Goal: Task Accomplishment & Management: Complete application form

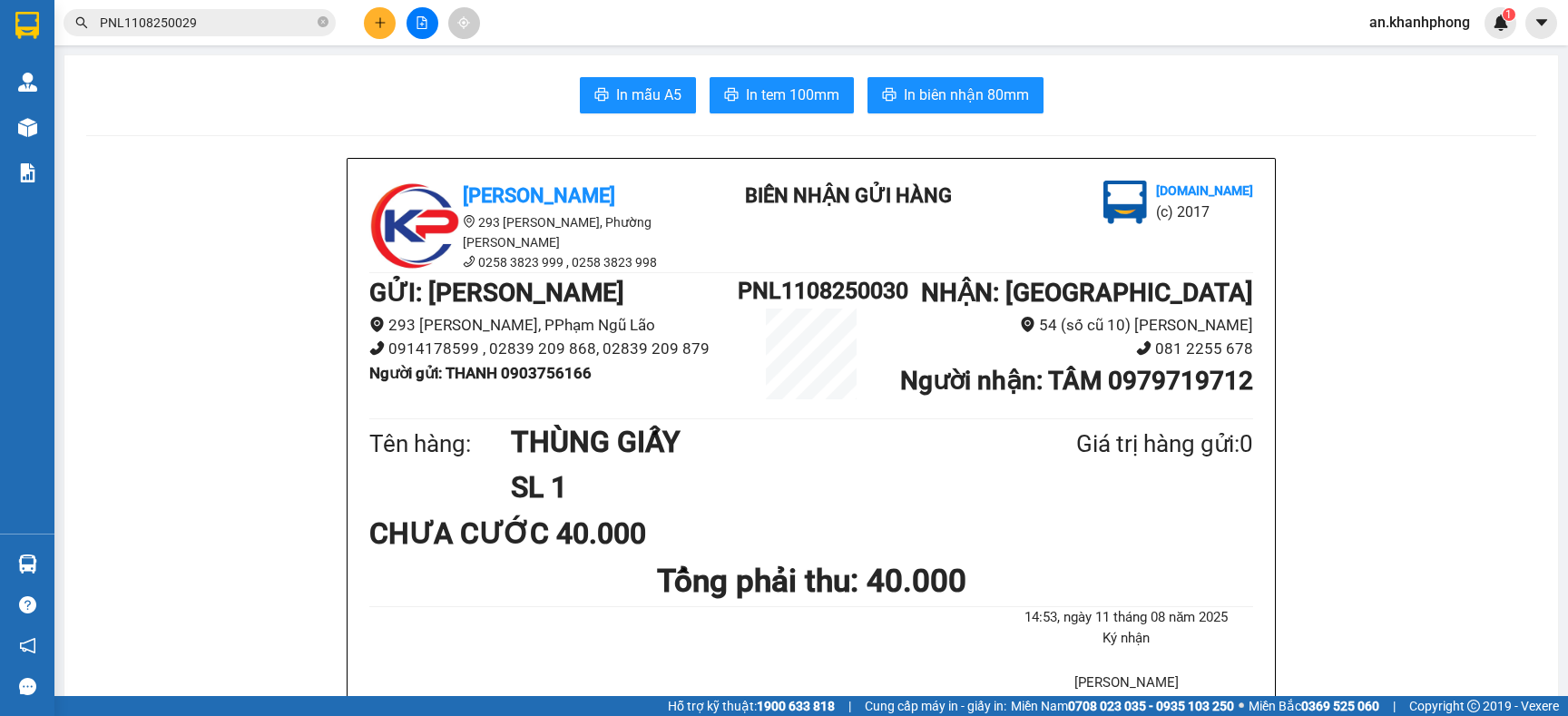
click at [386, 22] on button at bounding box center [380, 23] width 32 height 32
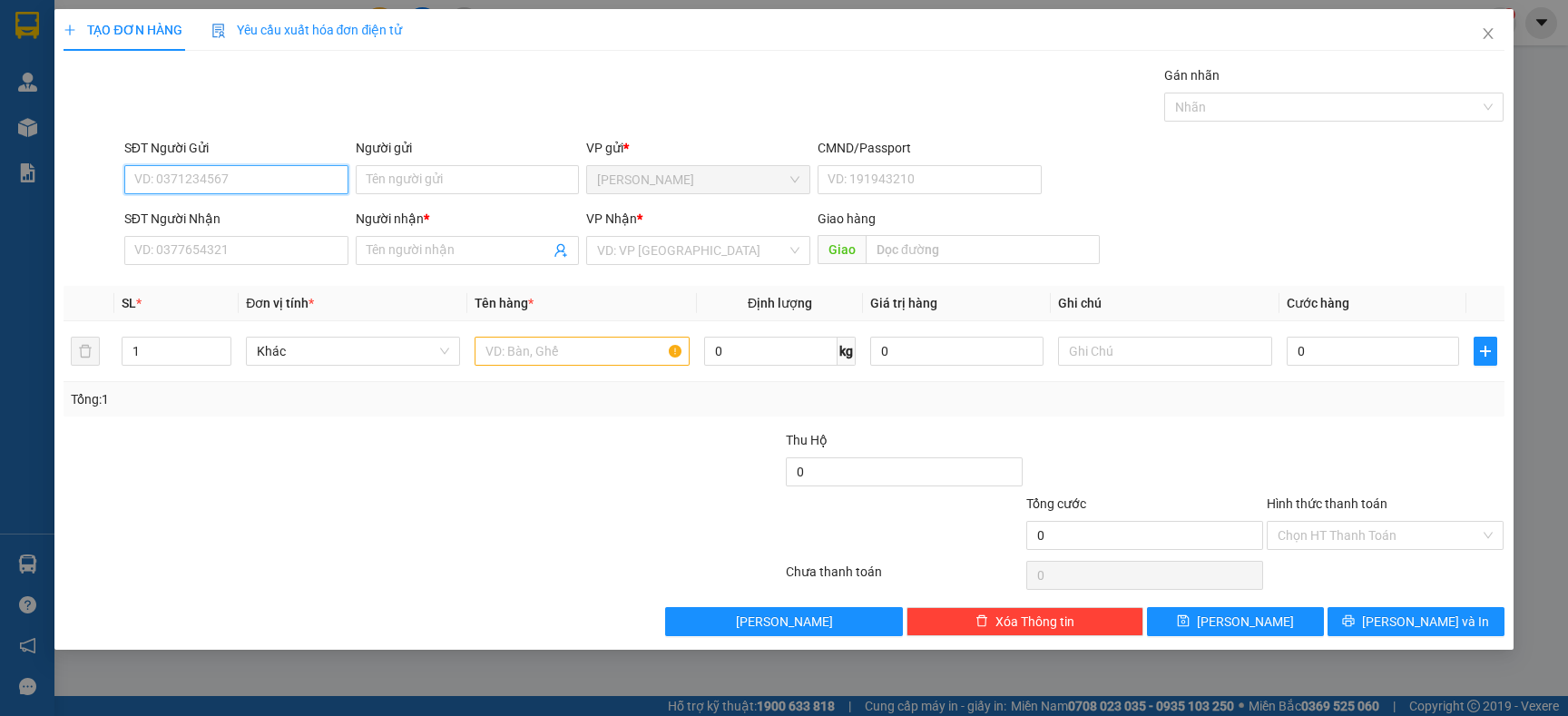
click at [248, 175] on input "SĐT Người Gửi" at bounding box center [237, 179] width 224 height 29
type input "0909557835"
click at [246, 210] on div "0909557835 - TL" at bounding box center [237, 217] width 202 height 20
type input "TL"
click at [244, 261] on input "SĐT Người Nhận" at bounding box center [237, 250] width 224 height 29
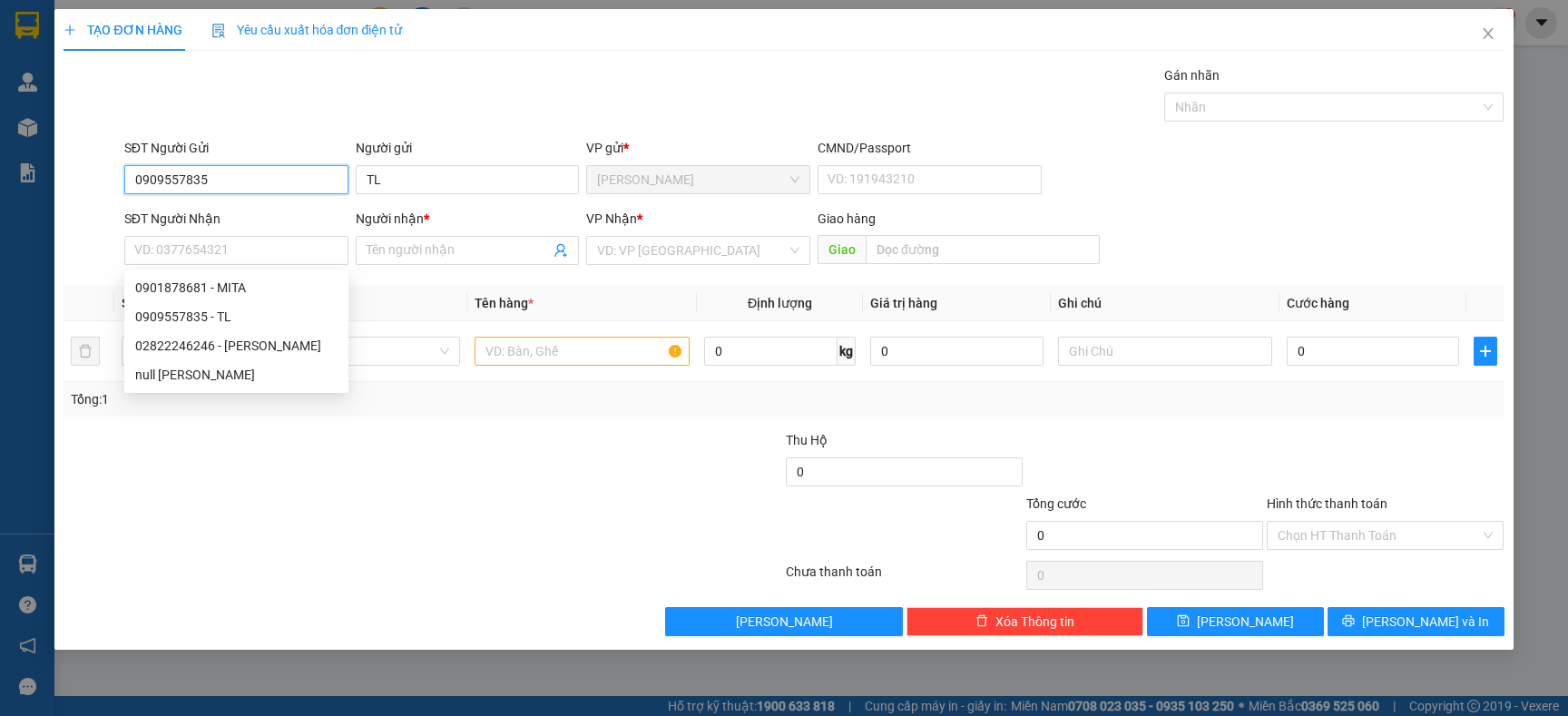
click at [241, 174] on input "0909557835" at bounding box center [237, 179] width 224 height 29
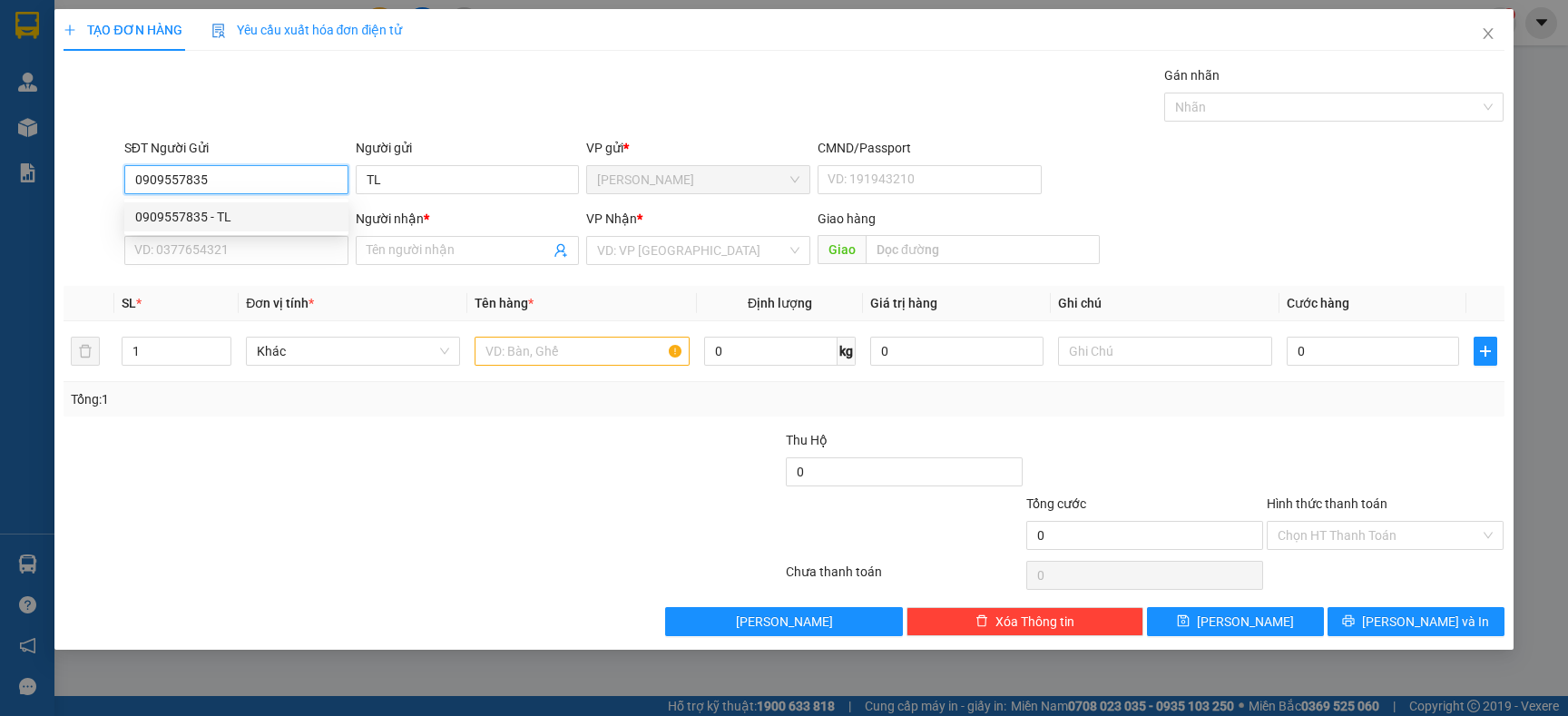
click at [241, 174] on input "0909557835" at bounding box center [237, 179] width 224 height 29
click at [256, 209] on div "0901878681 - MITA" at bounding box center [237, 217] width 202 height 20
type input "0901878681"
type input "MITA"
type input "0901878681"
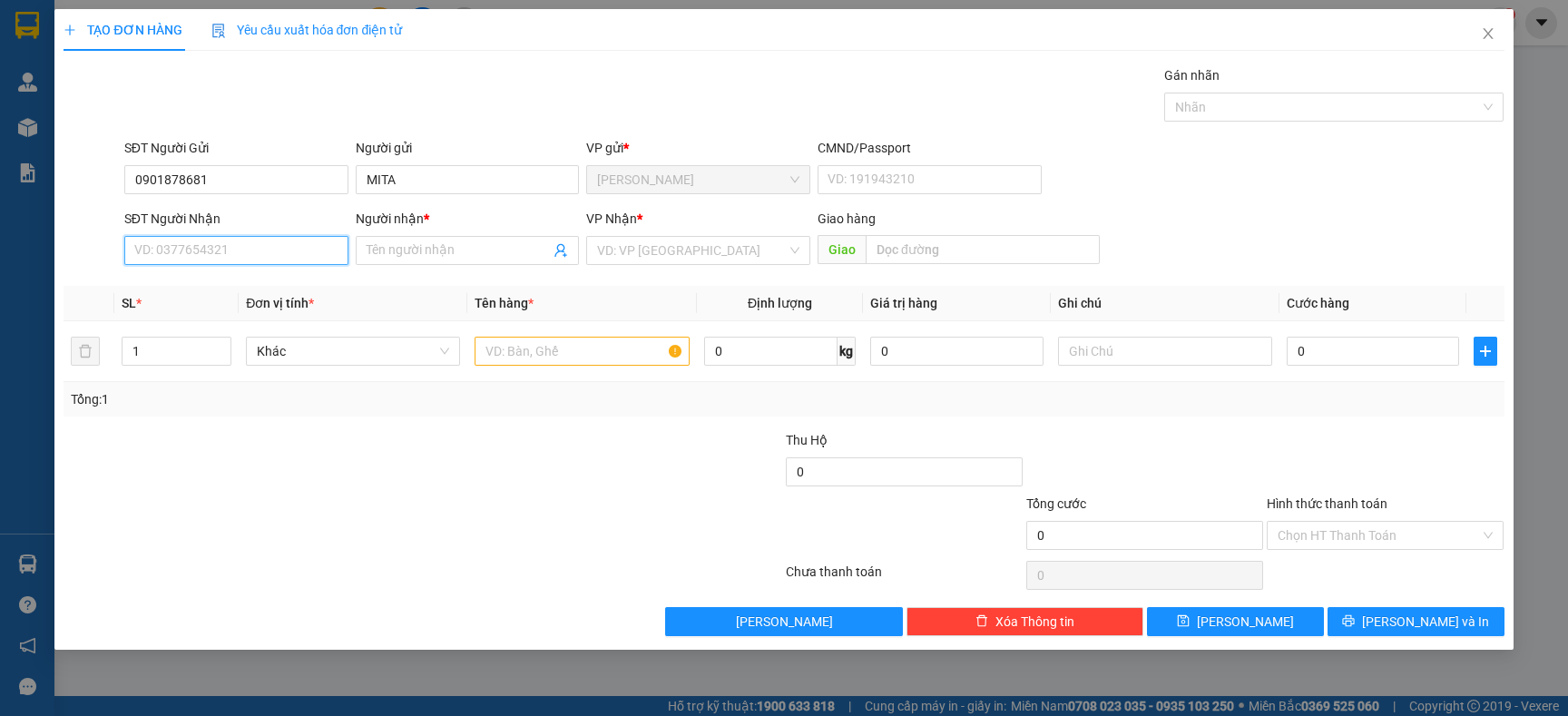
click at [245, 250] on input "SĐT Người Nhận" at bounding box center [237, 250] width 224 height 29
click at [226, 315] on div "0909557835 - TL" at bounding box center [237, 317] width 202 height 20
type input "0909557835"
type input "TL"
click at [589, 359] on input "text" at bounding box center [581, 351] width 214 height 29
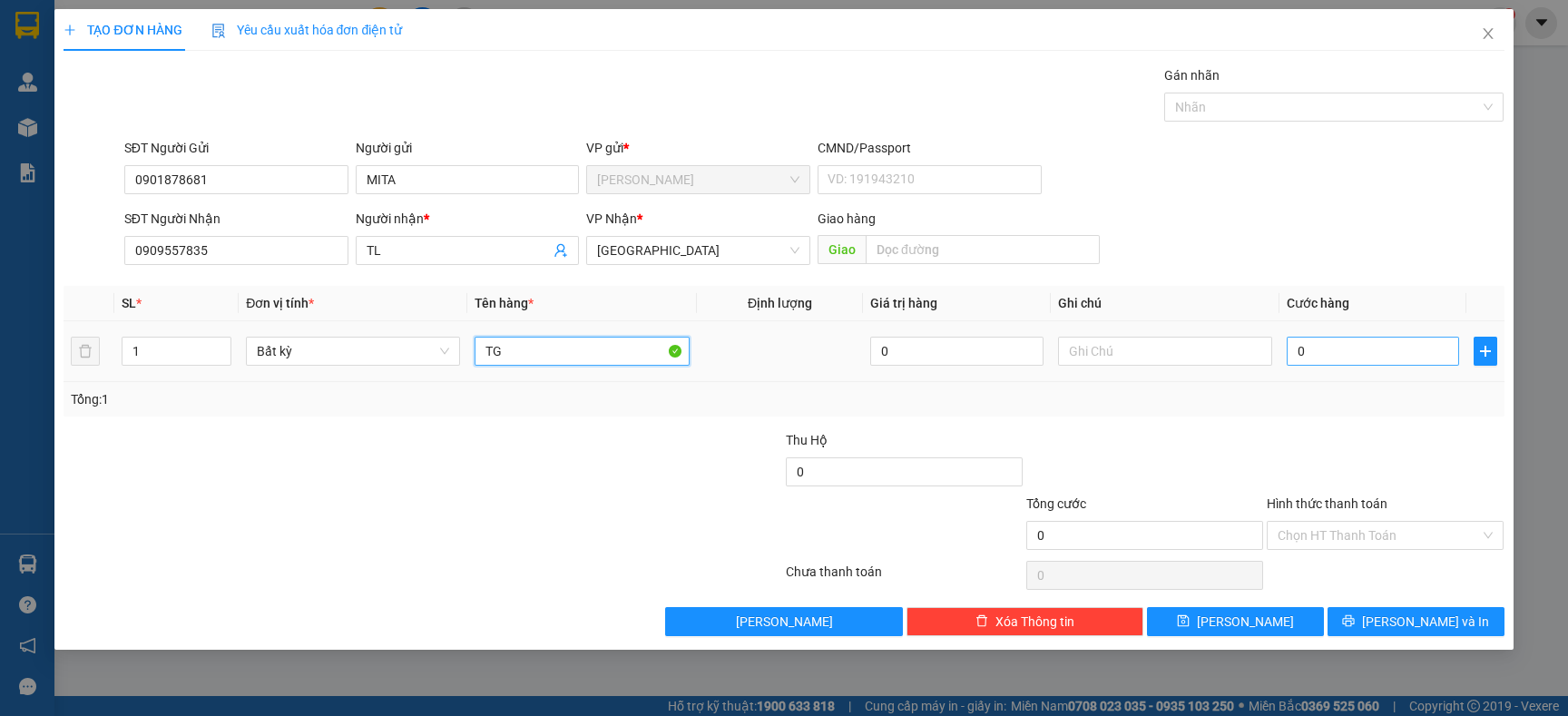
type input "TG"
click at [1346, 360] on input "0" at bounding box center [1373, 351] width 172 height 29
type input "3"
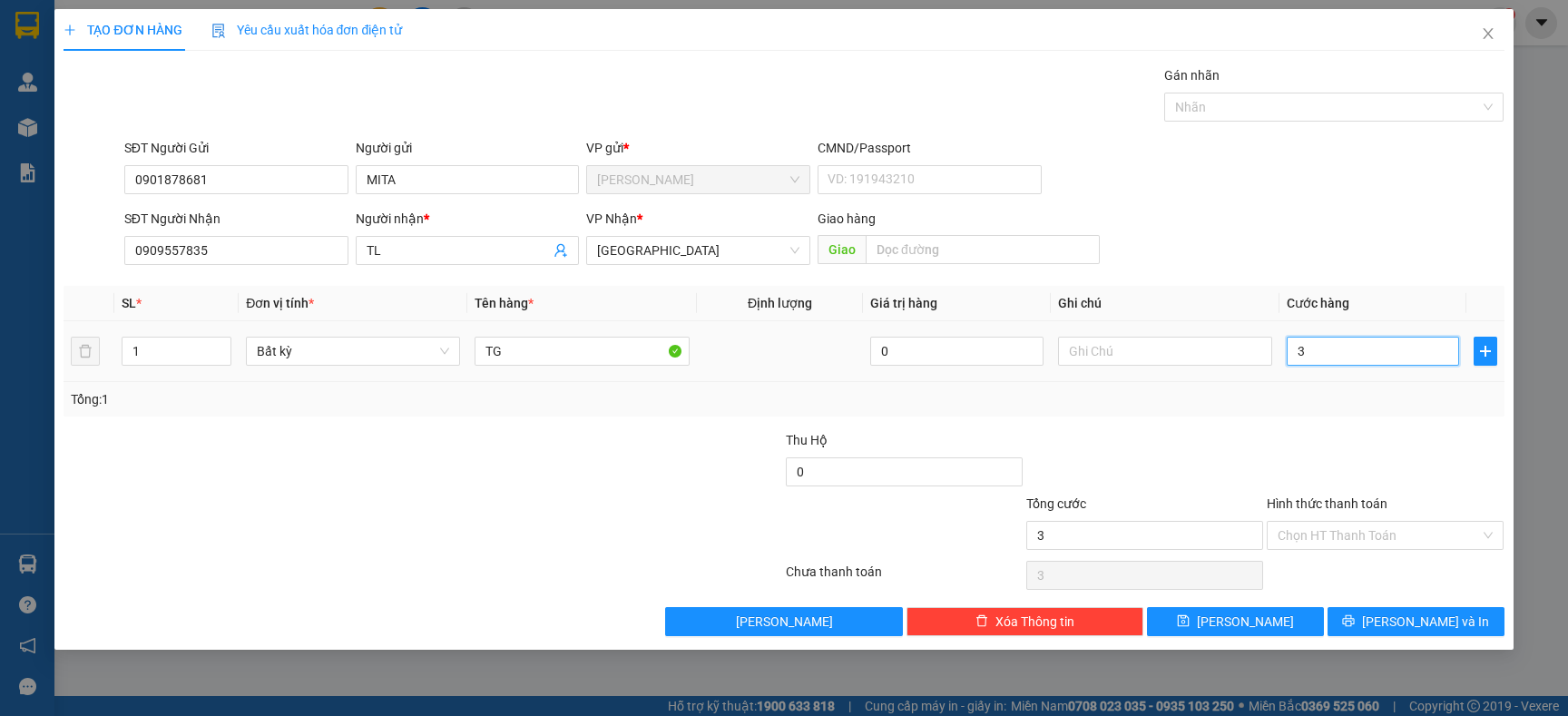
type input "30"
type input "30.000"
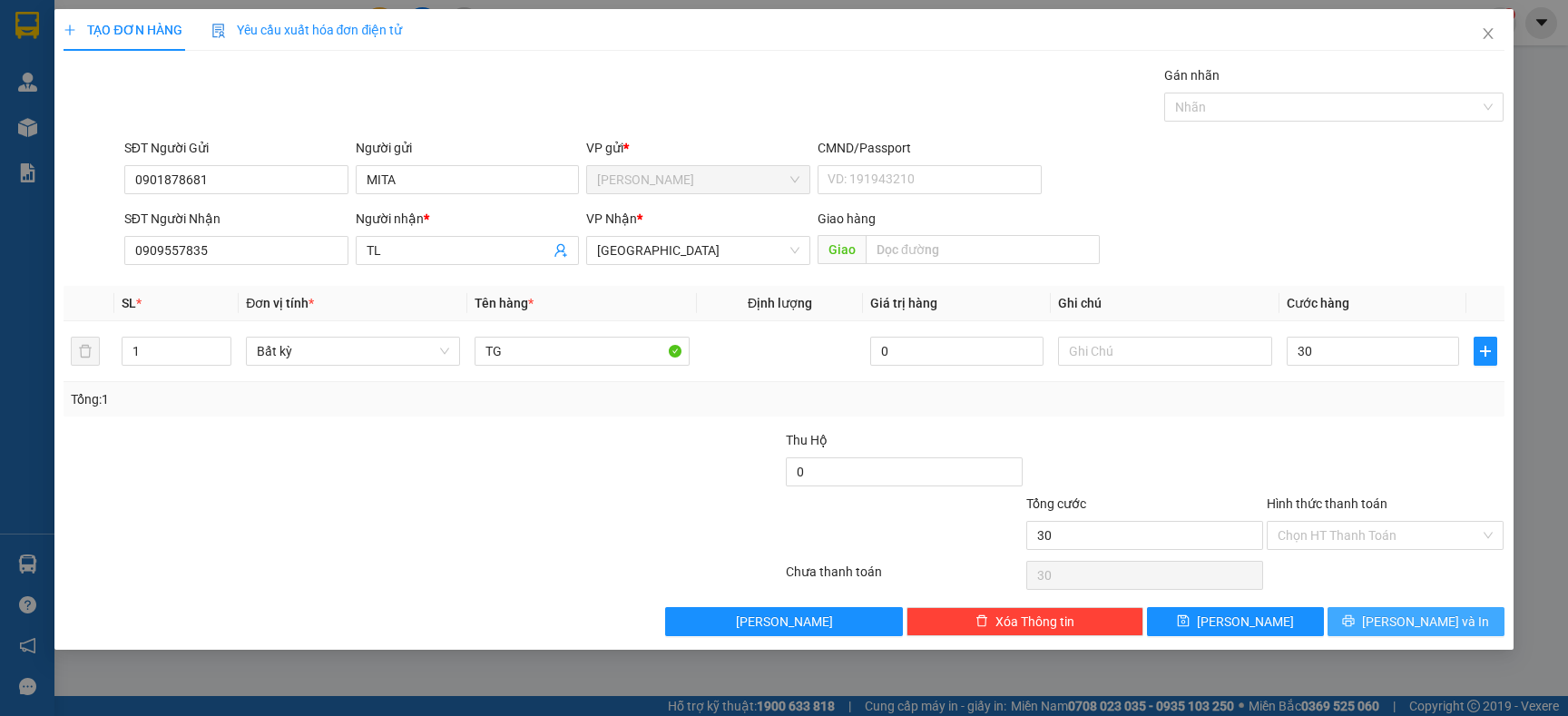
type input "30.000"
click at [1418, 623] on span "[PERSON_NAME] và In" at bounding box center [1425, 622] width 127 height 20
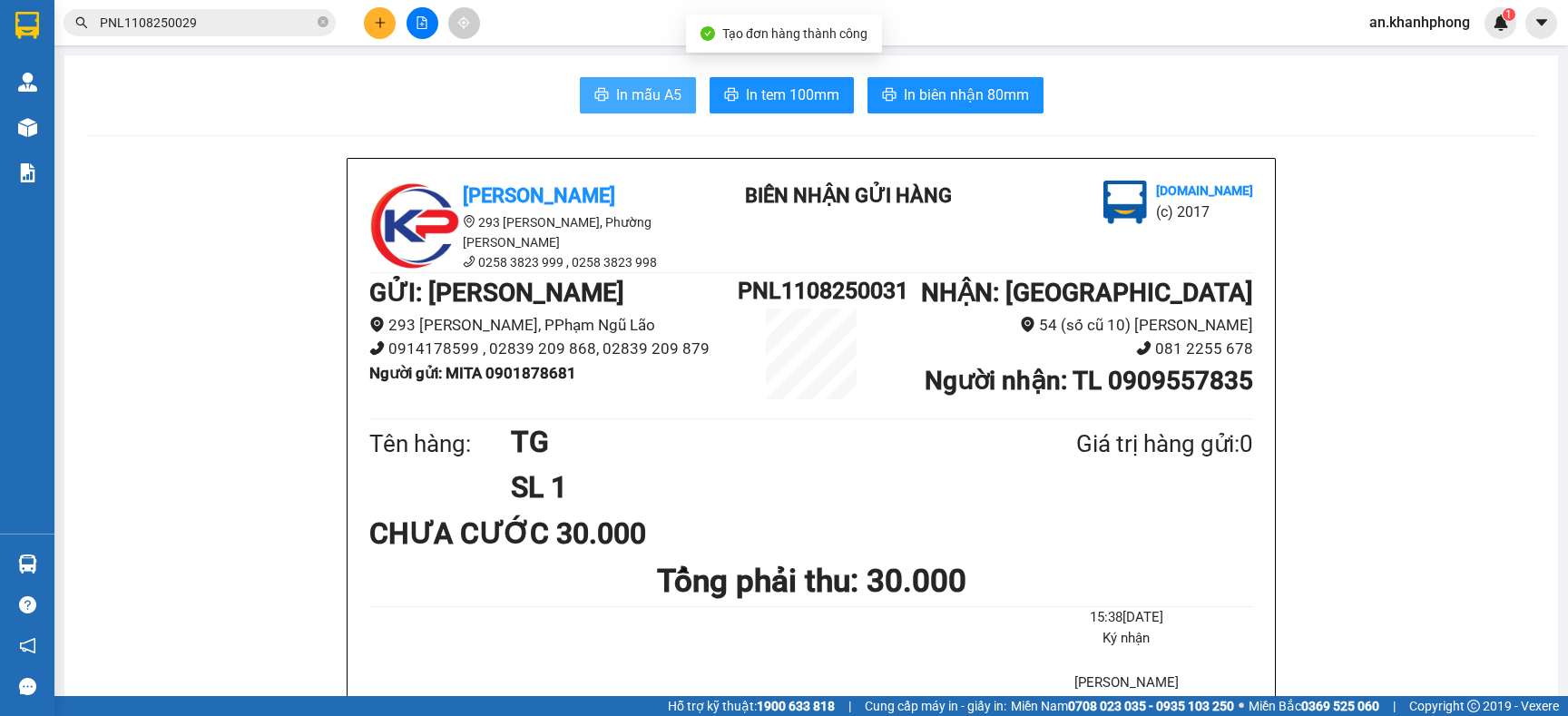
click at [616, 93] on span "In mẫu A5" at bounding box center [648, 94] width 65 height 23
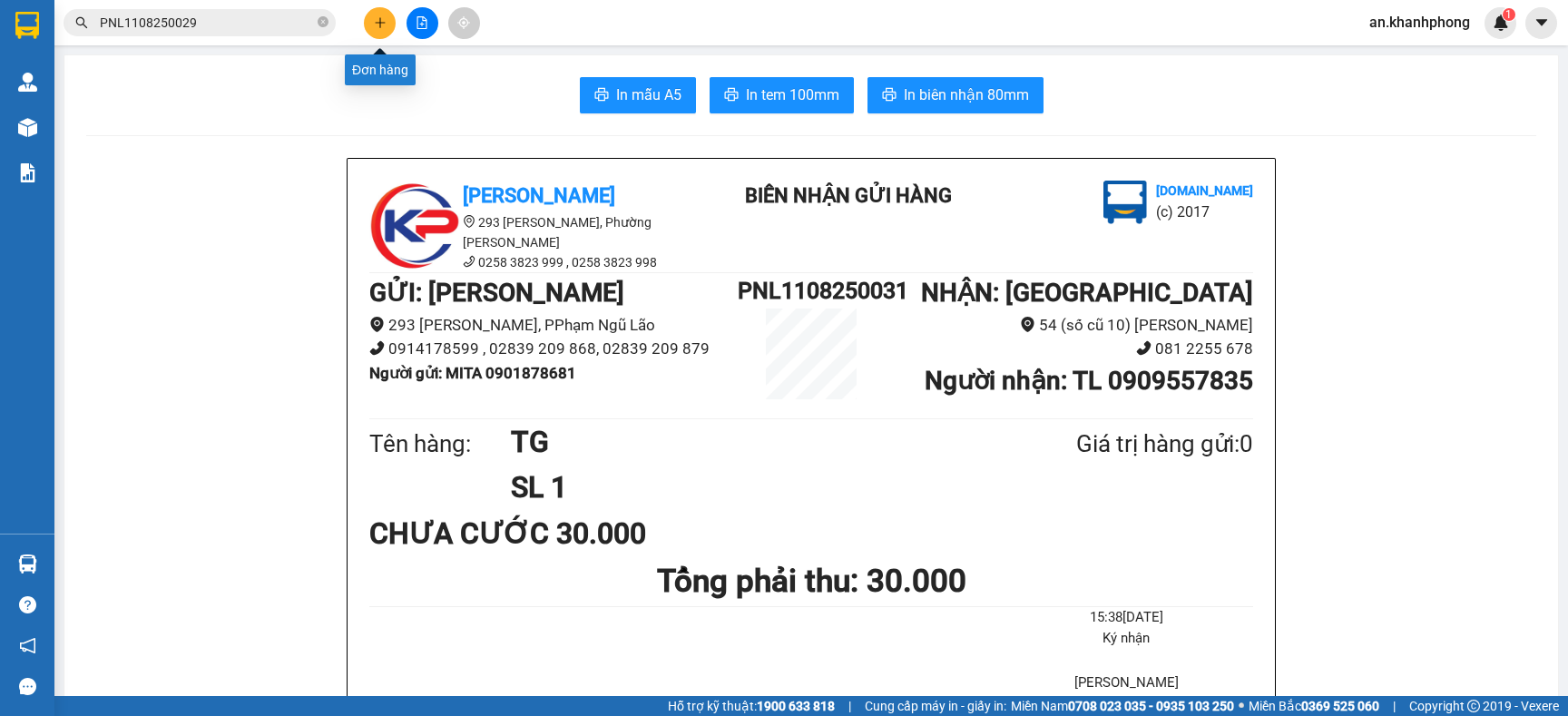
click at [376, 19] on icon "plus" at bounding box center [380, 23] width 13 height 13
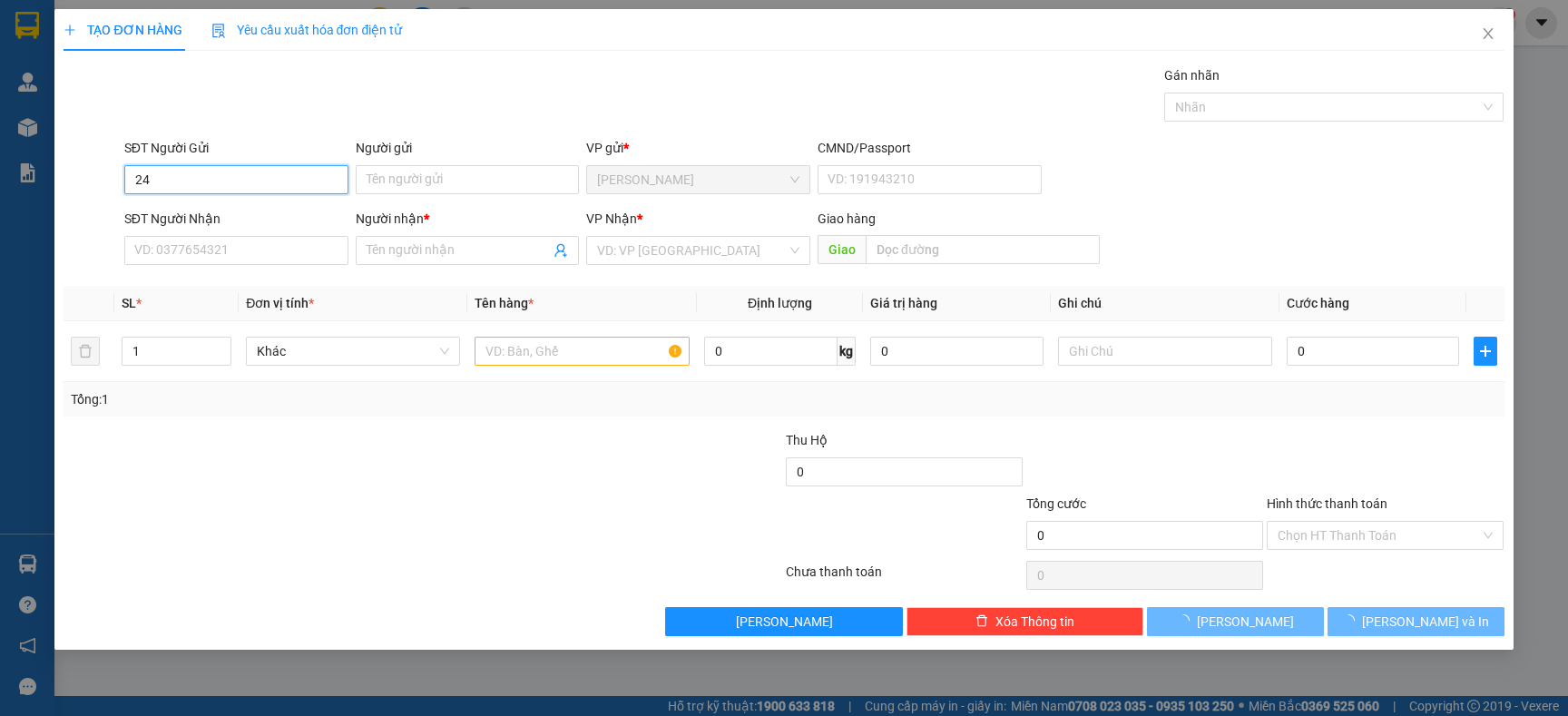
type input "2"
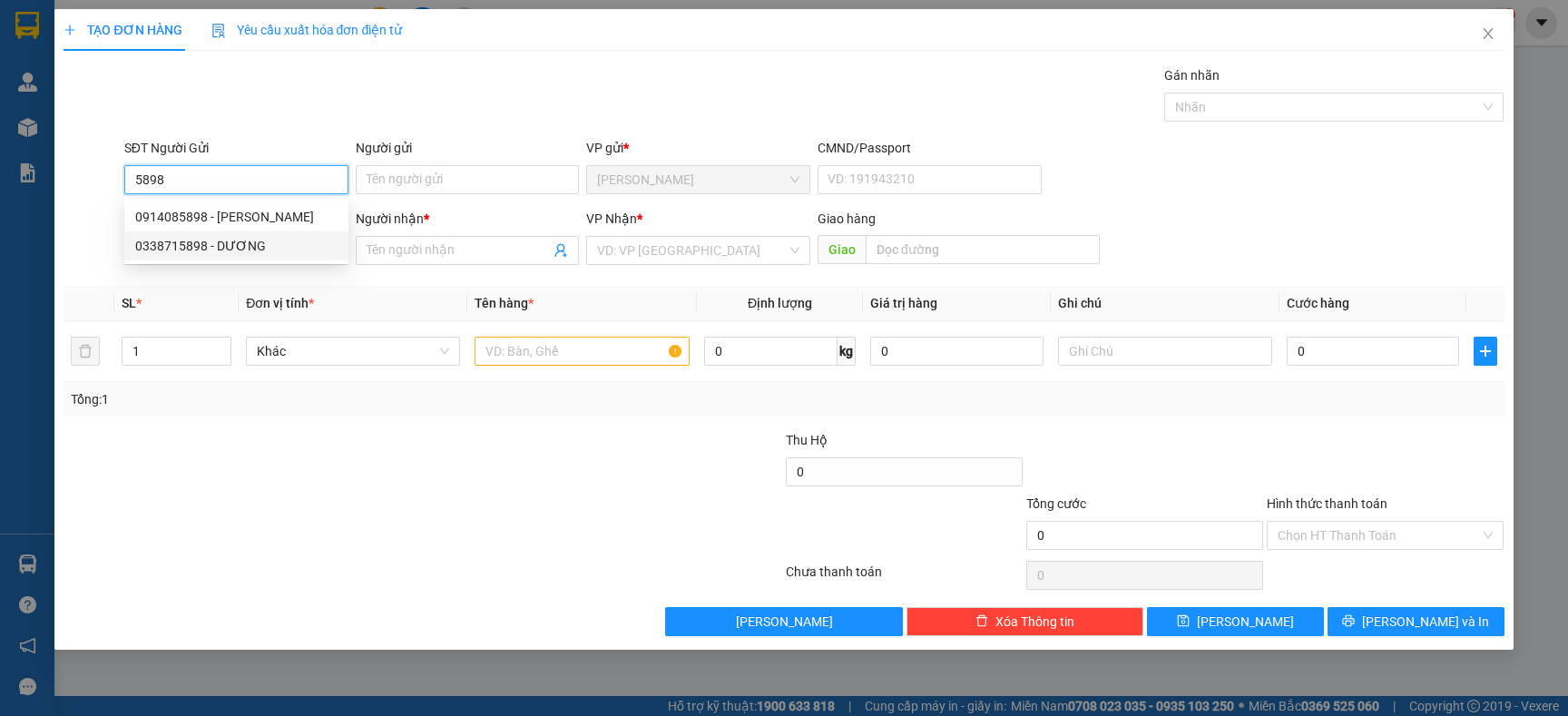
click at [219, 239] on div "0338715898 - DƯƠNG" at bounding box center [237, 246] width 202 height 20
type input "0338715898"
type input "DƯƠNG"
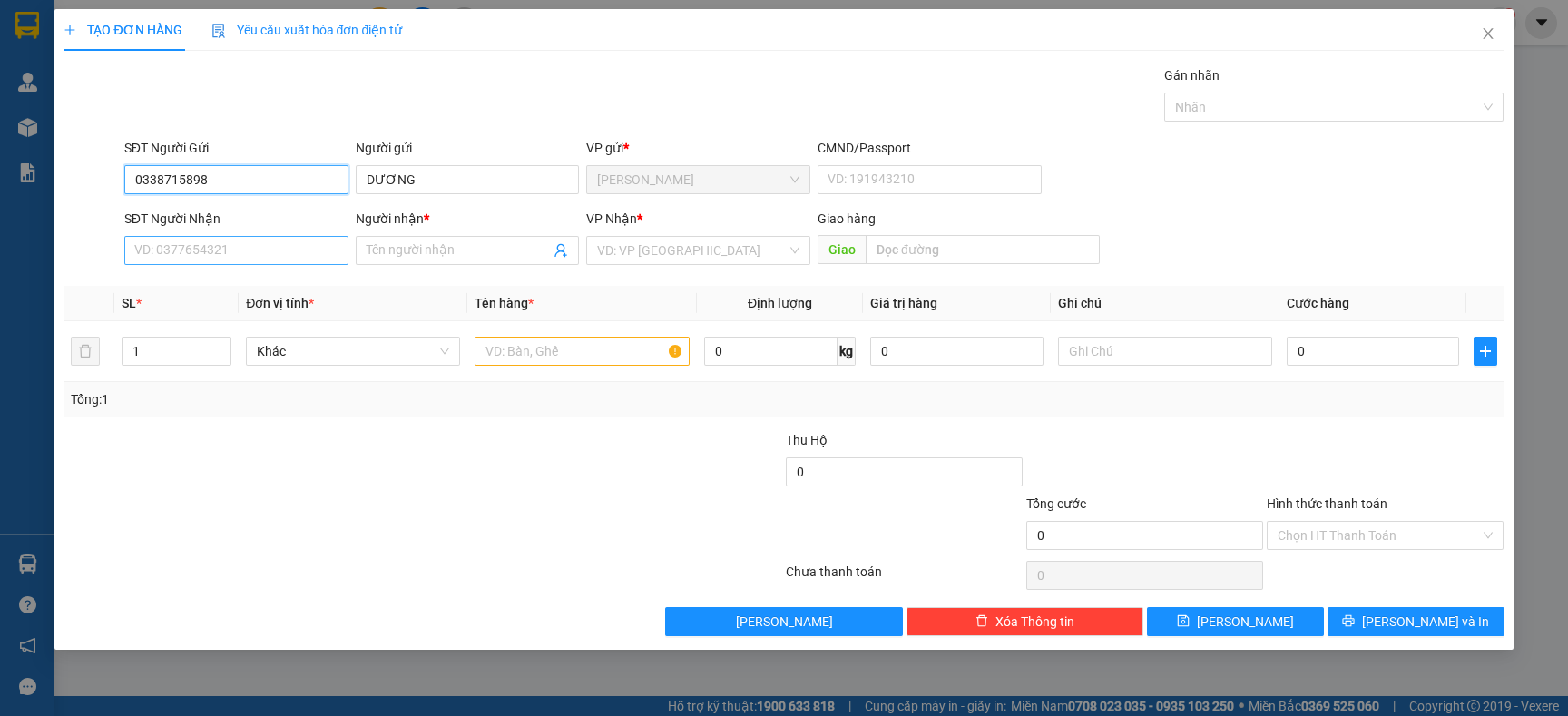
type input "0338715898"
click at [239, 246] on input "SĐT Người Nhận" at bounding box center [237, 250] width 224 height 29
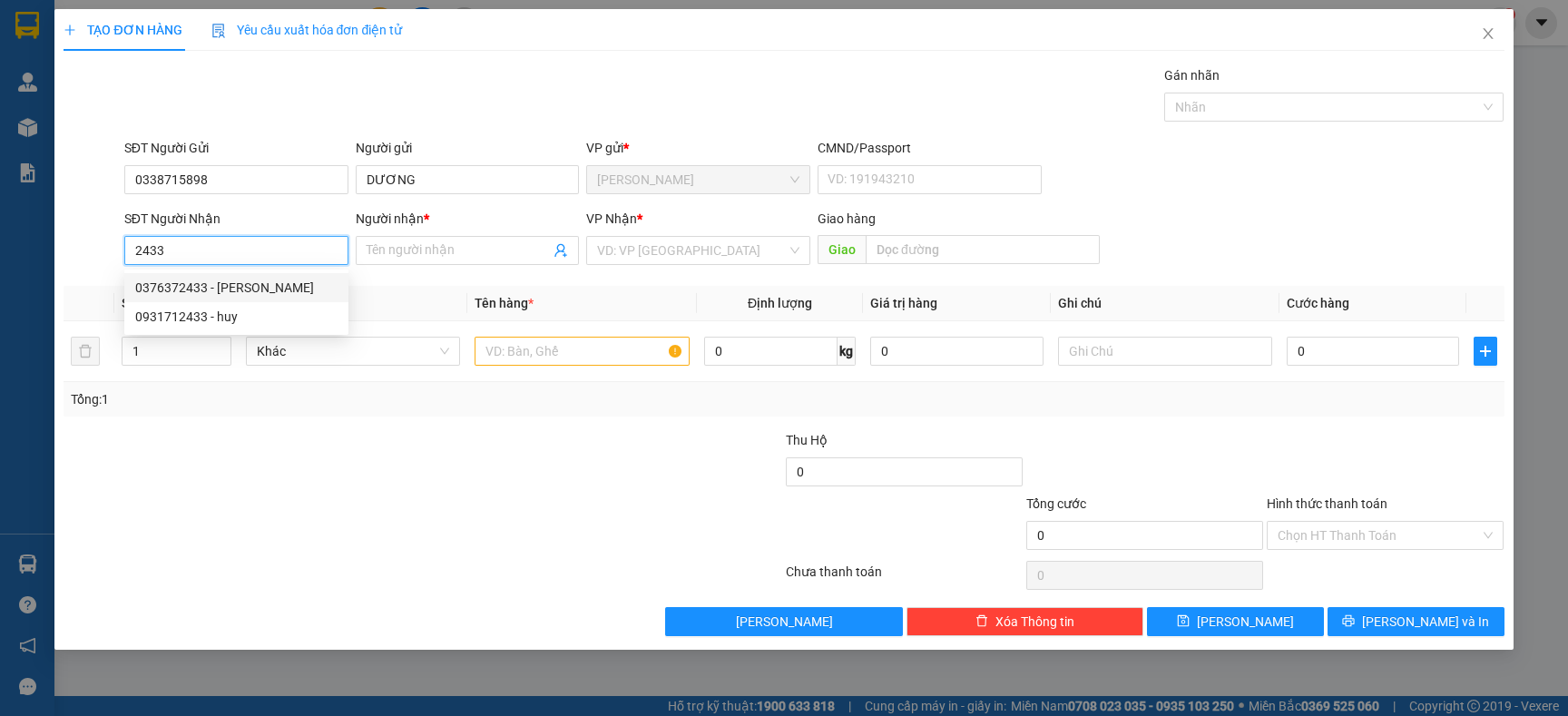
click at [259, 283] on div "0376372433 - KIM CHI" at bounding box center [237, 288] width 202 height 20
type input "0376372433"
type input "KIM CHI"
type input "0376372433"
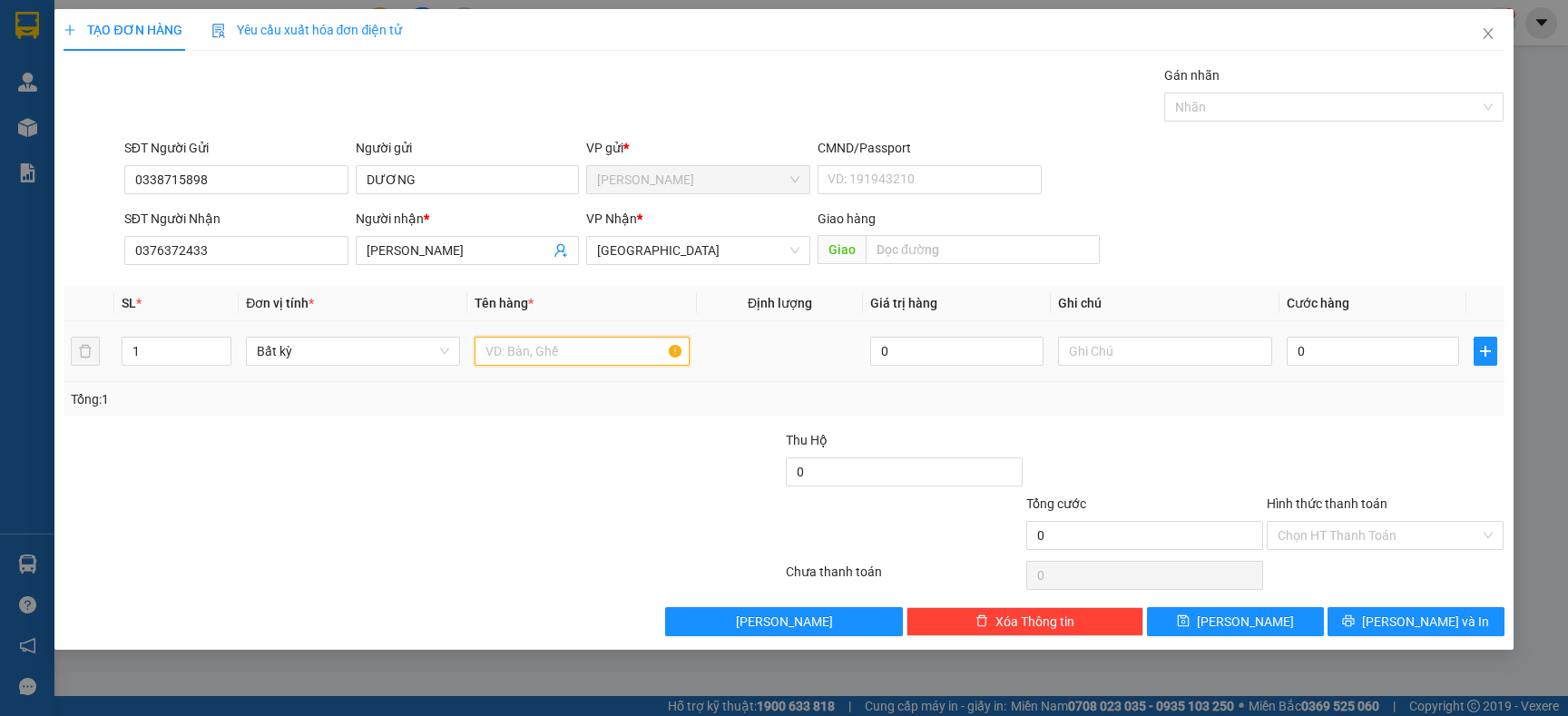
click at [547, 348] on input "text" at bounding box center [581, 351] width 214 height 29
type input "[GEOGRAPHIC_DATA]"
click at [1316, 356] on input "0" at bounding box center [1373, 351] width 172 height 29
type input "3"
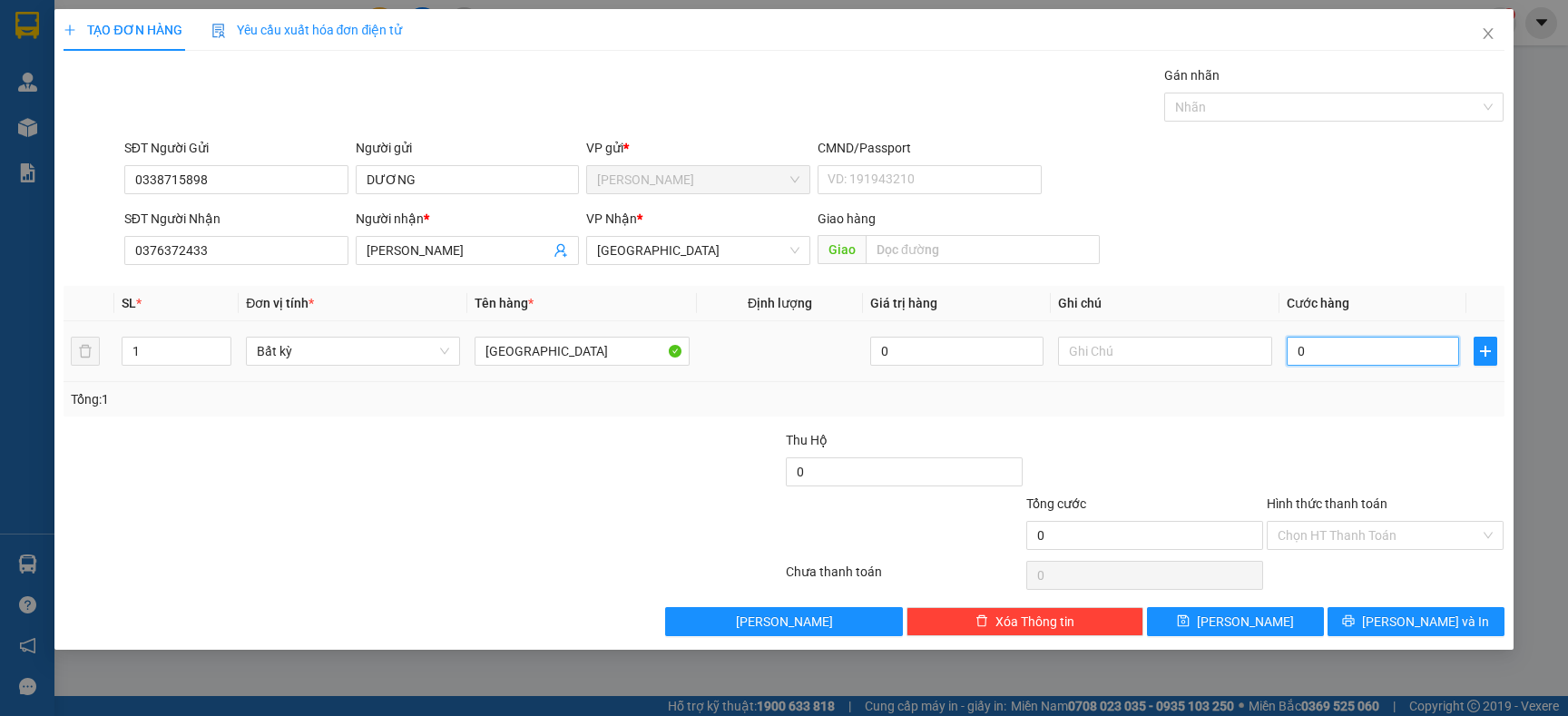
type input "3"
type input "30"
type input "30.000"
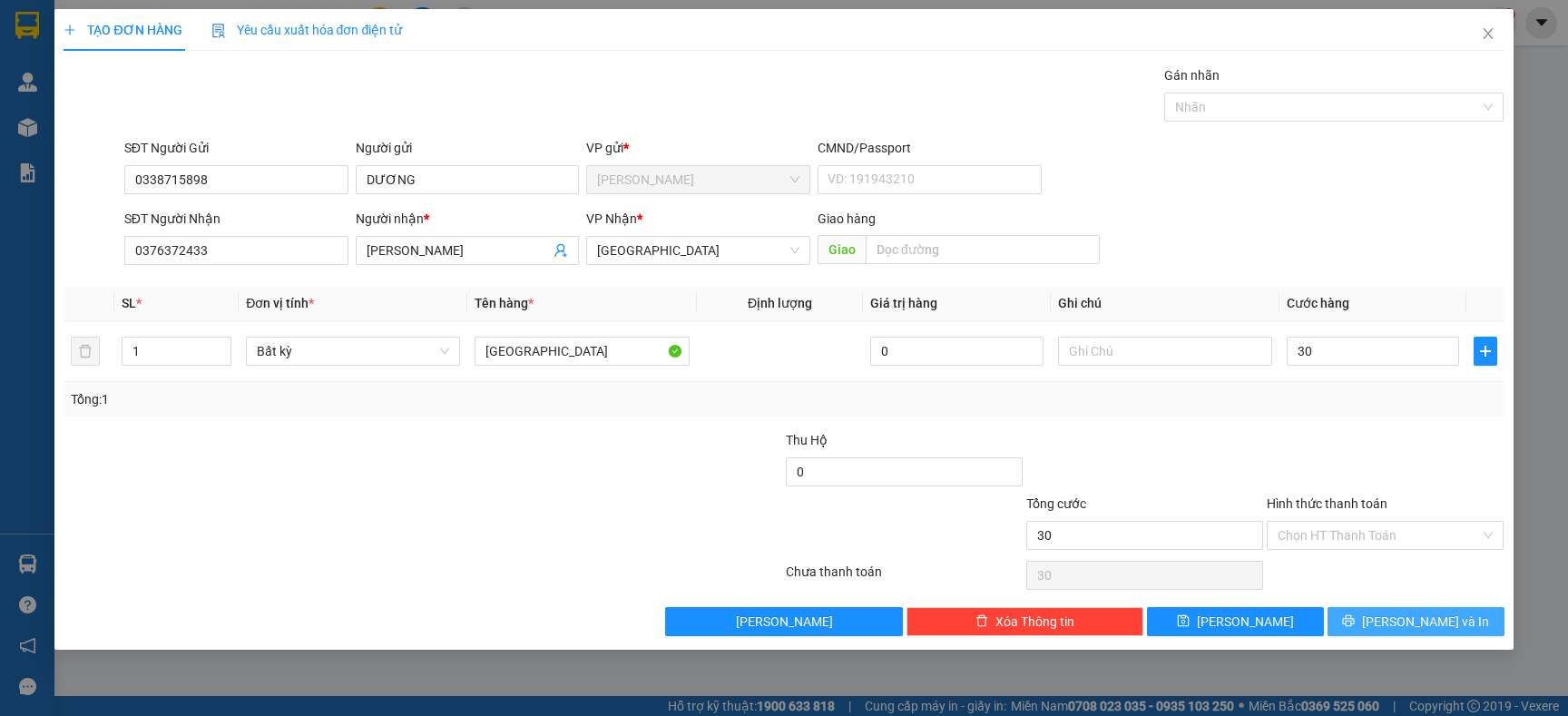
type input "30.000"
click at [1413, 628] on span "[PERSON_NAME] và In" at bounding box center [1425, 622] width 127 height 20
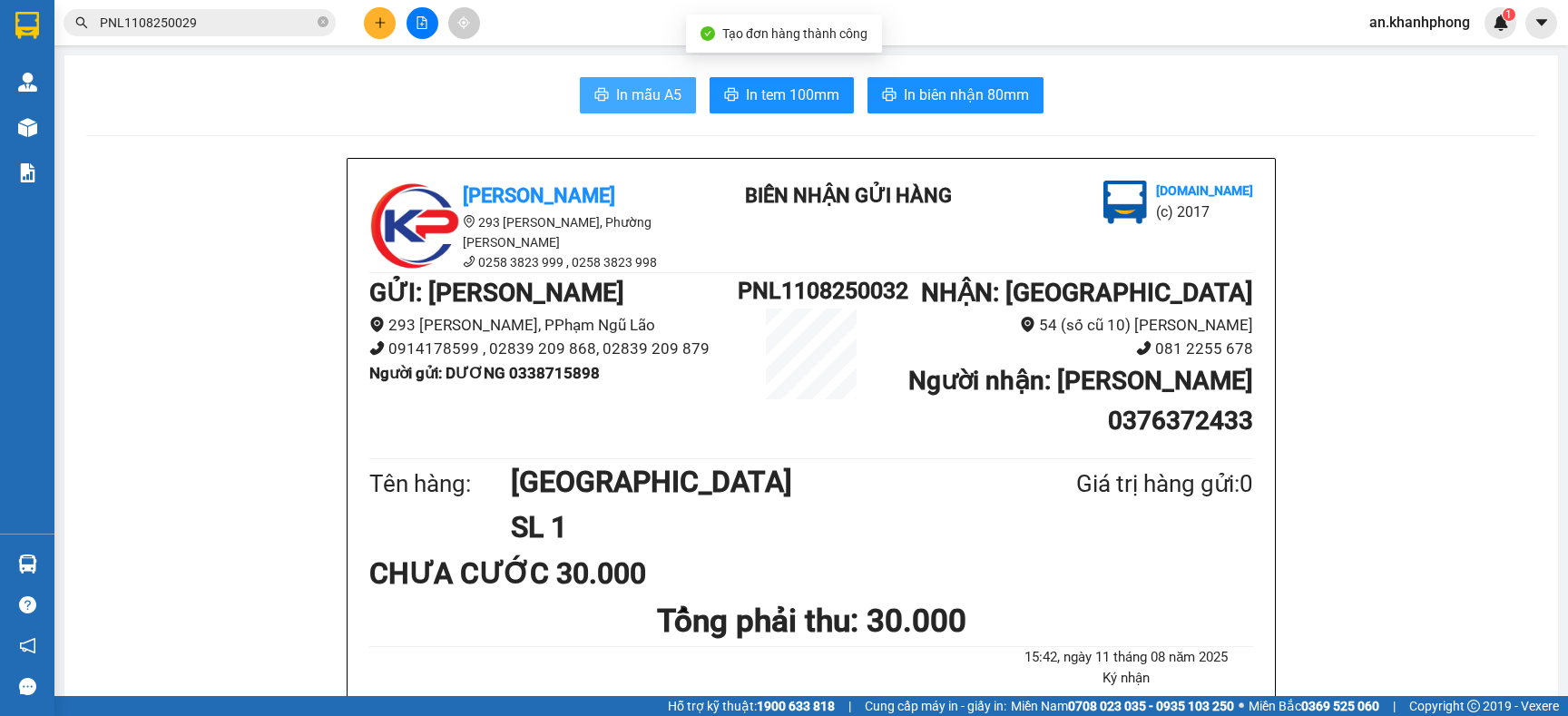
click at [600, 92] on button "In mẫu A5" at bounding box center [637, 95] width 116 height 37
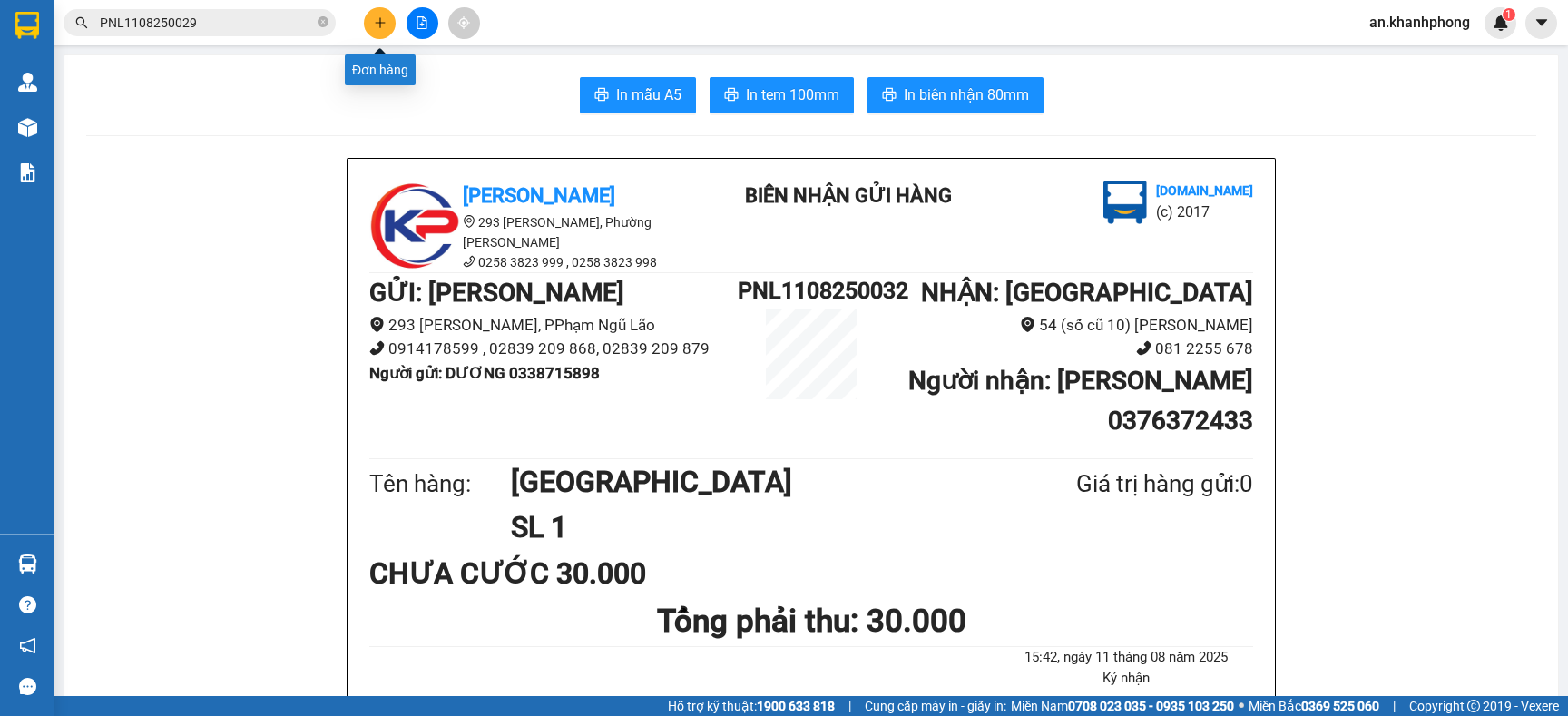
click at [371, 28] on button at bounding box center [380, 23] width 32 height 32
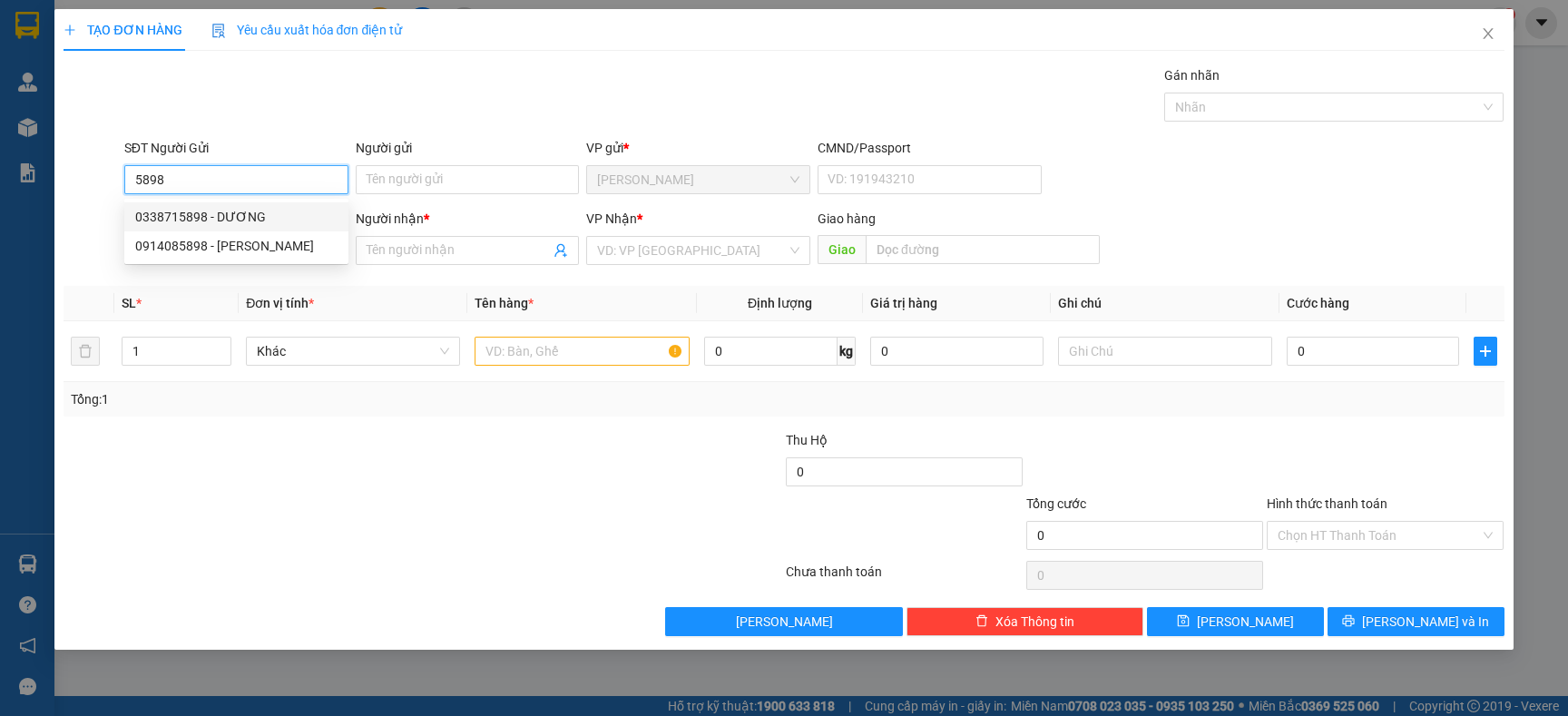
click at [255, 219] on div "0338715898 - DƯƠNG" at bounding box center [237, 217] width 202 height 20
type input "0338715898"
type input "DƯƠNG"
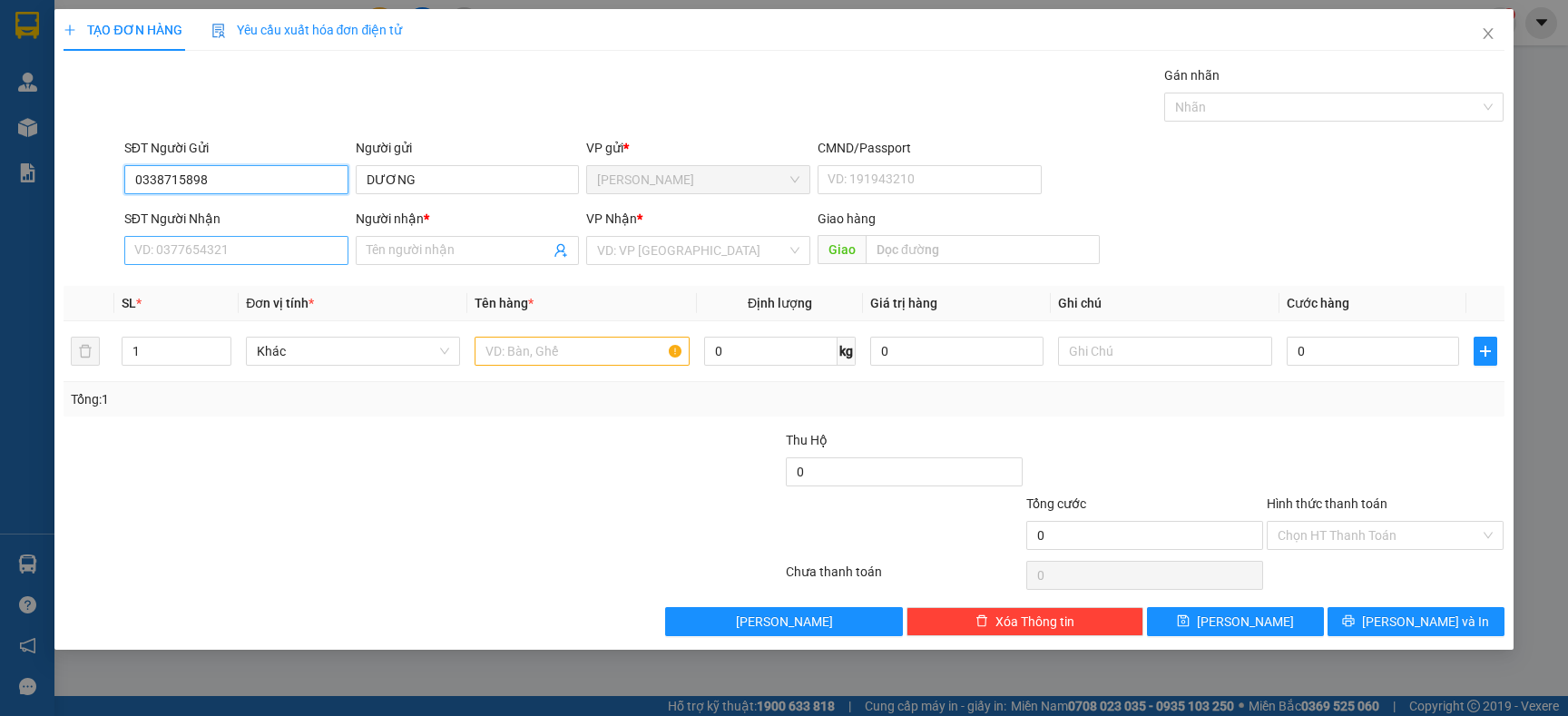
type input "0338715898"
click at [252, 243] on input "SĐT Người Nhận" at bounding box center [237, 250] width 224 height 29
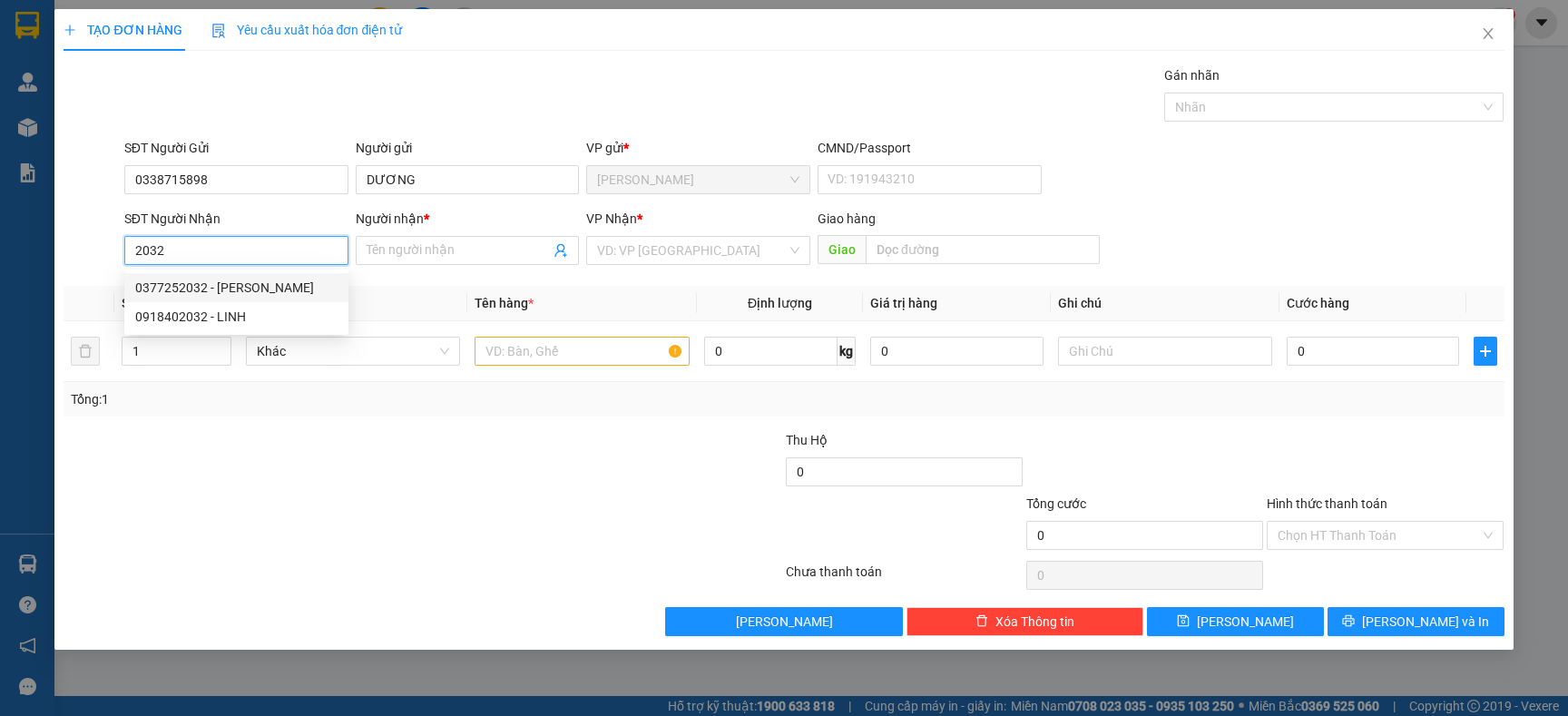
click at [253, 288] on div "0377252032 - KIM CHI" at bounding box center [237, 288] width 202 height 20
type input "0377252032"
type input "KIM CHI"
type input "0377252032"
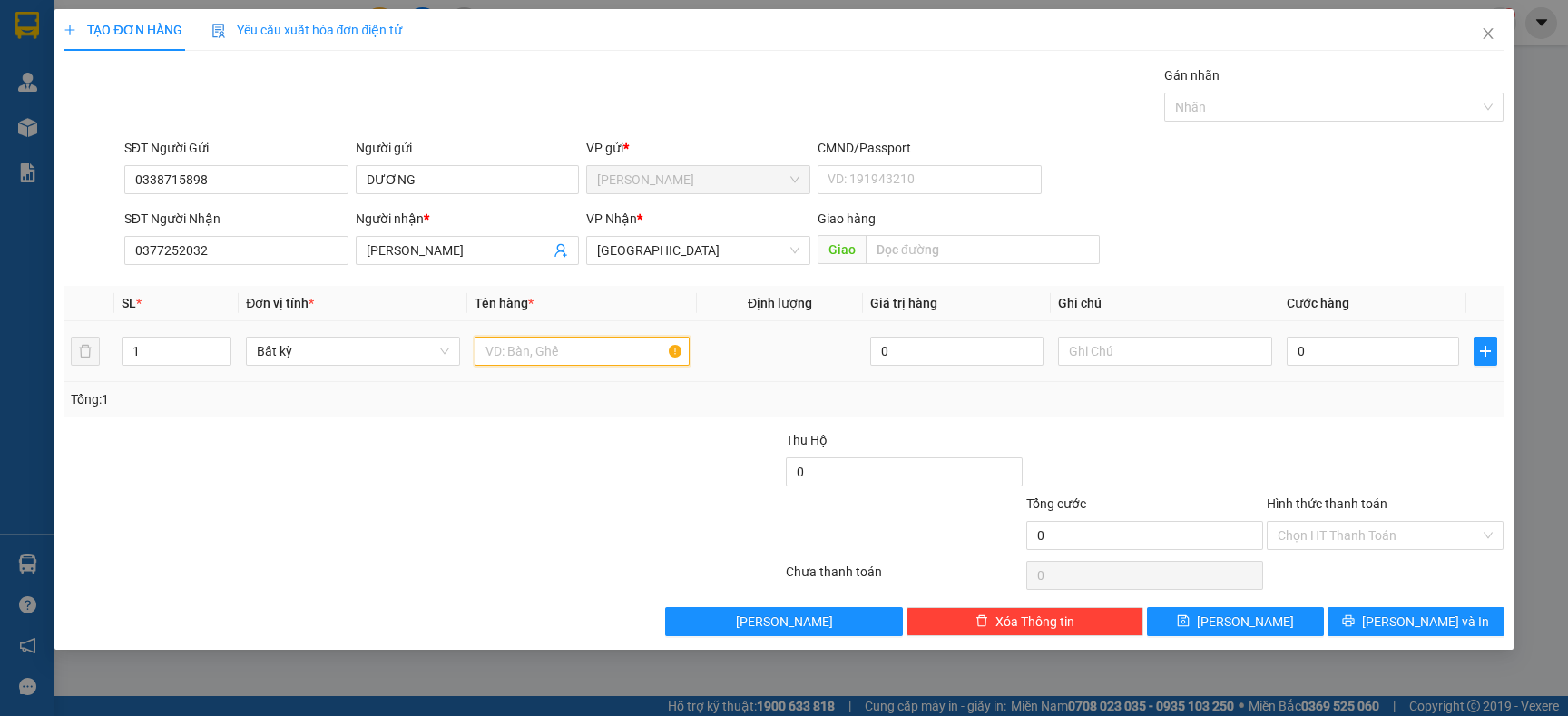
click at [570, 345] on input "text" at bounding box center [581, 351] width 214 height 29
type input "[GEOGRAPHIC_DATA]"
click at [1311, 356] on input "0" at bounding box center [1373, 351] width 172 height 29
type input "6"
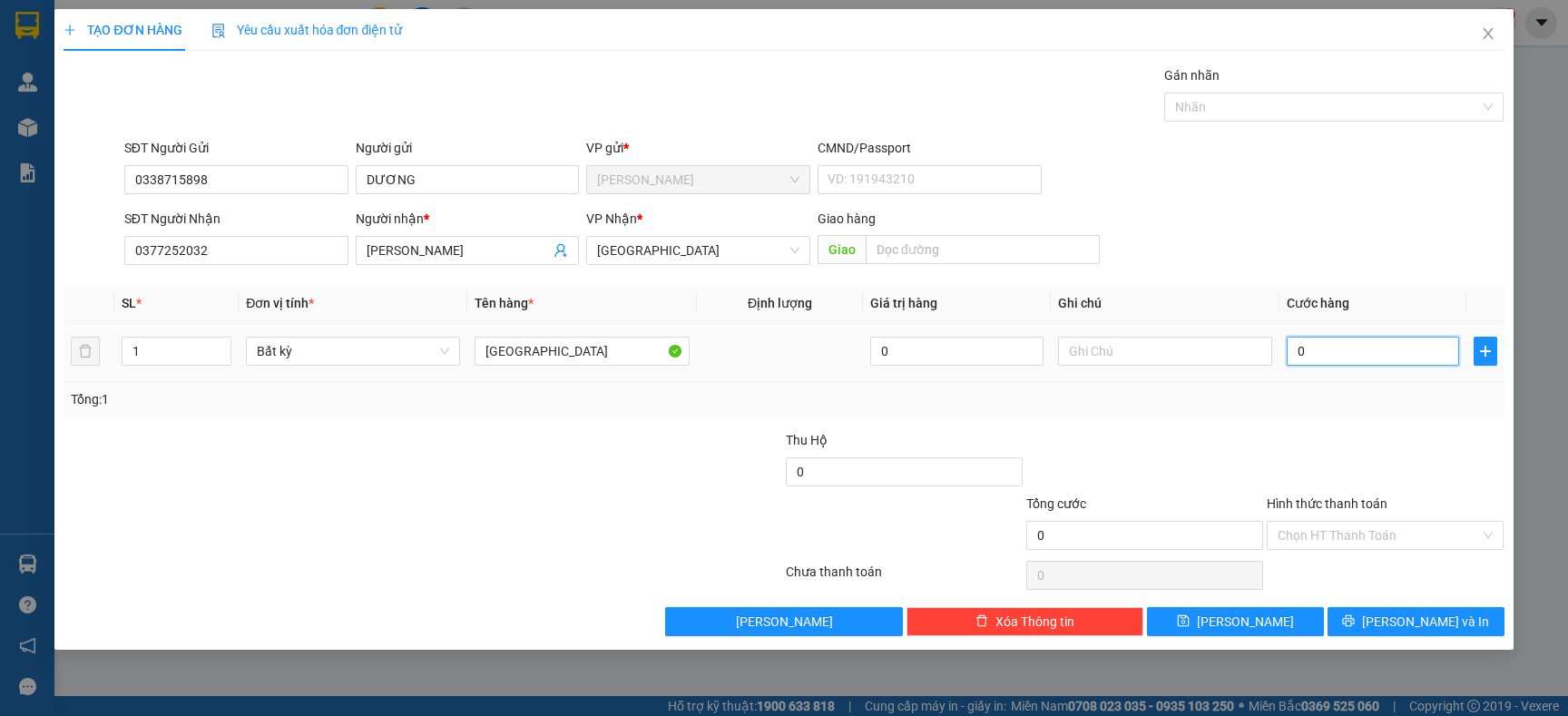
type input "6"
type input "60"
type input "6"
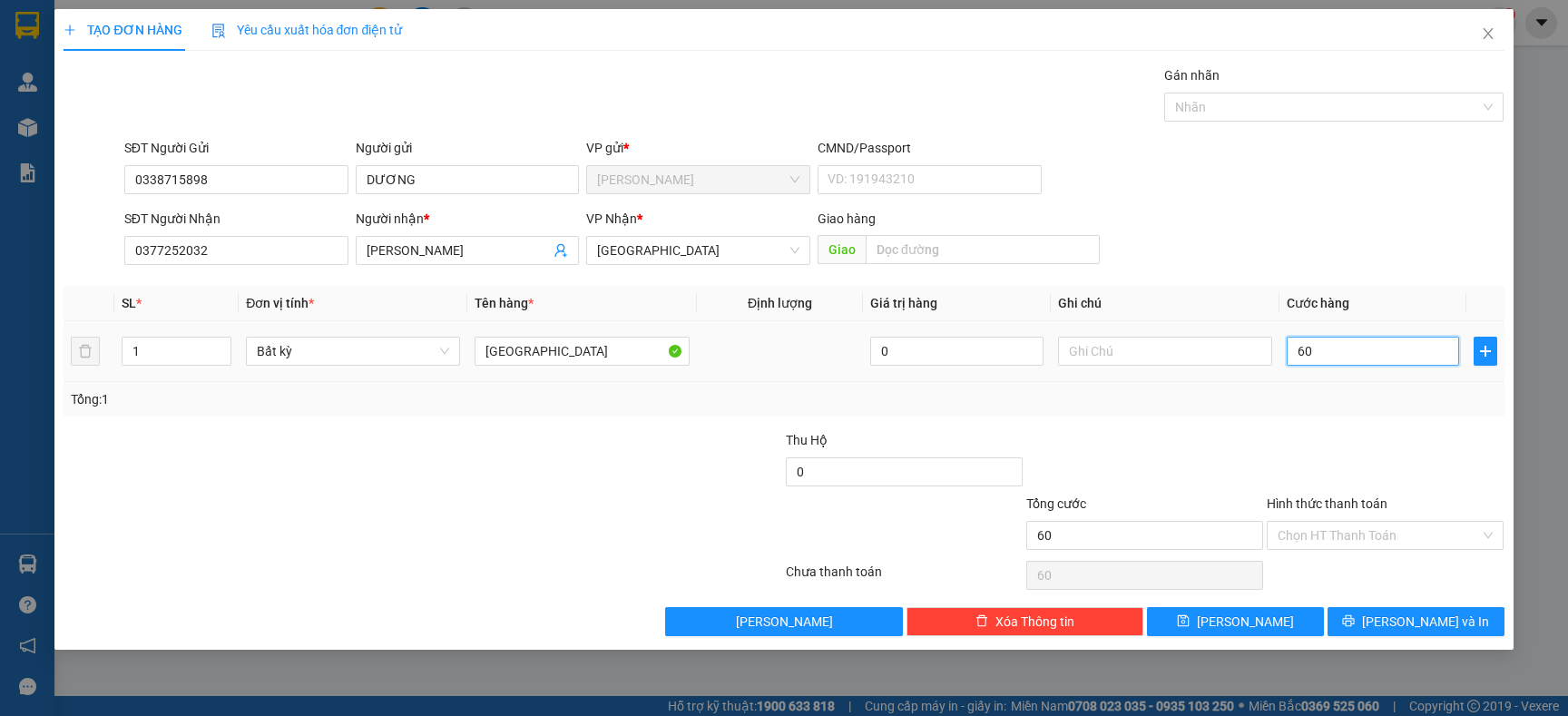
type input "6"
type input "0"
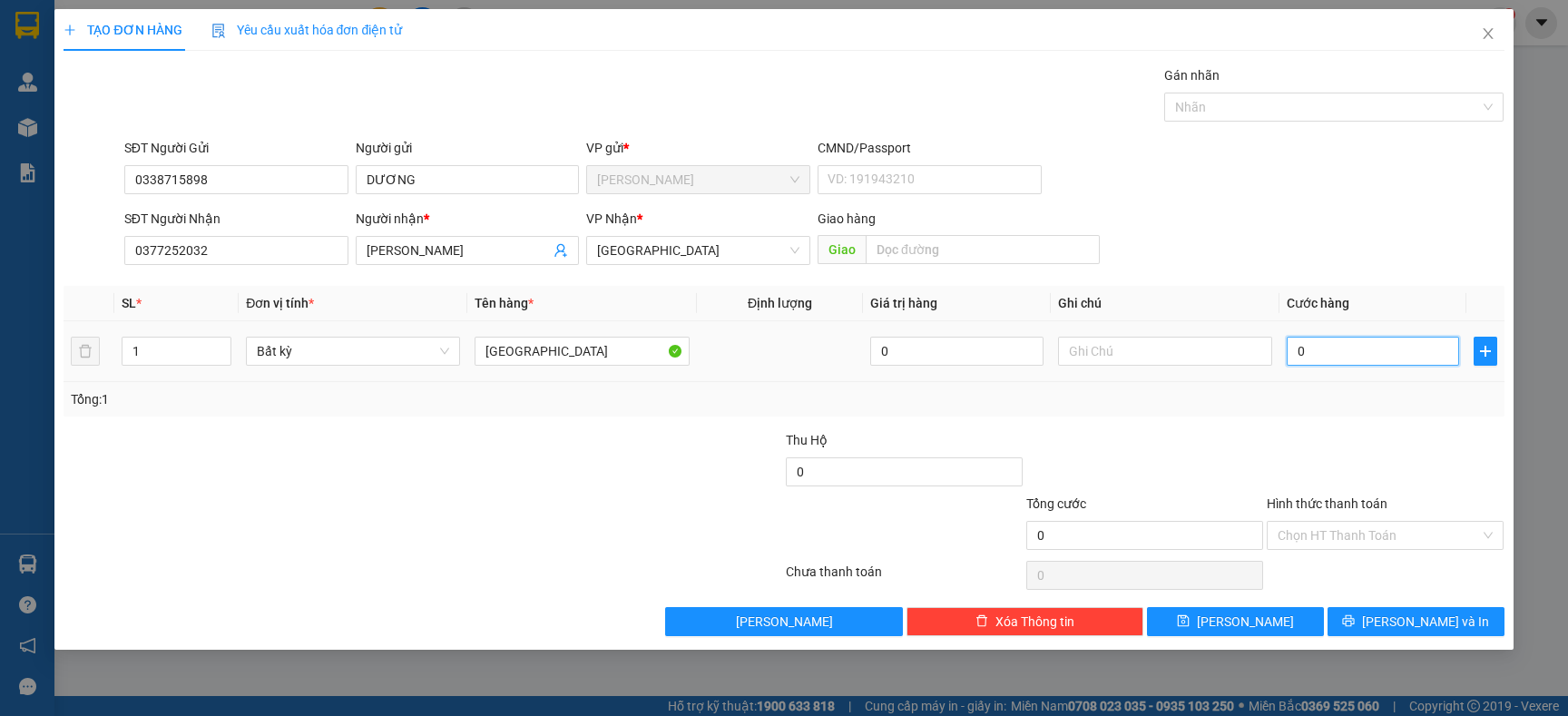
type input "05"
type input "5"
type input "050"
type input "50"
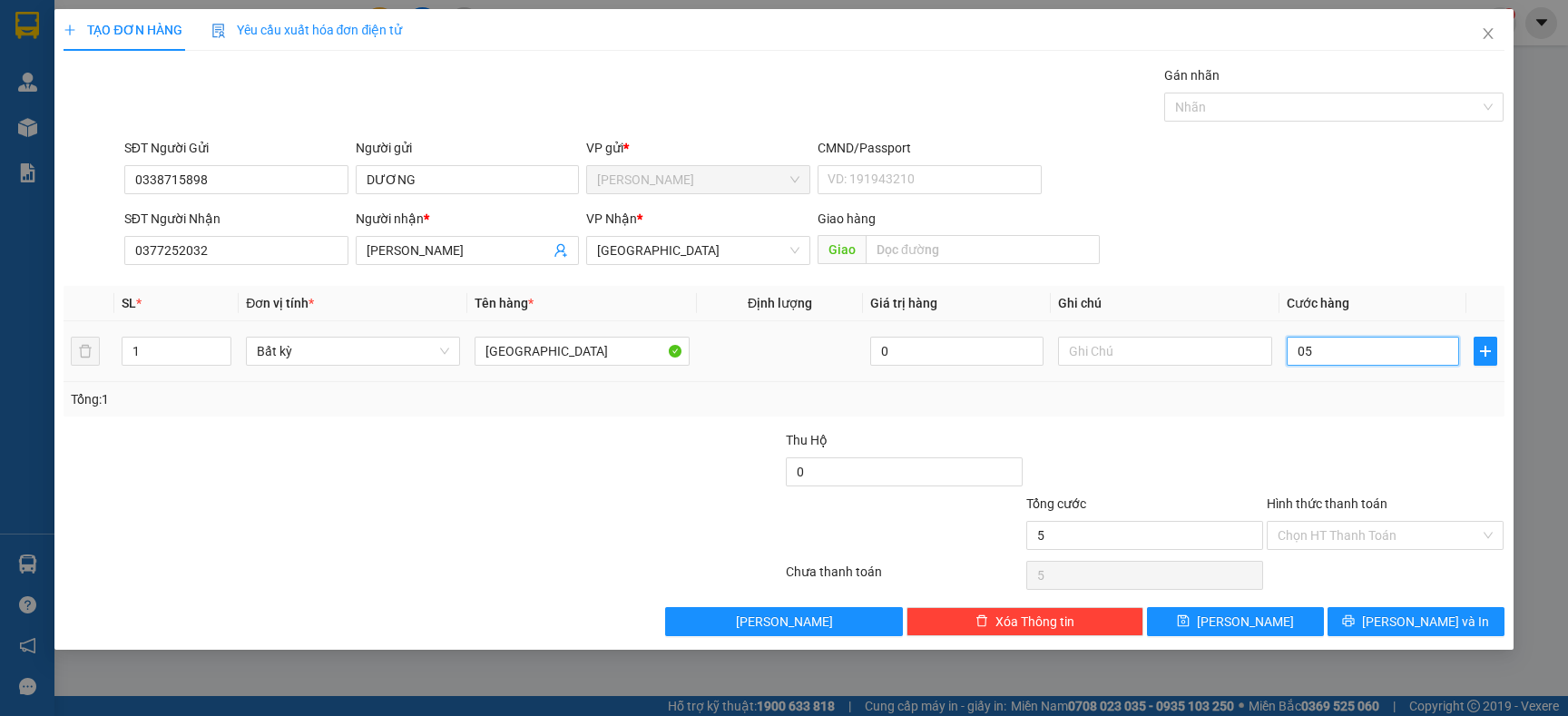
type input "50"
type input "50.000"
click at [1289, 458] on div at bounding box center [1385, 462] width 241 height 63
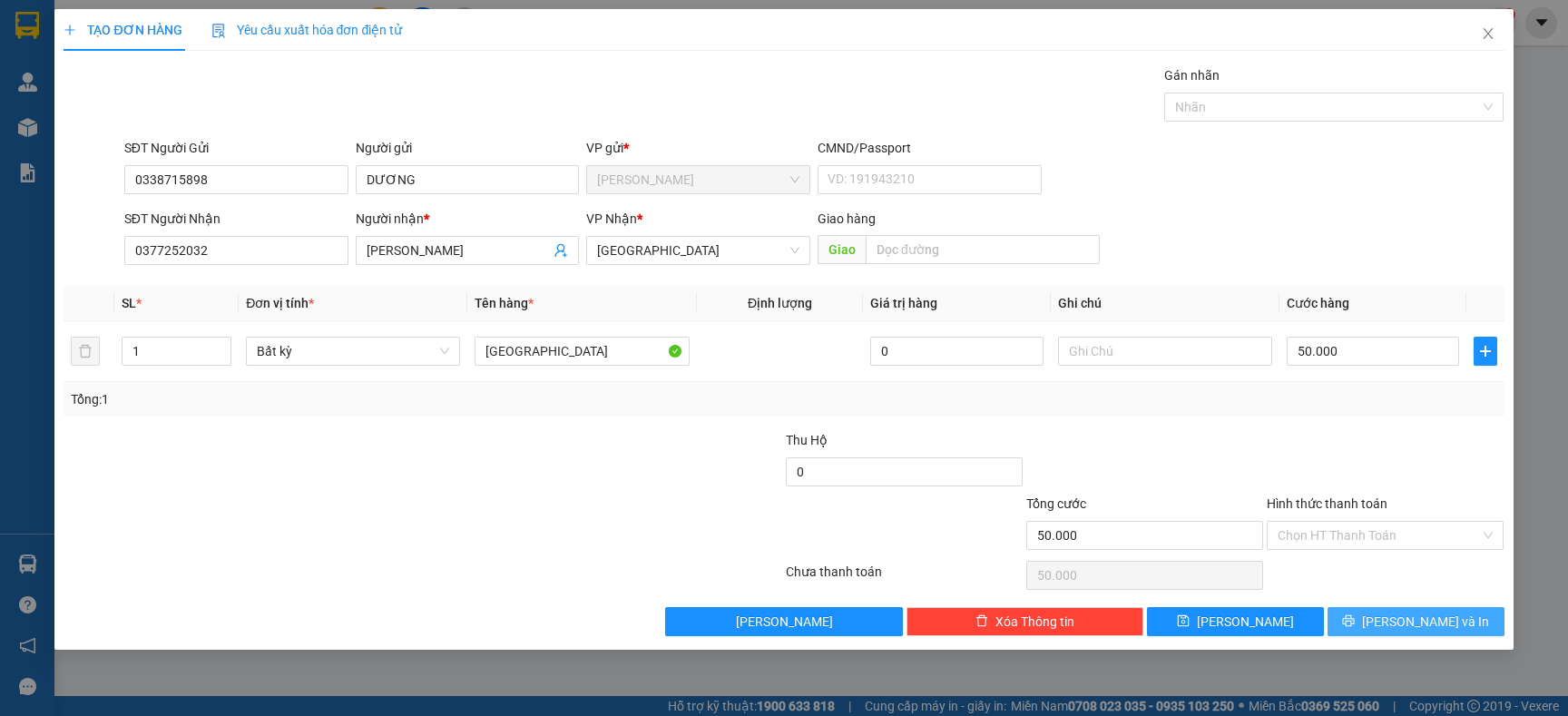
click at [1433, 613] on span "[PERSON_NAME] và In" at bounding box center [1425, 622] width 127 height 20
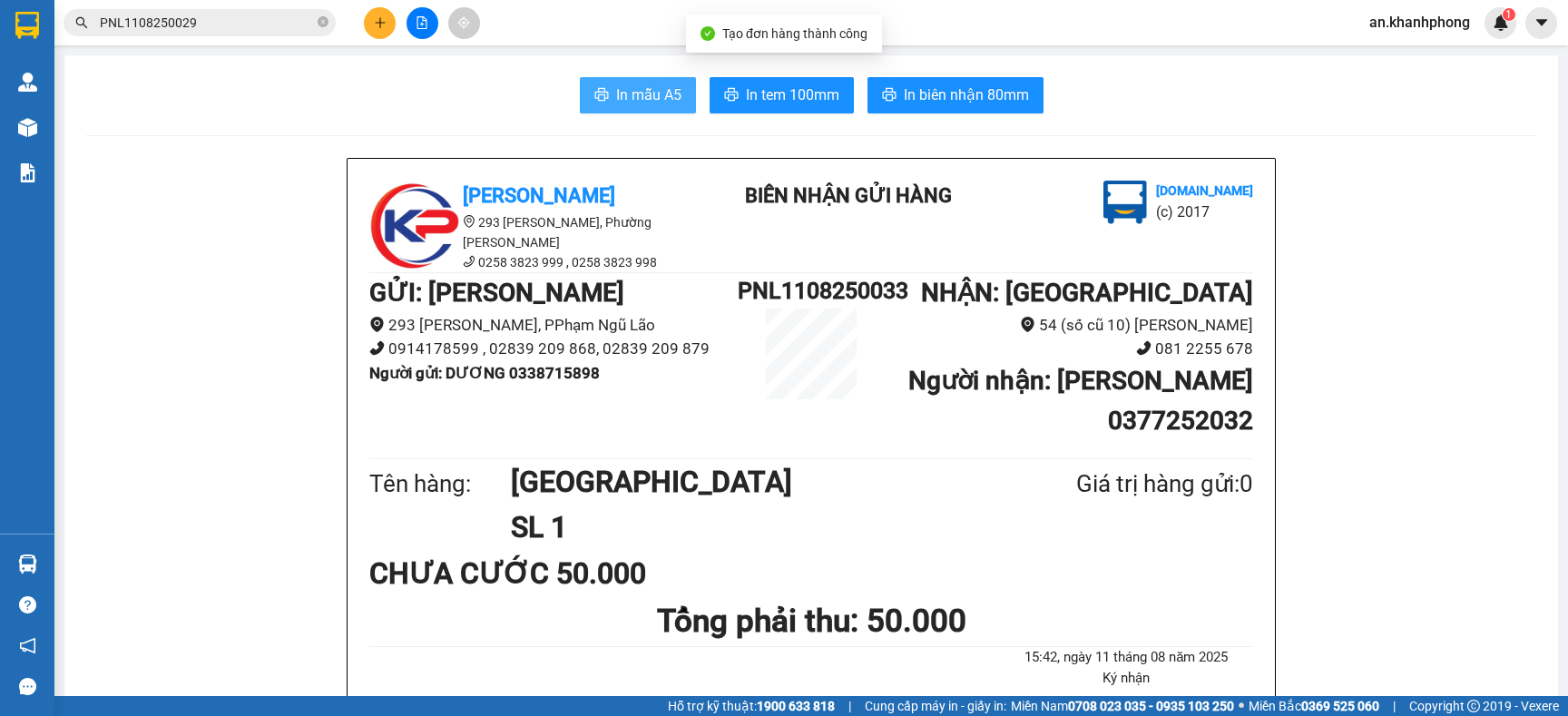
click at [629, 108] on button "In mẫu A5" at bounding box center [637, 95] width 116 height 37
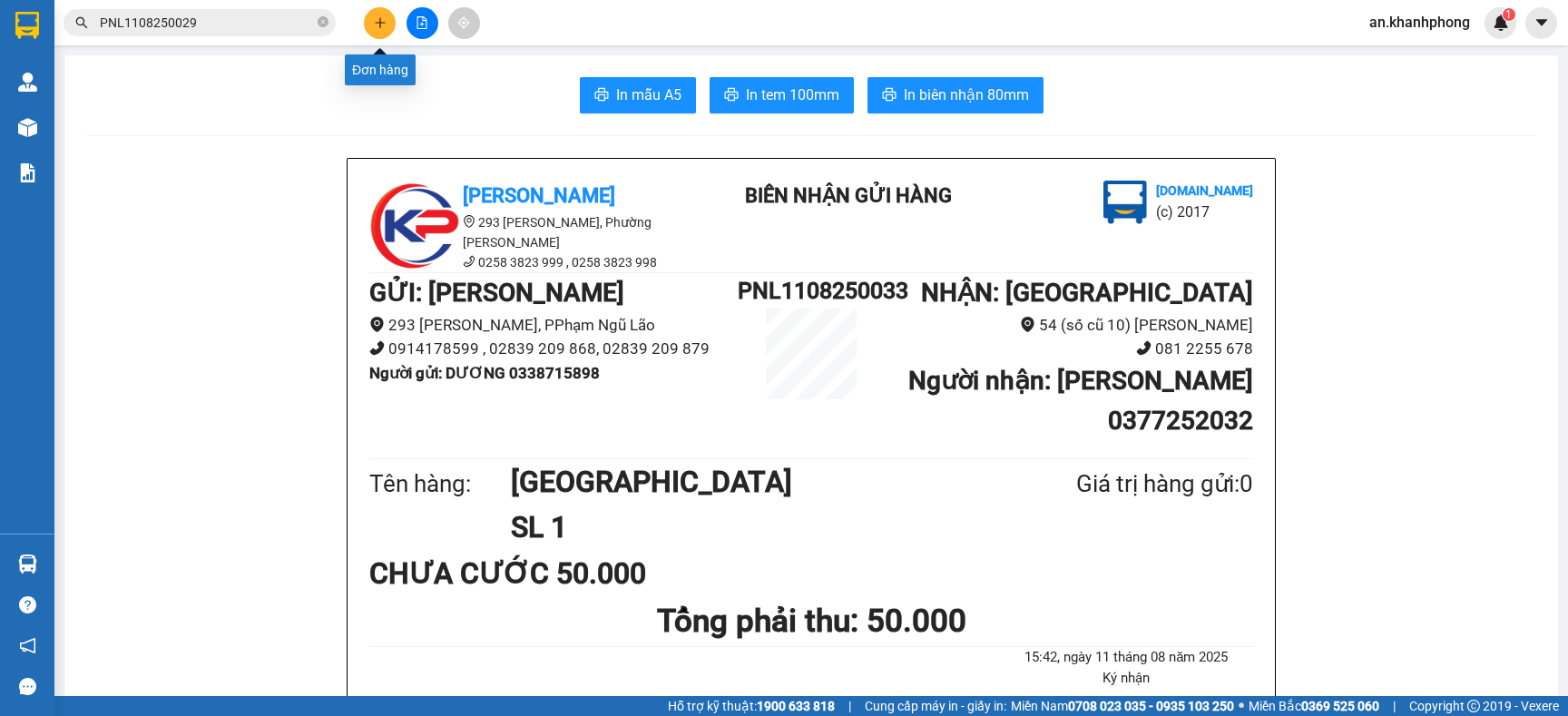
click at [382, 16] on button at bounding box center [380, 23] width 32 height 32
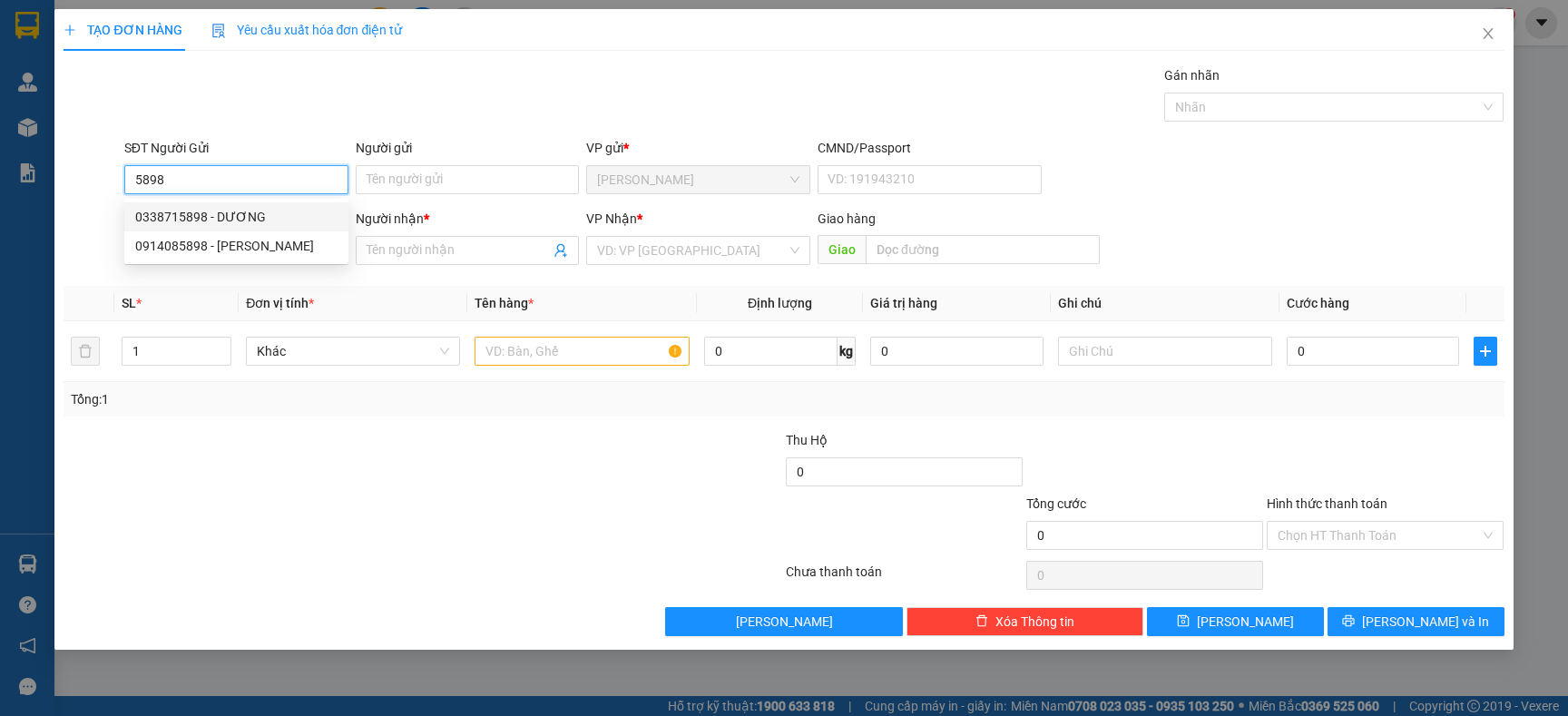
click at [259, 214] on div "0338715898 - DƯƠNG" at bounding box center [237, 217] width 202 height 20
type input "0338715898"
type input "DƯƠNG"
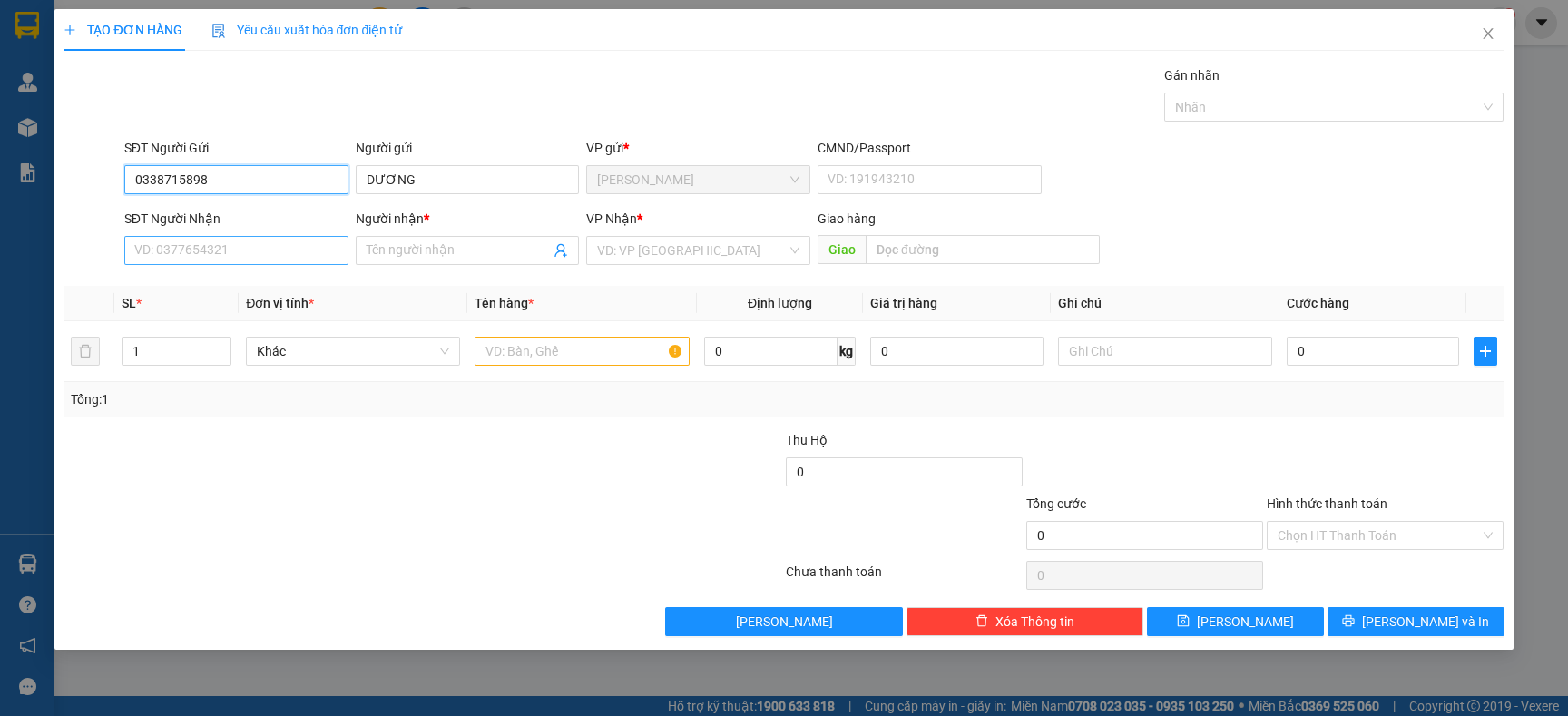
type input "0338715898"
click at [257, 261] on input "SĐT Người Nhận" at bounding box center [237, 250] width 224 height 29
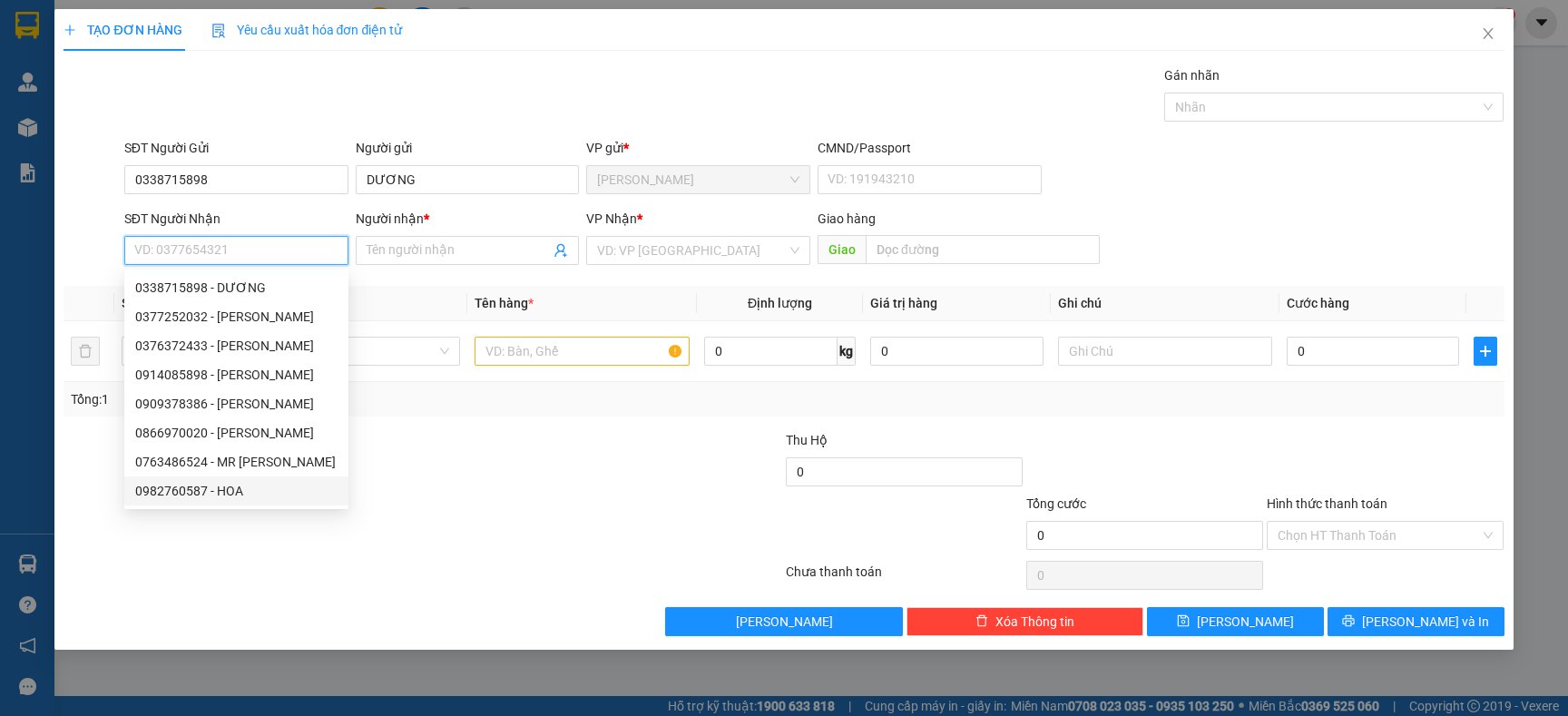
click at [244, 495] on div "0982760587 - HOA" at bounding box center [237, 491] width 202 height 20
type input "0982760587"
type input "HOA"
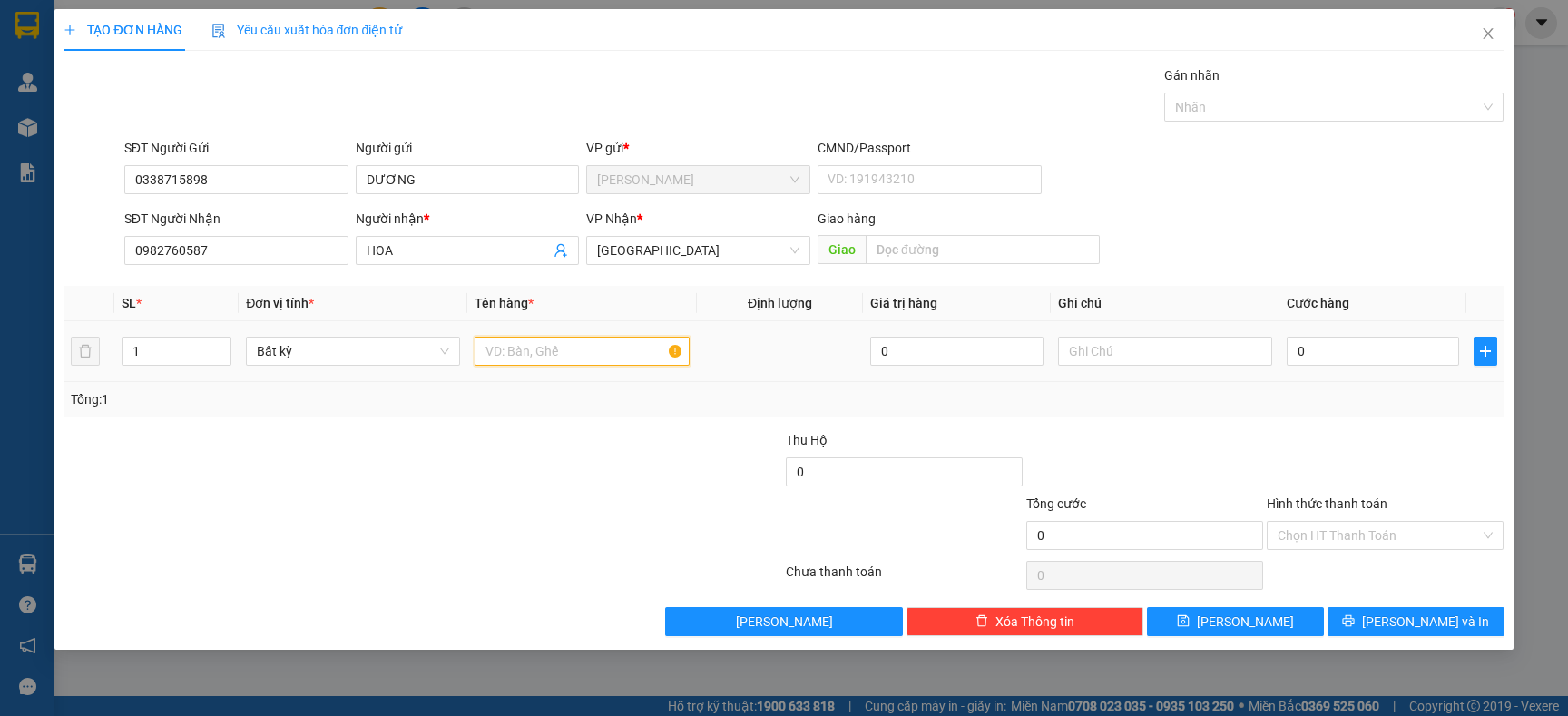
click at [538, 359] on input "text" at bounding box center [581, 351] width 214 height 29
type input "[GEOGRAPHIC_DATA]"
click at [1336, 355] on input "0" at bounding box center [1373, 351] width 172 height 29
type input "6"
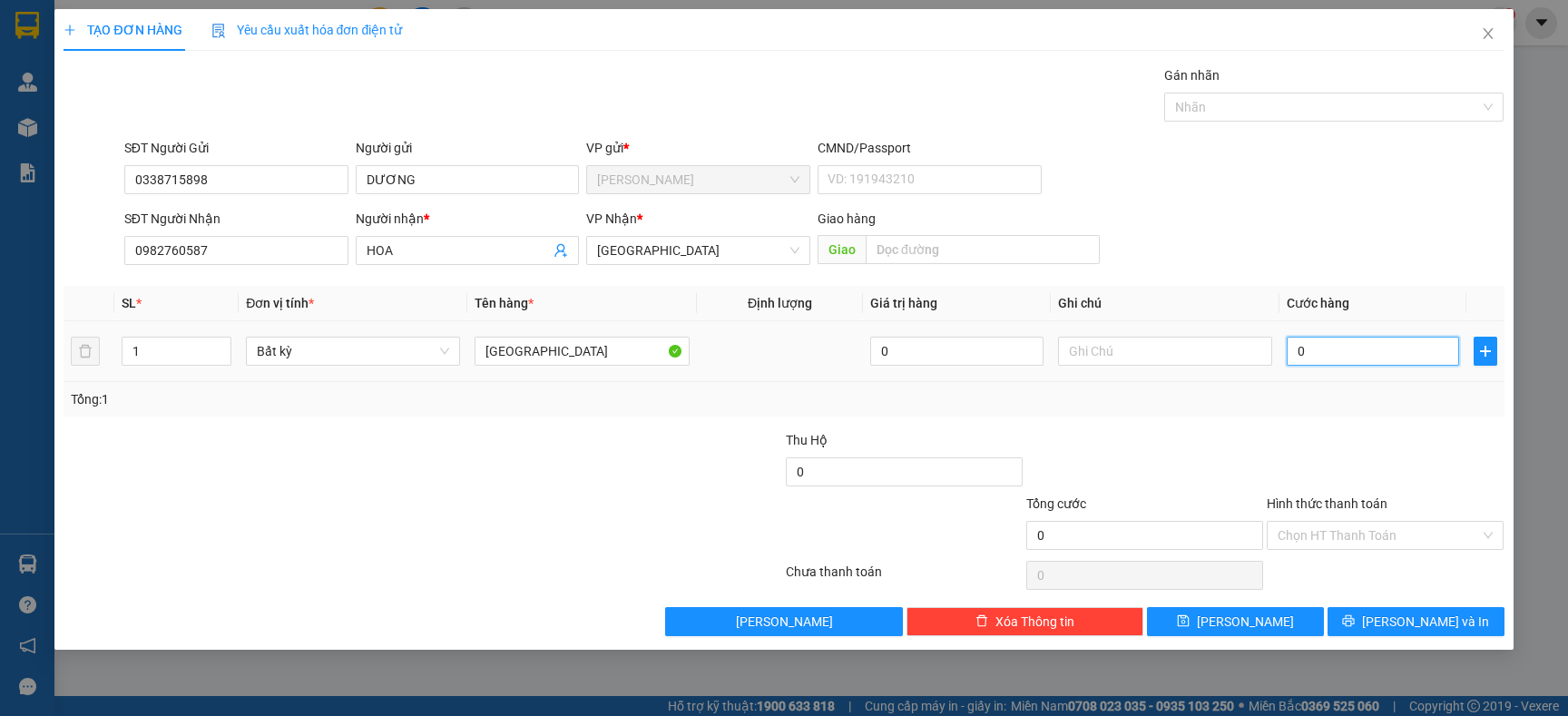
type input "6"
type input "60"
type input "60.000"
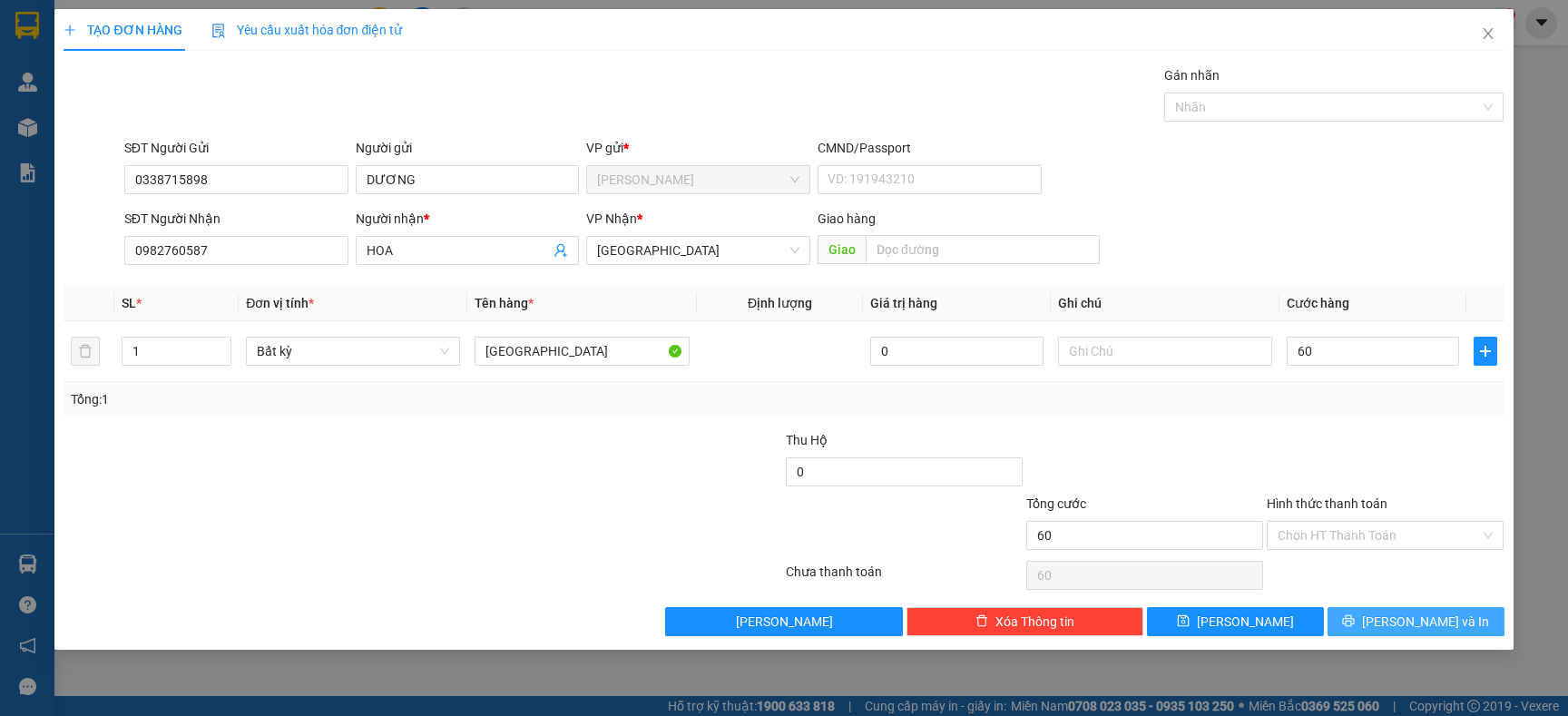
type input "60.000"
click at [1402, 618] on span "[PERSON_NAME] và In" at bounding box center [1425, 622] width 127 height 20
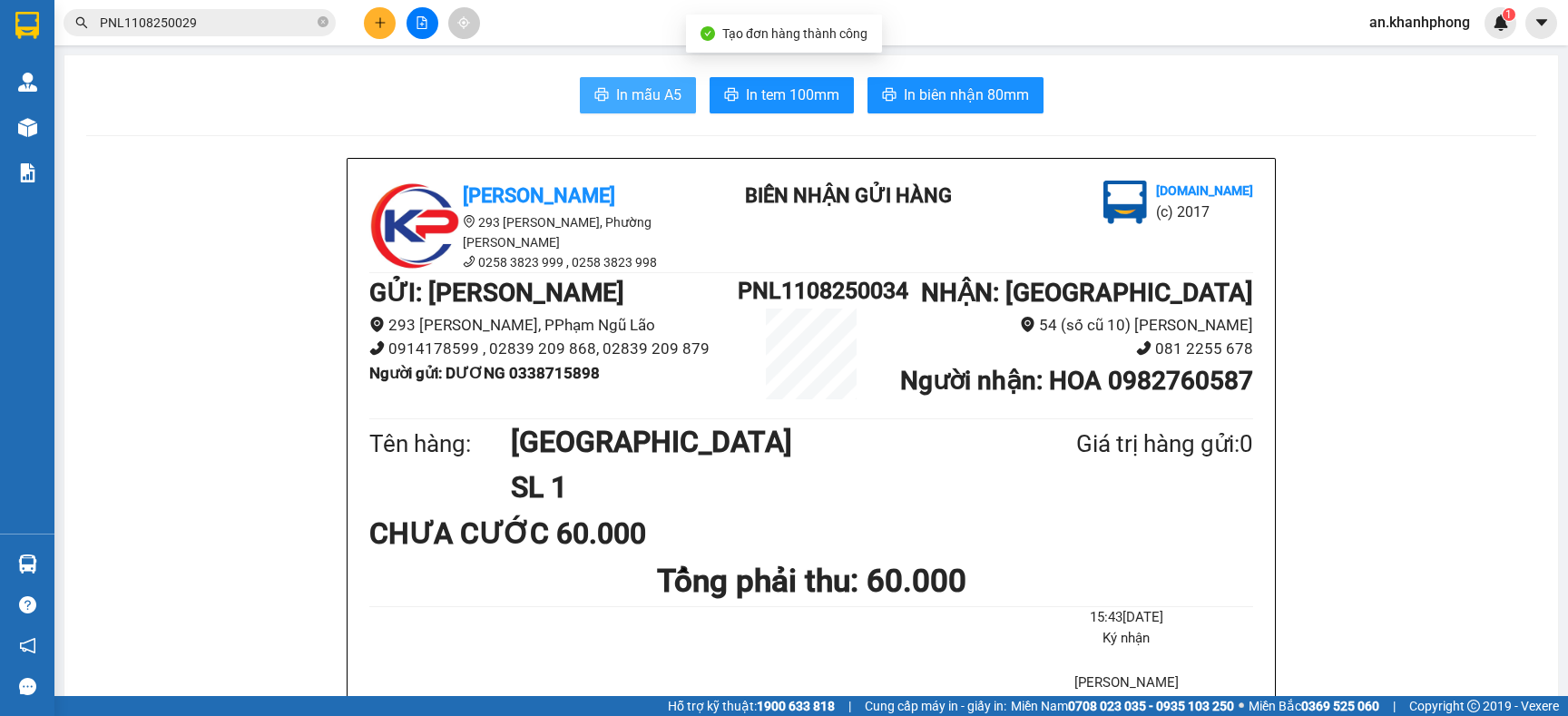
click at [628, 106] on span "In mẫu A5" at bounding box center [648, 94] width 65 height 23
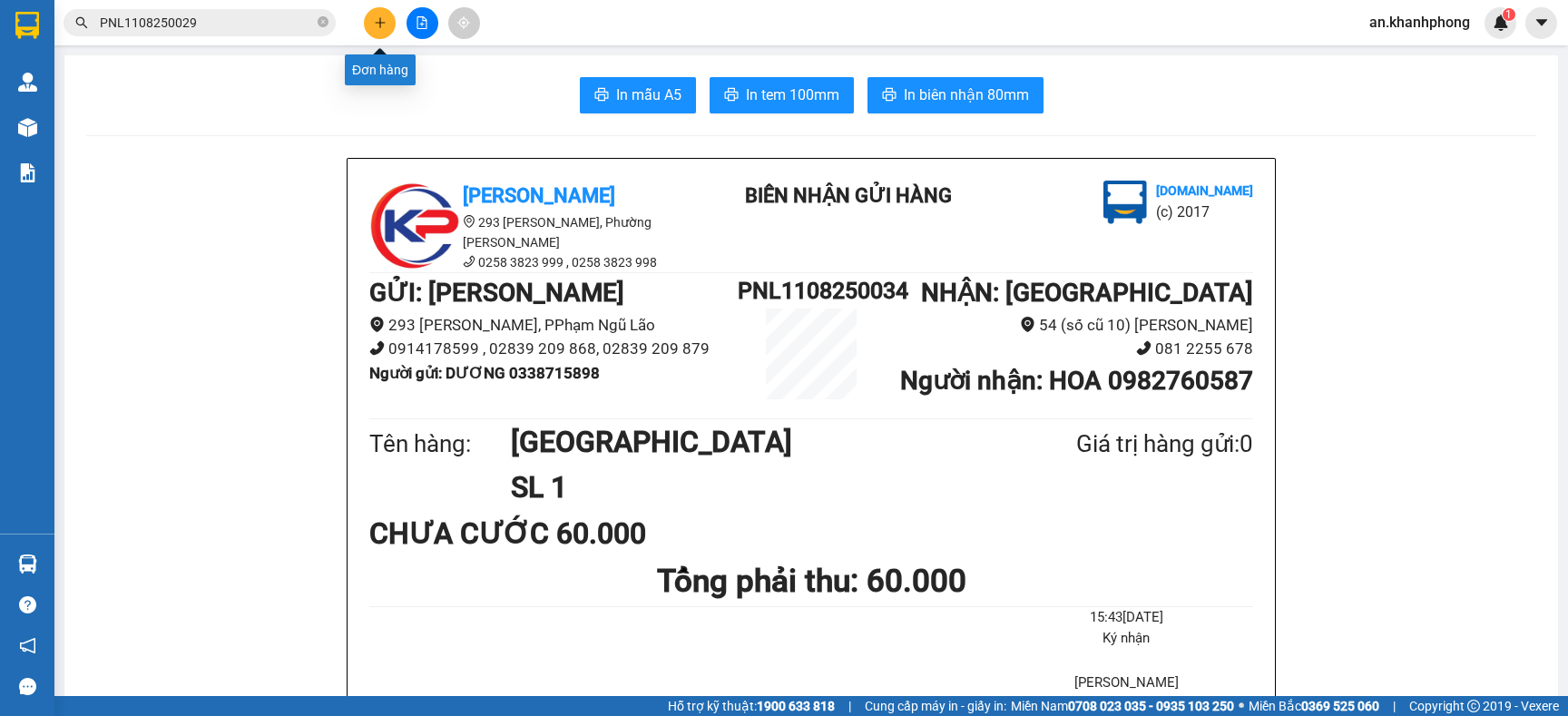
click at [390, 7] on div at bounding box center [423, 23] width 137 height 32
click at [383, 17] on icon "plus" at bounding box center [380, 23] width 13 height 13
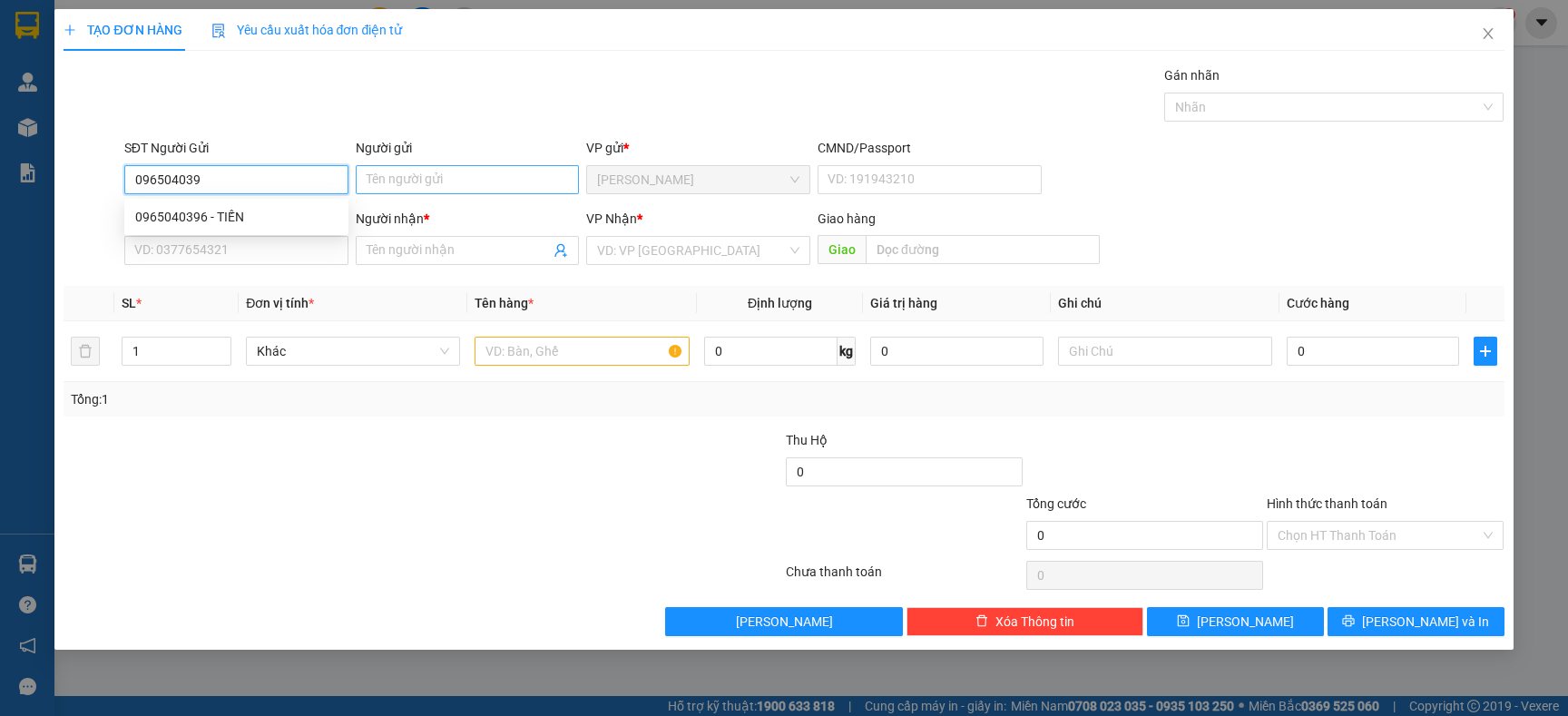
type input "0965040396"
click at [299, 219] on div "0965040396 - TIẾN" at bounding box center [237, 217] width 202 height 20
type input "TIẾN"
type input "0965040396"
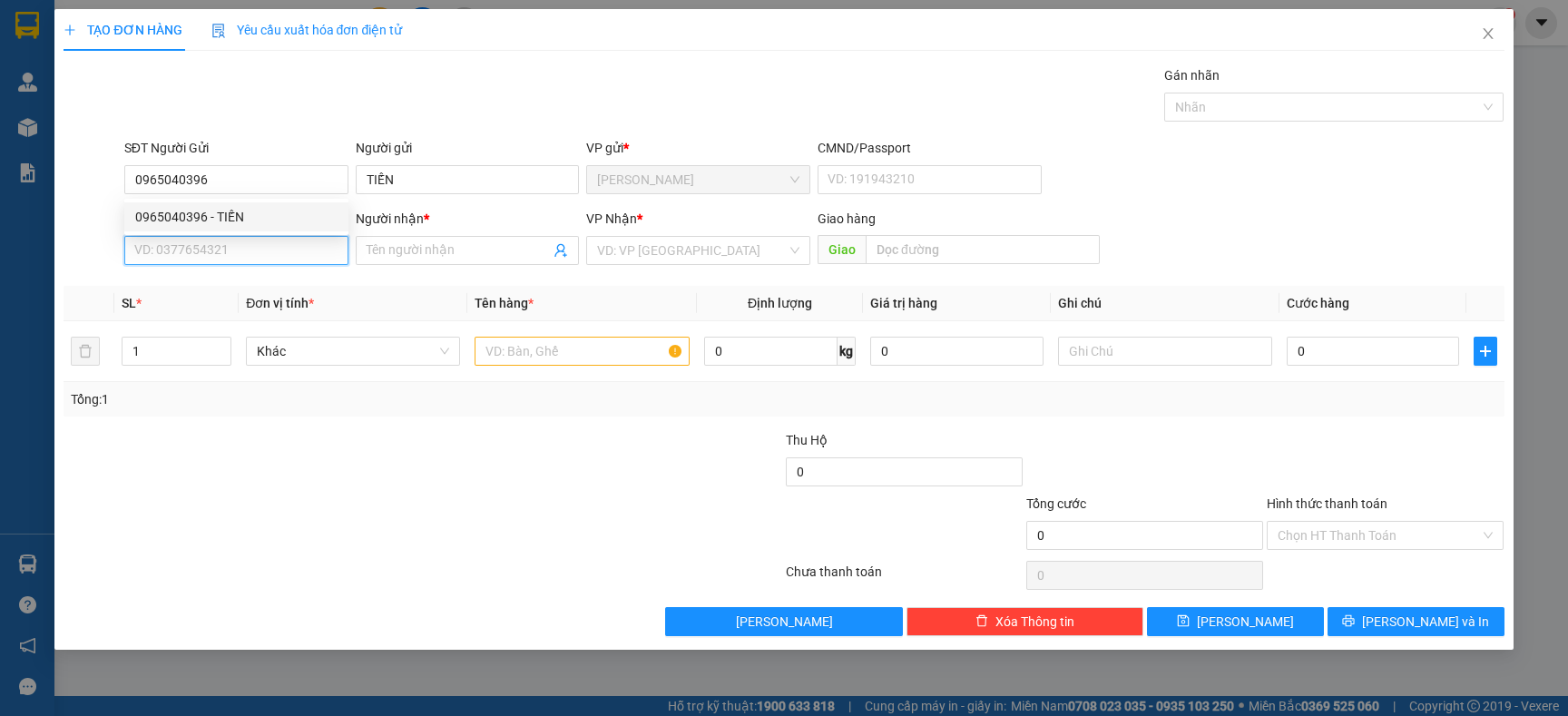
click at [287, 239] on input "SĐT Người Nhận" at bounding box center [237, 250] width 224 height 29
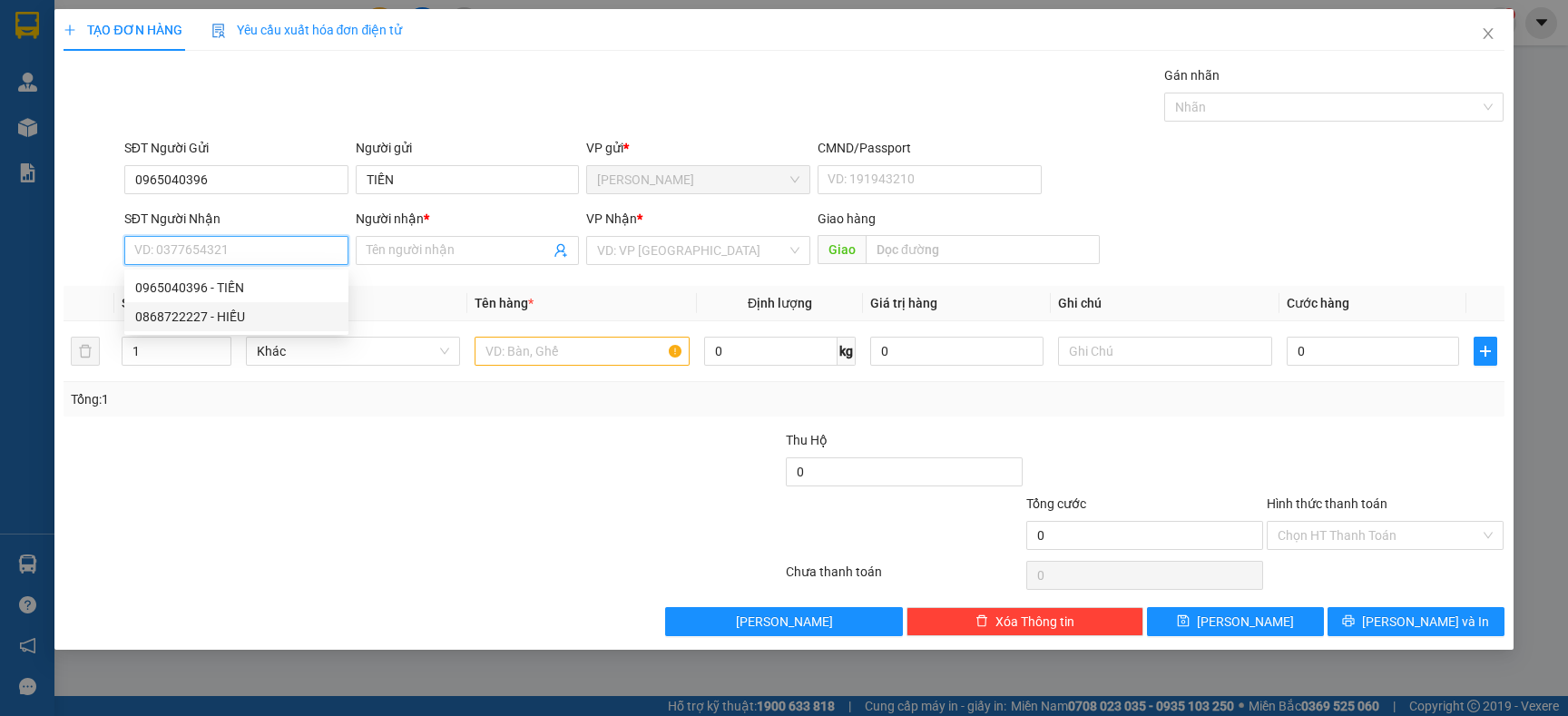
click at [247, 318] on div "0868722227 - HIẾU" at bounding box center [237, 317] width 202 height 20
type input "0868722227"
type input "HIẾU"
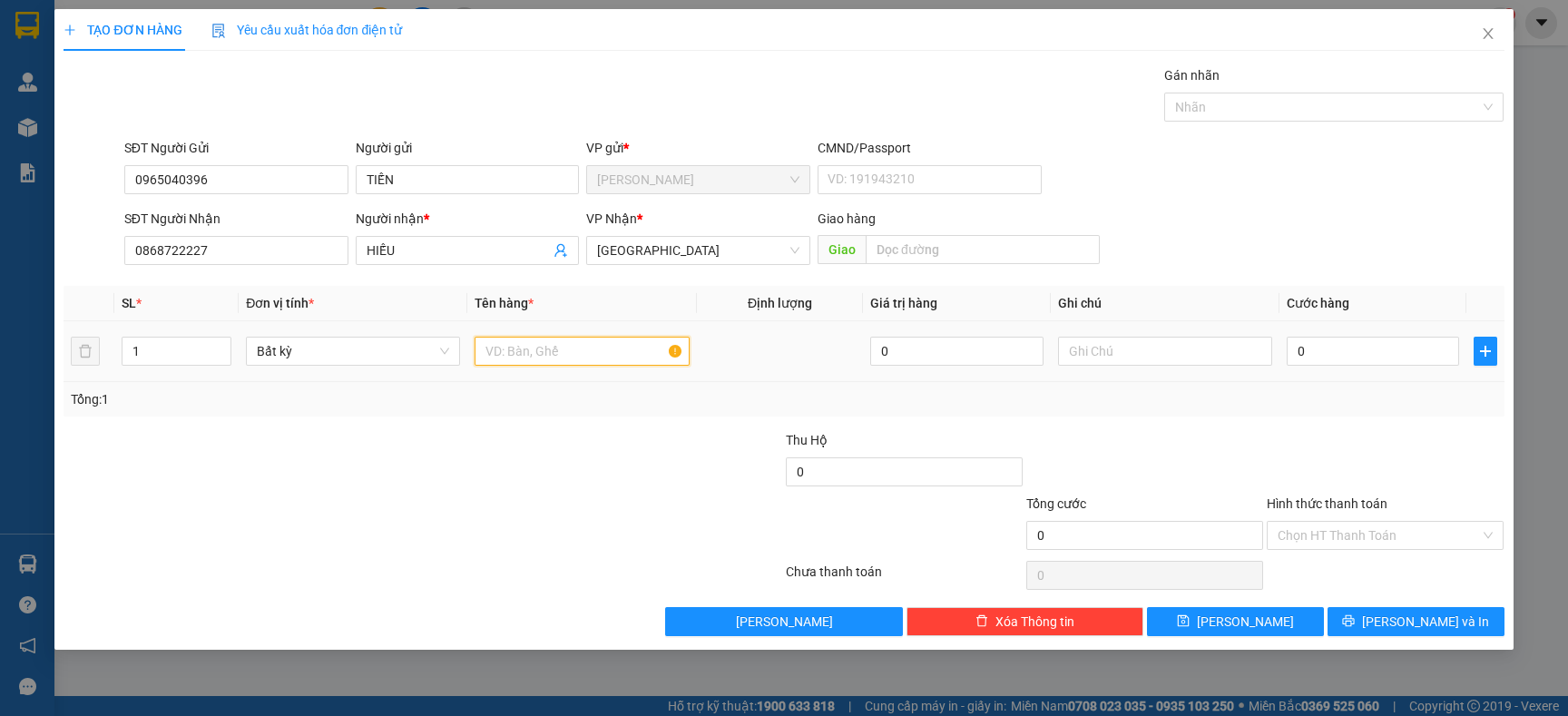
click at [628, 358] on input "text" at bounding box center [581, 351] width 214 height 29
type input "TG"
click at [1330, 355] on input "0" at bounding box center [1373, 351] width 172 height 29
type input "4"
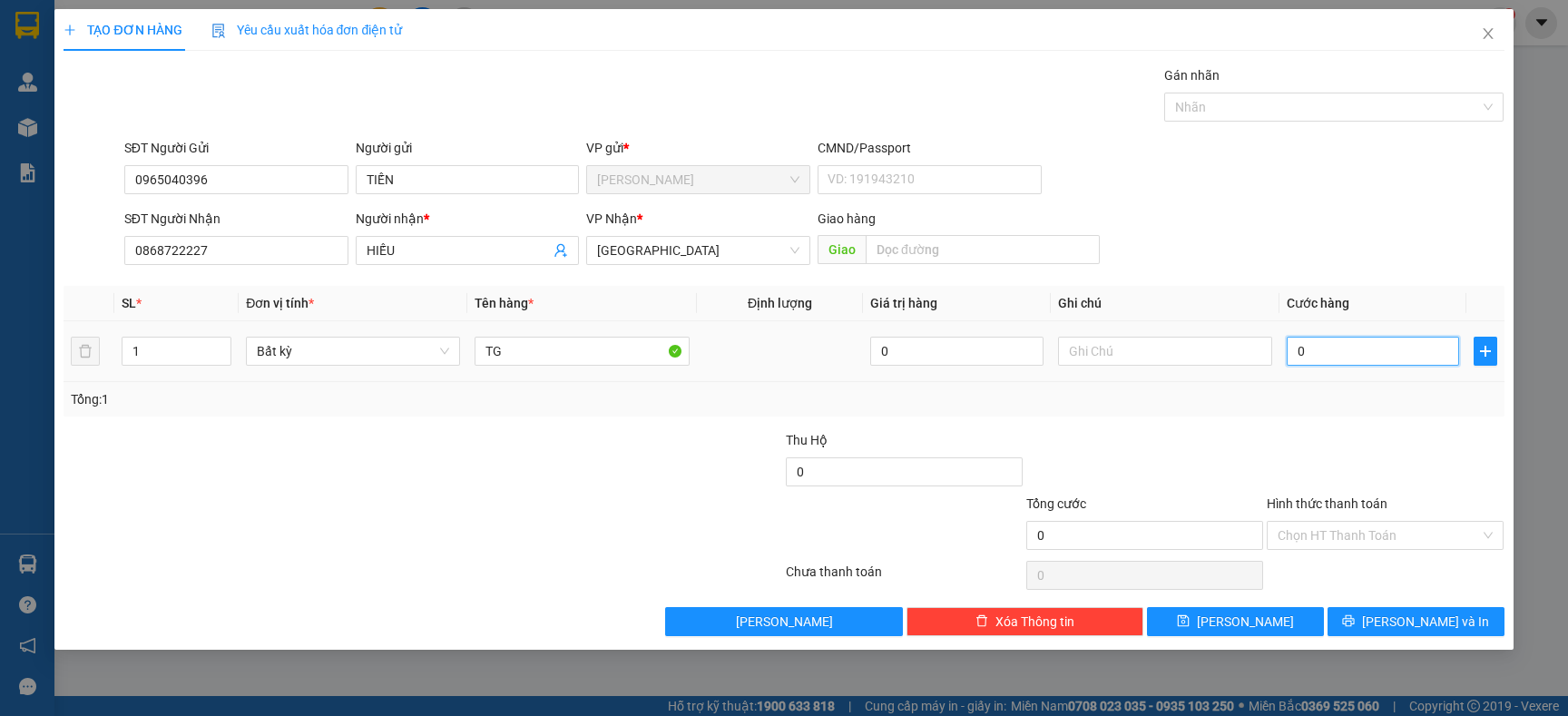
type input "4"
type input "40"
type input "40.000"
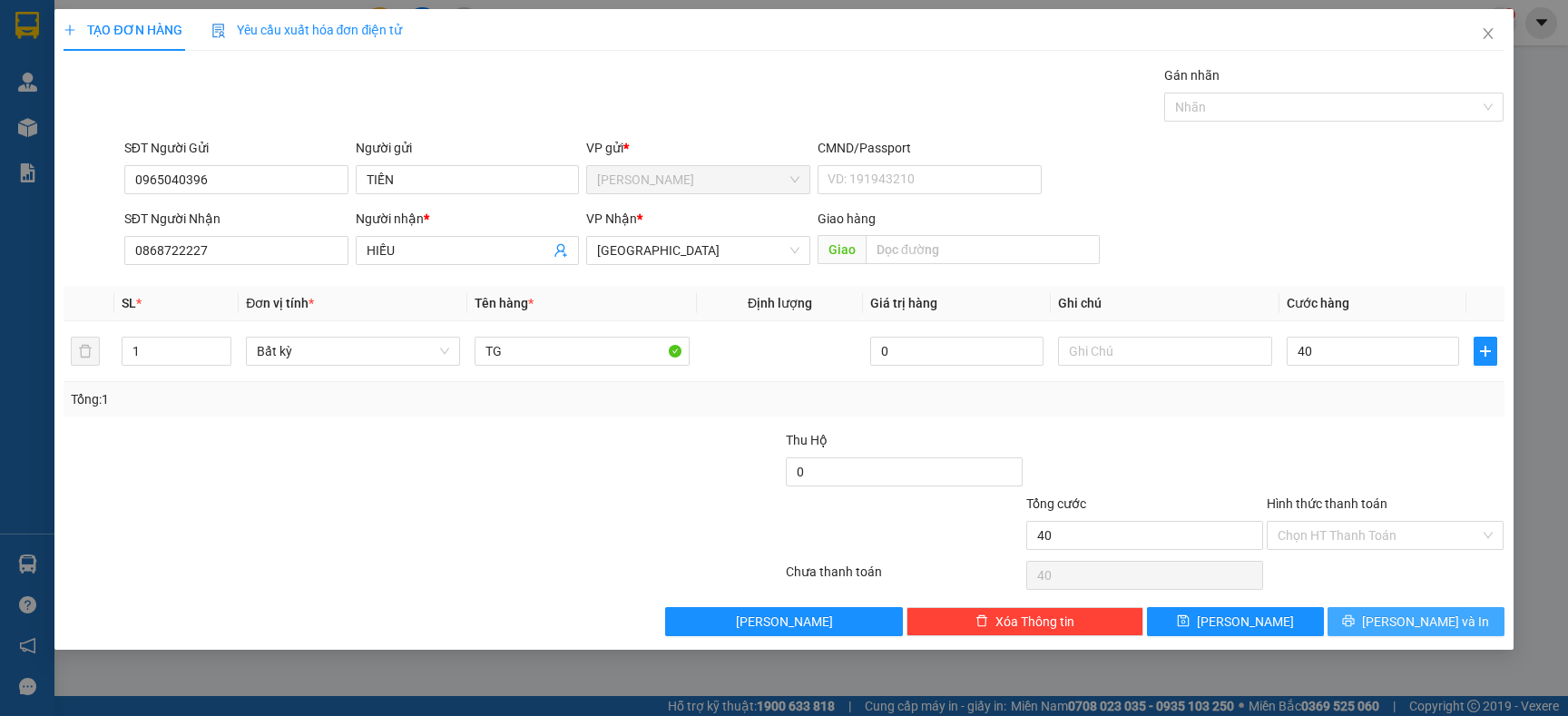
type input "40.000"
click at [1431, 620] on span "[PERSON_NAME] và In" at bounding box center [1425, 622] width 127 height 20
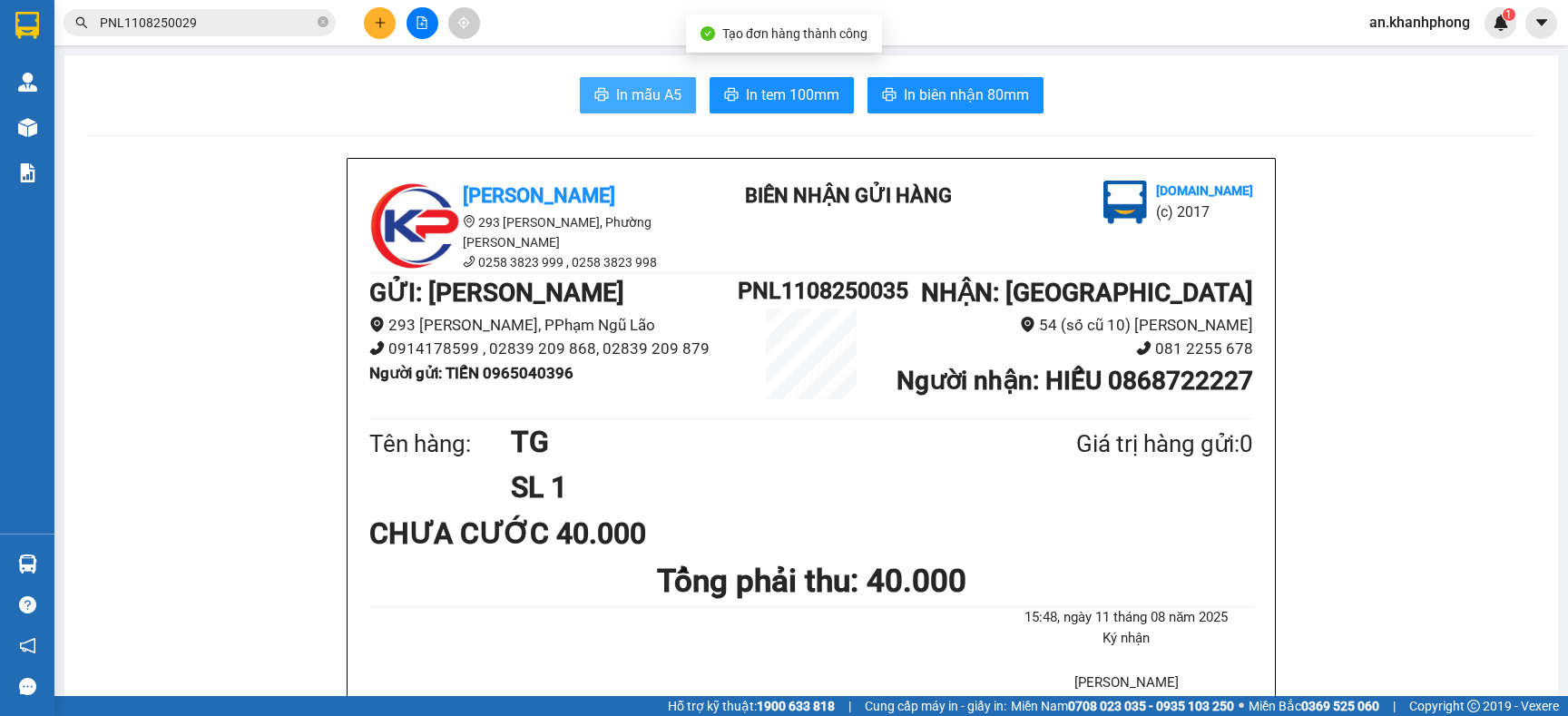
click at [634, 88] on span "In mẫu A5" at bounding box center [648, 94] width 65 height 23
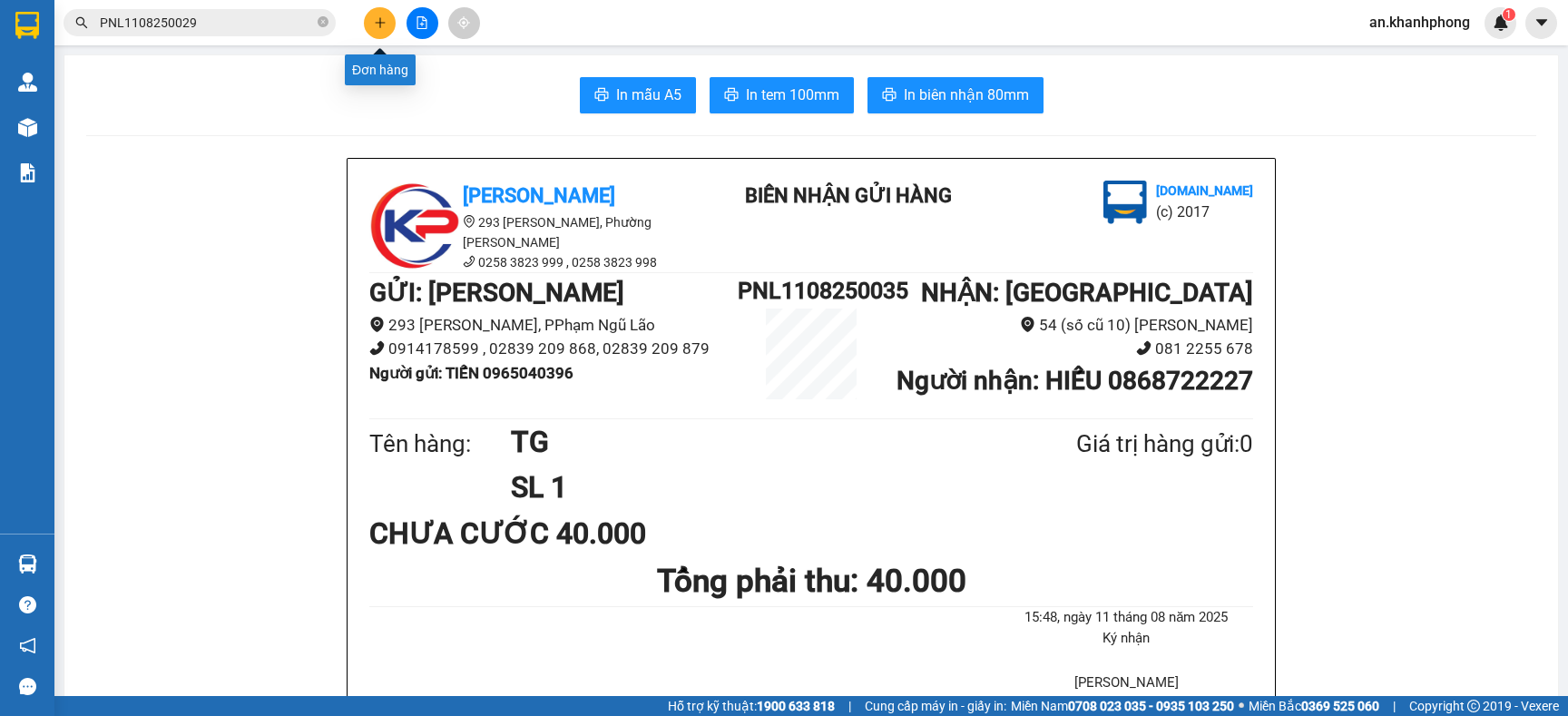
click at [368, 17] on button at bounding box center [380, 23] width 32 height 32
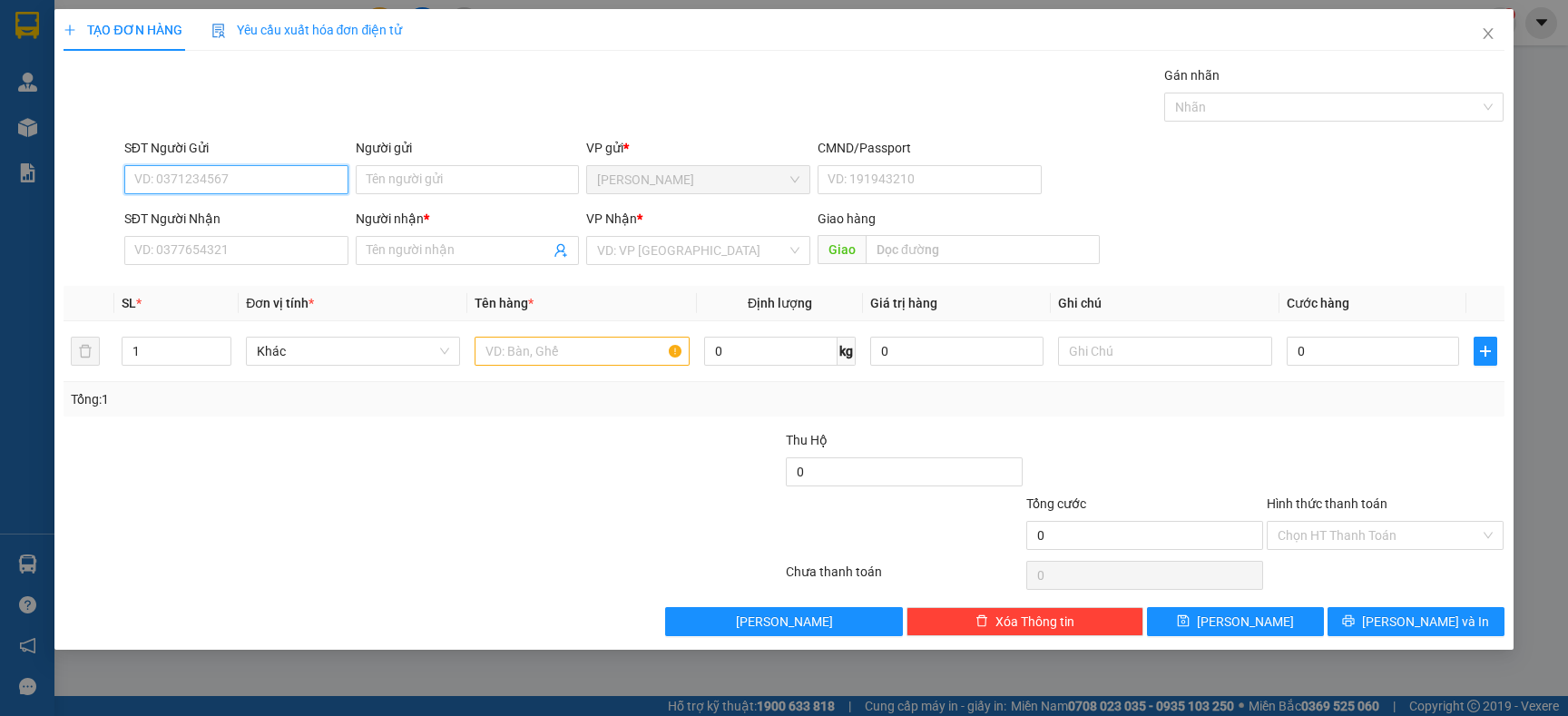
click at [225, 185] on input "SĐT Người Gửi" at bounding box center [237, 179] width 224 height 29
type input "0909835022"
click at [289, 215] on div "0909835022 - BẢO ĐÍNH" at bounding box center [237, 217] width 202 height 20
type input "BẢO ĐÍNH"
type input "0909835022"
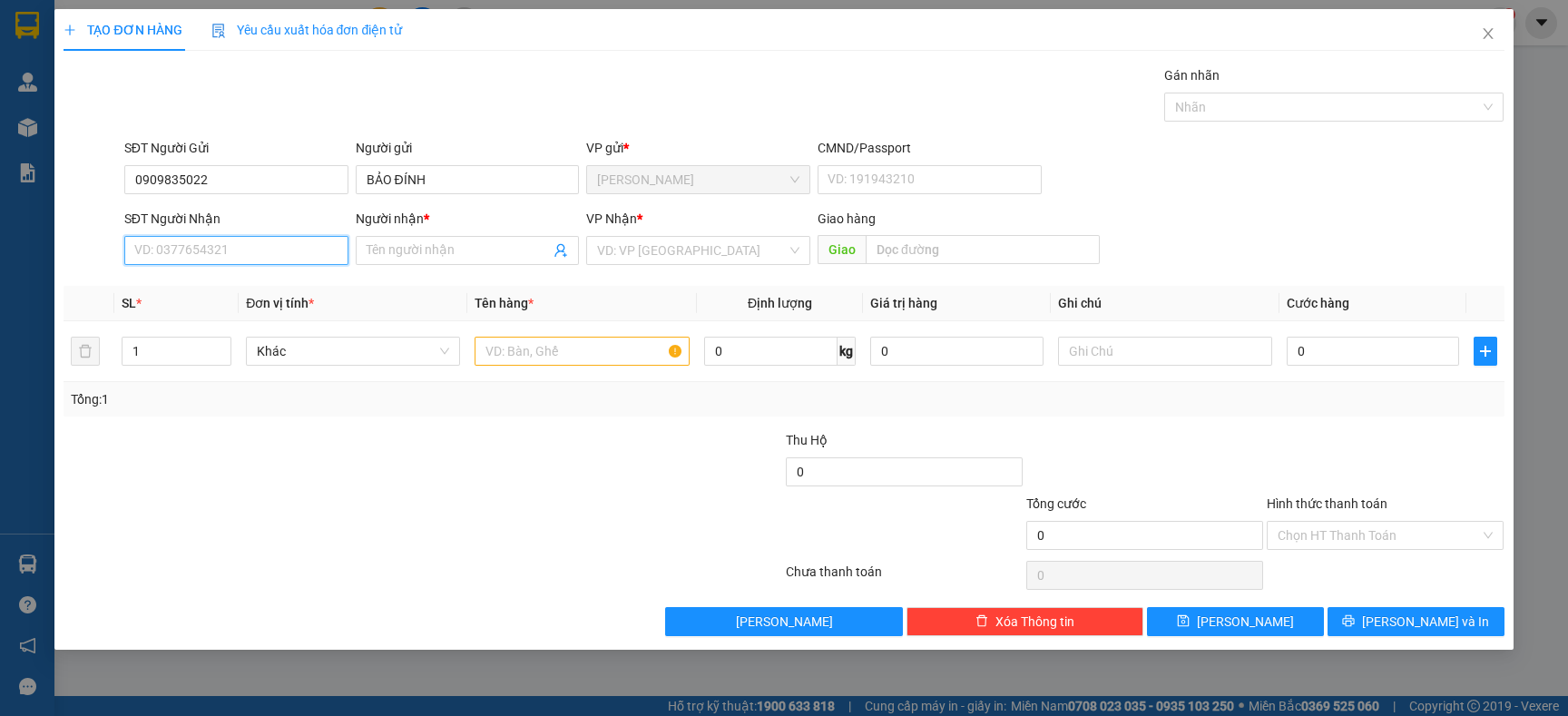
click at [264, 246] on input "SĐT Người Nhận" at bounding box center [237, 250] width 224 height 29
click at [230, 350] on div "0909574174 - LƯỢM" at bounding box center [237, 346] width 202 height 20
type input "0909574174"
type input "LƯỢM"
click at [540, 350] on input "text" at bounding box center [581, 351] width 214 height 29
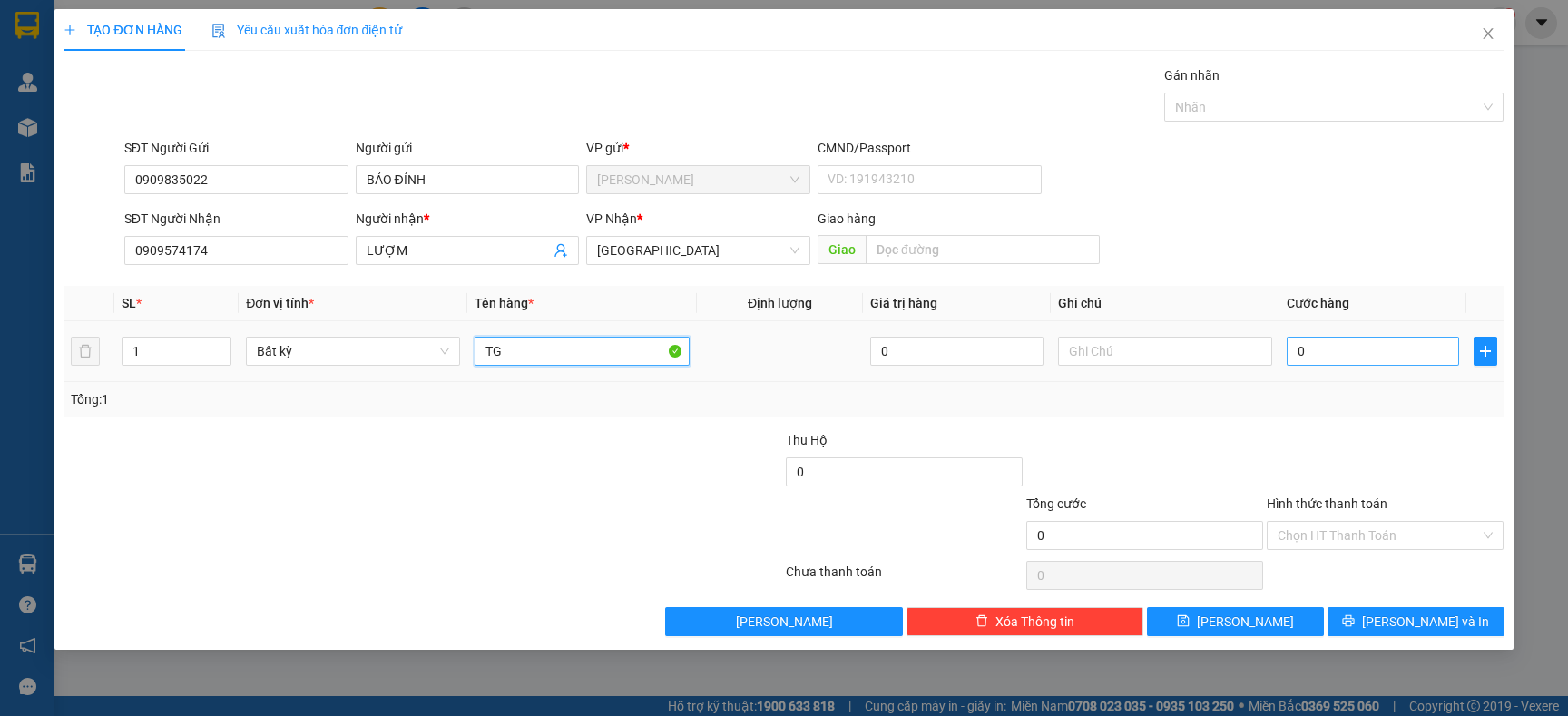
type input "TG"
click at [1364, 357] on input "0" at bounding box center [1373, 351] width 172 height 29
type input "3"
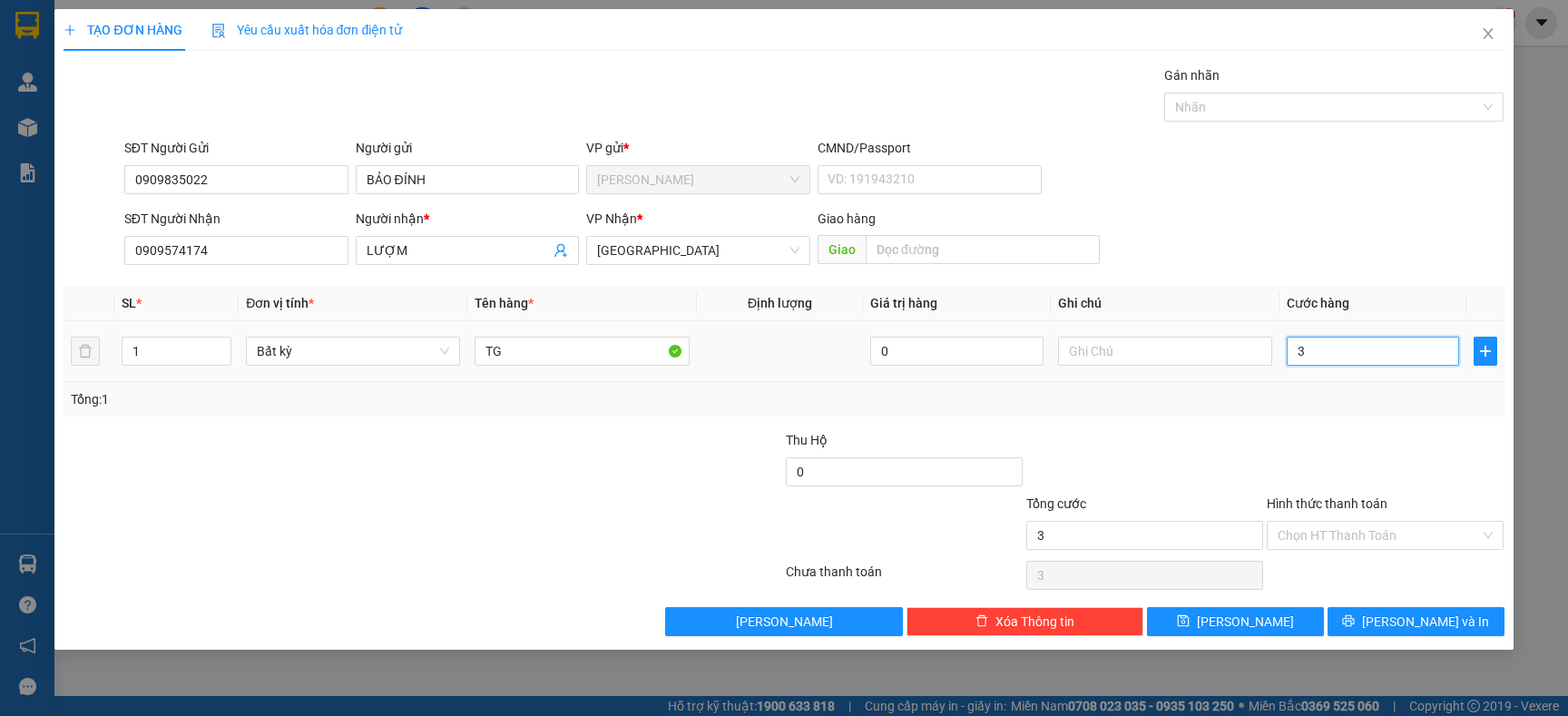
type input "30"
type input "30.000"
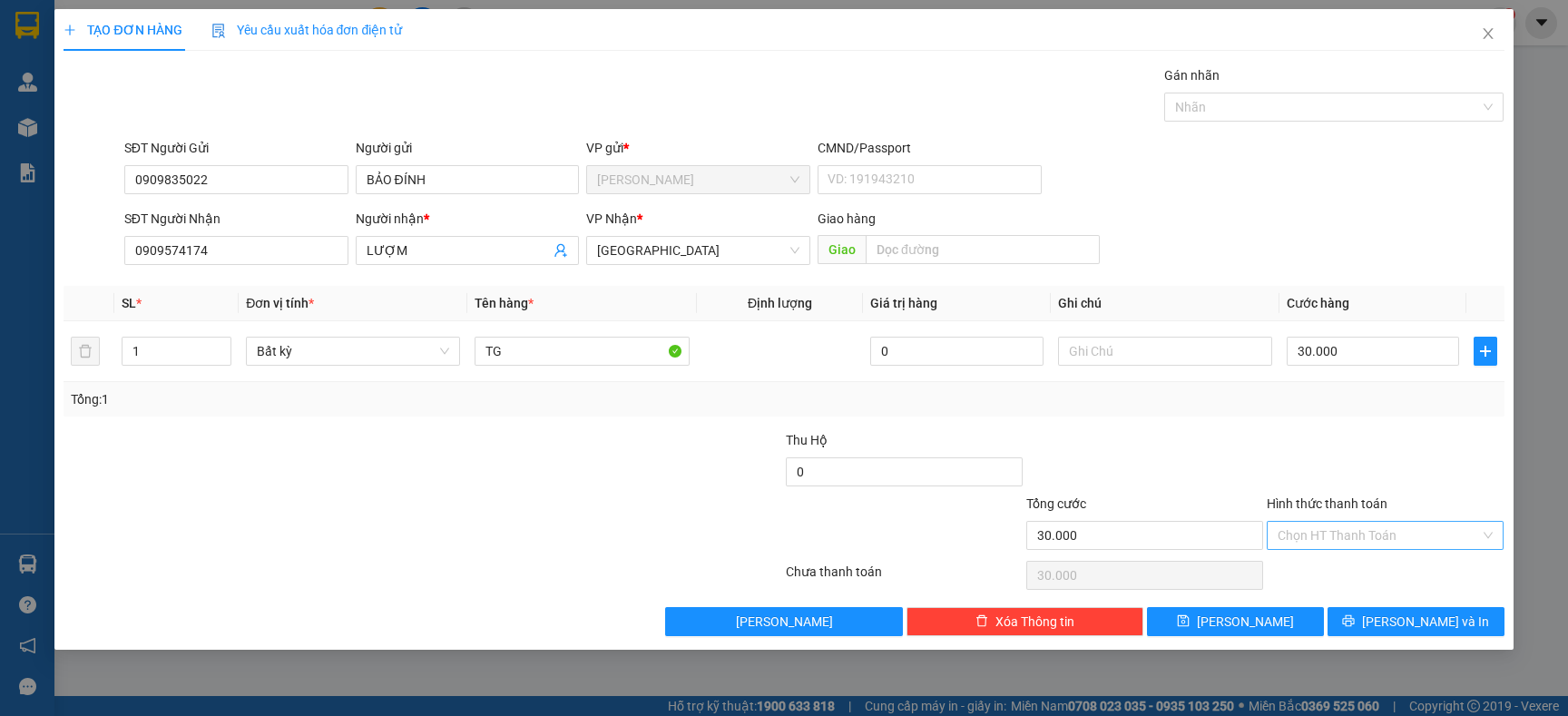
click at [1373, 529] on input "Hình thức thanh toán" at bounding box center [1379, 536] width 202 height 28
click at [1354, 573] on div "Tại văn phòng" at bounding box center [1385, 572] width 215 height 20
type input "0"
click at [1374, 626] on button "[PERSON_NAME] và In" at bounding box center [1416, 621] width 177 height 29
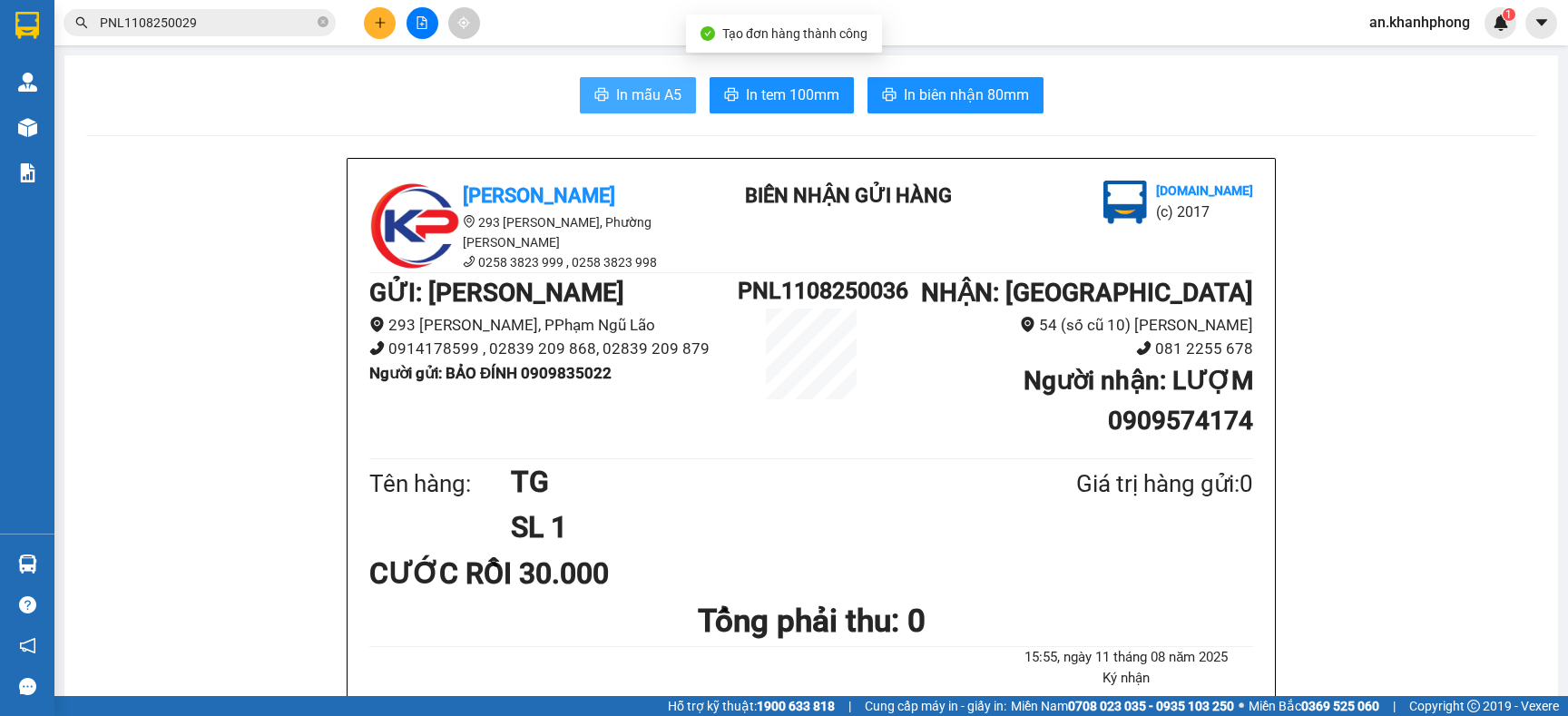
click at [645, 101] on span "In mẫu A5" at bounding box center [648, 94] width 65 height 23
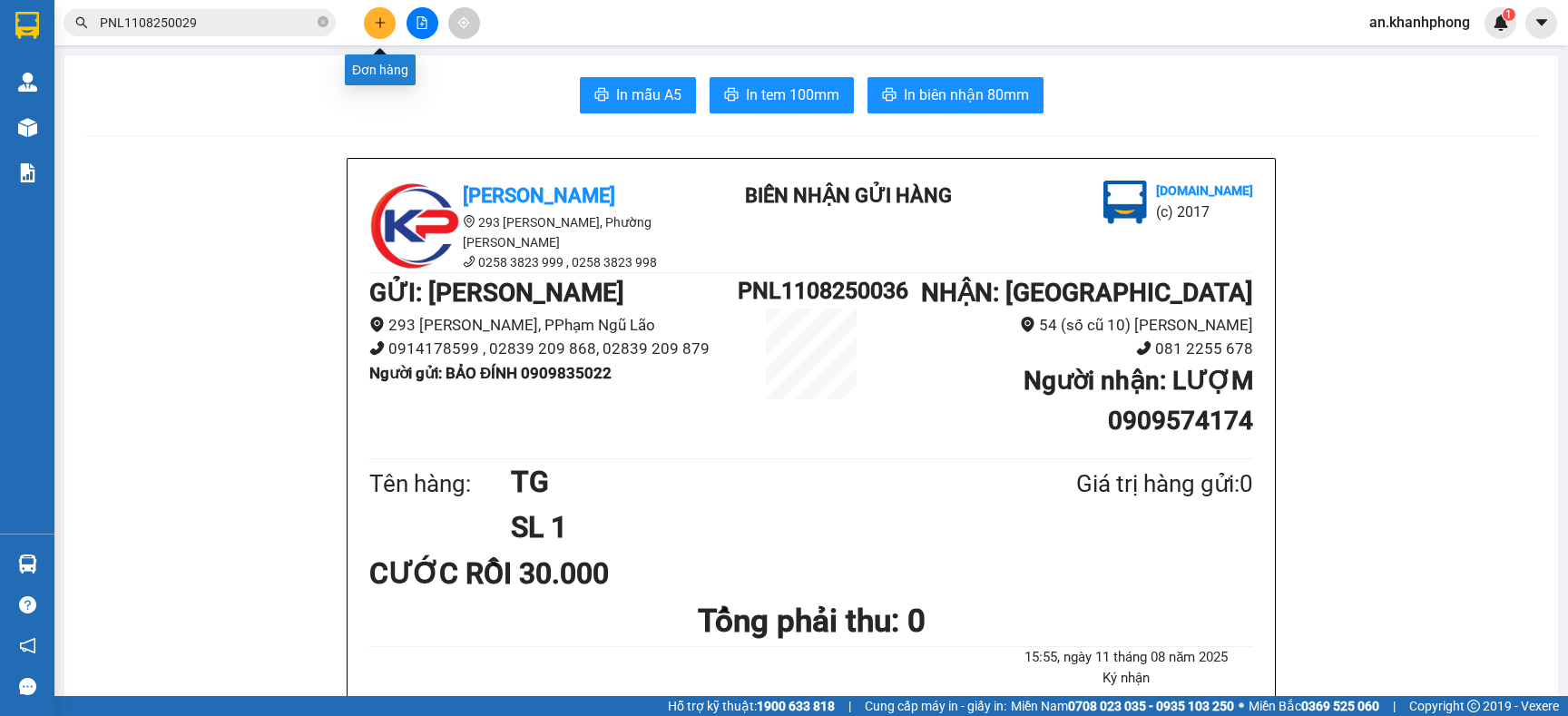
click at [380, 8] on button at bounding box center [380, 23] width 32 height 32
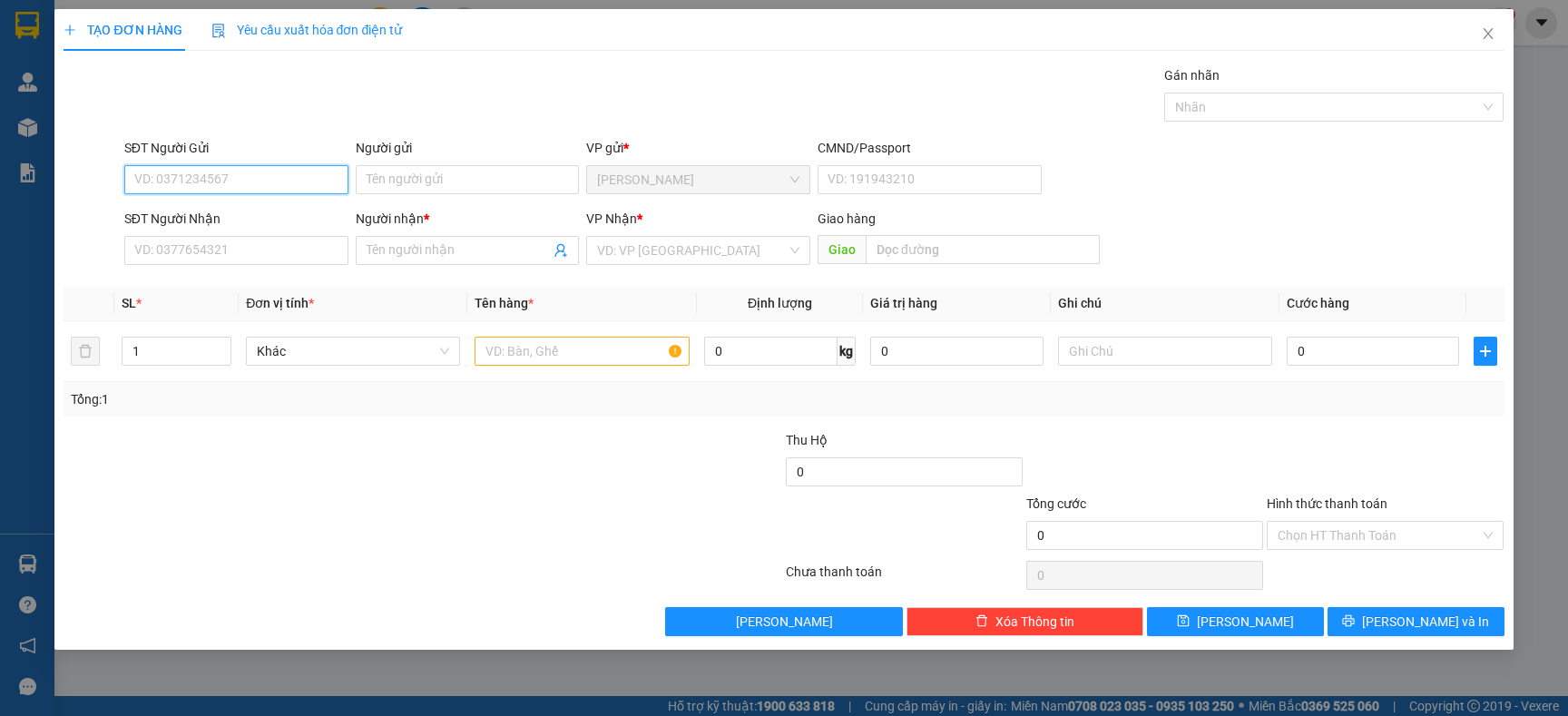
click at [264, 171] on input "SĐT Người Gửi" at bounding box center [237, 179] width 224 height 29
type input "0902428384"
click at [245, 207] on div "0902428384 - thực phẩm sh" at bounding box center [237, 217] width 202 height 20
type input "thực phẩm sh"
type input "0902428384"
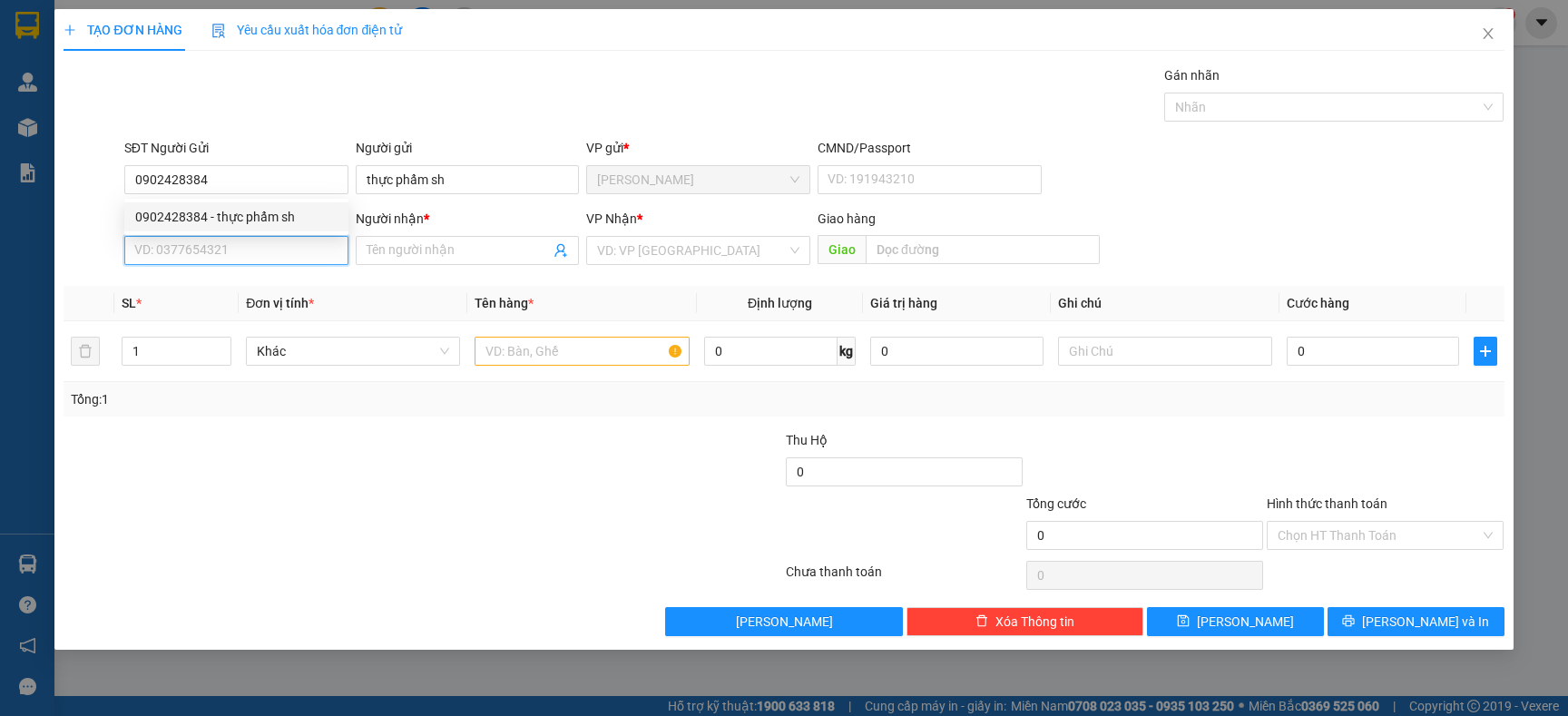
click at [260, 239] on input "SĐT Người Nhận" at bounding box center [237, 250] width 224 height 29
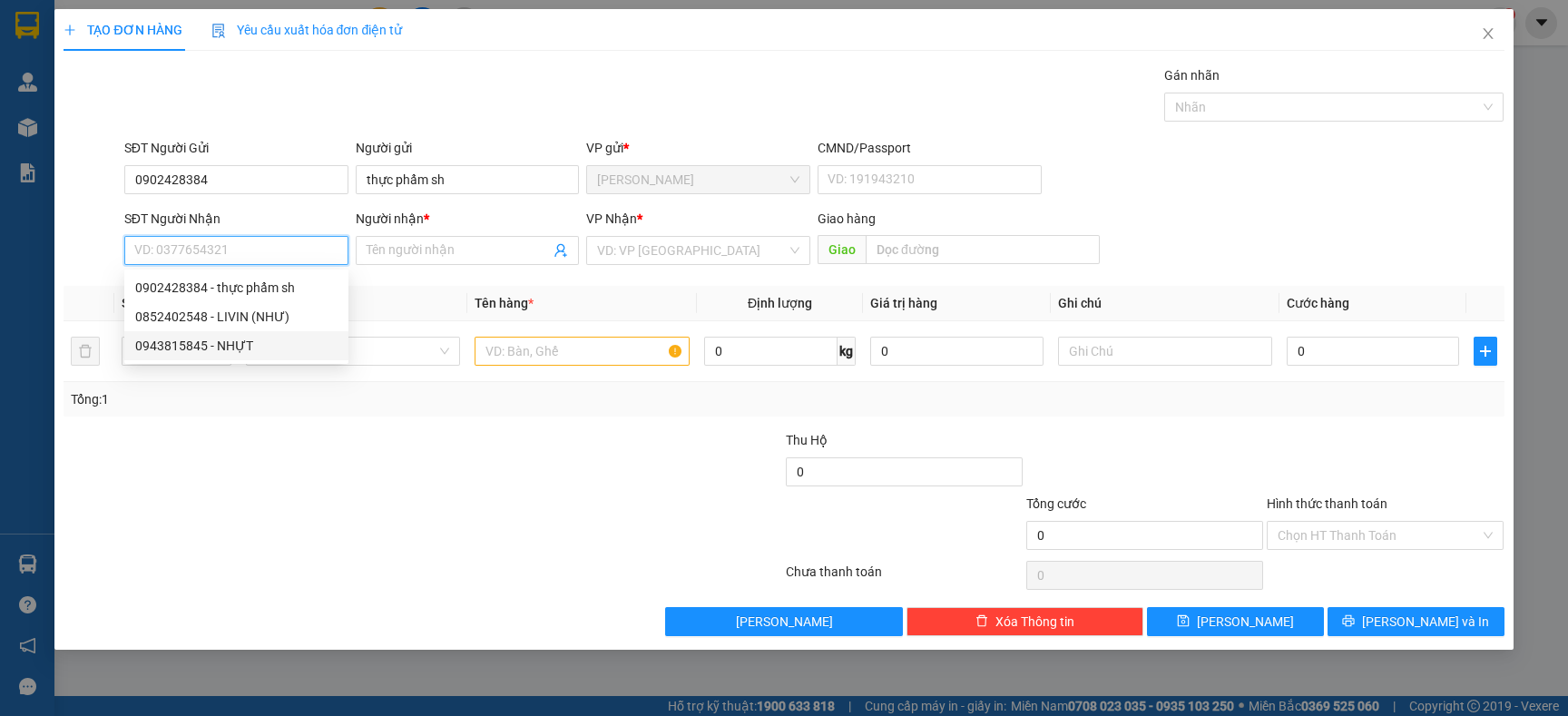
click at [264, 344] on div "0943815845 - NHỰT" at bounding box center [237, 346] width 202 height 20
type input "0943815845"
type input "NHỰT"
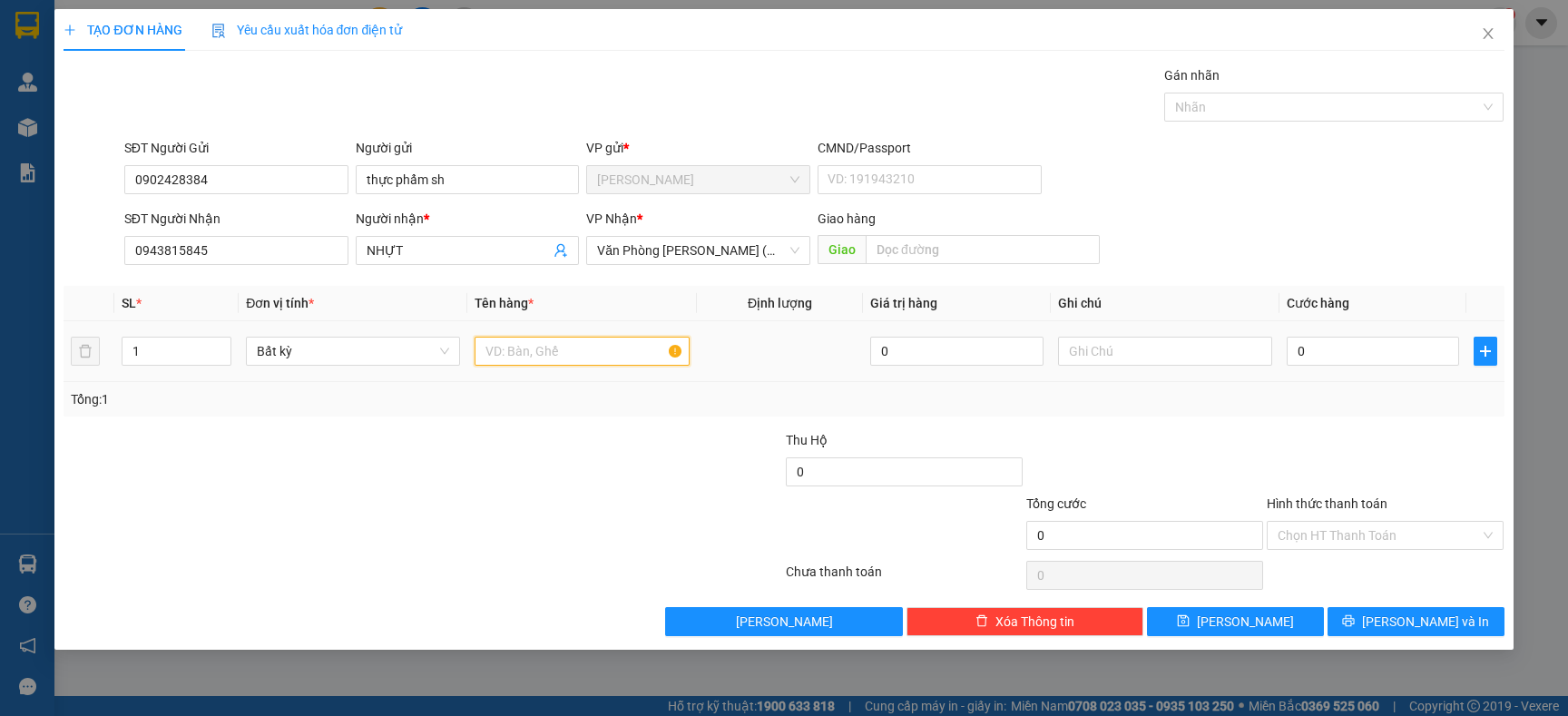
click at [553, 351] on input "text" at bounding box center [581, 351] width 214 height 29
type input "[GEOGRAPHIC_DATA]"
click at [1335, 355] on input "0" at bounding box center [1373, 351] width 172 height 29
type input "6"
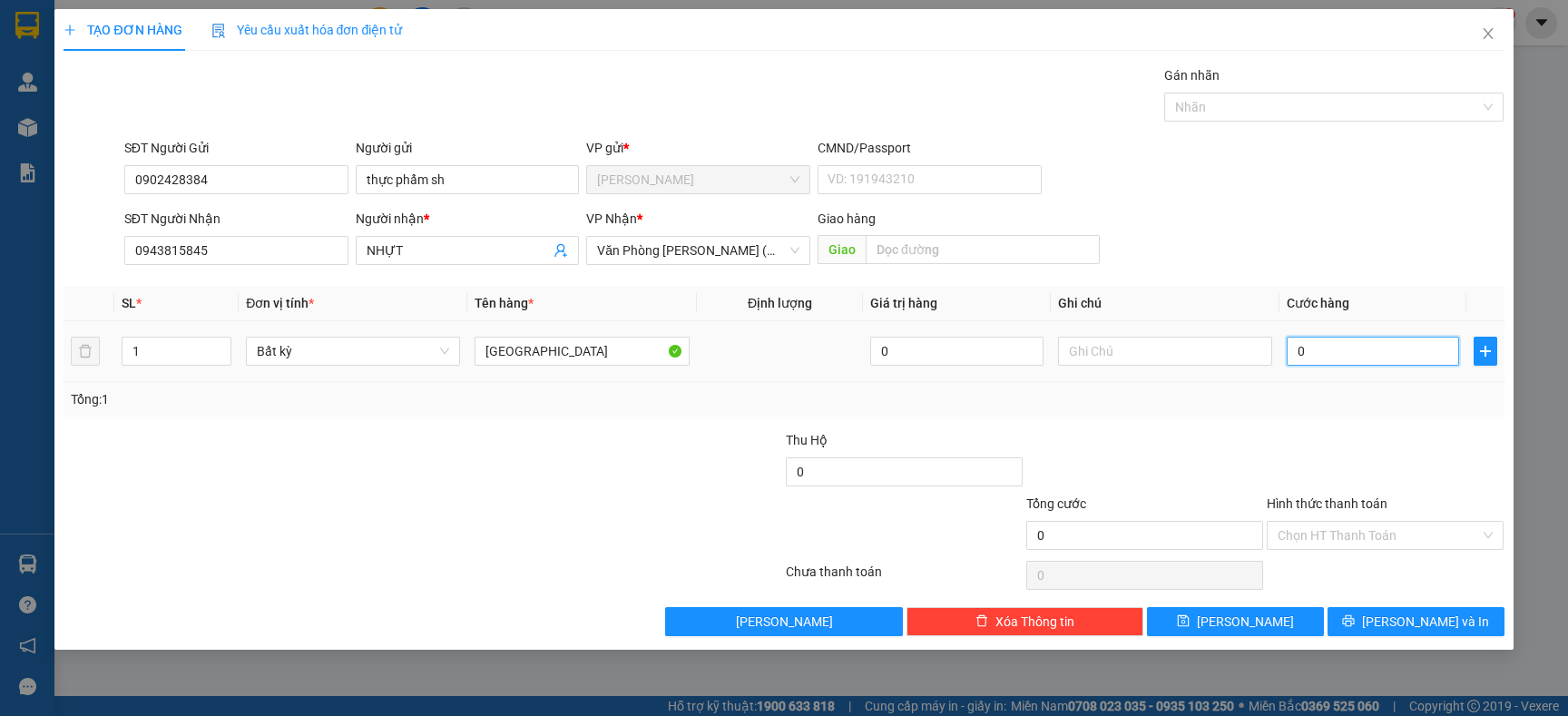
type input "6"
type input "60"
type input "60.000"
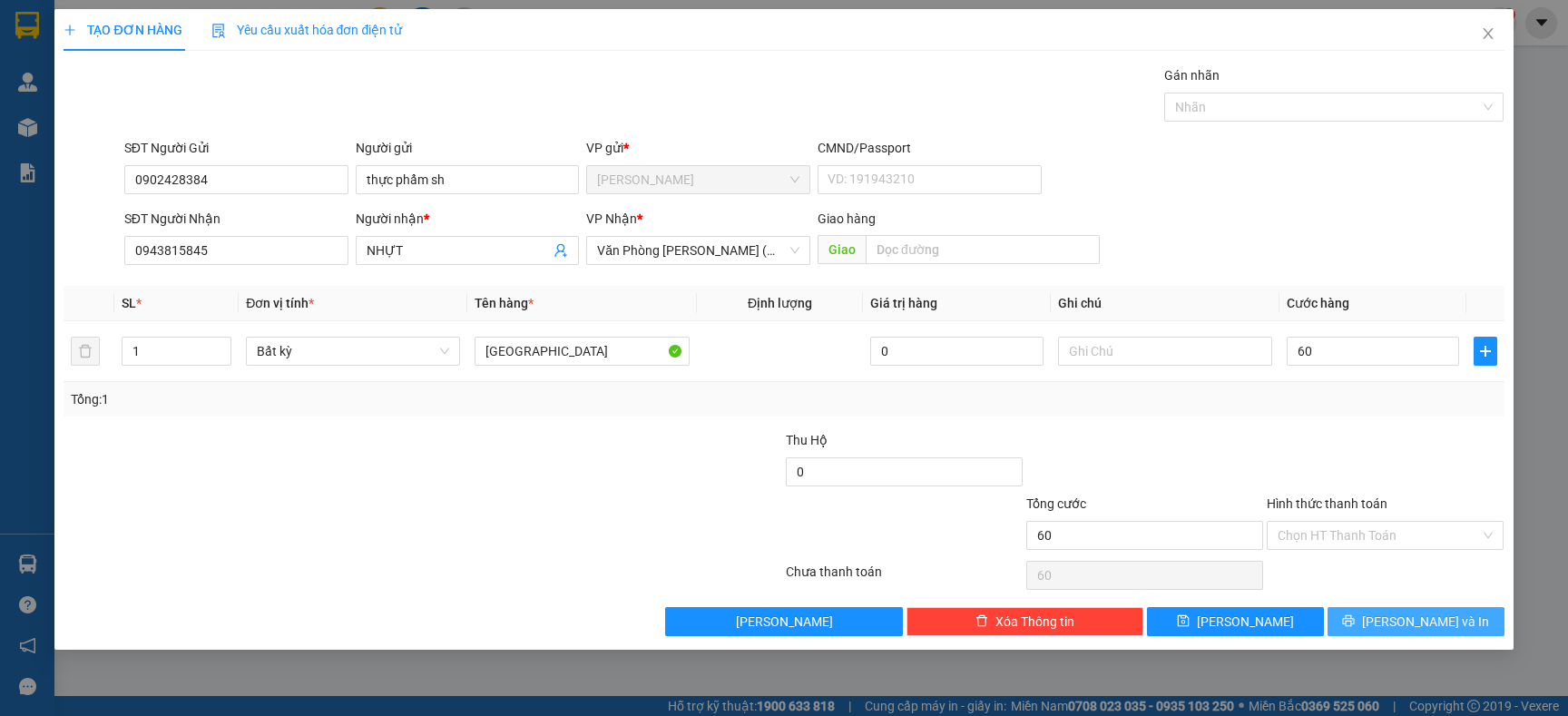
type input "60.000"
click at [1424, 618] on span "[PERSON_NAME] và In" at bounding box center [1425, 622] width 127 height 20
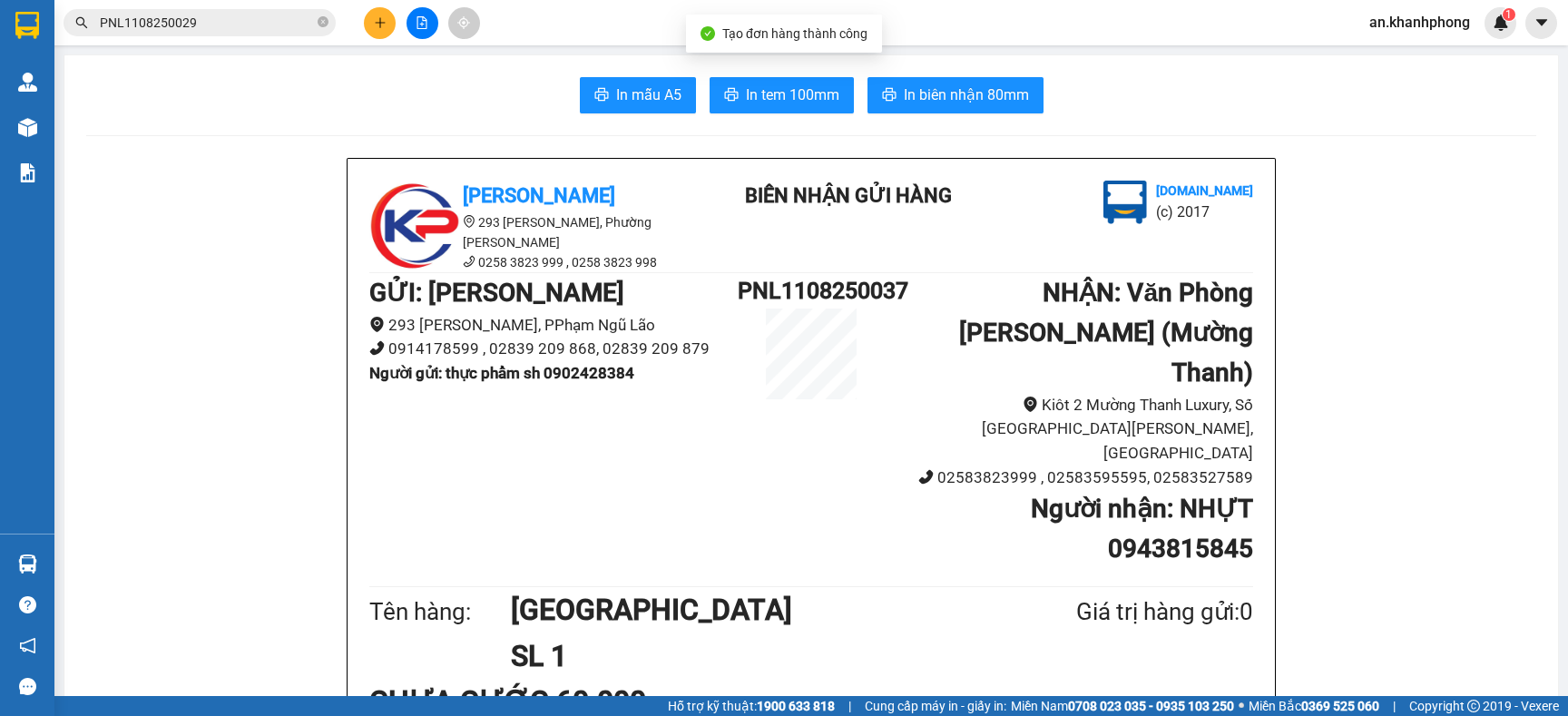
click at [649, 114] on div "In mẫu A5 In tem 100mm In biên nhận 80mm" at bounding box center [811, 95] width 1450 height 37
click at [643, 99] on span "In mẫu A5" at bounding box center [648, 94] width 65 height 23
click at [384, 19] on icon "plus" at bounding box center [380, 23] width 13 height 13
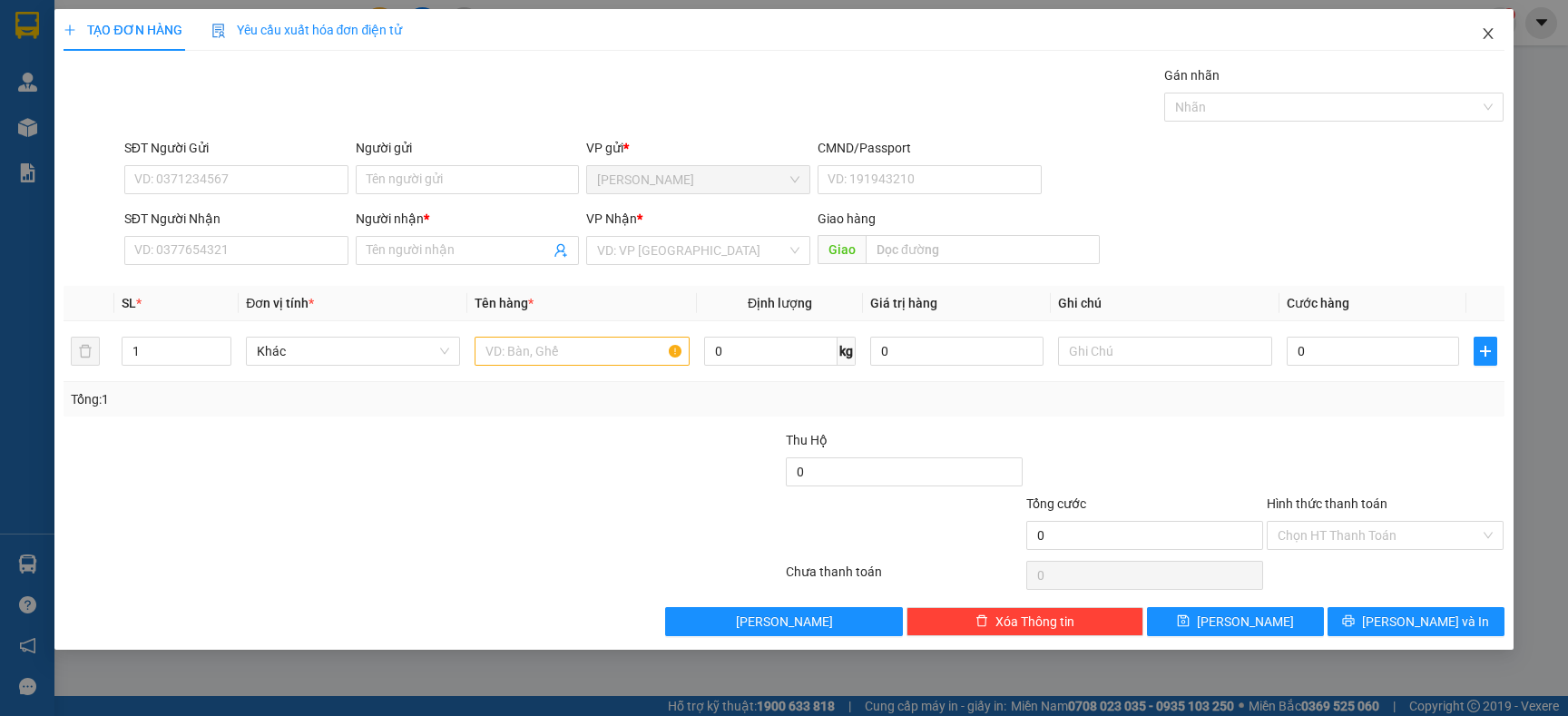
click at [1483, 34] on icon "close" at bounding box center [1488, 34] width 15 height 15
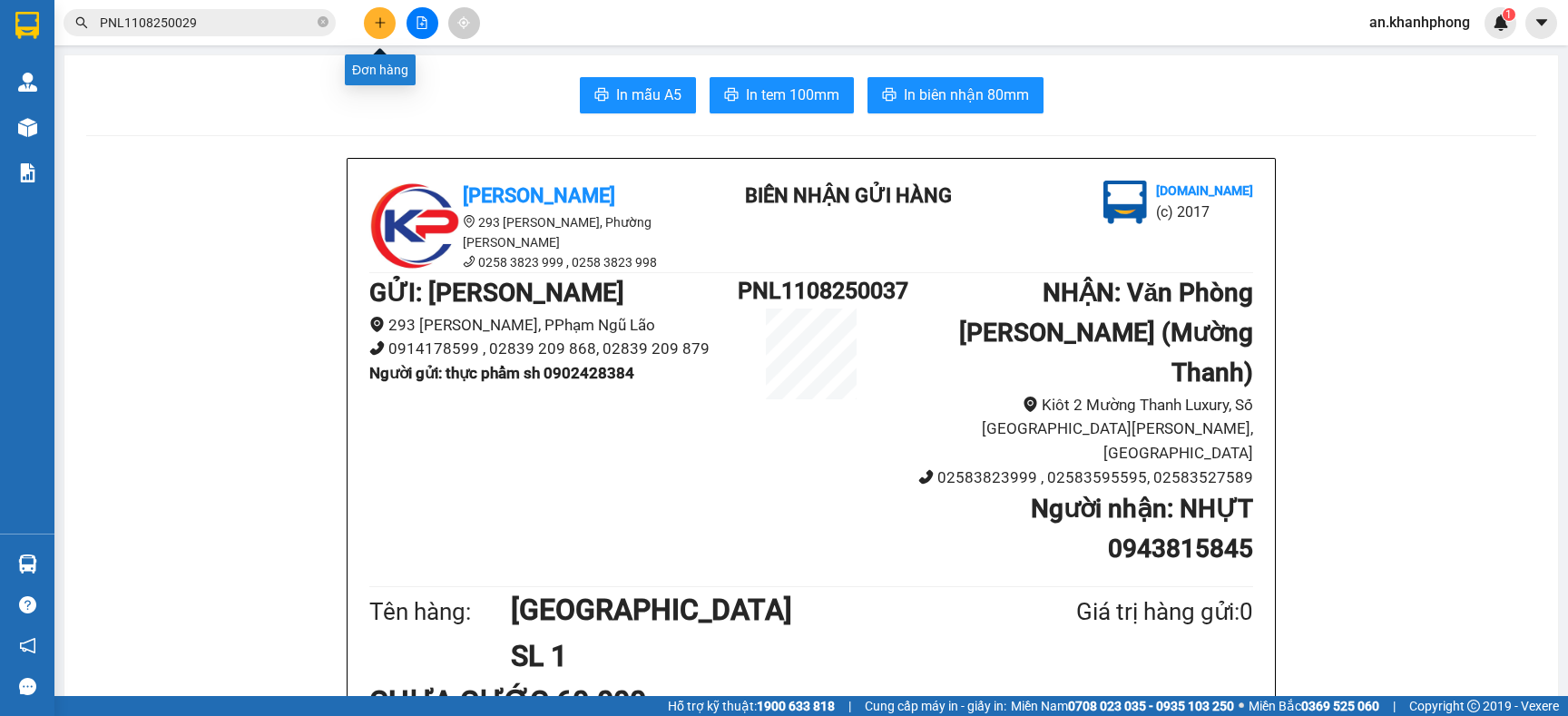
click at [378, 18] on icon "plus" at bounding box center [380, 23] width 13 height 13
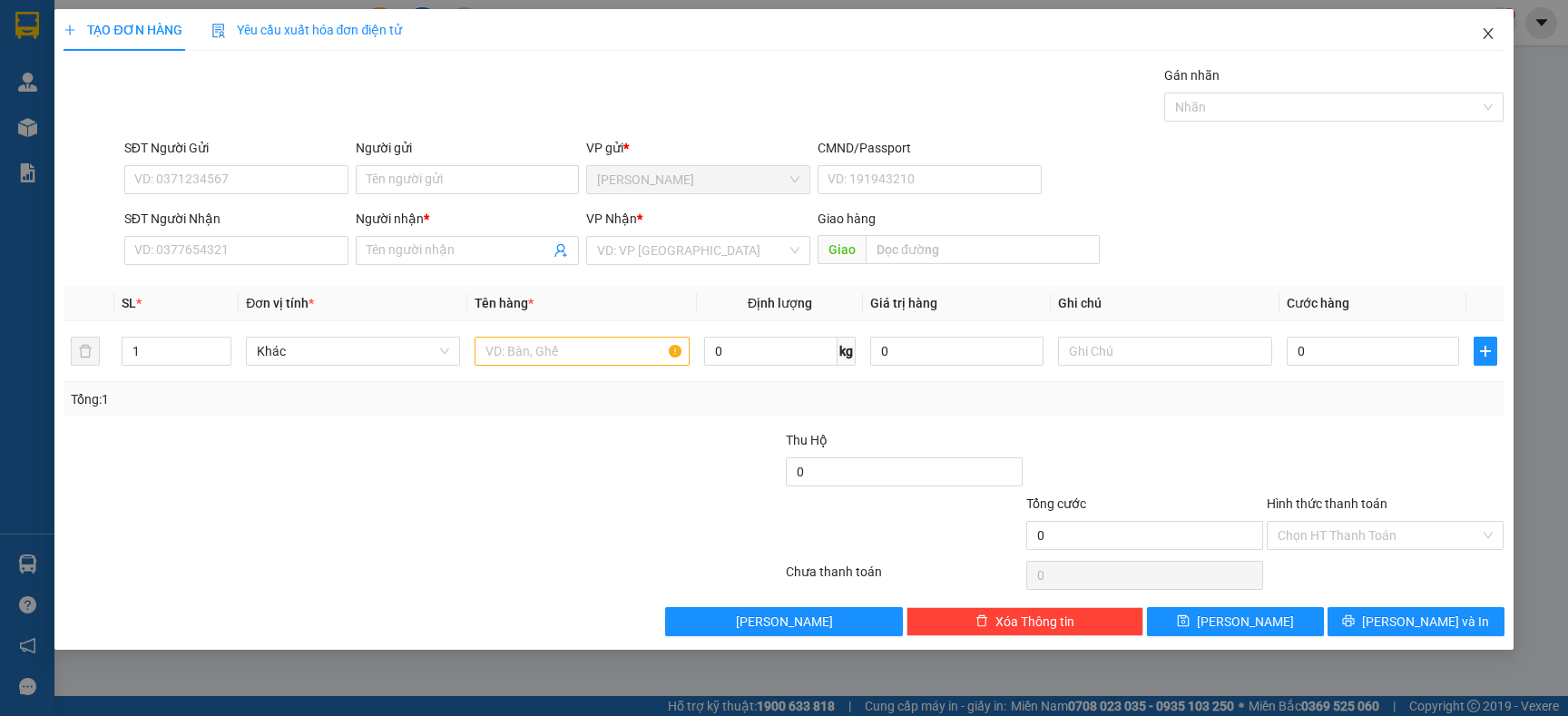
click at [1488, 32] on icon "close" at bounding box center [1488, 34] width 15 height 15
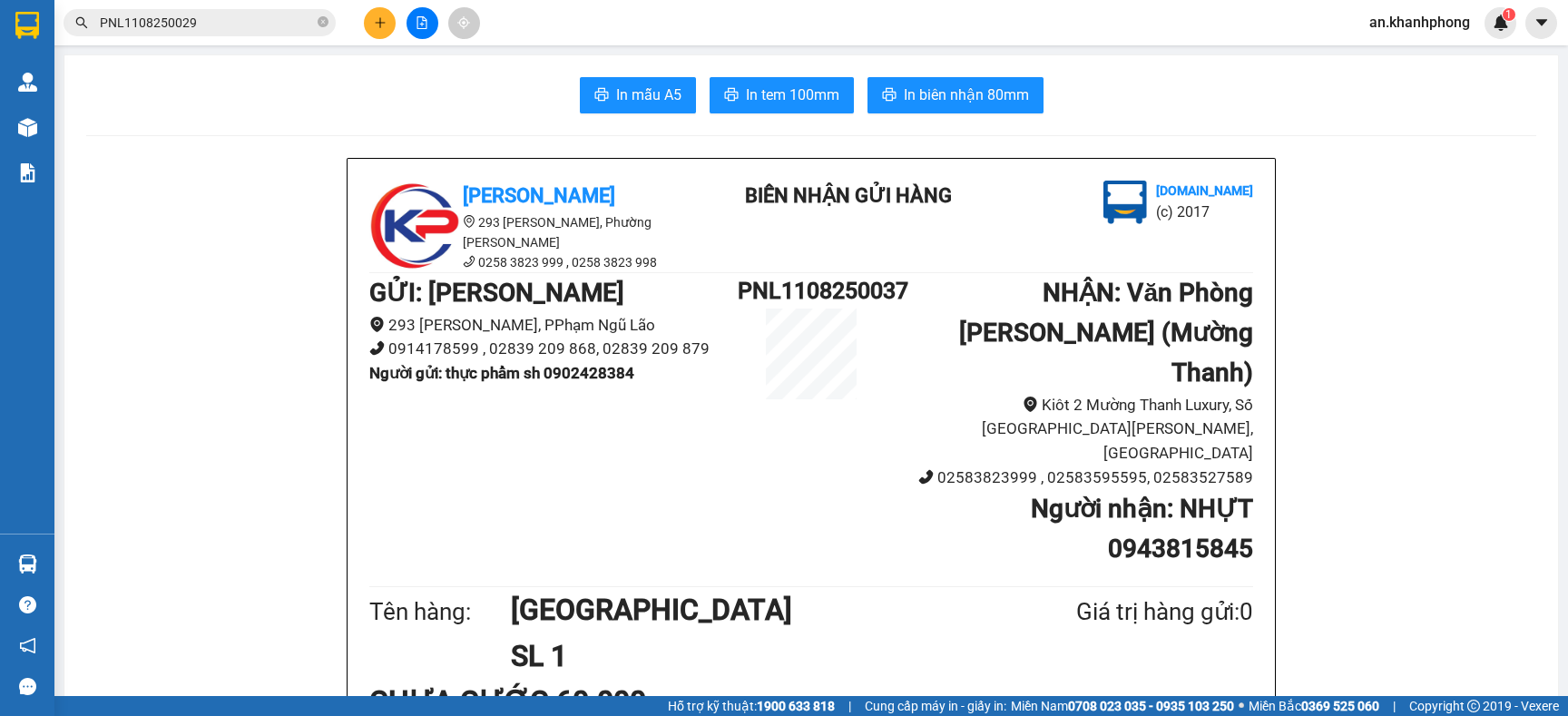
click at [269, 22] on input "PNL1108250029" at bounding box center [207, 23] width 214 height 20
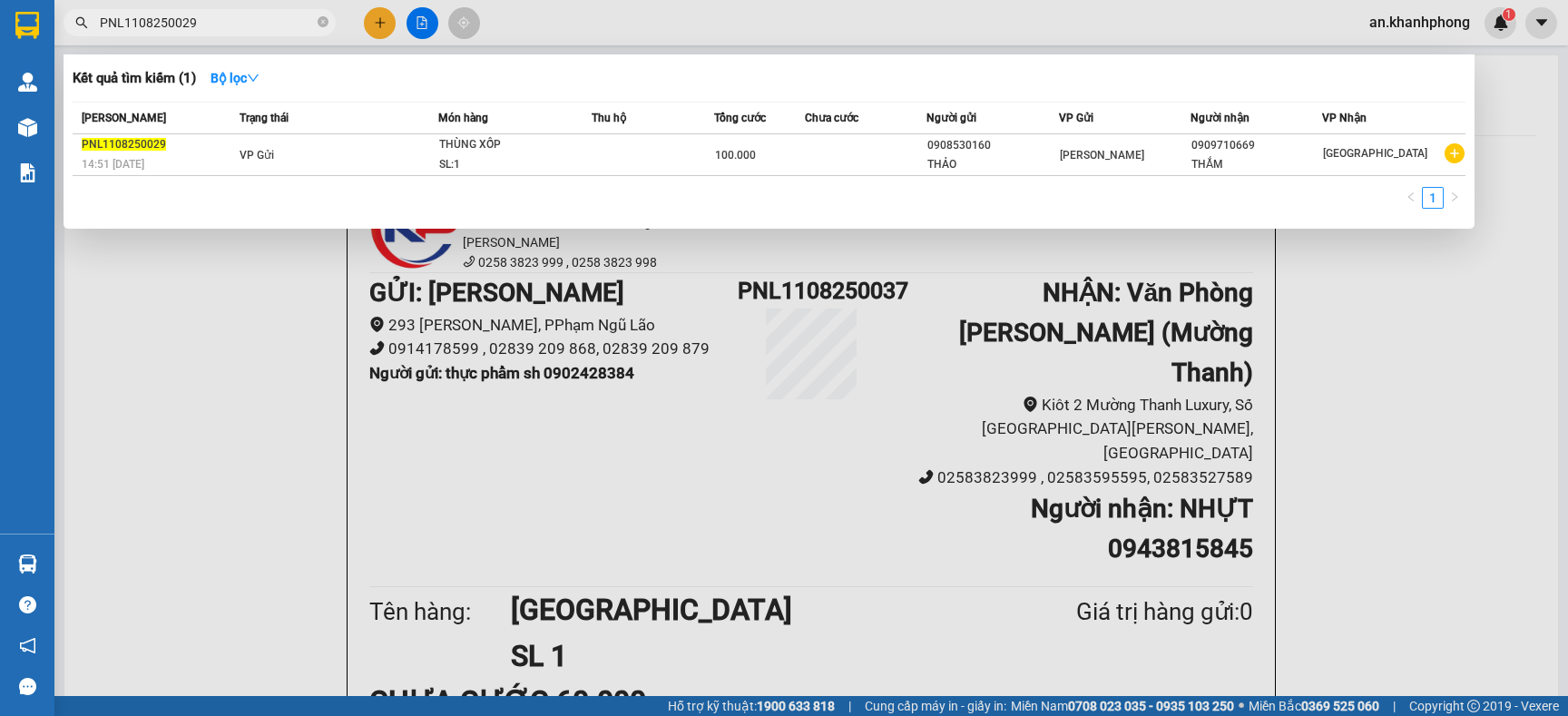
click at [269, 22] on input "PNL1108250029" at bounding box center [207, 23] width 214 height 20
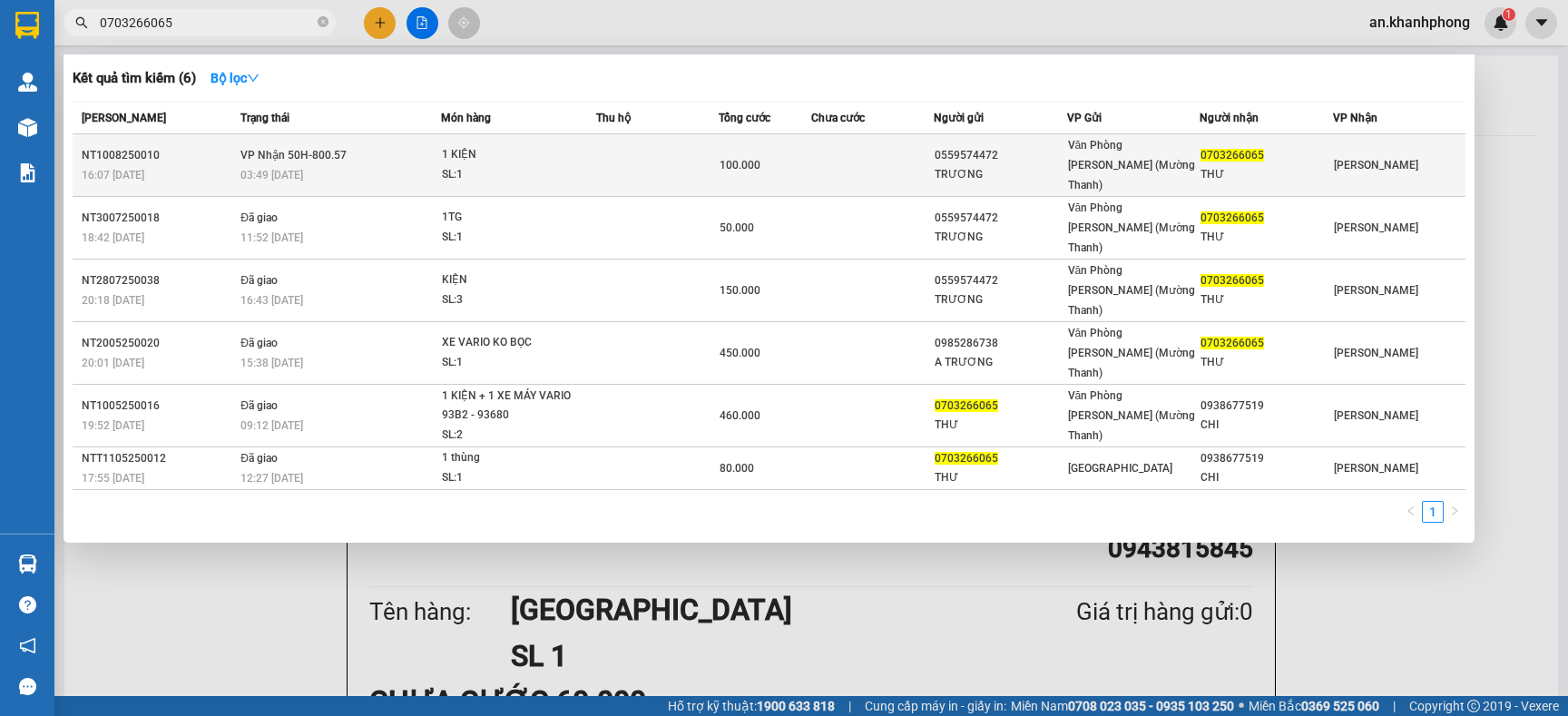
type input "0703266065"
click at [598, 154] on td at bounding box center [657, 165] width 123 height 62
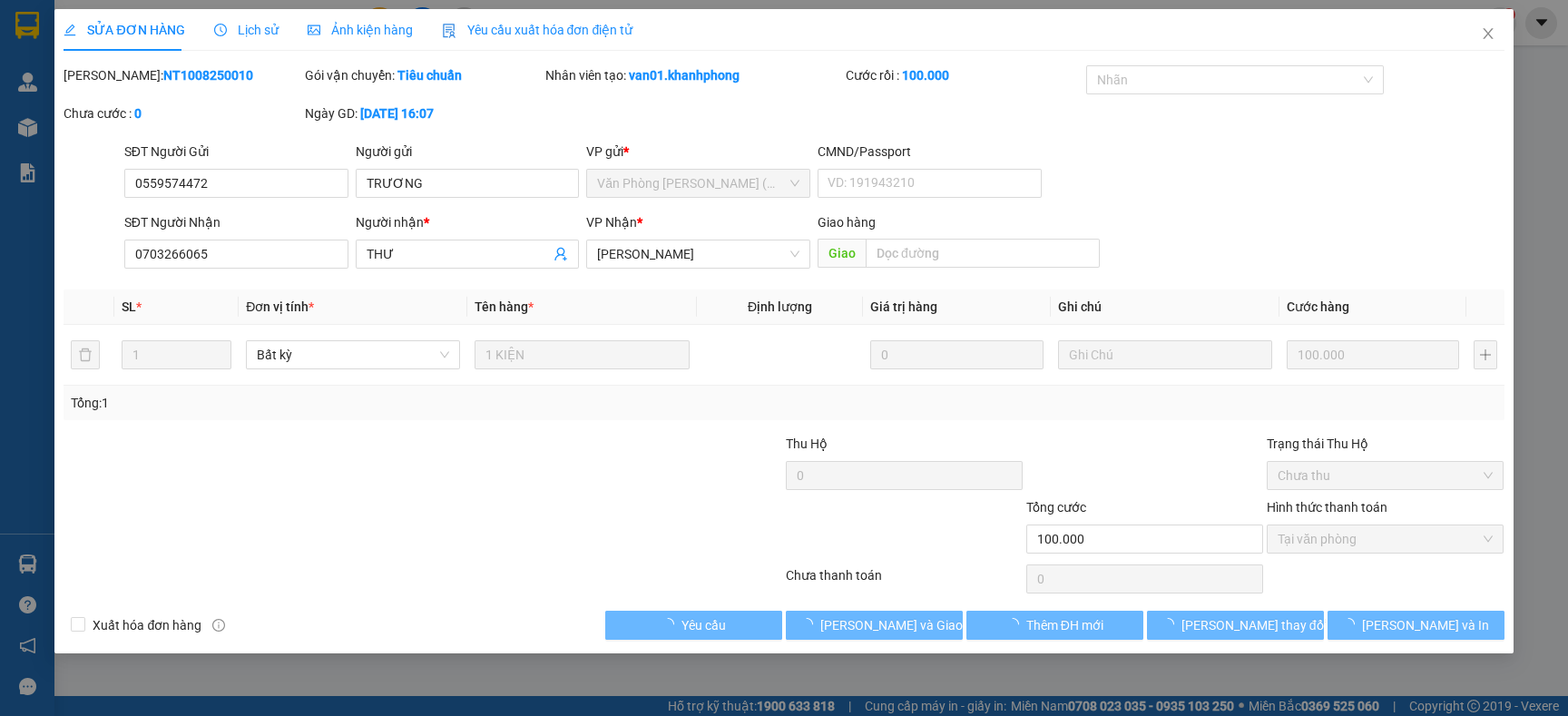
type input "0559574472"
type input "TRƯƠNG"
type input "0703266065"
type input "THƯ"
type input "100.000"
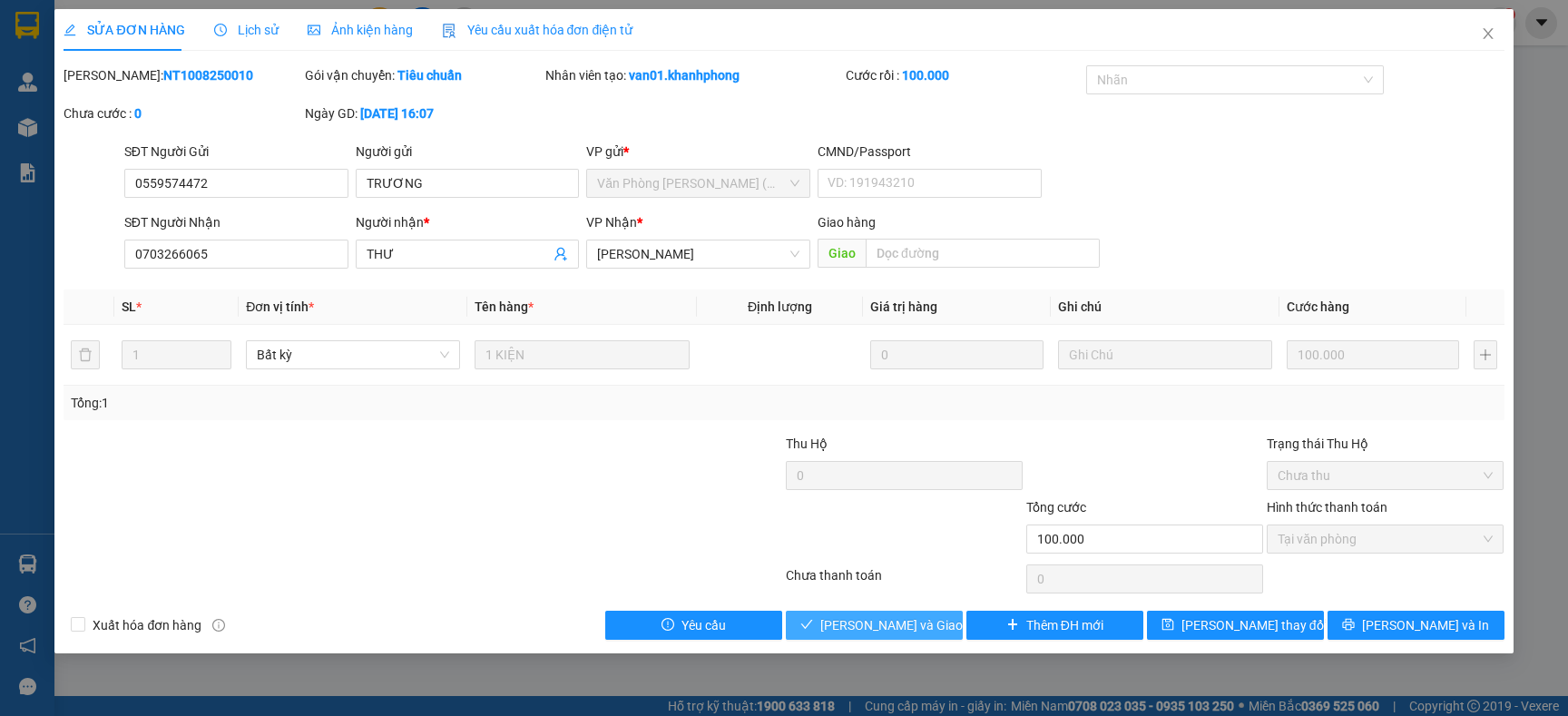
click at [863, 621] on span "Lưu và Giao hàng" at bounding box center [908, 626] width 174 height 20
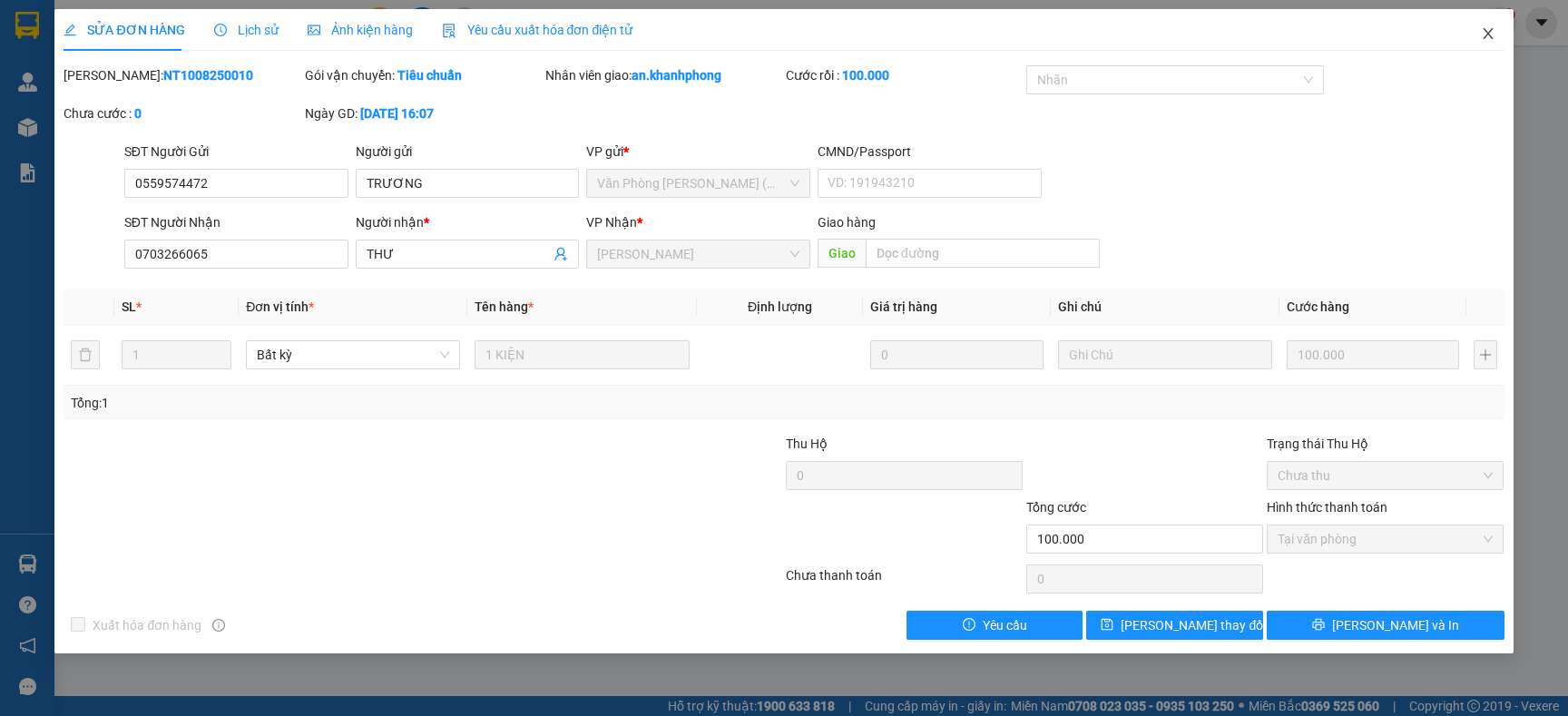
click at [1483, 23] on span "Close" at bounding box center [1488, 34] width 50 height 51
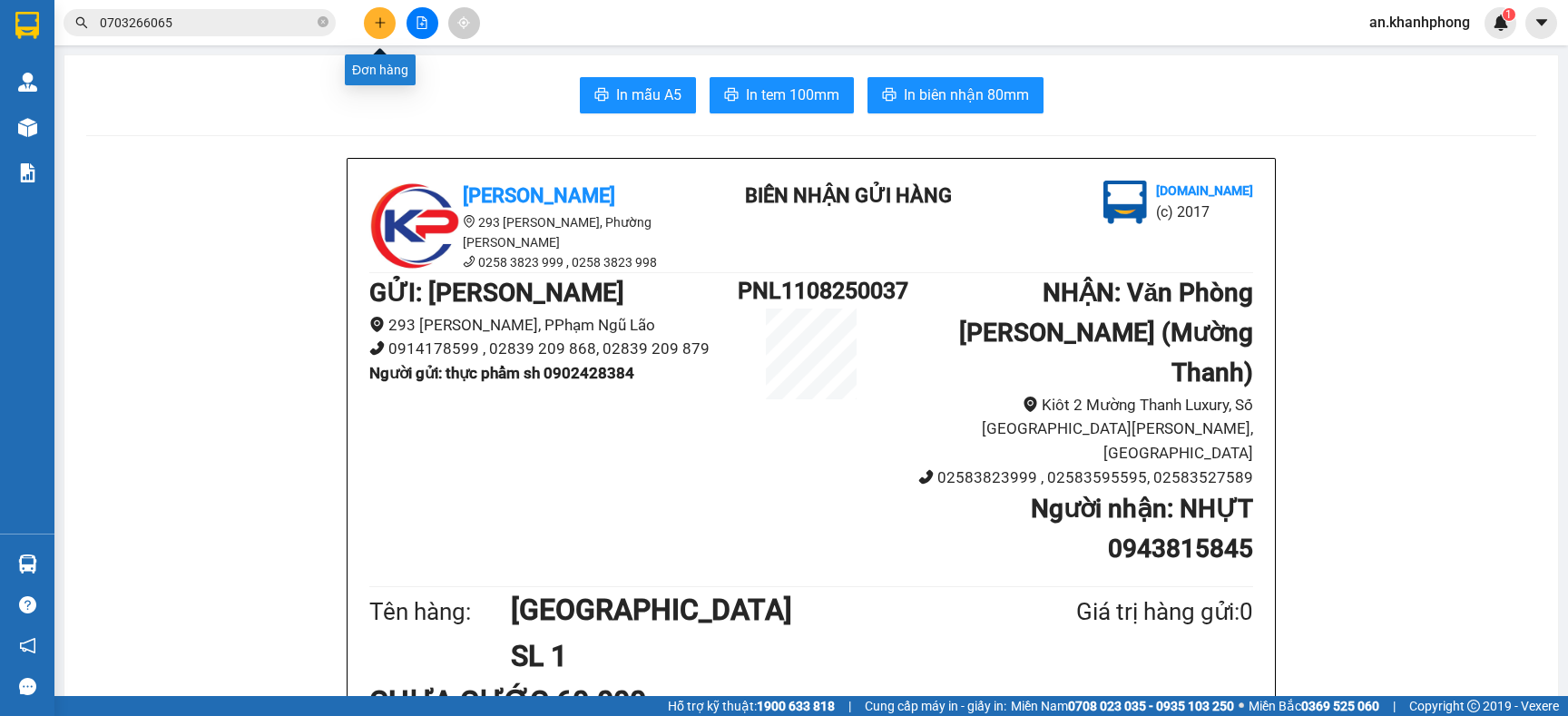
click at [389, 22] on button at bounding box center [380, 23] width 32 height 32
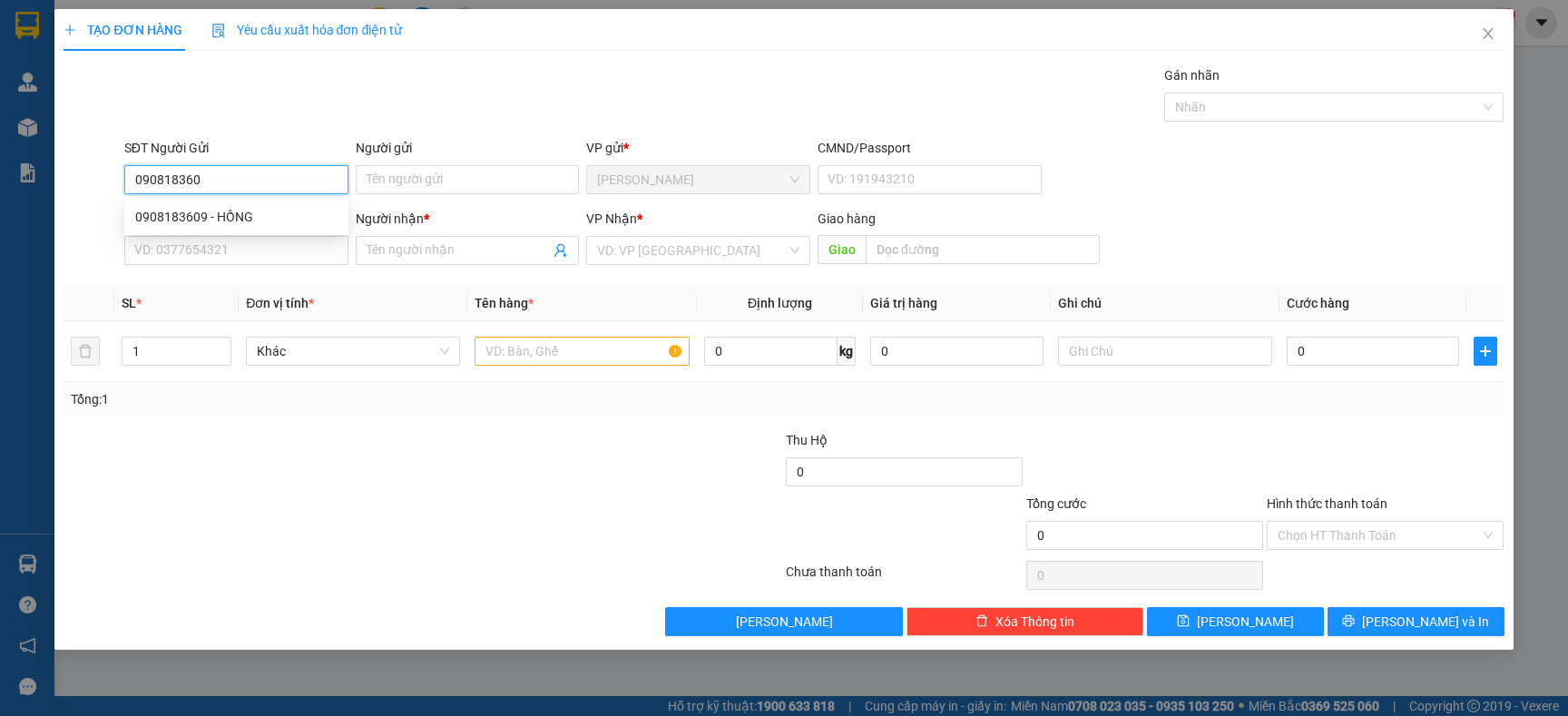
type input "0908183609"
click at [232, 207] on div "0908183609 - HỒNG" at bounding box center [237, 217] width 202 height 20
type input "HỒNG"
type input "0908183609"
click at [234, 245] on input "SĐT Người Nhận" at bounding box center [237, 250] width 224 height 29
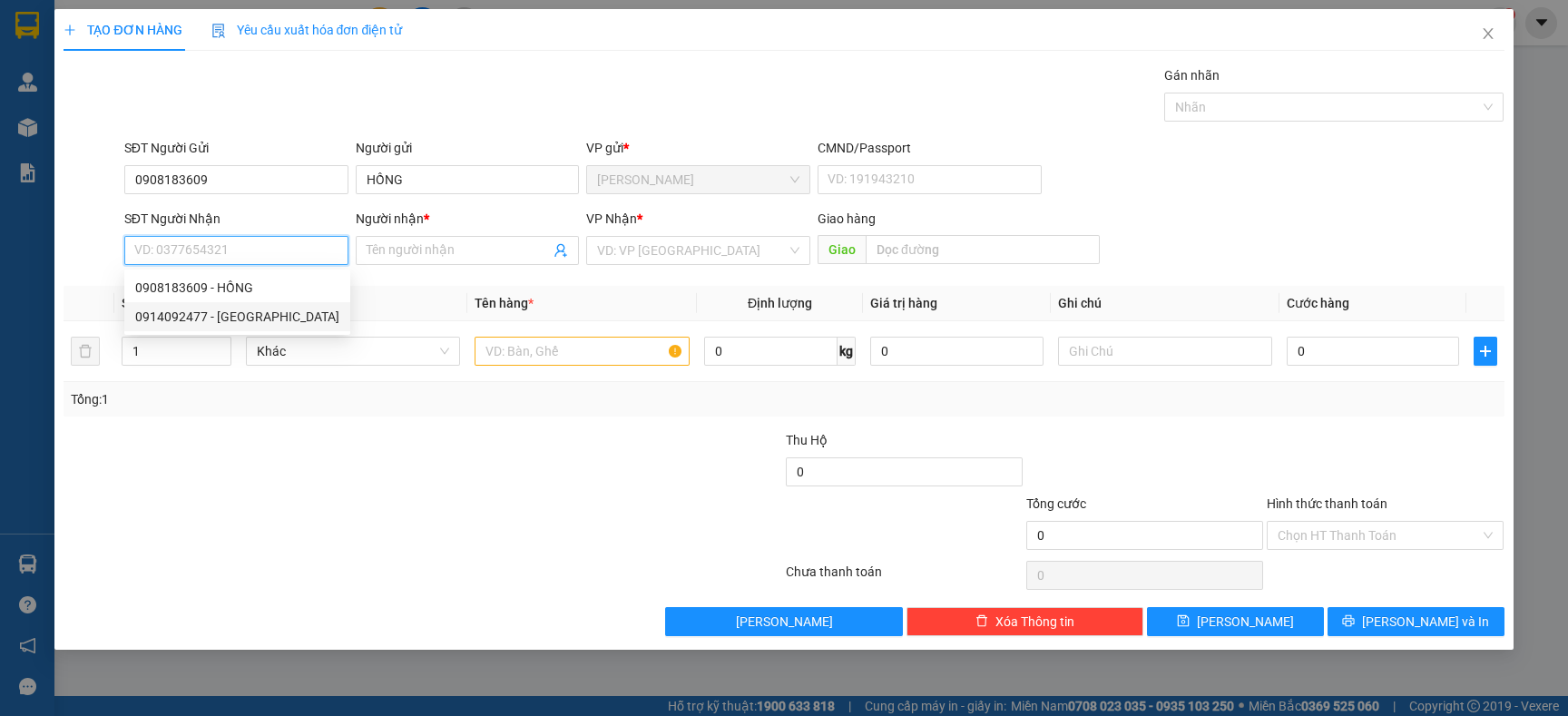
click at [241, 305] on div "0914092477 - BẢY LỘC" at bounding box center [238, 316] width 226 height 29
type input "0914092477"
type input "BẢY LỘC"
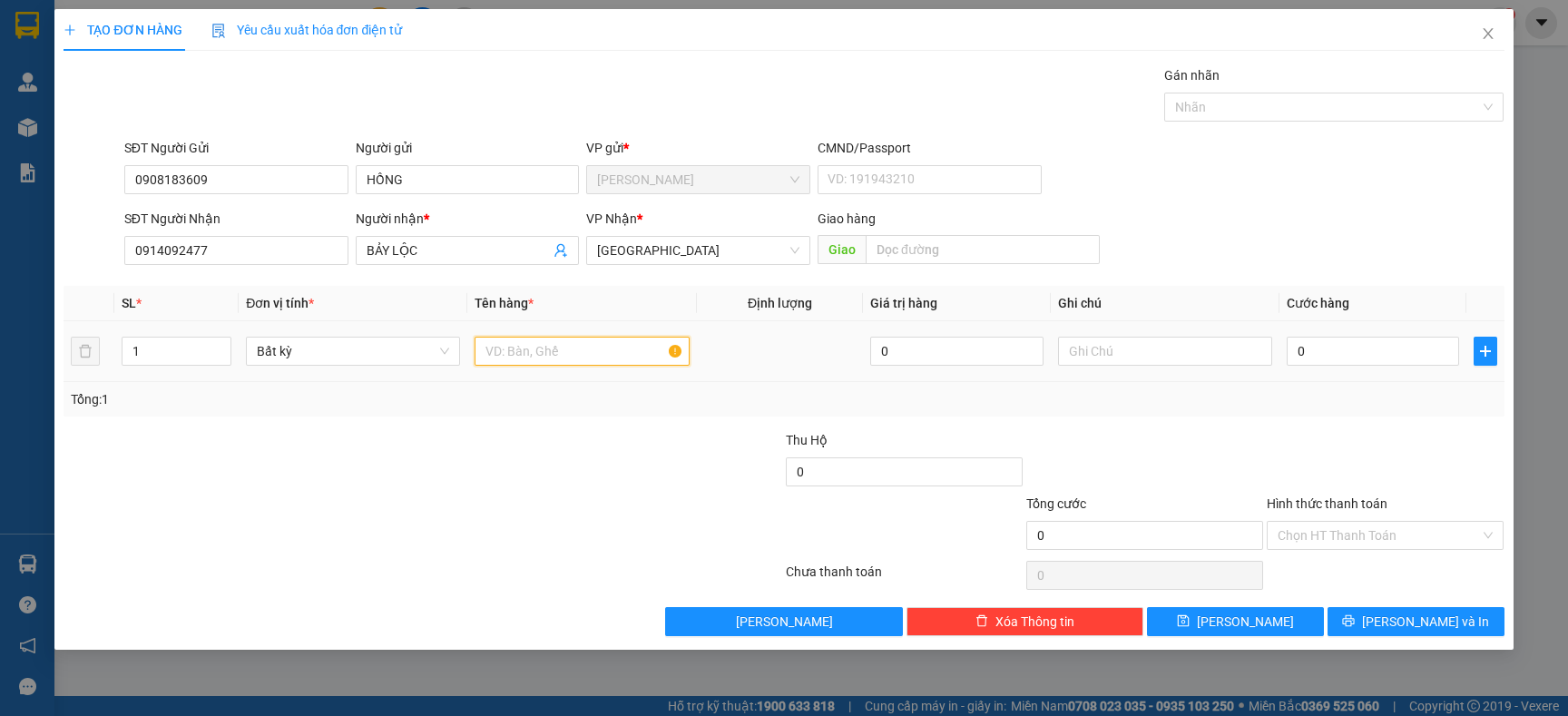
click at [504, 352] on input "text" at bounding box center [581, 351] width 214 height 29
type input "HỘP"
type input "3"
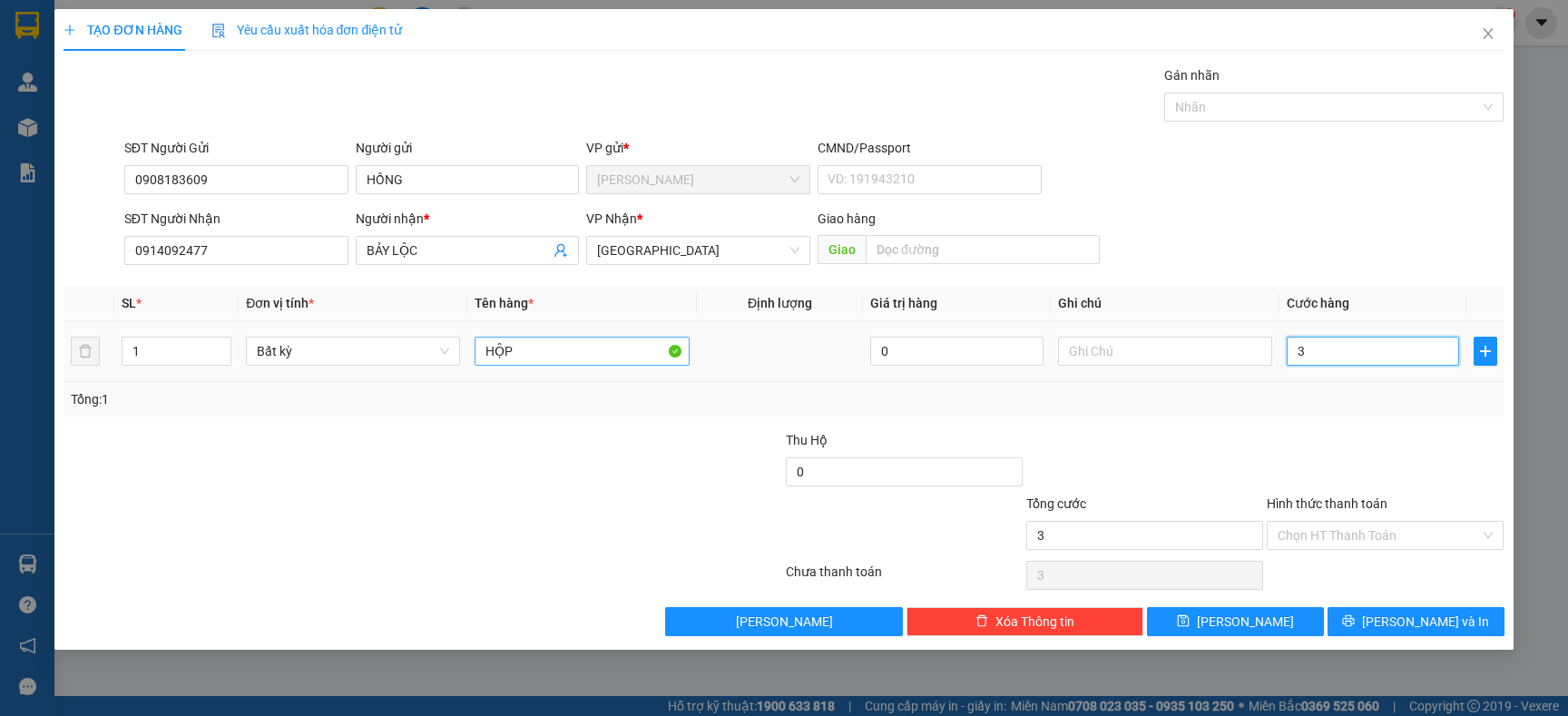
type input "30"
type input "3"
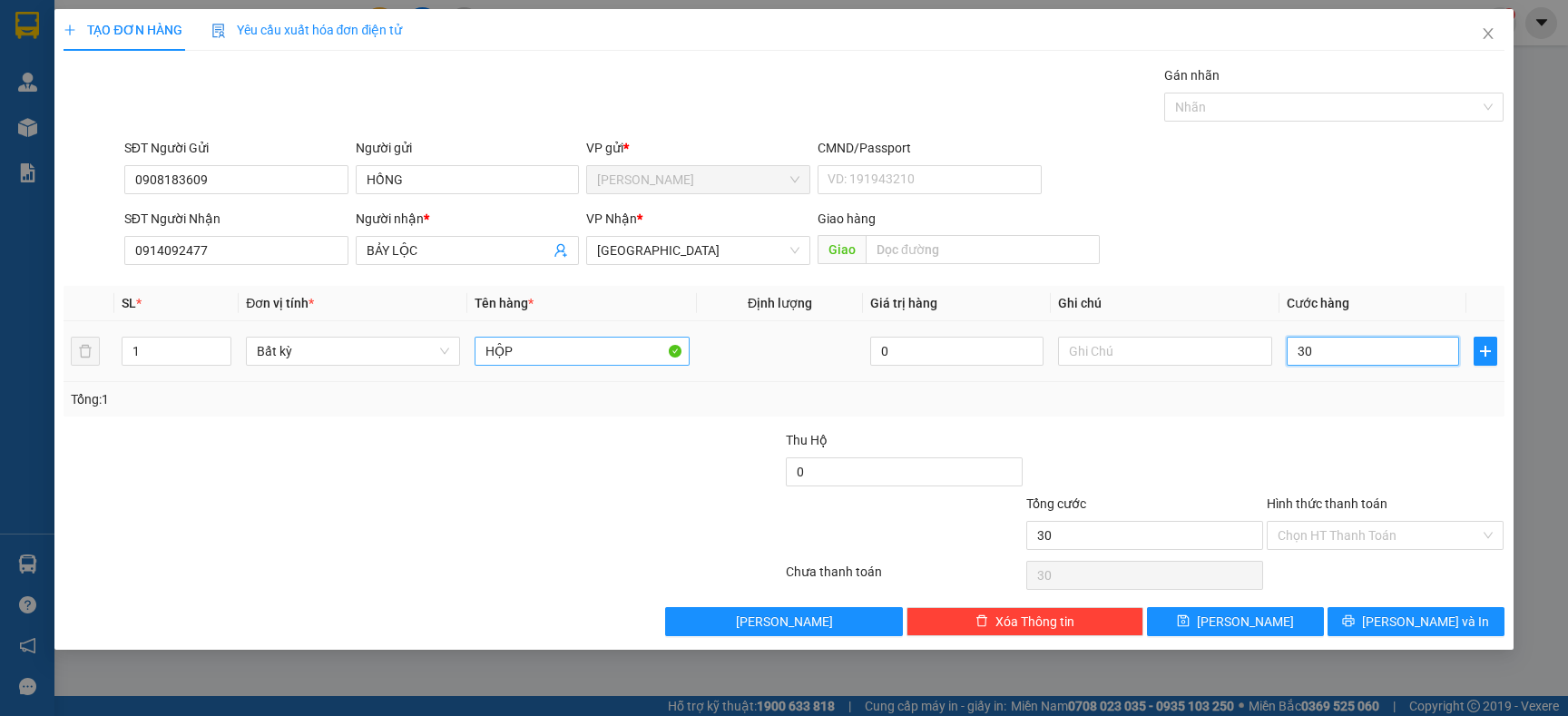
type input "3"
type input "0"
type input "02"
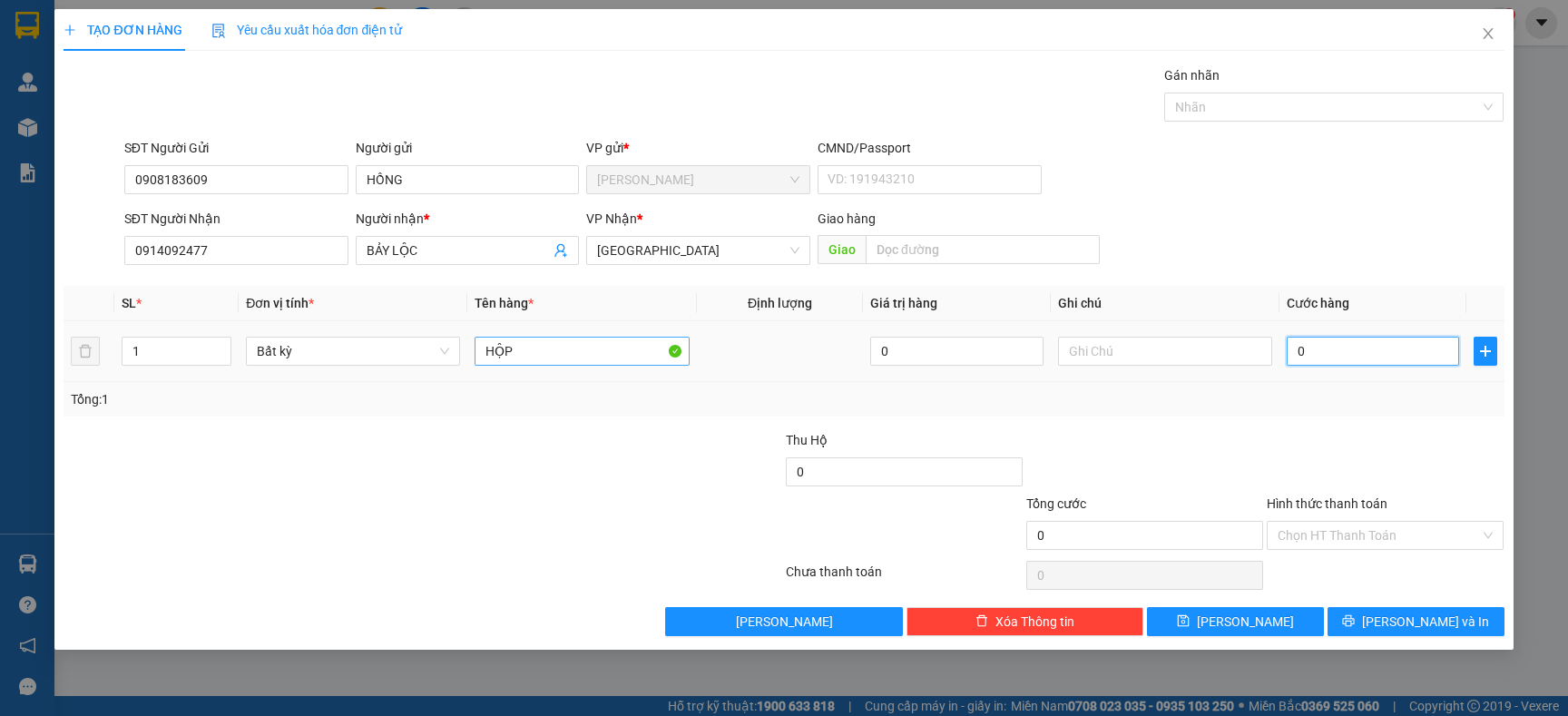
type input "2"
type input "020"
type input "20"
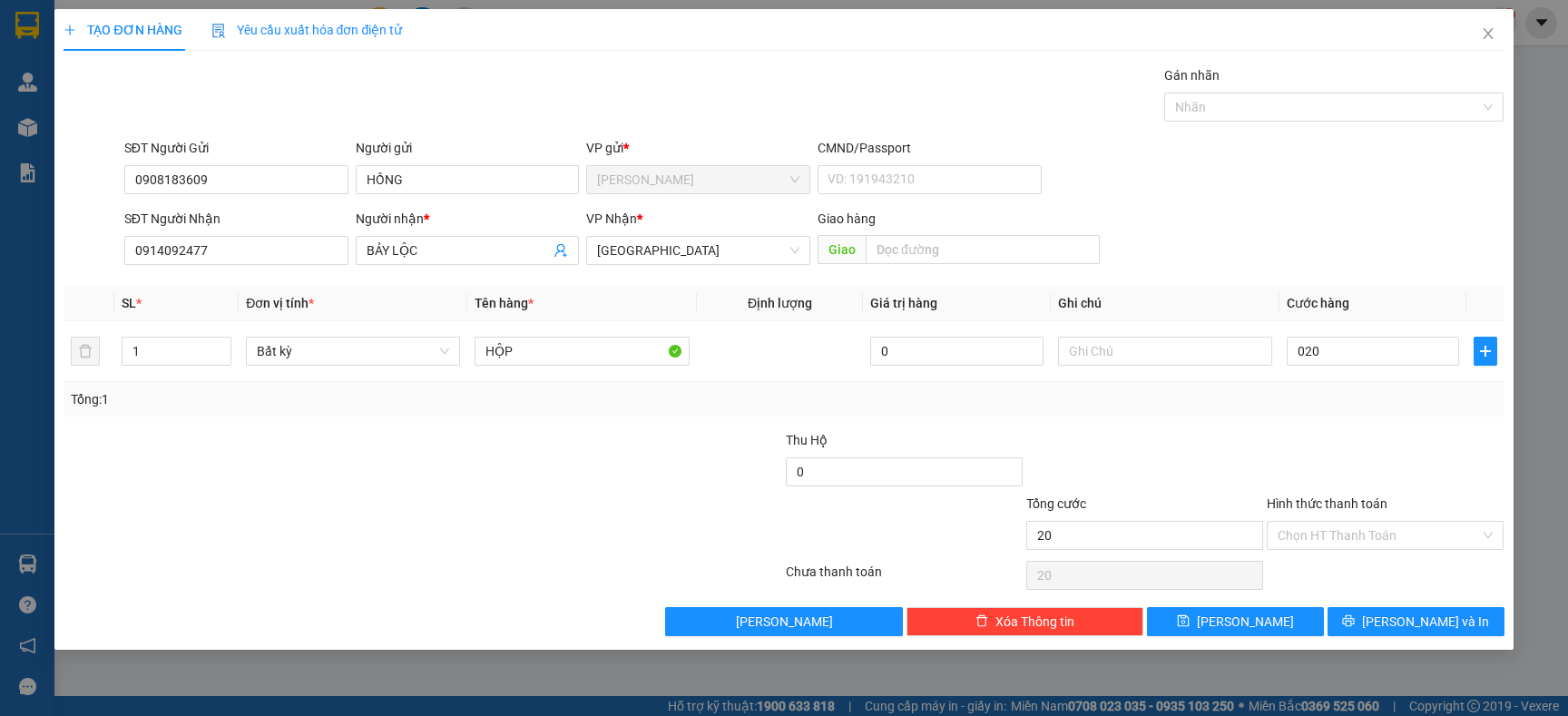
type input "20.000"
click at [1246, 420] on div "Transit Pickup Surcharge Ids Transit Deliver Surcharge Ids Transit Deliver Surc…" at bounding box center [783, 351] width 1440 height 571
click at [1410, 621] on span "[PERSON_NAME] và In" at bounding box center [1425, 622] width 127 height 20
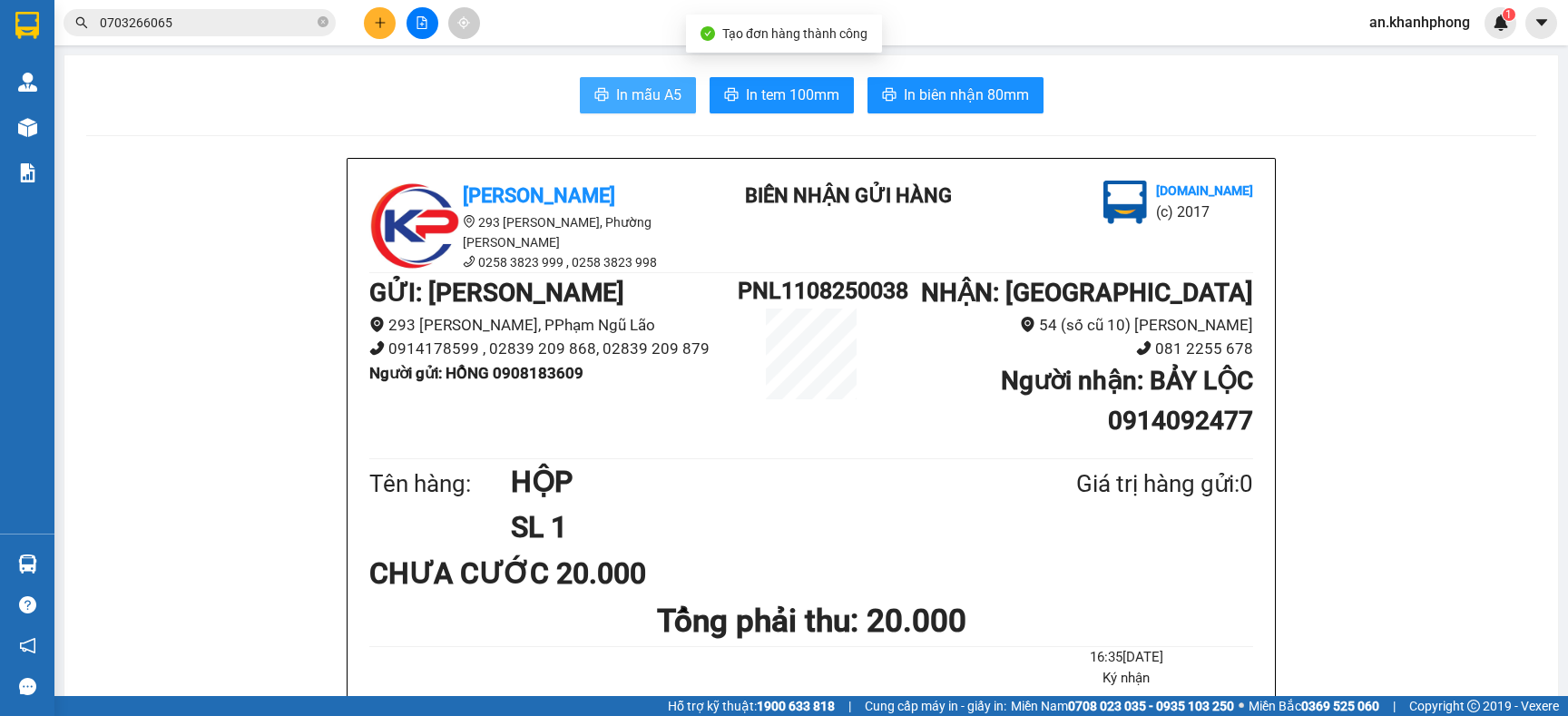
click at [639, 90] on span "In mẫu A5" at bounding box center [648, 94] width 65 height 23
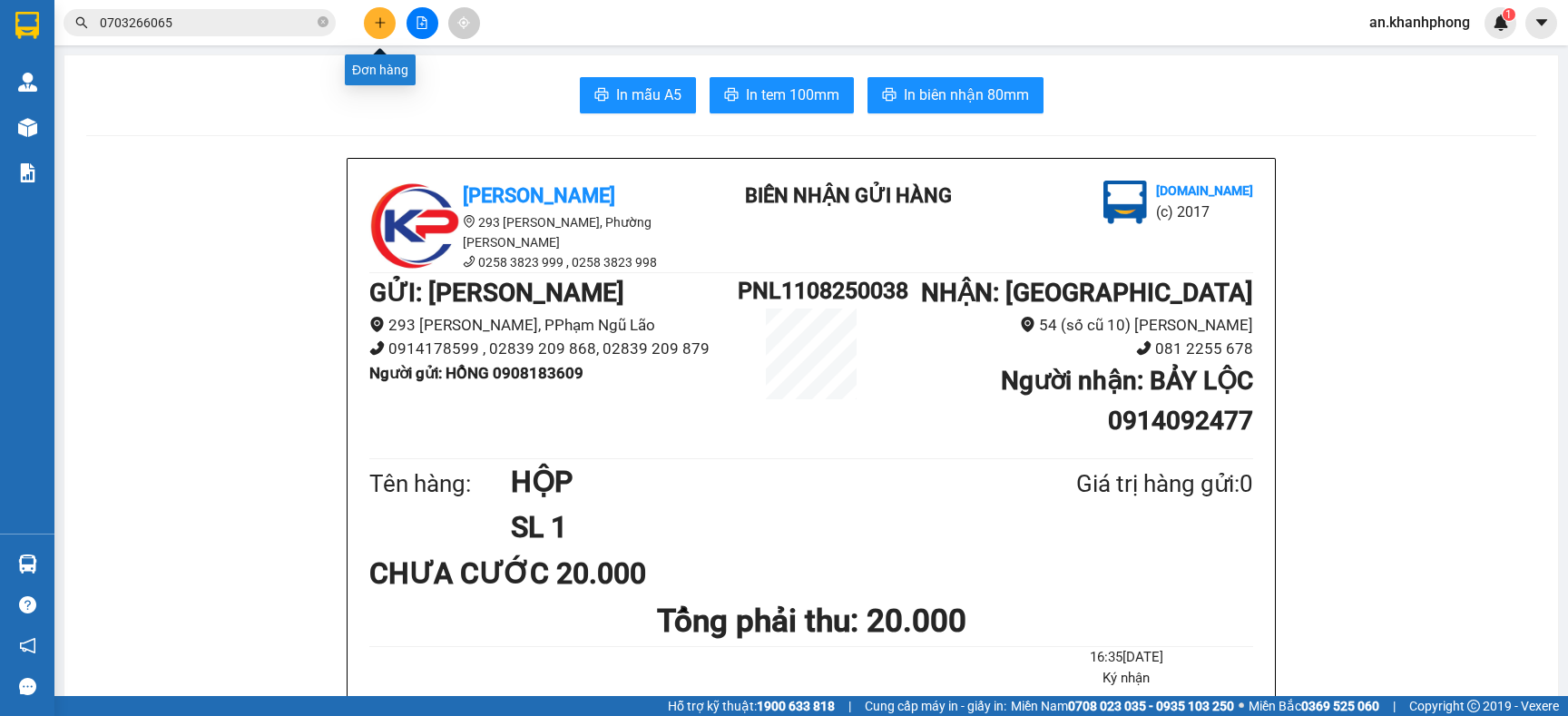
click at [376, 12] on button at bounding box center [380, 23] width 32 height 32
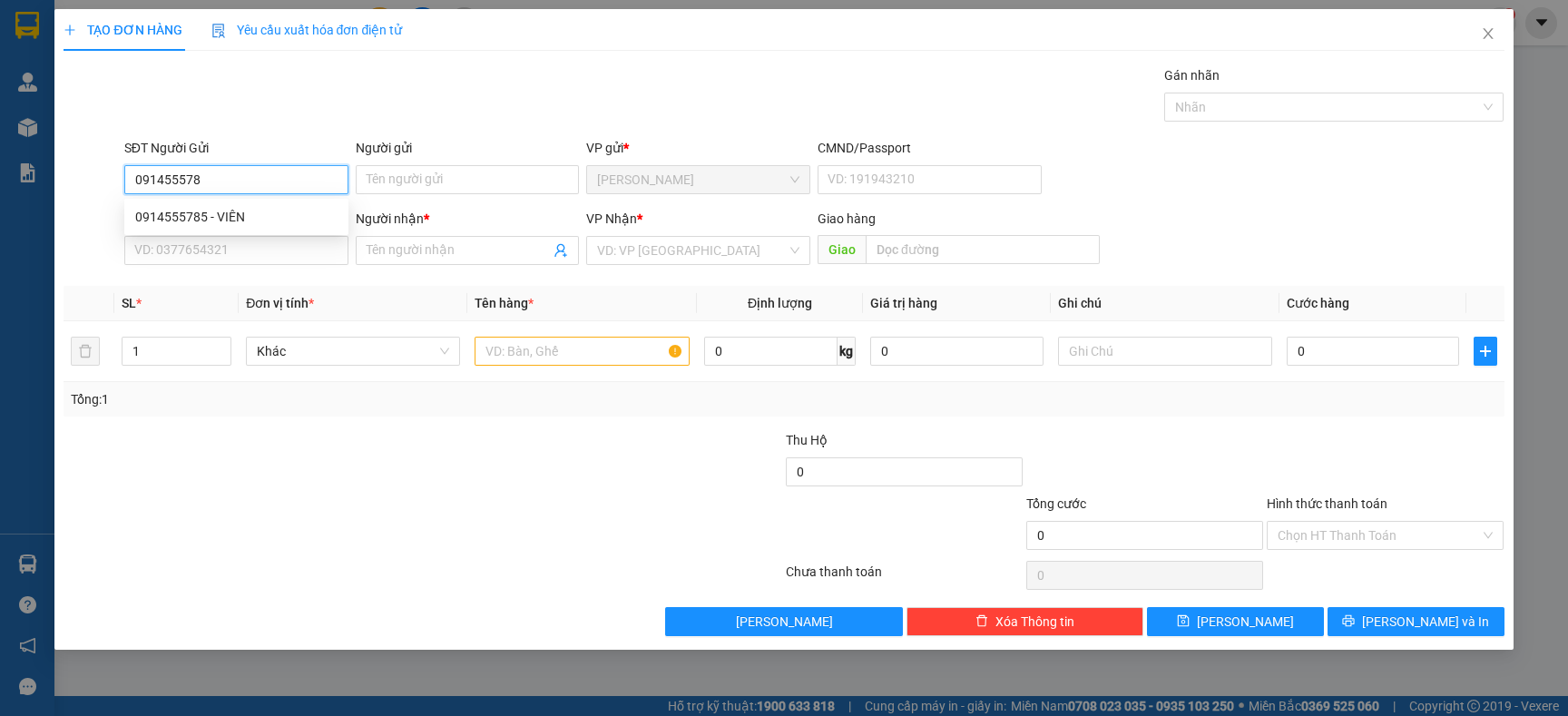
type input "0914555785"
click at [241, 209] on div "0914555785 - VIÊN" at bounding box center [237, 217] width 202 height 20
type input "VIÊN"
type input "0914555785"
click at [243, 247] on input "SĐT Người Nhận" at bounding box center [237, 250] width 224 height 29
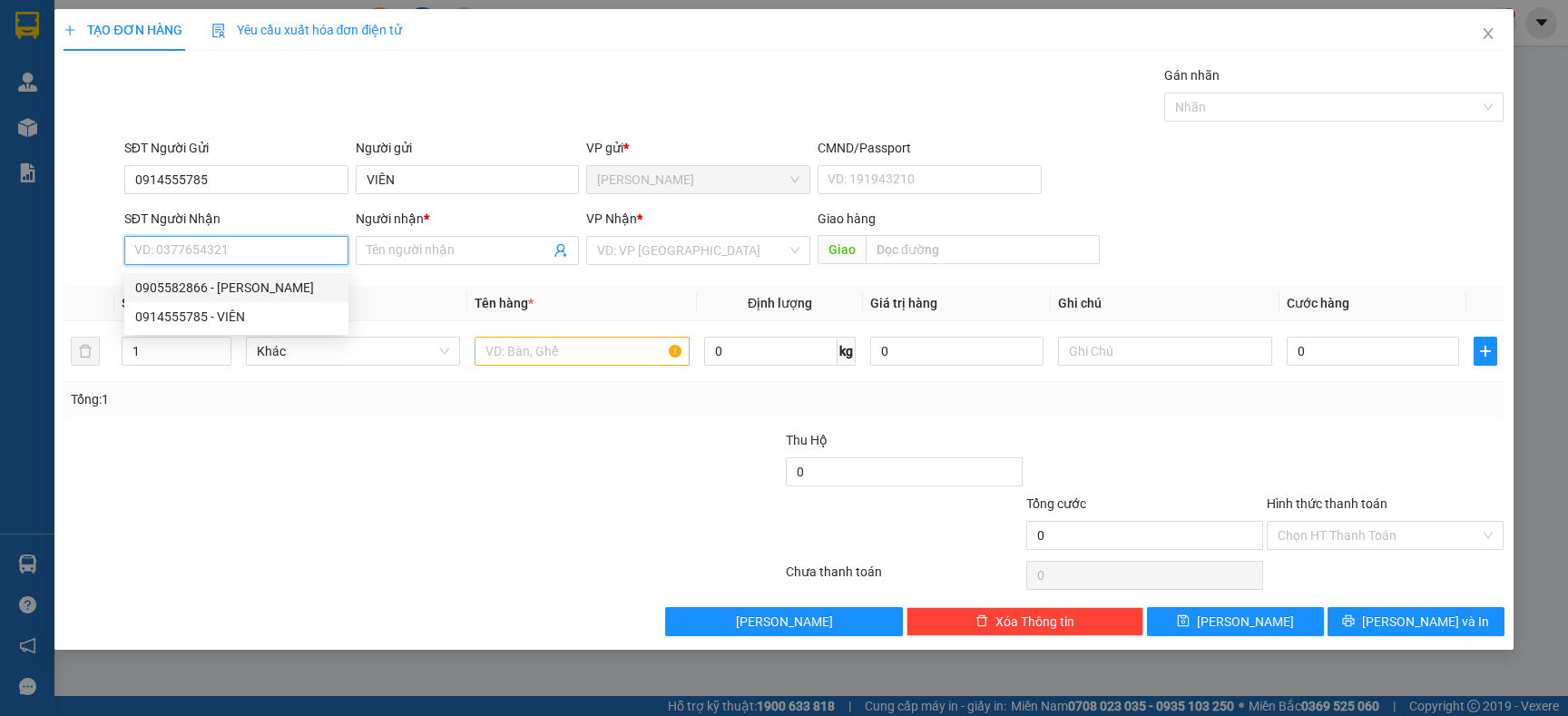
click at [258, 283] on div "0905582866 - TOÀN NGỌC" at bounding box center [237, 288] width 202 height 20
type input "0905582866"
type input "TOÀN NGỌC"
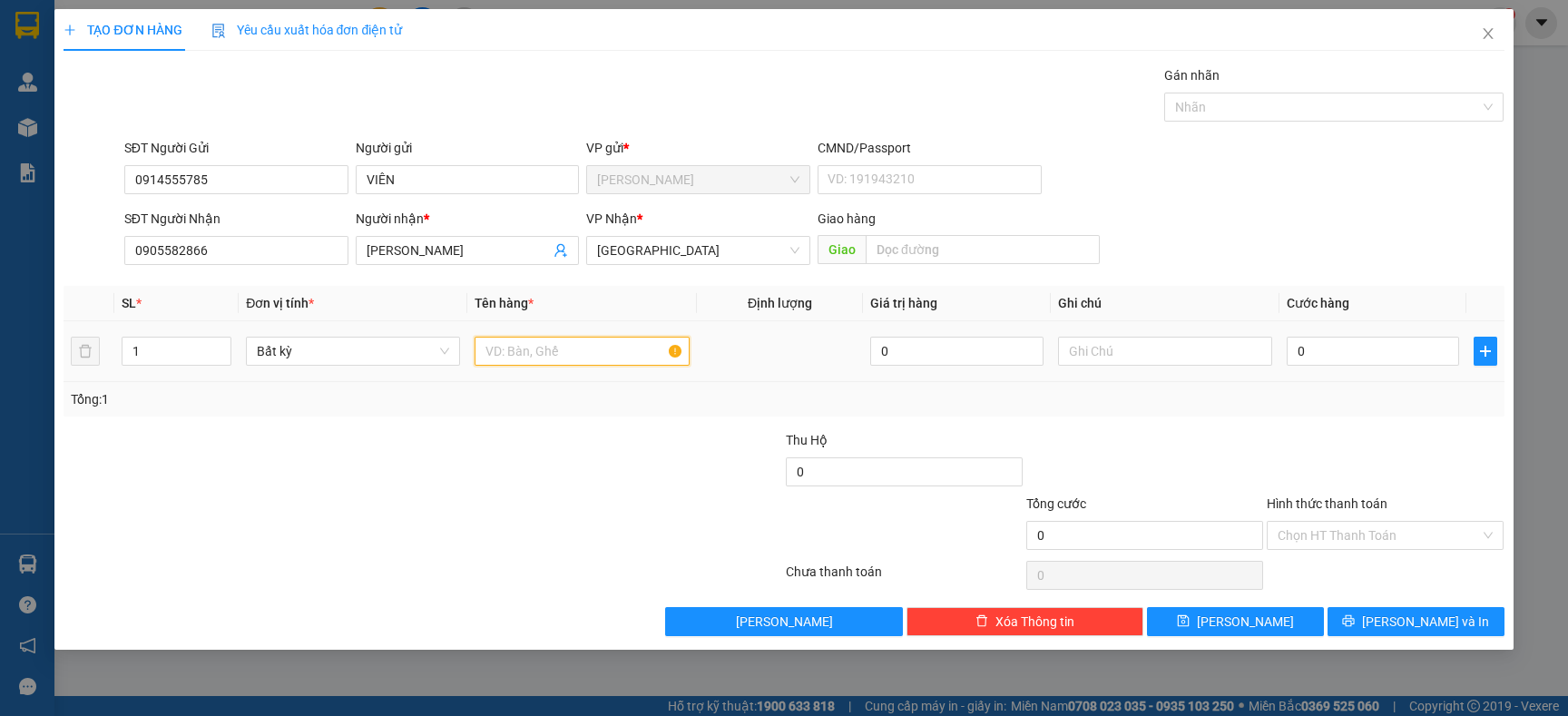
click at [530, 348] on input "text" at bounding box center [581, 351] width 214 height 29
type input "HỘP"
click at [1376, 355] on input "0" at bounding box center [1373, 351] width 172 height 29
type input "2"
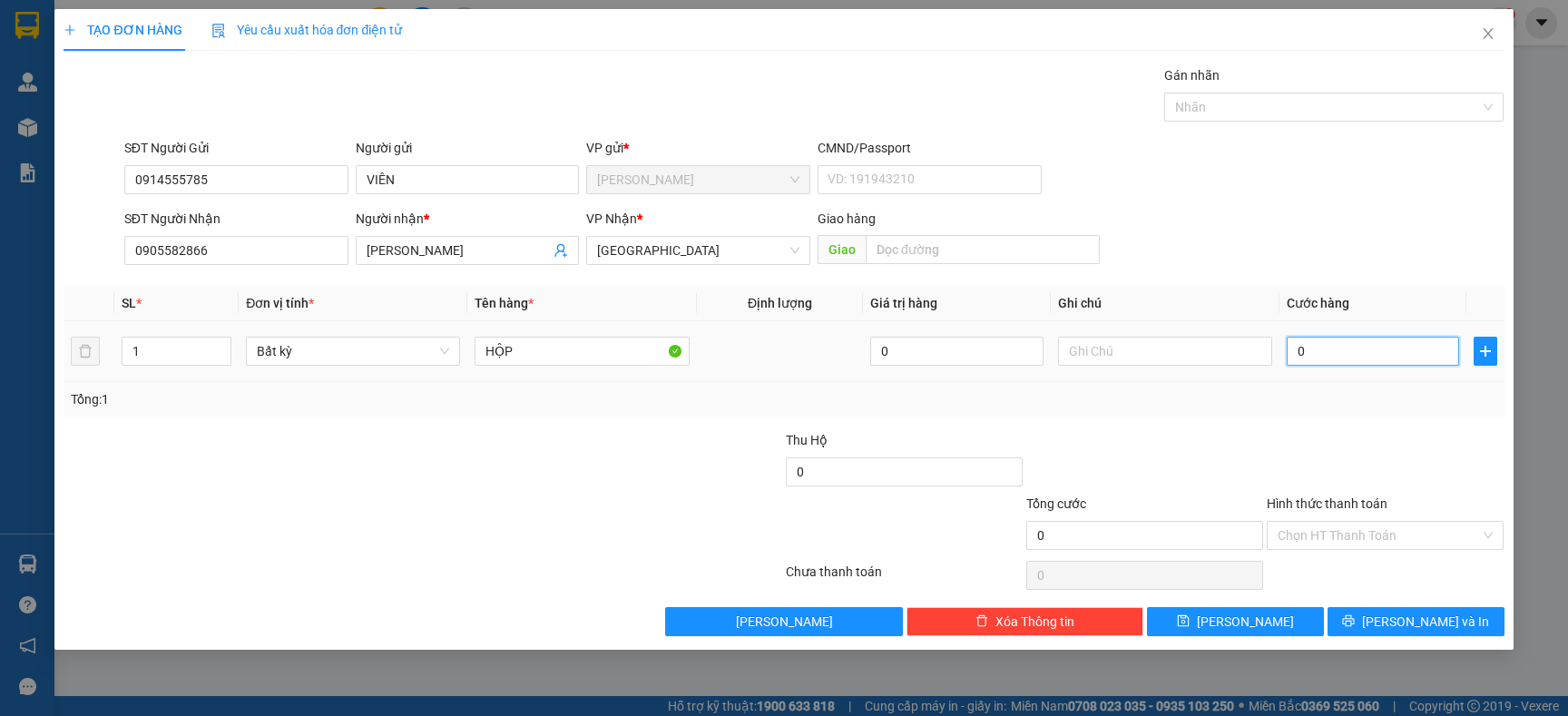
type input "2"
type input "20"
type input "20.000"
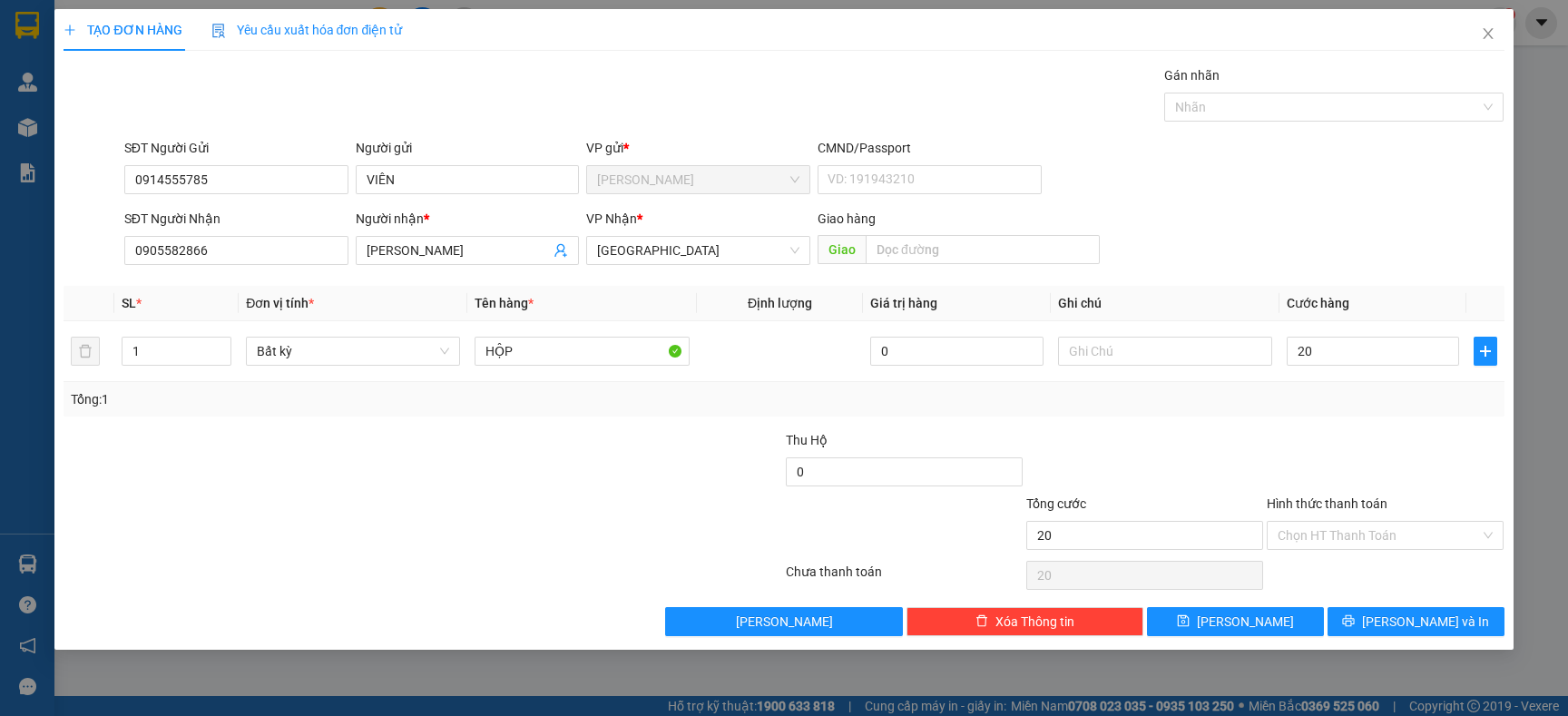
type input "20.000"
click at [1424, 640] on div "TẠO ĐƠN HÀNG Yêu cầu xuất hóa đơn điện tử Transit Pickup Surcharge Ids Transit …" at bounding box center [783, 329] width 1458 height 641
click at [1422, 617] on span "[PERSON_NAME] và In" at bounding box center [1425, 622] width 127 height 20
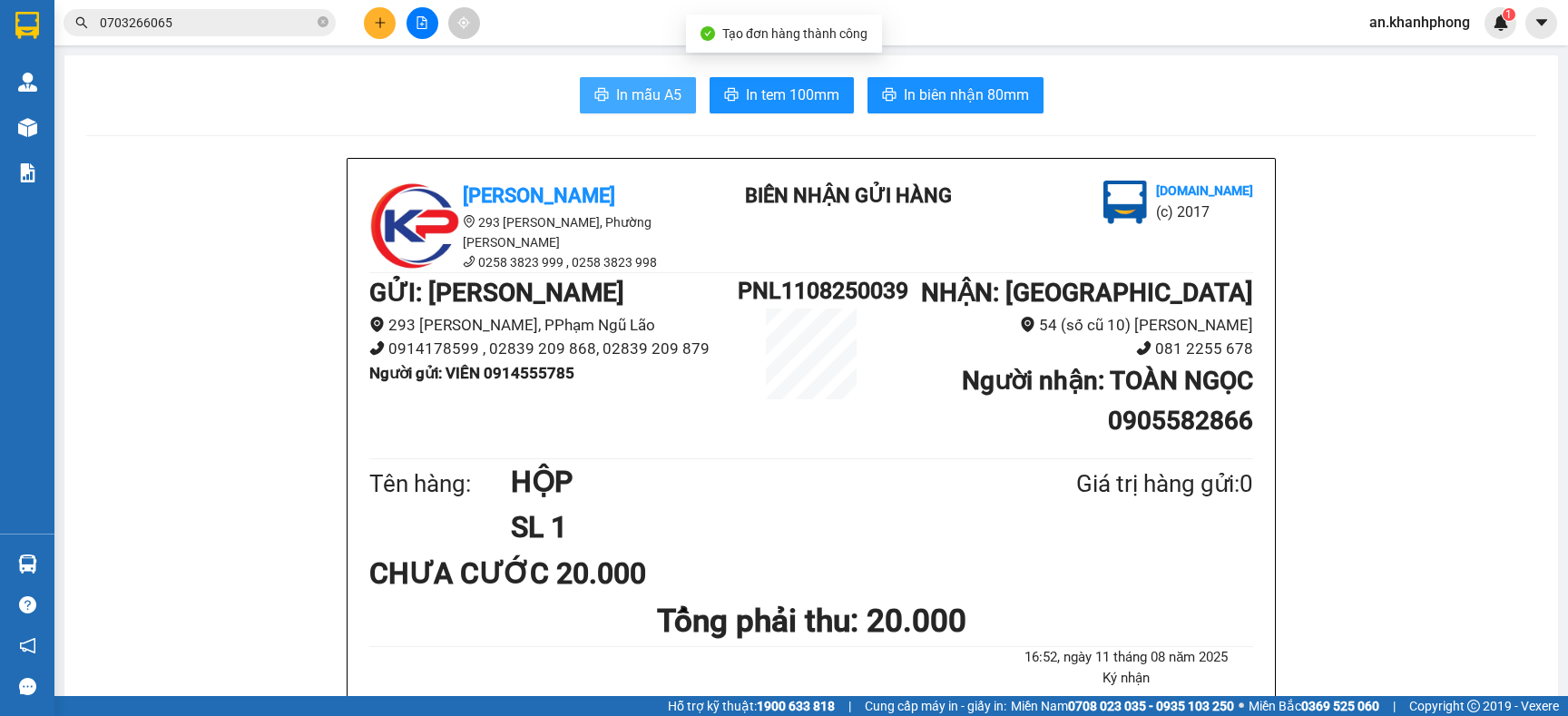
click at [637, 82] on button "In mẫu A5" at bounding box center [637, 95] width 116 height 37
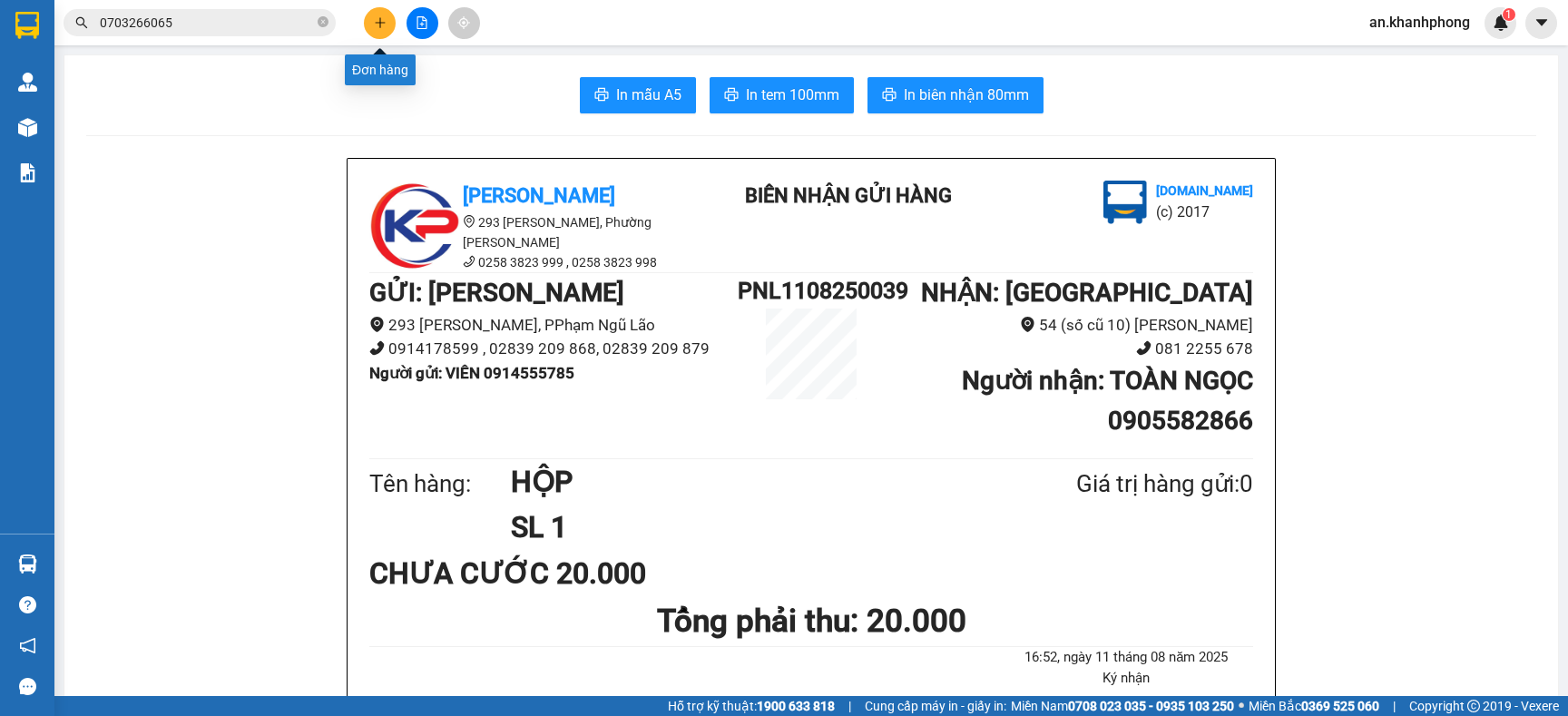
click at [368, 25] on button at bounding box center [380, 23] width 32 height 32
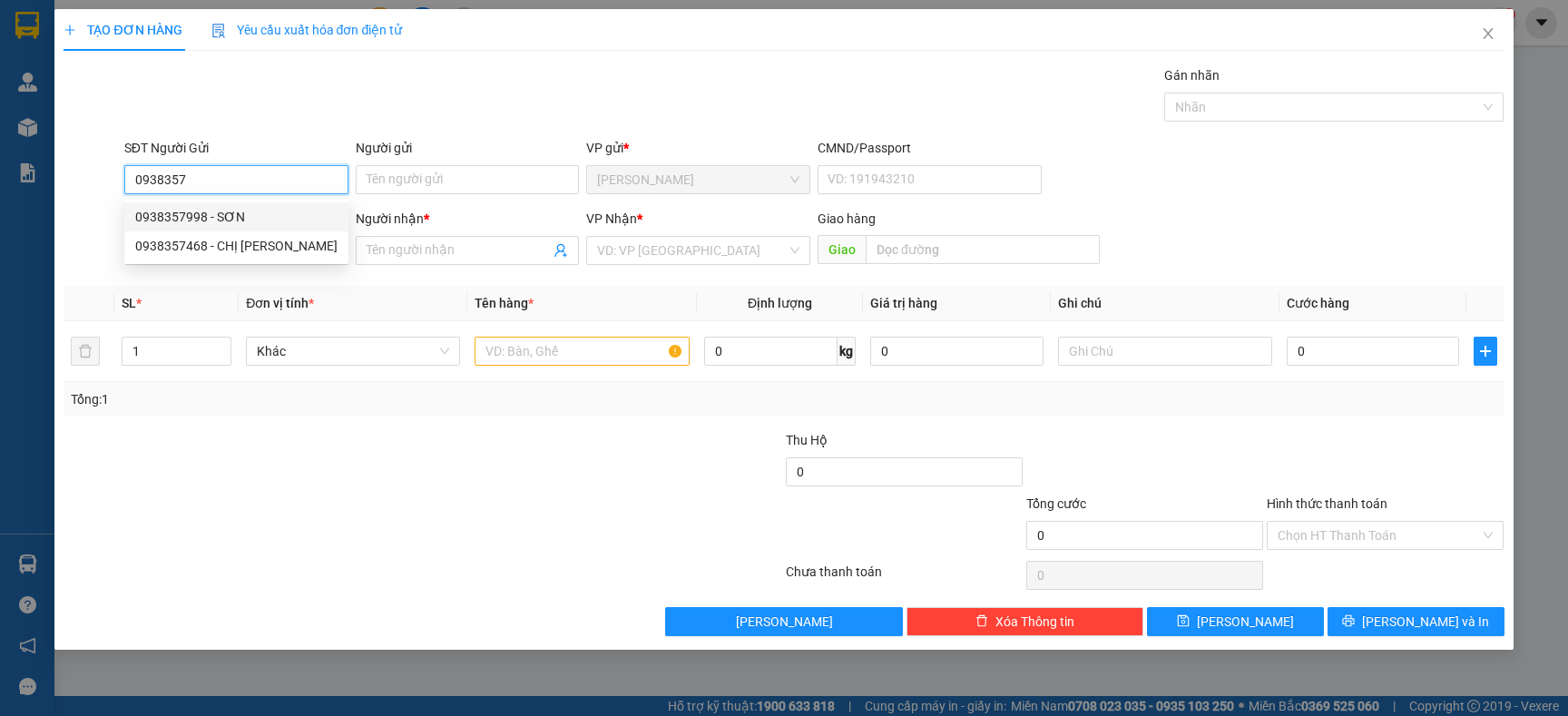
click at [268, 212] on div "0938357998 - SƠN" at bounding box center [237, 217] width 202 height 20
type input "0938357998"
type input "SƠN"
type input "0938357998"
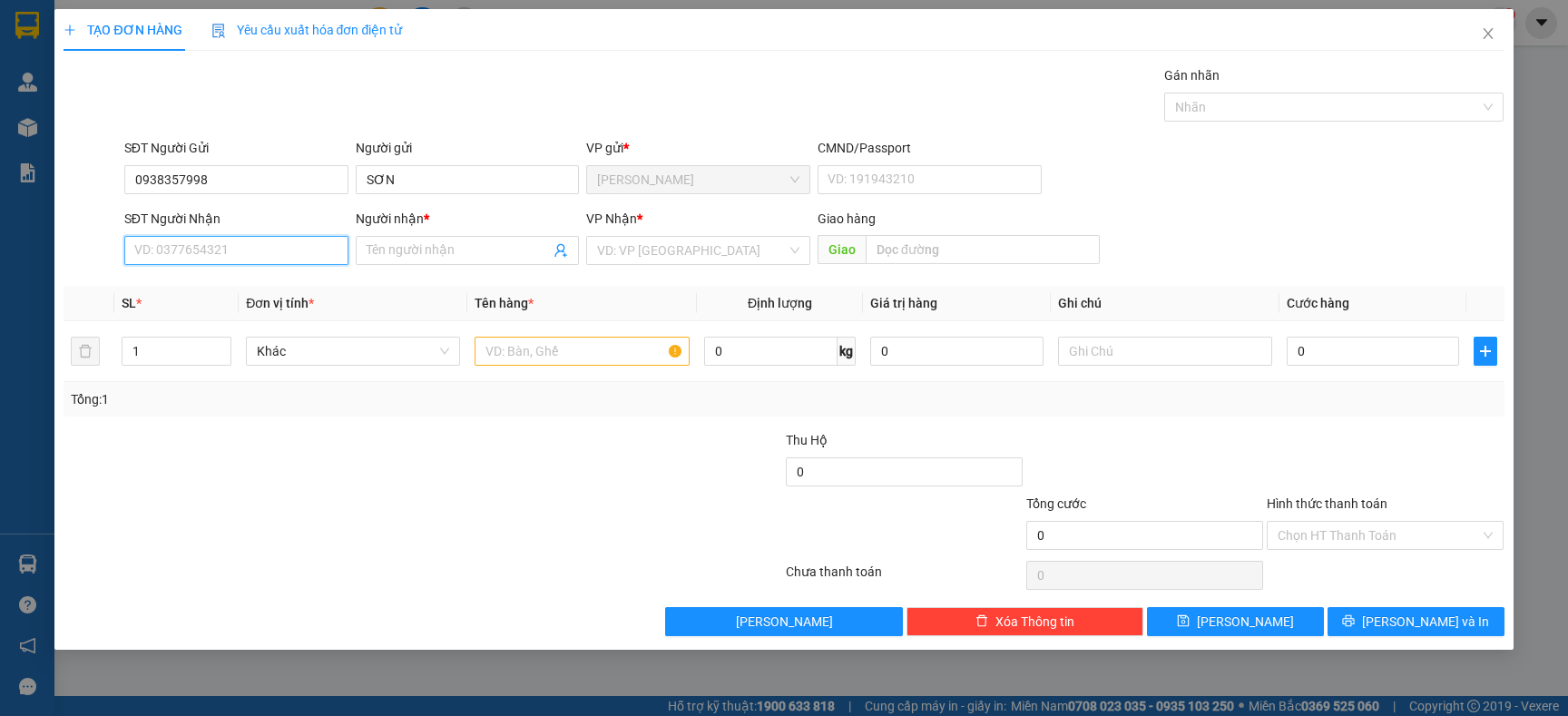
click at [267, 251] on input "SĐT Người Nhận" at bounding box center [237, 250] width 224 height 29
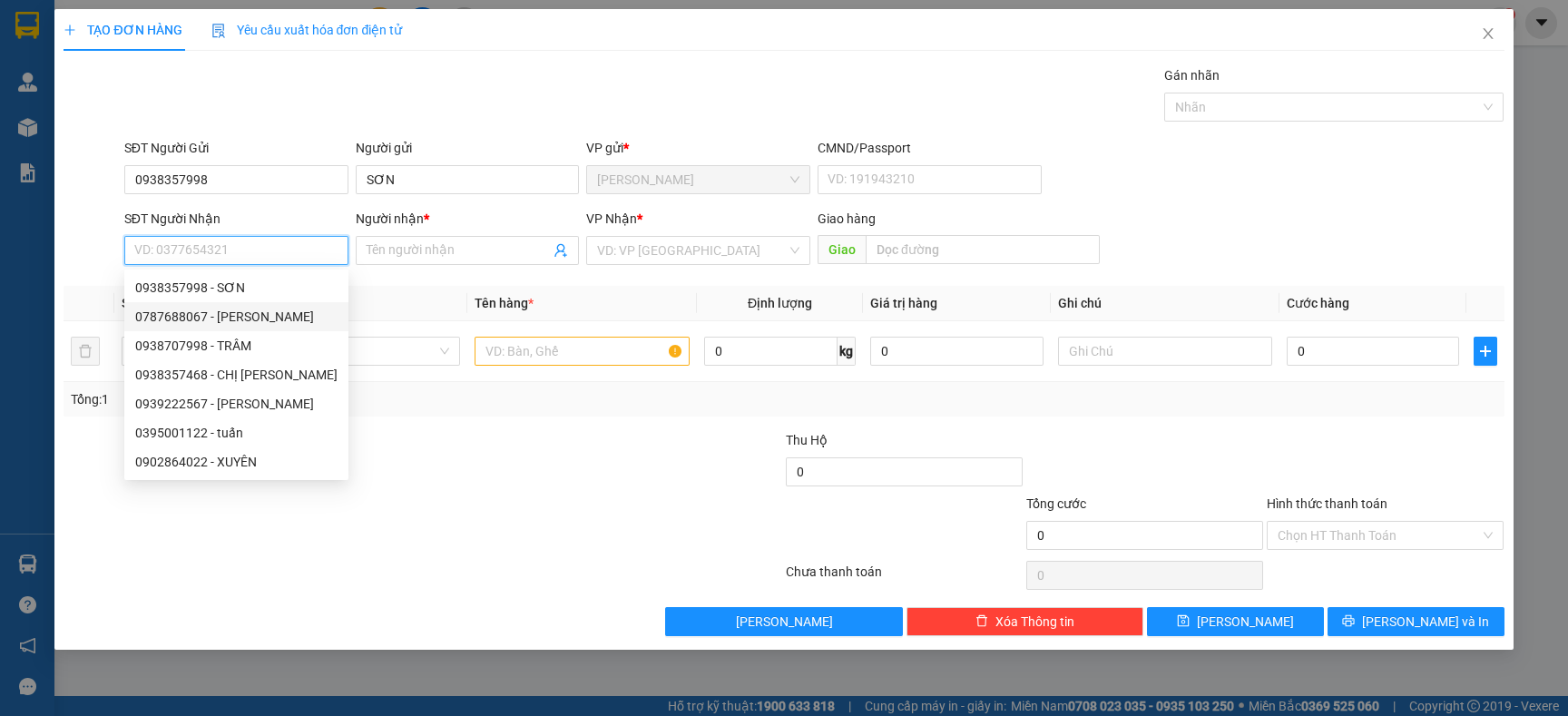
click at [271, 319] on div "0787688067 - NGUYỄN THỊ CẨM THÚY" at bounding box center [237, 317] width 202 height 20
type input "0787688067"
type input "NGUYỄN THỊ CẨM THÚY"
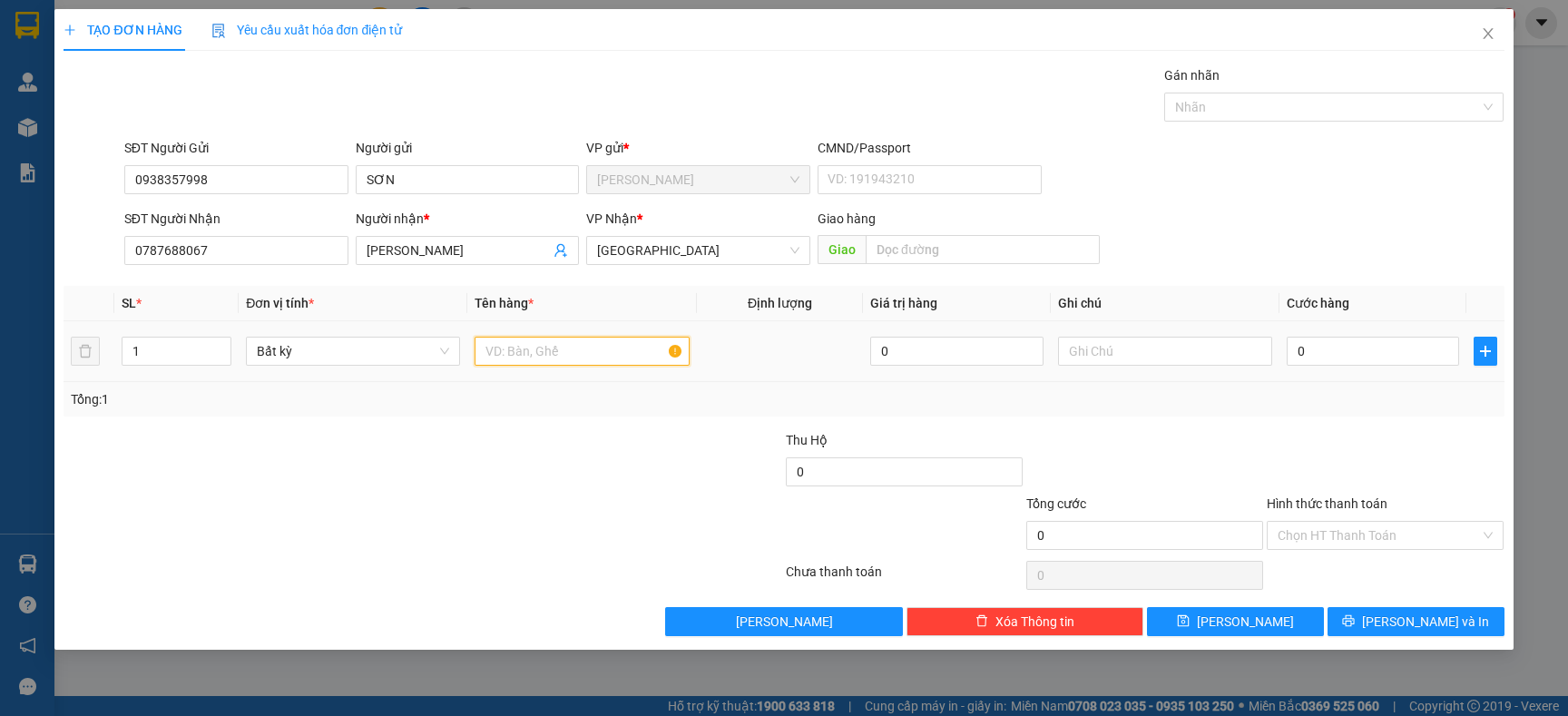
click at [547, 358] on input "text" at bounding box center [581, 351] width 214 height 29
type input "Y"
type input "TG"
click at [1343, 357] on input "0" at bounding box center [1373, 351] width 172 height 29
type input "3"
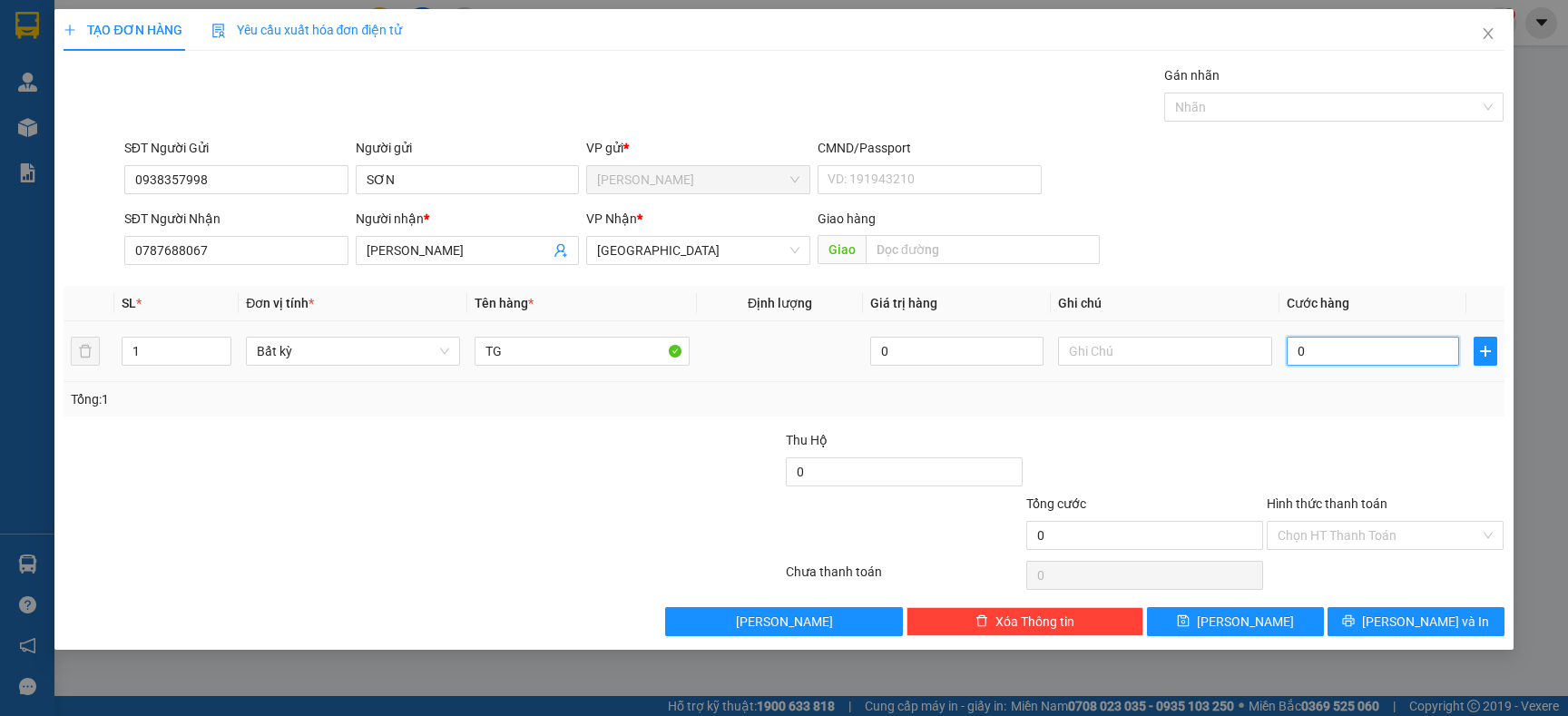
type input "3"
type input "30"
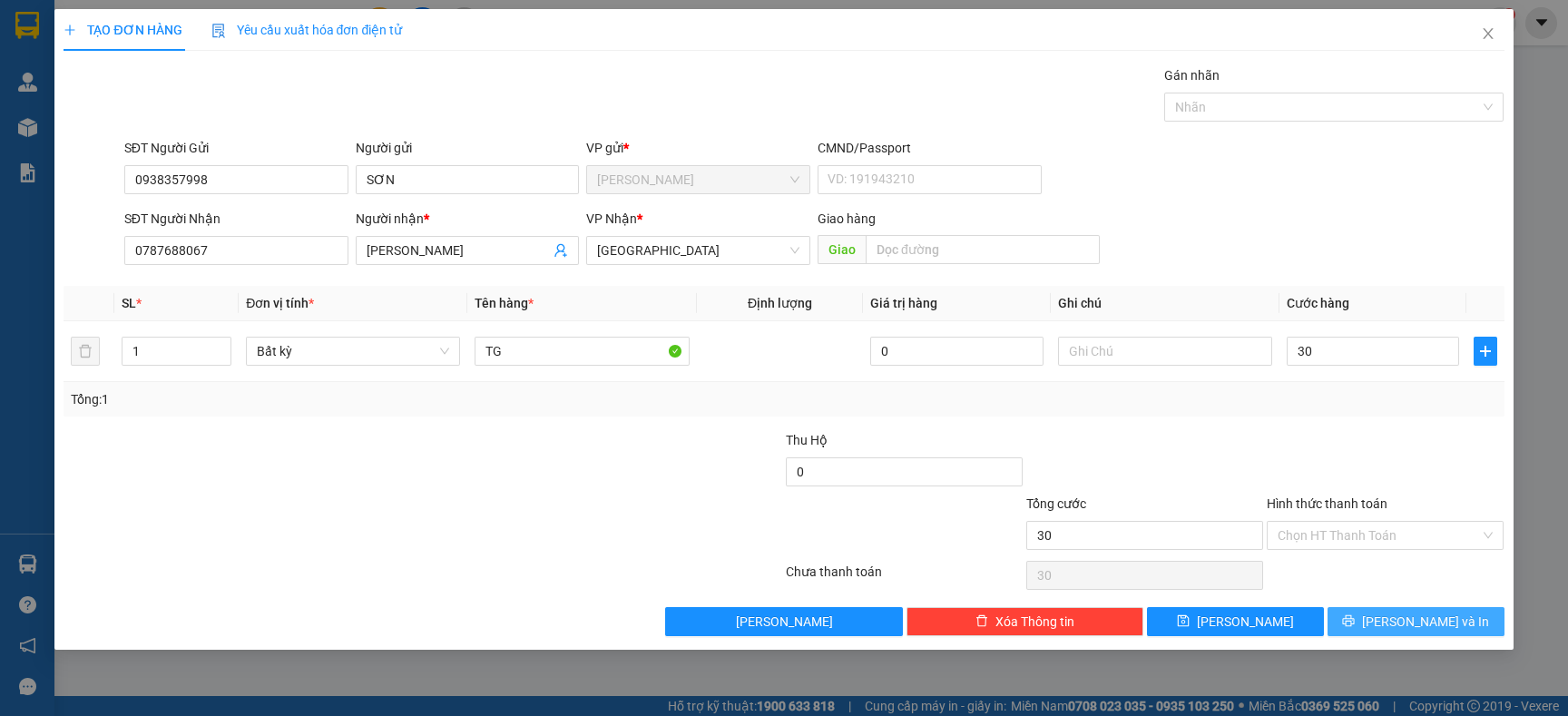
type input "30.000"
click at [1436, 616] on span "[PERSON_NAME] và In" at bounding box center [1425, 622] width 127 height 20
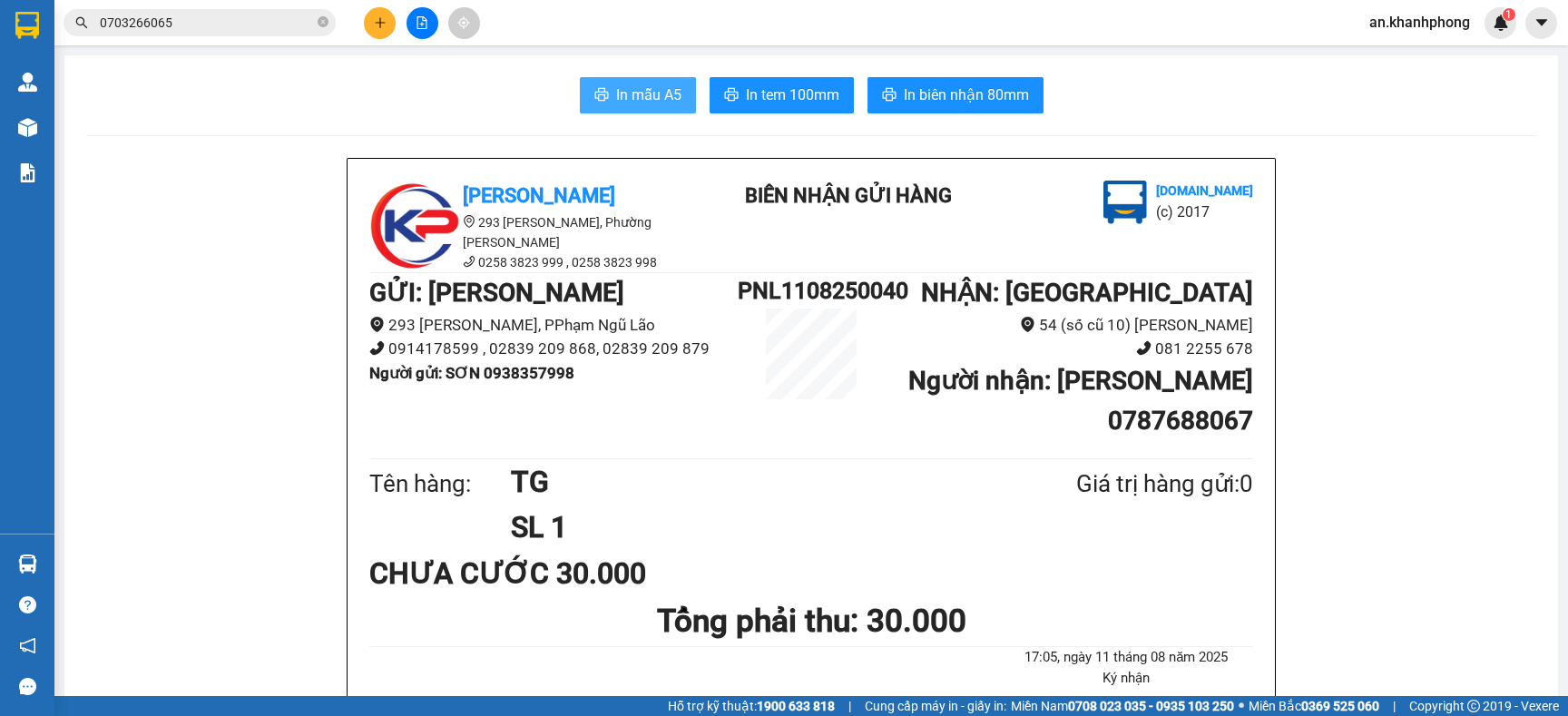
click at [647, 98] on span "In mẫu A5" at bounding box center [648, 94] width 65 height 23
click at [389, 17] on button at bounding box center [380, 23] width 32 height 32
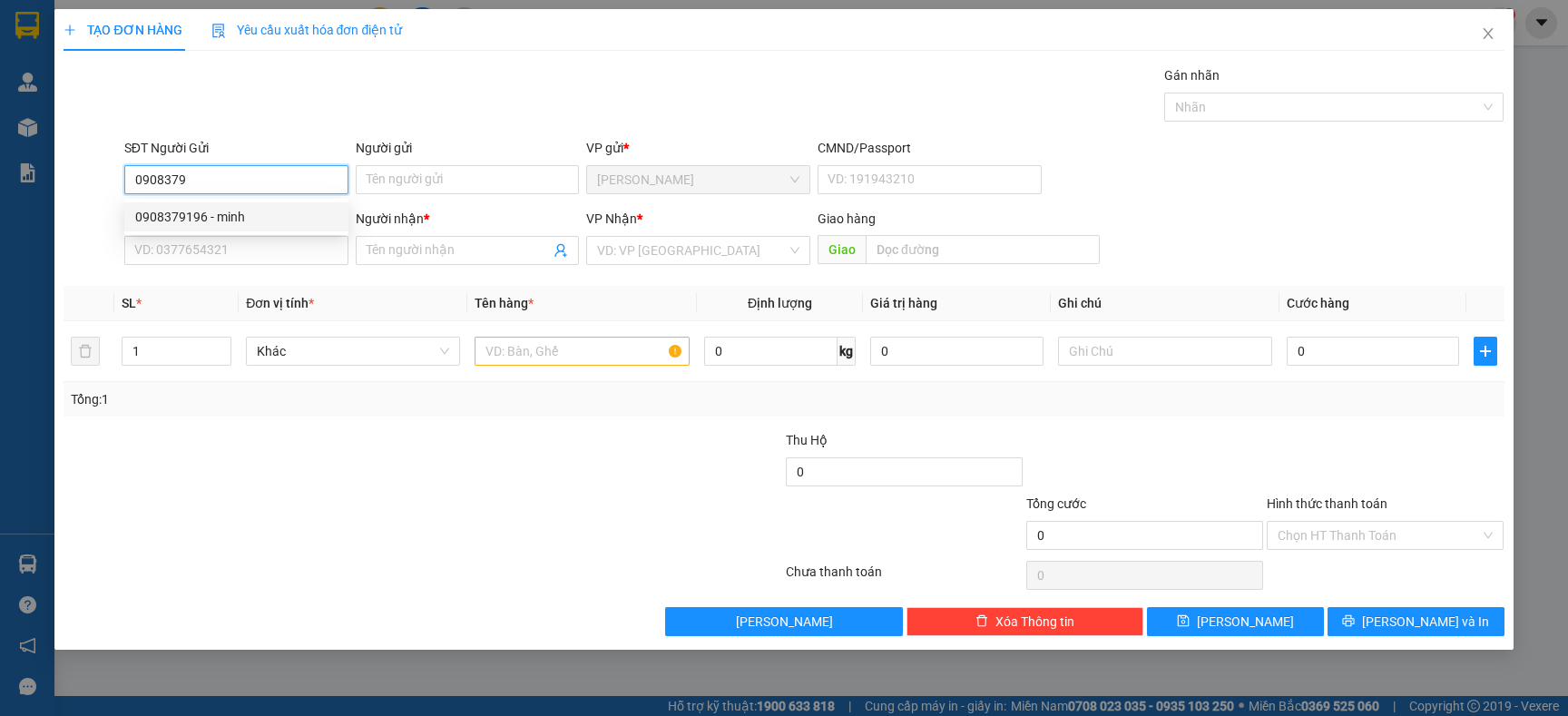
click at [274, 207] on div "0908379196 - minh" at bounding box center [237, 217] width 202 height 20
type input "0908379196"
type input "minh"
type input "0908379196"
click at [273, 253] on input "SĐT Người Nhận" at bounding box center [237, 250] width 224 height 29
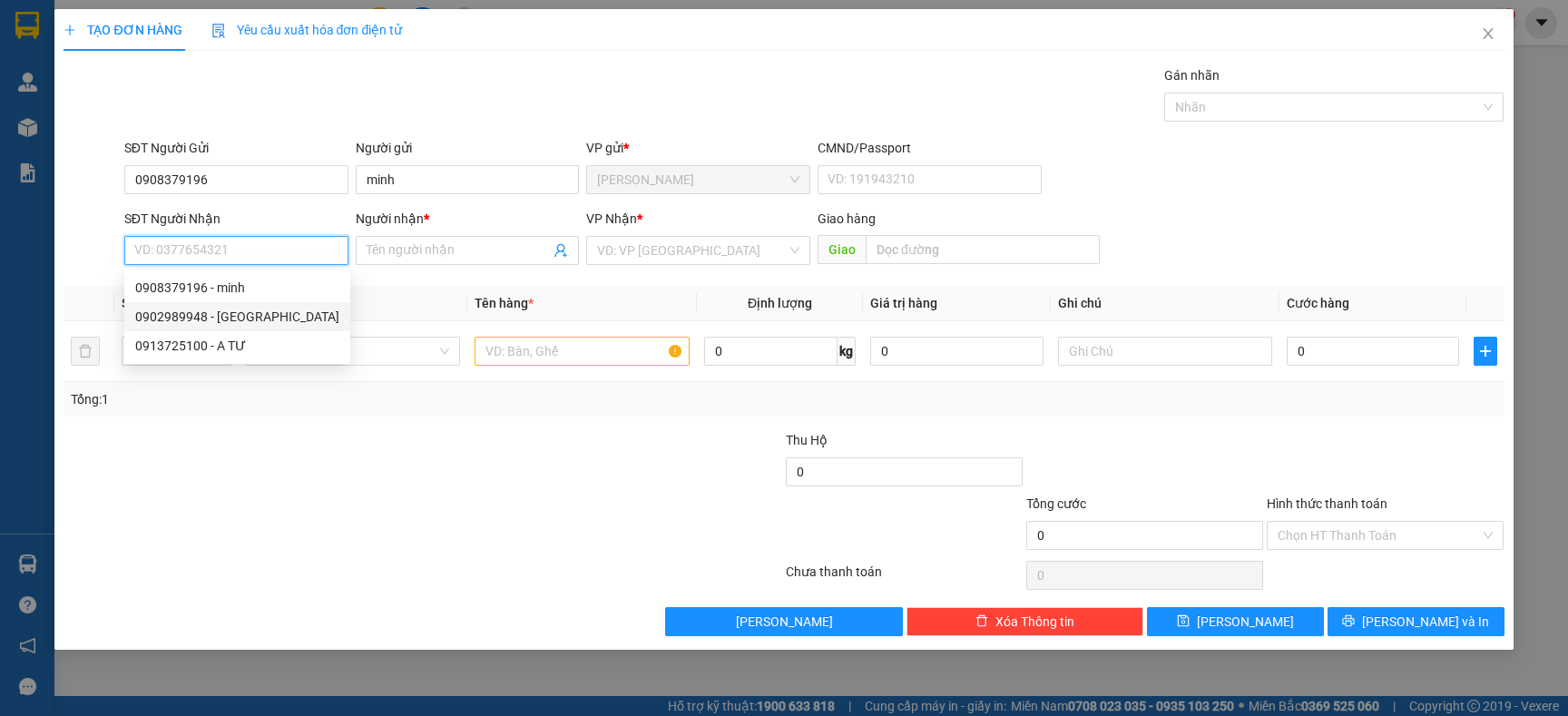
click at [253, 310] on div "0902989948 - HÀ" at bounding box center [238, 317] width 204 height 20
type input "0902989948"
type input "HÀ"
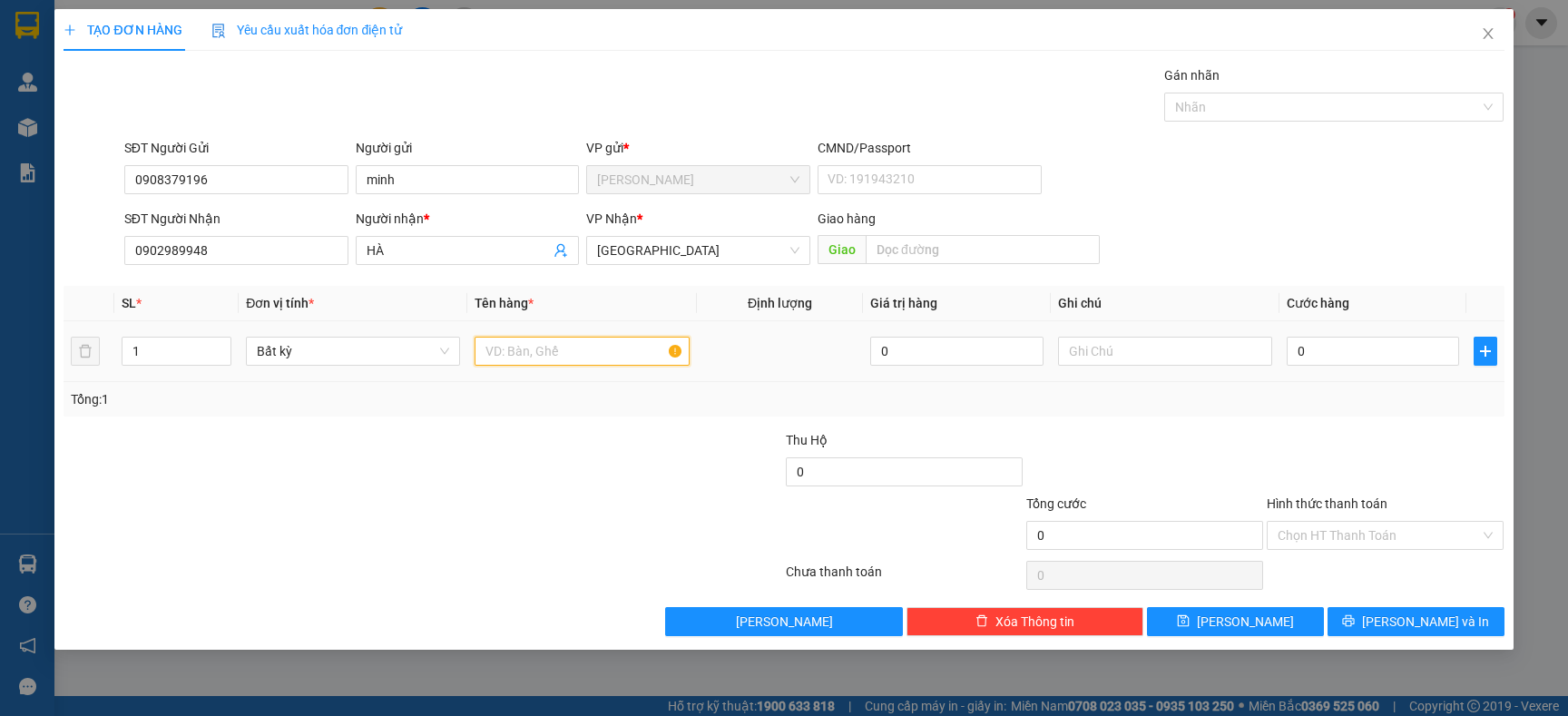
click at [563, 361] on input "text" at bounding box center [581, 351] width 214 height 29
type input "HỘP"
click at [1324, 367] on div "0" at bounding box center [1373, 351] width 172 height 37
click at [1346, 346] on input "0" at bounding box center [1373, 351] width 172 height 29
type input "2"
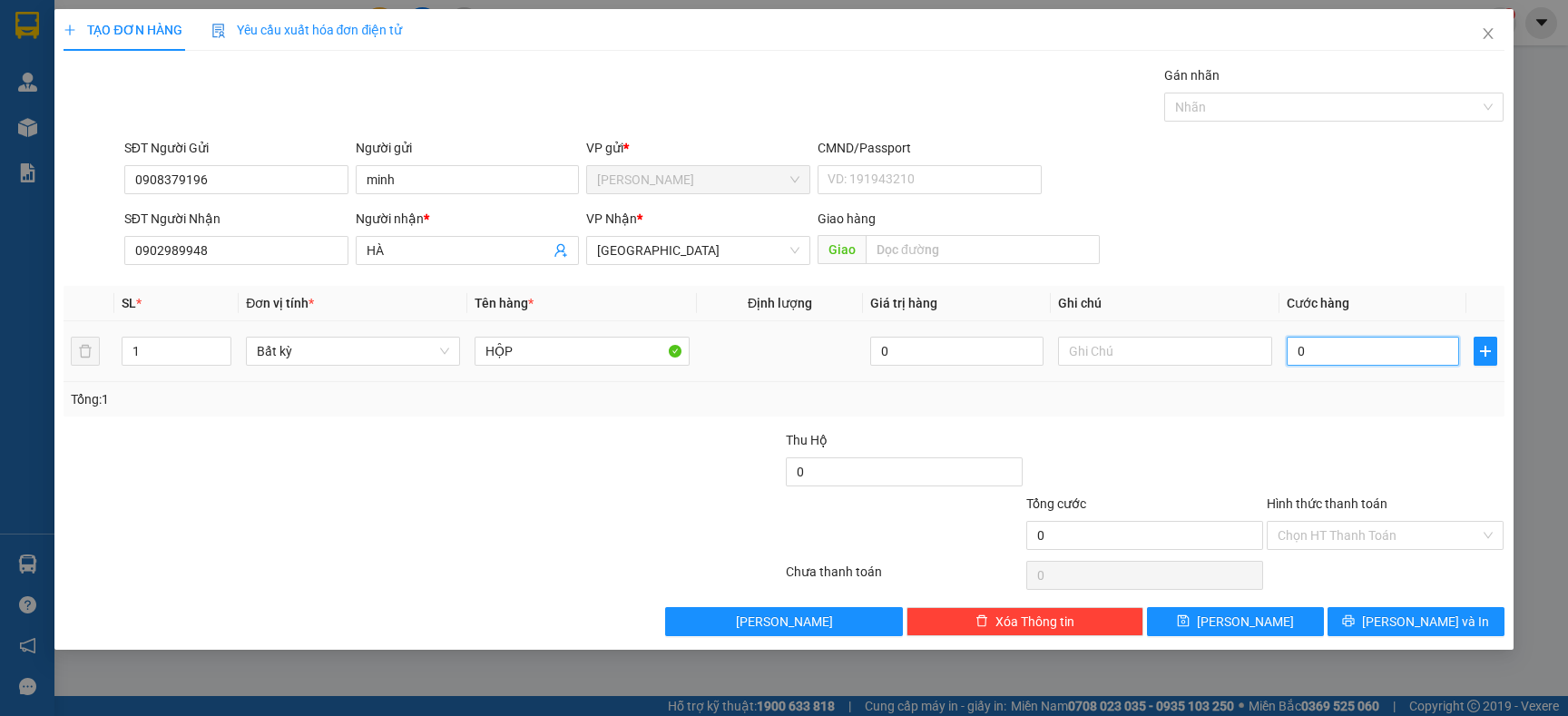
type input "2"
type input "20"
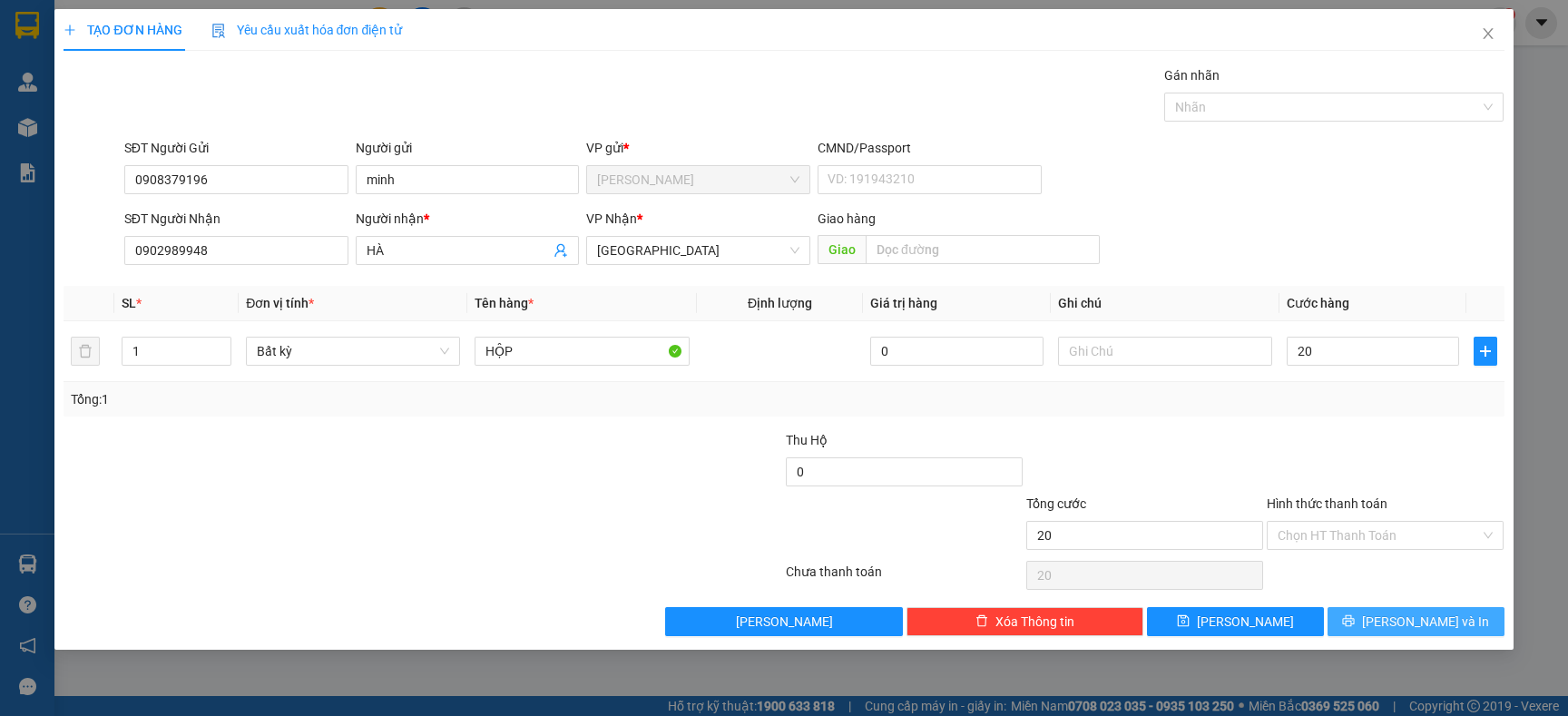
type input "20.000"
click at [1421, 628] on span "[PERSON_NAME] và In" at bounding box center [1425, 622] width 127 height 20
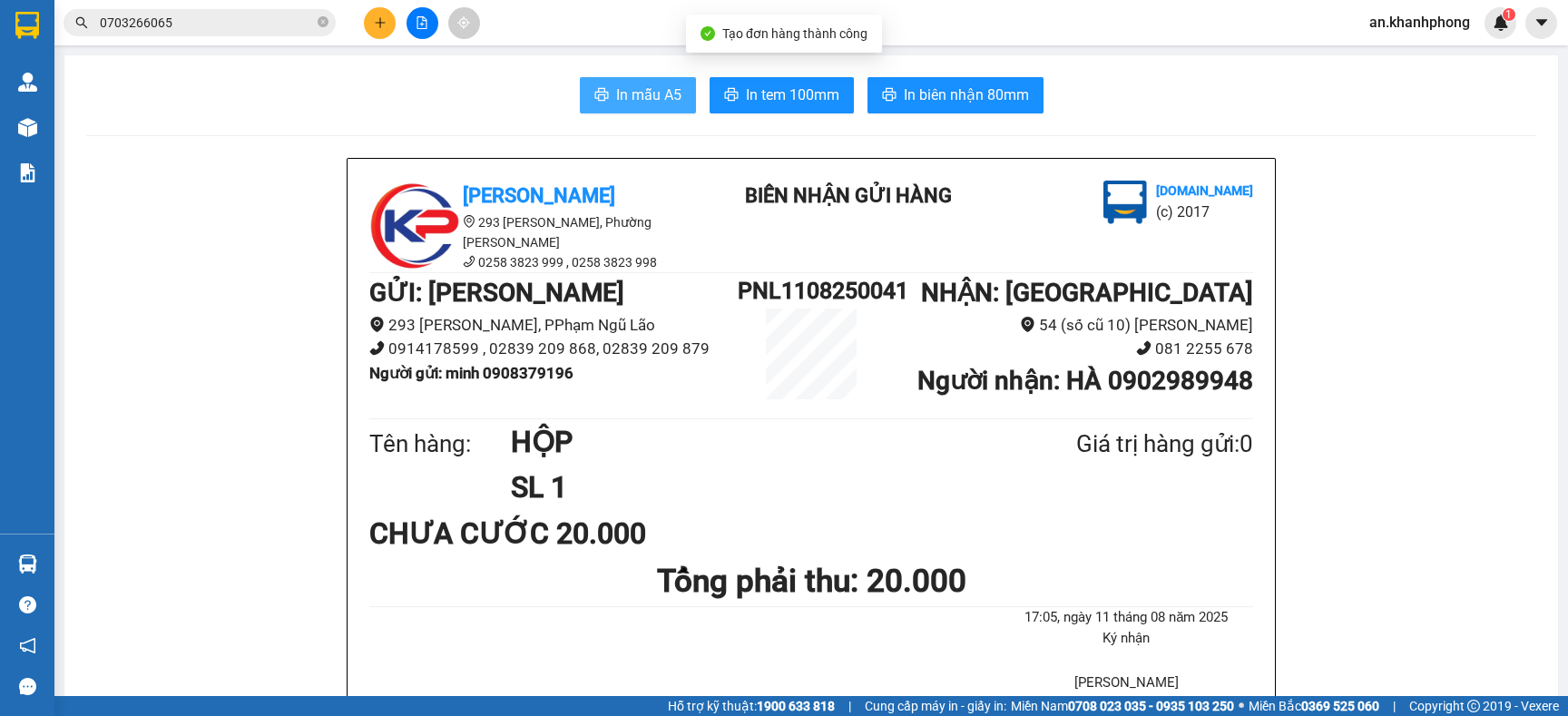
click at [586, 82] on button "In mẫu A5" at bounding box center [637, 95] width 116 height 37
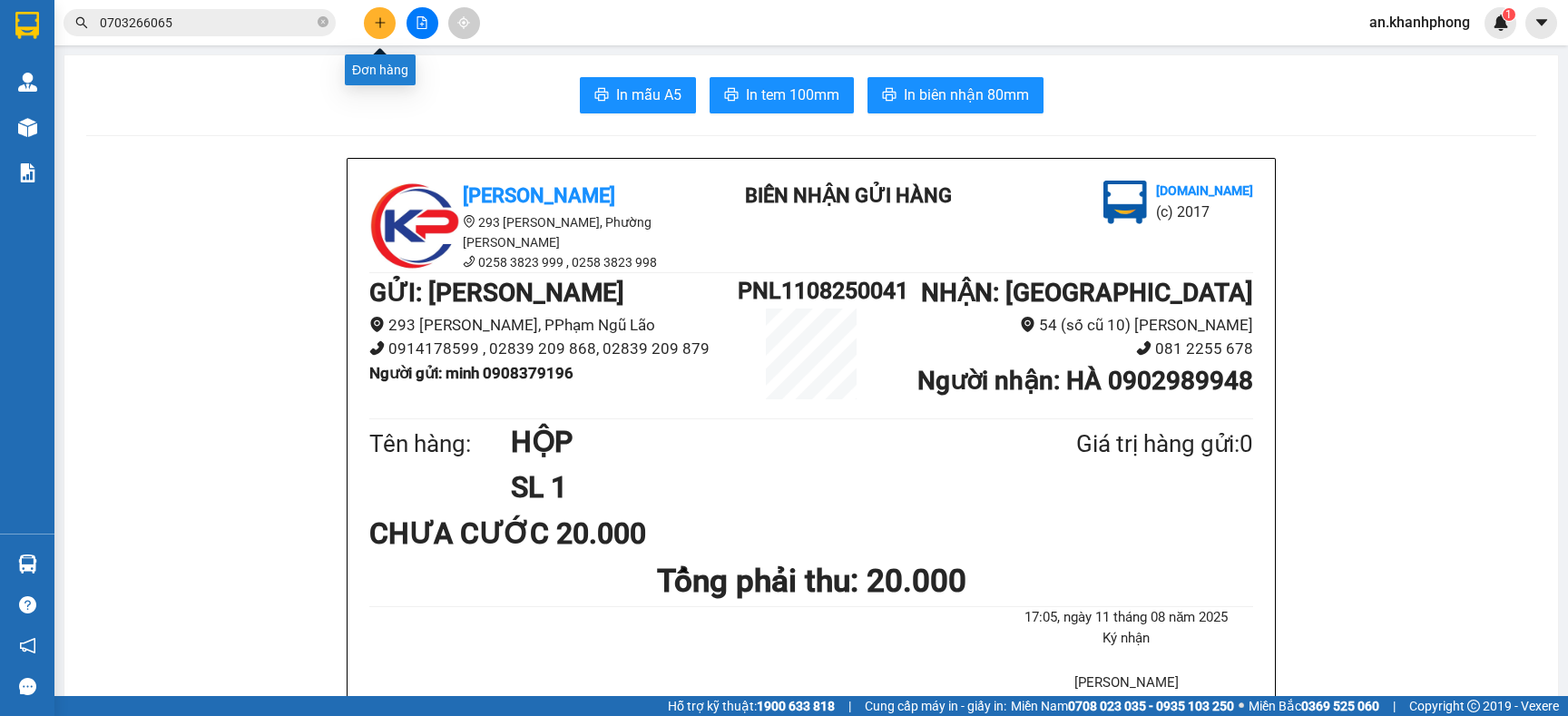
click at [382, 28] on icon "plus" at bounding box center [380, 23] width 13 height 13
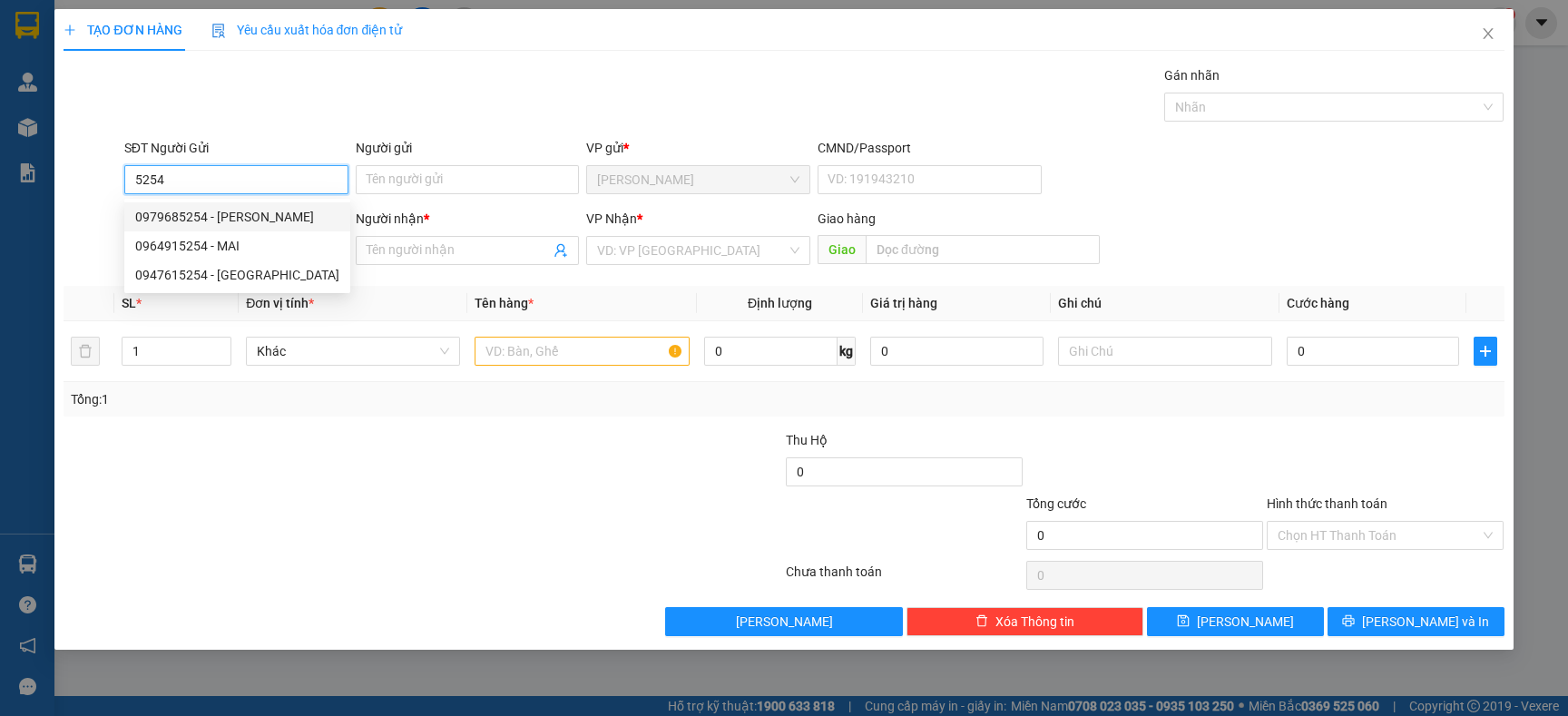
click at [244, 224] on div "0979685254 - THẢO" at bounding box center [238, 217] width 204 height 20
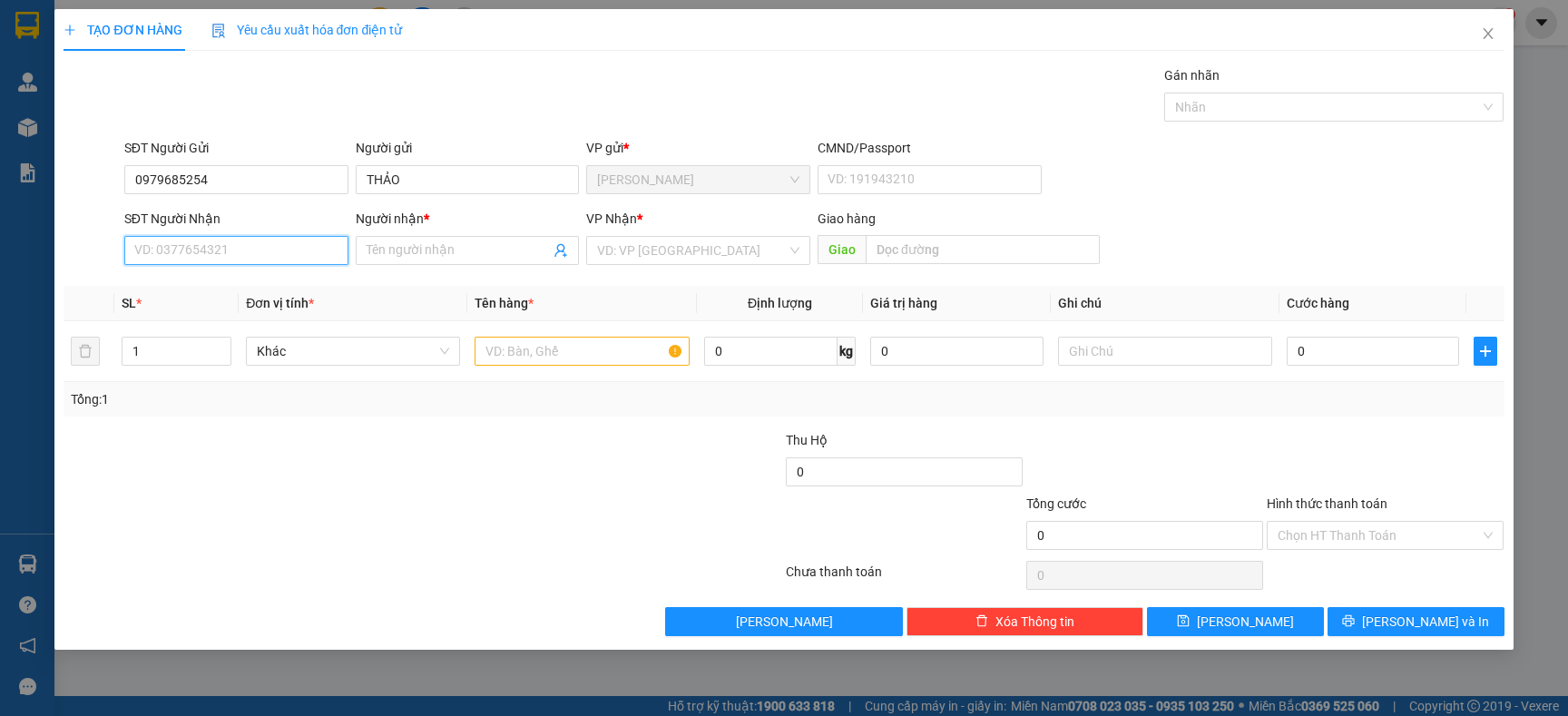
click at [255, 243] on input "SĐT Người Nhận" at bounding box center [237, 250] width 224 height 29
click at [226, 288] on div "0868613219 - HẢO" at bounding box center [237, 288] width 202 height 20
click at [698, 257] on input "search" at bounding box center [692, 251] width 190 height 28
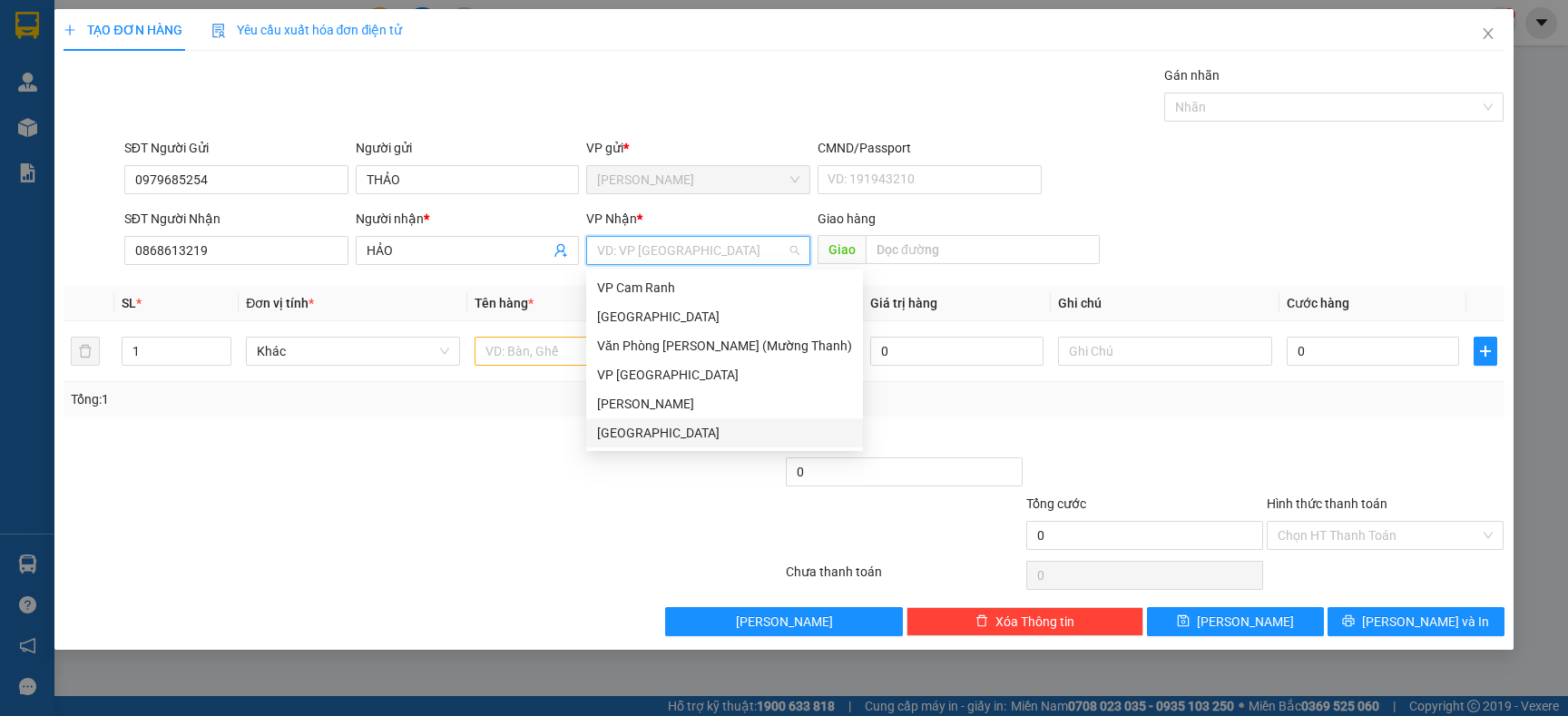
click at [638, 441] on div "[GEOGRAPHIC_DATA]" at bounding box center [725, 433] width 255 height 20
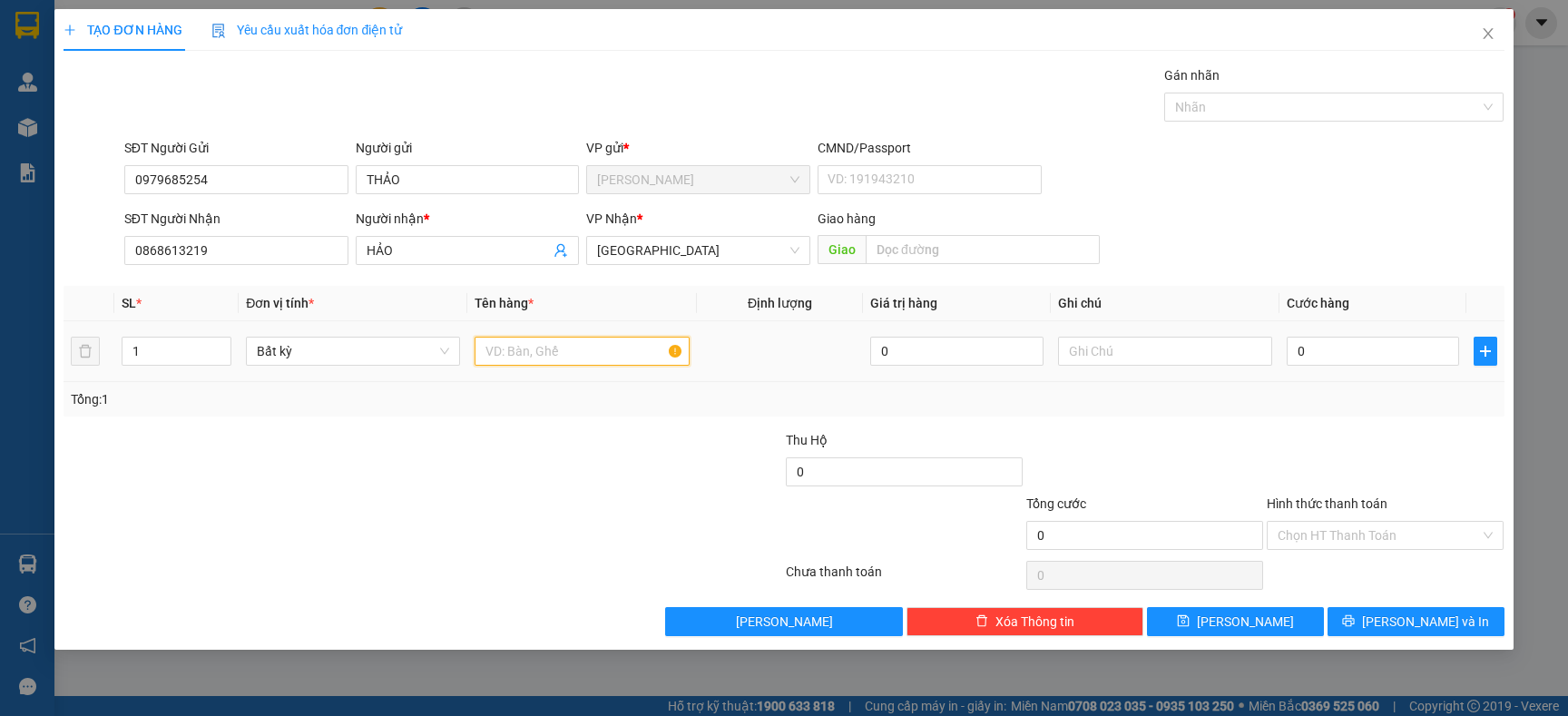
click at [581, 351] on input "text" at bounding box center [581, 351] width 214 height 29
click at [1314, 355] on input "0" at bounding box center [1373, 351] width 172 height 29
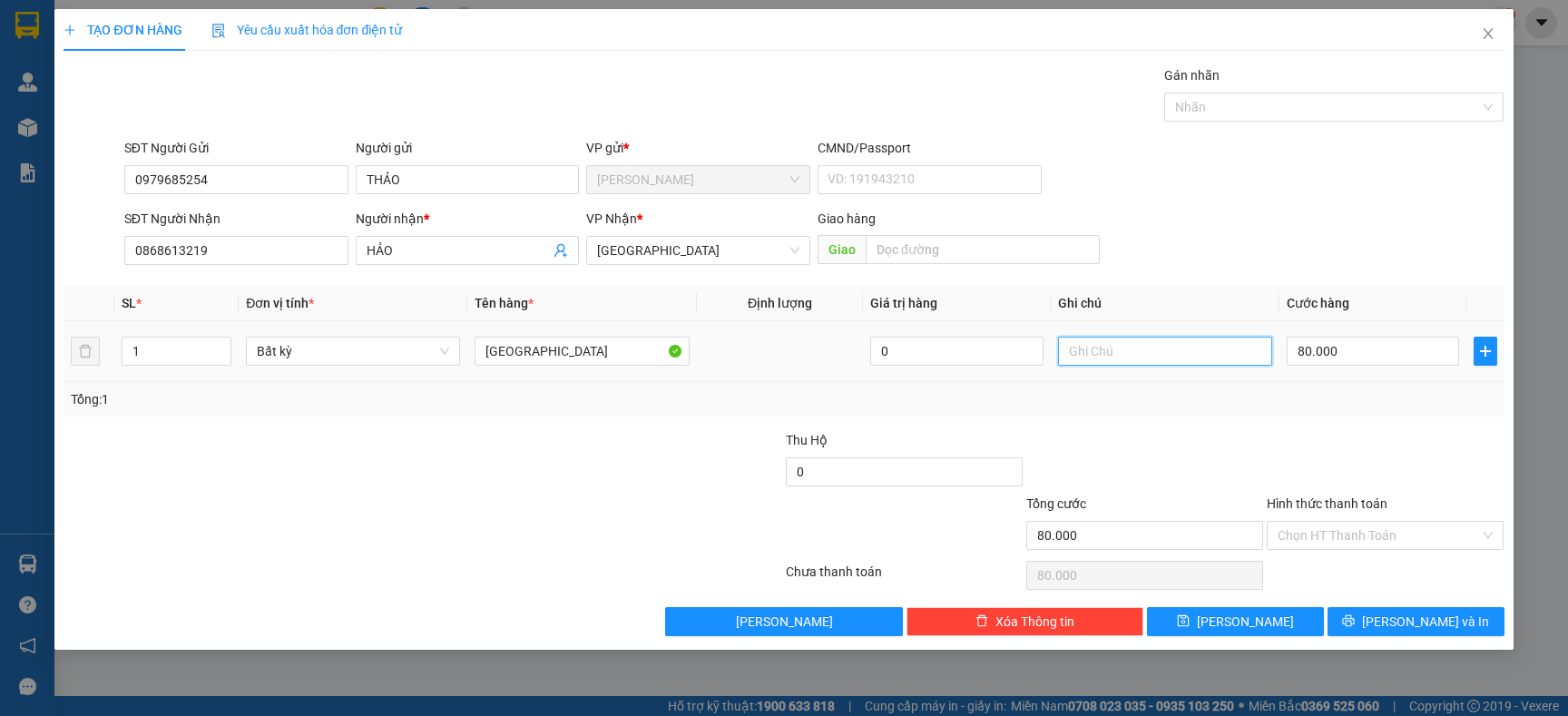
click at [1113, 358] on input "text" at bounding box center [1165, 351] width 214 height 29
click at [1355, 620] on icon "printer" at bounding box center [1348, 621] width 13 height 13
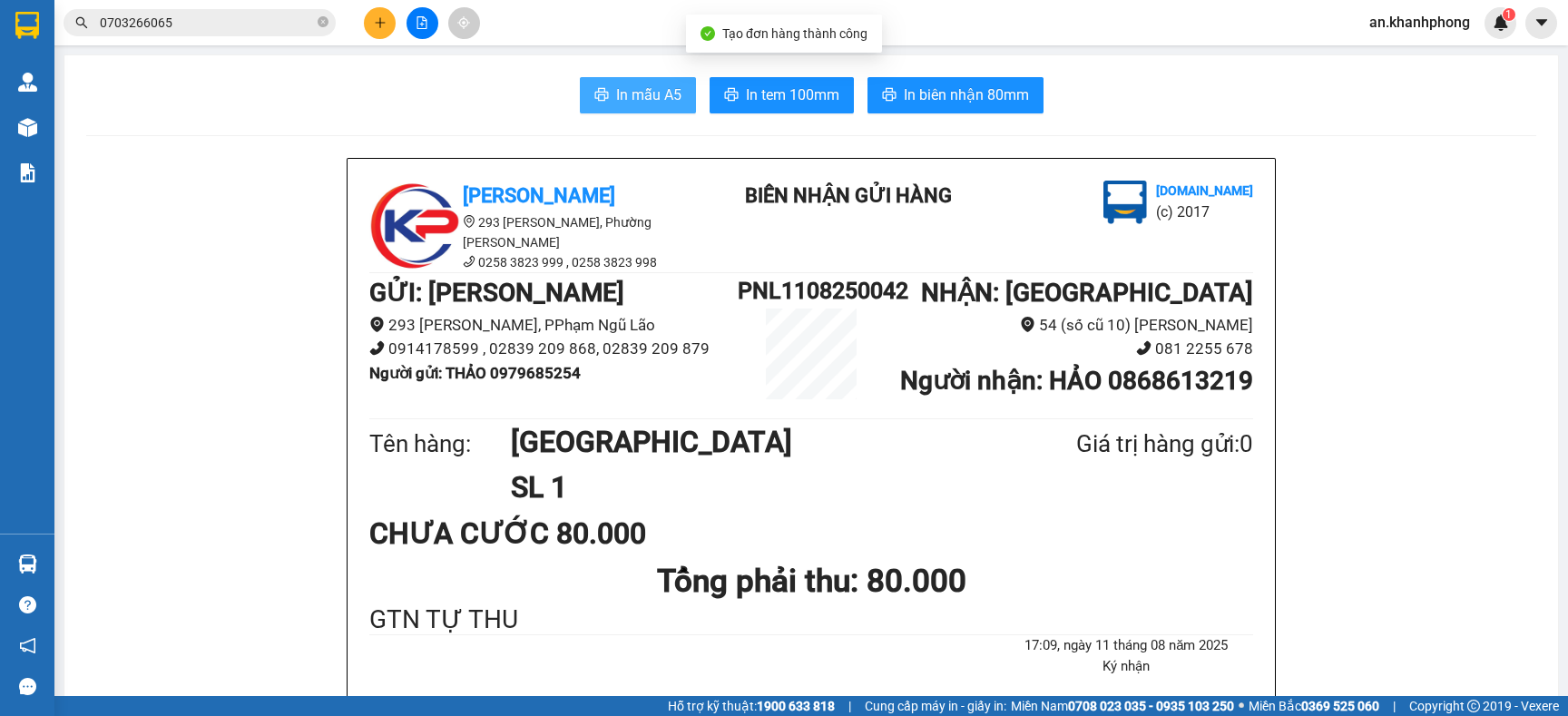
click at [601, 104] on button "In mẫu A5" at bounding box center [637, 95] width 116 height 37
click at [363, 35] on div at bounding box center [423, 23] width 137 height 32
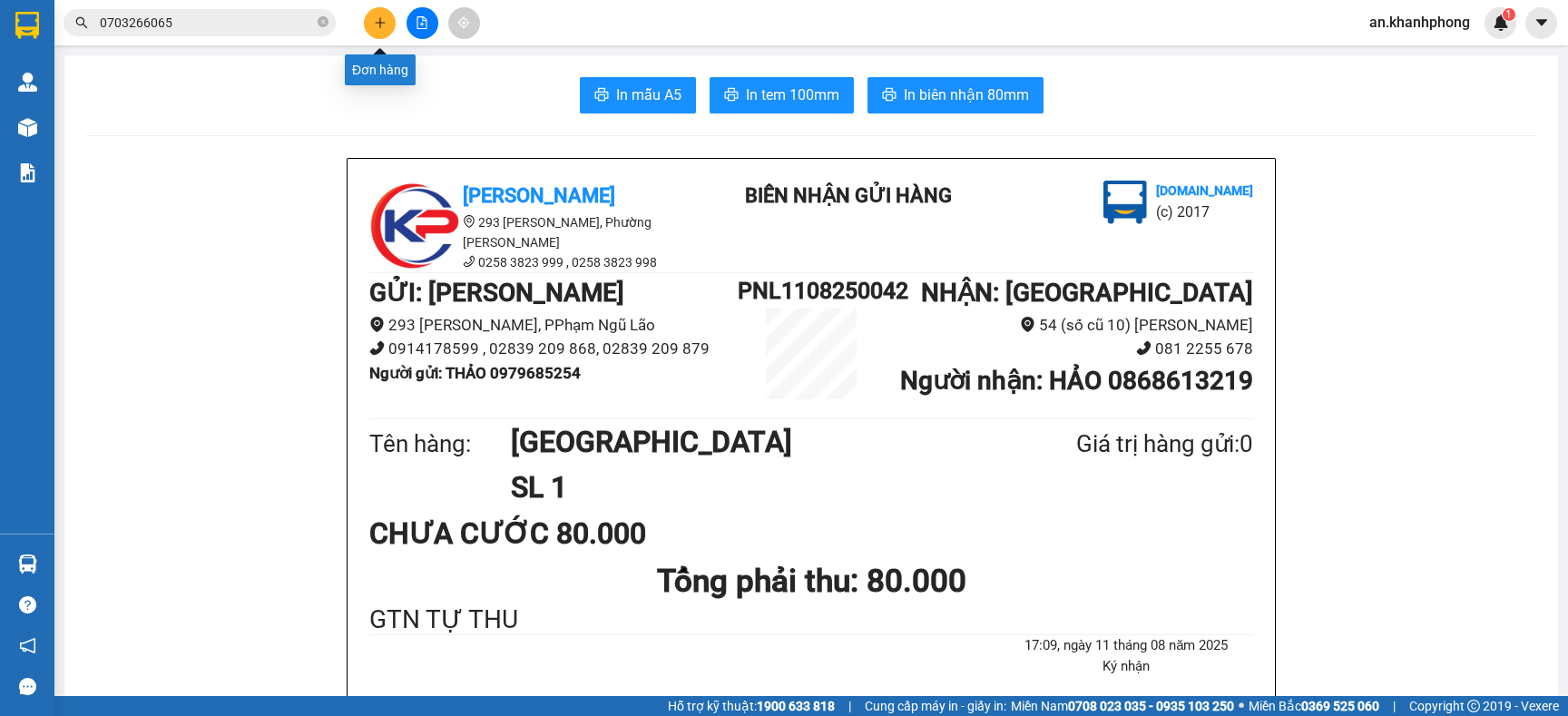
click at [368, 29] on button at bounding box center [380, 23] width 32 height 32
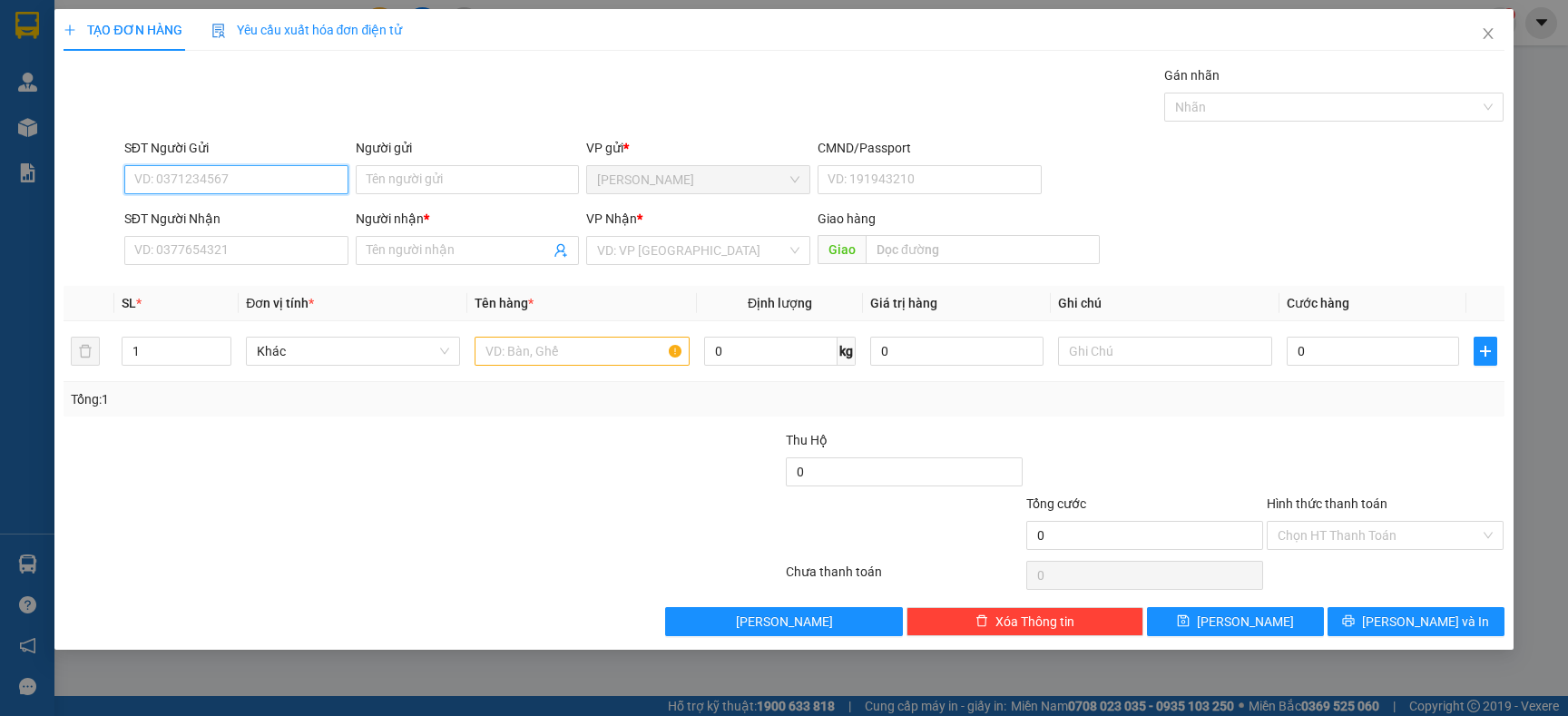
click at [245, 175] on input "SĐT Người Gửi" at bounding box center [237, 179] width 224 height 29
click at [256, 215] on div "0986124280 - ANH DUY" at bounding box center [237, 217] width 202 height 20
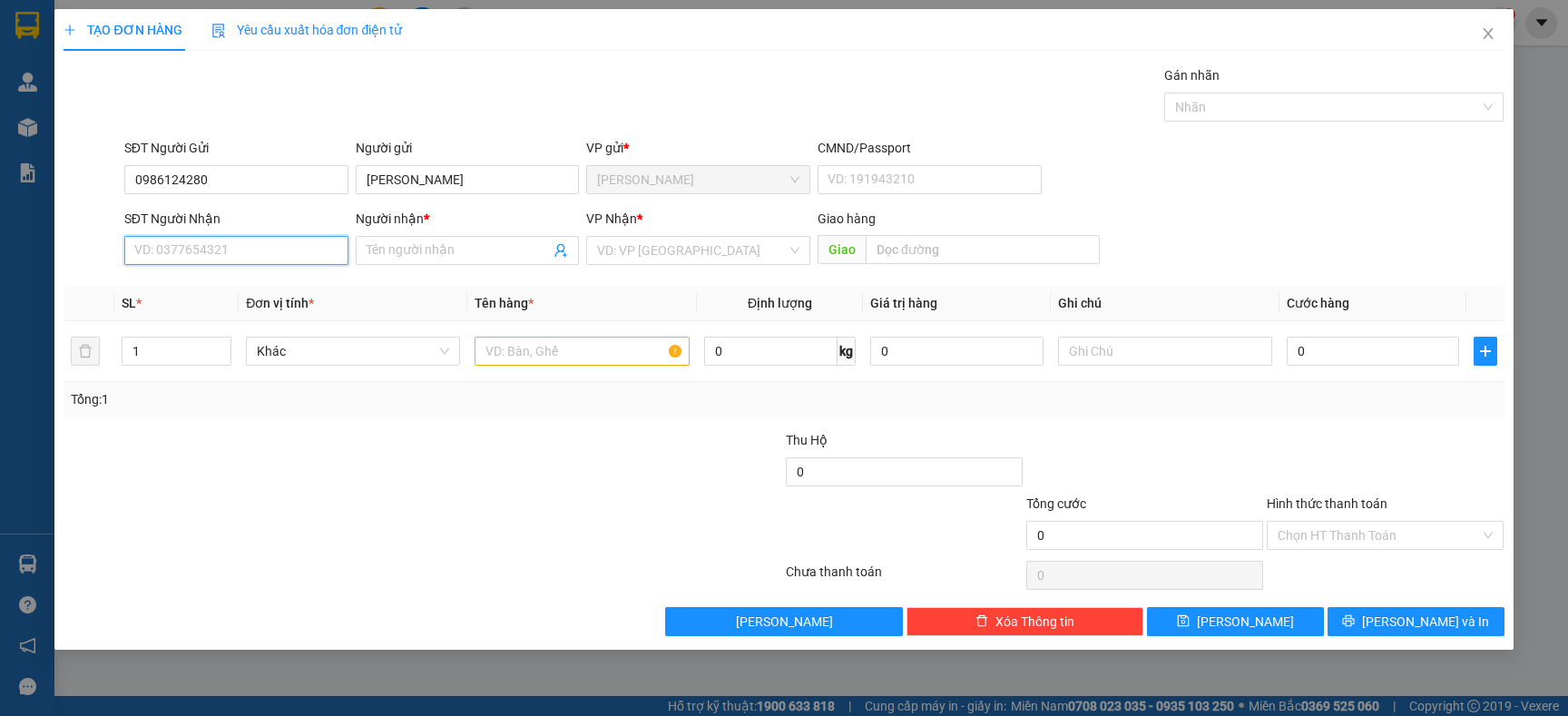
click at [243, 242] on input "SĐT Người Nhận" at bounding box center [237, 250] width 224 height 29
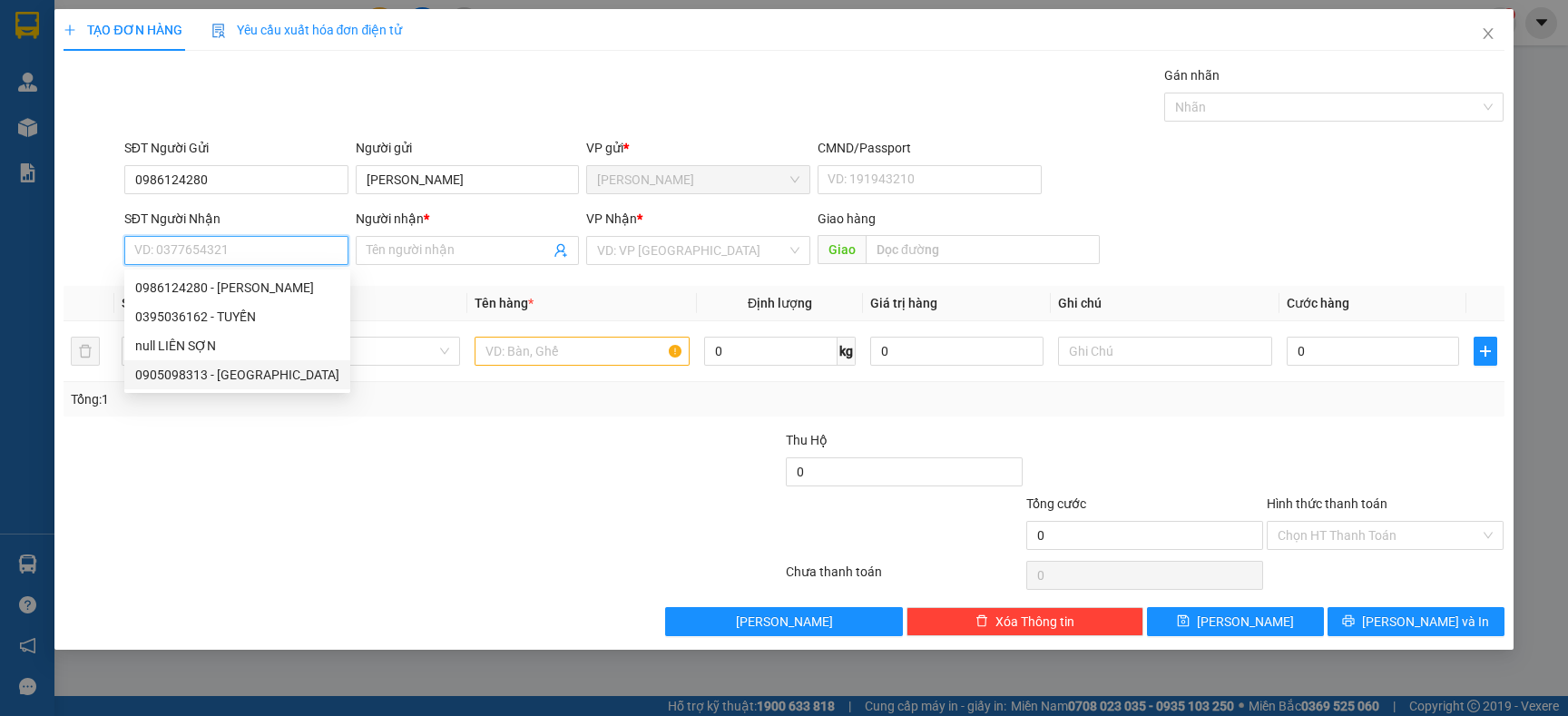
click at [263, 371] on div "0905098313 - LIEN SƠN" at bounding box center [238, 375] width 204 height 20
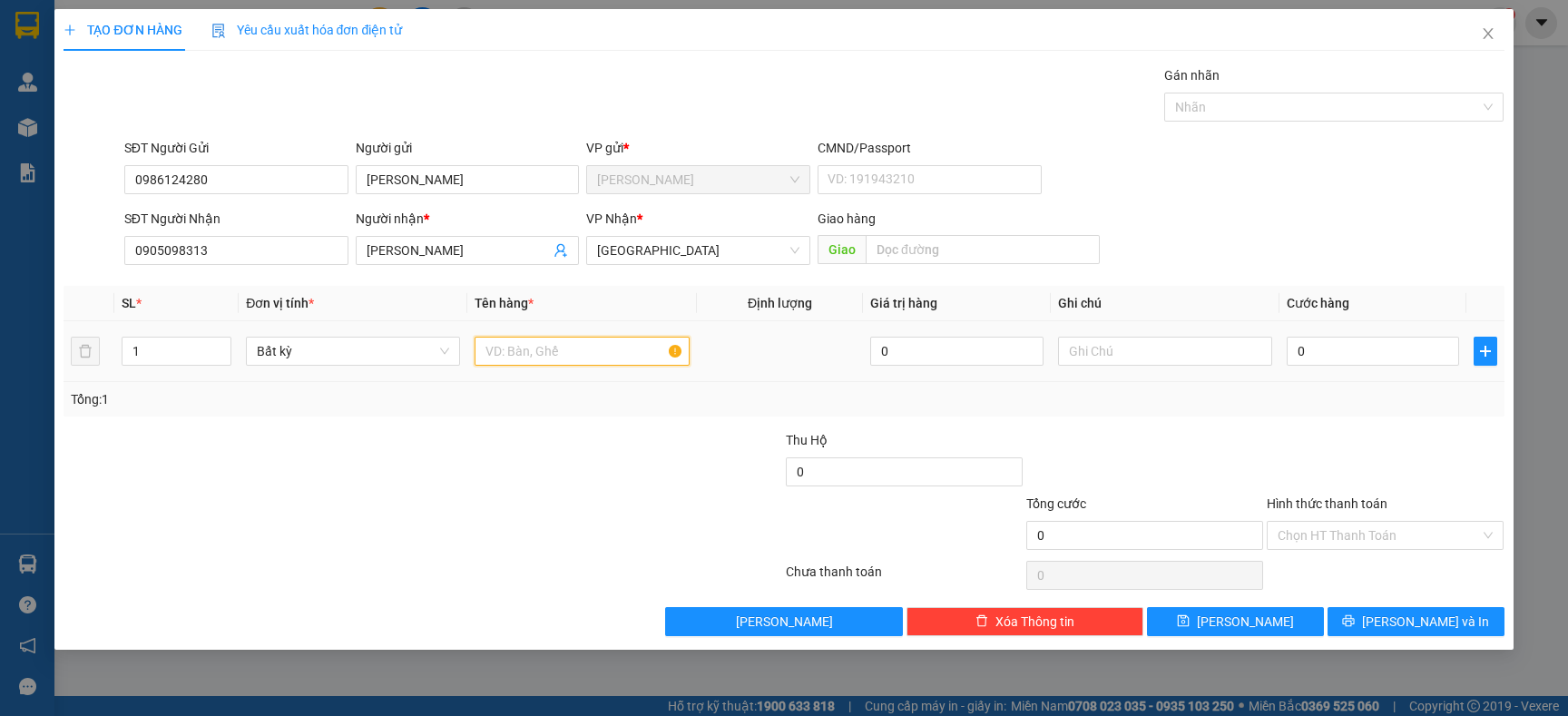
click at [533, 356] on input "text" at bounding box center [581, 351] width 214 height 29
click at [1399, 355] on input "0" at bounding box center [1373, 351] width 172 height 29
click at [1402, 626] on span "[PERSON_NAME] và In" at bounding box center [1425, 622] width 127 height 20
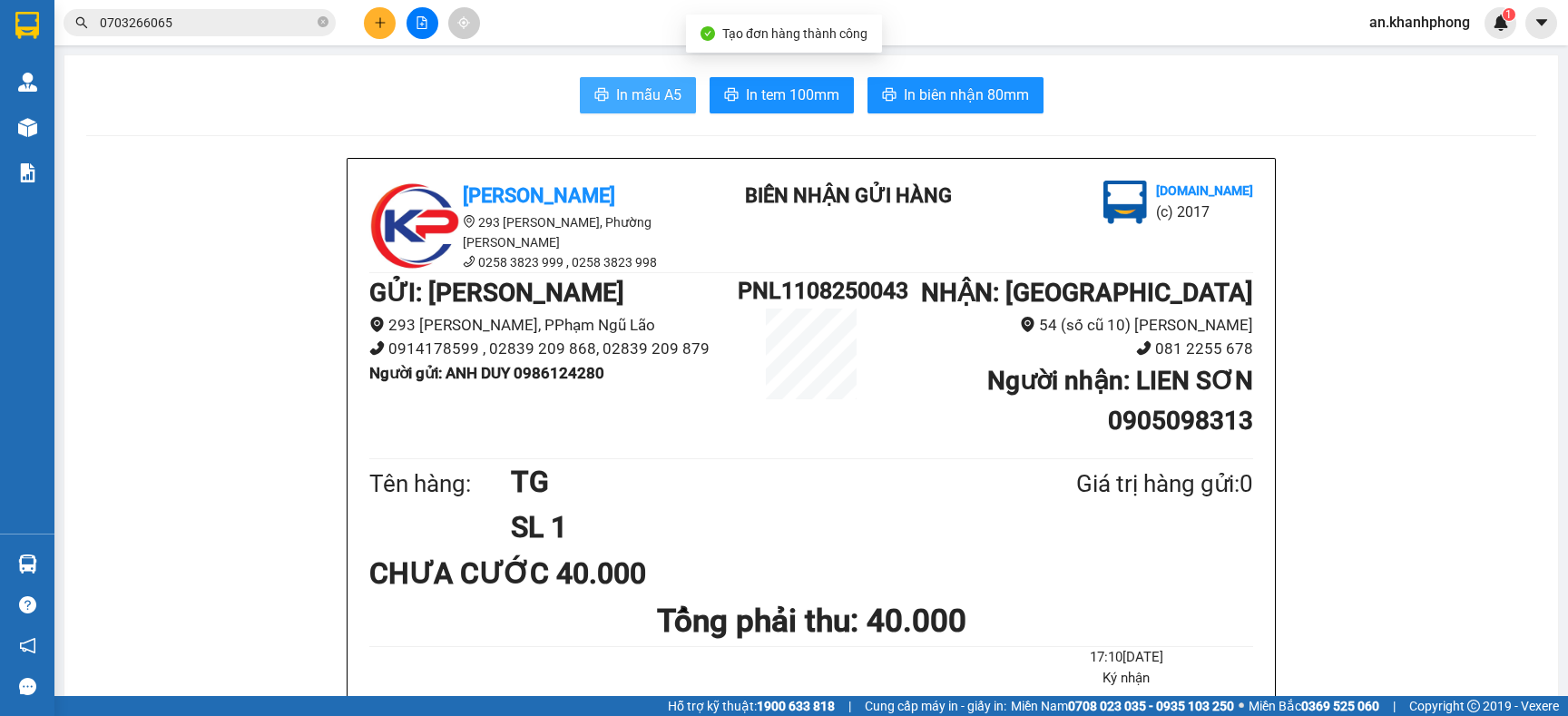
click at [613, 81] on button "In mẫu A5" at bounding box center [637, 95] width 116 height 37
click at [366, 24] on button at bounding box center [380, 23] width 32 height 32
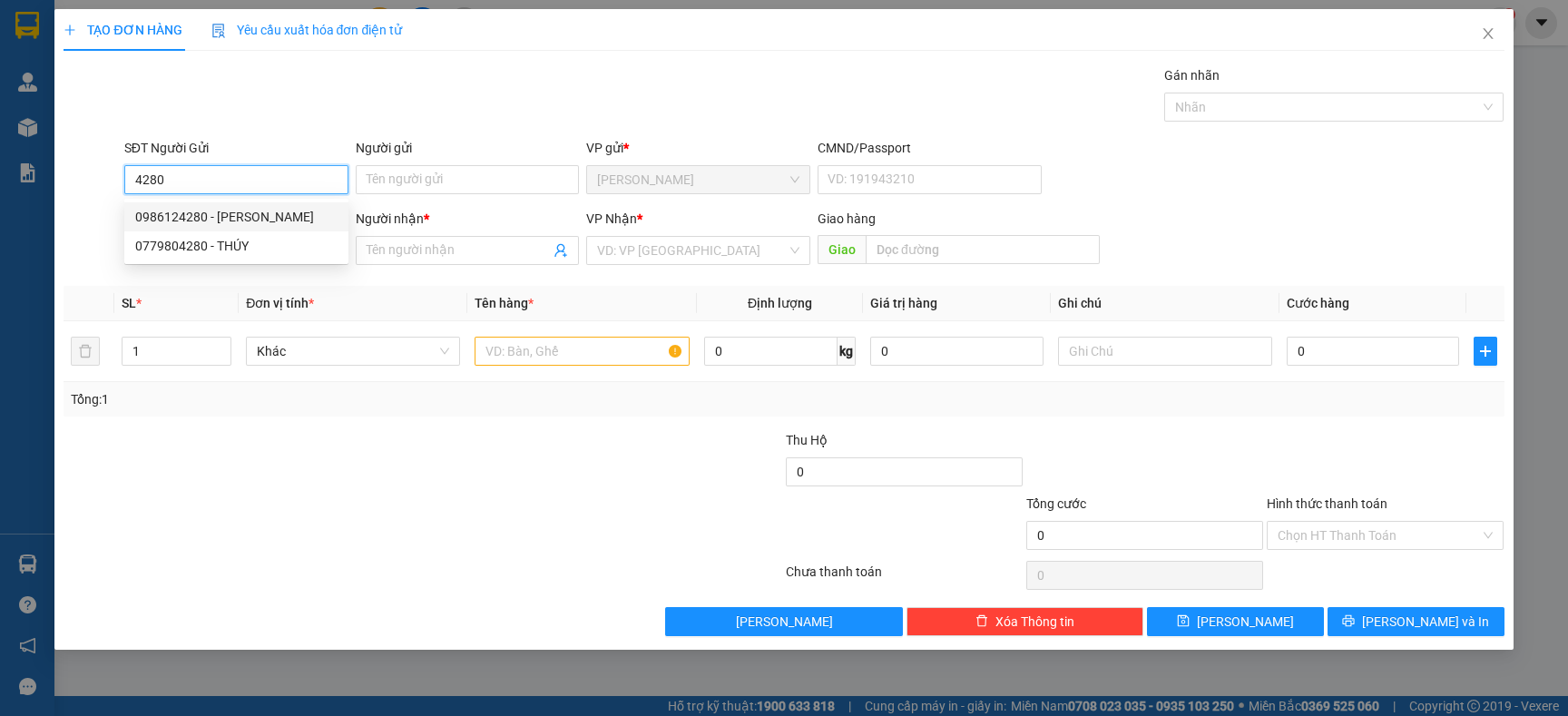
click at [282, 221] on div "0986124280 - ANH DUY" at bounding box center [237, 217] width 202 height 20
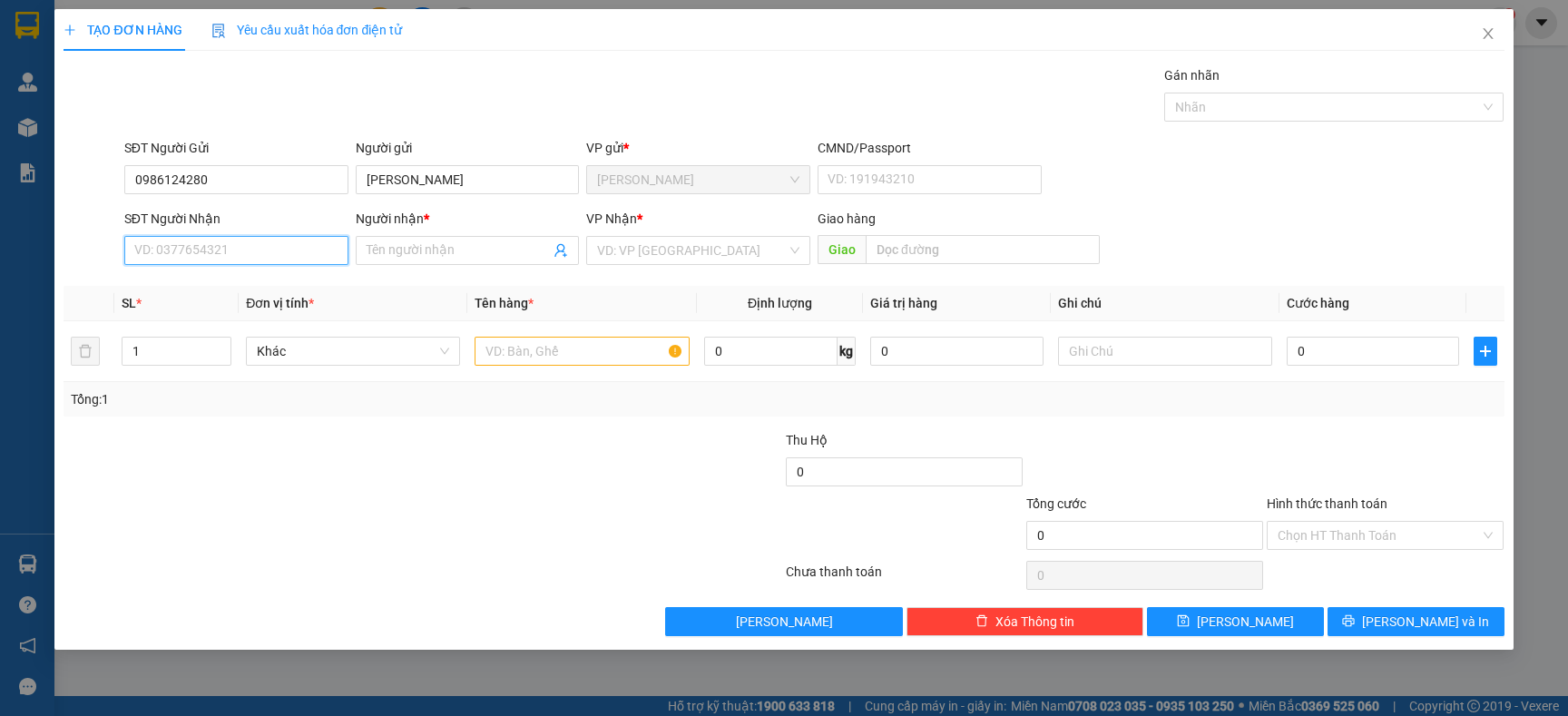
click at [242, 264] on input "SĐT Người Nhận" at bounding box center [237, 250] width 224 height 29
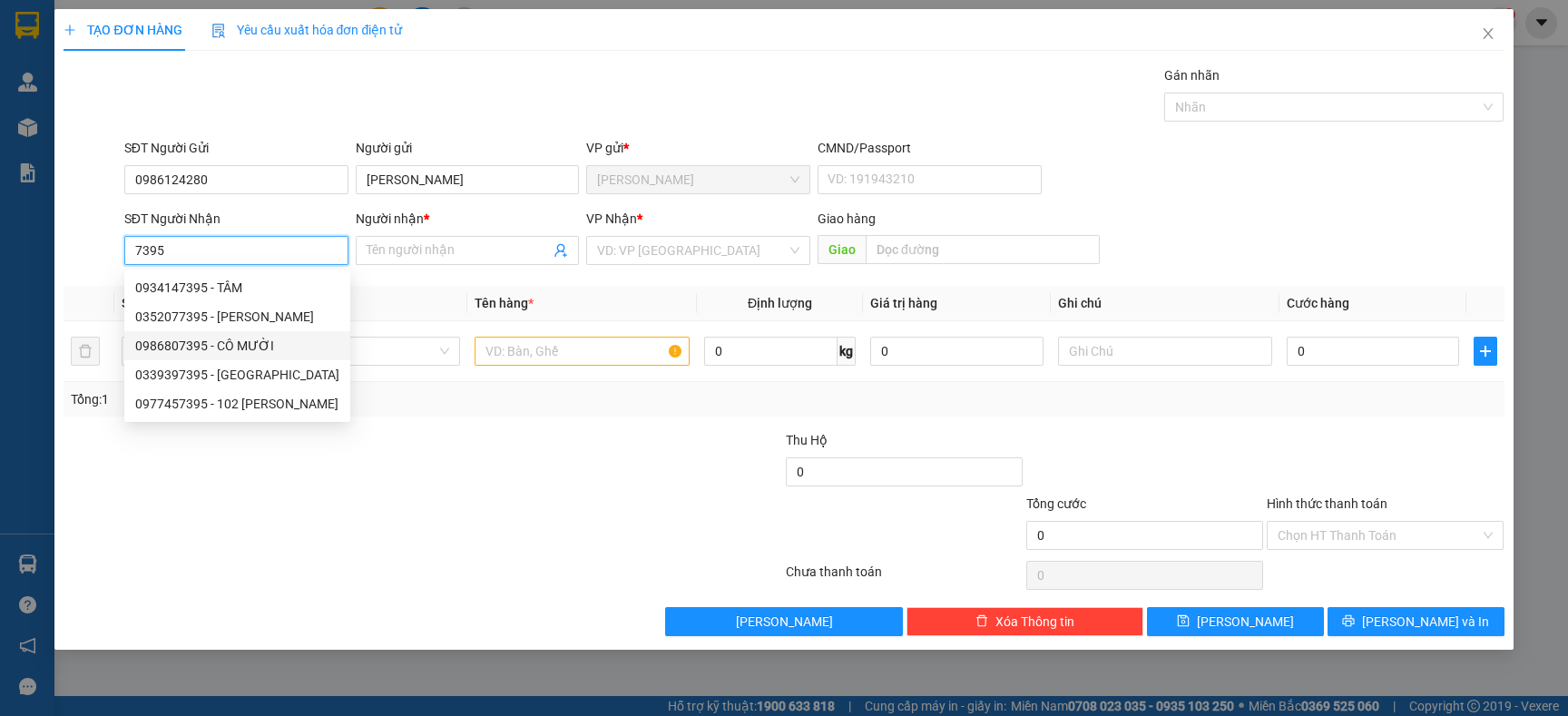
click at [253, 339] on div "0986807395 - CÔ MƯỜI" at bounding box center [238, 346] width 204 height 20
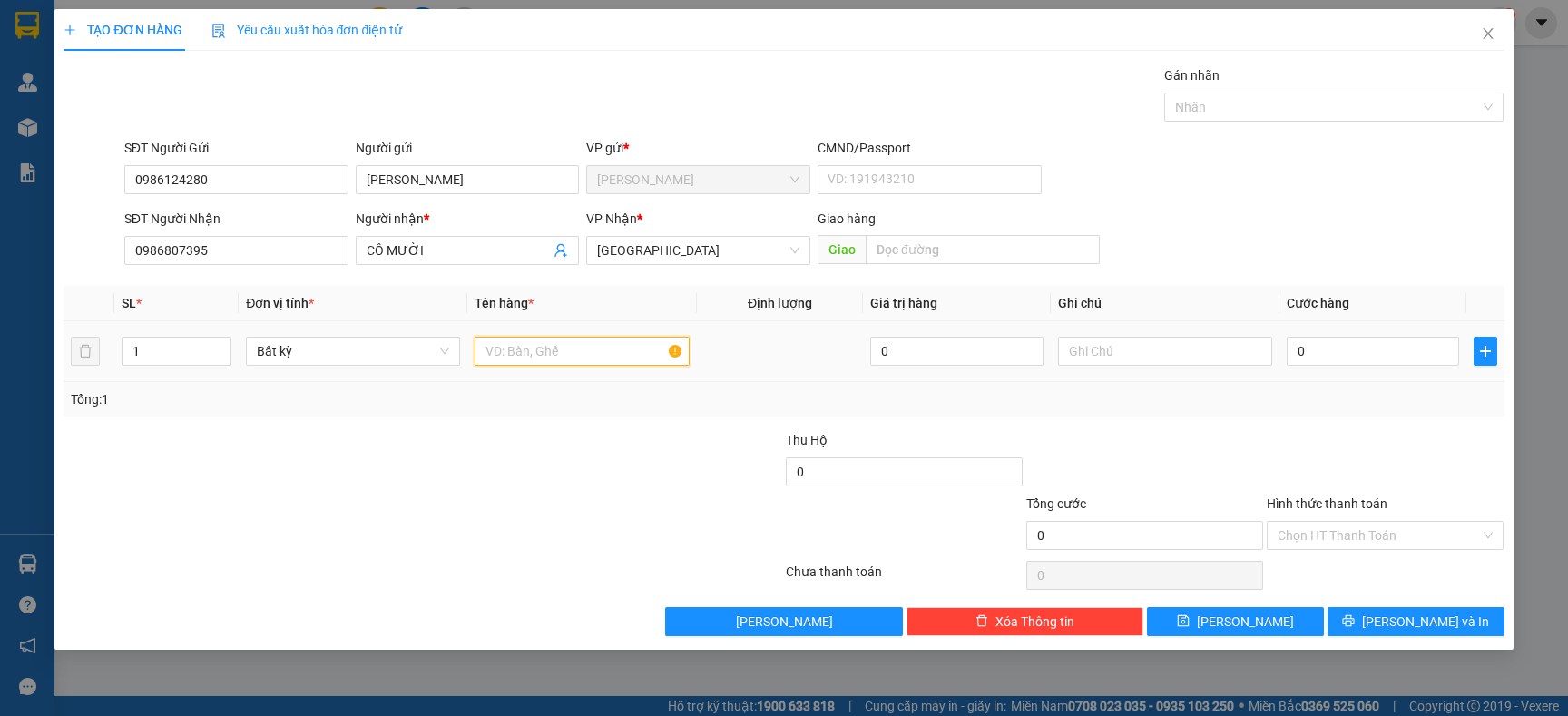
click at [531, 345] on input "text" at bounding box center [581, 351] width 214 height 29
drag, startPoint x: 1444, startPoint y: 356, endPoint x: 1434, endPoint y: 365, distance: 13.5
click at [1440, 357] on input "0" at bounding box center [1373, 351] width 172 height 29
click at [1402, 620] on span "[PERSON_NAME] và In" at bounding box center [1425, 622] width 127 height 20
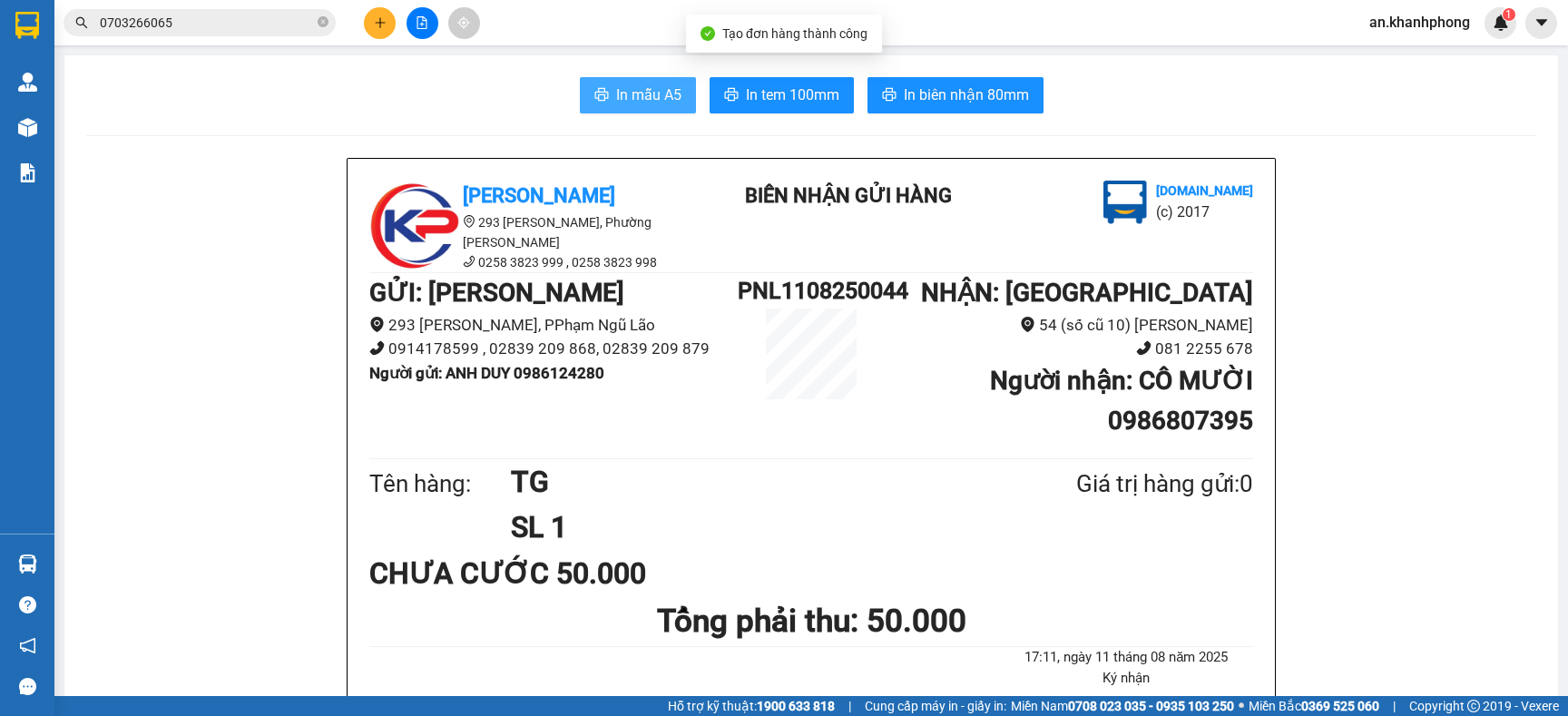
click at [598, 88] on button "In mẫu A5" at bounding box center [637, 95] width 116 height 37
click at [256, 35] on span "0703266065" at bounding box center [199, 23] width 272 height 28
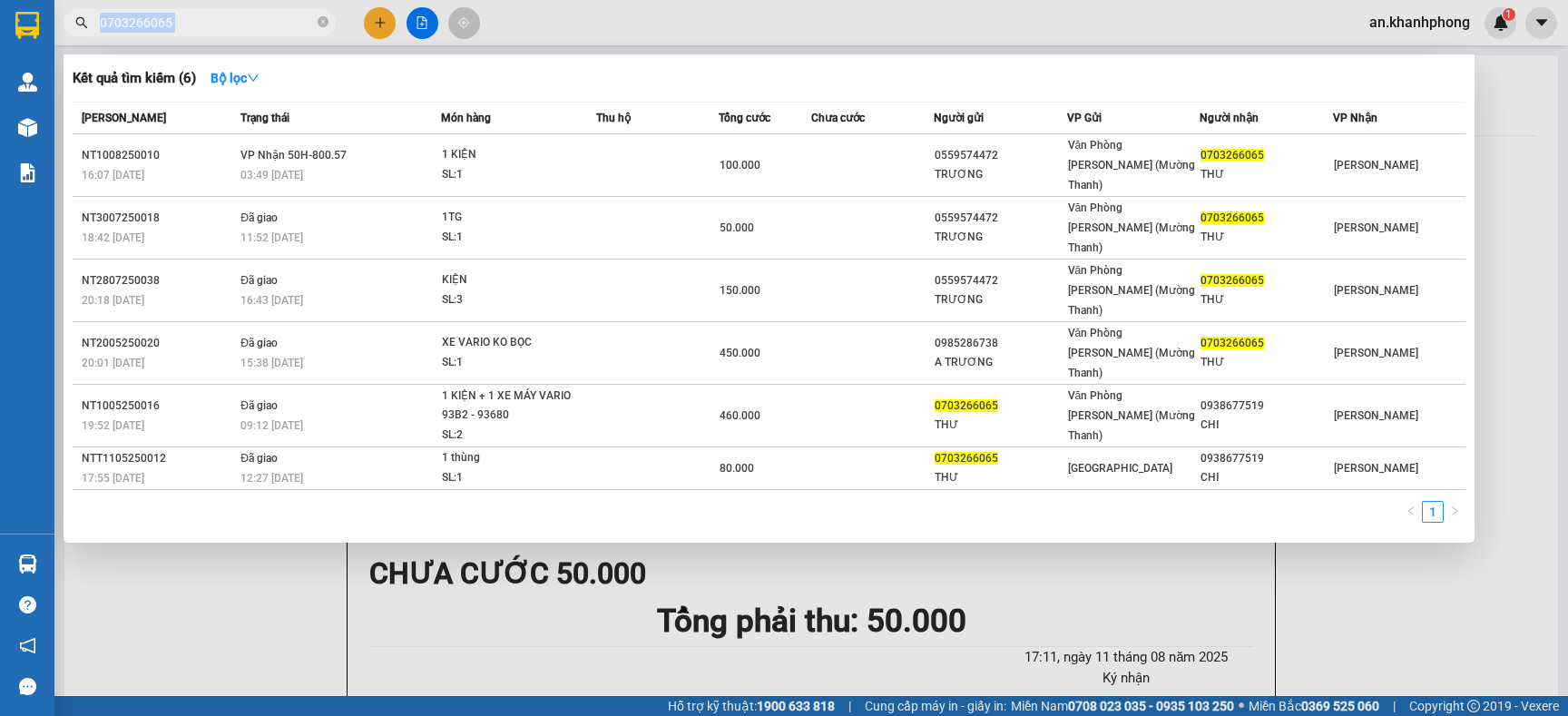
click at [256, 35] on span "0703266065" at bounding box center [199, 23] width 272 height 28
click at [255, 32] on input "0703266065" at bounding box center [207, 23] width 214 height 20
click at [256, 28] on input "0703266065" at bounding box center [207, 23] width 214 height 20
click at [257, 25] on input "0703266065" at bounding box center [207, 23] width 214 height 20
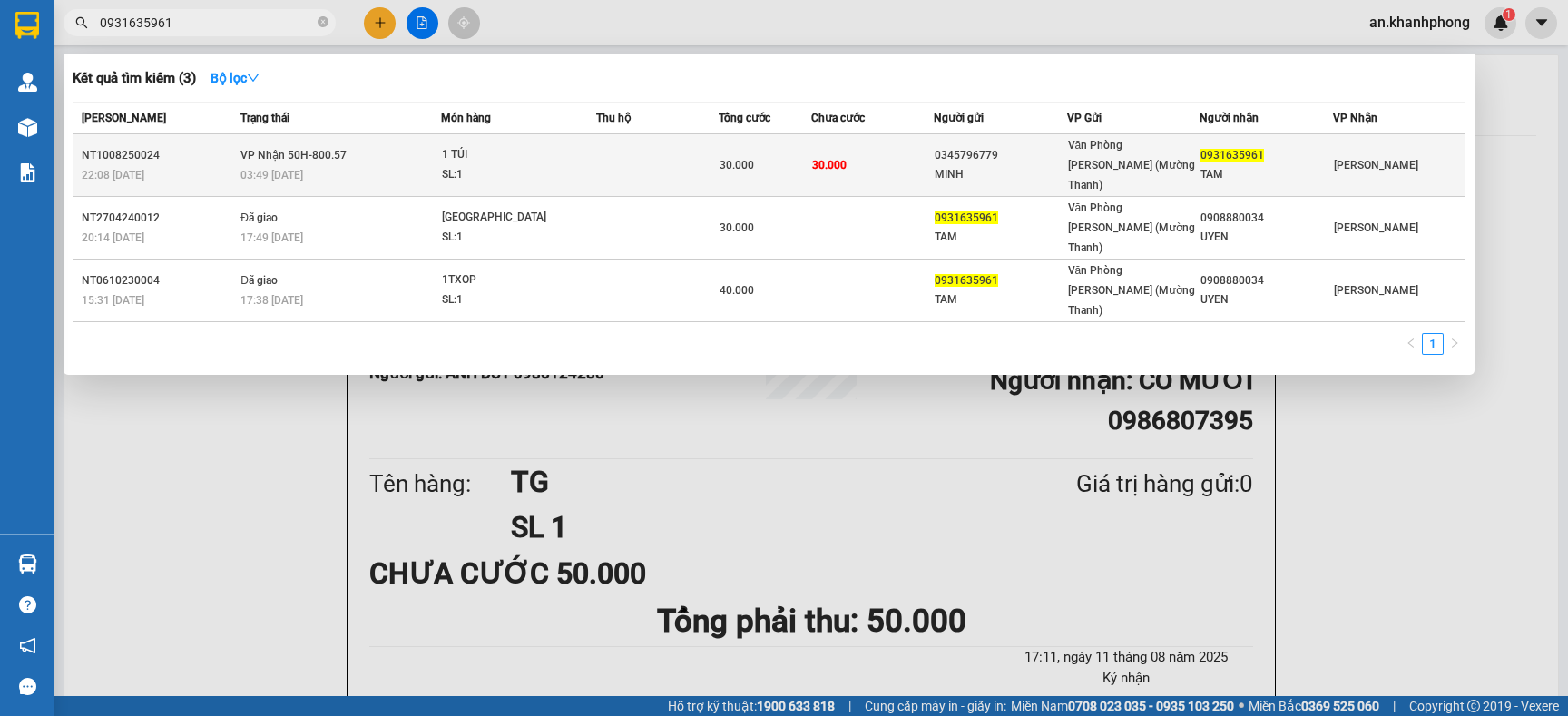
click at [518, 153] on div "1 TÚI" at bounding box center [510, 155] width 137 height 20
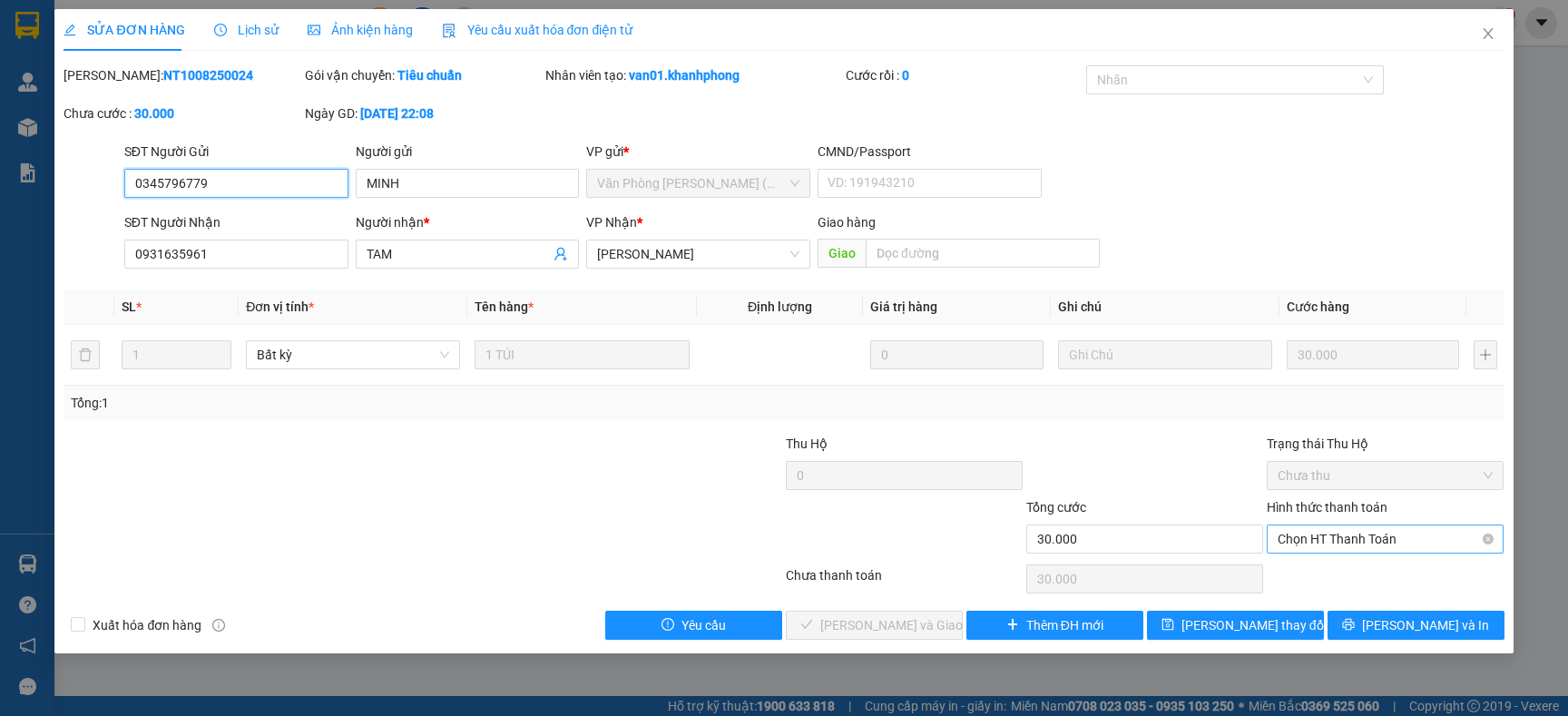
click at [1317, 545] on span "Chọn HT Thanh Toán" at bounding box center [1385, 540] width 215 height 28
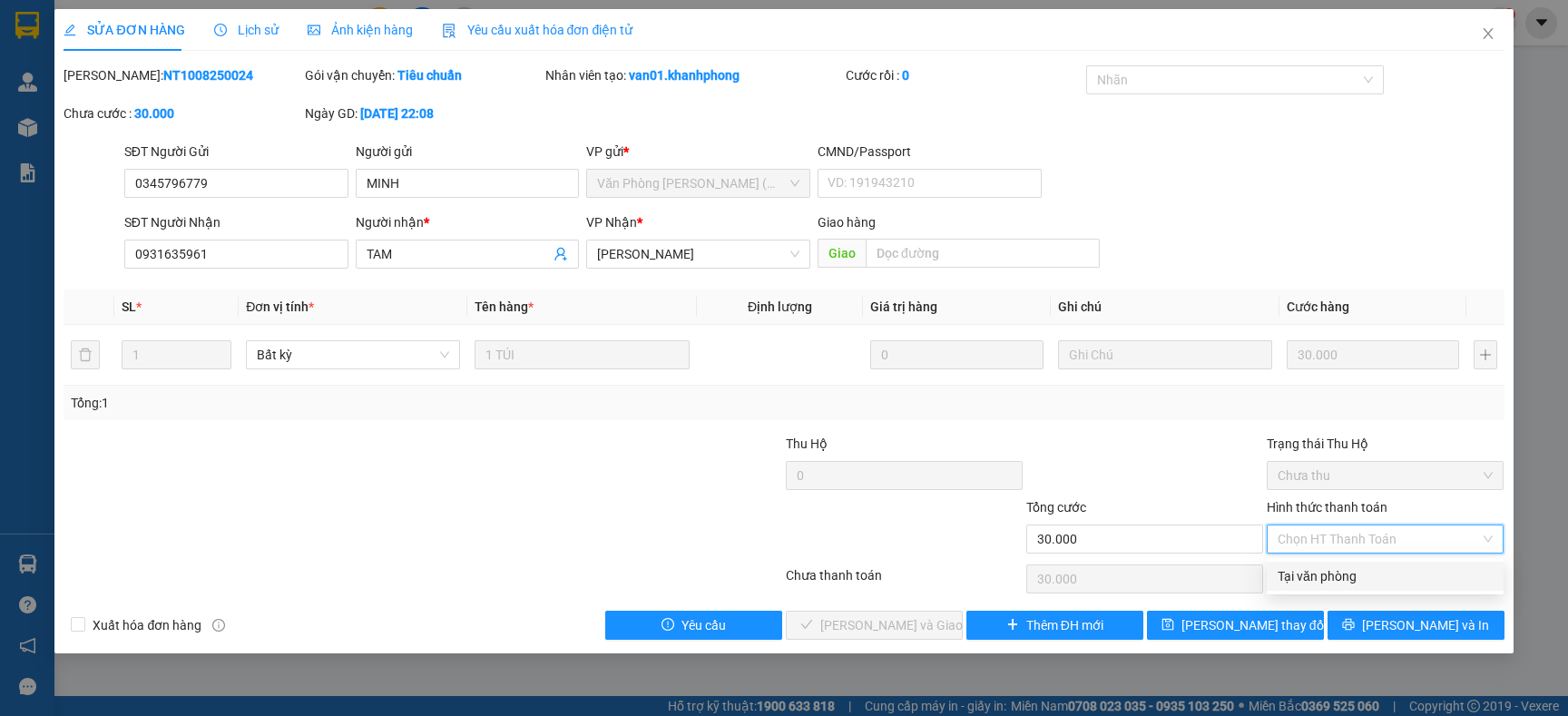
click at [1341, 579] on div "Tại văn phòng" at bounding box center [1385, 576] width 215 height 20
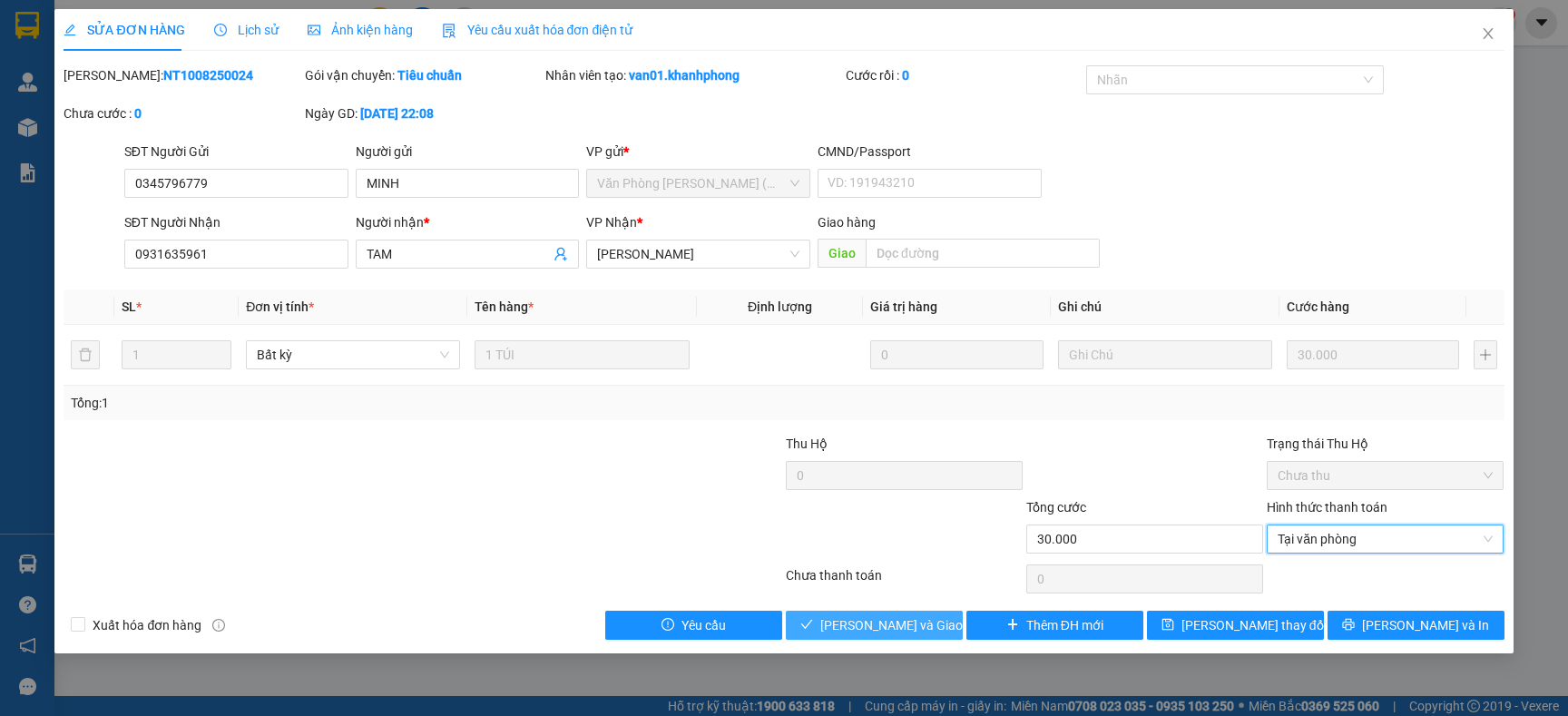
click at [901, 618] on span "Lưu và Giao hàng" at bounding box center [908, 626] width 174 height 20
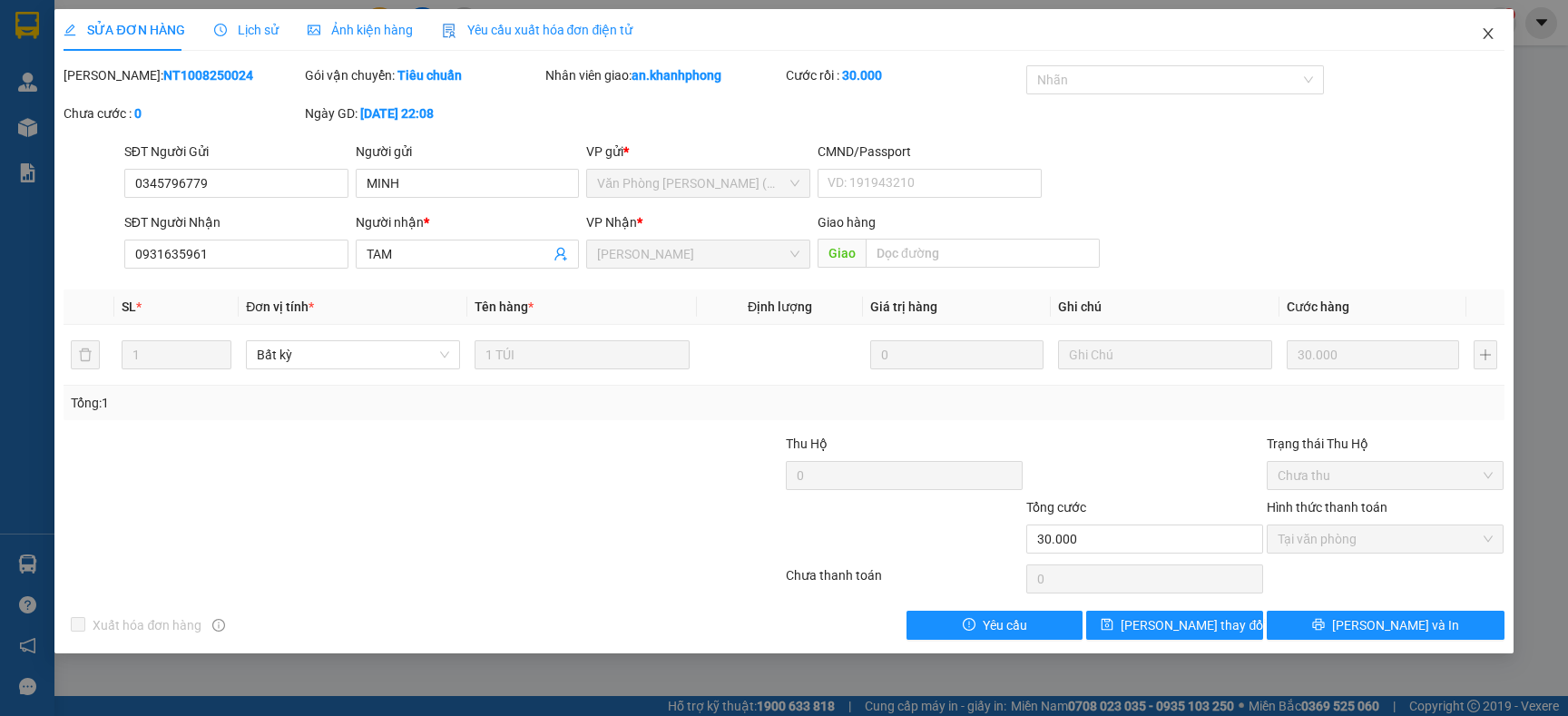
click at [1481, 35] on icon "close" at bounding box center [1488, 34] width 15 height 15
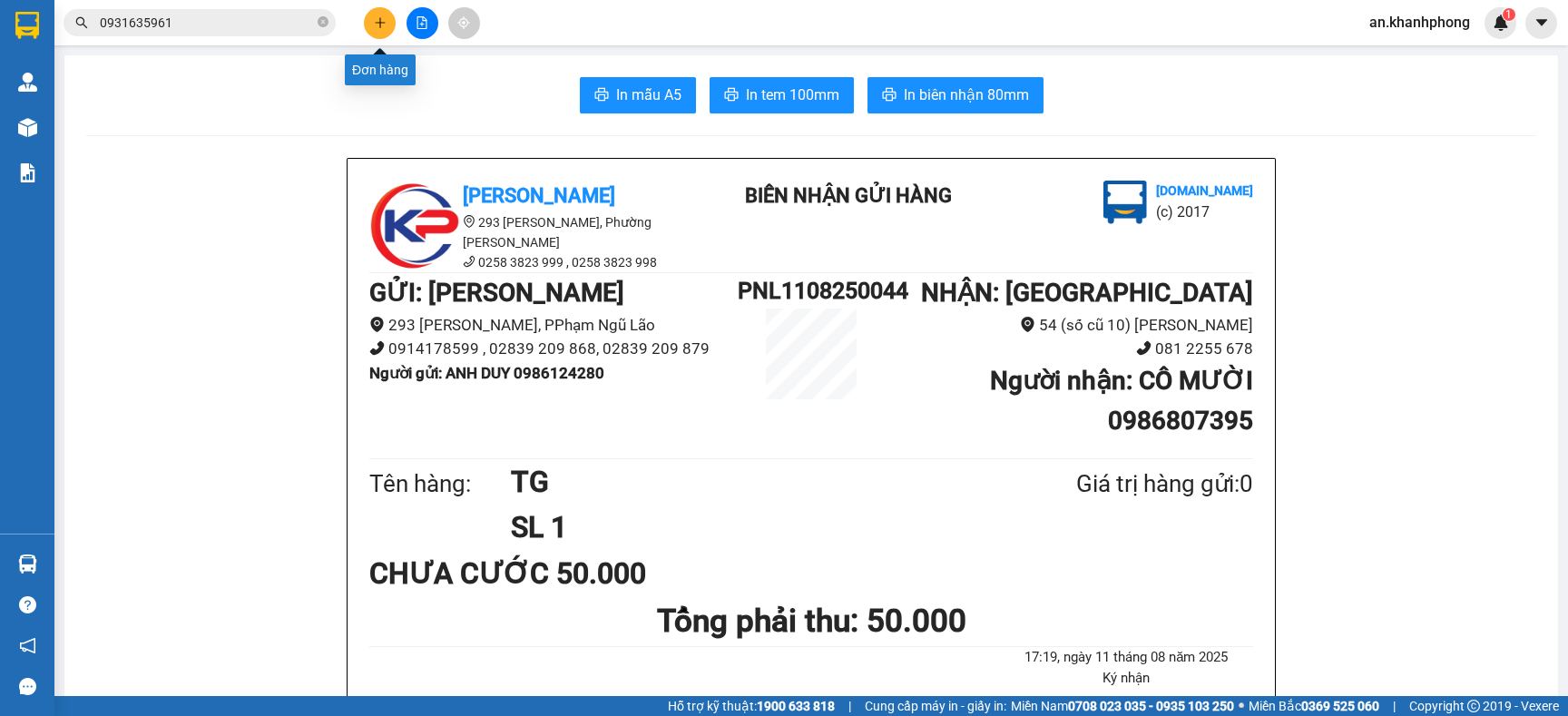
click at [366, 19] on button at bounding box center [380, 23] width 32 height 32
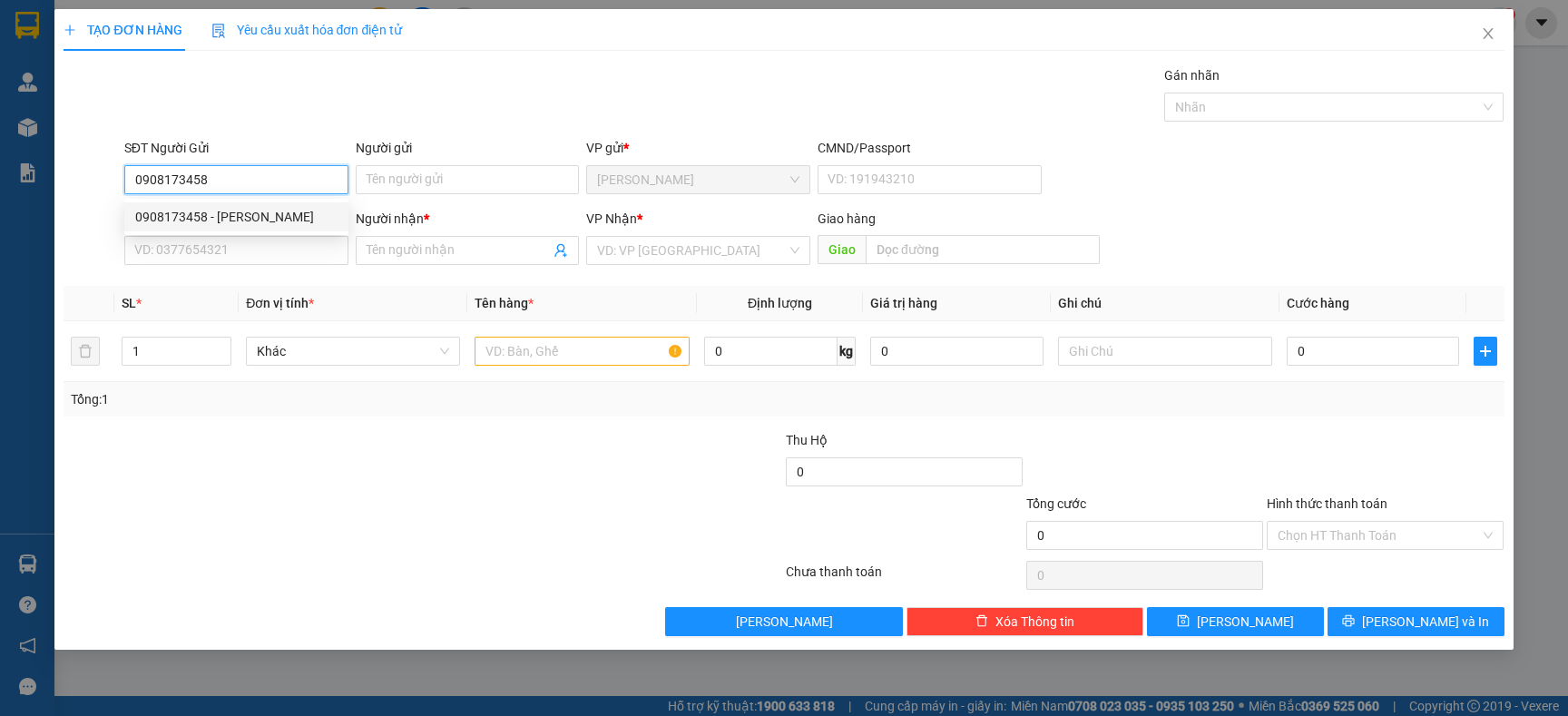
click at [290, 223] on div "0908173458 - THANH" at bounding box center [237, 217] width 202 height 20
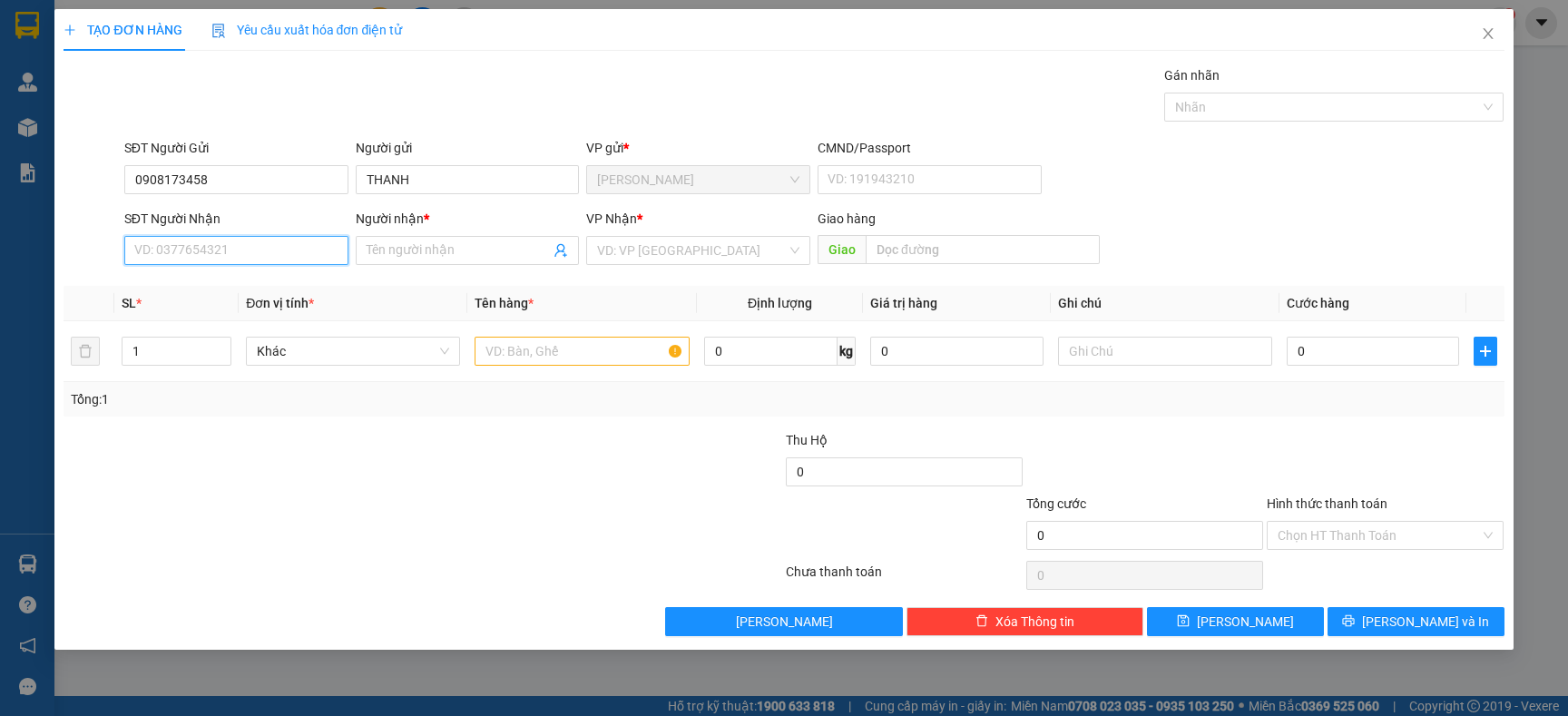
click at [230, 256] on input "SĐT Người Nhận" at bounding box center [237, 250] width 224 height 29
click at [233, 323] on div "0934695469 - SANG" at bounding box center [237, 317] width 202 height 20
click at [463, 485] on div at bounding box center [302, 462] width 481 height 63
click at [562, 338] on input "text" at bounding box center [581, 351] width 214 height 29
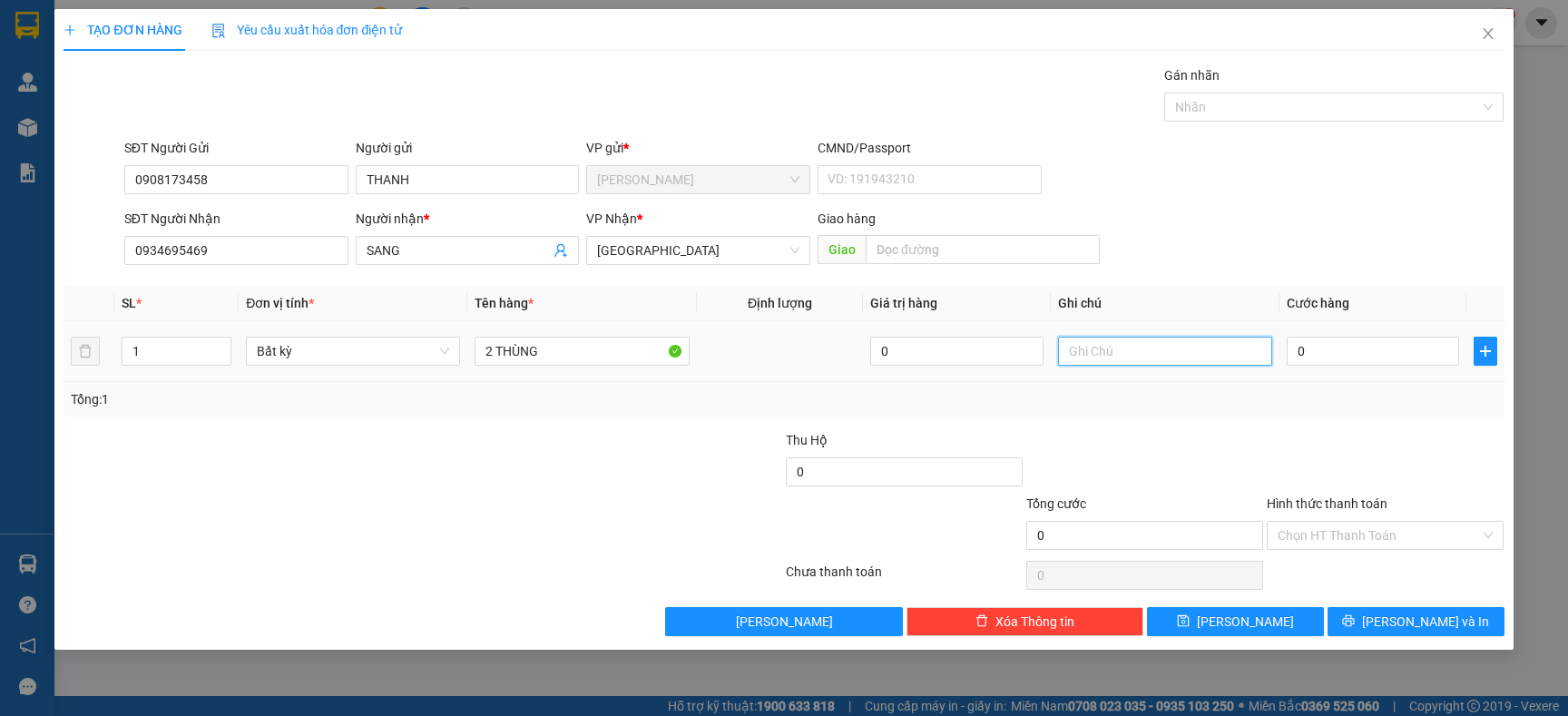
click at [1106, 339] on input "text" at bounding box center [1165, 351] width 214 height 29
click at [1304, 358] on input "0" at bounding box center [1373, 351] width 172 height 29
click at [1199, 465] on div at bounding box center [1144, 462] width 241 height 63
click at [1423, 621] on span "[PERSON_NAME] và In" at bounding box center [1425, 622] width 127 height 20
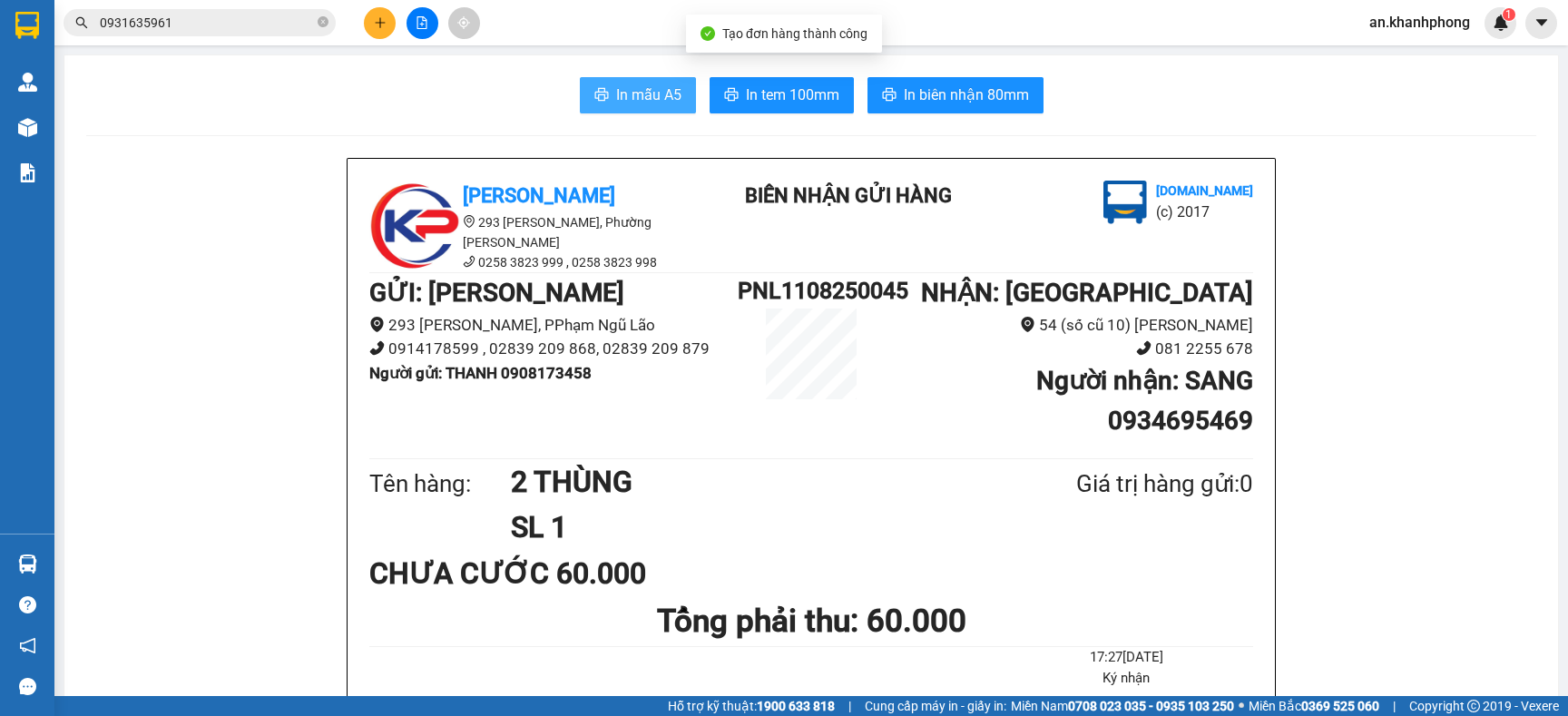
click at [657, 90] on span "In mẫu A5" at bounding box center [648, 94] width 65 height 23
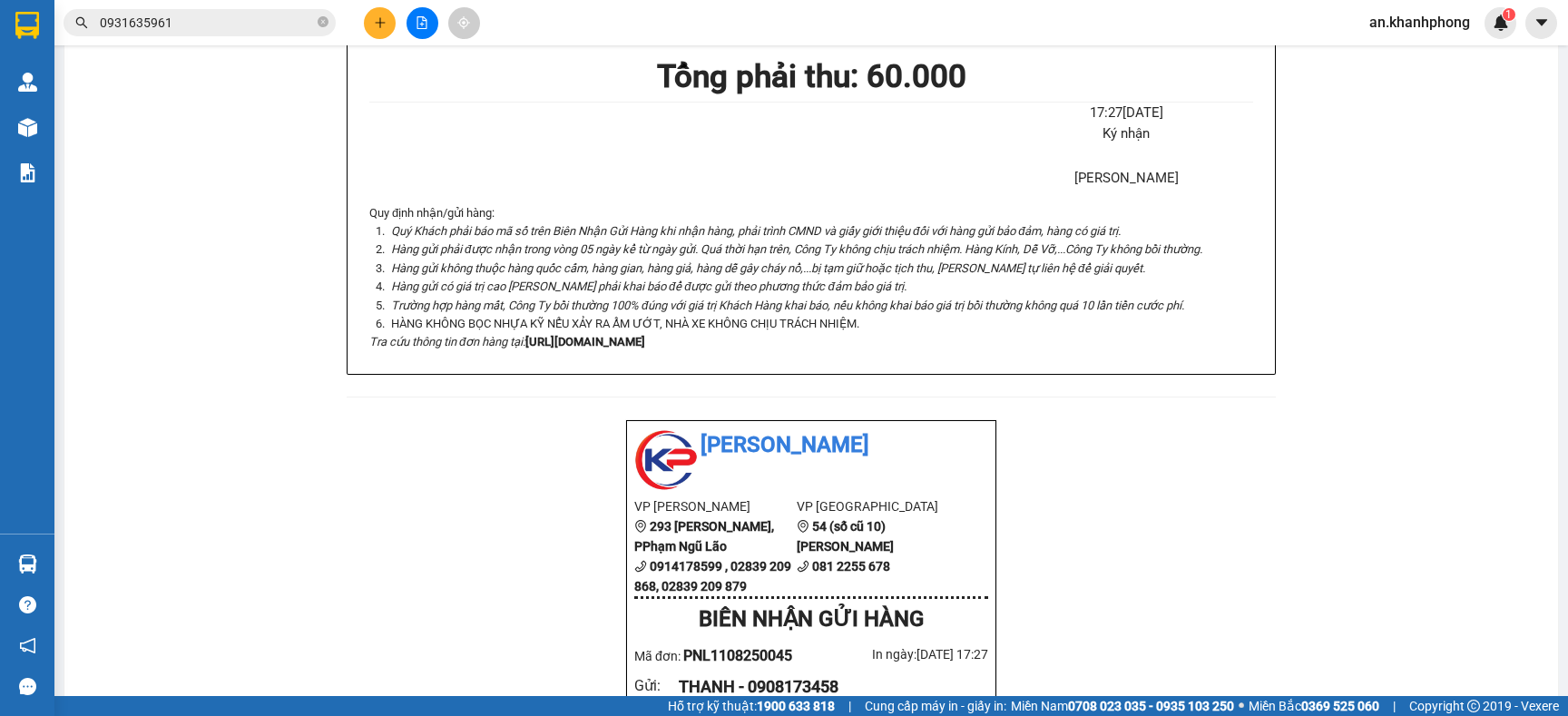
scroll to position [137, 0]
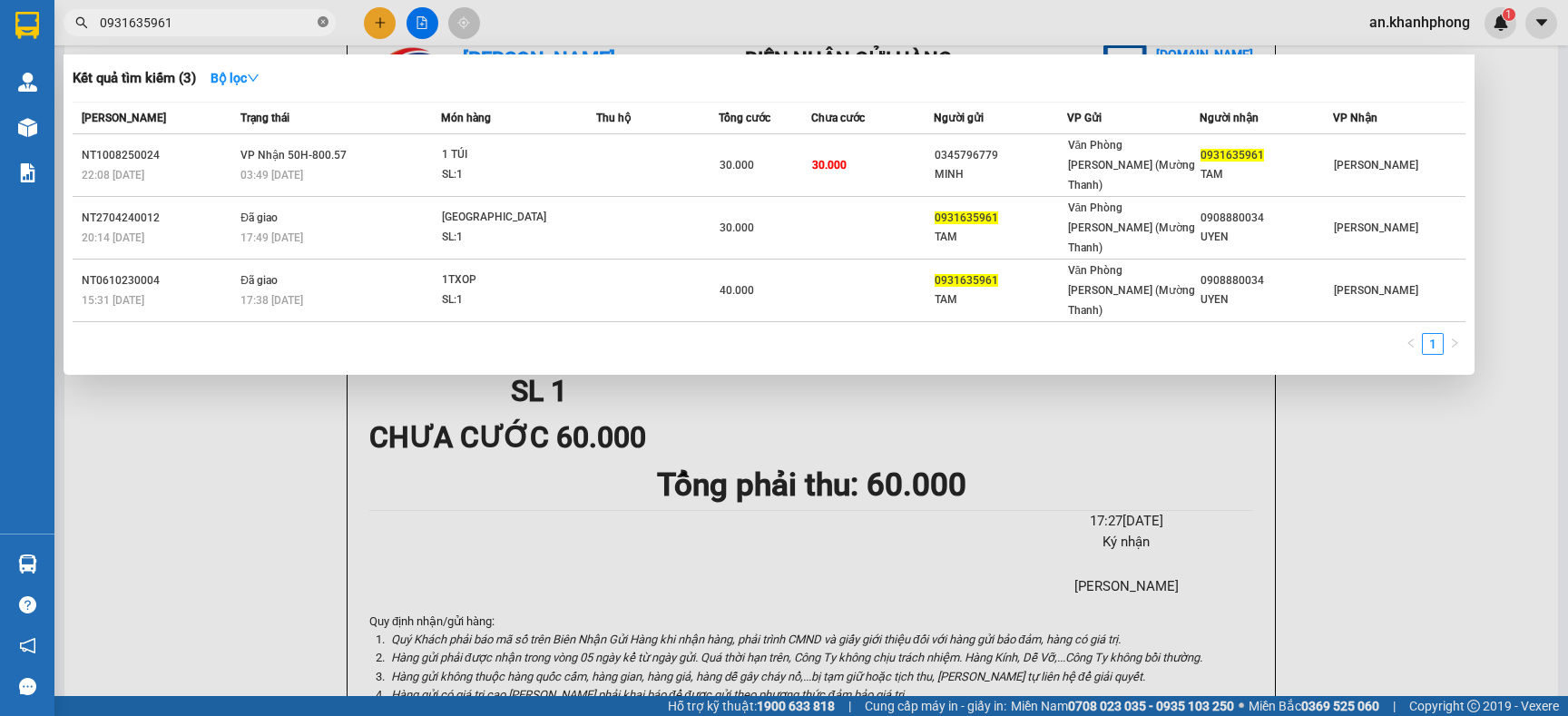
click at [323, 27] on icon "close-circle" at bounding box center [323, 22] width 11 height 11
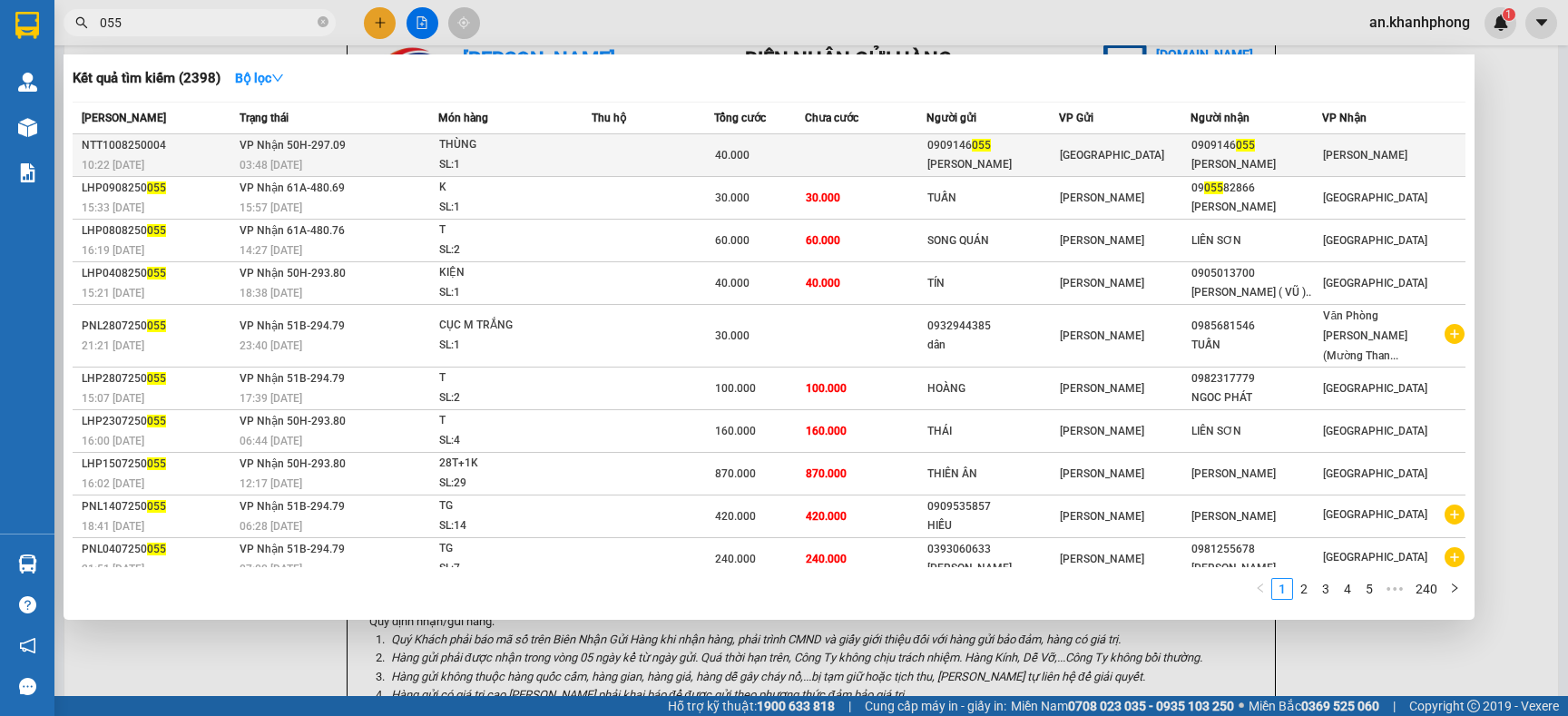
click at [949, 158] on div "PHAN LÊ" at bounding box center [992, 164] width 130 height 19
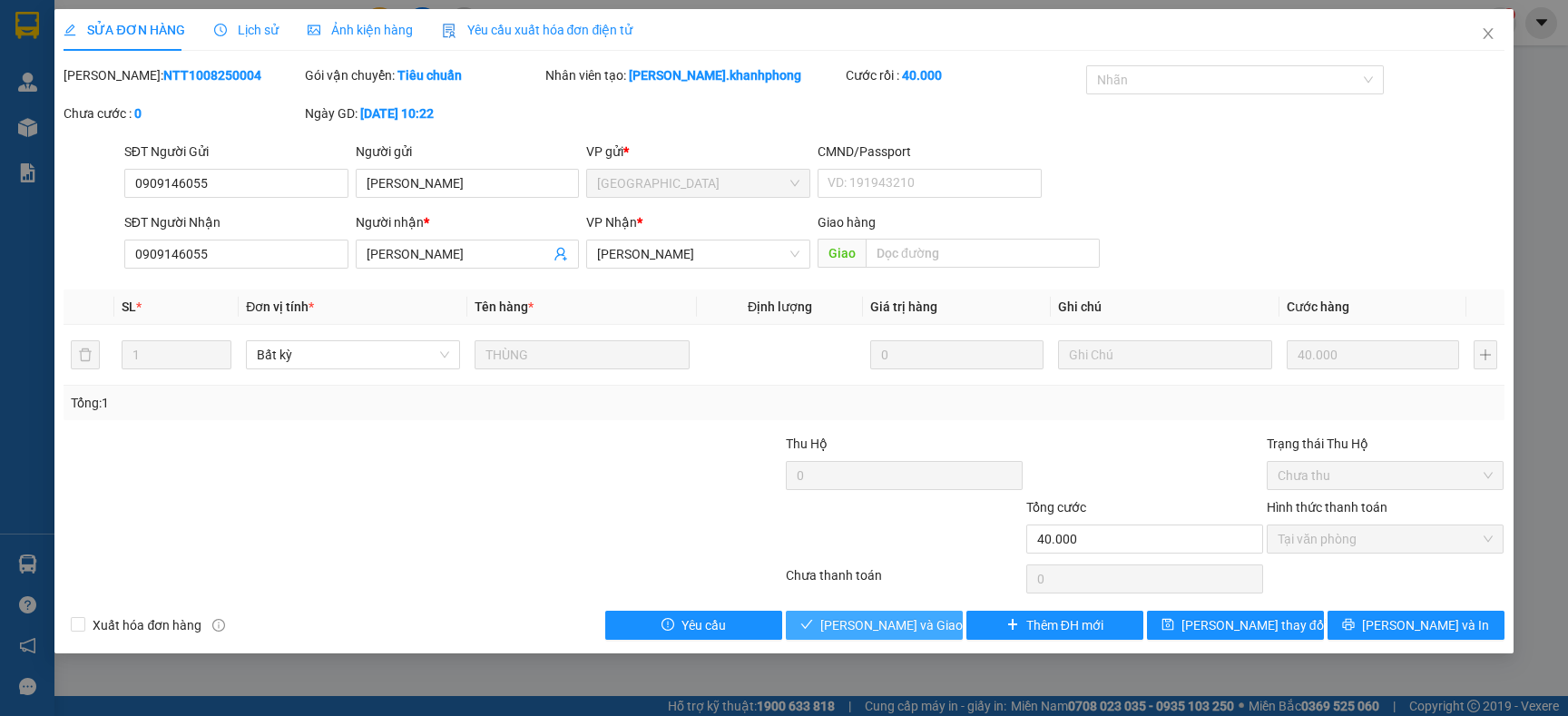
click at [865, 621] on span "Lưu và Giao hàng" at bounding box center [908, 626] width 174 height 20
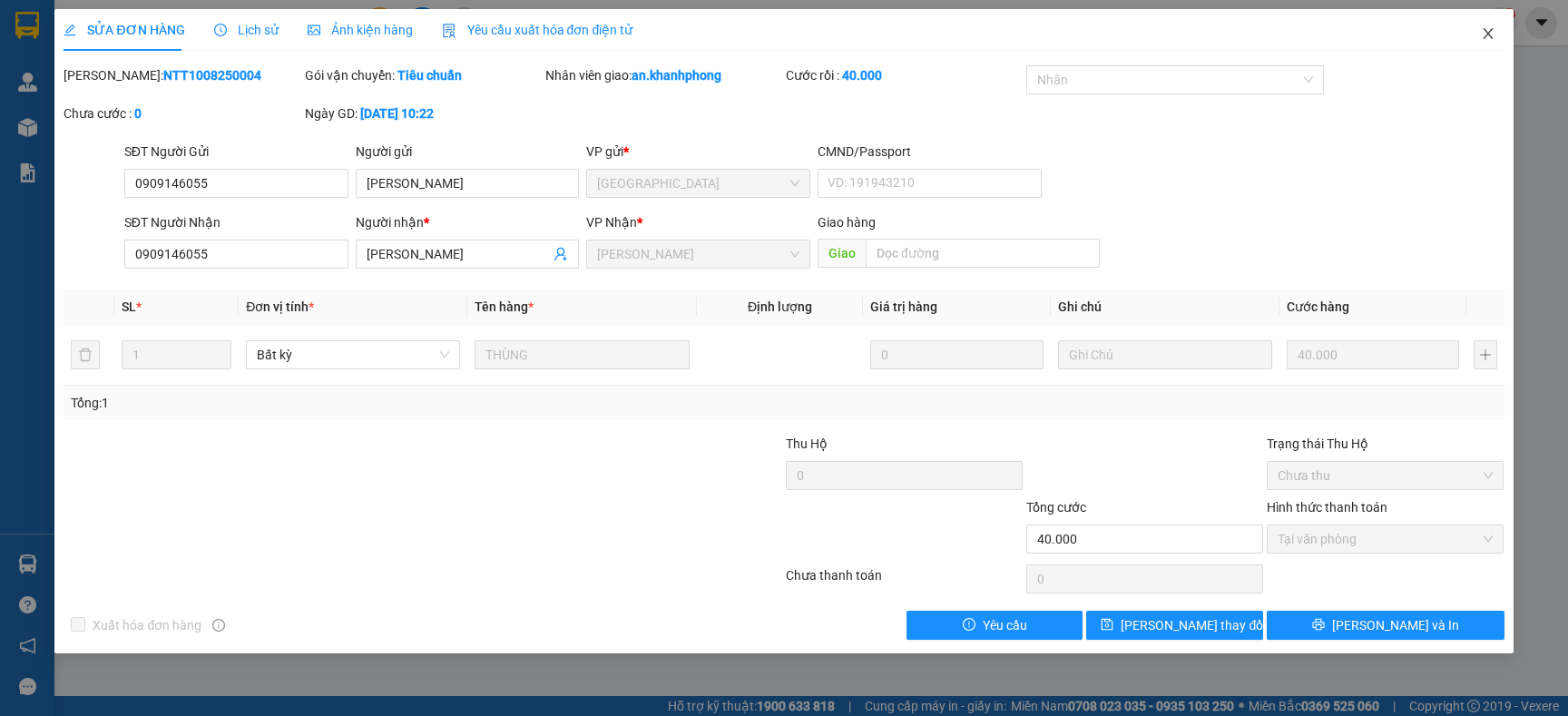
click at [1485, 22] on span "Close" at bounding box center [1488, 34] width 50 height 51
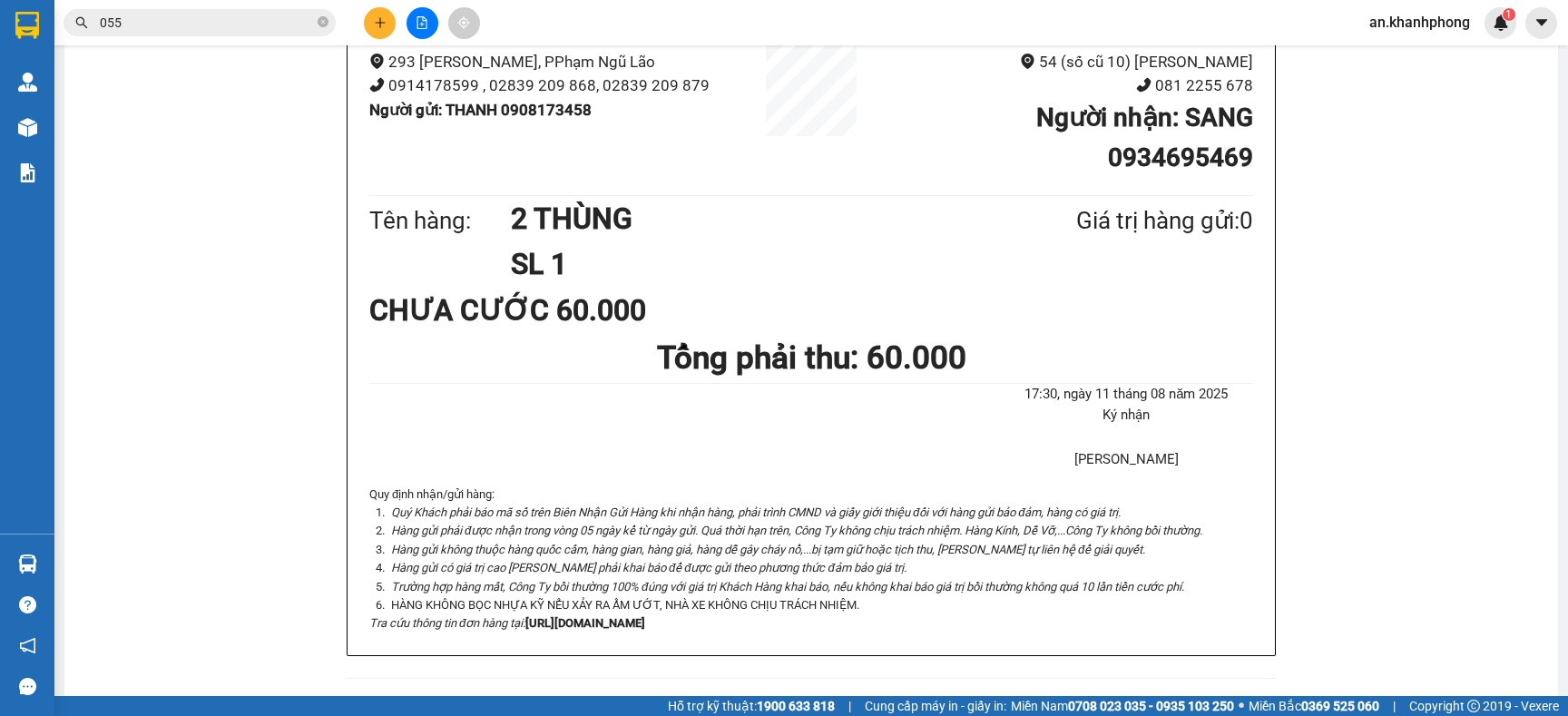
scroll to position [408, 0]
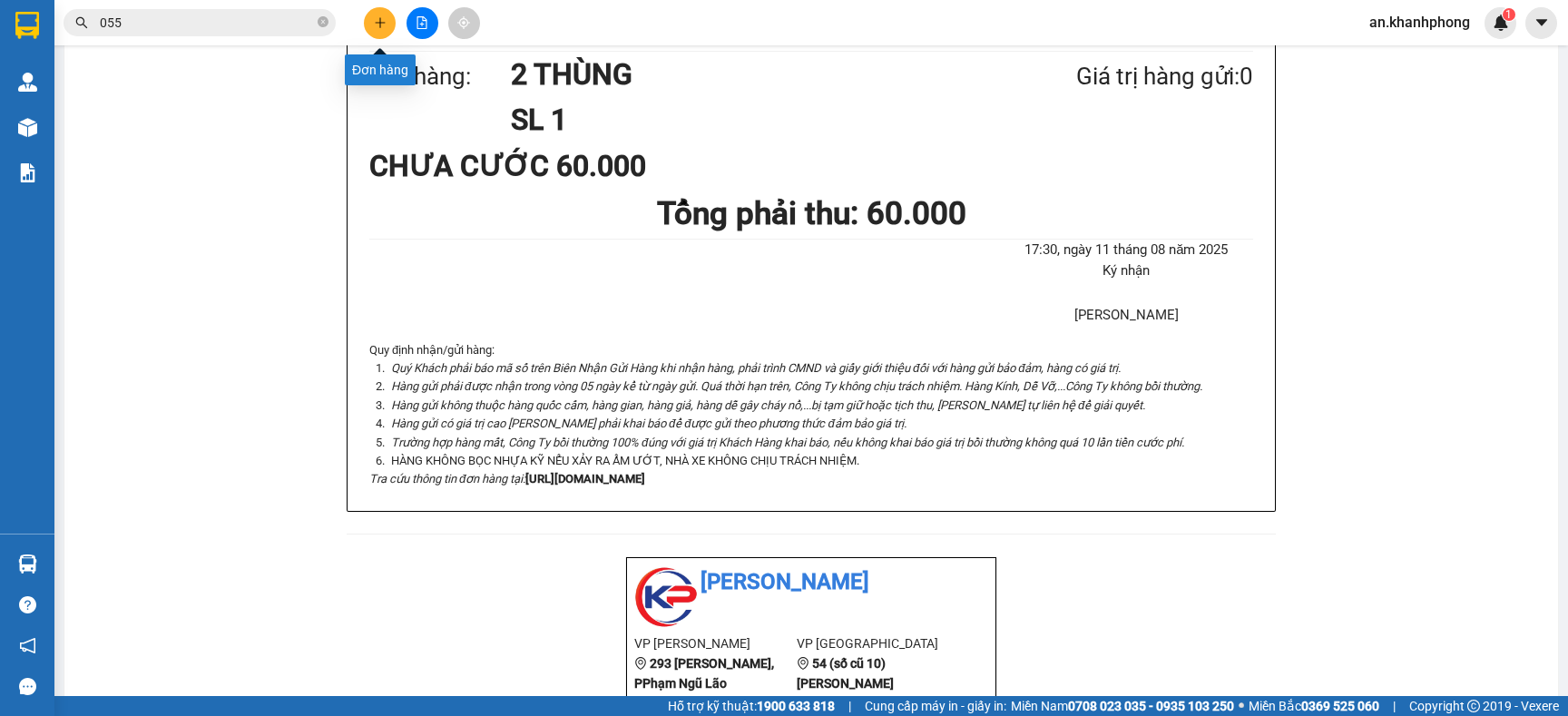
click at [367, 22] on button at bounding box center [380, 23] width 32 height 32
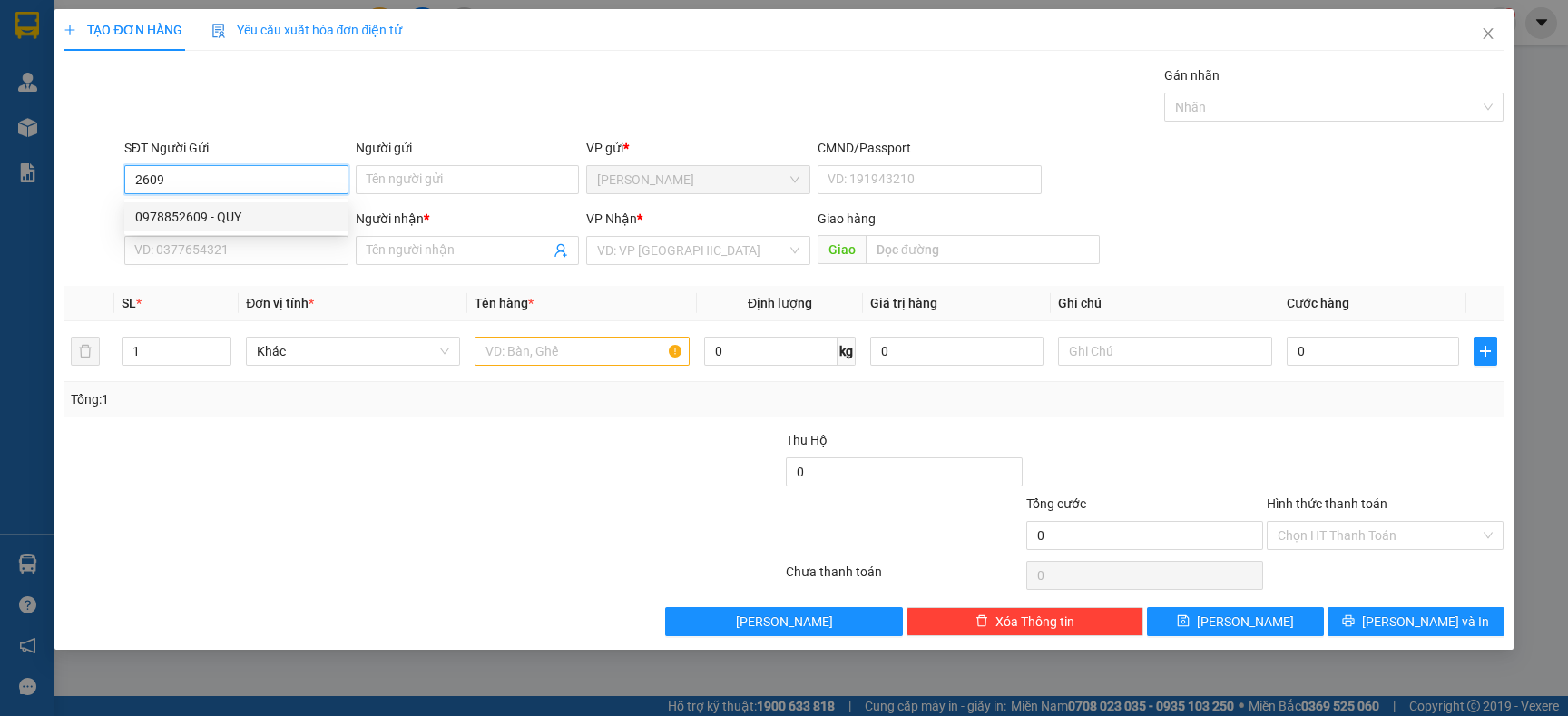
click at [266, 219] on div "0978852609 - QUY" at bounding box center [237, 217] width 202 height 20
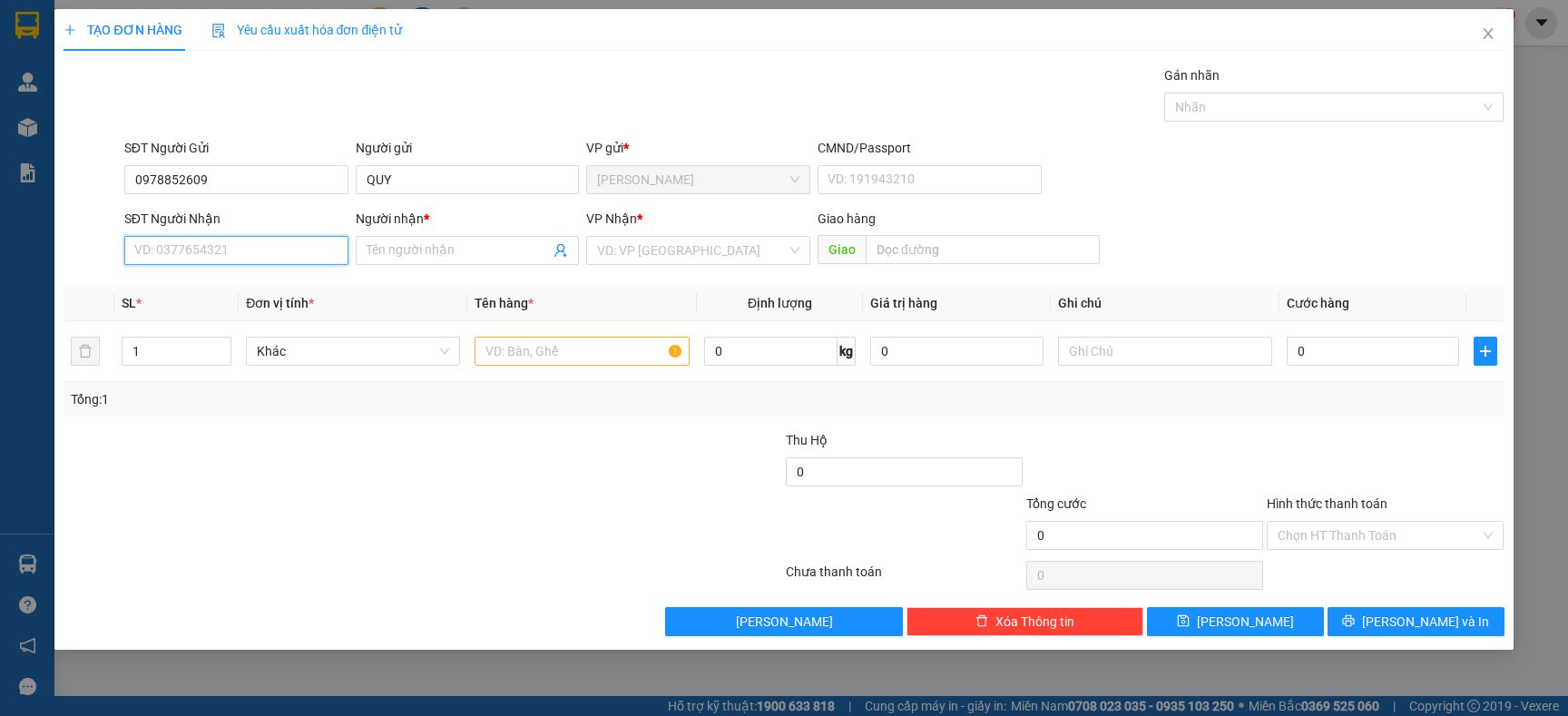
click at [235, 247] on input "SĐT Người Nhận" at bounding box center [237, 250] width 224 height 29
click at [253, 310] on div "0333812867 - ANH HAI PHƯỚC" at bounding box center [238, 317] width 204 height 20
click at [527, 350] on input "text" at bounding box center [581, 351] width 214 height 29
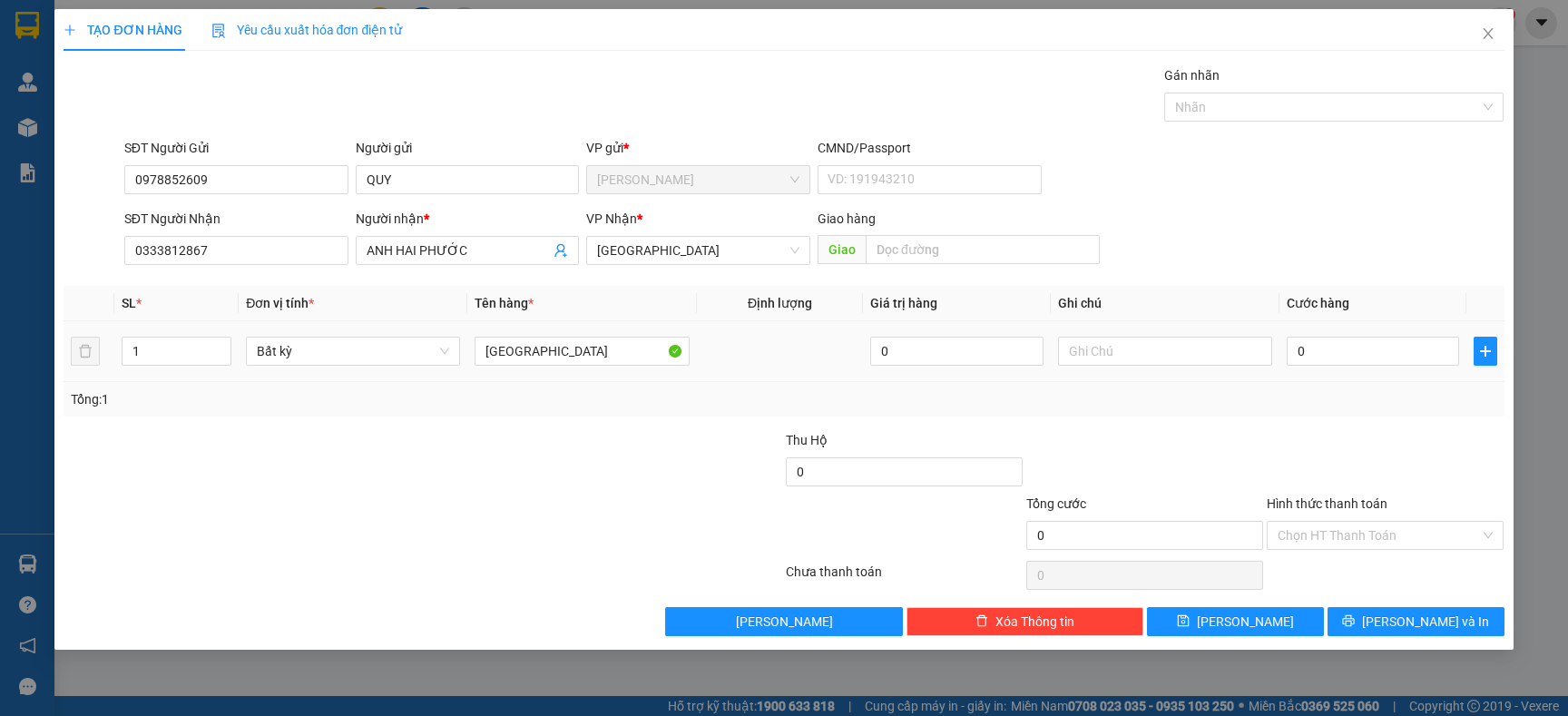
click at [1348, 334] on div "0" at bounding box center [1373, 351] width 172 height 37
click at [1333, 364] on input "0" at bounding box center [1373, 351] width 172 height 29
click at [1376, 622] on button "[PERSON_NAME] và In" at bounding box center [1416, 621] width 177 height 29
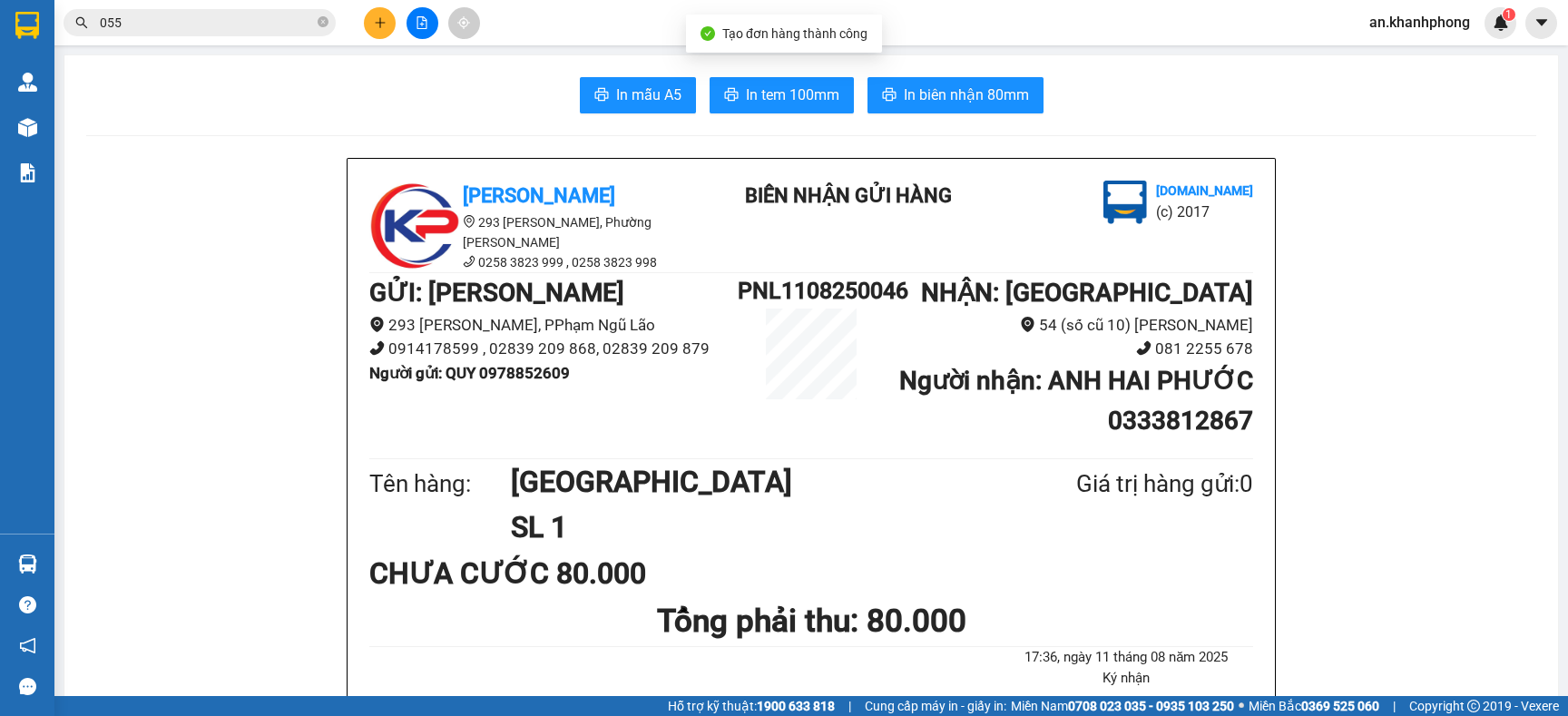
click at [601, 46] on main "In mẫu A5 In tem 100mm In biên nhận 80mm Khanh Phong 293 Phạm Ngũ Lão, Phường P…" at bounding box center [784, 348] width 1568 height 696
click at [624, 97] on span "In mẫu A5" at bounding box center [648, 94] width 65 height 23
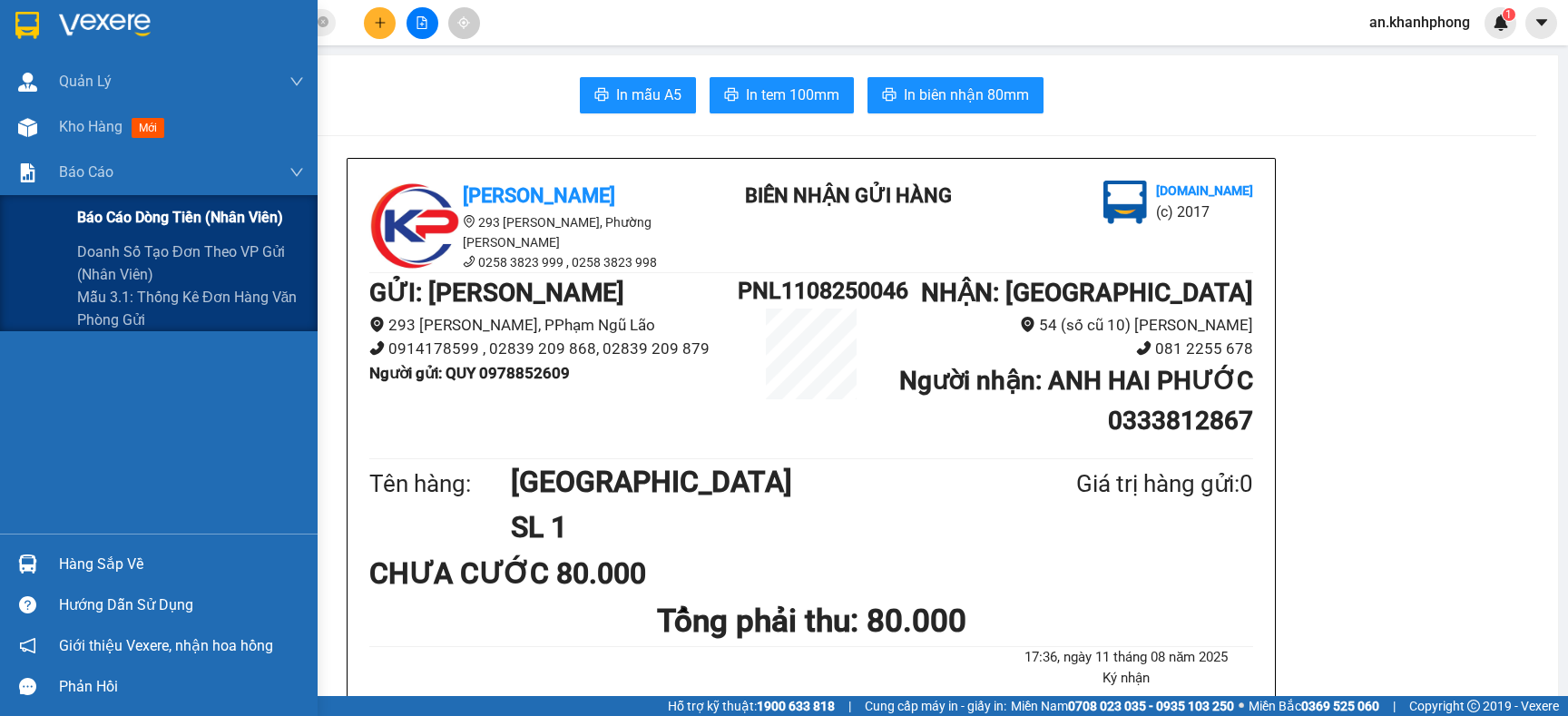
click at [180, 219] on span "Báo cáo dòng tiền (nhân viên)" at bounding box center [180, 217] width 206 height 23
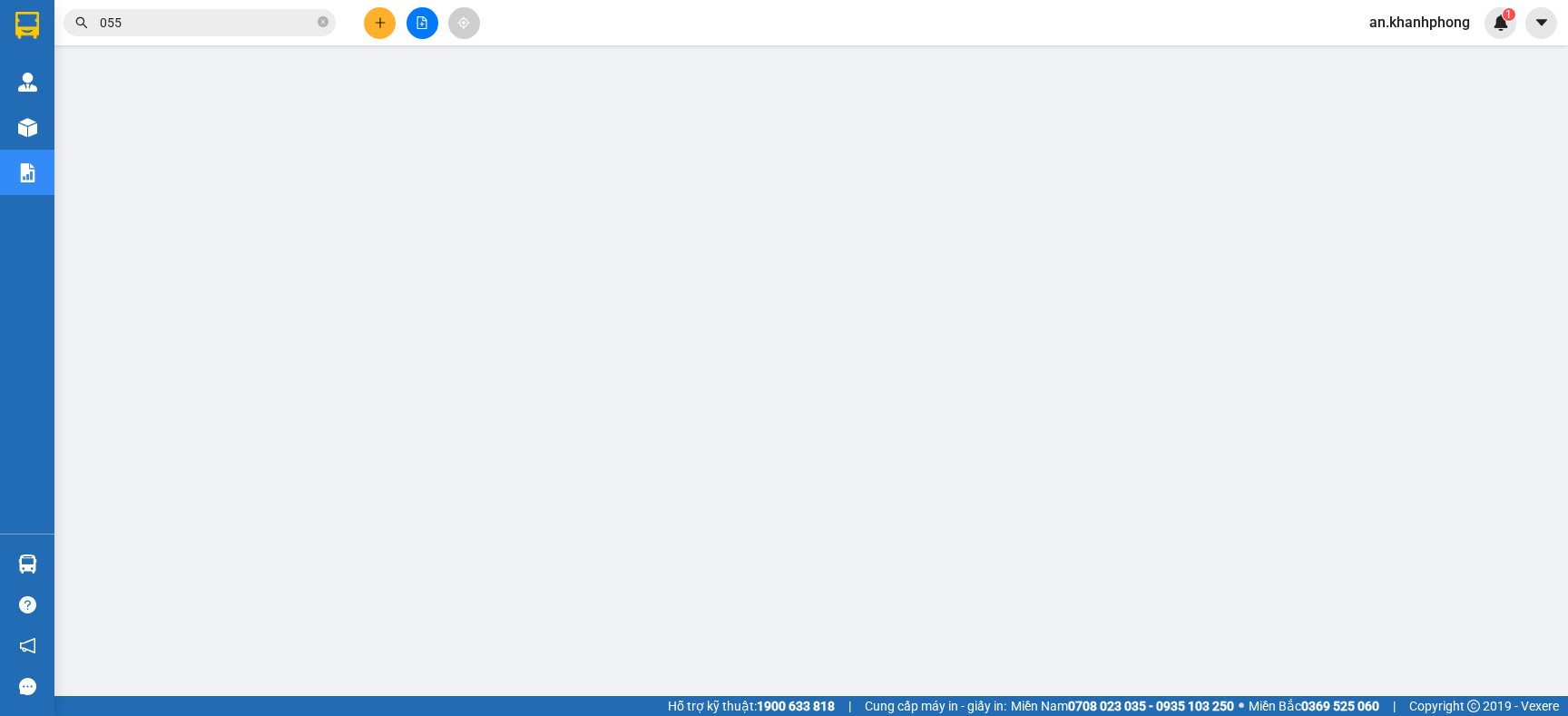
click at [372, 34] on button at bounding box center [380, 23] width 32 height 32
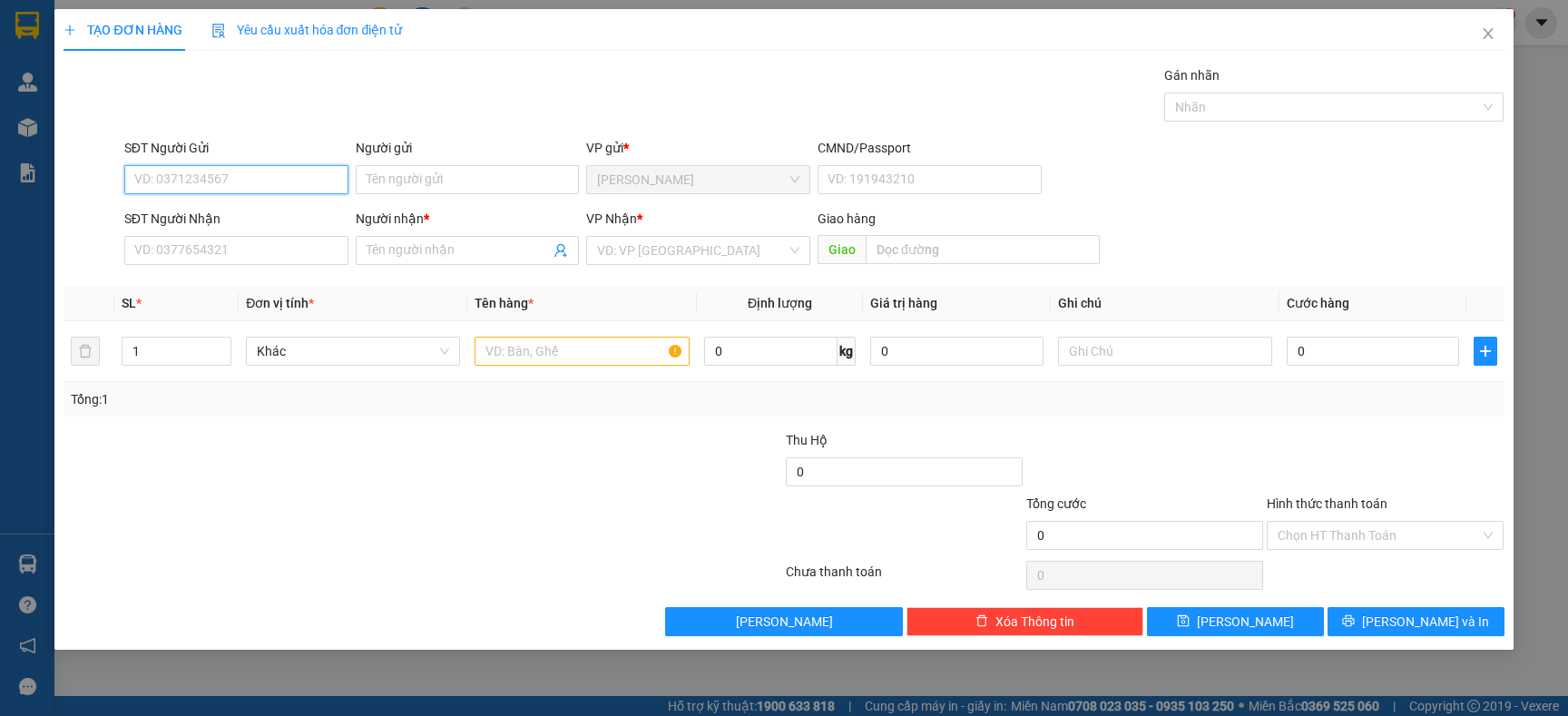
click at [225, 188] on input "SĐT Người Gửi" at bounding box center [237, 179] width 224 height 29
click at [423, 169] on input "Người gửi" at bounding box center [467, 179] width 224 height 29
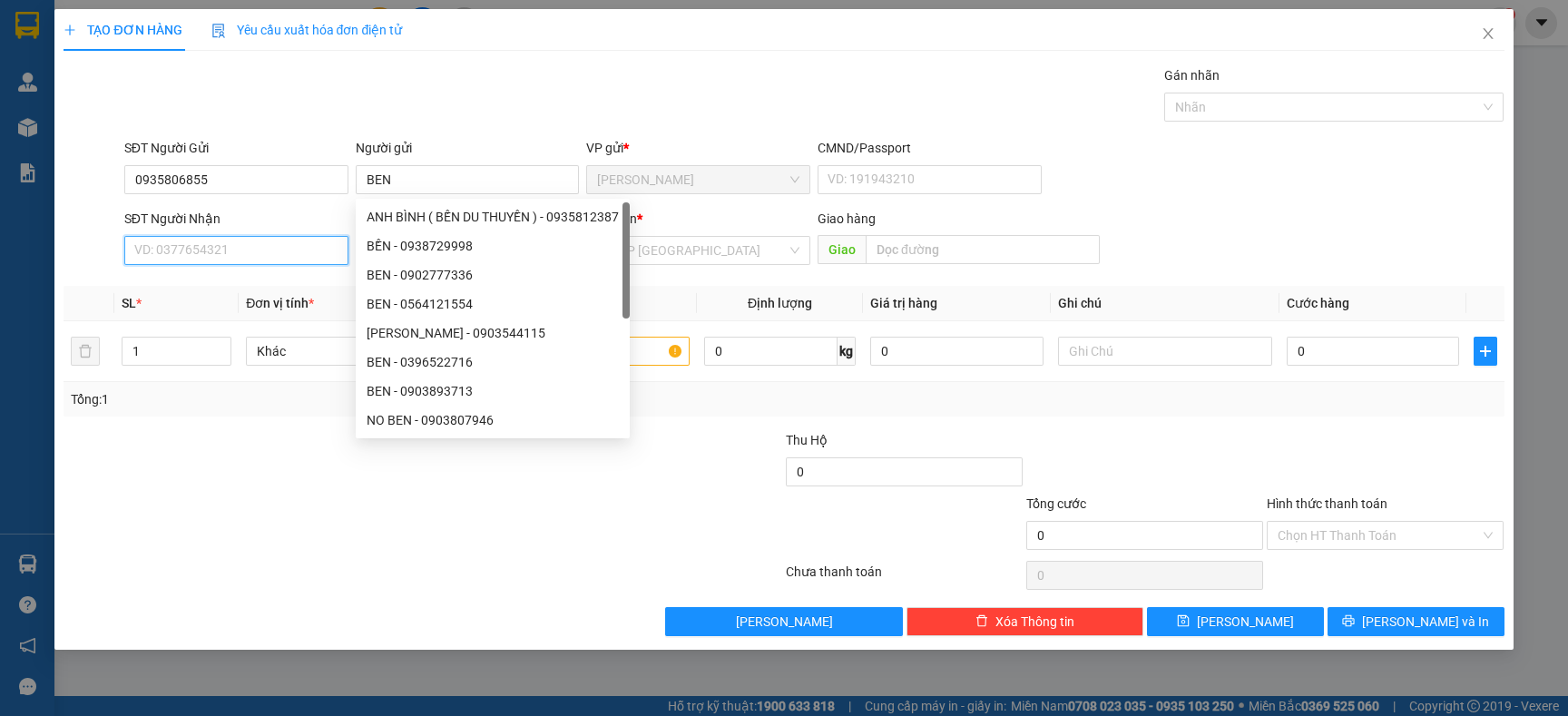
click at [125, 250] on input "SĐT Người Nhận" at bounding box center [237, 250] width 224 height 29
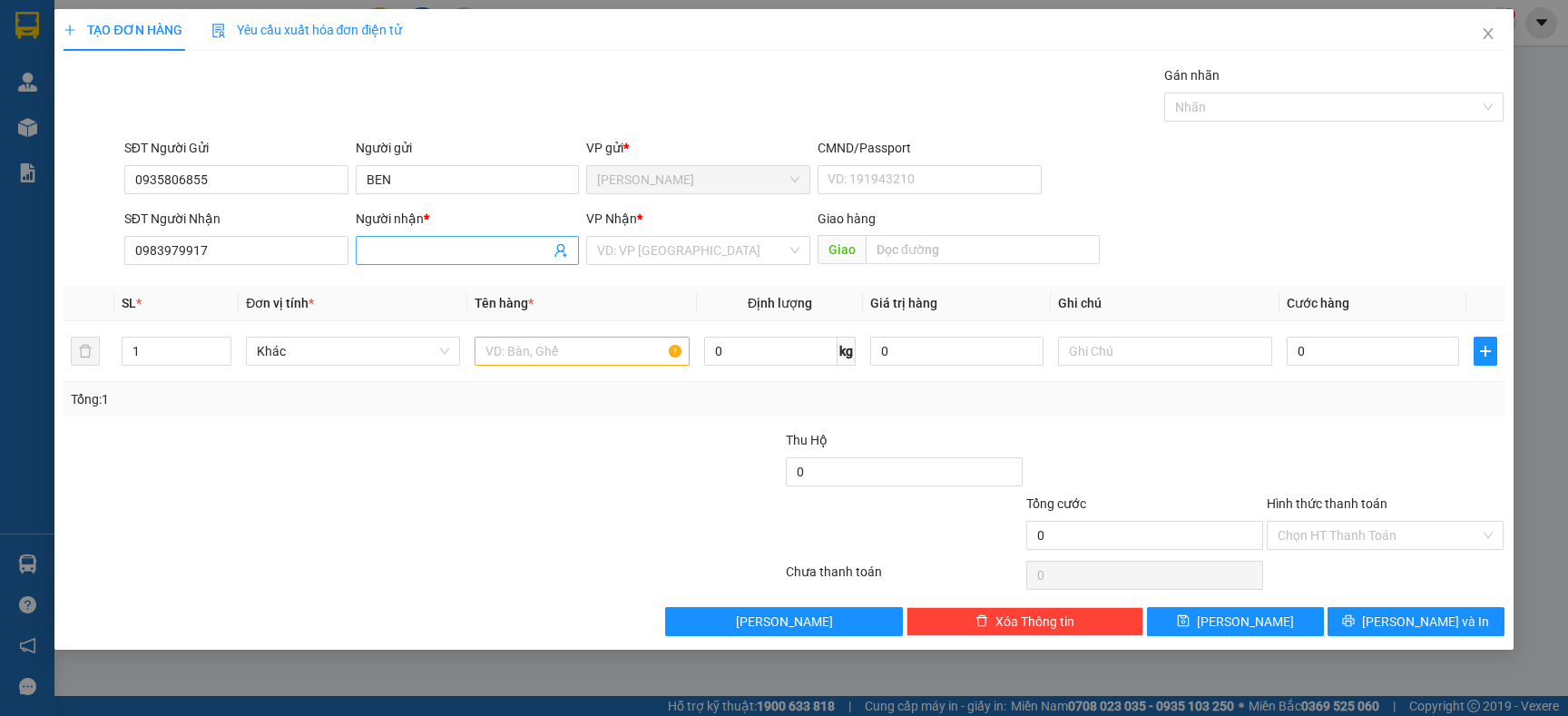
click at [412, 242] on input "Người nhận *" at bounding box center [458, 251] width 184 height 20
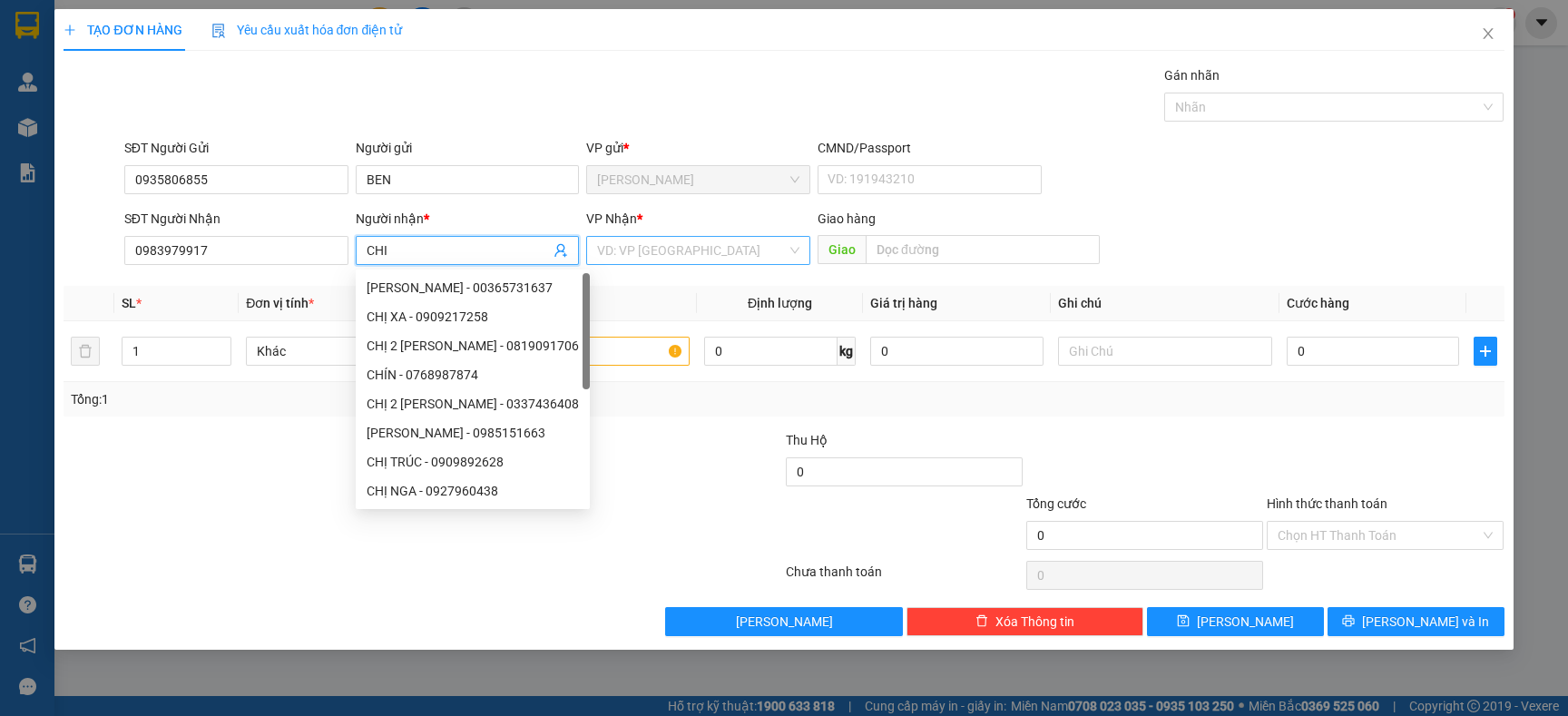
click at [659, 241] on input "search" at bounding box center [692, 251] width 190 height 28
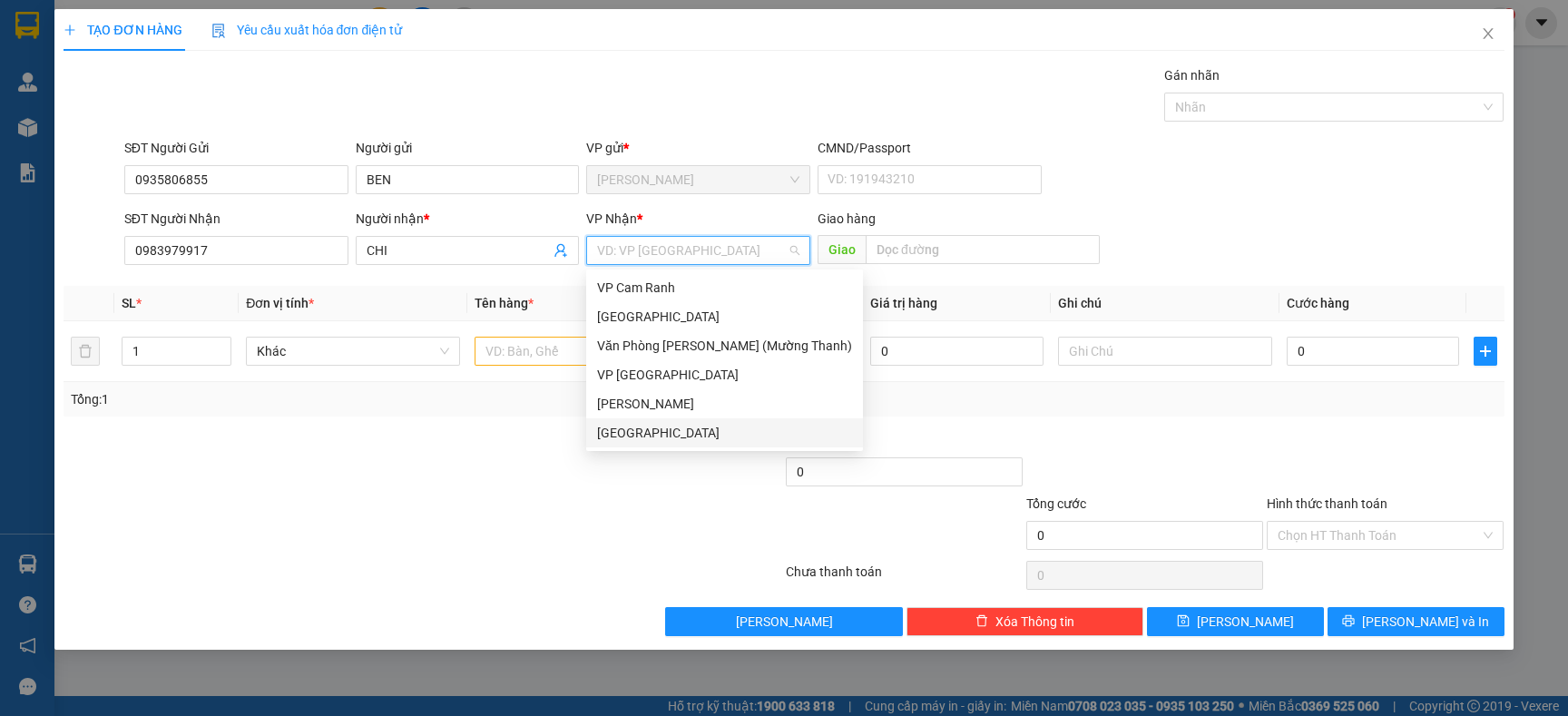
click at [646, 435] on div "[GEOGRAPHIC_DATA]" at bounding box center [725, 433] width 255 height 20
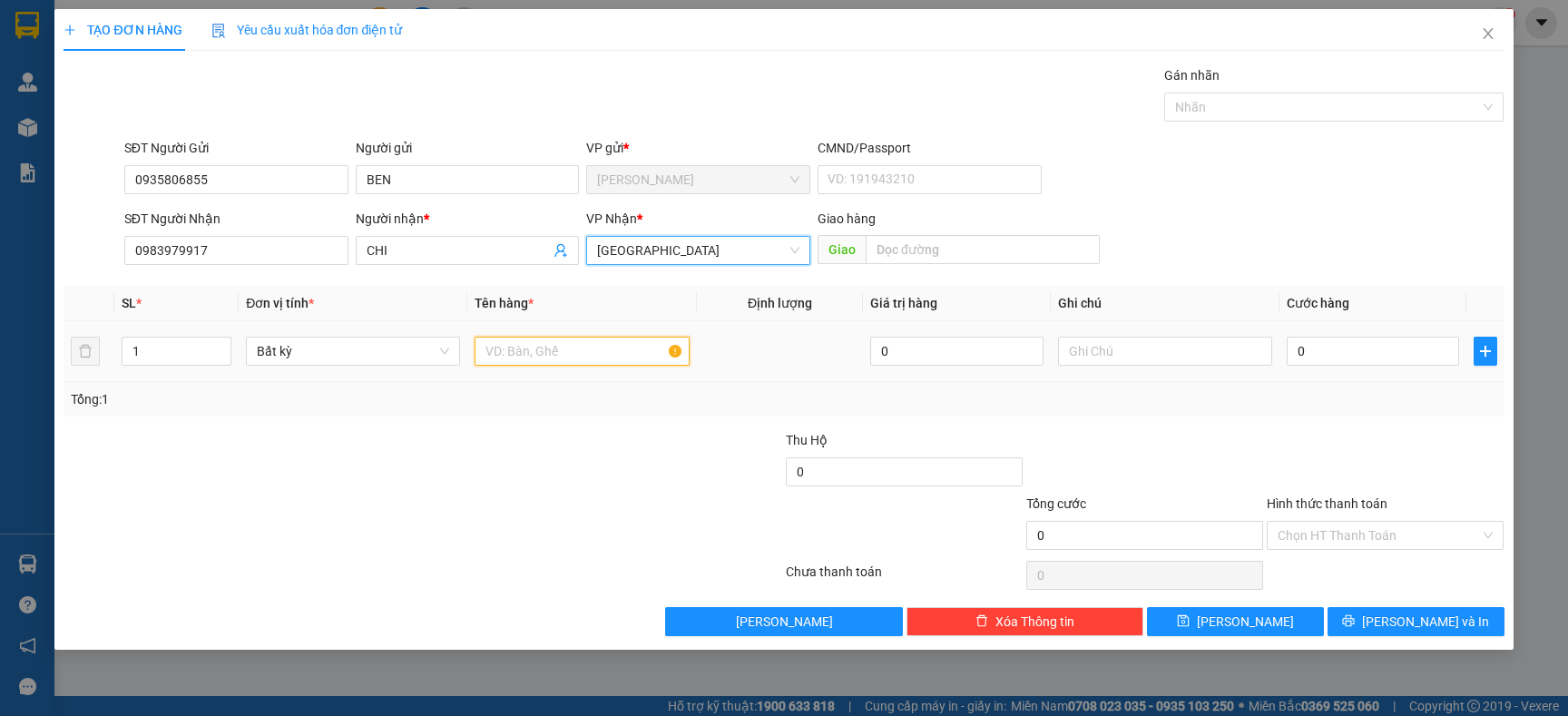
click at [612, 355] on input "text" at bounding box center [581, 351] width 214 height 29
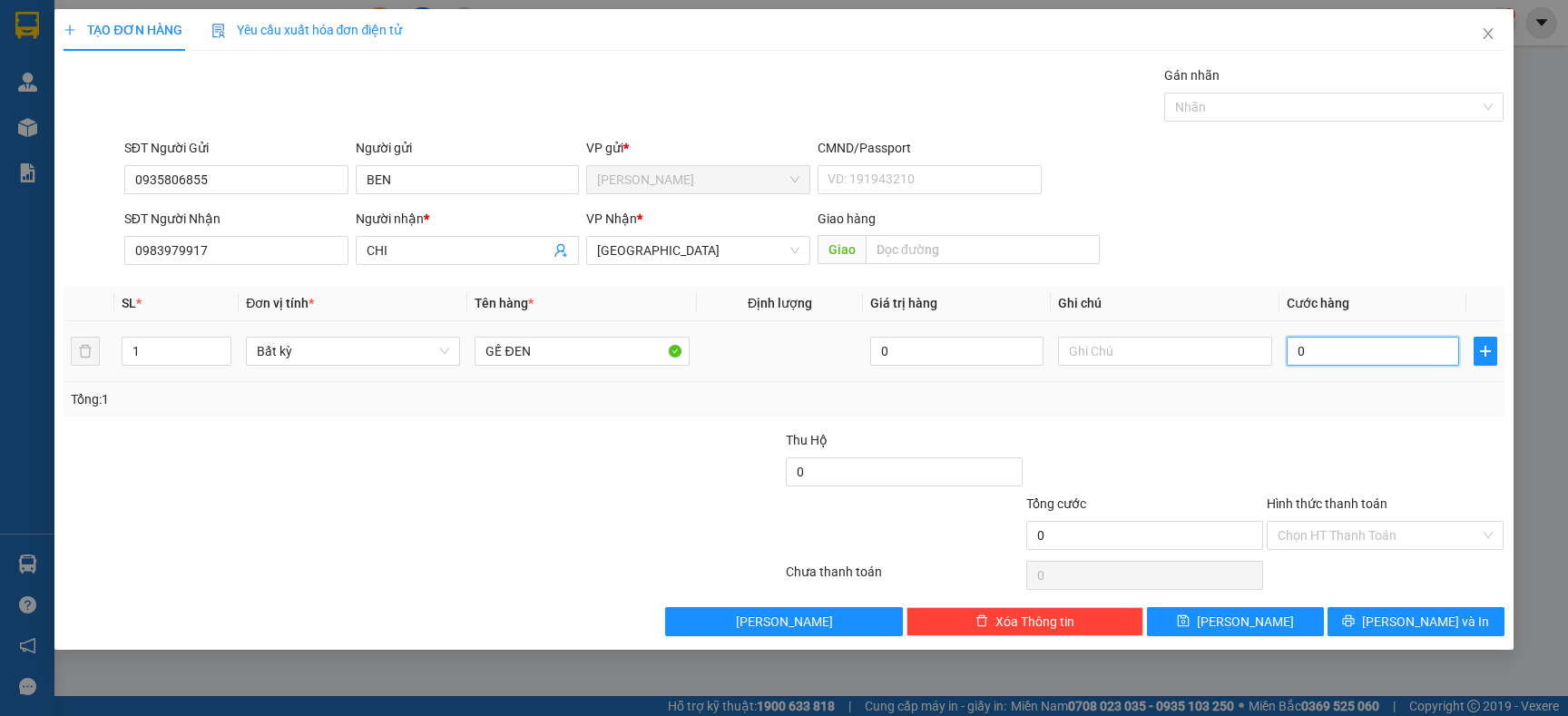
click at [1379, 361] on input "0" at bounding box center [1373, 351] width 172 height 29
click at [1369, 536] on input "Hình thức thanh toán" at bounding box center [1379, 536] width 202 height 28
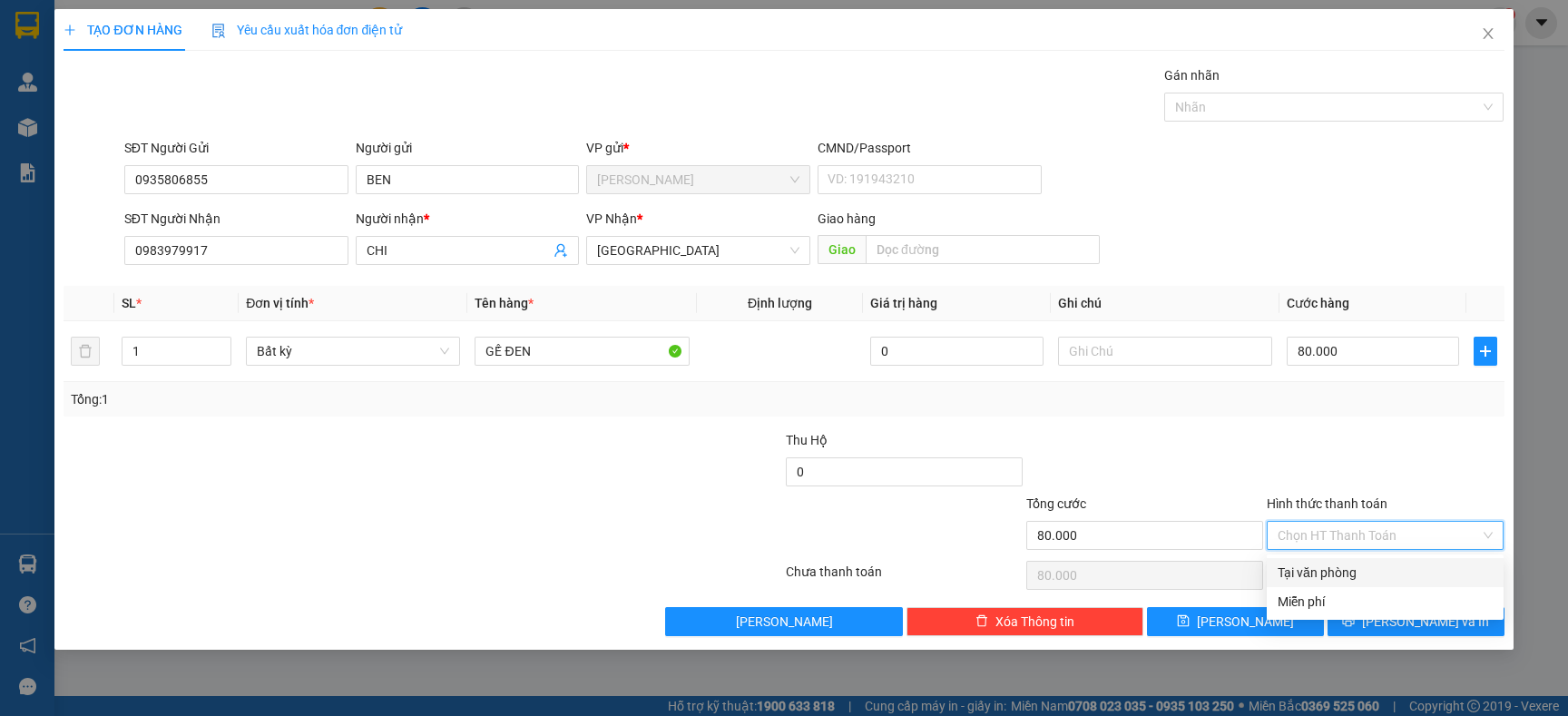
click at [1332, 569] on div "Tại văn phòng" at bounding box center [1385, 572] width 215 height 20
click at [1338, 583] on div "Tại văn phòng" at bounding box center [1385, 572] width 237 height 29
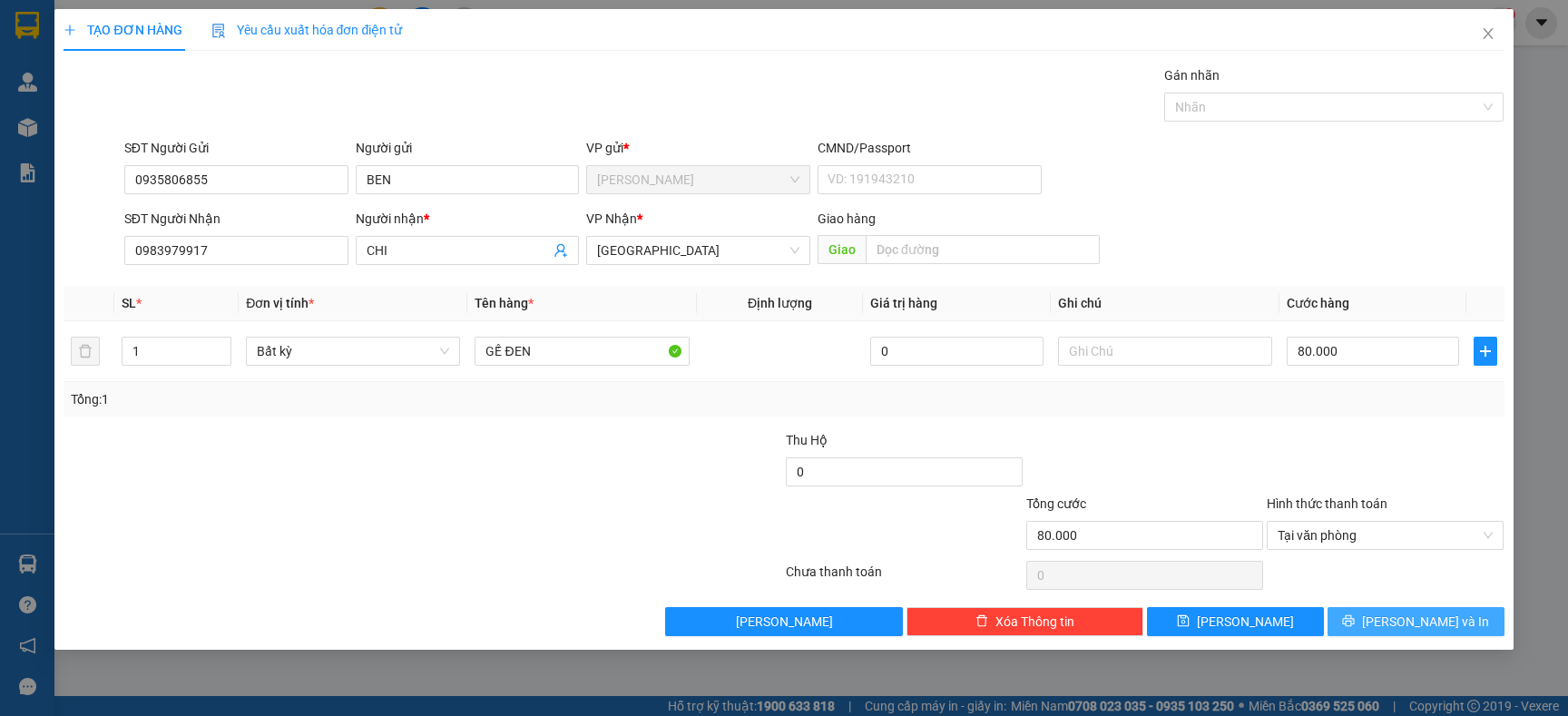
click at [1439, 617] on span "[PERSON_NAME] và In" at bounding box center [1425, 622] width 127 height 20
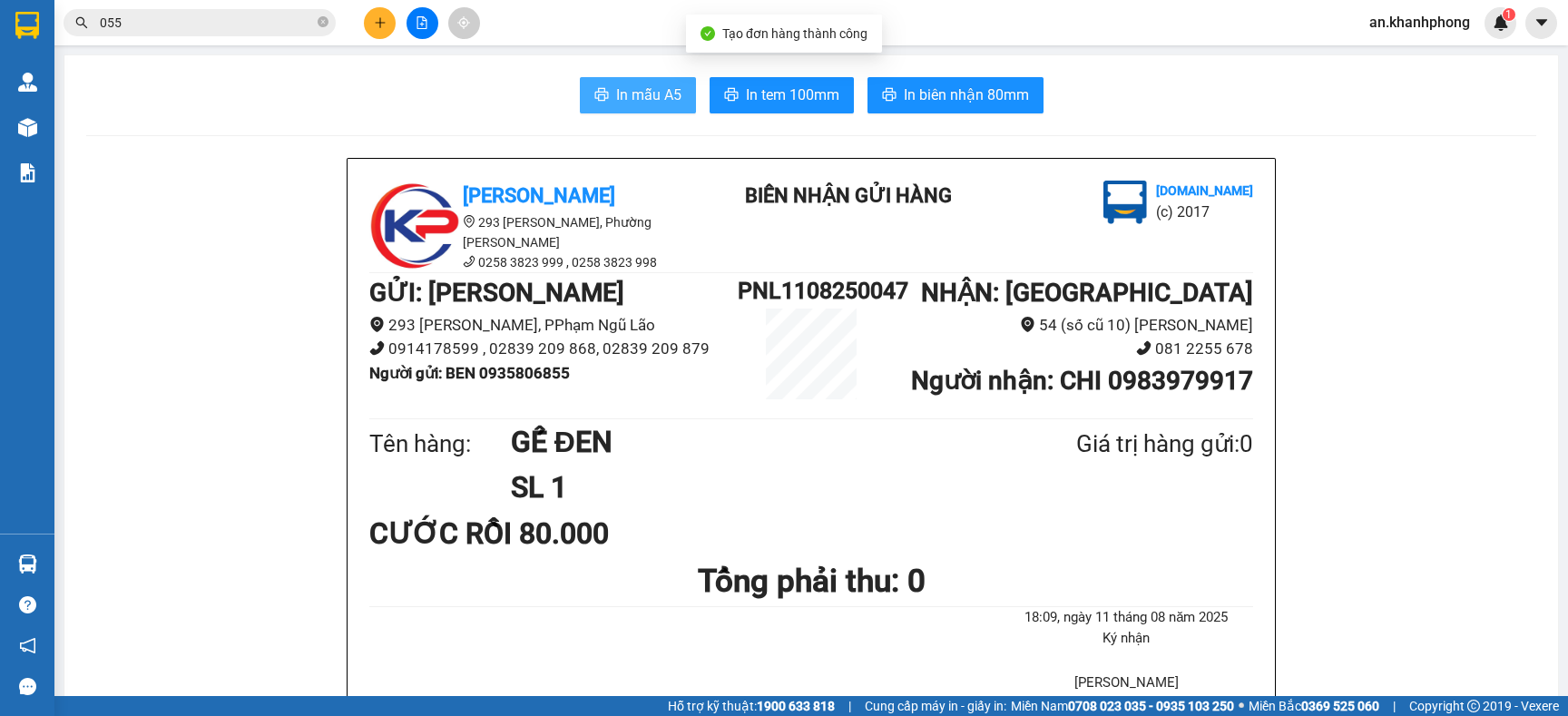
click at [636, 83] on span "In mẫu A5" at bounding box center [648, 94] width 65 height 23
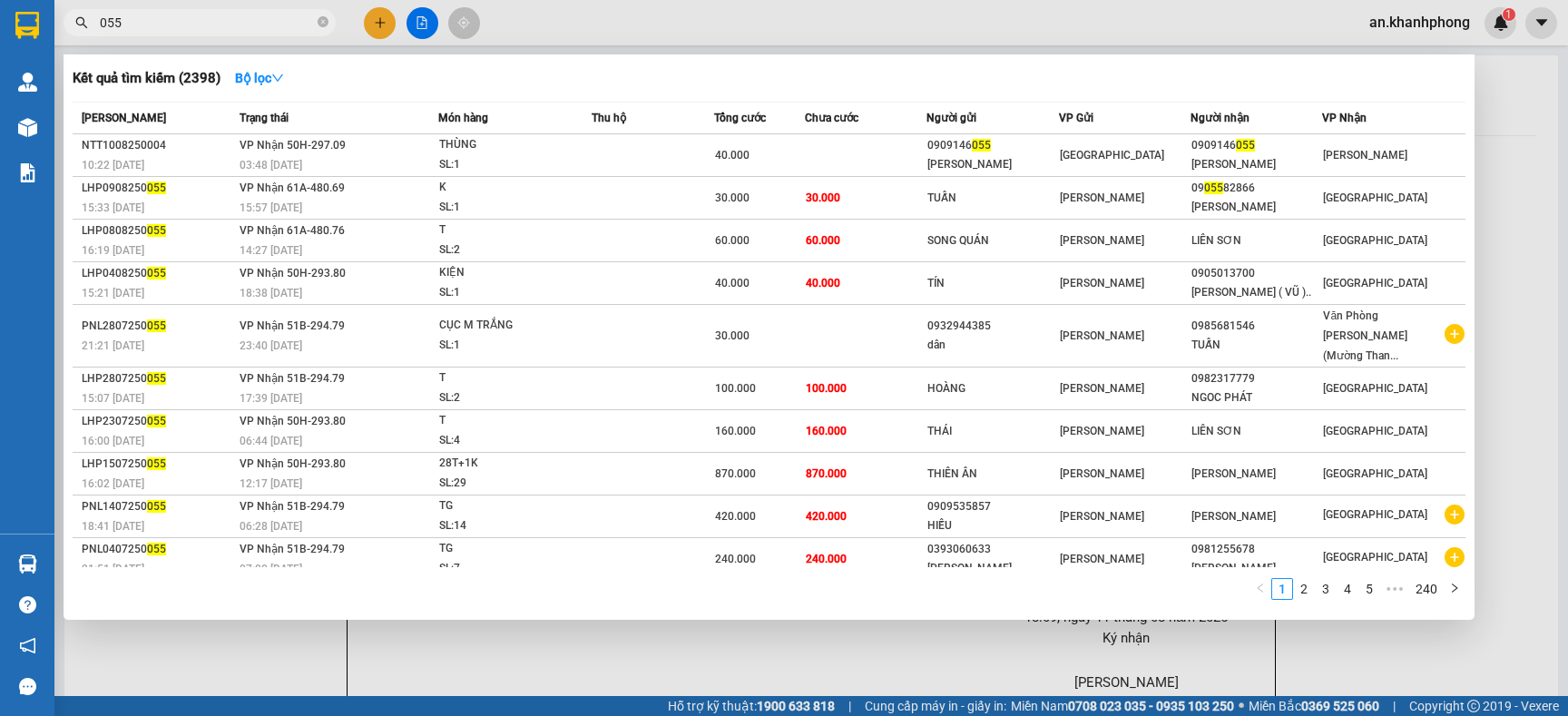
click at [222, 28] on input "055" at bounding box center [207, 23] width 214 height 20
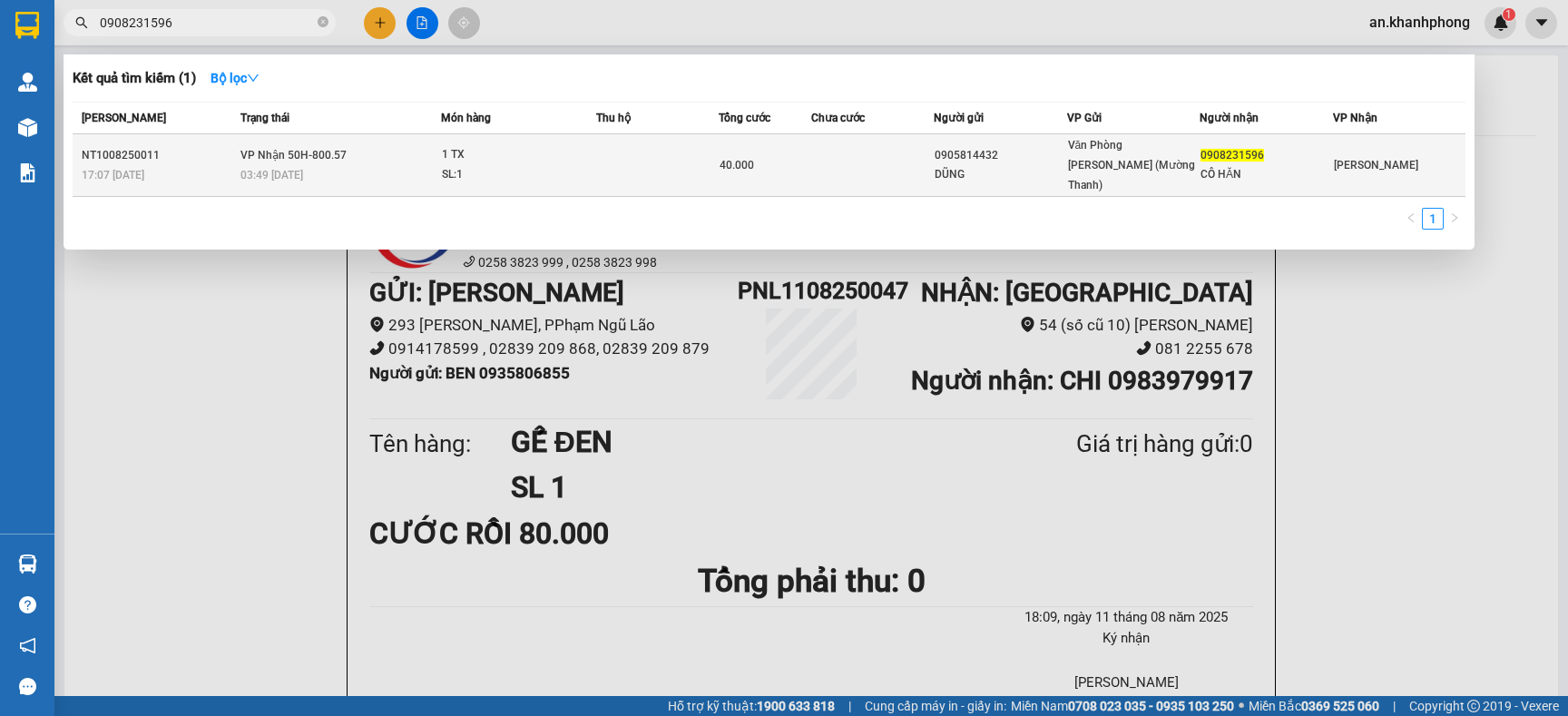
click at [840, 158] on td at bounding box center [873, 165] width 123 height 62
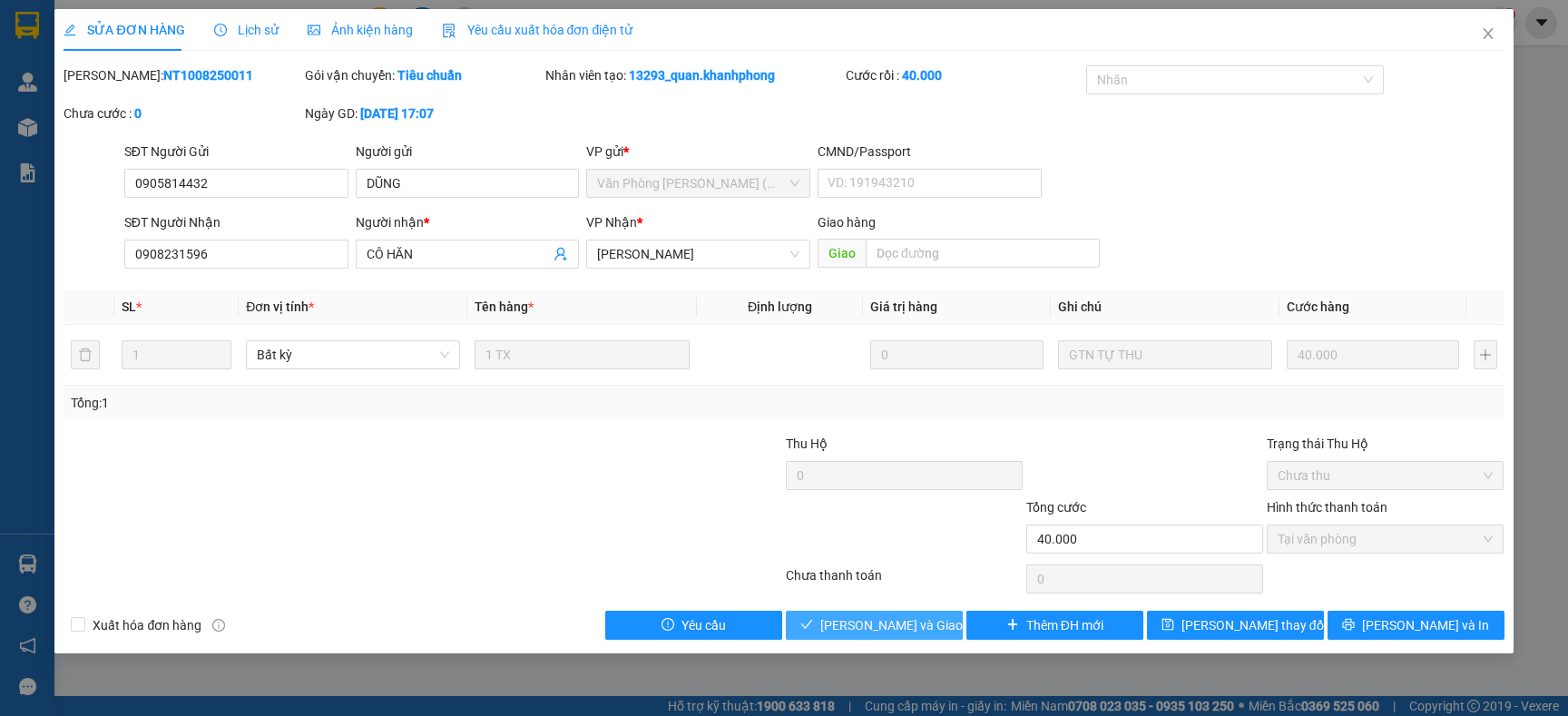
click at [911, 620] on span "Lưu và Giao hàng" at bounding box center [908, 626] width 174 height 20
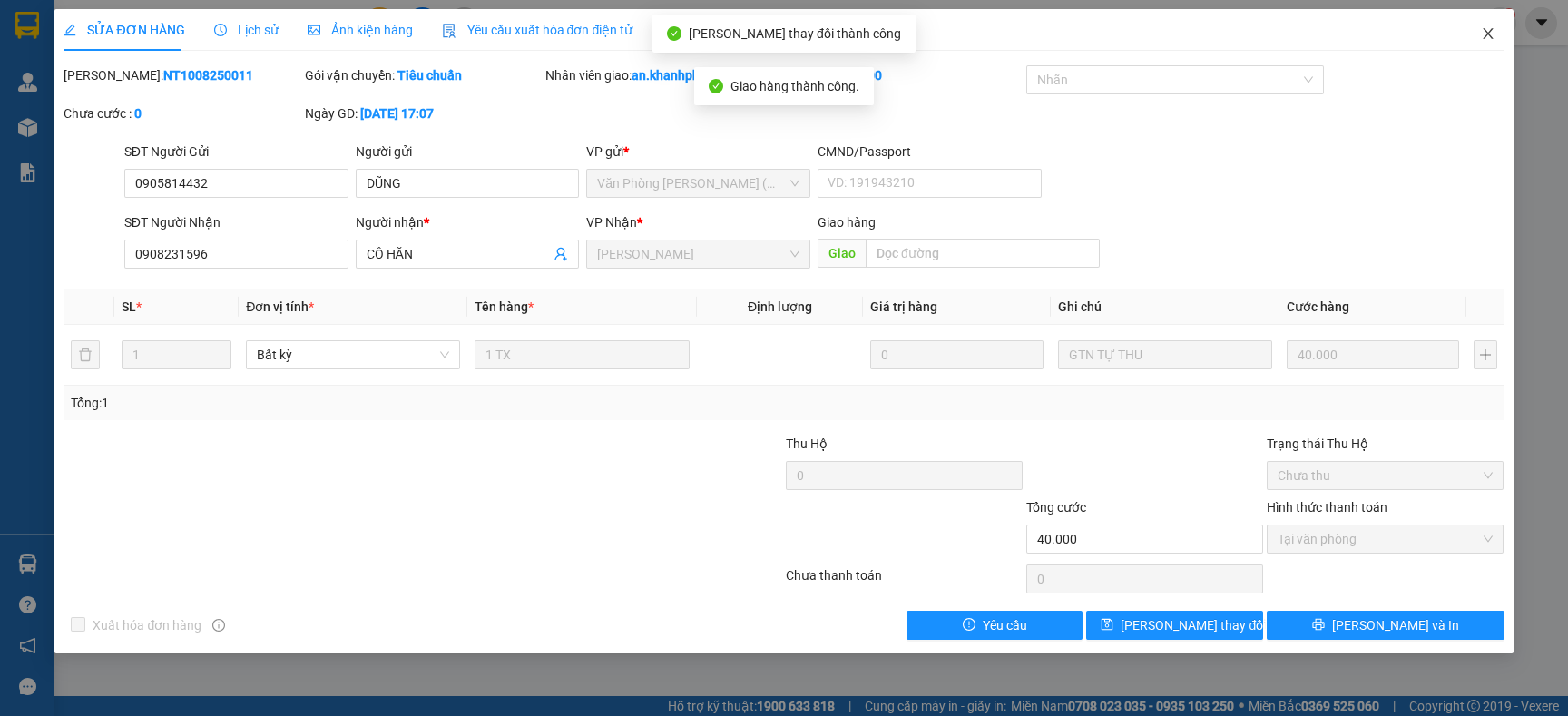
click at [1482, 33] on icon "close" at bounding box center [1488, 34] width 15 height 15
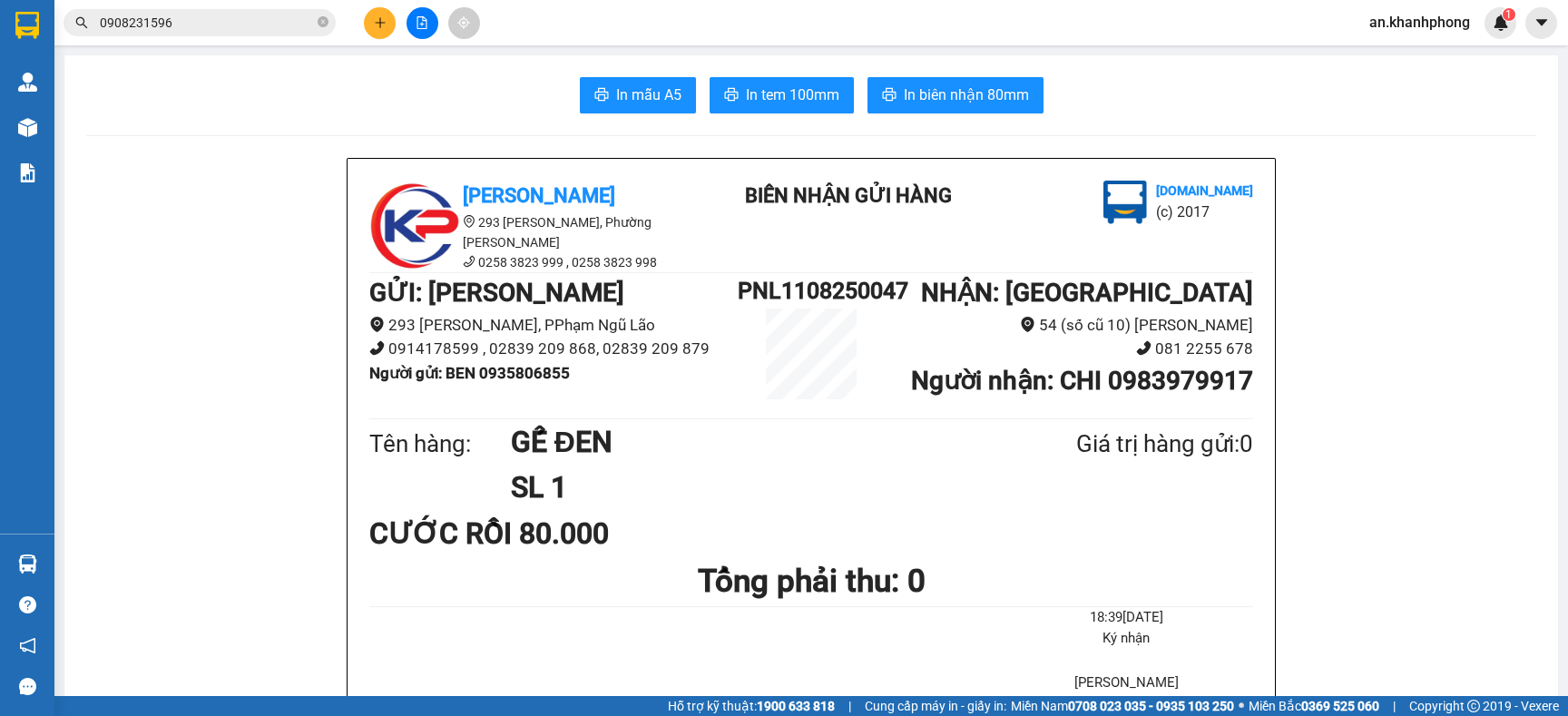
click at [254, 22] on input "0908231596" at bounding box center [207, 23] width 214 height 20
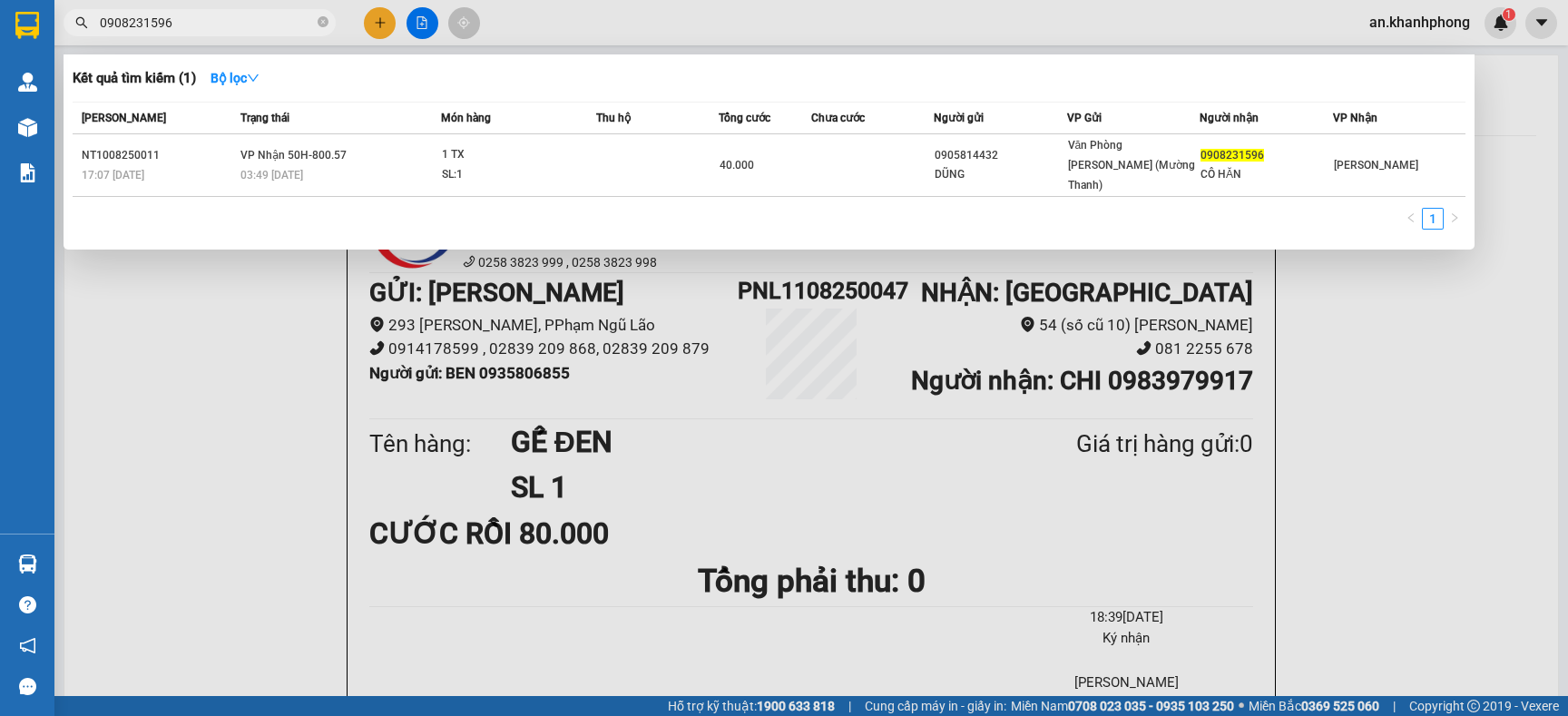
click at [254, 22] on input "0908231596" at bounding box center [207, 23] width 214 height 20
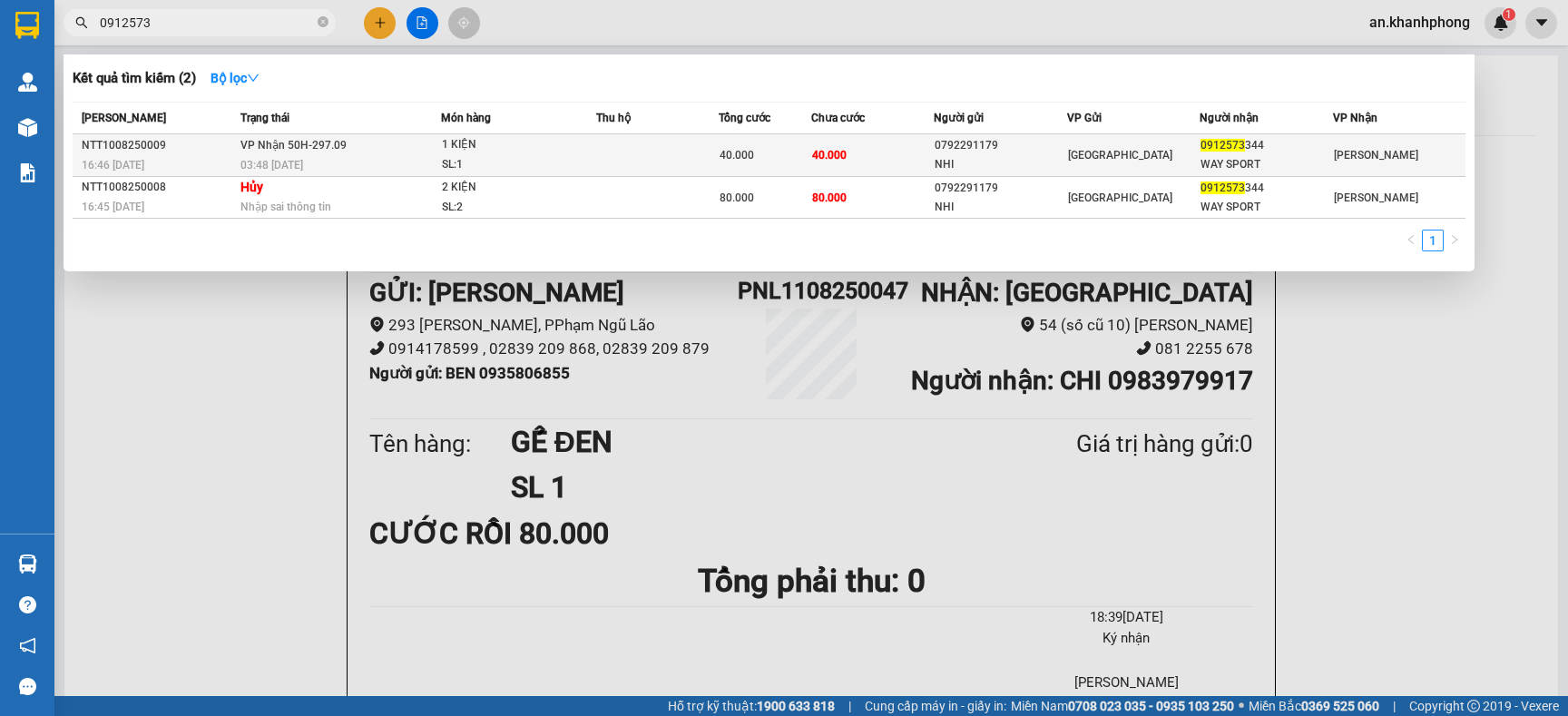
click at [563, 160] on div "SL: 1" at bounding box center [510, 165] width 137 height 20
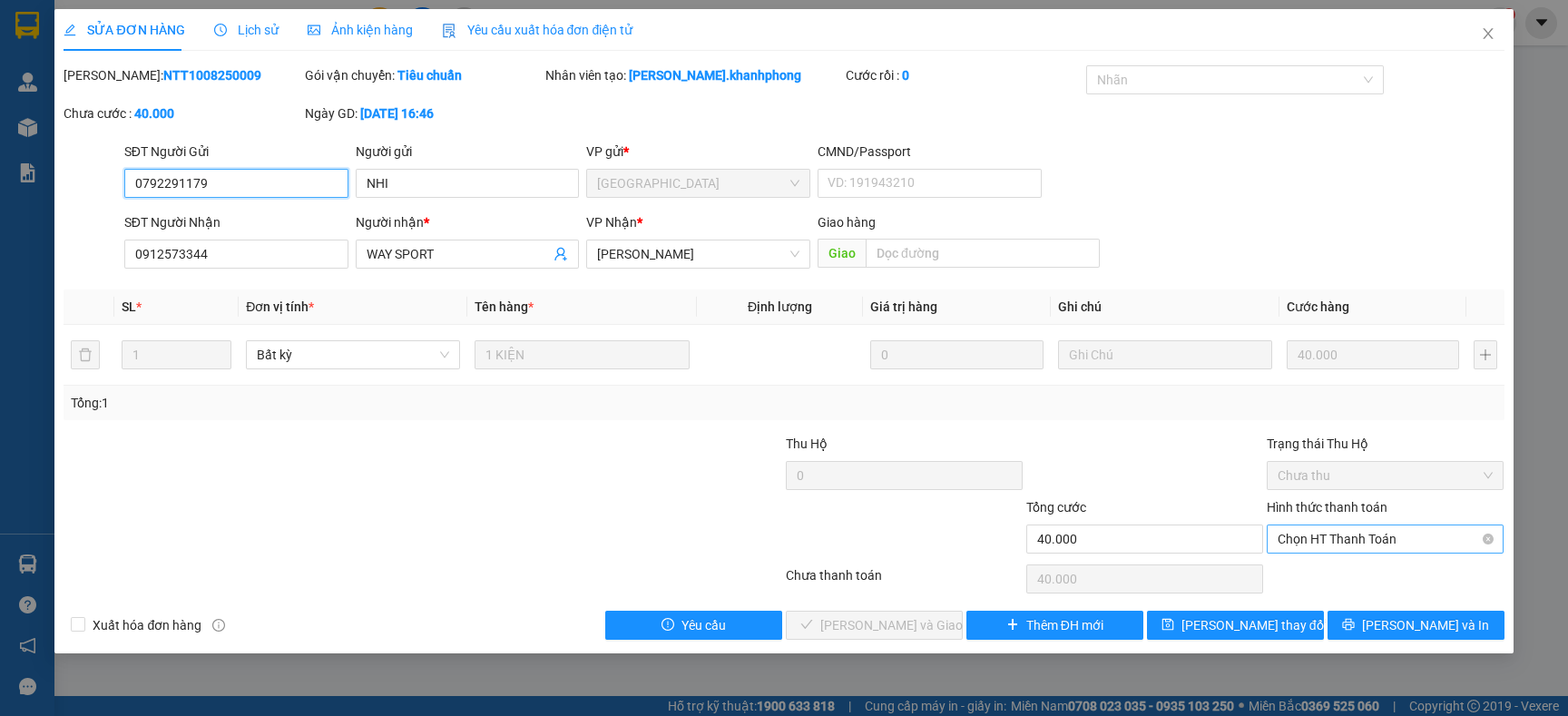
click at [1380, 541] on span "Chọn HT Thanh Toán" at bounding box center [1385, 540] width 215 height 28
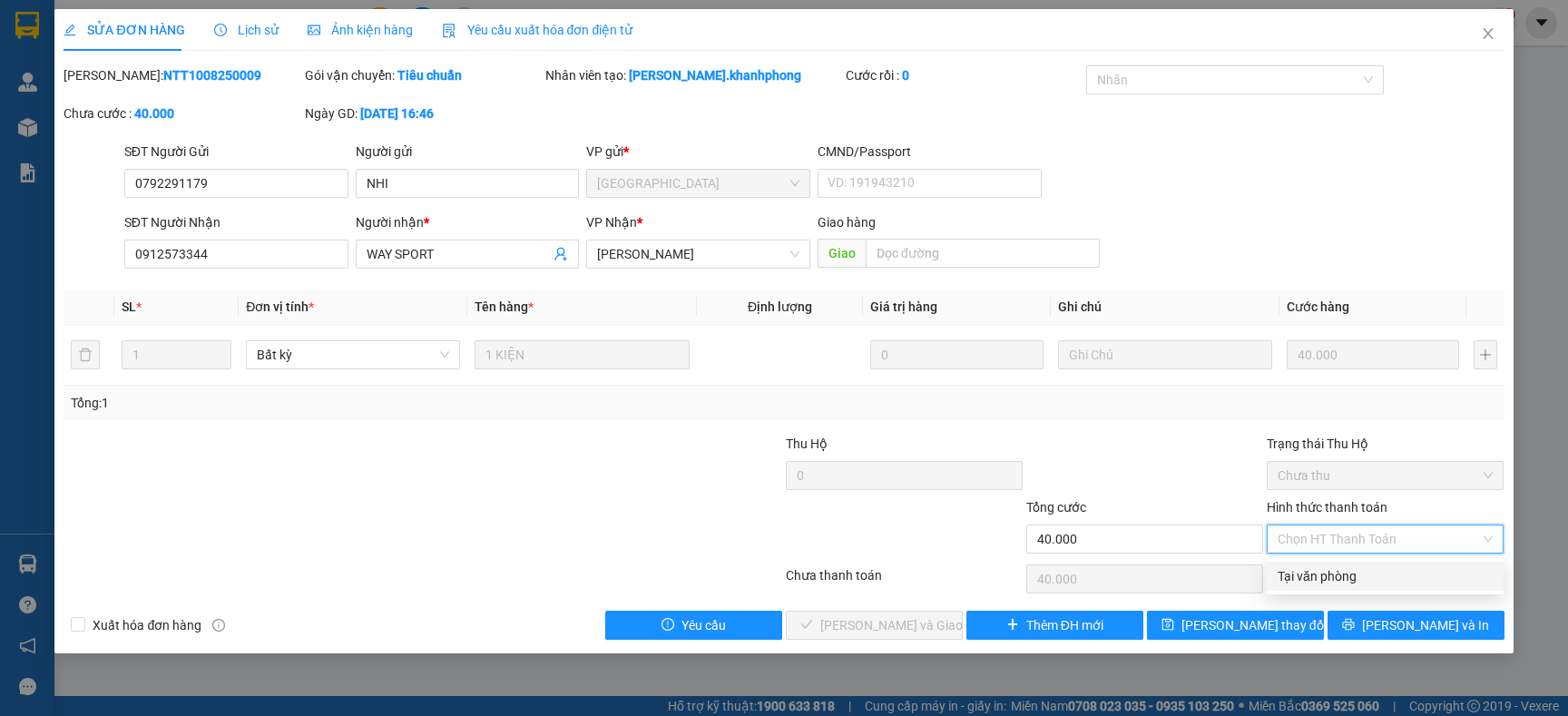
click at [1343, 574] on div "Tại văn phòng" at bounding box center [1385, 576] width 215 height 20
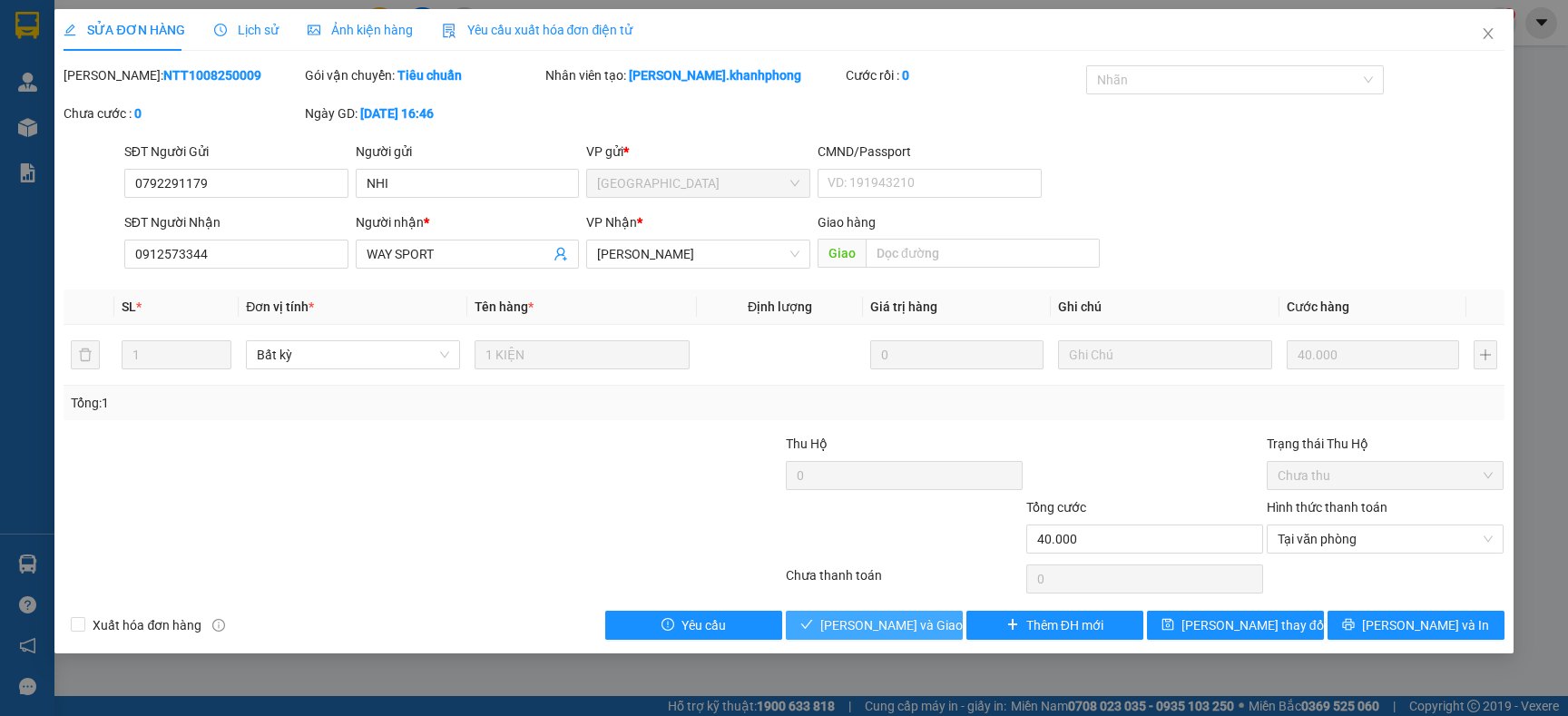
click at [896, 620] on span "Lưu và Giao hàng" at bounding box center [908, 626] width 174 height 20
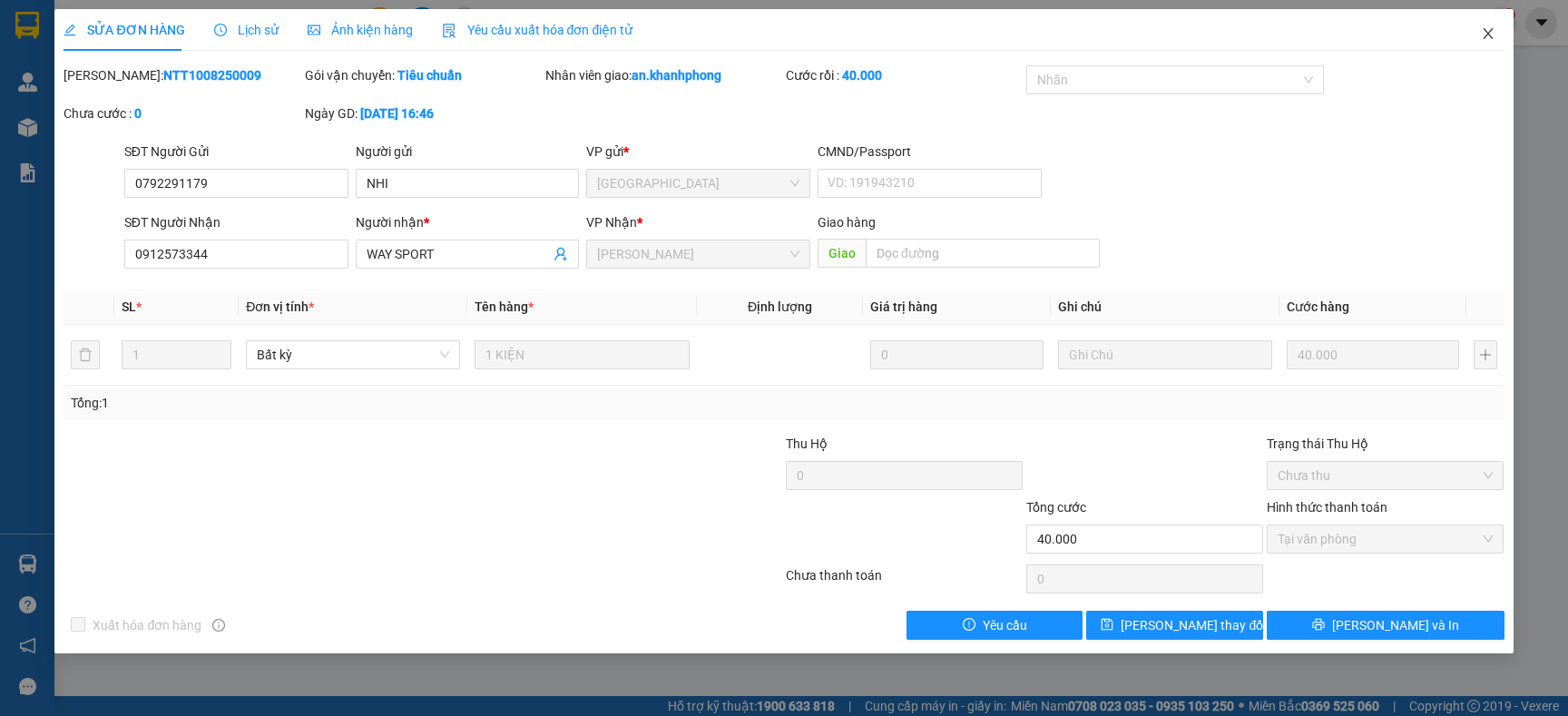
click at [1486, 38] on icon "close" at bounding box center [1488, 34] width 15 height 15
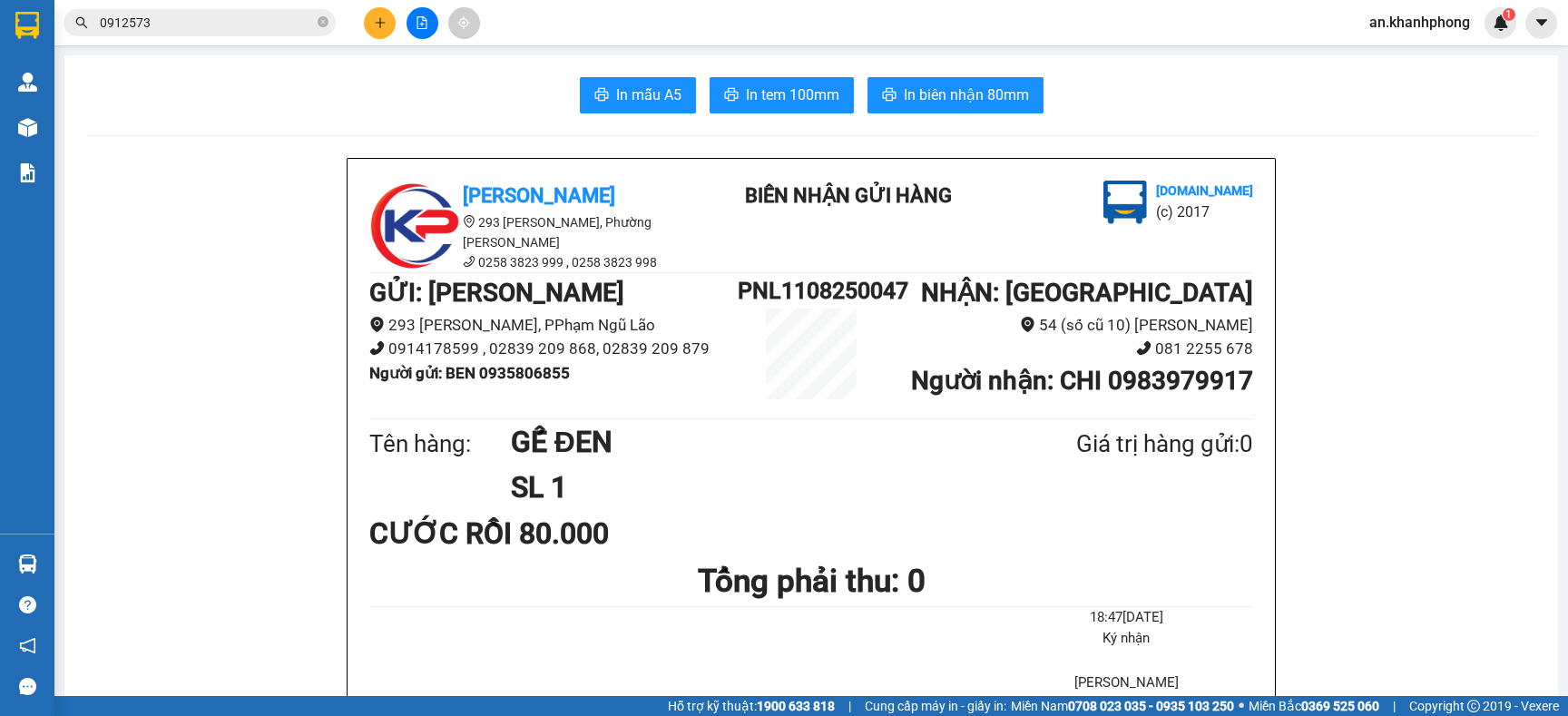
click at [366, 30] on button at bounding box center [380, 23] width 32 height 32
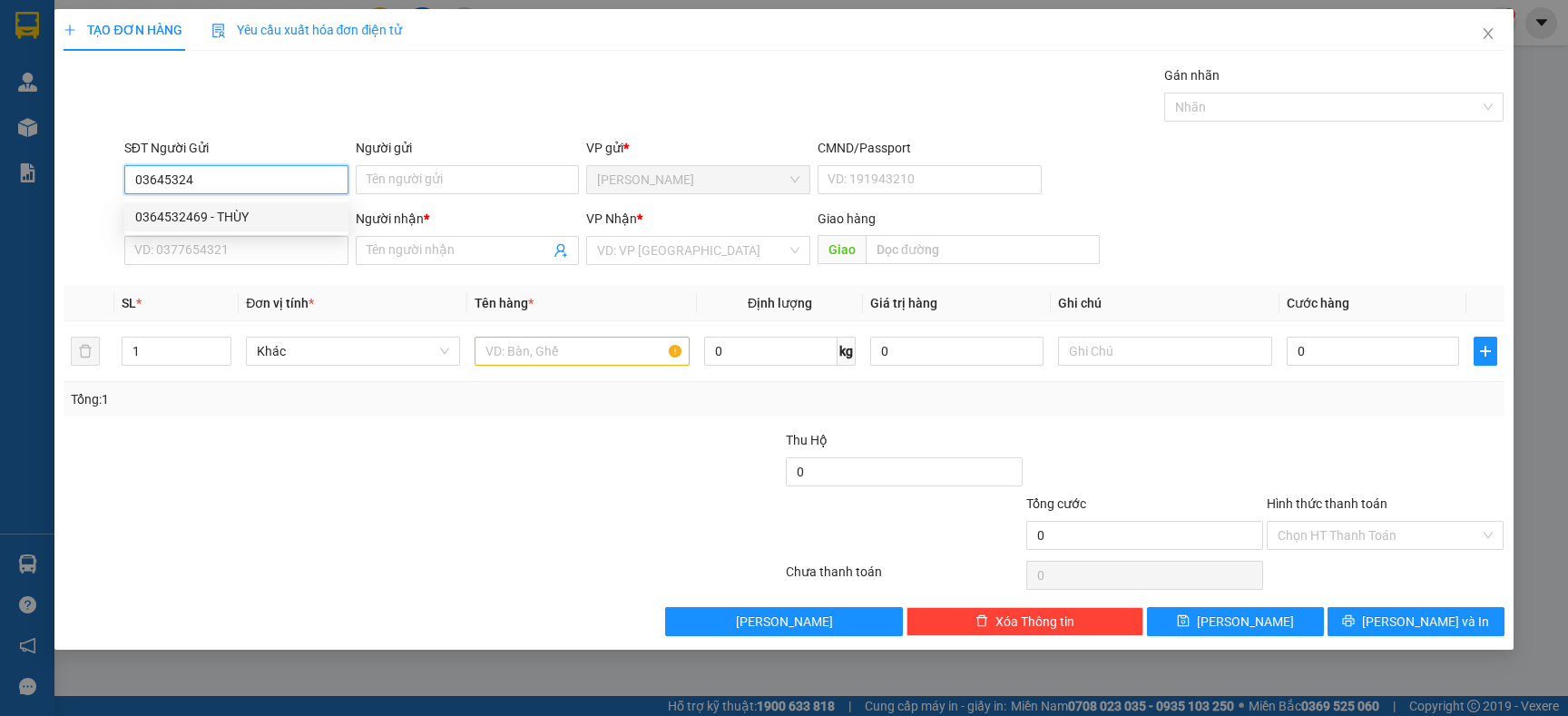
click at [226, 213] on div "0364532469 - THÙY" at bounding box center [237, 217] width 202 height 20
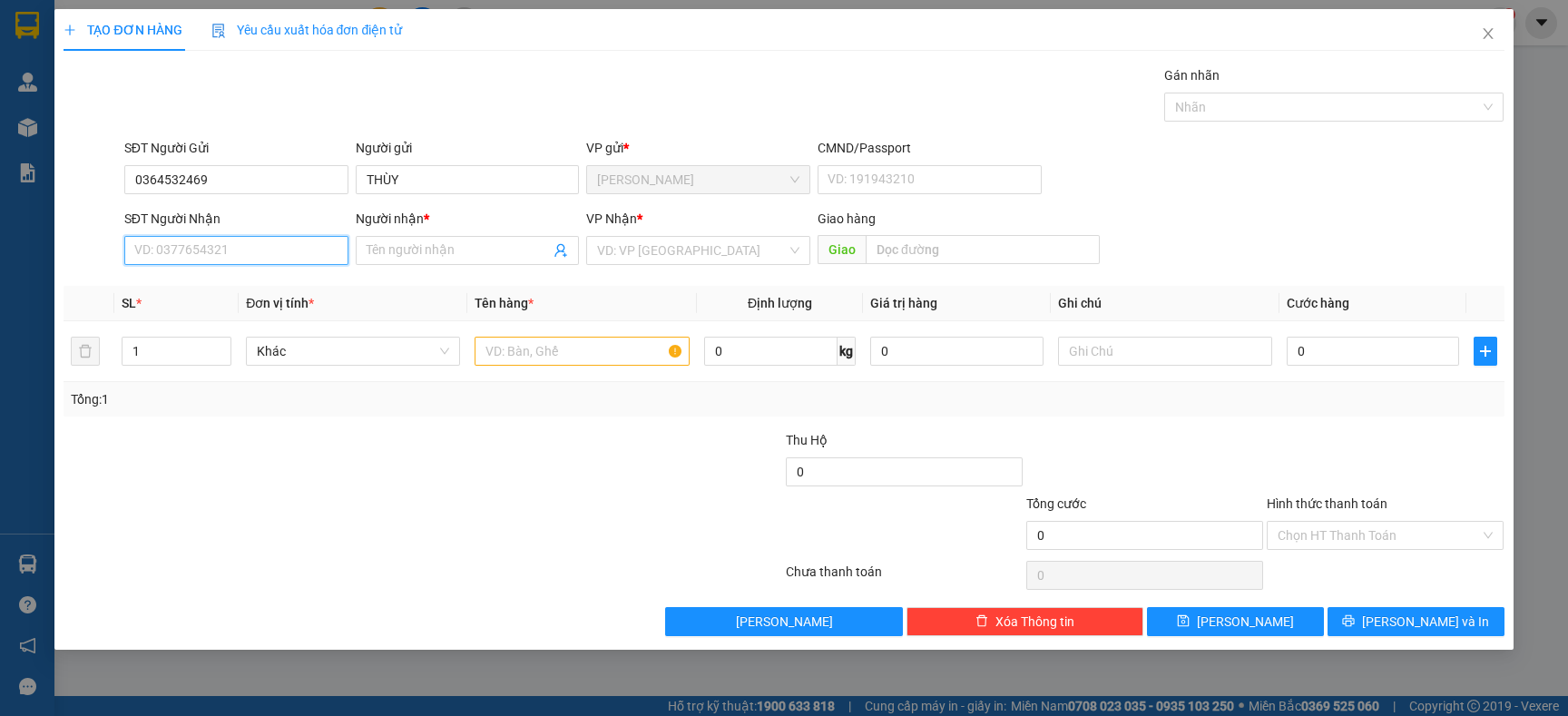
click at [225, 245] on input "SĐT Người Nhận" at bounding box center [237, 250] width 224 height 29
click at [263, 321] on div "0383502548 - CHÚC PHƯỚC" at bounding box center [237, 317] width 202 height 20
click at [581, 354] on input "text" at bounding box center [581, 351] width 214 height 29
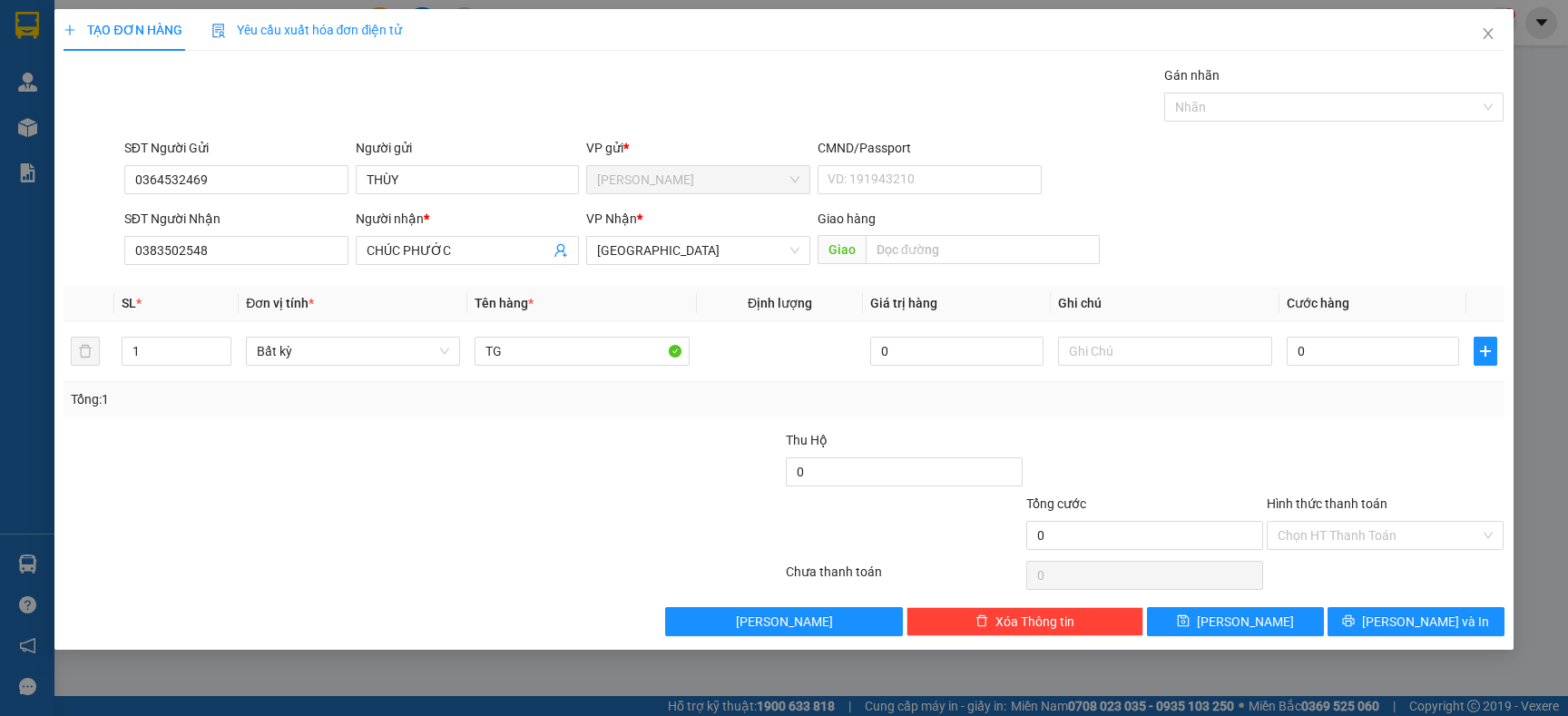
click at [524, 428] on div "Transit Pickup Surcharge Ids Transit Deliver Surcharge Ids Transit Deliver Surc…" at bounding box center [783, 351] width 1440 height 571
click at [1380, 344] on input "0" at bounding box center [1373, 351] width 172 height 29
drag, startPoint x: 1099, startPoint y: 395, endPoint x: 1206, endPoint y: 449, distance: 119.9
click at [1101, 395] on div "Tổng: 1" at bounding box center [784, 399] width 1425 height 20
click at [1379, 629] on button "[PERSON_NAME] và In" at bounding box center [1416, 621] width 177 height 29
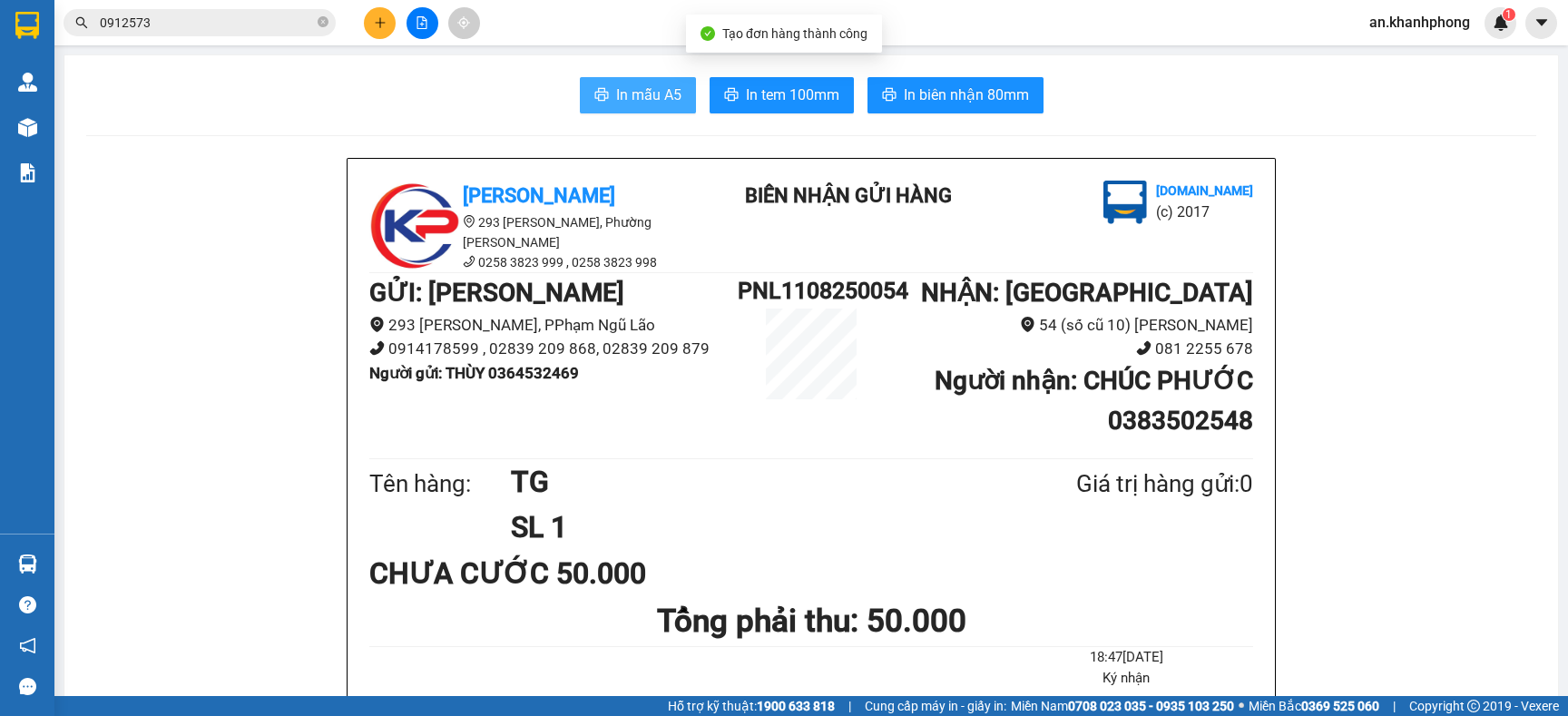
click at [650, 87] on span "In mẫu A5" at bounding box center [648, 94] width 65 height 23
click at [376, 17] on icon "plus" at bounding box center [380, 23] width 13 height 13
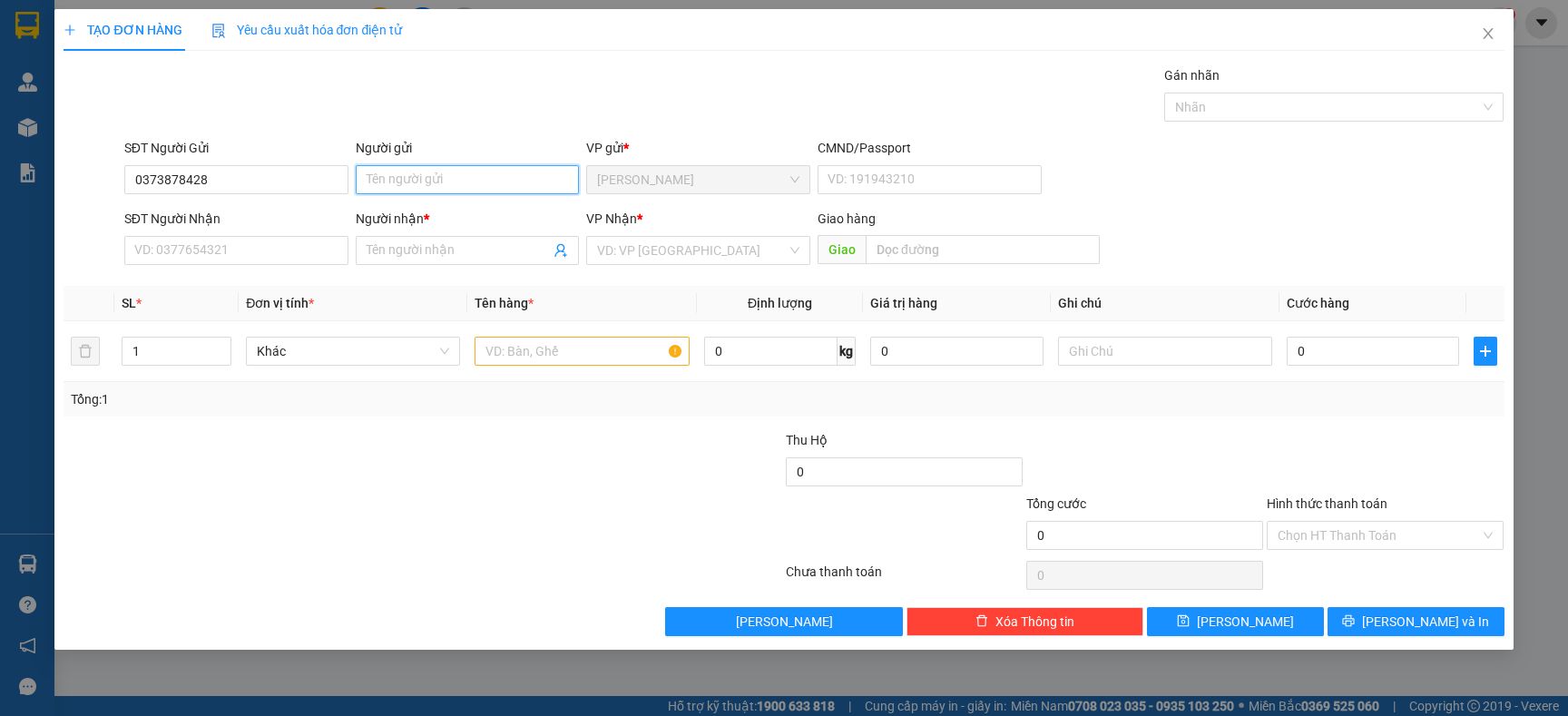
click at [503, 170] on input "Người gửi" at bounding box center [467, 179] width 224 height 29
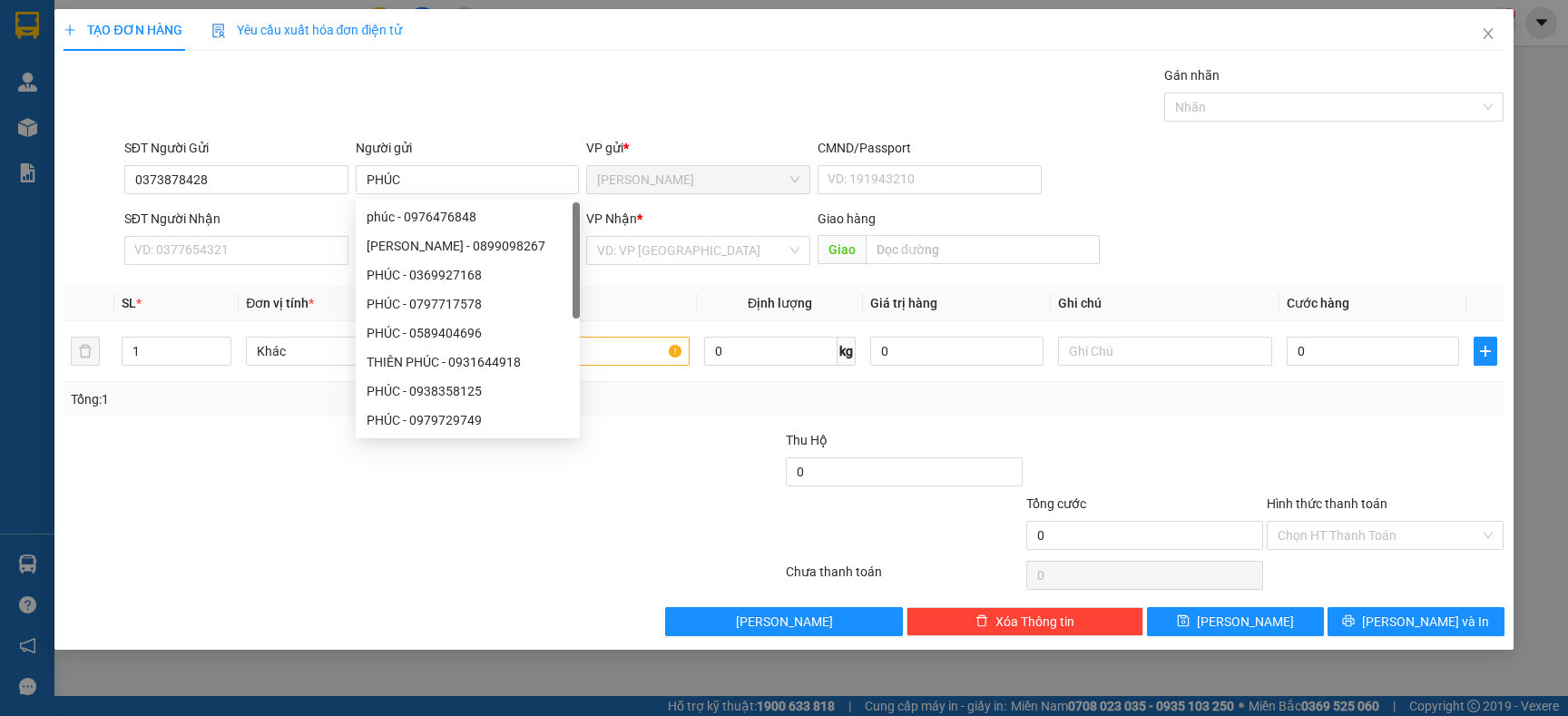
click at [537, 139] on div "Người gửi" at bounding box center [467, 148] width 224 height 20
click at [537, 165] on input "PHÚC" at bounding box center [467, 179] width 224 height 29
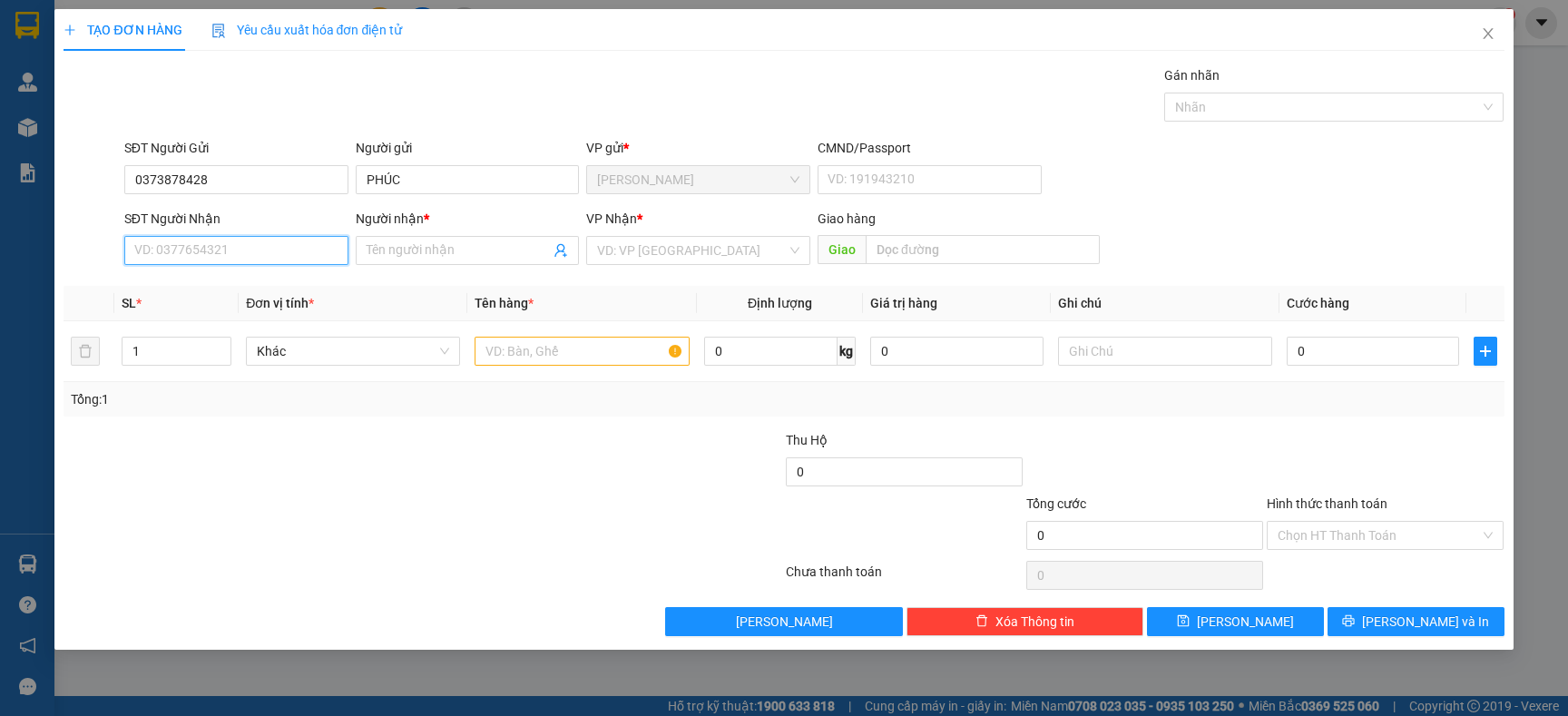
click at [183, 253] on input "SĐT Người Nhận" at bounding box center [237, 250] width 224 height 29
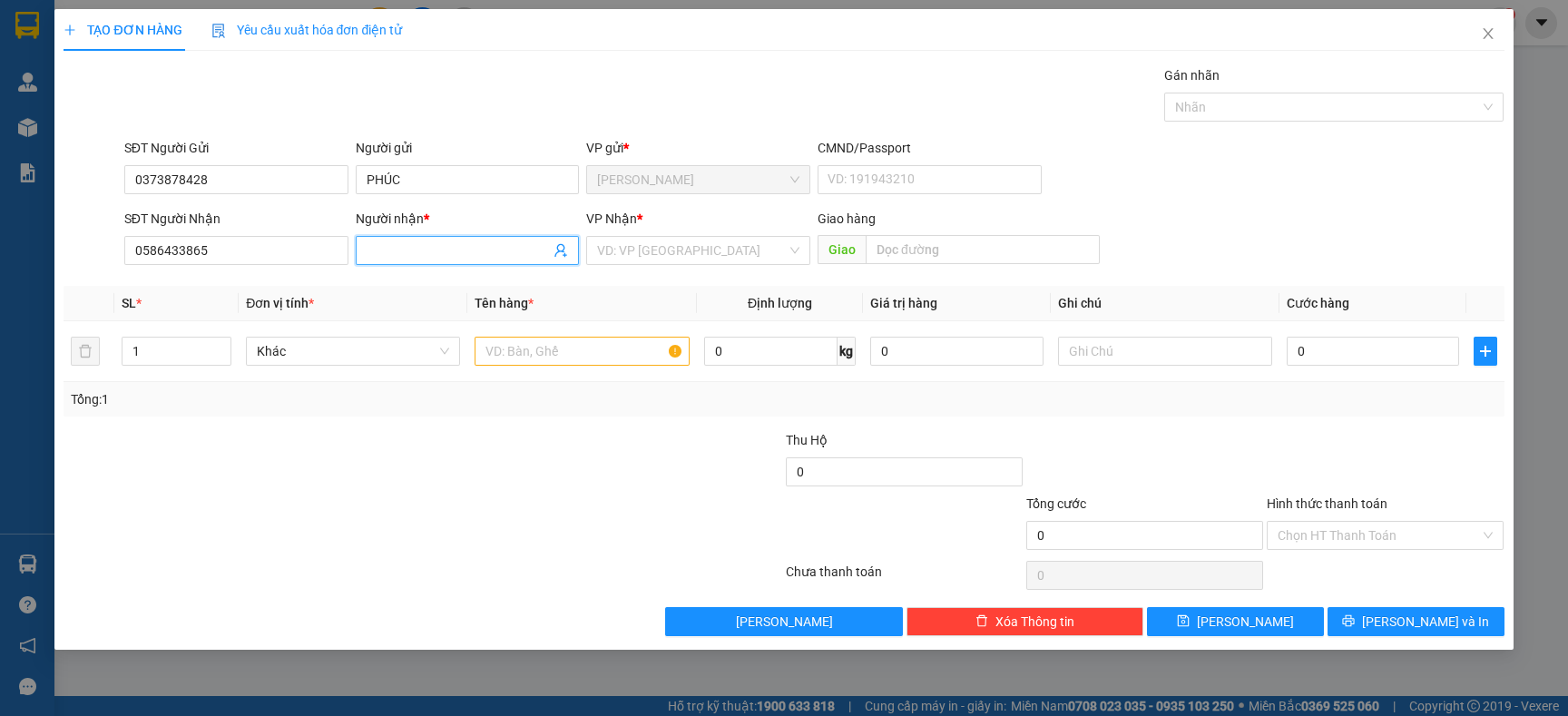
click at [447, 246] on input "Người nhận *" at bounding box center [458, 251] width 184 height 20
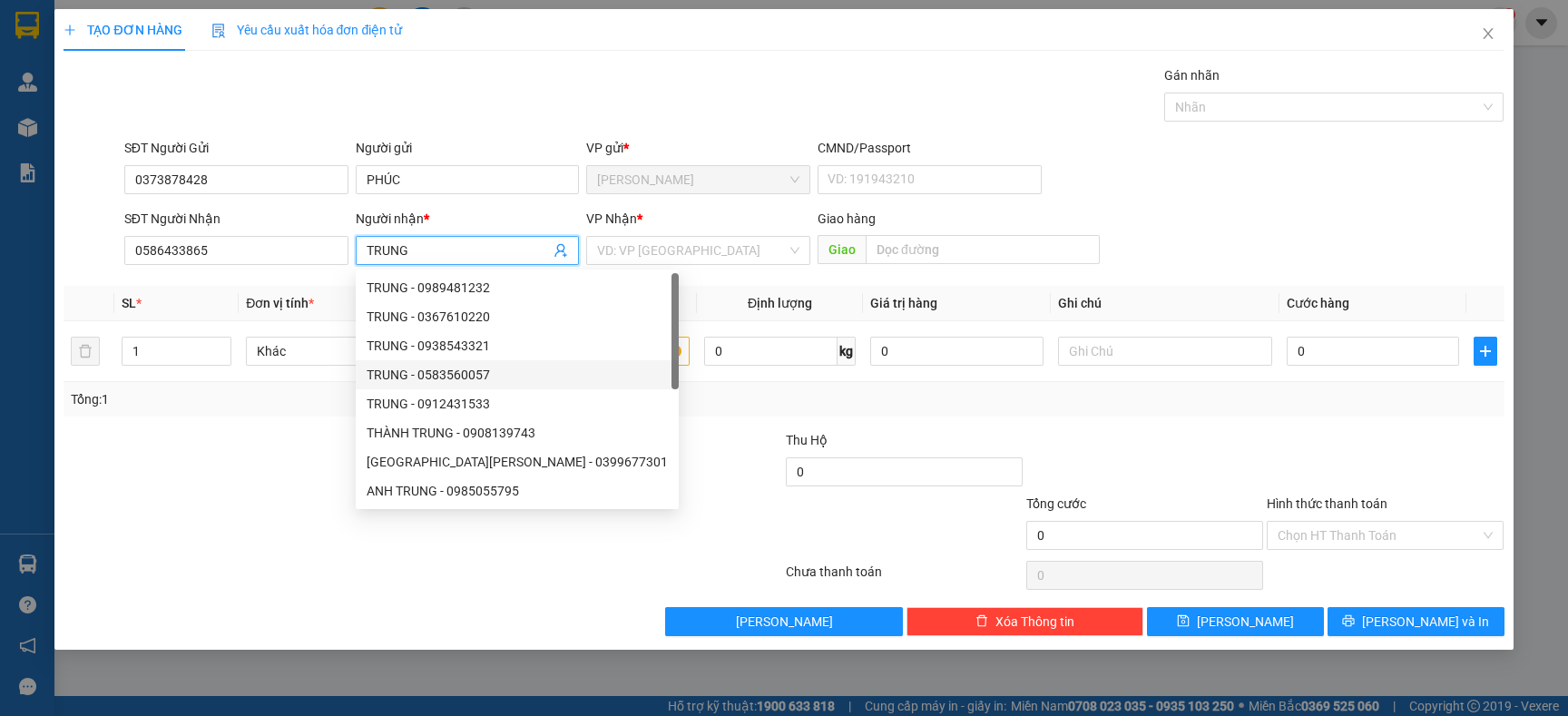
click at [282, 507] on div at bounding box center [302, 526] width 481 height 63
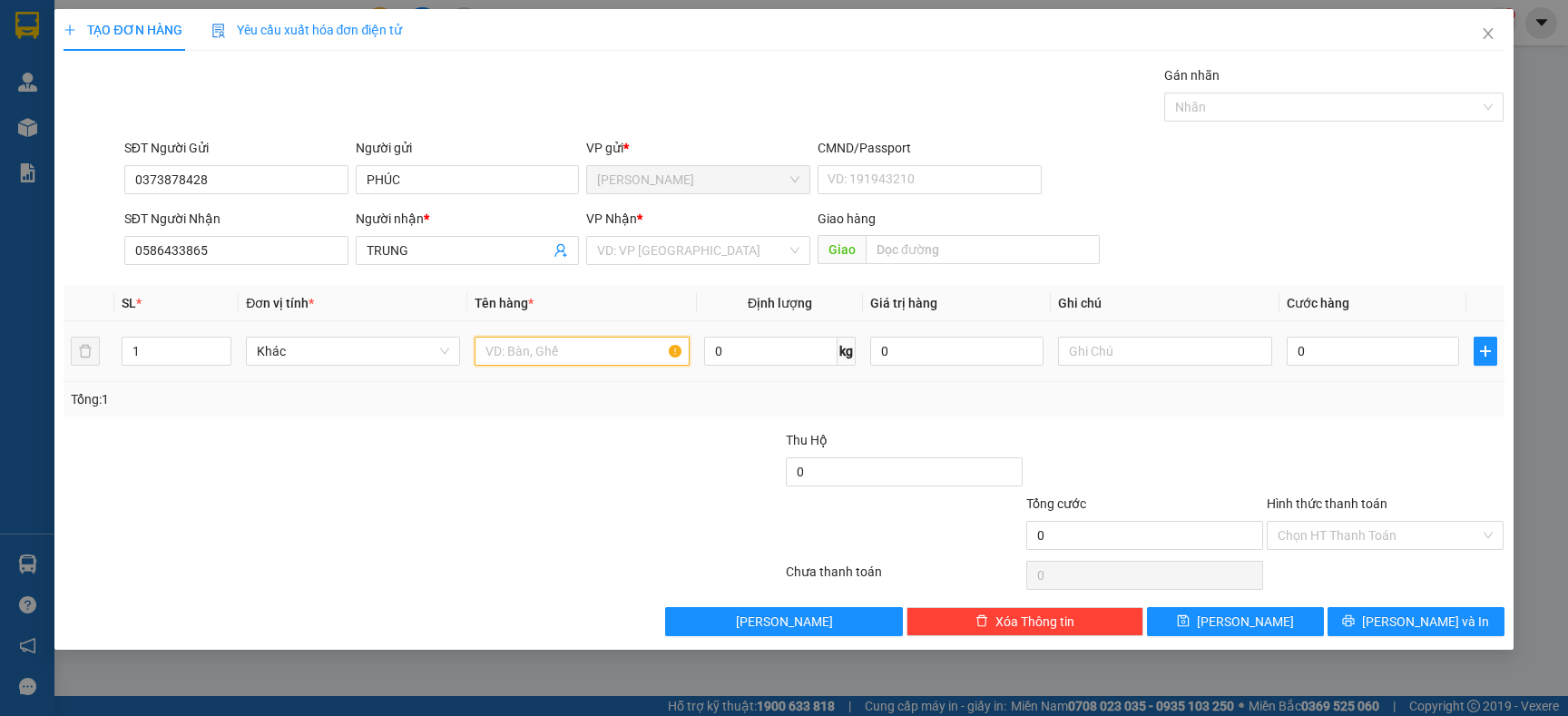
click at [560, 365] on input "text" at bounding box center [581, 351] width 214 height 29
click at [510, 403] on div "Tổng: 1" at bounding box center [339, 399] width 535 height 20
click at [1357, 352] on input "0" at bounding box center [1373, 351] width 172 height 29
click at [1298, 384] on div "Tổng: 1" at bounding box center [783, 399] width 1440 height 35
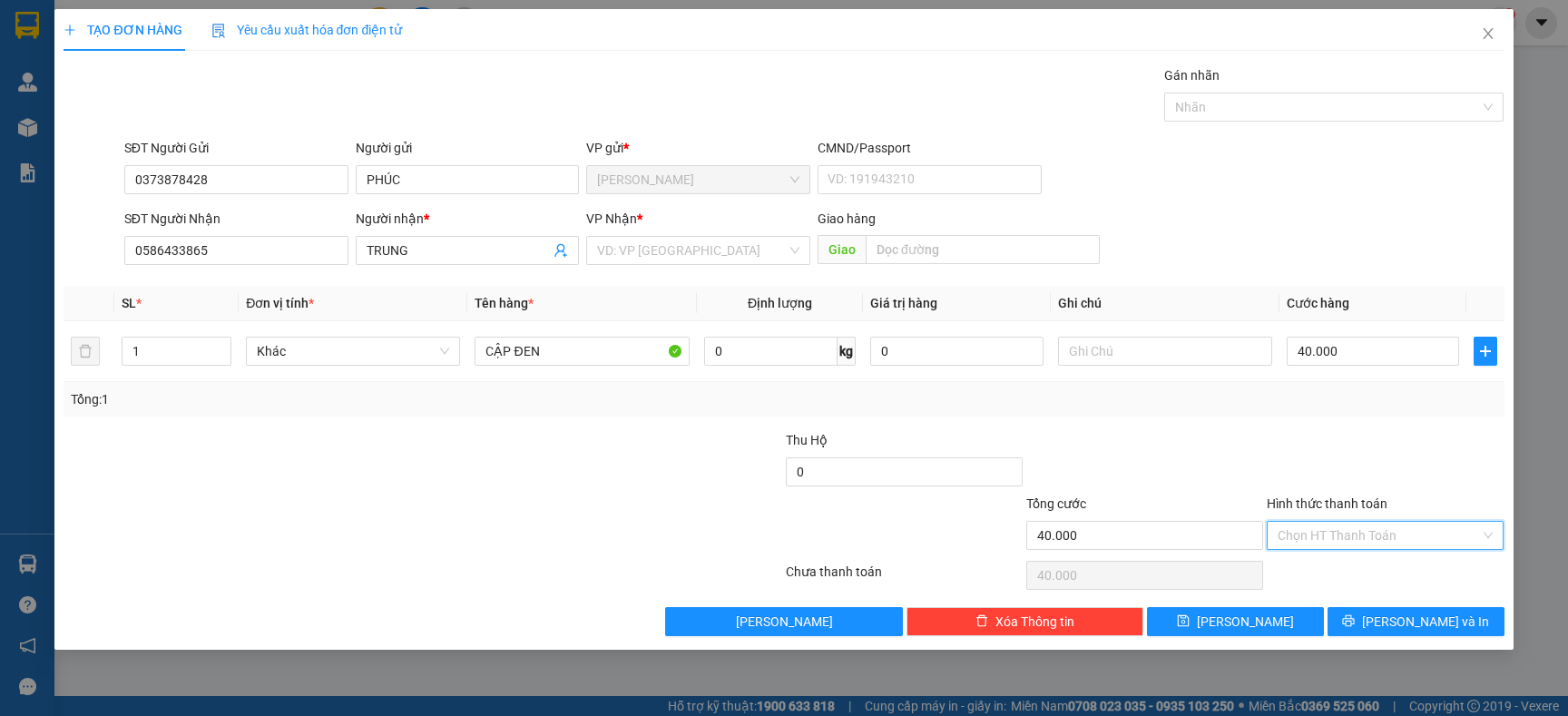
click at [1360, 535] on input "Hình thức thanh toán" at bounding box center [1379, 536] width 202 height 28
click at [1335, 565] on div "Tại văn phòng" at bounding box center [1385, 572] width 215 height 20
click at [1355, 623] on icon "printer" at bounding box center [1348, 621] width 13 height 13
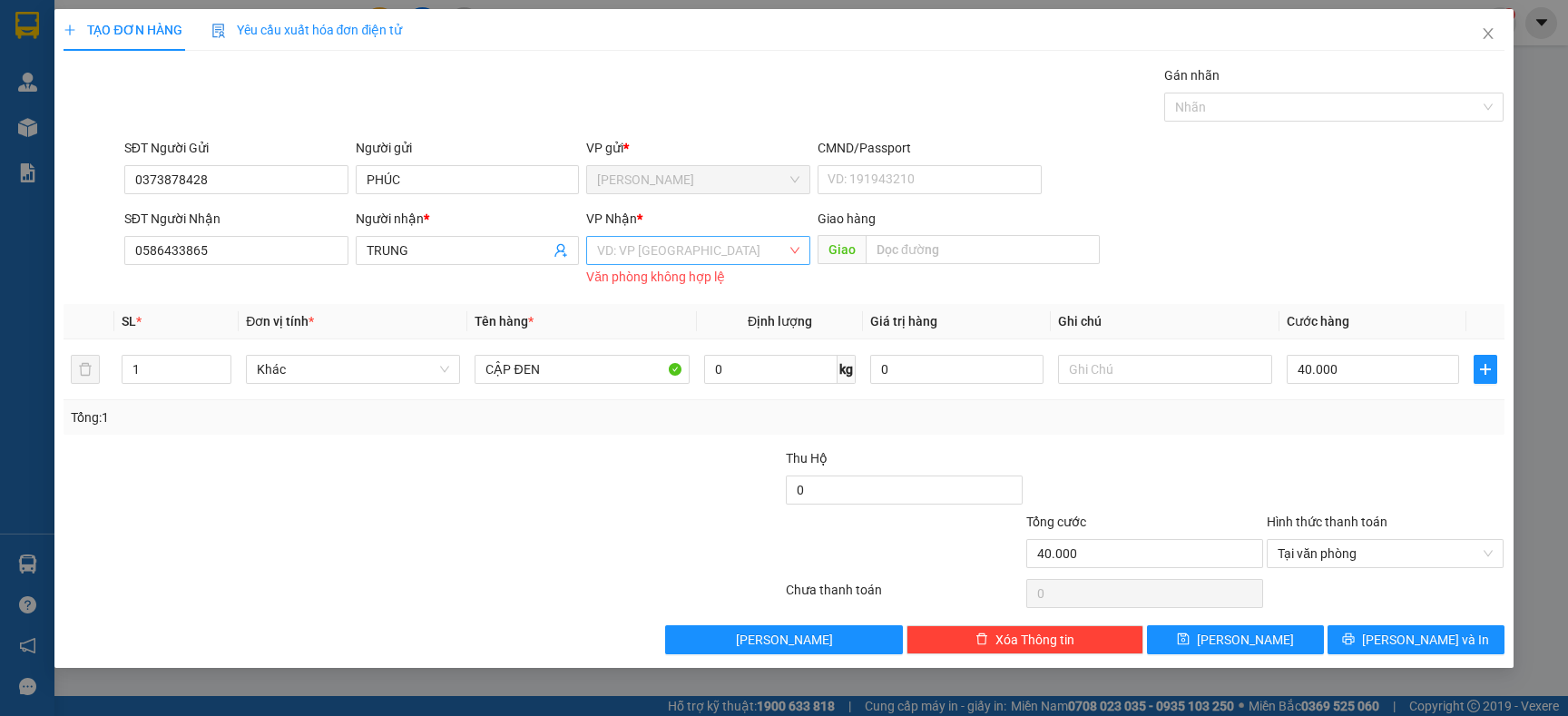
click at [726, 260] on input "search" at bounding box center [692, 251] width 190 height 28
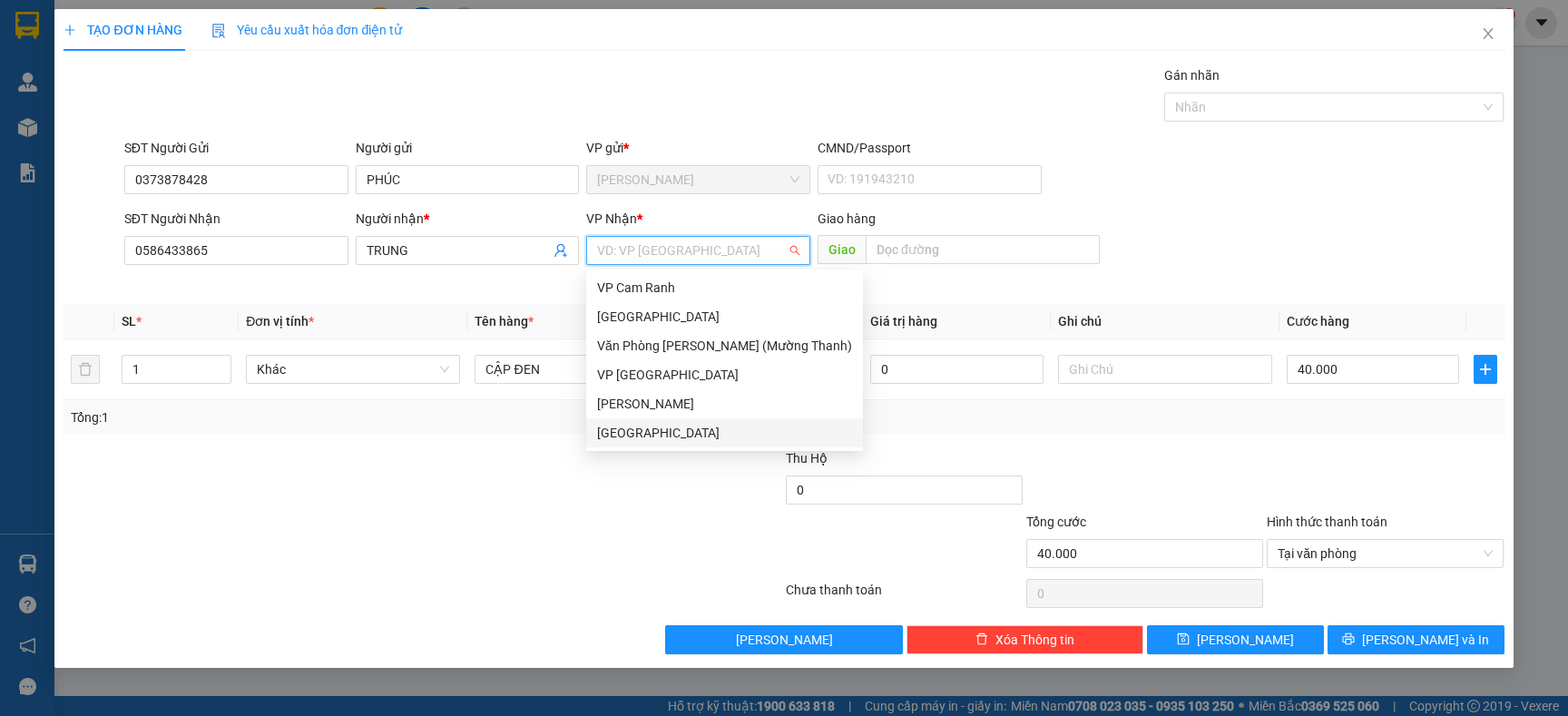
click at [656, 444] on div "[GEOGRAPHIC_DATA]" at bounding box center [725, 433] width 277 height 29
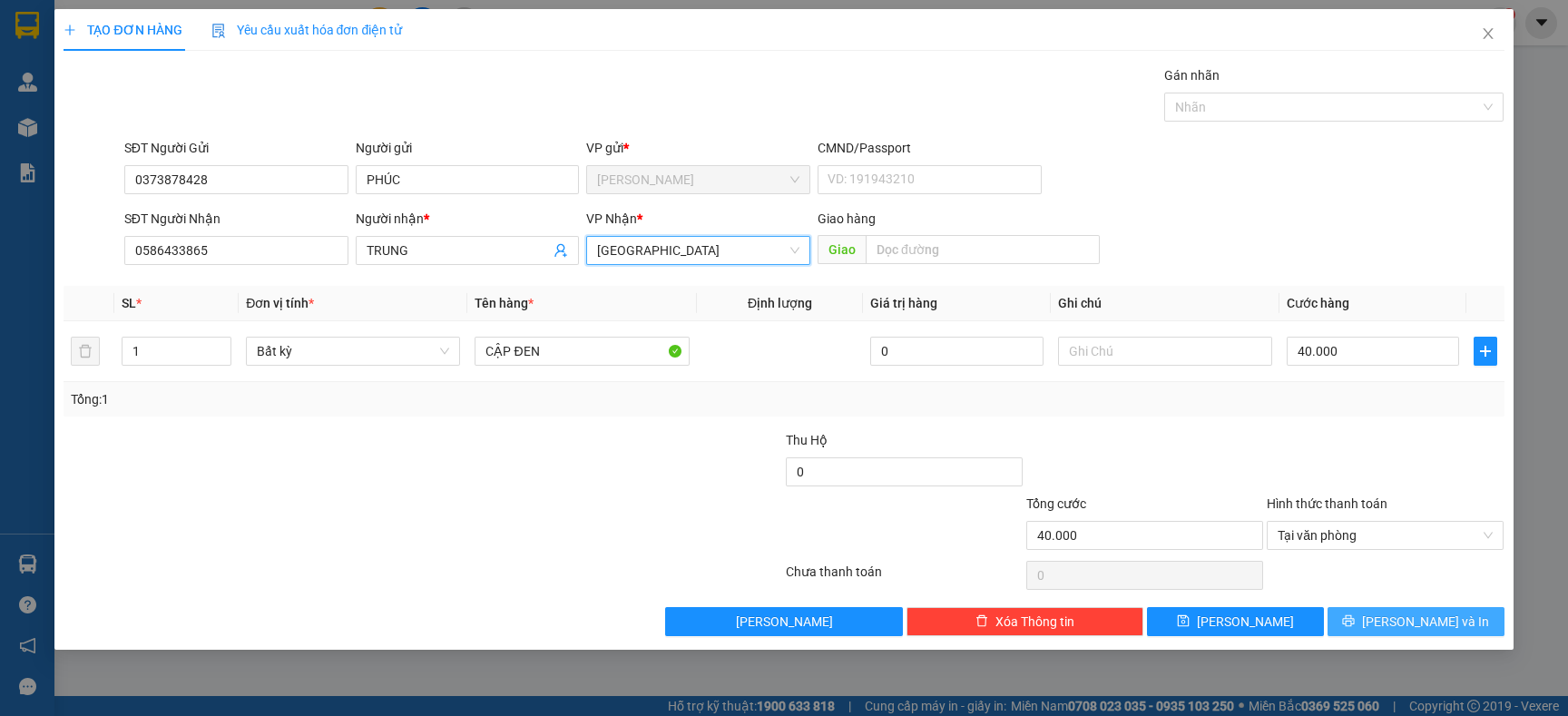
click at [1421, 626] on span "[PERSON_NAME] và In" at bounding box center [1425, 622] width 127 height 20
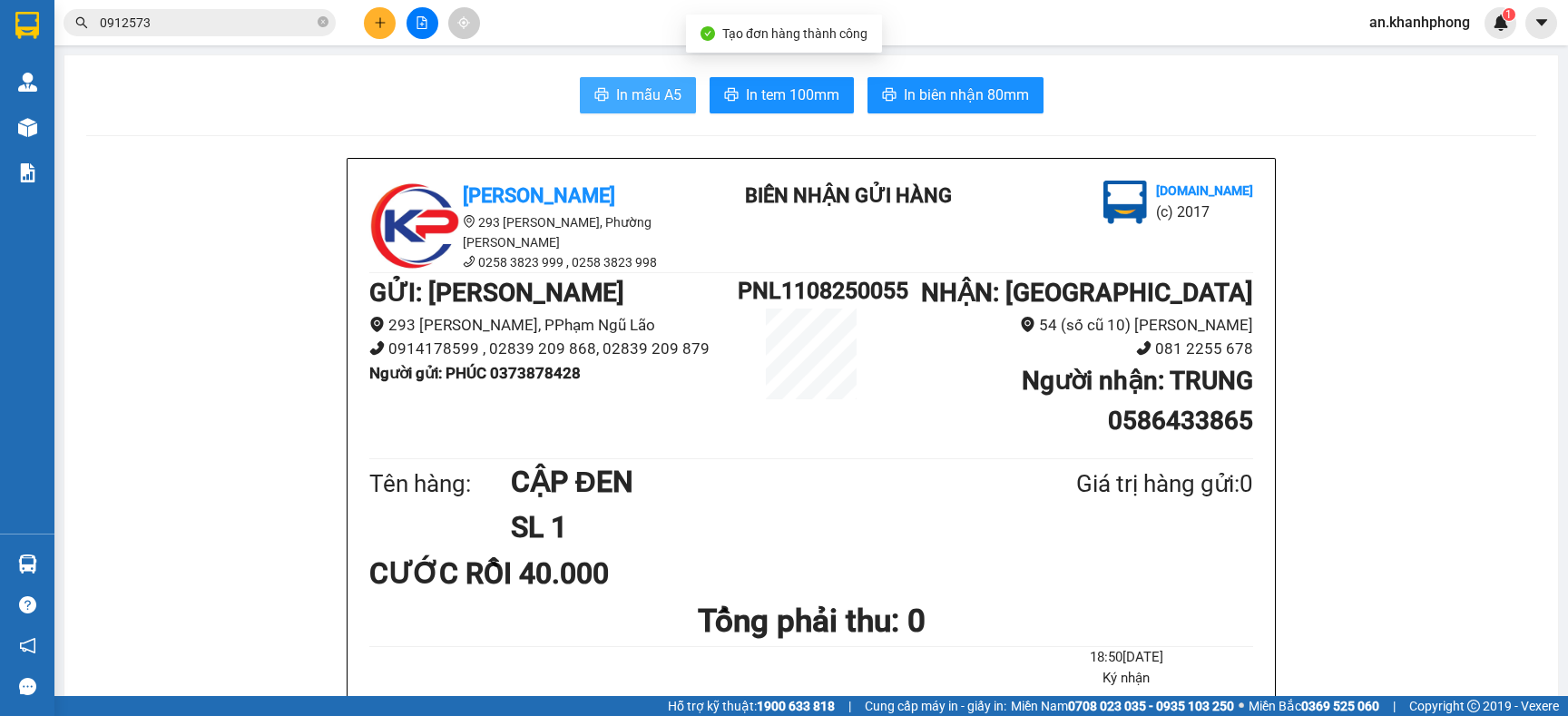
click at [597, 104] on button "In mẫu A5" at bounding box center [637, 95] width 116 height 37
click at [212, 21] on input "0912573" at bounding box center [207, 23] width 214 height 20
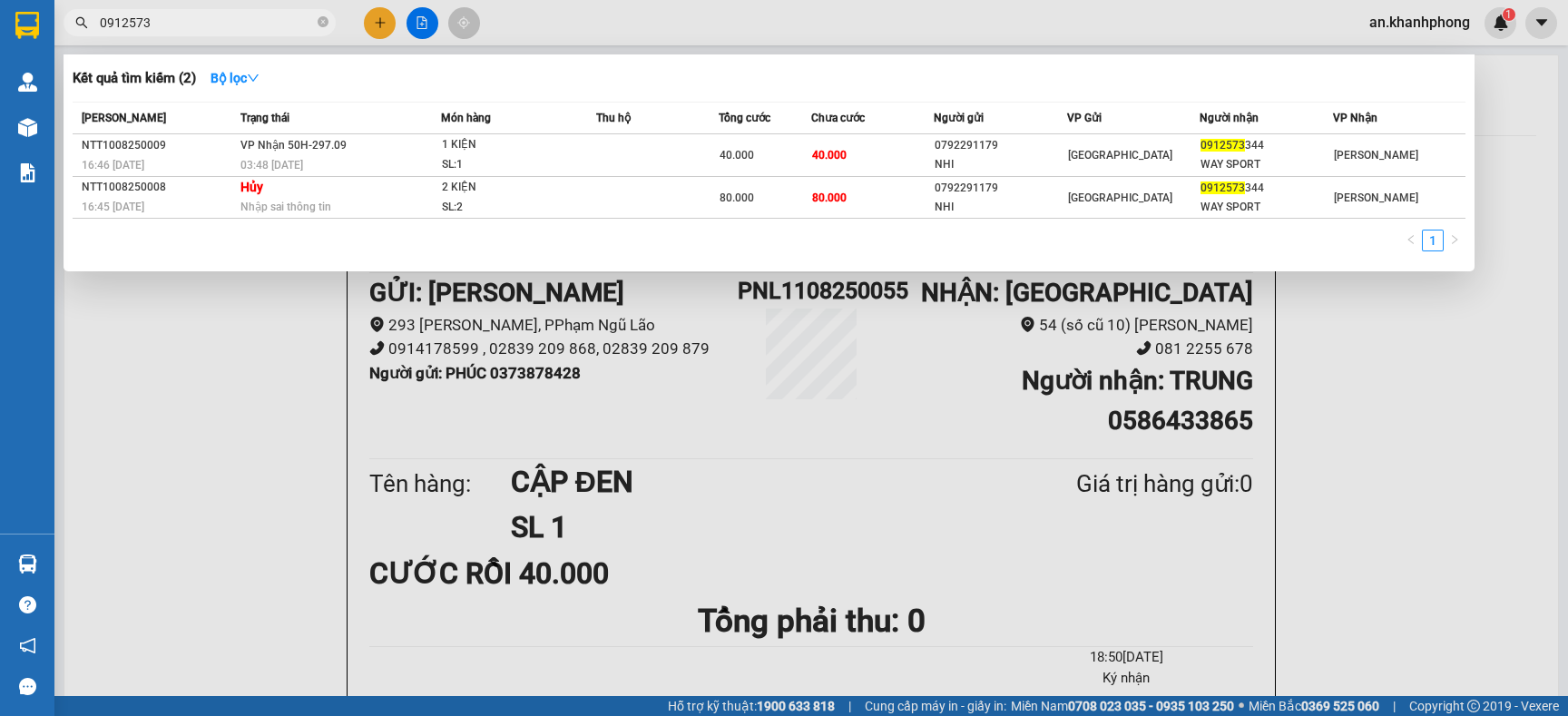
click at [212, 21] on input "0912573" at bounding box center [207, 23] width 214 height 20
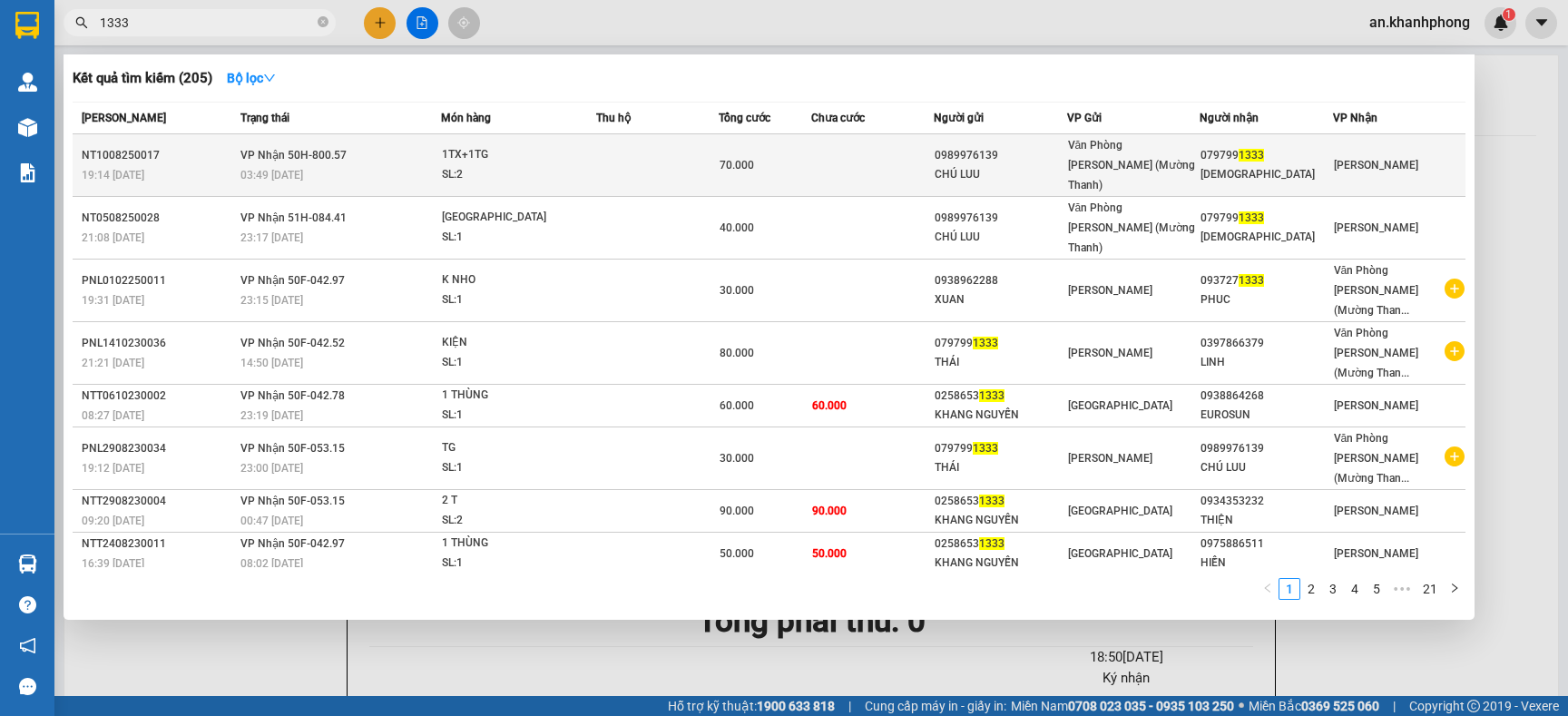
click at [827, 148] on td at bounding box center [873, 165] width 123 height 62
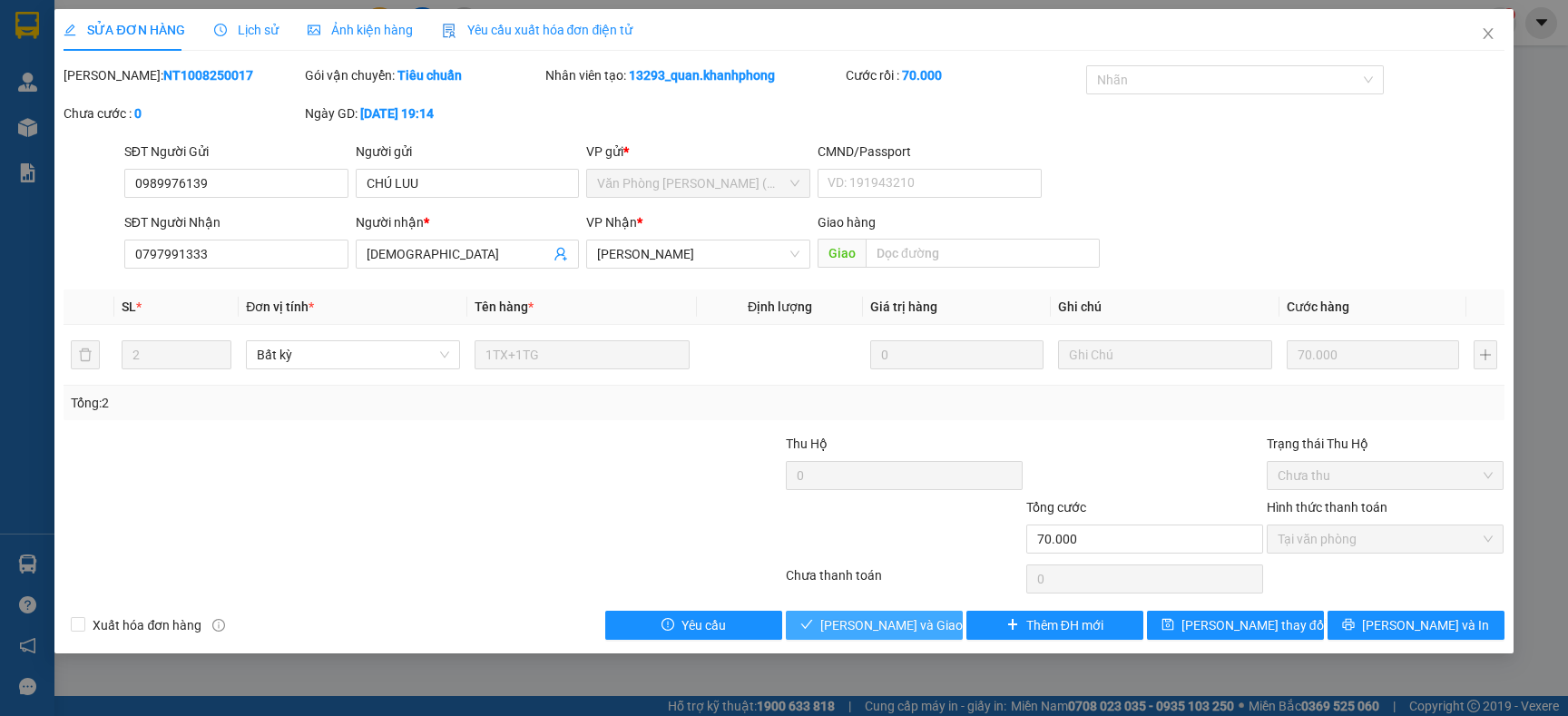
click at [889, 622] on span "Lưu và Giao hàng" at bounding box center [908, 626] width 174 height 20
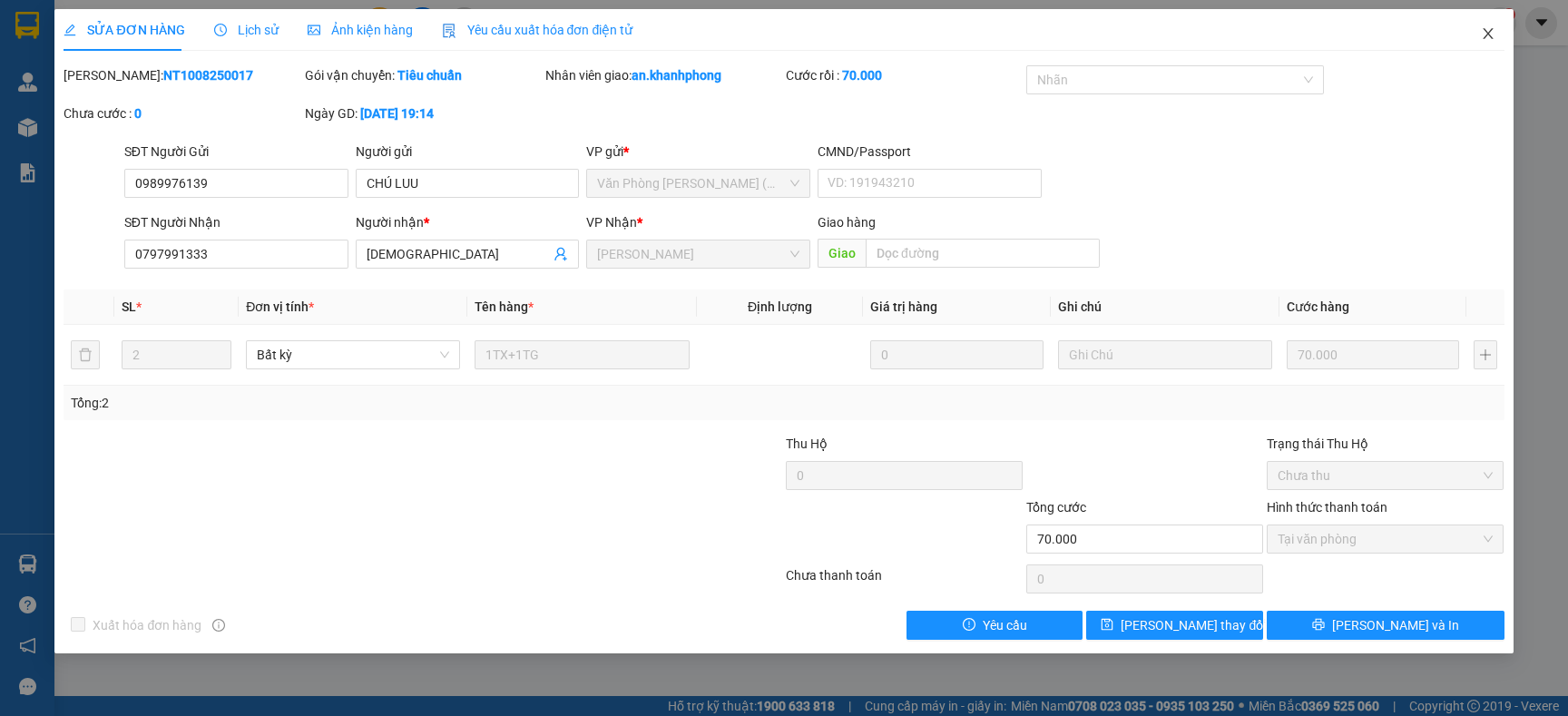
click at [1484, 33] on icon "close" at bounding box center [1488, 34] width 15 height 15
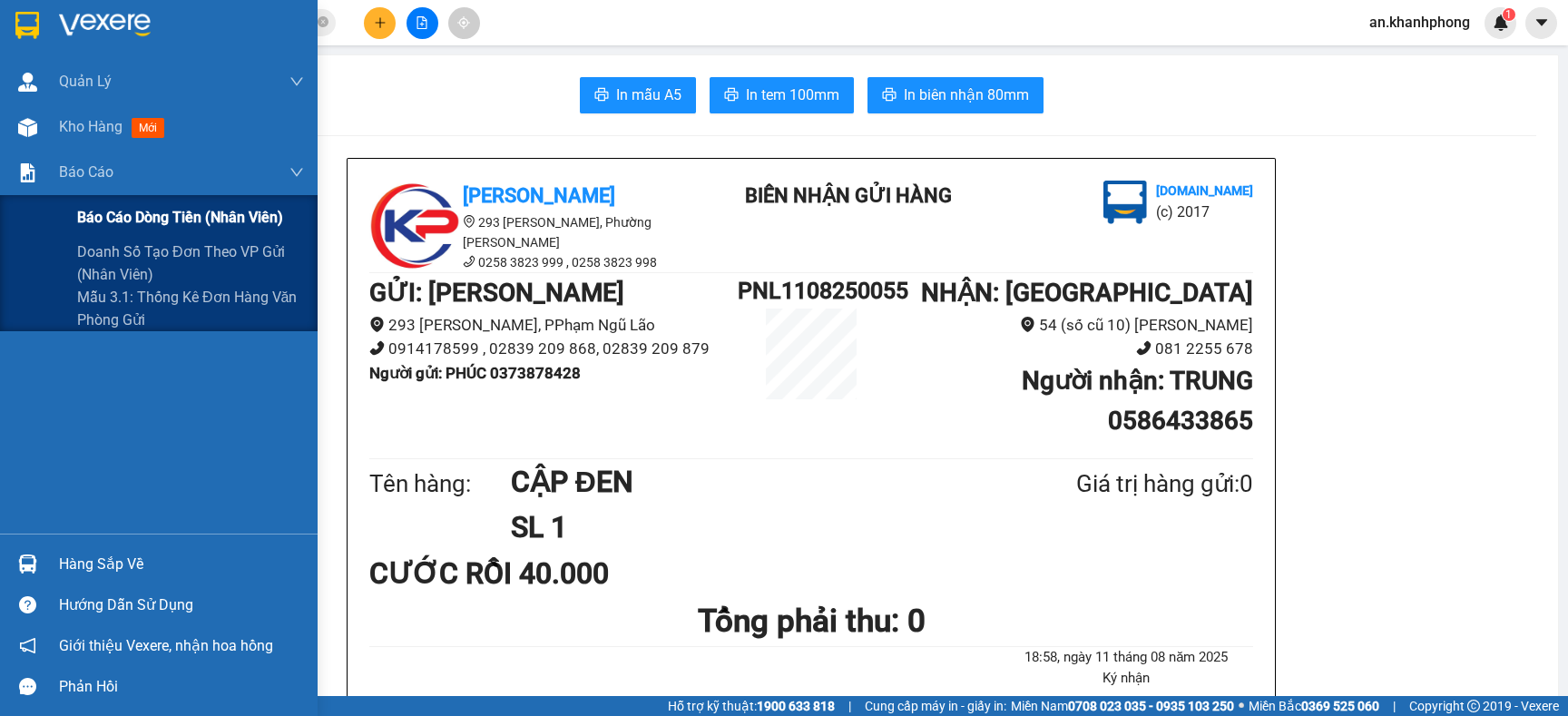
click at [130, 218] on span "Báo cáo dòng tiền (nhân viên)" at bounding box center [180, 217] width 206 height 23
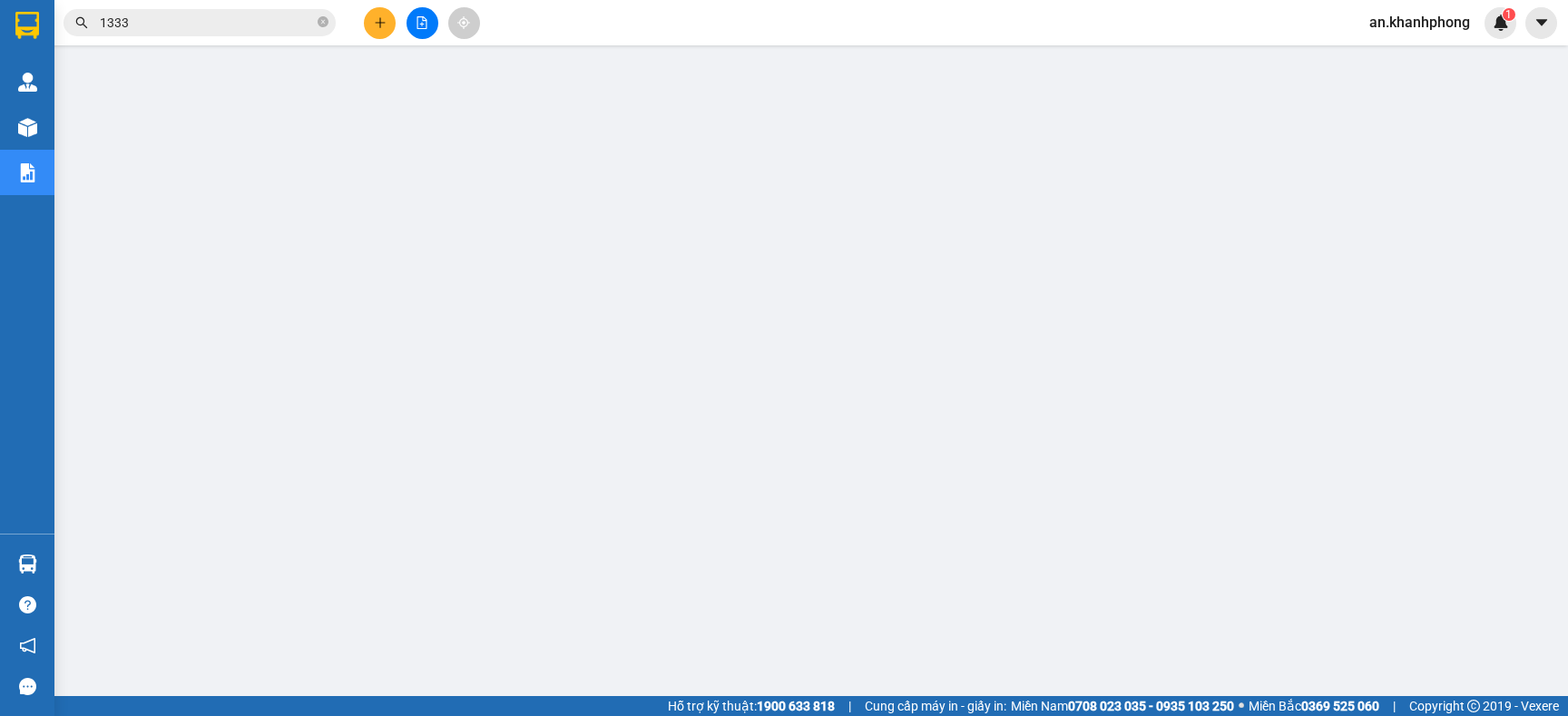
click at [377, 23] on icon "plus" at bounding box center [380, 22] width 10 height 1
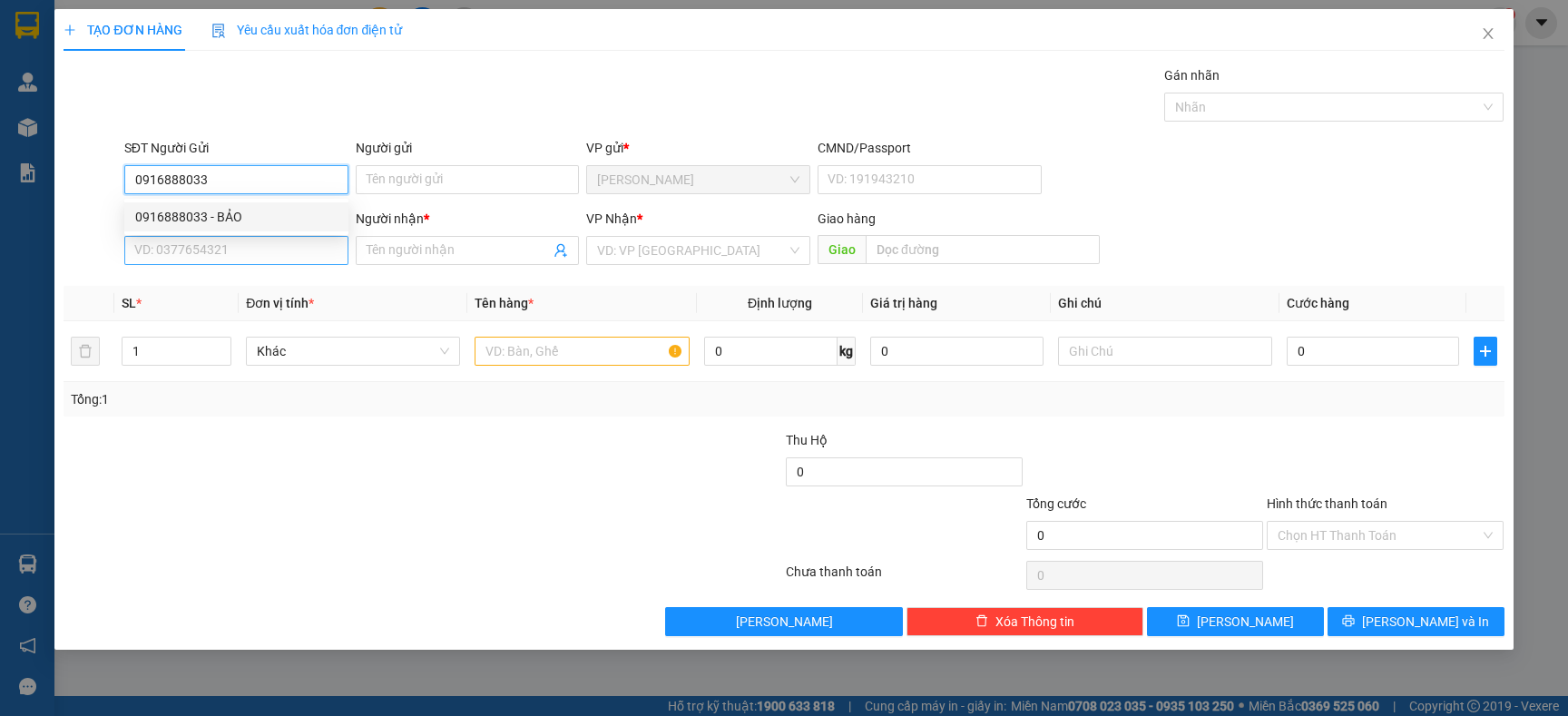
drag, startPoint x: 216, startPoint y: 208, endPoint x: 221, endPoint y: 236, distance: 28.4
click at [217, 210] on div "0916888033 - BẢO" at bounding box center [237, 217] width 202 height 20
click at [223, 251] on input "SĐT Người Nhận" at bounding box center [237, 250] width 224 height 29
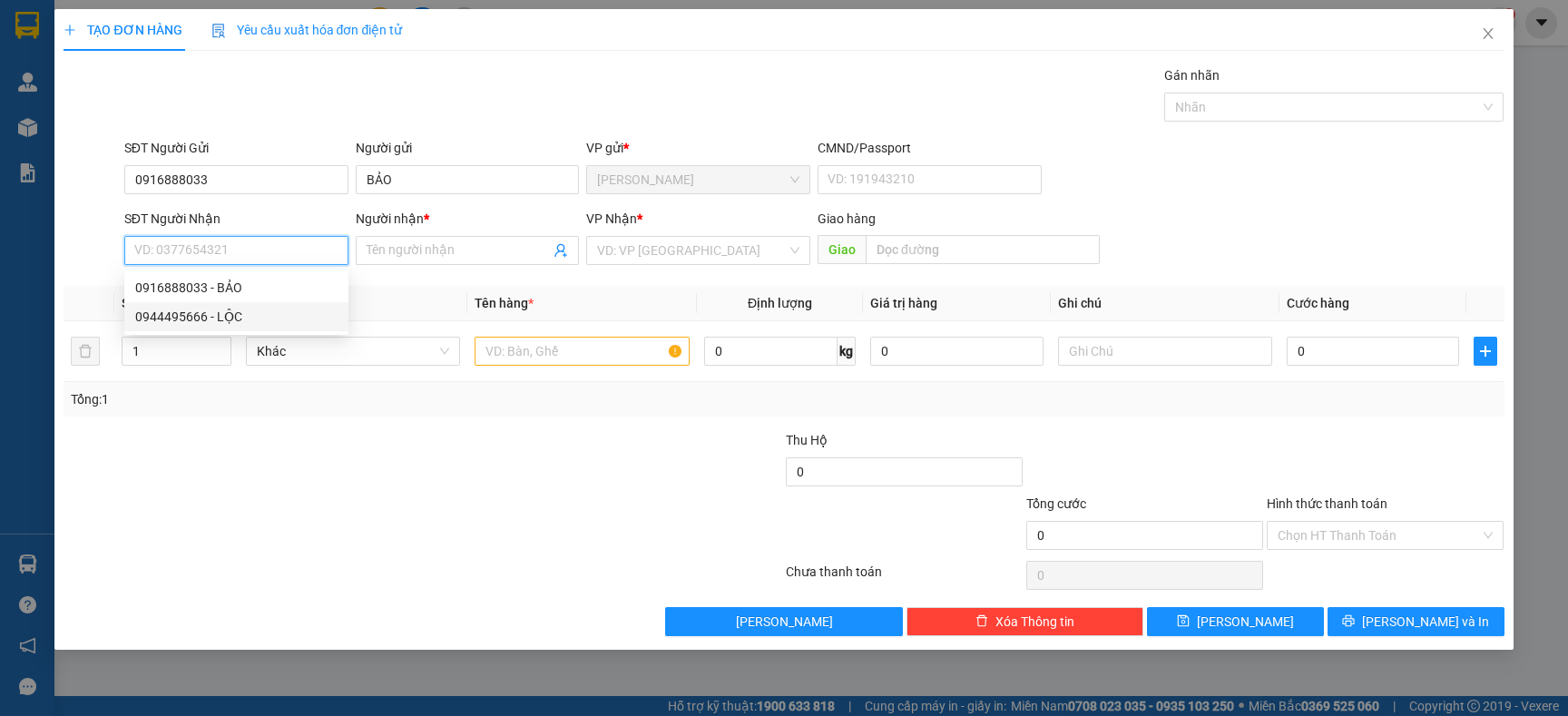
click at [247, 307] on div "0944495666 - LỘC" at bounding box center [237, 317] width 202 height 20
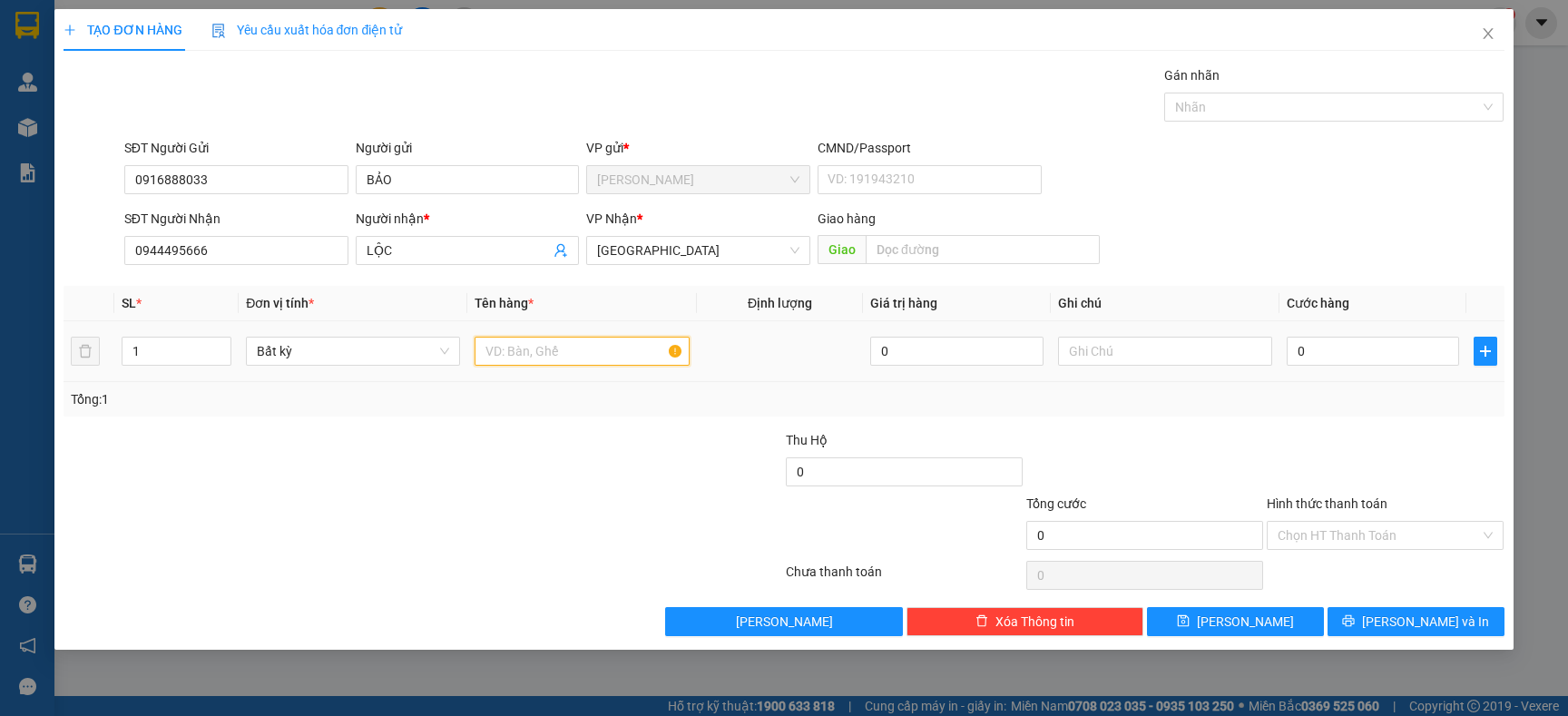
click at [546, 361] on input "text" at bounding box center [581, 351] width 214 height 29
click at [1354, 359] on input "0" at bounding box center [1373, 351] width 172 height 29
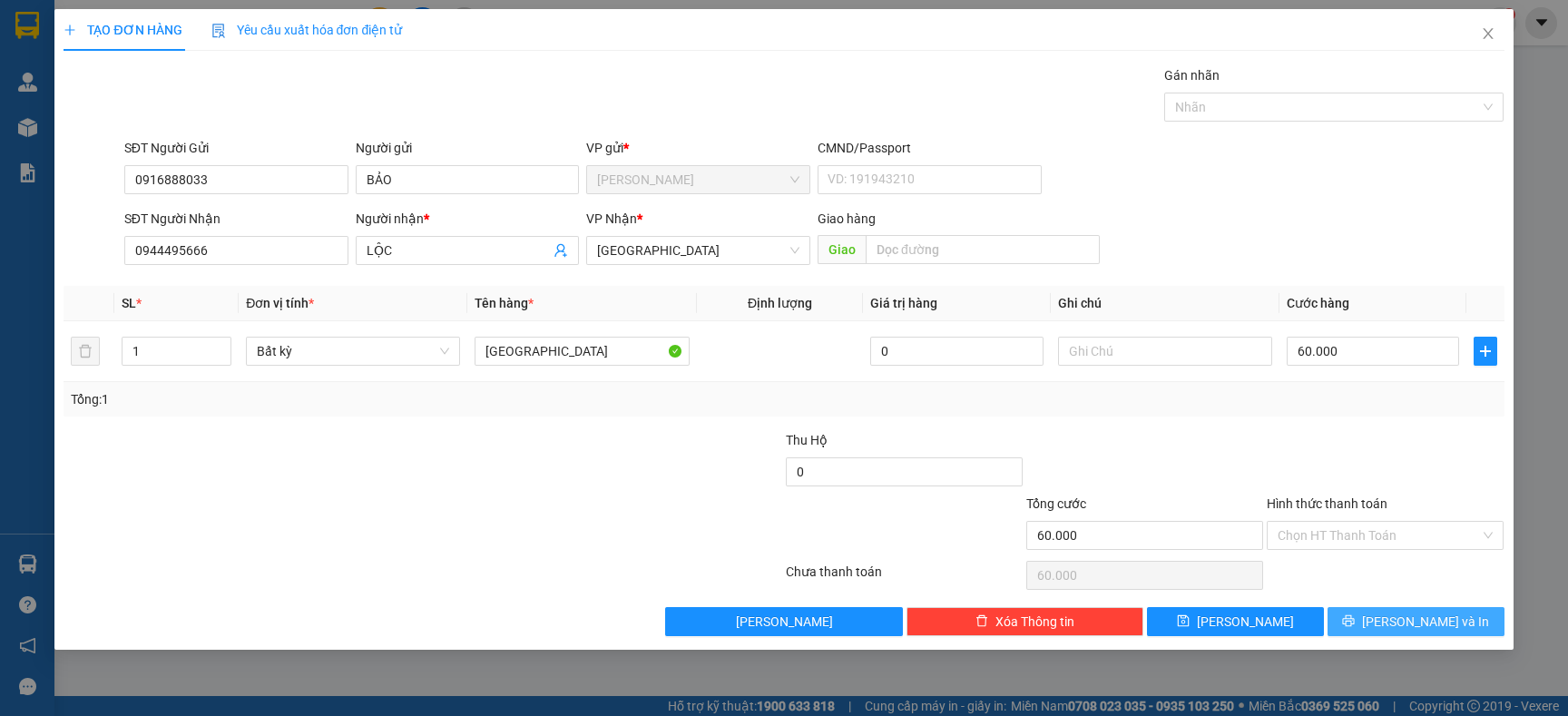
click at [1395, 612] on button "[PERSON_NAME] và In" at bounding box center [1416, 621] width 177 height 29
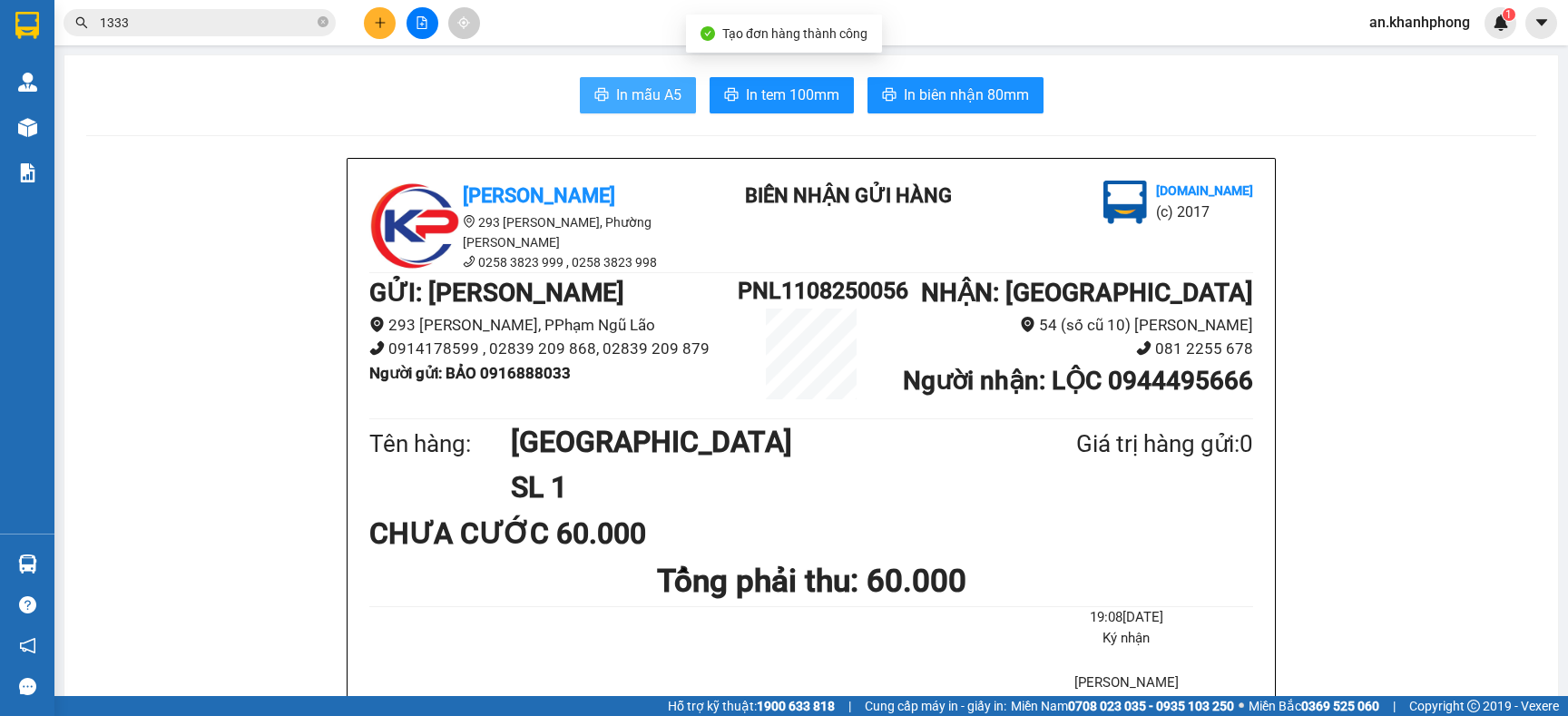
click at [616, 103] on span "In mẫu A5" at bounding box center [648, 94] width 65 height 23
click at [287, 27] on input "1333" at bounding box center [207, 23] width 214 height 20
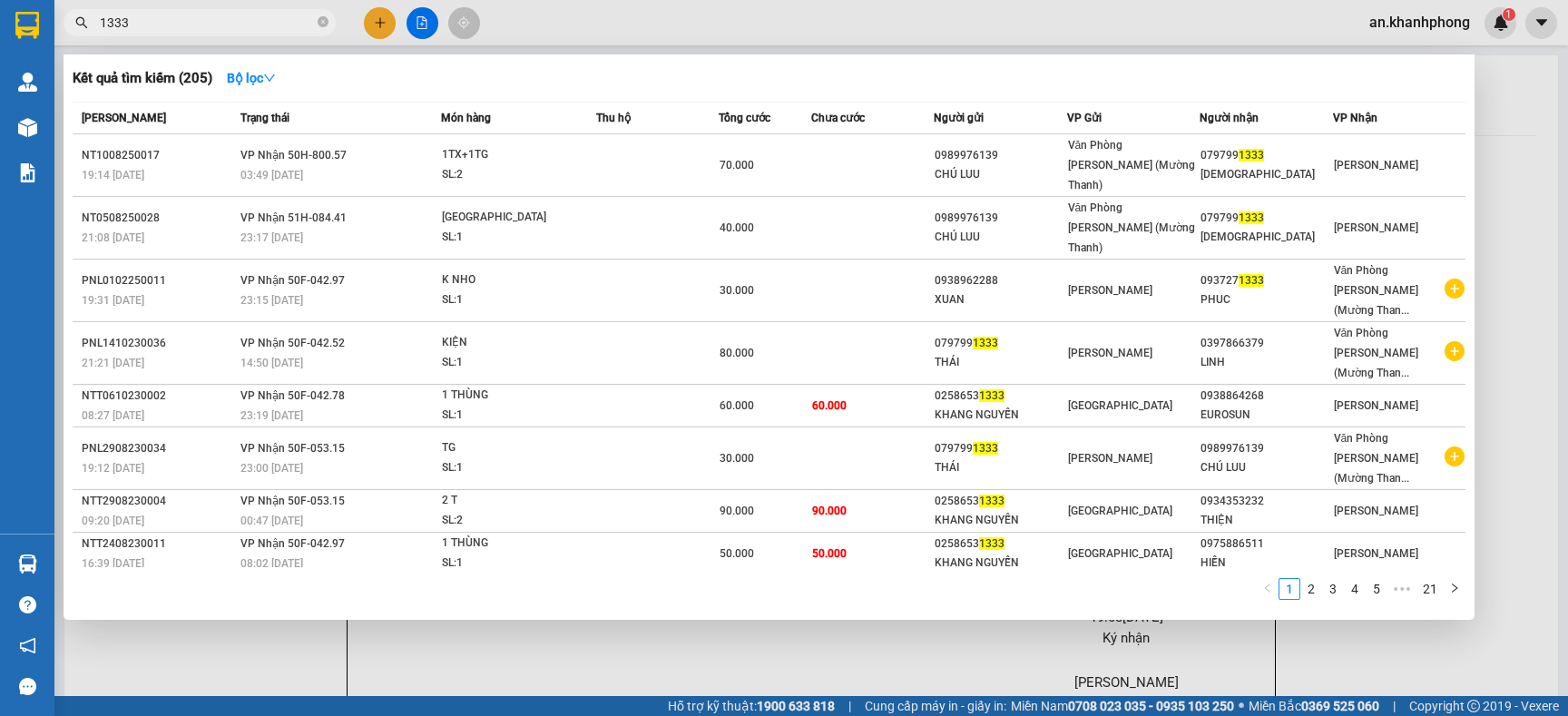
click at [287, 27] on input "1333" at bounding box center [207, 23] width 214 height 20
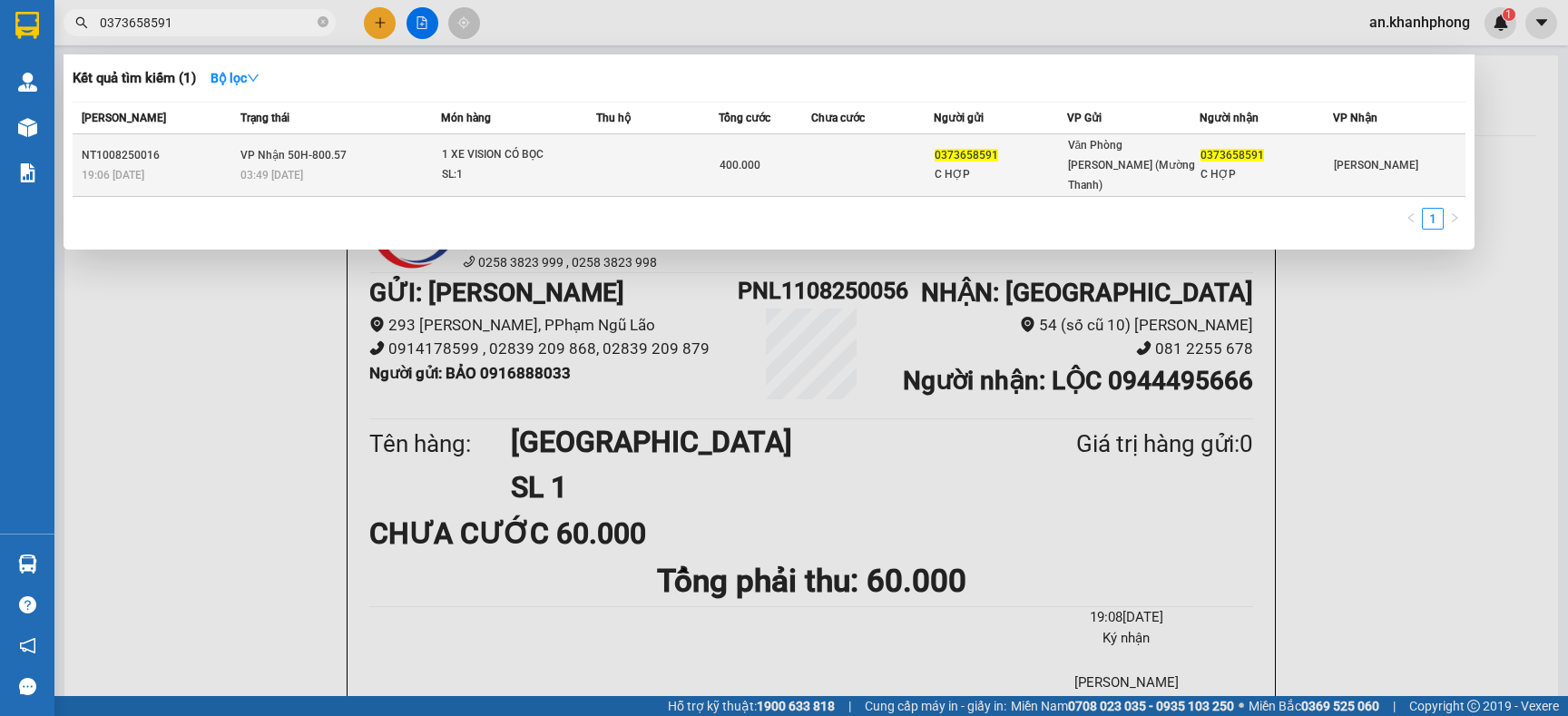
click at [842, 147] on td at bounding box center [873, 165] width 123 height 62
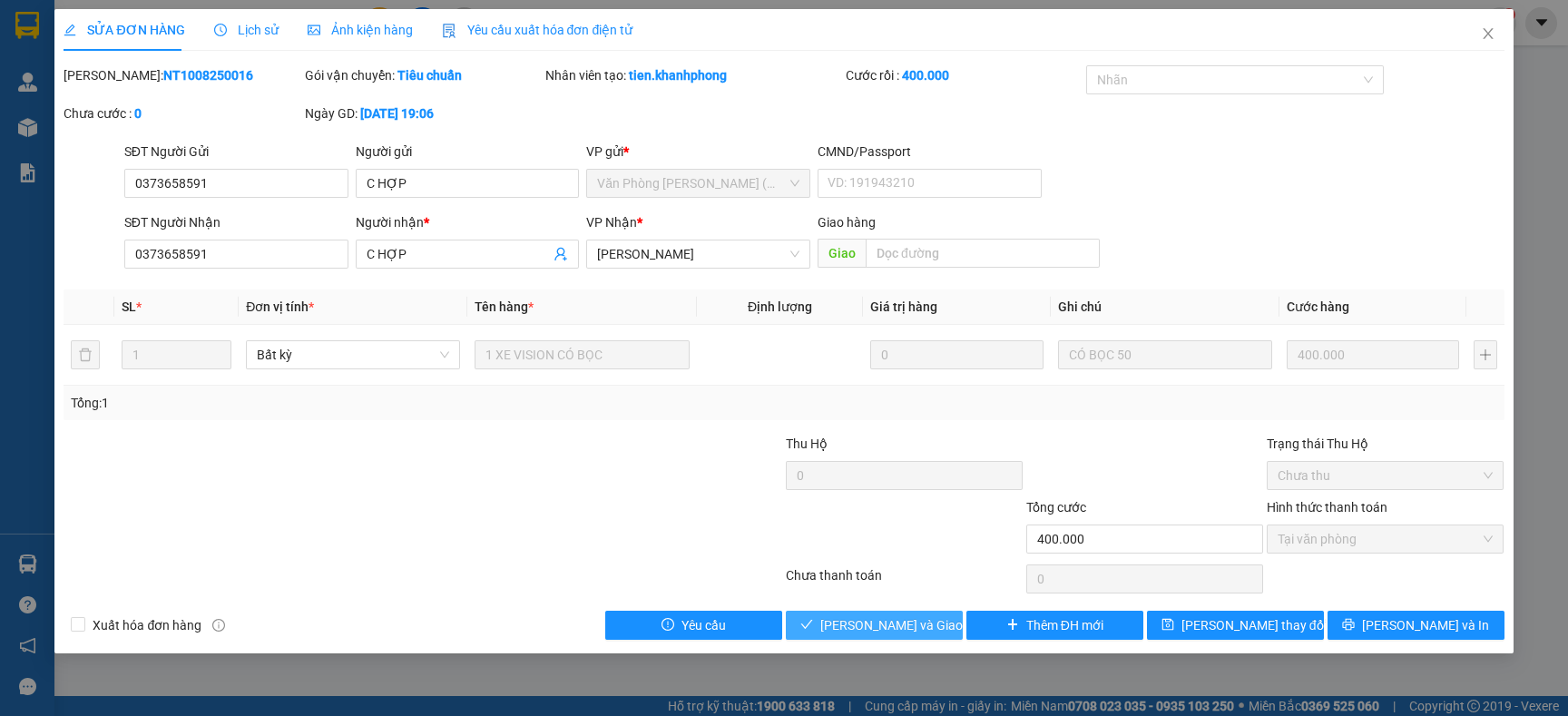
click at [896, 617] on span "Lưu và Giao hàng" at bounding box center [908, 626] width 174 height 20
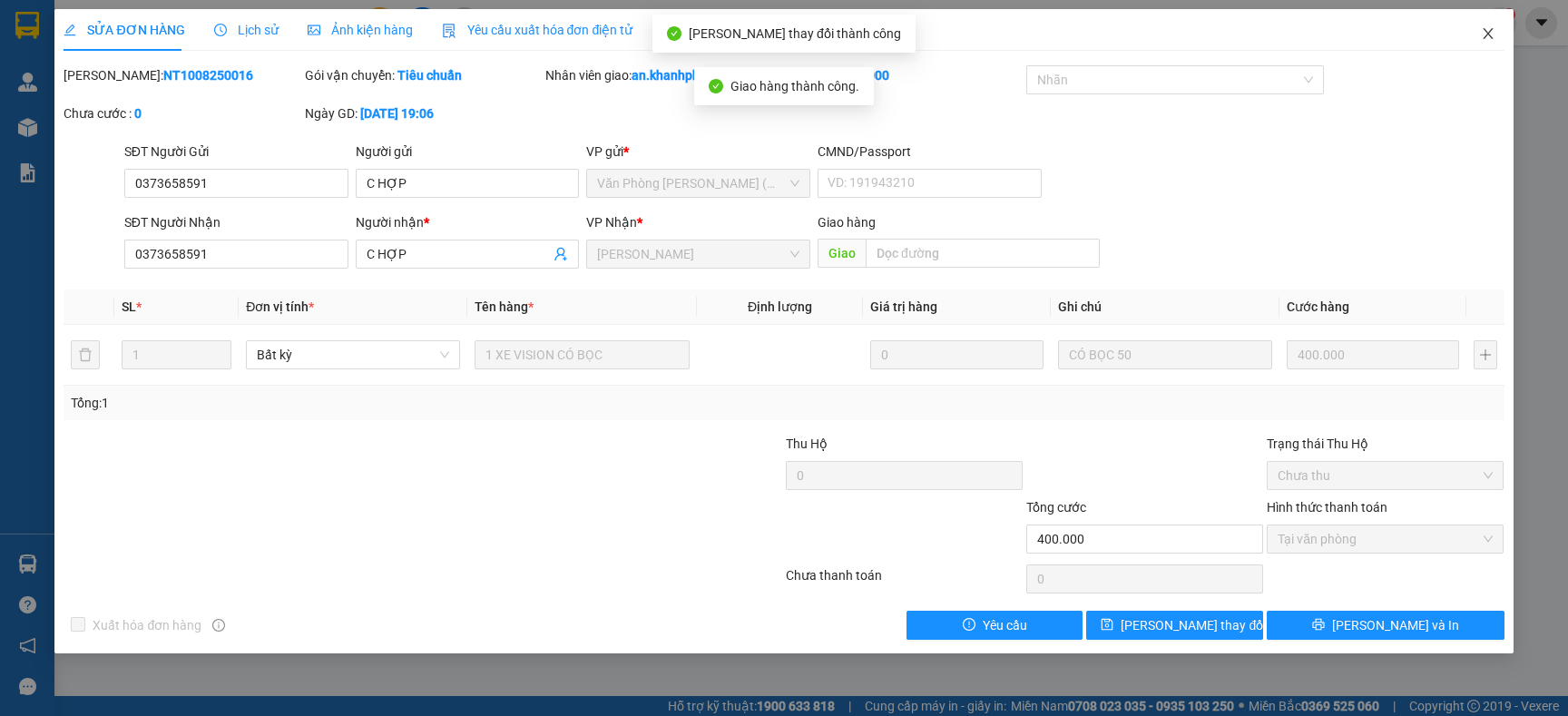
click at [1488, 34] on icon "close" at bounding box center [1488, 33] width 10 height 11
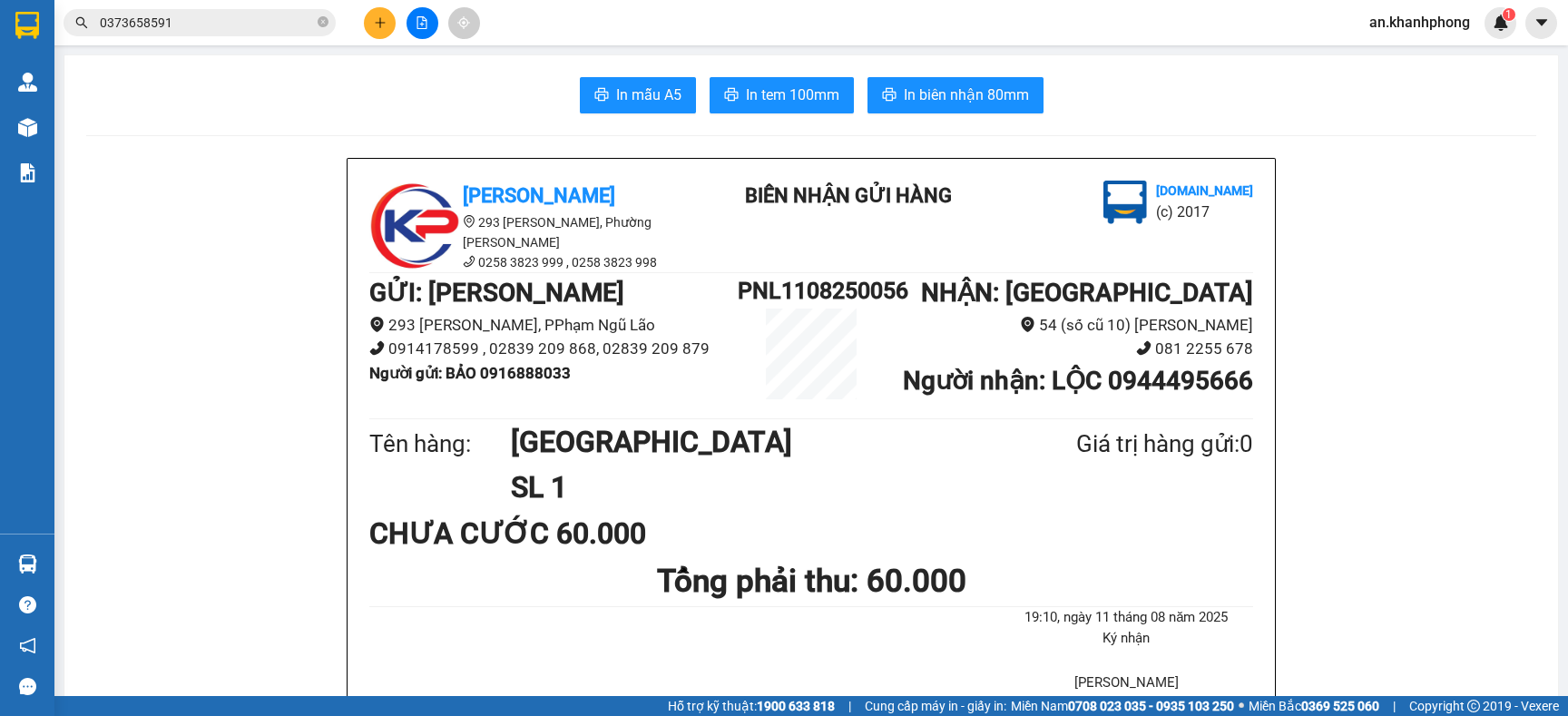
click at [380, 11] on button at bounding box center [380, 23] width 32 height 32
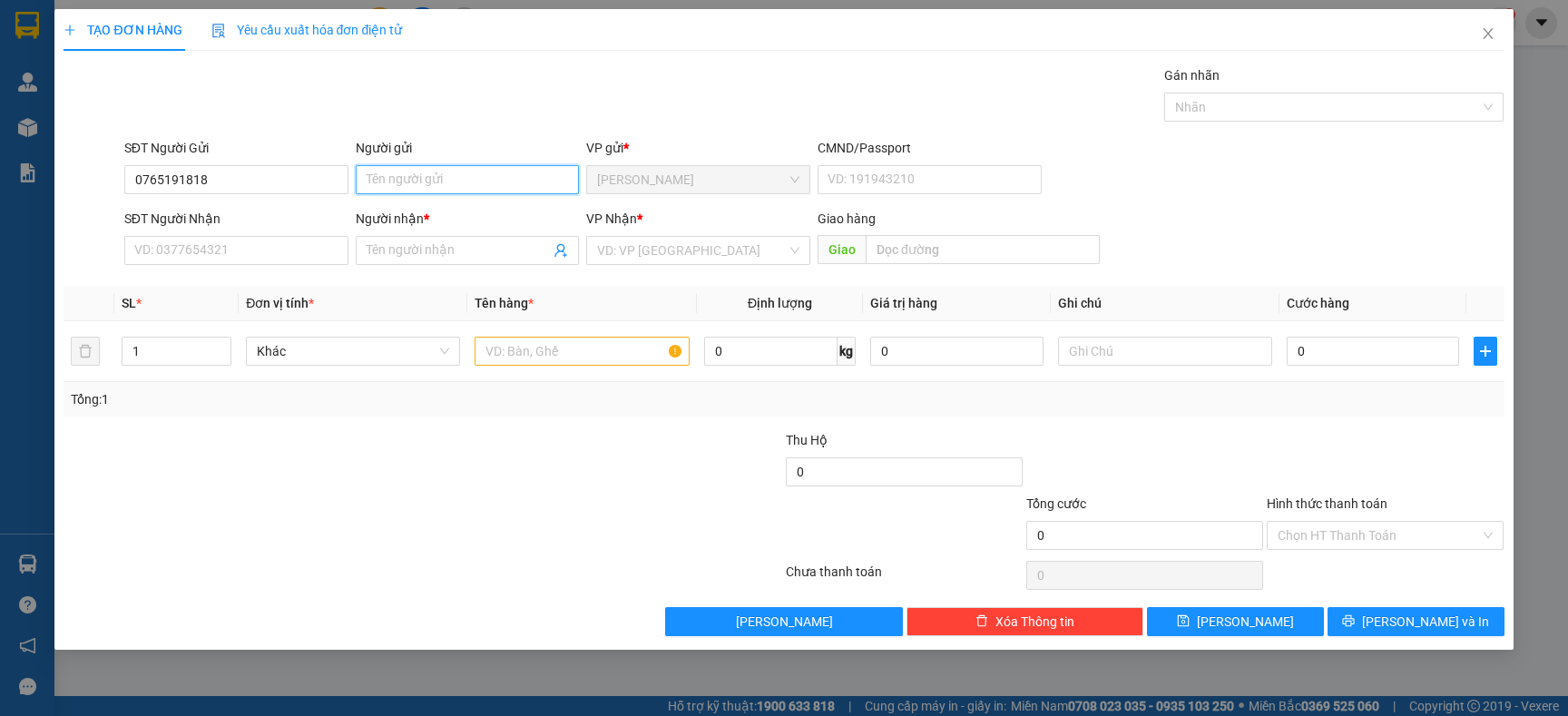
click at [404, 188] on input "Người gửi" at bounding box center [467, 179] width 224 height 29
click at [251, 256] on input "SĐT Người Nhận" at bounding box center [237, 250] width 224 height 29
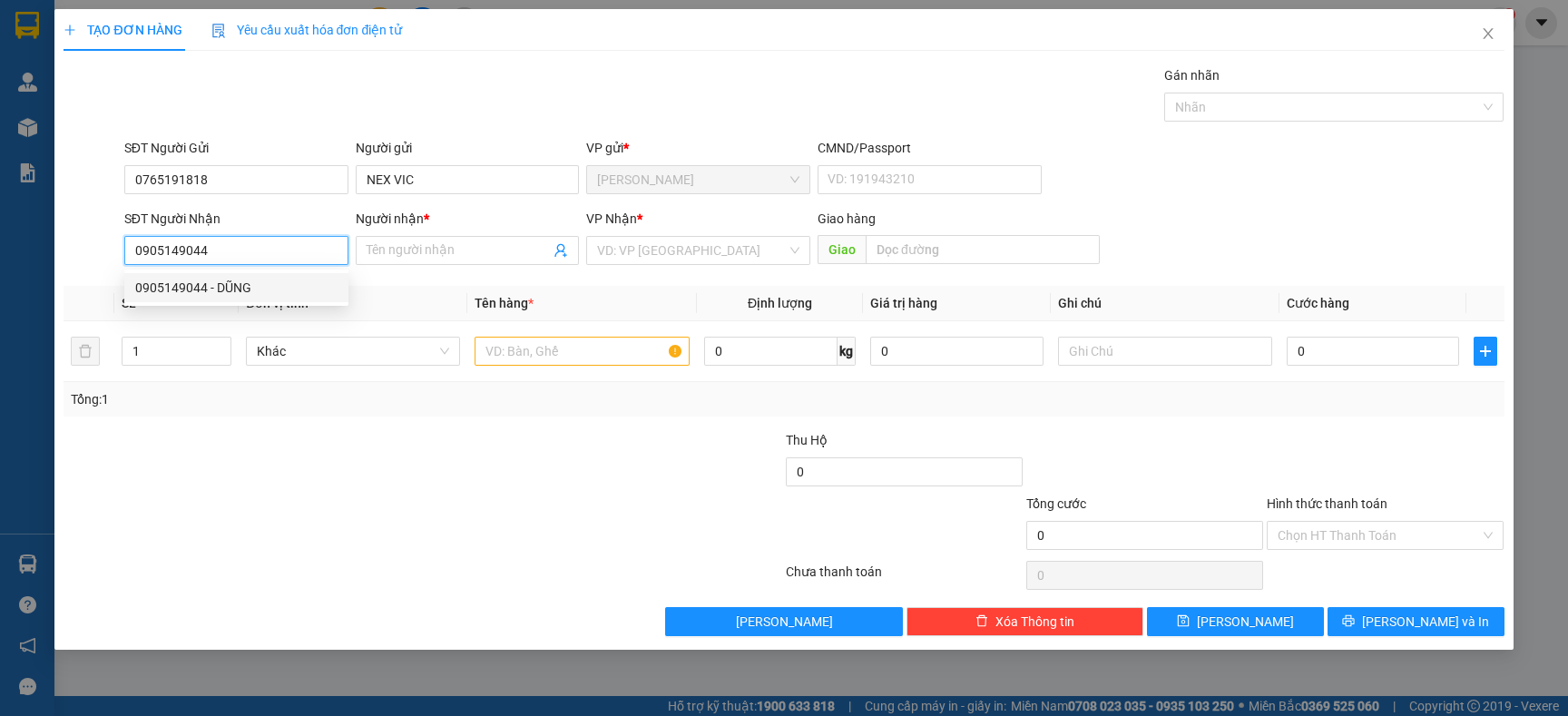
click at [245, 290] on div "0905149044 - DŨNG" at bounding box center [237, 288] width 202 height 20
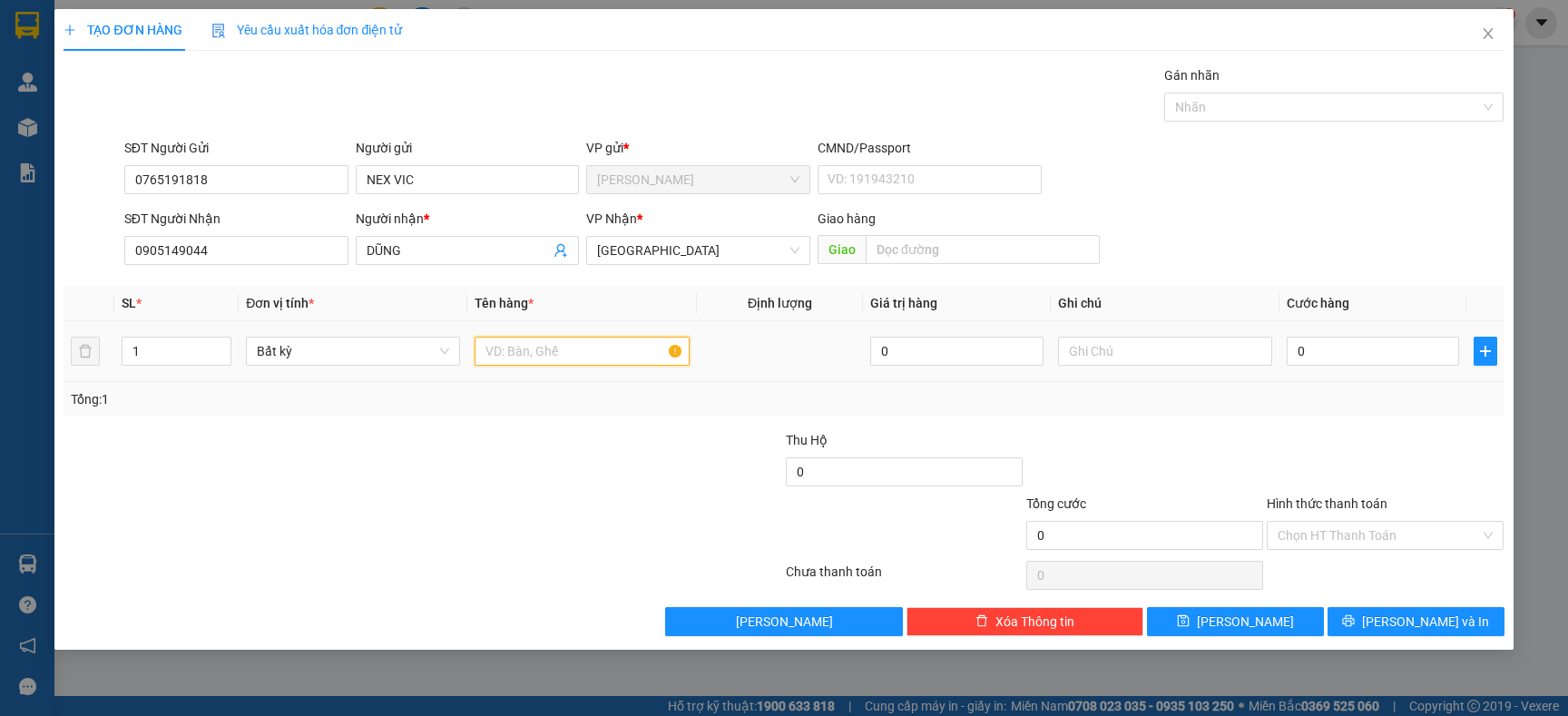
click at [525, 339] on input "text" at bounding box center [581, 351] width 214 height 29
click at [1306, 358] on input "0" at bounding box center [1373, 351] width 172 height 29
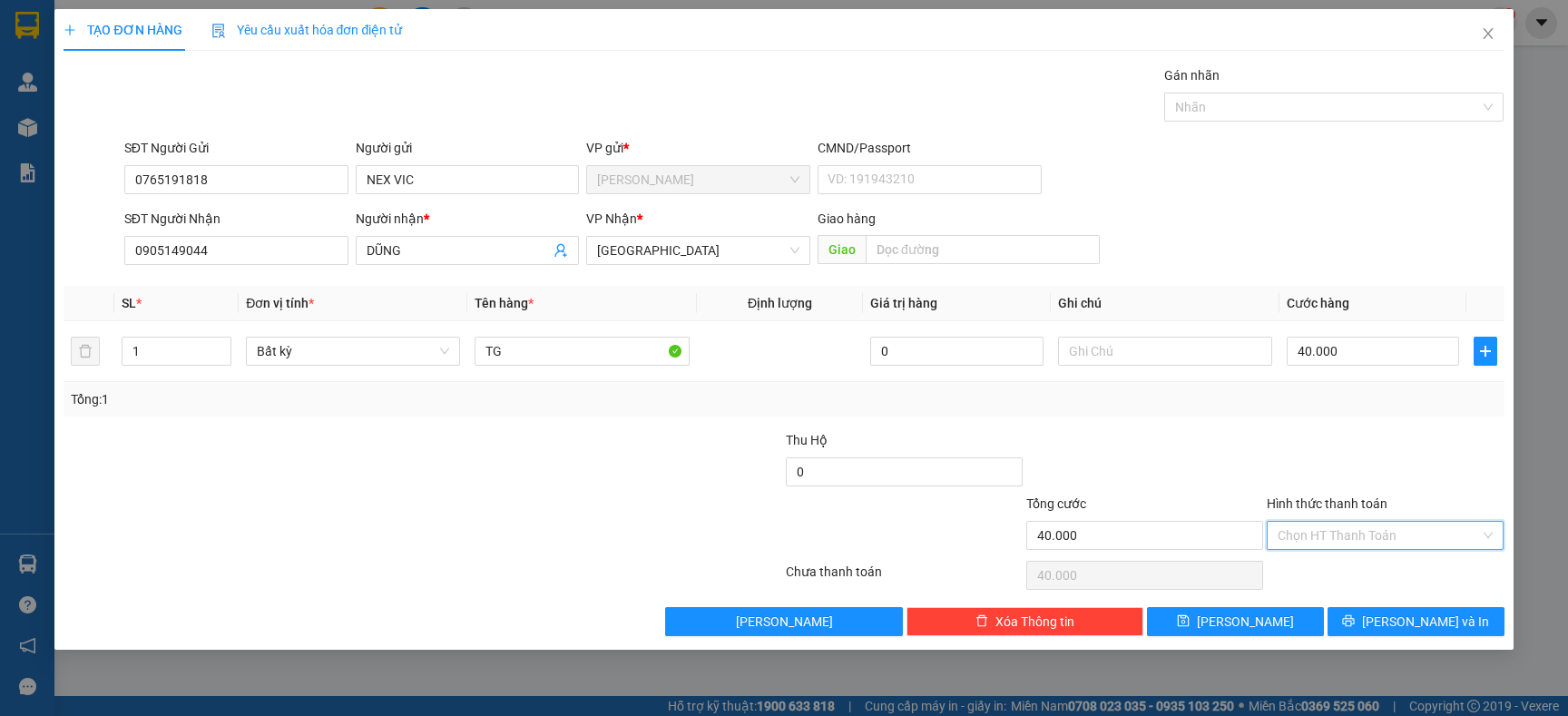
click at [1337, 533] on input "Hình thức thanh toán" at bounding box center [1379, 536] width 202 height 28
click at [1333, 572] on div "Tại văn phòng" at bounding box center [1385, 572] width 215 height 20
click at [1380, 610] on button "[PERSON_NAME] và In" at bounding box center [1416, 621] width 177 height 29
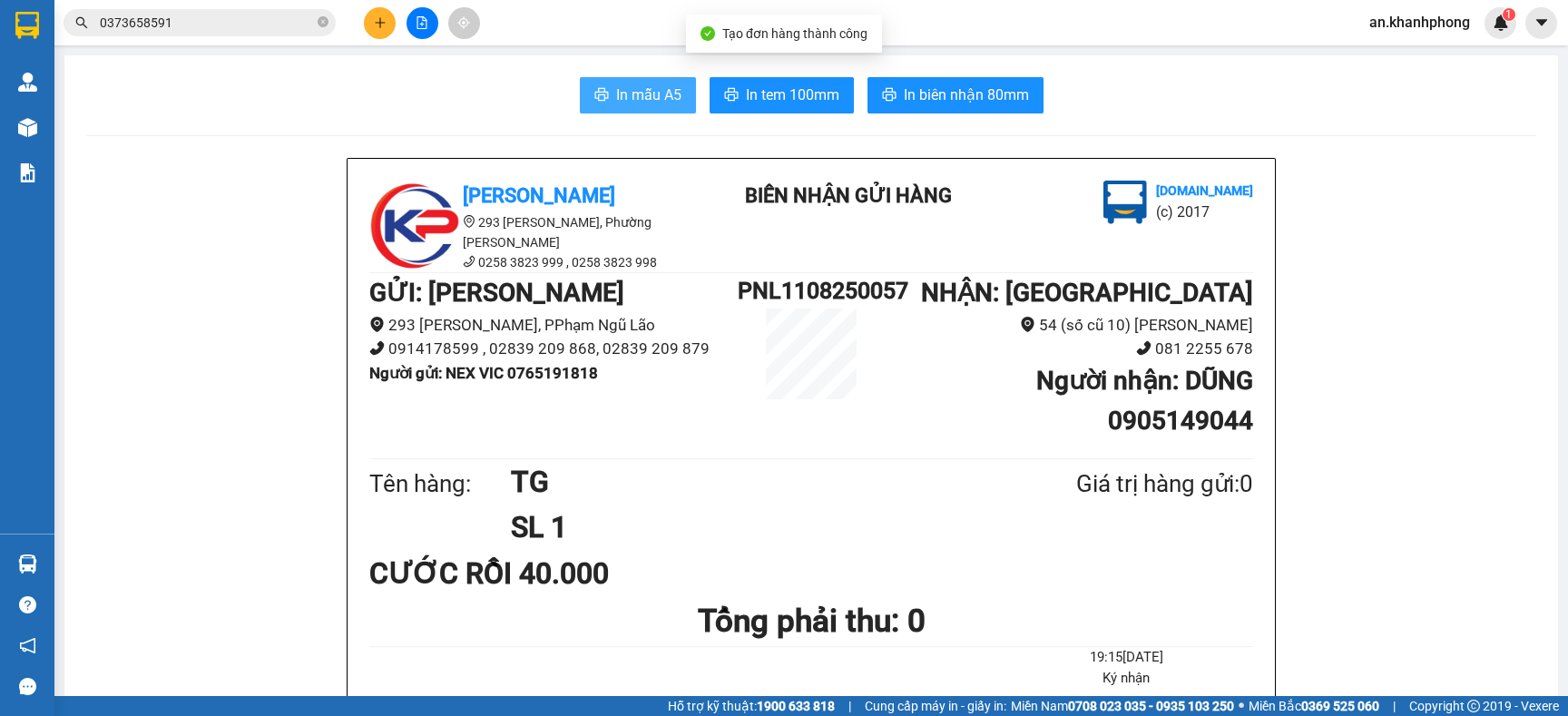
click at [648, 86] on span "In mẫu A5" at bounding box center [648, 94] width 65 height 23
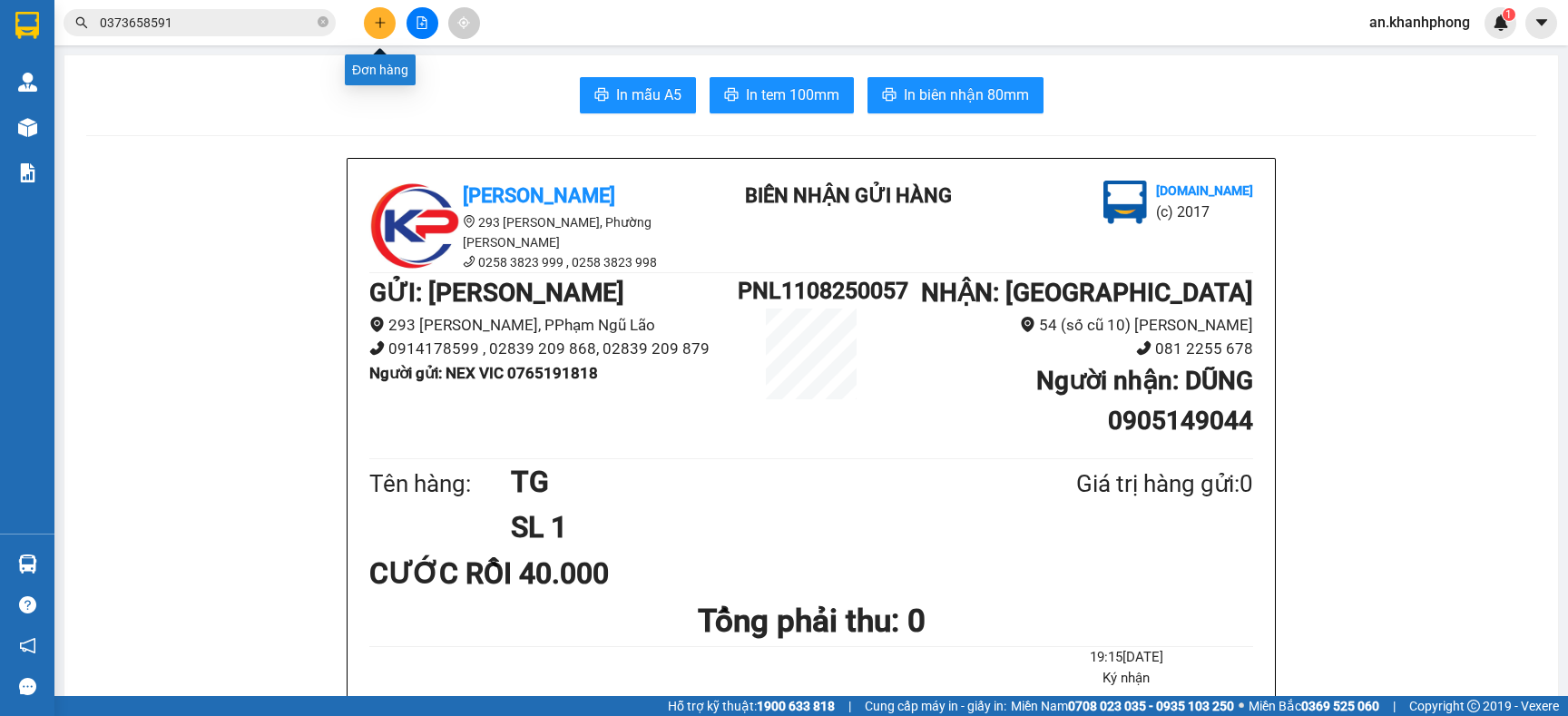
click at [383, 13] on button at bounding box center [380, 23] width 32 height 32
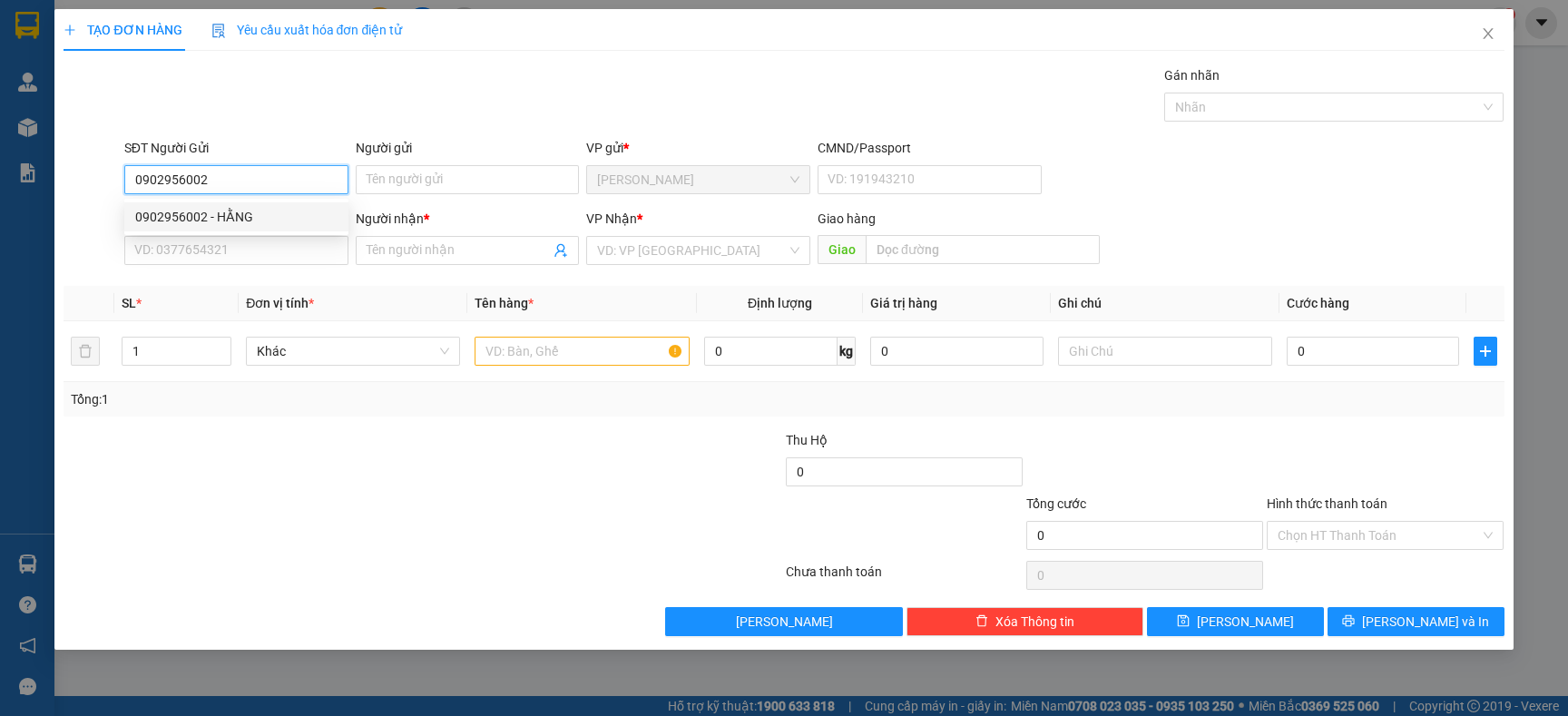
click at [241, 225] on div "0902956002 - HẰNG" at bounding box center [237, 217] width 202 height 20
click at [228, 239] on input "SĐT Người Nhận" at bounding box center [237, 250] width 224 height 29
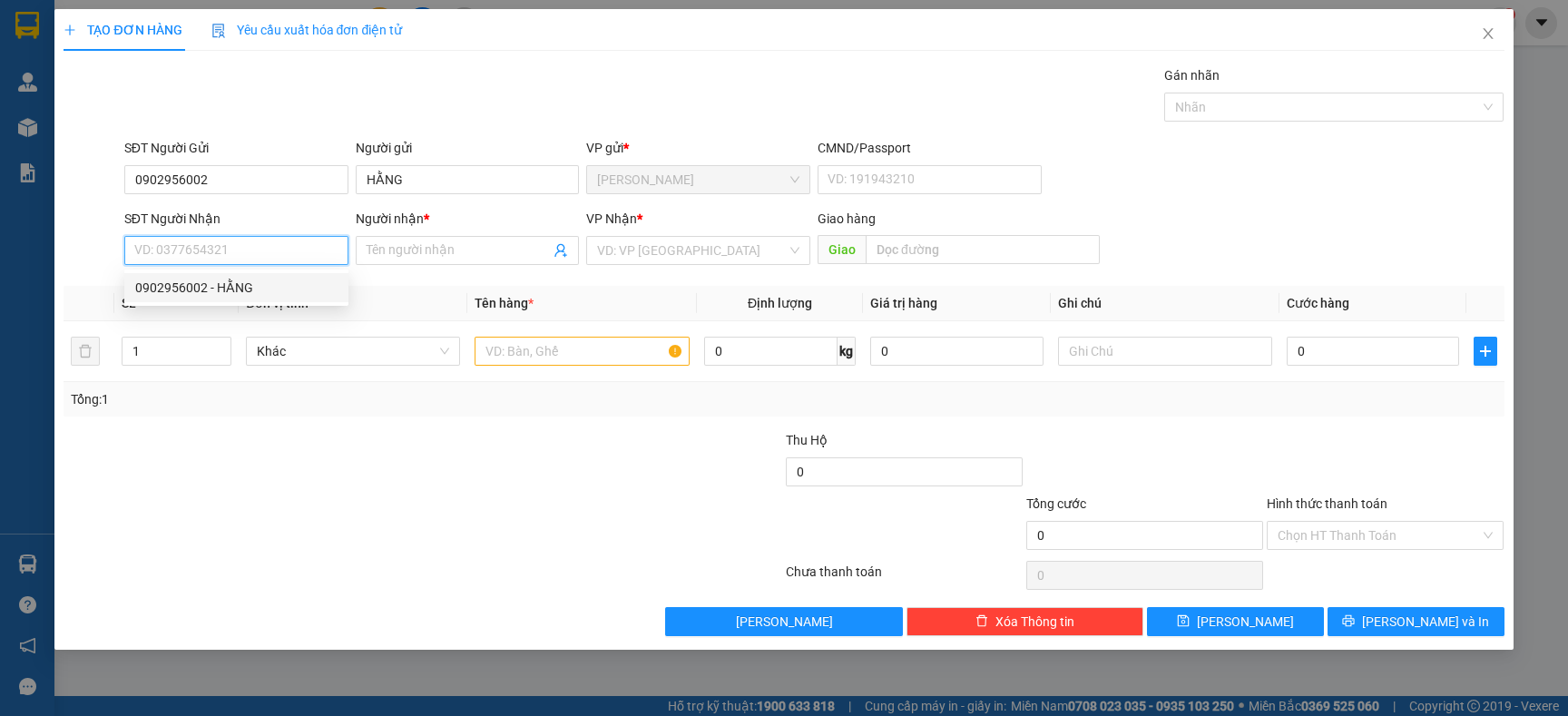
click at [268, 285] on div "0902956002 - HẰNG" at bounding box center [237, 288] width 202 height 20
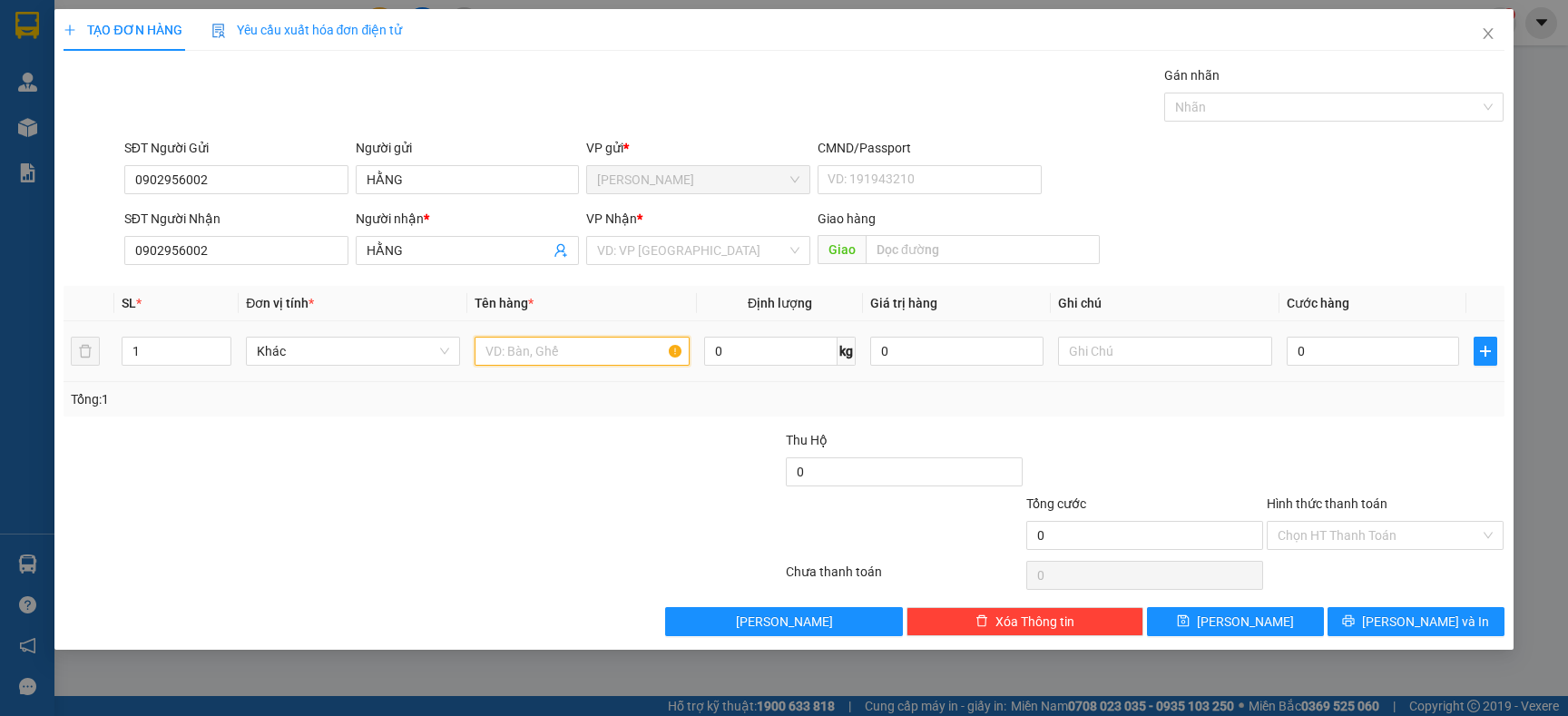
click at [529, 355] on input "text" at bounding box center [581, 351] width 214 height 29
click at [275, 256] on input "0902956002" at bounding box center [237, 250] width 224 height 29
click at [473, 237] on span "HẰNG" at bounding box center [467, 250] width 224 height 29
click at [474, 243] on input "HẰNG" at bounding box center [458, 251] width 184 height 20
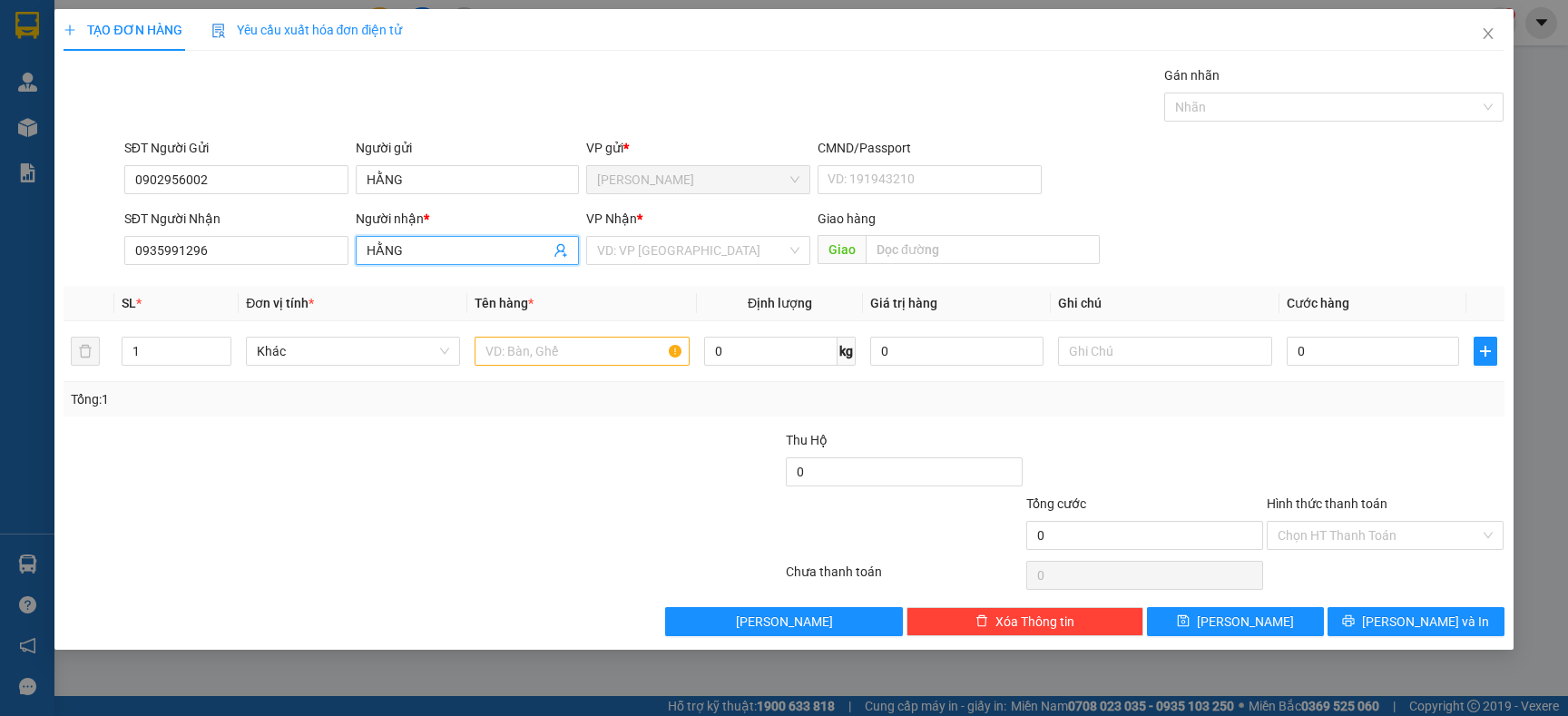
click at [474, 243] on input "HẰNG" at bounding box center [458, 251] width 184 height 20
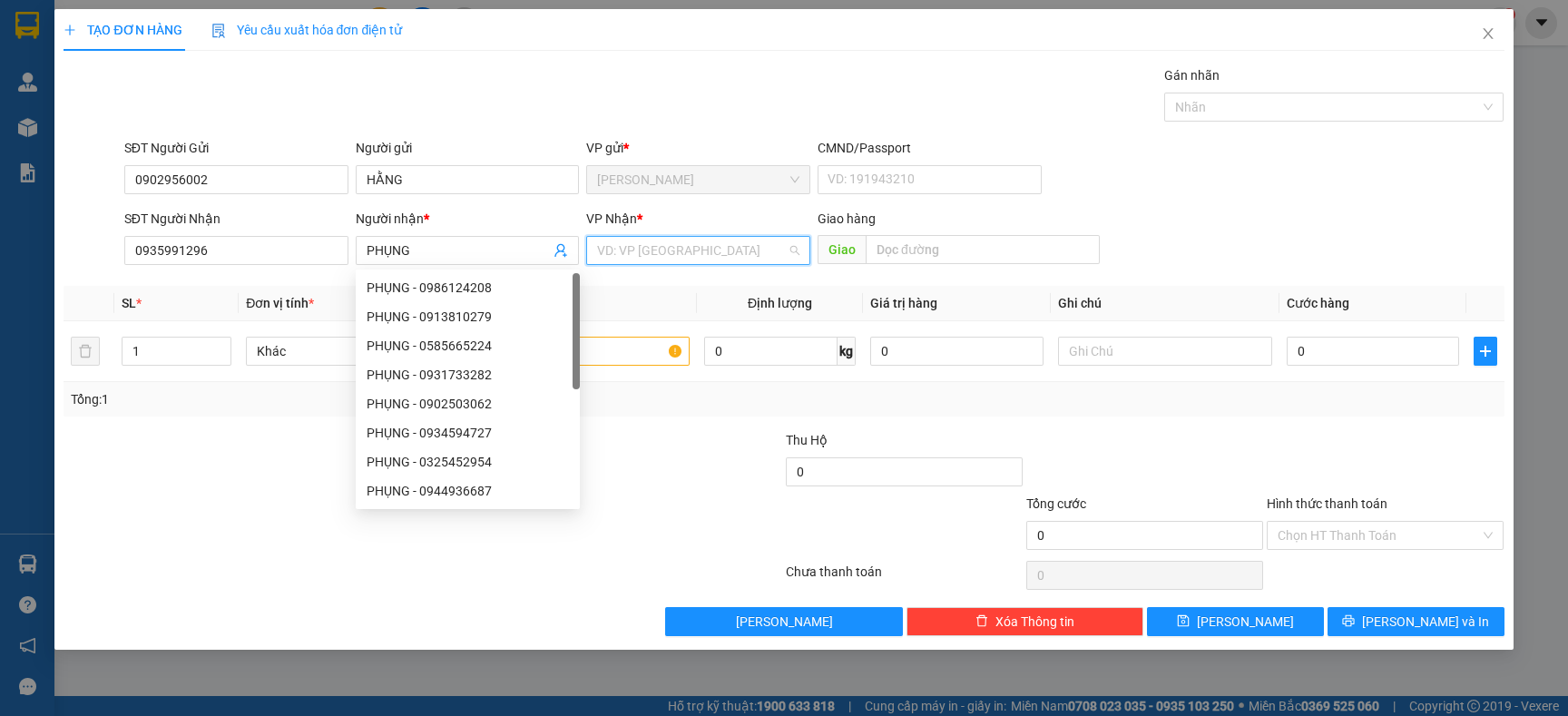
click at [744, 251] on input "search" at bounding box center [692, 251] width 190 height 28
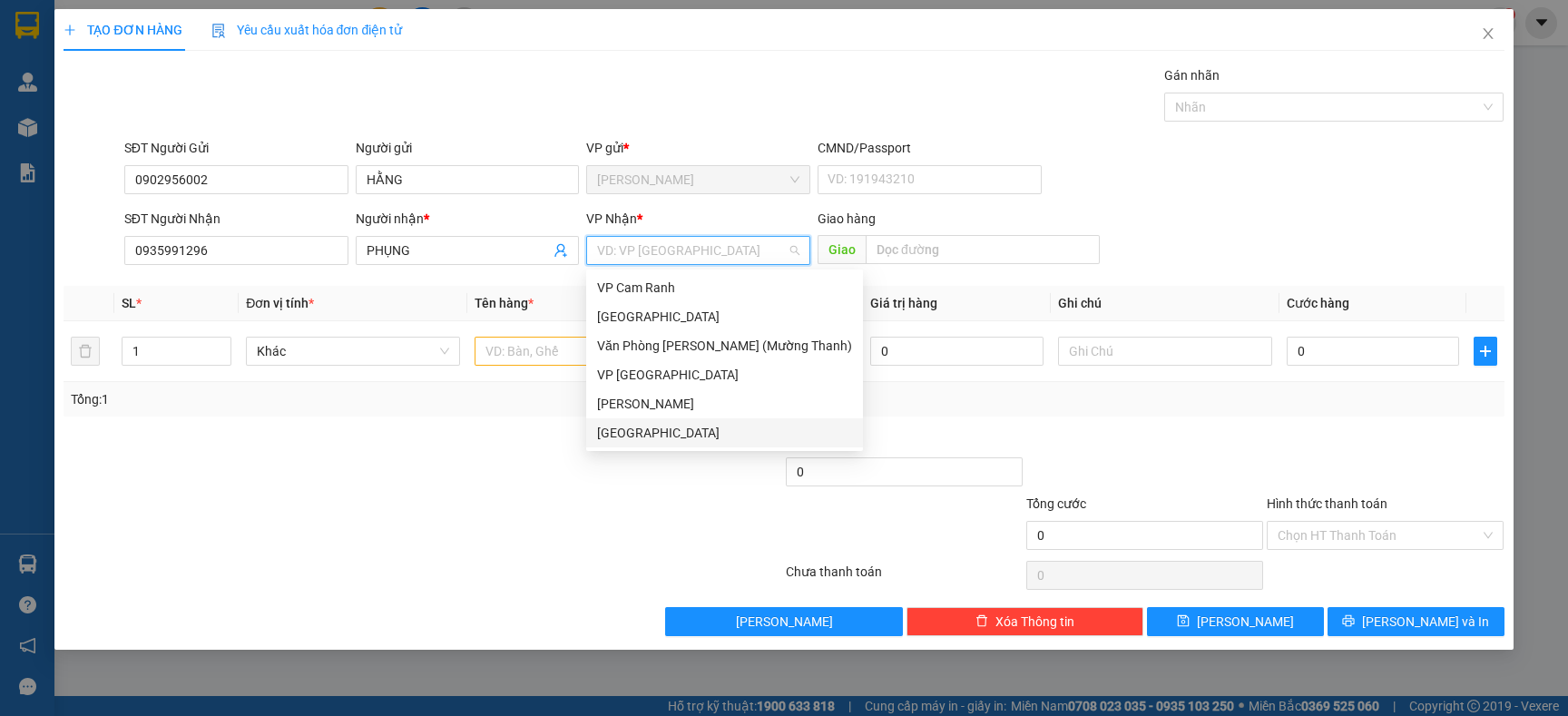
drag, startPoint x: 661, startPoint y: 442, endPoint x: 529, endPoint y: 372, distance: 149.4
click at [660, 442] on div "[GEOGRAPHIC_DATA]" at bounding box center [725, 433] width 255 height 20
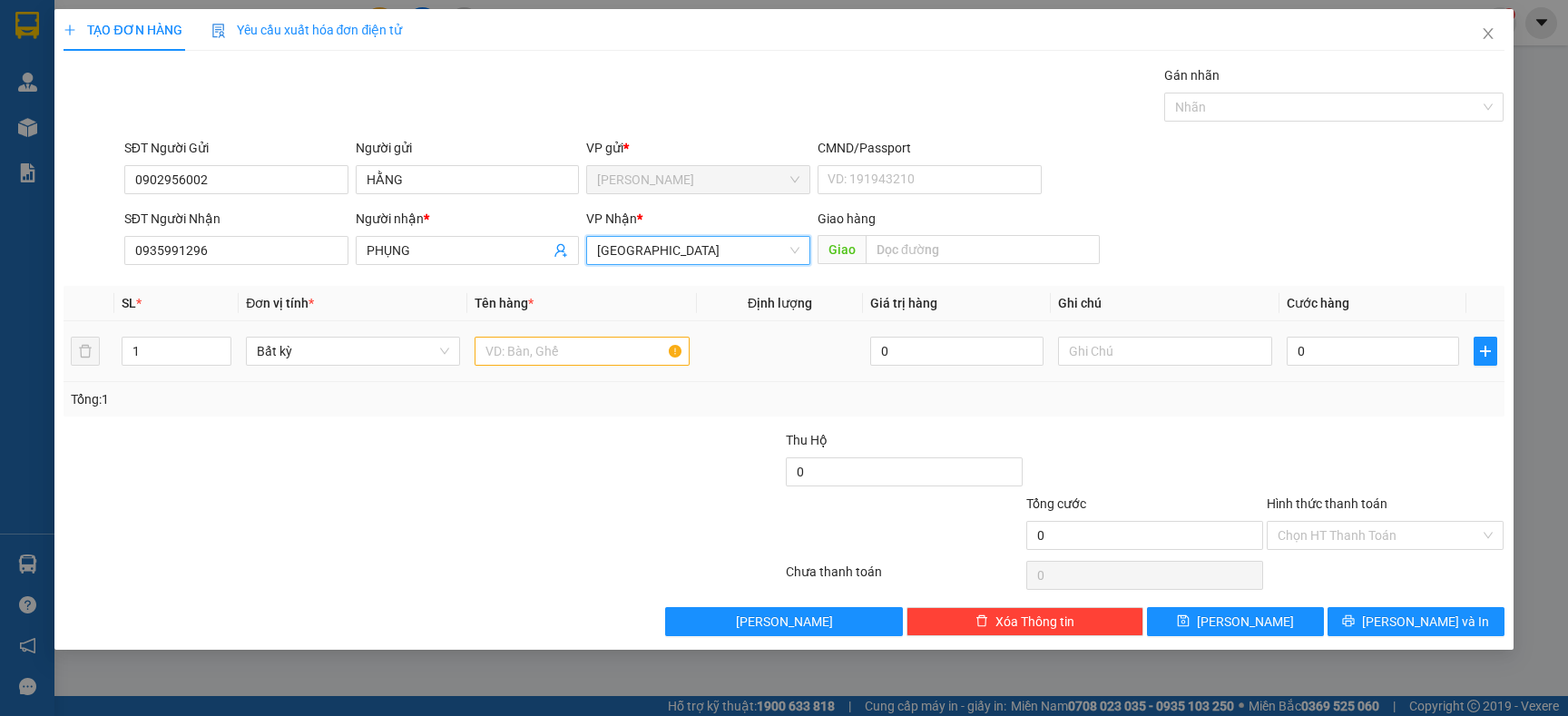
click at [511, 335] on div at bounding box center [581, 351] width 214 height 37
click at [181, 351] on input "1" at bounding box center [177, 352] width 109 height 28
click at [553, 330] on td at bounding box center [581, 352] width 229 height 60
click at [553, 348] on input "text" at bounding box center [581, 351] width 214 height 29
click at [551, 352] on input "text" at bounding box center [581, 351] width 214 height 29
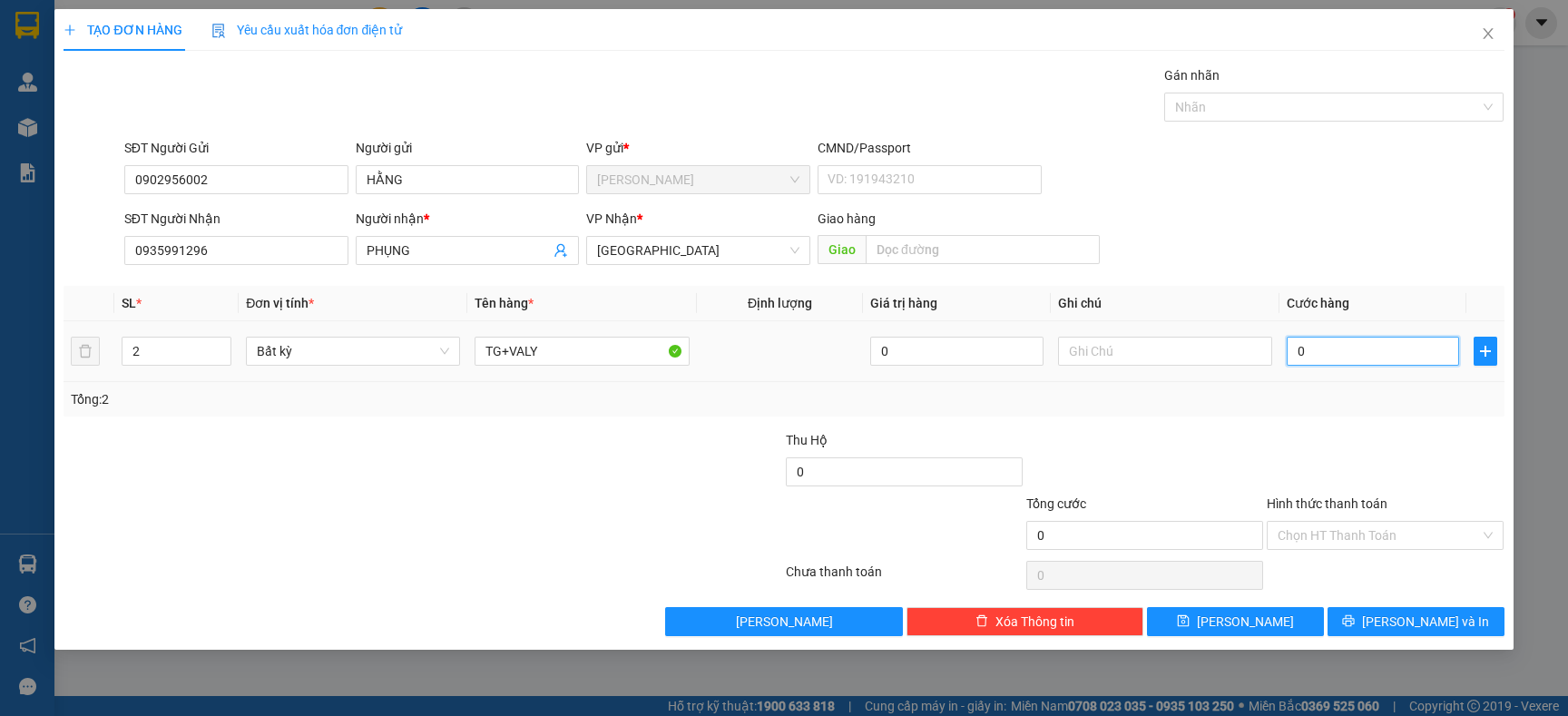
click at [1382, 357] on input "0" at bounding box center [1373, 351] width 172 height 29
click at [1413, 629] on span "[PERSON_NAME] và In" at bounding box center [1425, 622] width 127 height 20
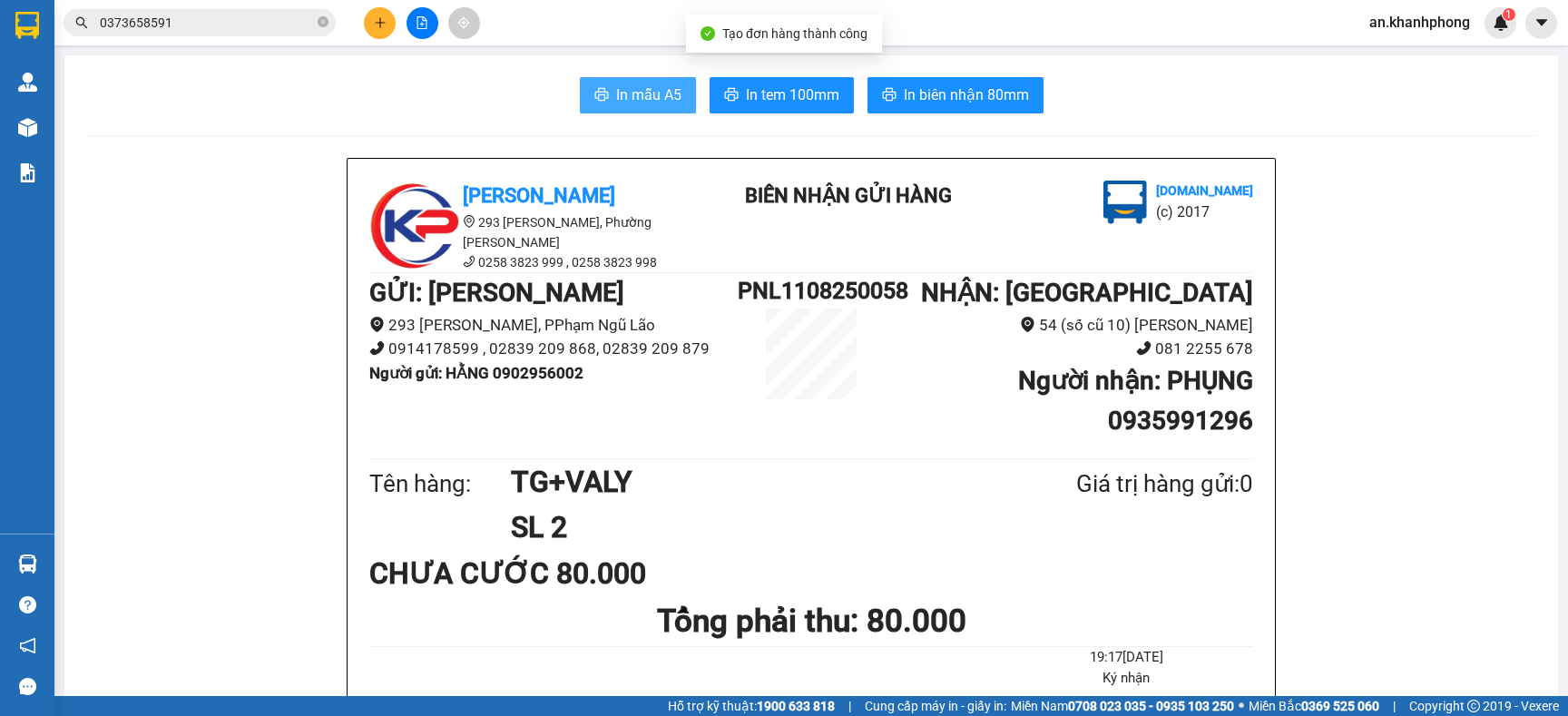
click at [619, 84] on span "In mẫu A5" at bounding box center [648, 94] width 65 height 23
click at [374, 19] on icon "plus" at bounding box center [380, 23] width 13 height 13
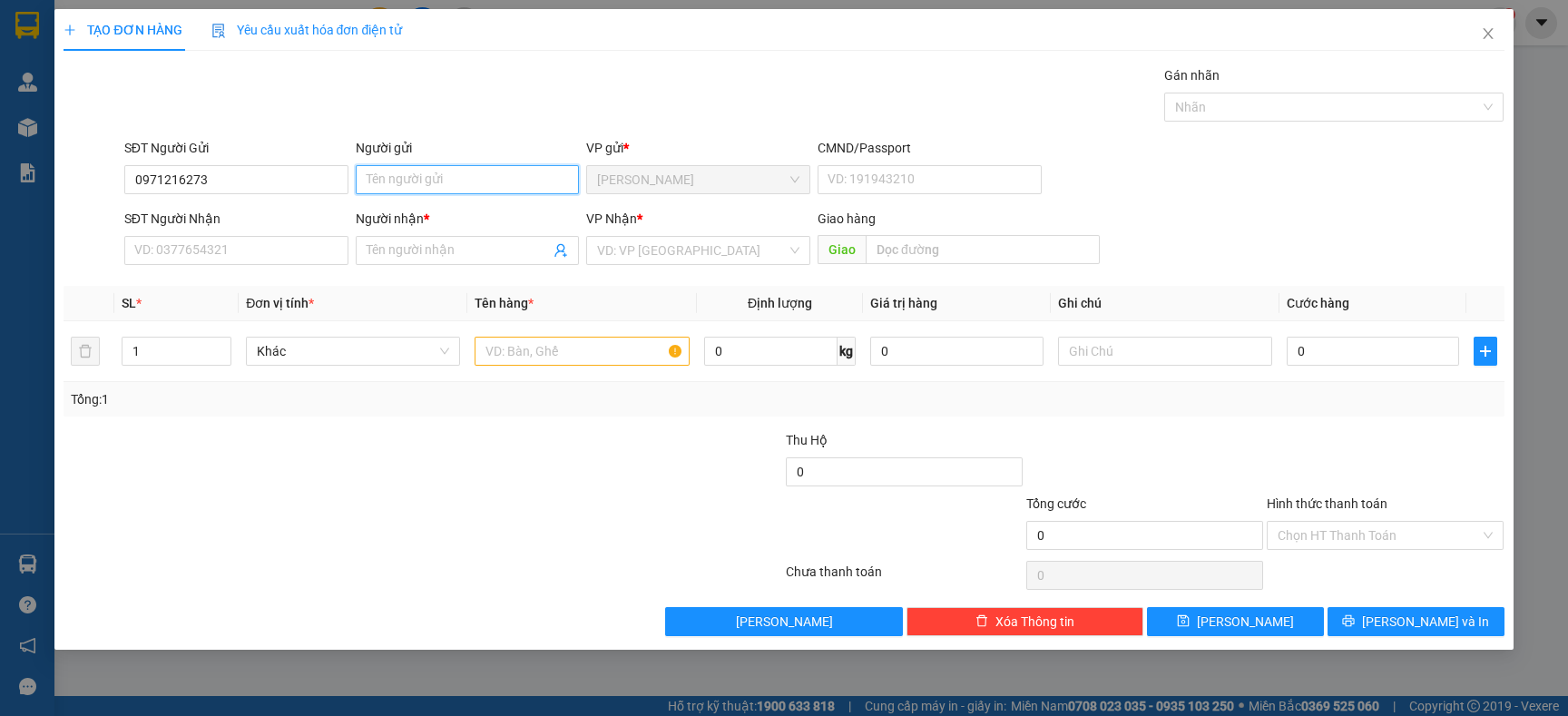
click at [450, 184] on input "Người gửi" at bounding box center [467, 179] width 224 height 29
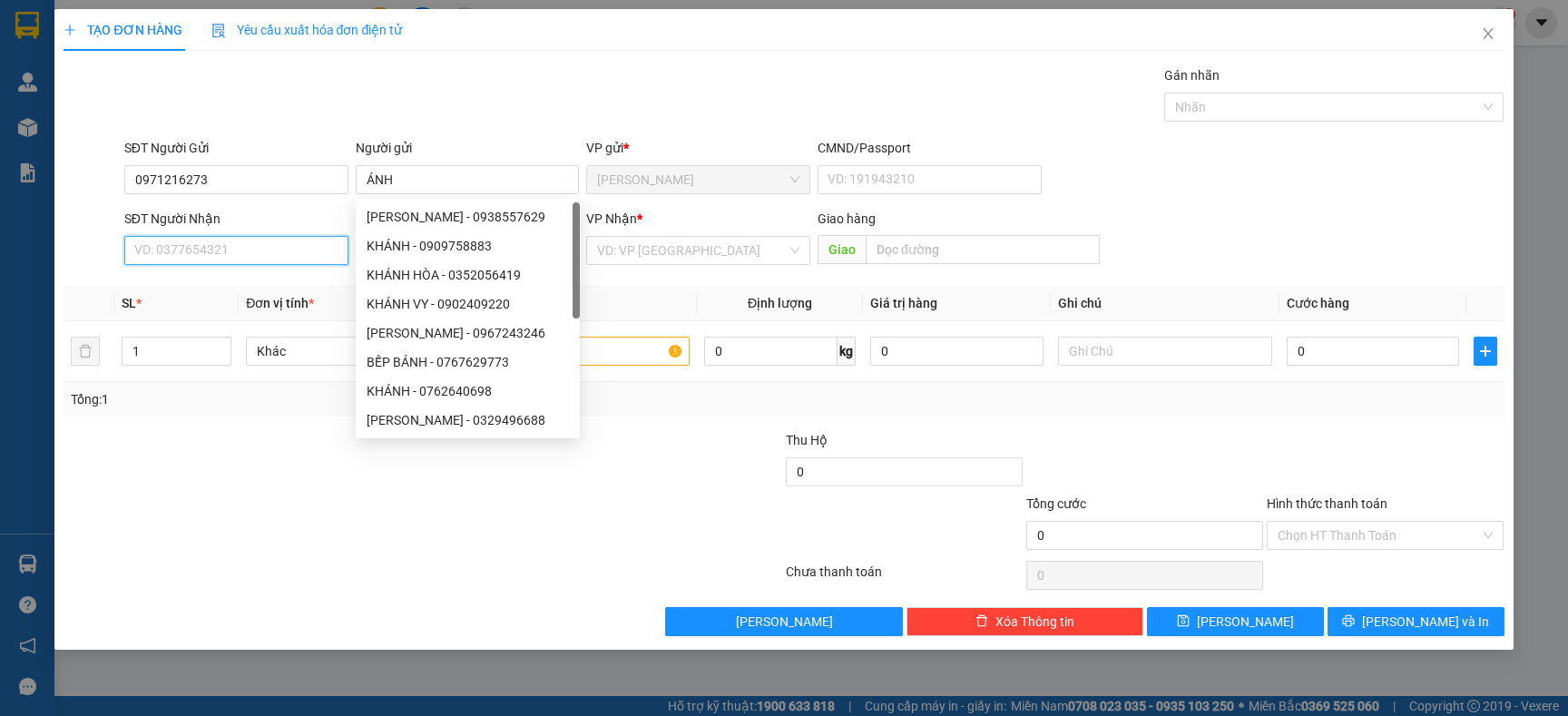
click at [192, 236] on input "SĐT Người Nhận" at bounding box center [237, 250] width 224 height 29
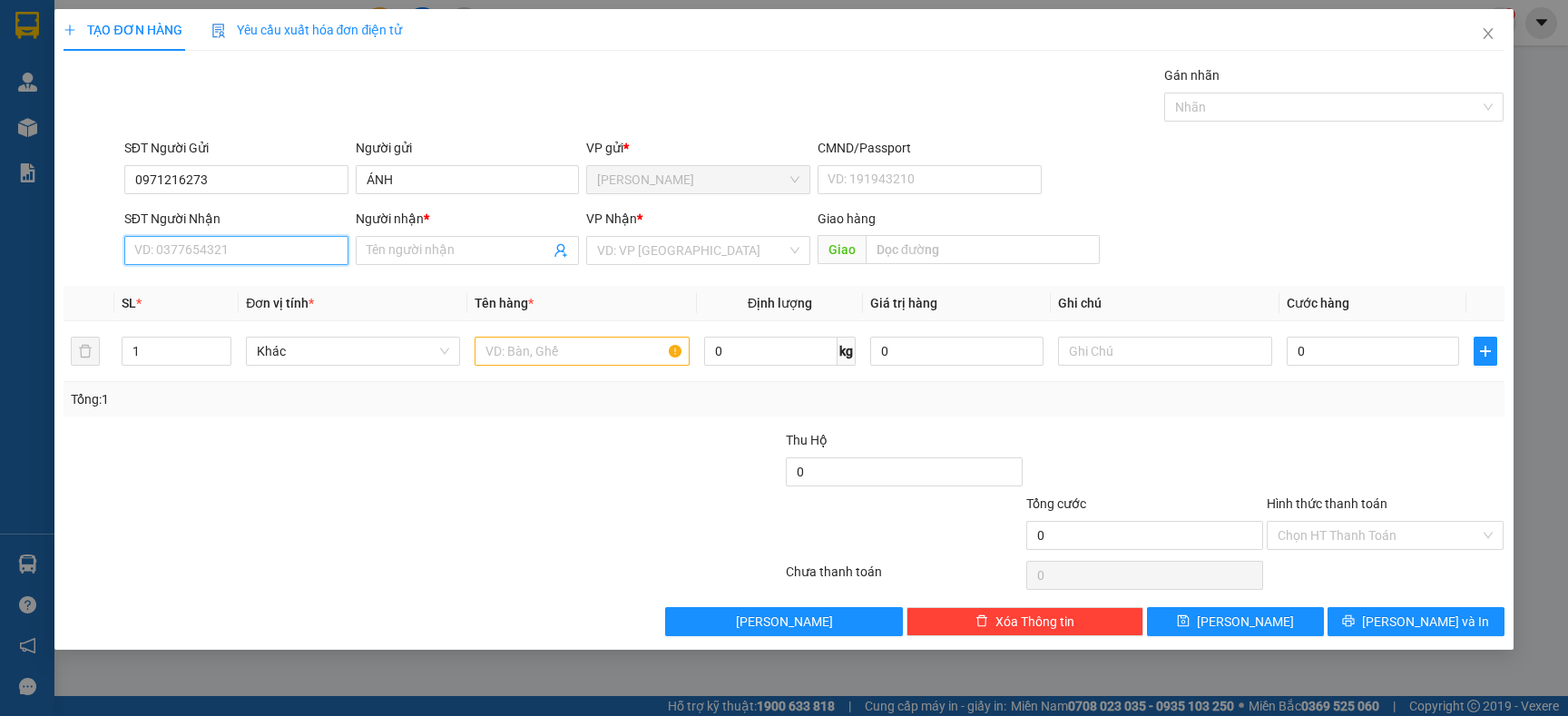
click at [194, 251] on input "SĐT Người Nhận" at bounding box center [237, 250] width 224 height 29
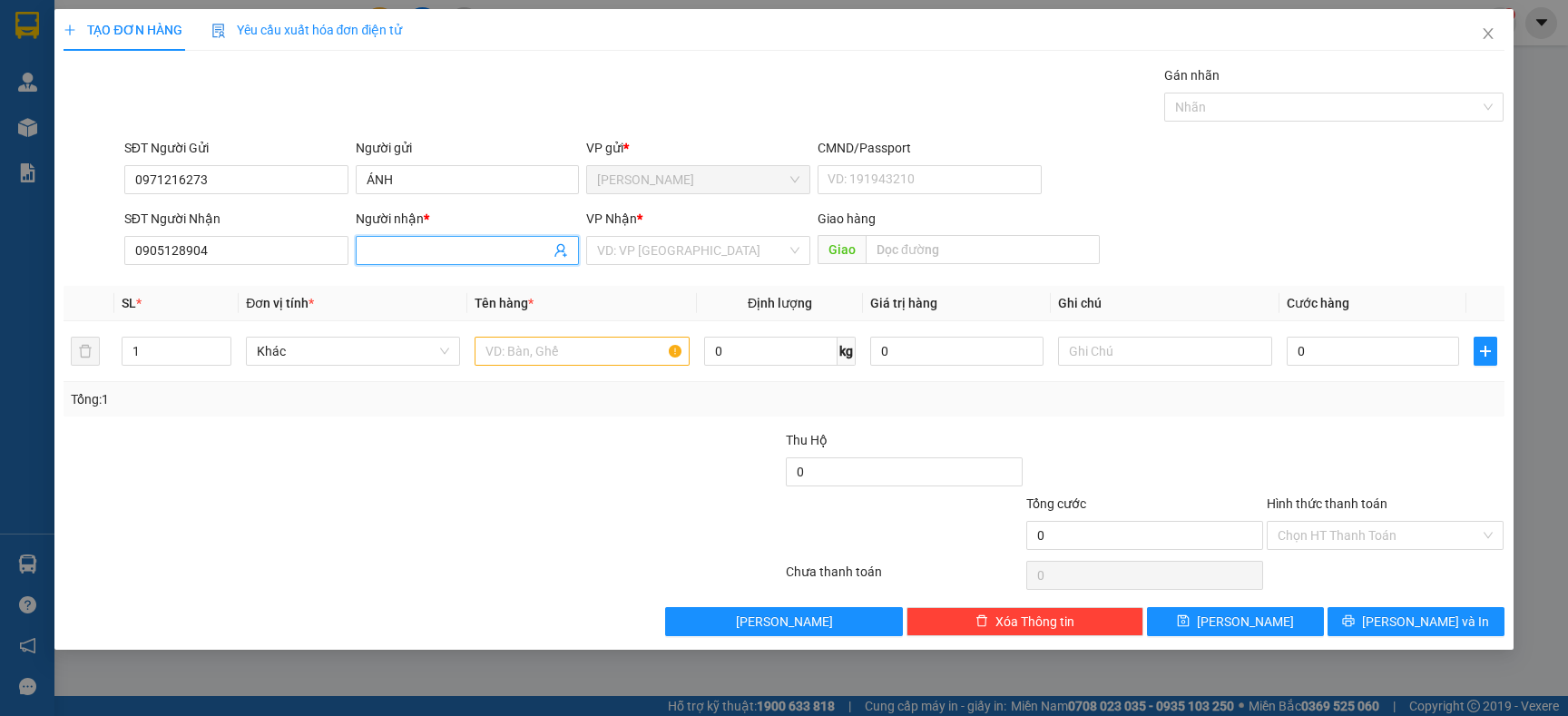
click at [422, 250] on input "Người nhận *" at bounding box center [458, 251] width 184 height 20
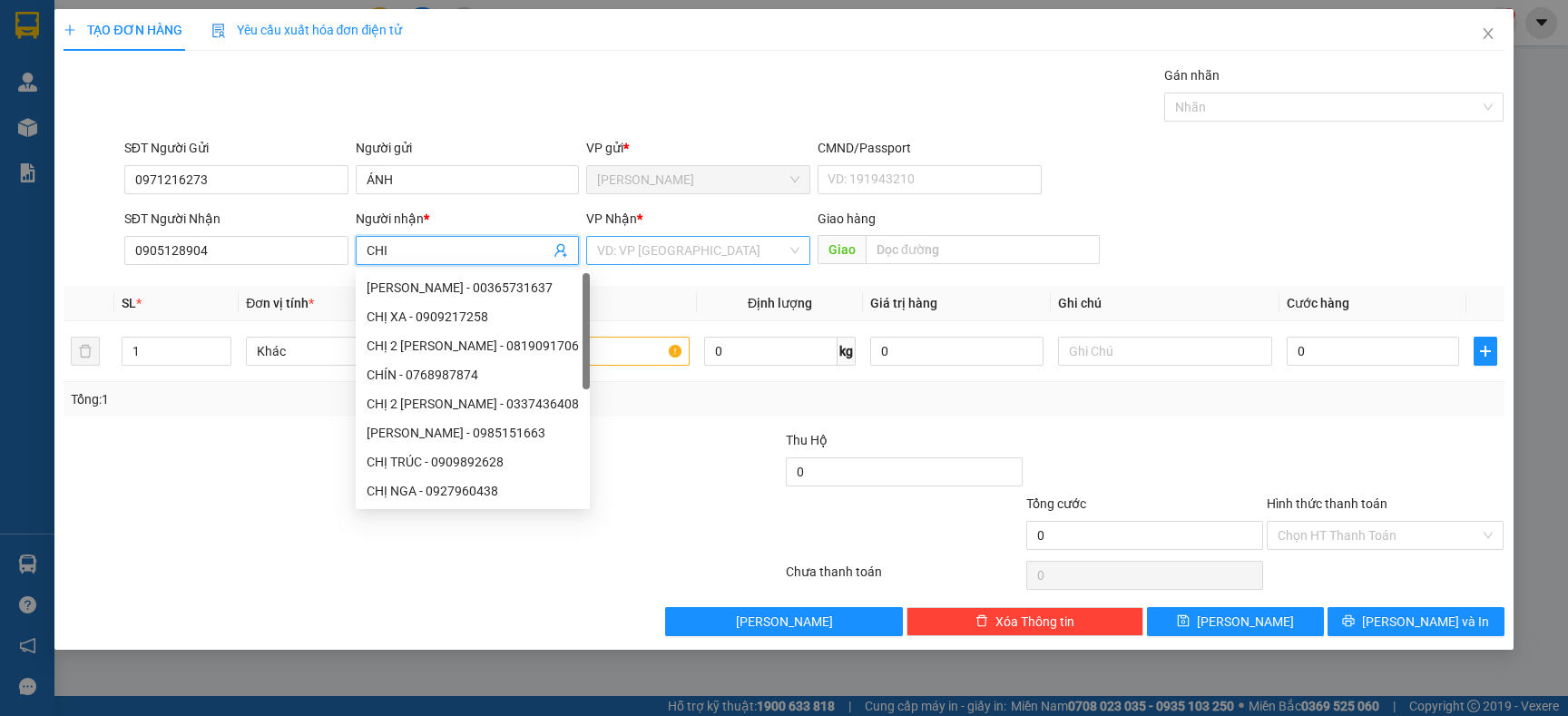
click at [666, 251] on input "search" at bounding box center [692, 251] width 190 height 28
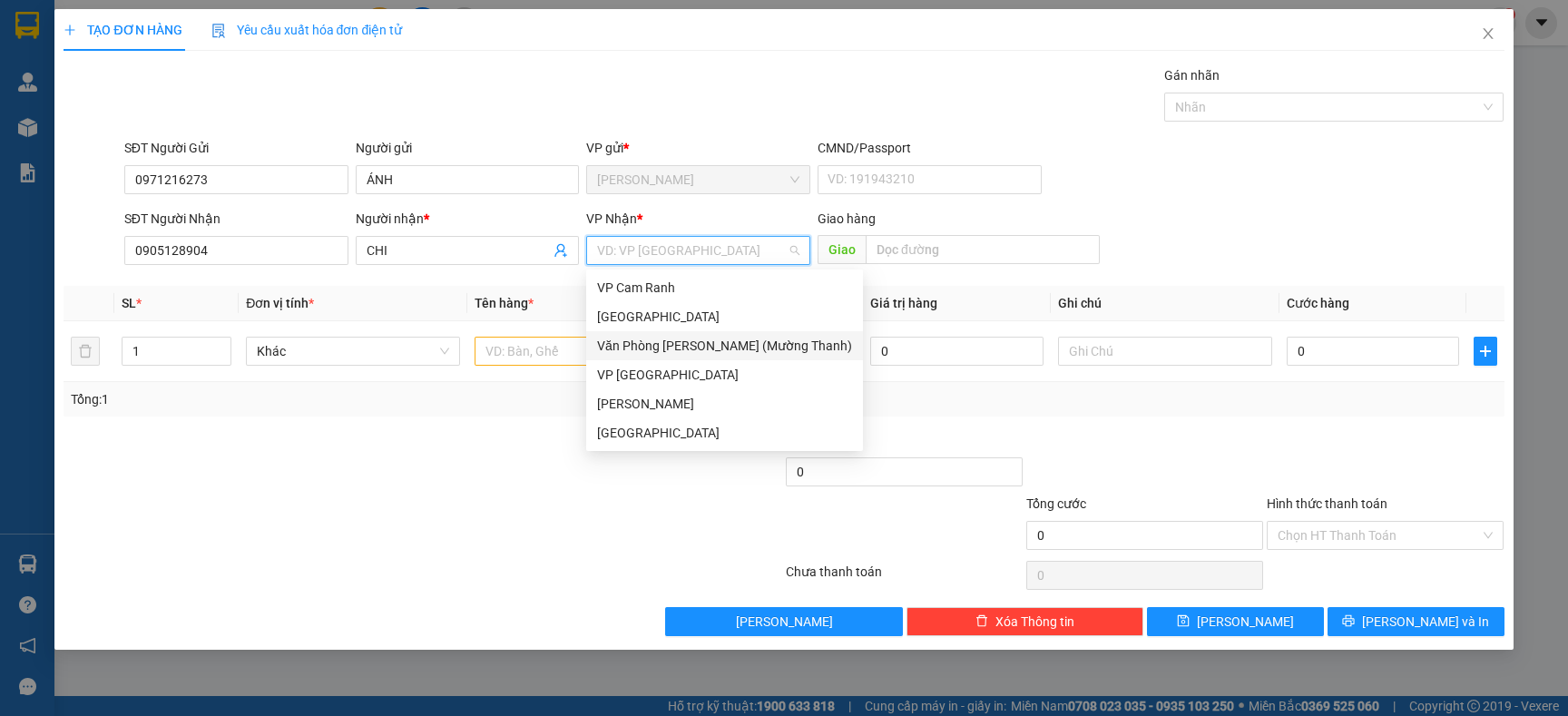
click at [711, 350] on div "Văn Phòng [PERSON_NAME] (Mường Thanh)" at bounding box center [725, 346] width 255 height 20
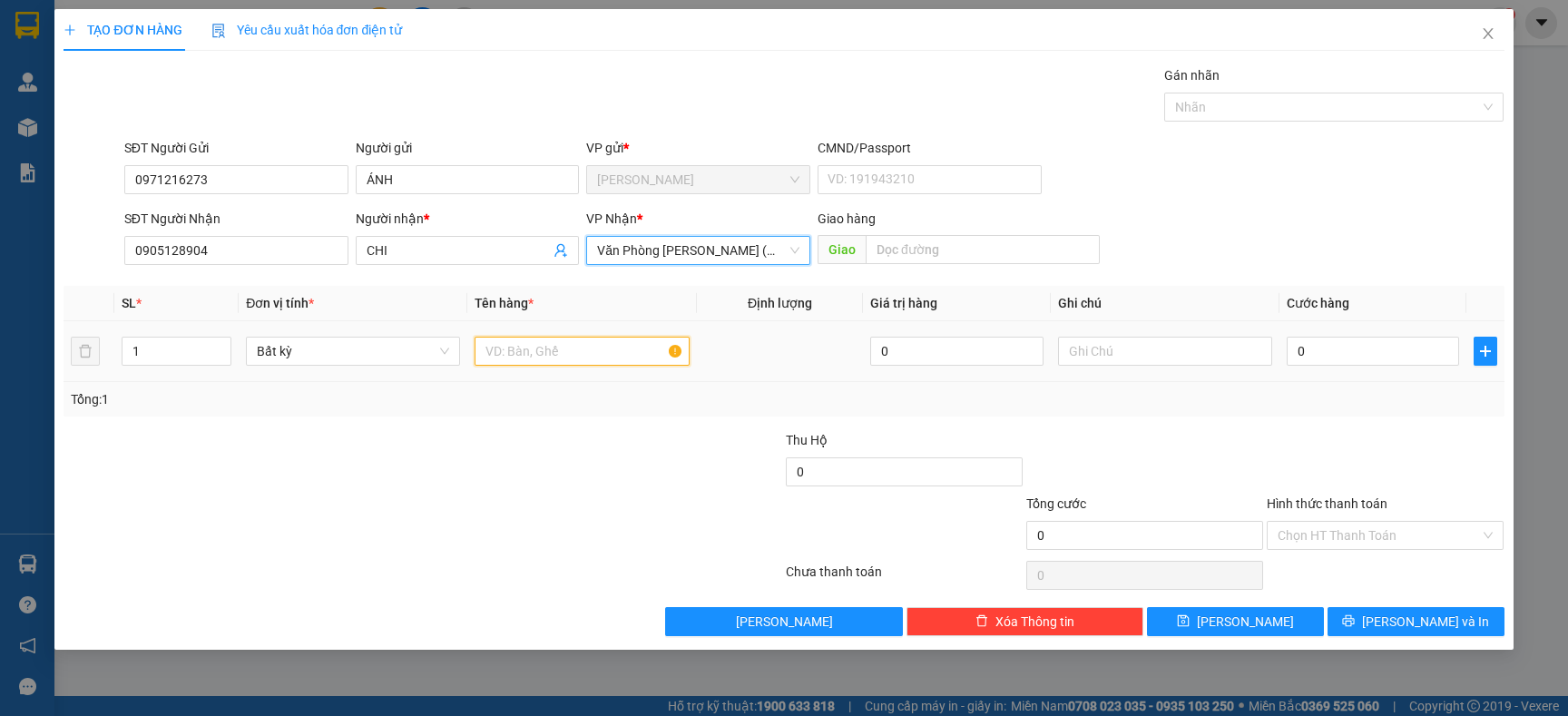
click at [518, 348] on input "text" at bounding box center [581, 351] width 214 height 29
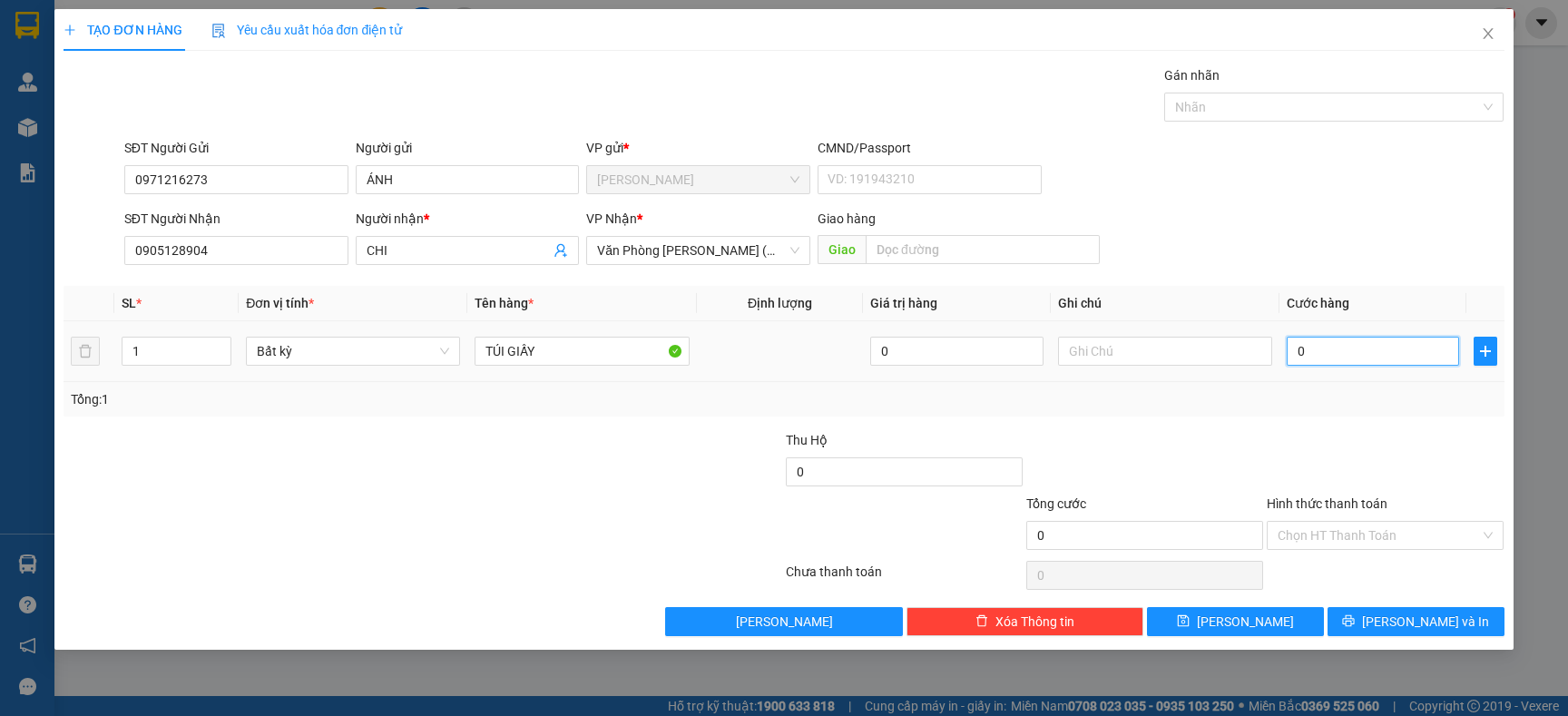
click at [1362, 355] on input "0" at bounding box center [1373, 351] width 172 height 29
click at [1413, 616] on span "[PERSON_NAME] và In" at bounding box center [1425, 622] width 127 height 20
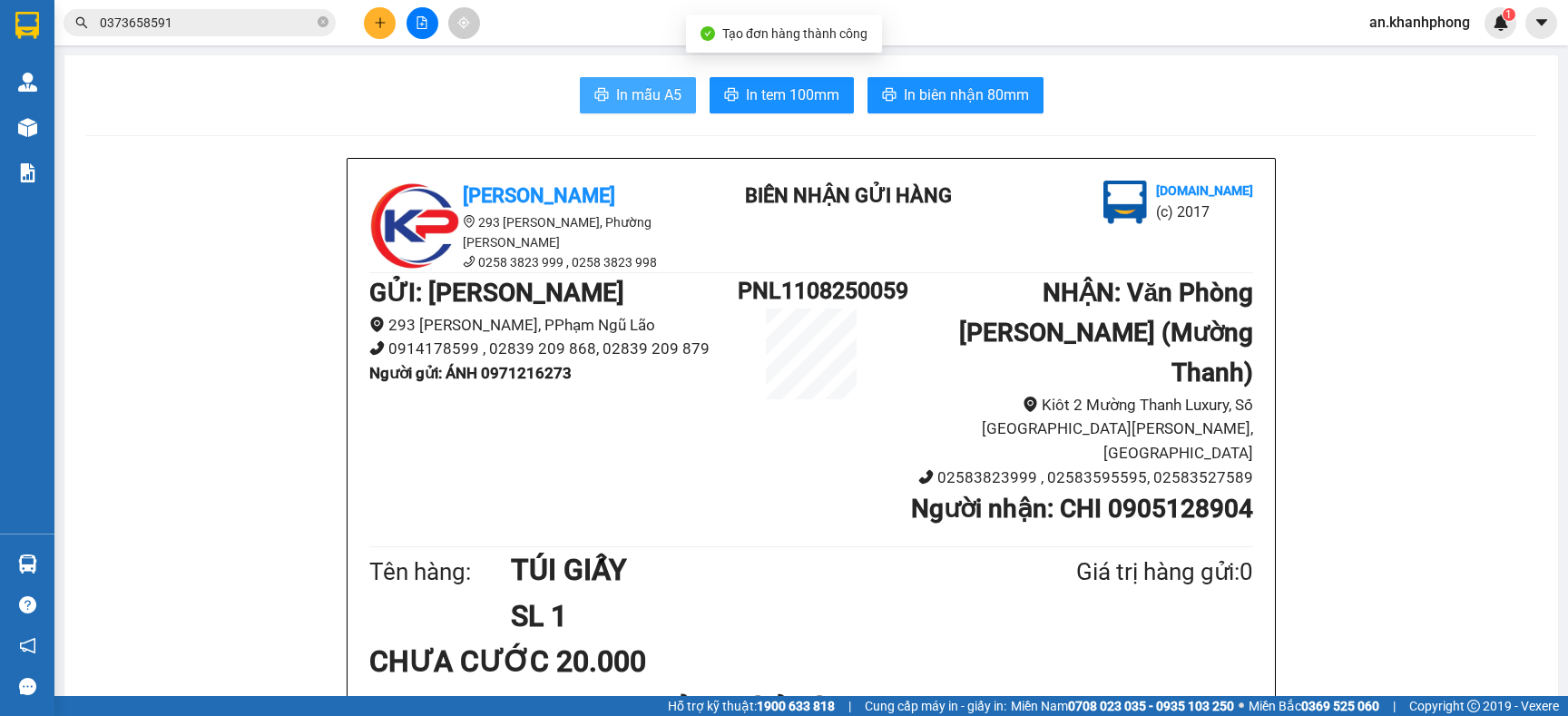
click at [623, 106] on span "In mẫu A5" at bounding box center [648, 94] width 65 height 23
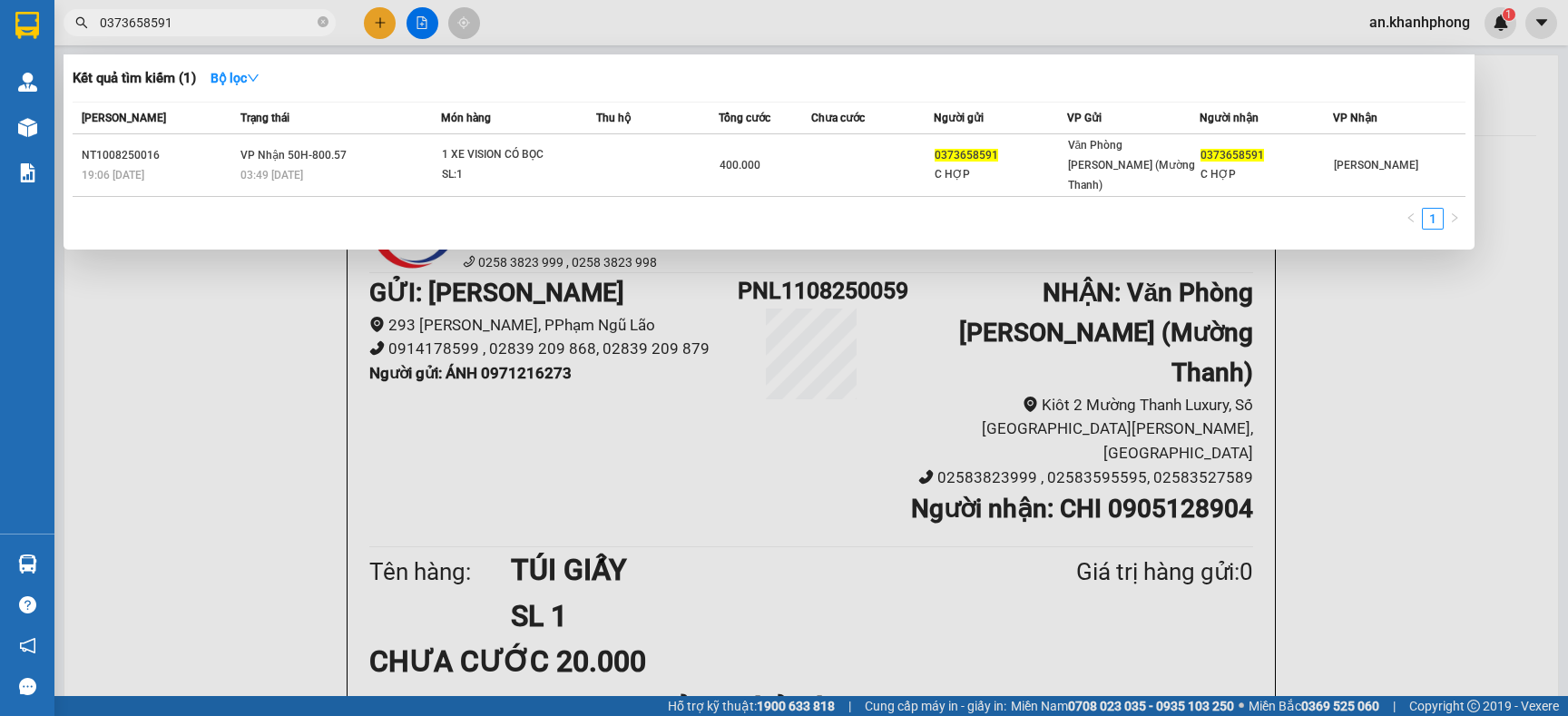
click at [193, 14] on input "0373658591" at bounding box center [207, 23] width 214 height 20
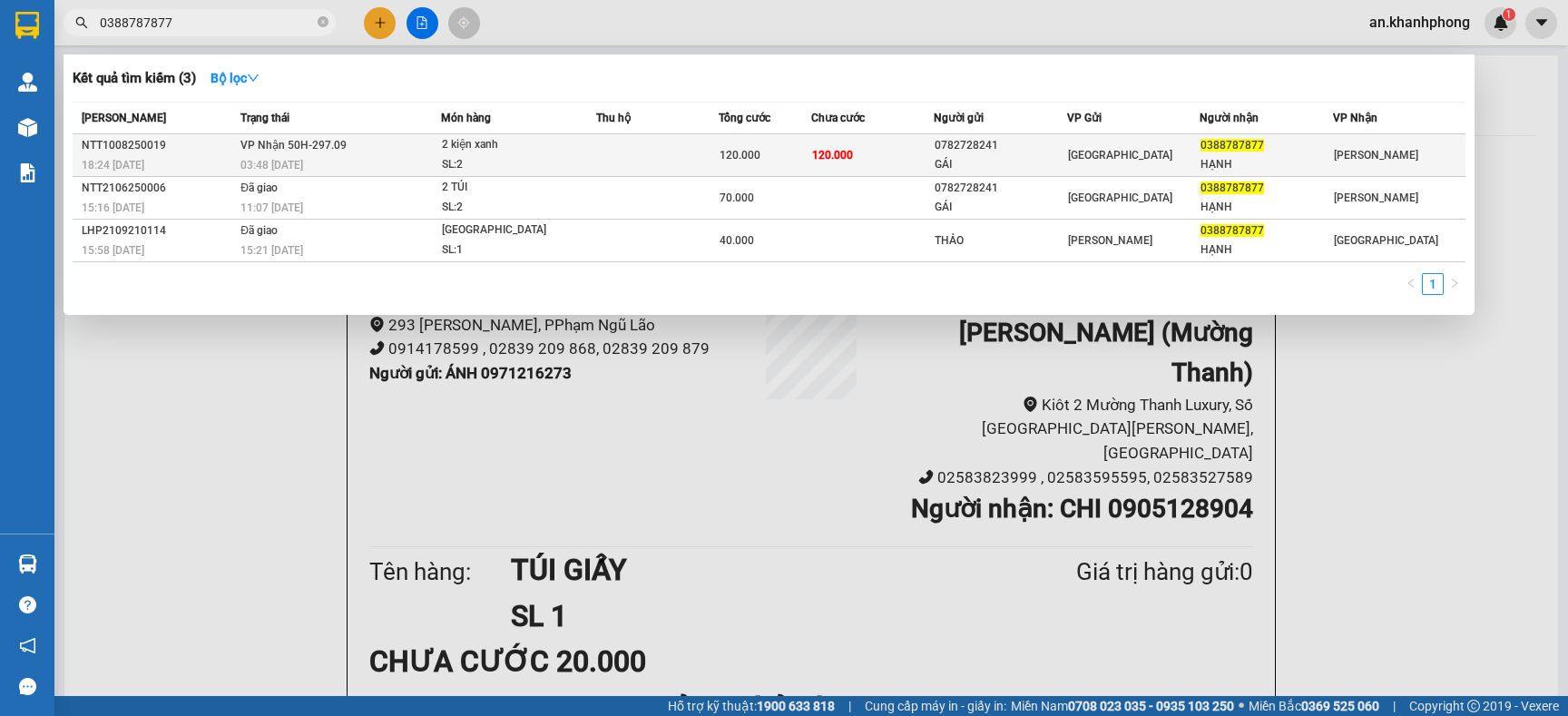
click at [550, 148] on div "2 kiện xanh" at bounding box center [510, 146] width 137 height 20
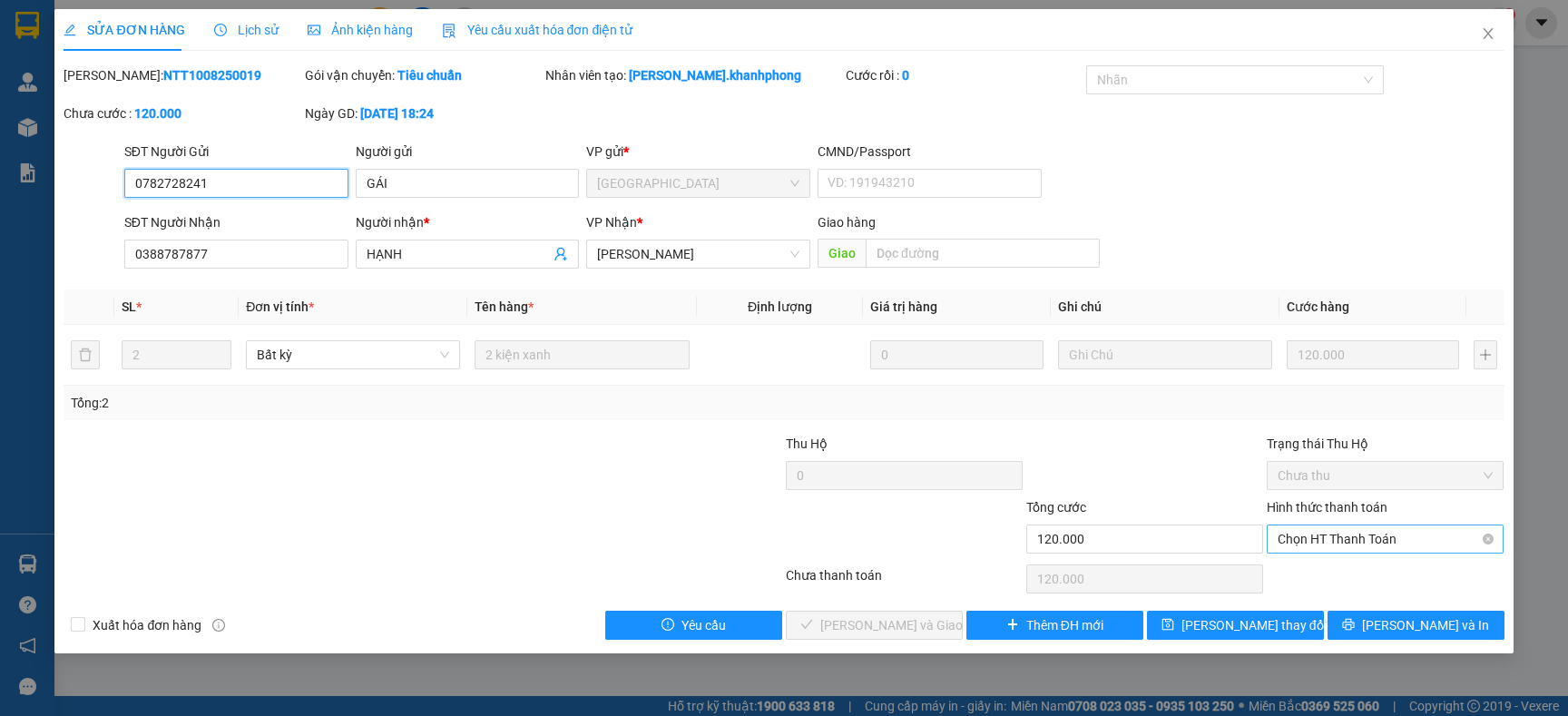
click at [1380, 534] on span "Chọn HT Thanh Toán" at bounding box center [1385, 540] width 215 height 28
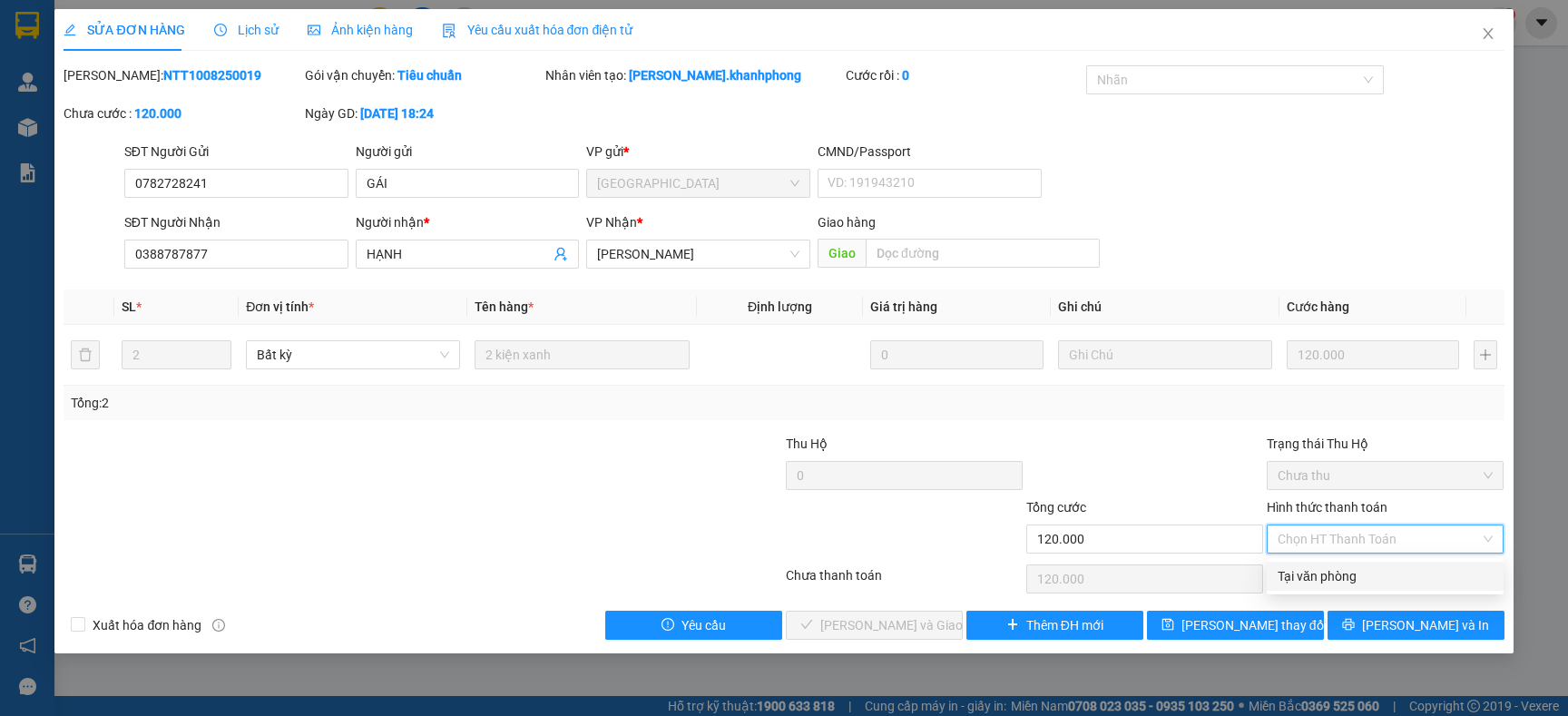
click at [1347, 584] on div "Tại văn phòng" at bounding box center [1385, 576] width 215 height 20
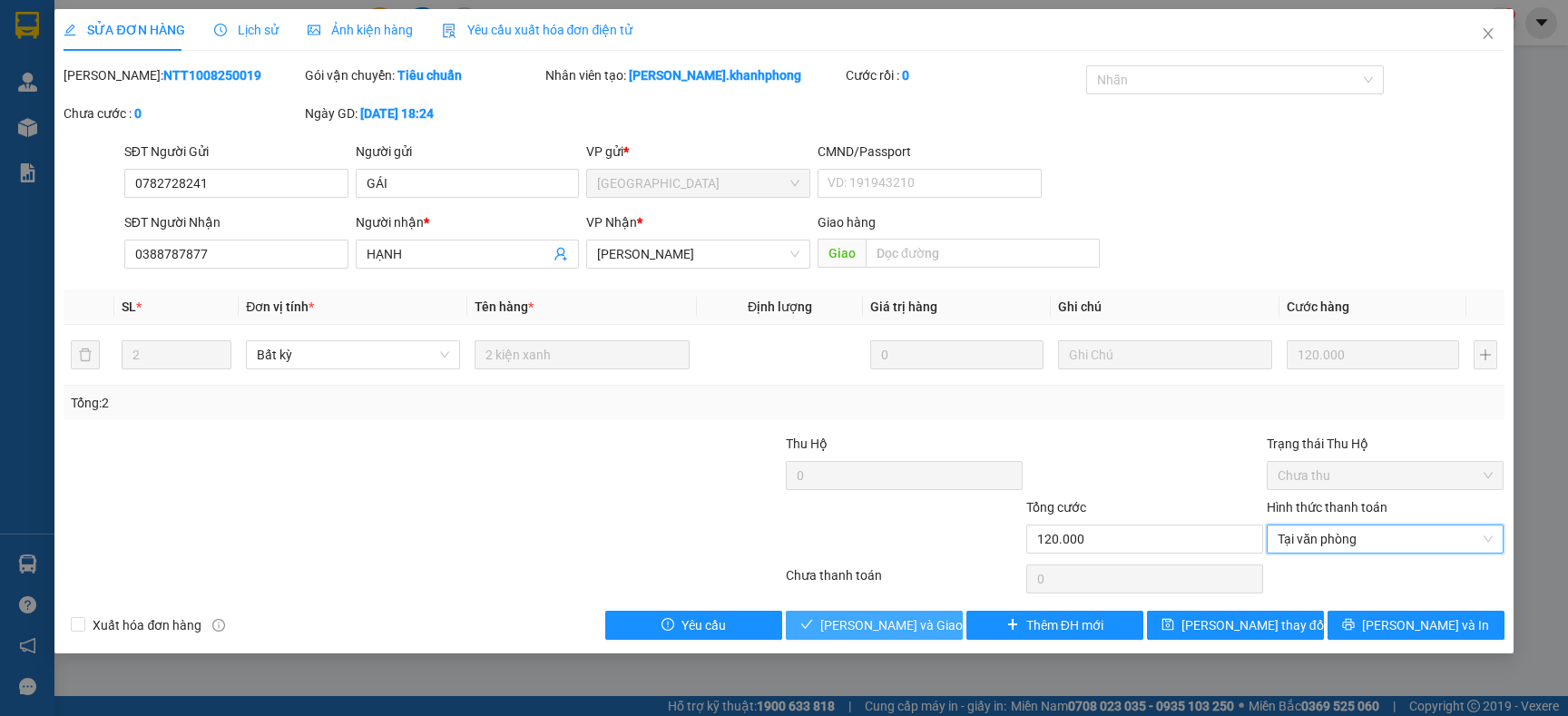
click at [897, 636] on span "Lưu và Giao hàng" at bounding box center [908, 626] width 174 height 20
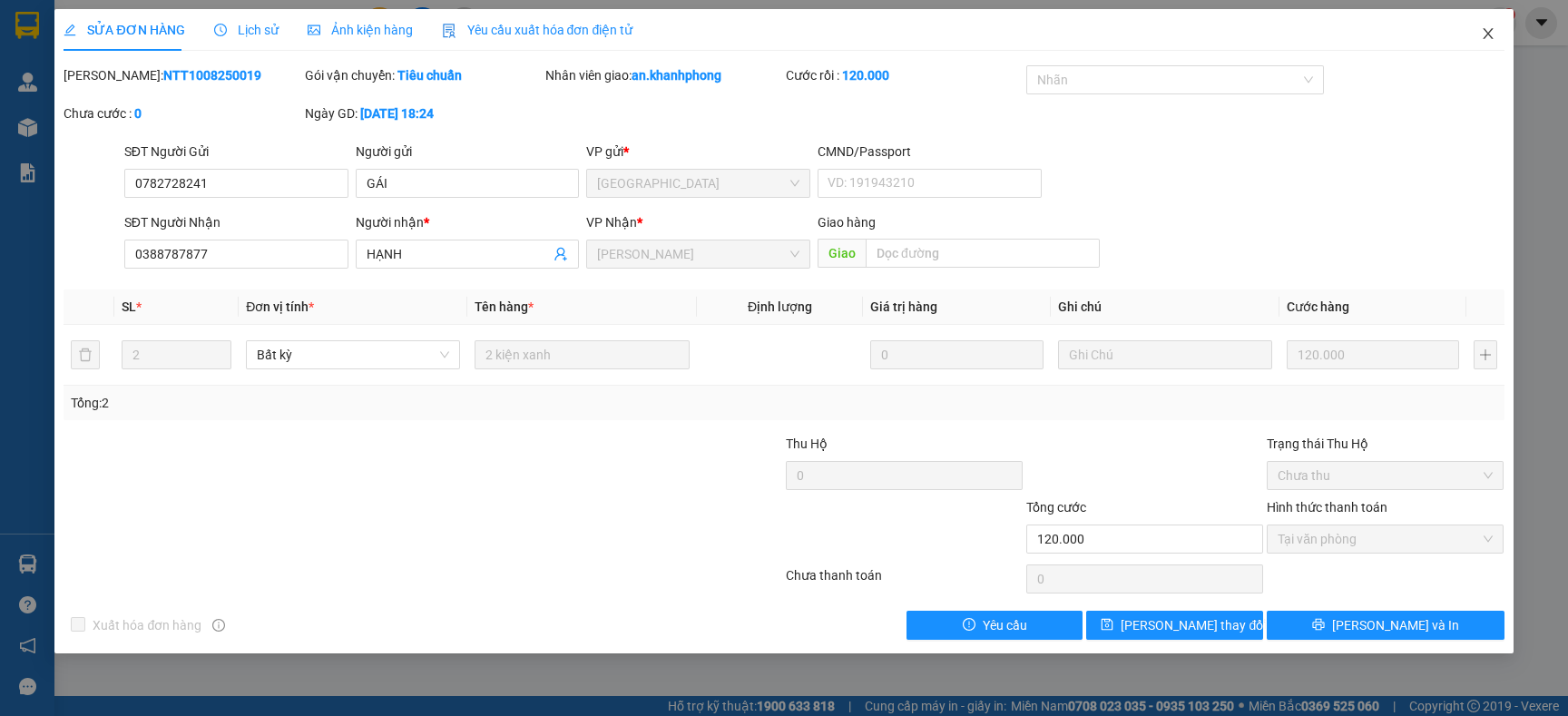
click at [1488, 39] on icon "close" at bounding box center [1488, 34] width 15 height 15
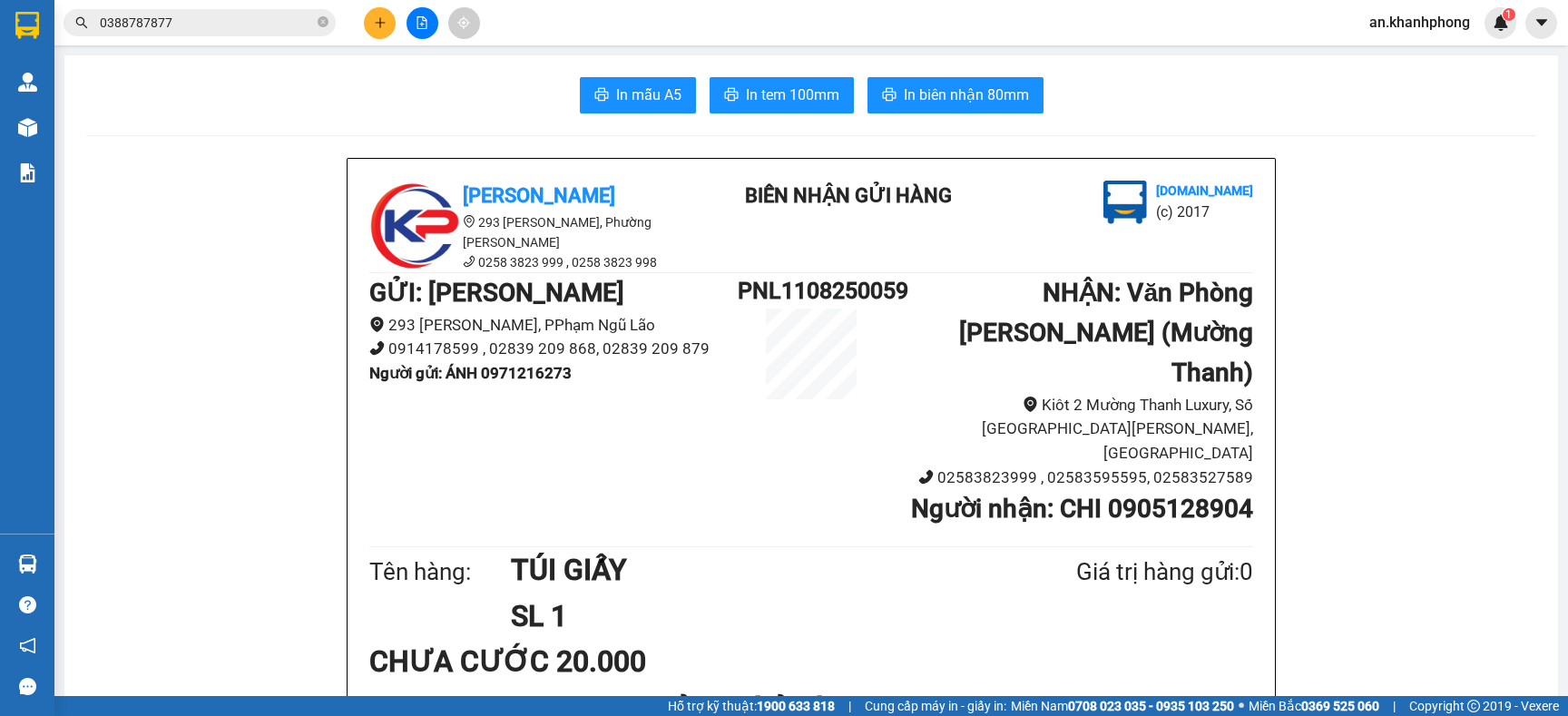
click at [258, 11] on span "0388787877" at bounding box center [199, 23] width 272 height 28
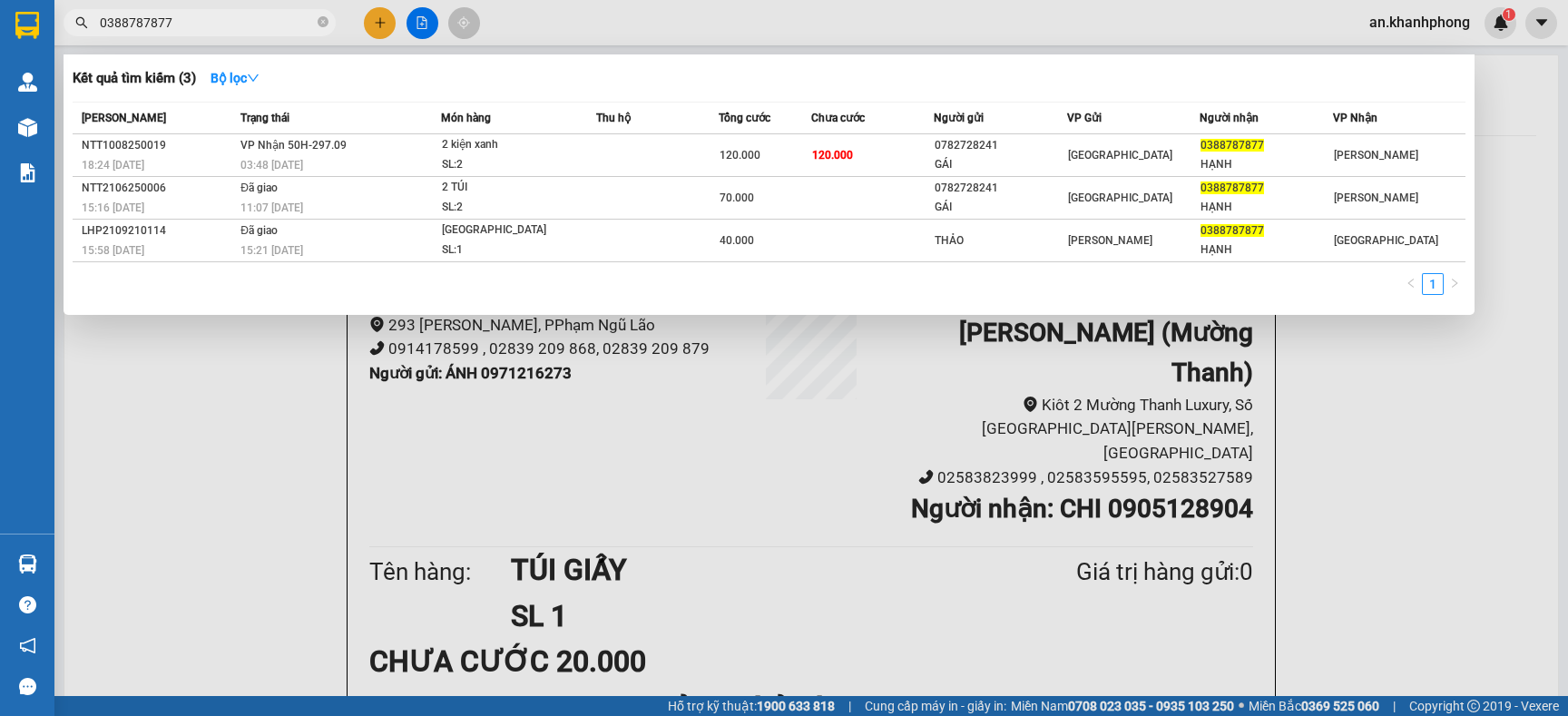
click at [258, 11] on span "0388787877" at bounding box center [199, 23] width 272 height 28
click at [258, 17] on input "0388787877" at bounding box center [207, 23] width 214 height 20
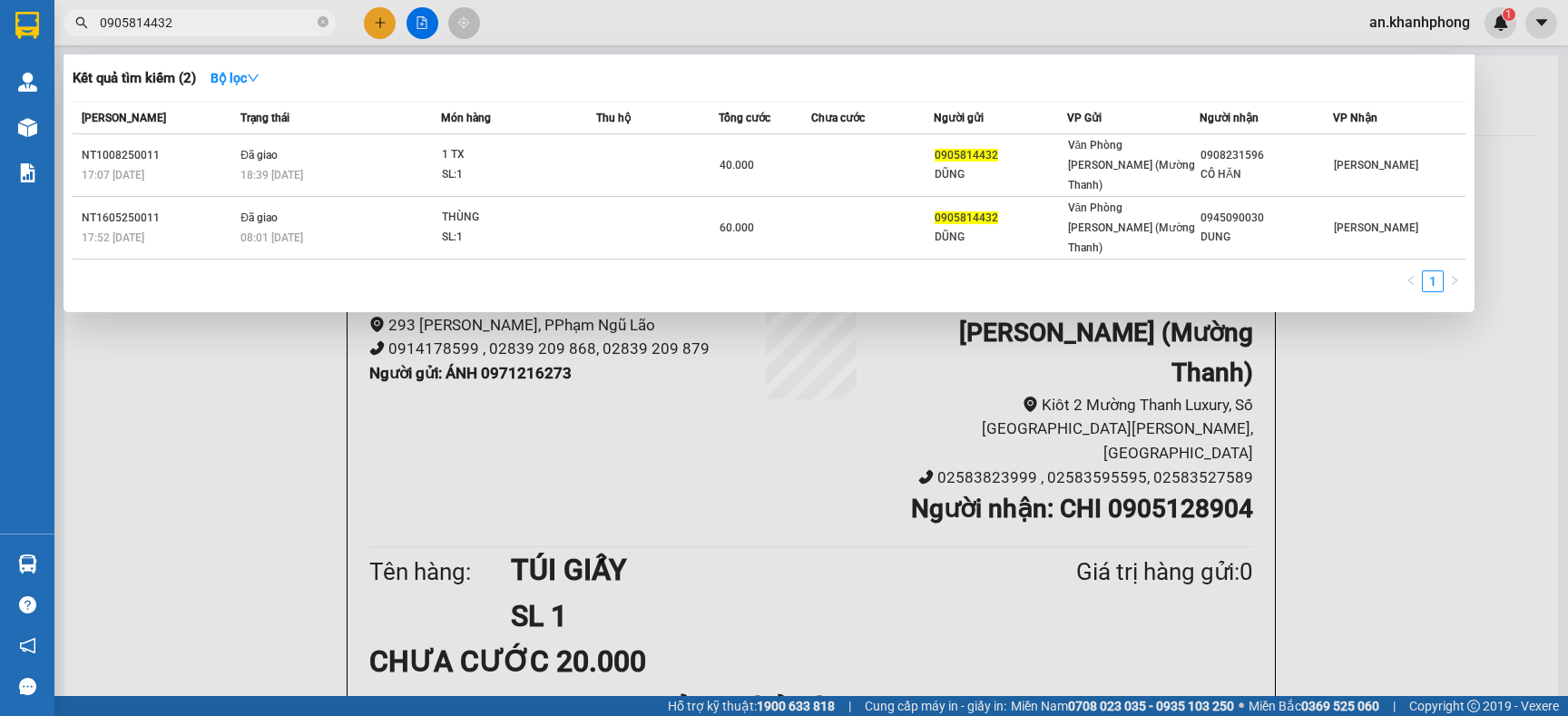
click at [380, 23] on div at bounding box center [784, 358] width 1568 height 716
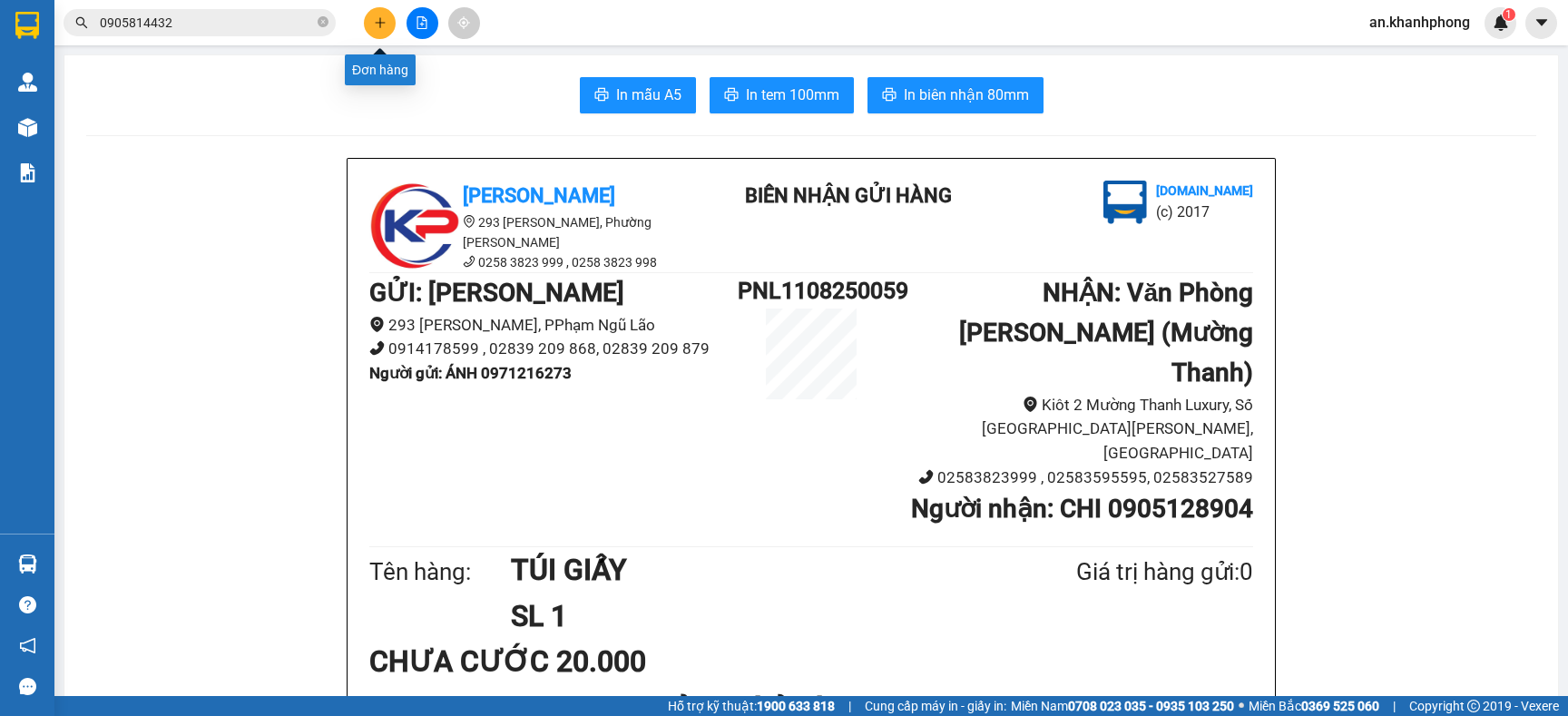
click at [380, 23] on icon "plus" at bounding box center [380, 22] width 10 height 1
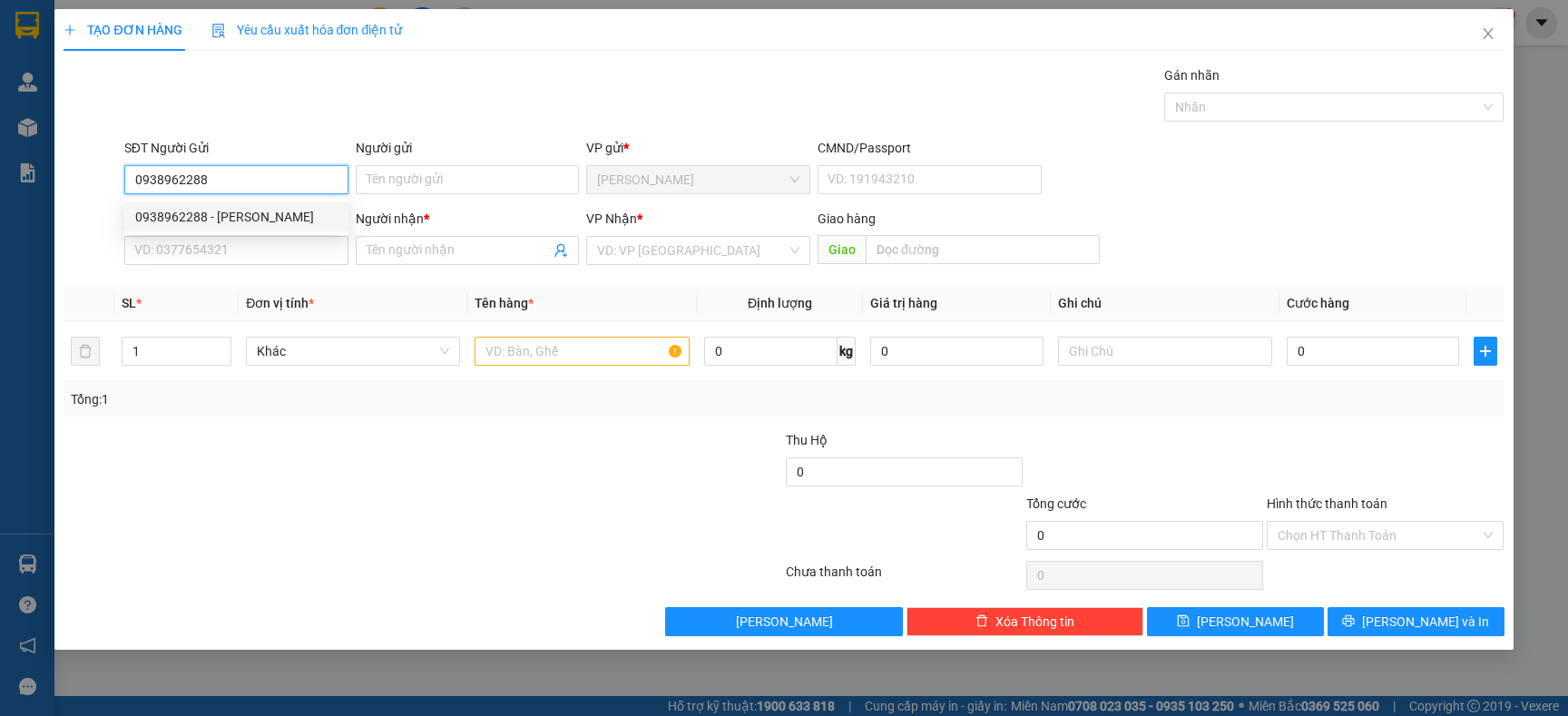
click at [247, 210] on div "0938962288 - XUAN" at bounding box center [237, 217] width 202 height 20
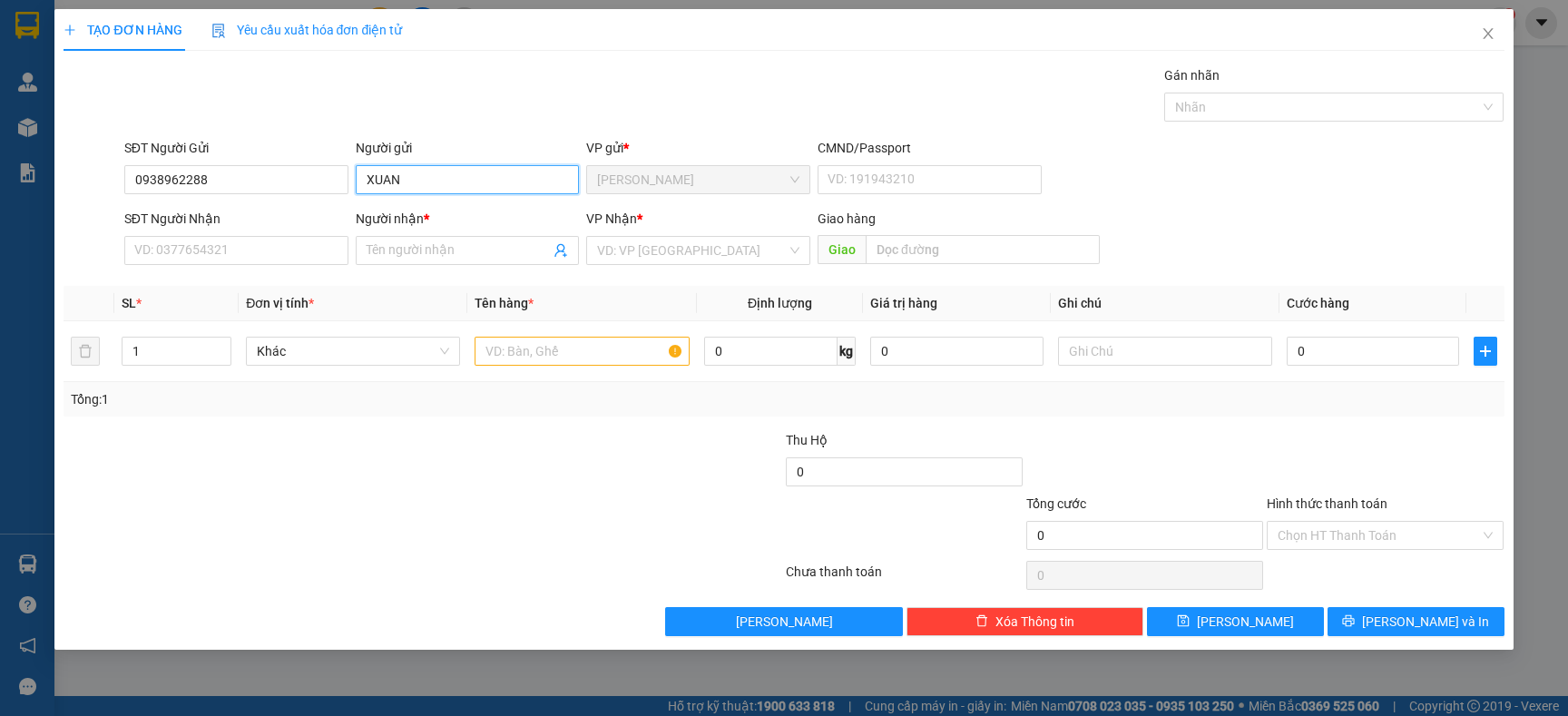
click at [422, 182] on input "XUAN" at bounding box center [467, 179] width 224 height 29
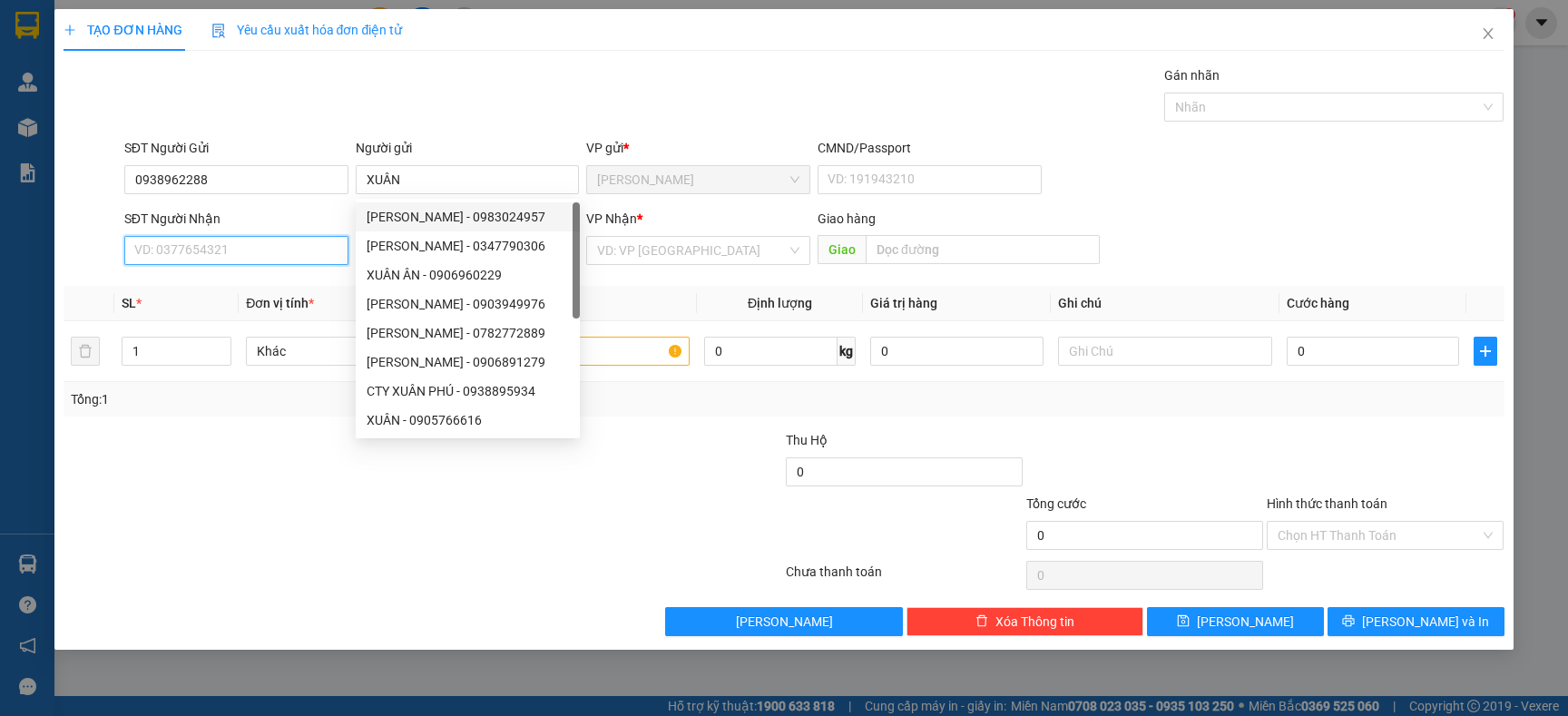
click at [248, 250] on input "SĐT Người Nhận" at bounding box center [237, 250] width 224 height 29
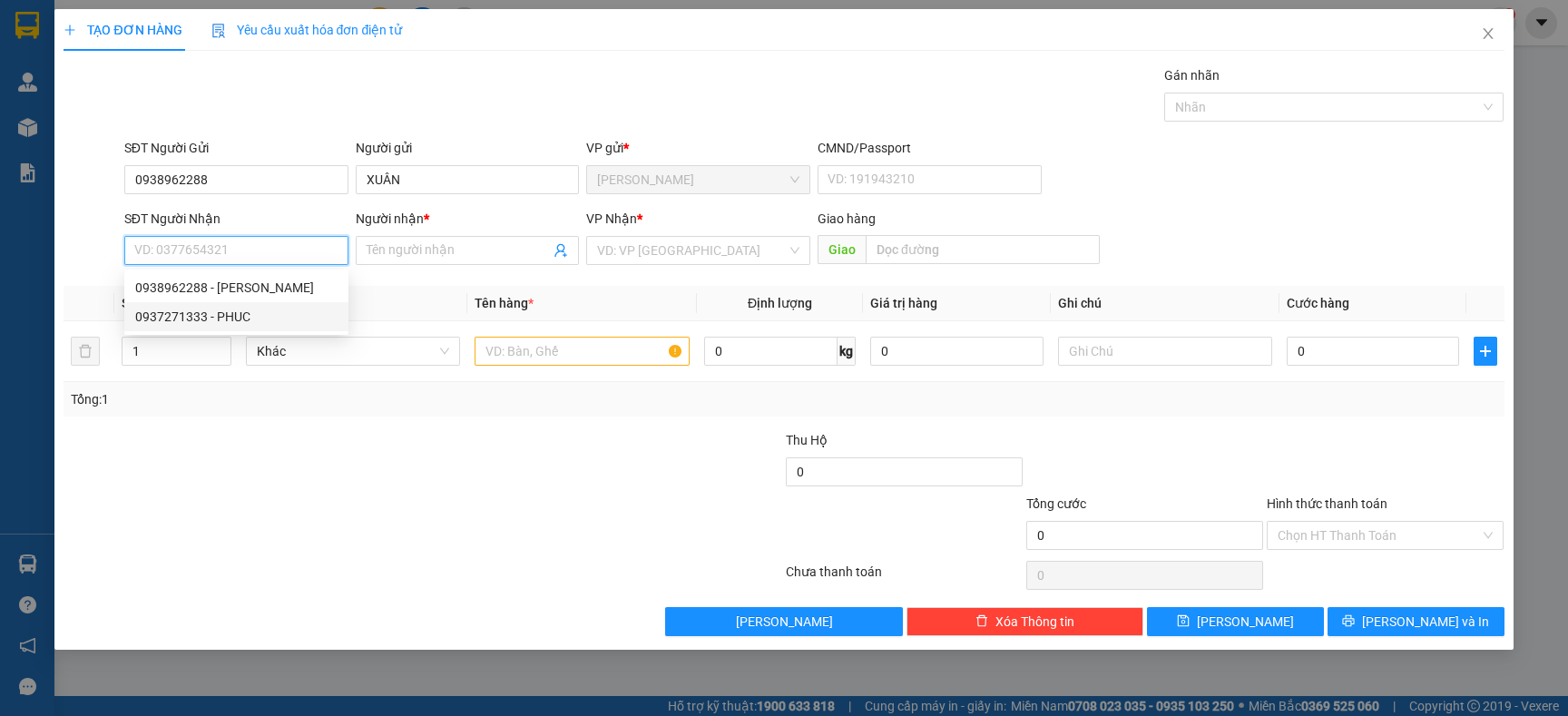
click at [258, 321] on div "0937271333 - PHUC" at bounding box center [237, 317] width 202 height 20
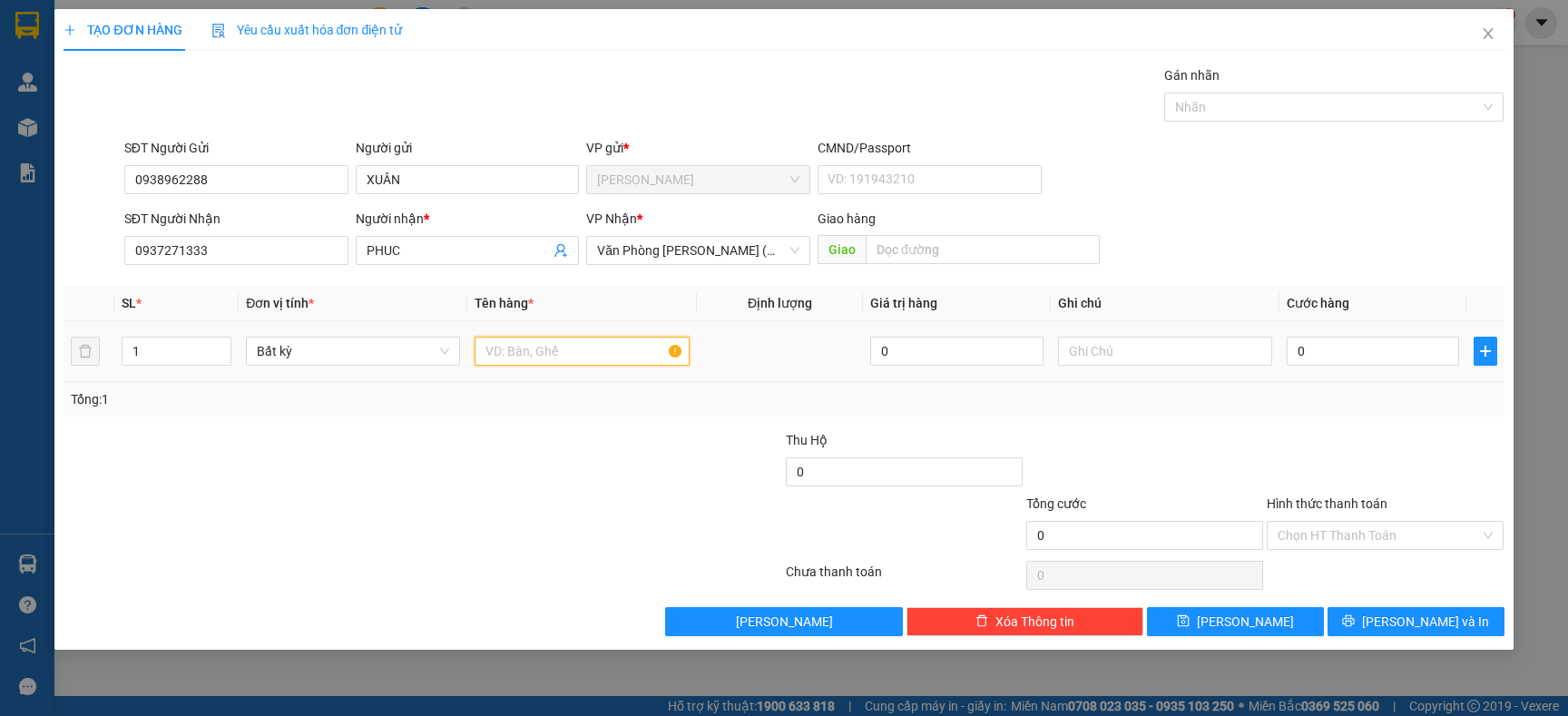
click at [561, 355] on input "text" at bounding box center [581, 351] width 214 height 29
click at [1407, 358] on input "0" at bounding box center [1373, 351] width 172 height 29
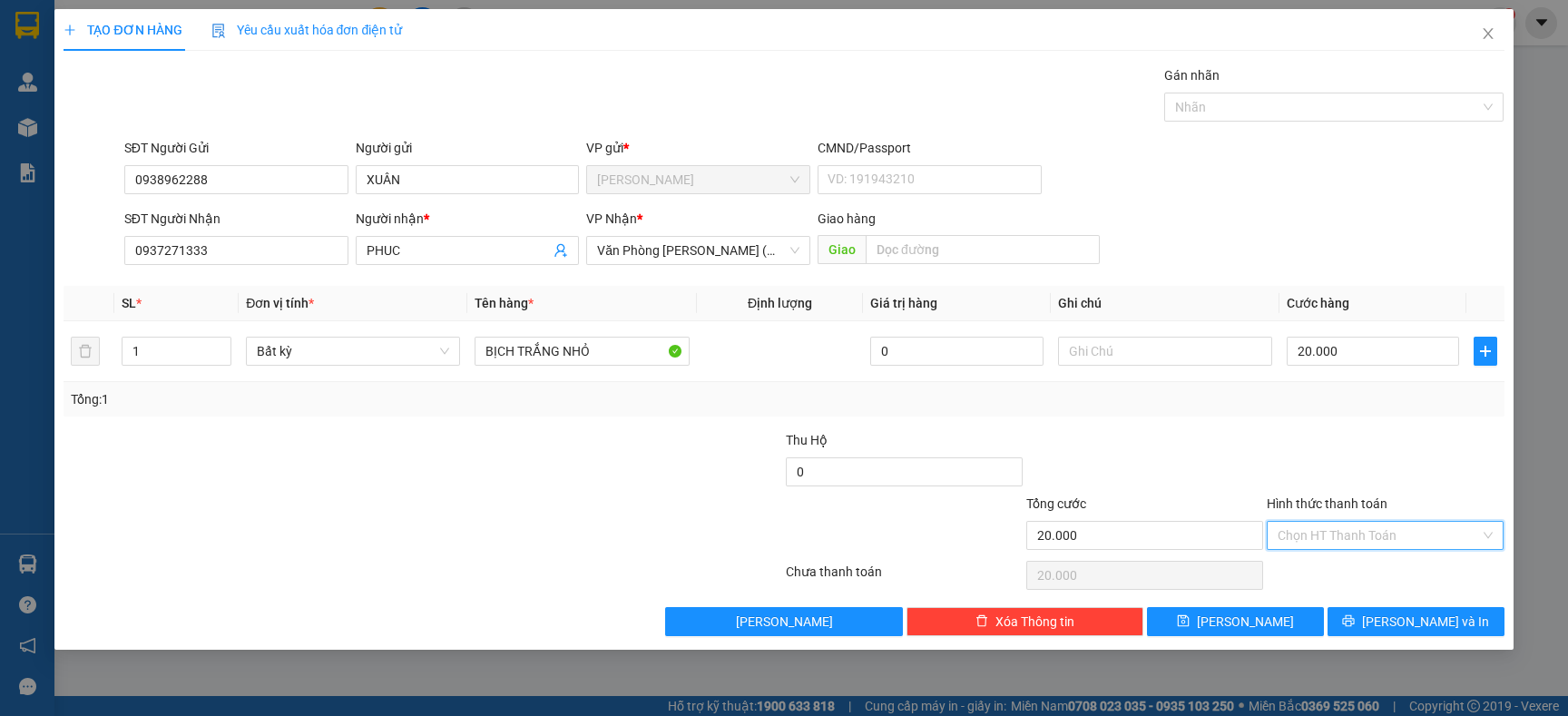
click at [1377, 542] on input "Hình thức thanh toán" at bounding box center [1379, 536] width 202 height 28
click at [1354, 567] on div "Tại văn phòng" at bounding box center [1385, 572] width 215 height 20
click at [1353, 529] on span "Tại văn phòng" at bounding box center [1385, 536] width 215 height 28
click at [1259, 465] on div at bounding box center [1144, 462] width 241 height 63
click at [1441, 616] on span "[PERSON_NAME] và In" at bounding box center [1425, 622] width 127 height 20
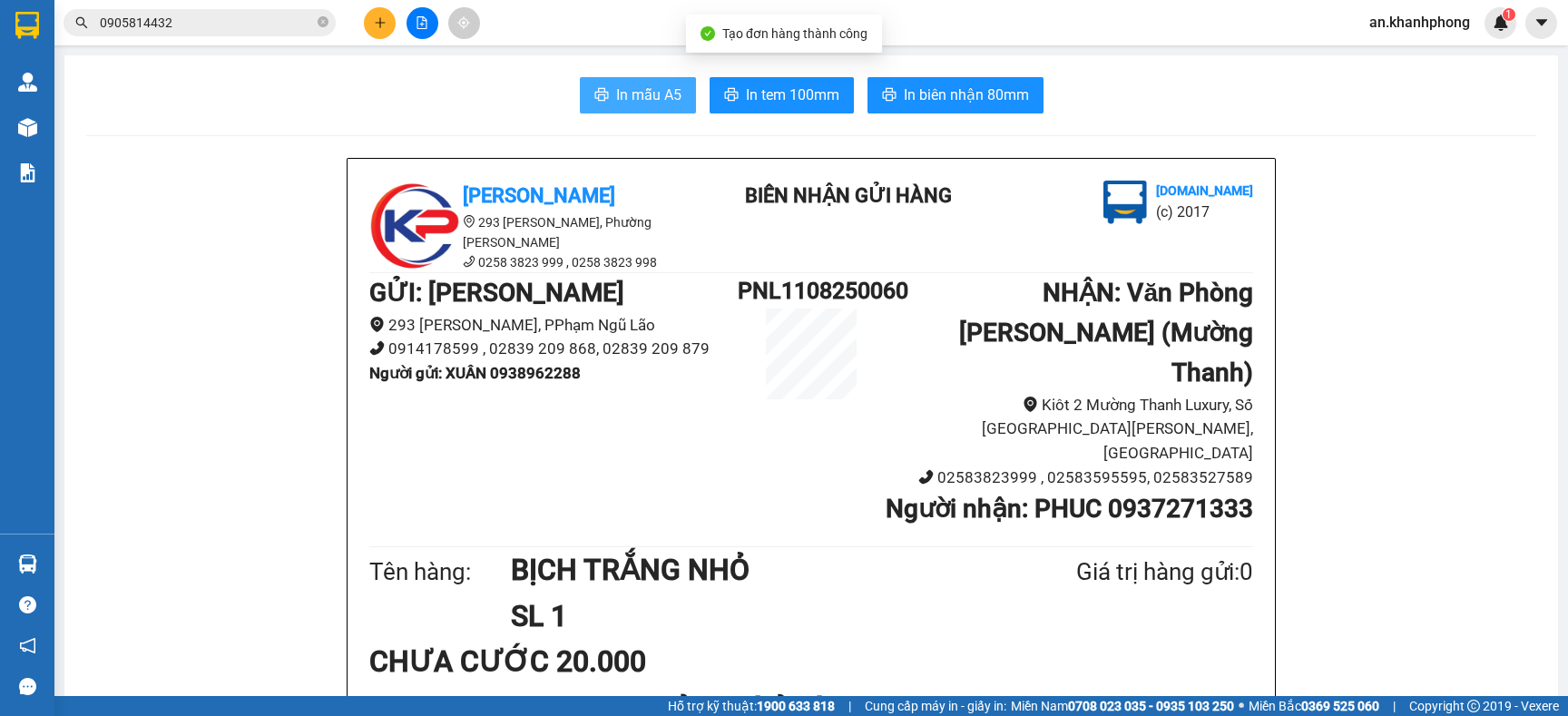
click at [616, 89] on span "In mẫu A5" at bounding box center [648, 94] width 65 height 23
click at [366, 12] on button at bounding box center [380, 23] width 32 height 32
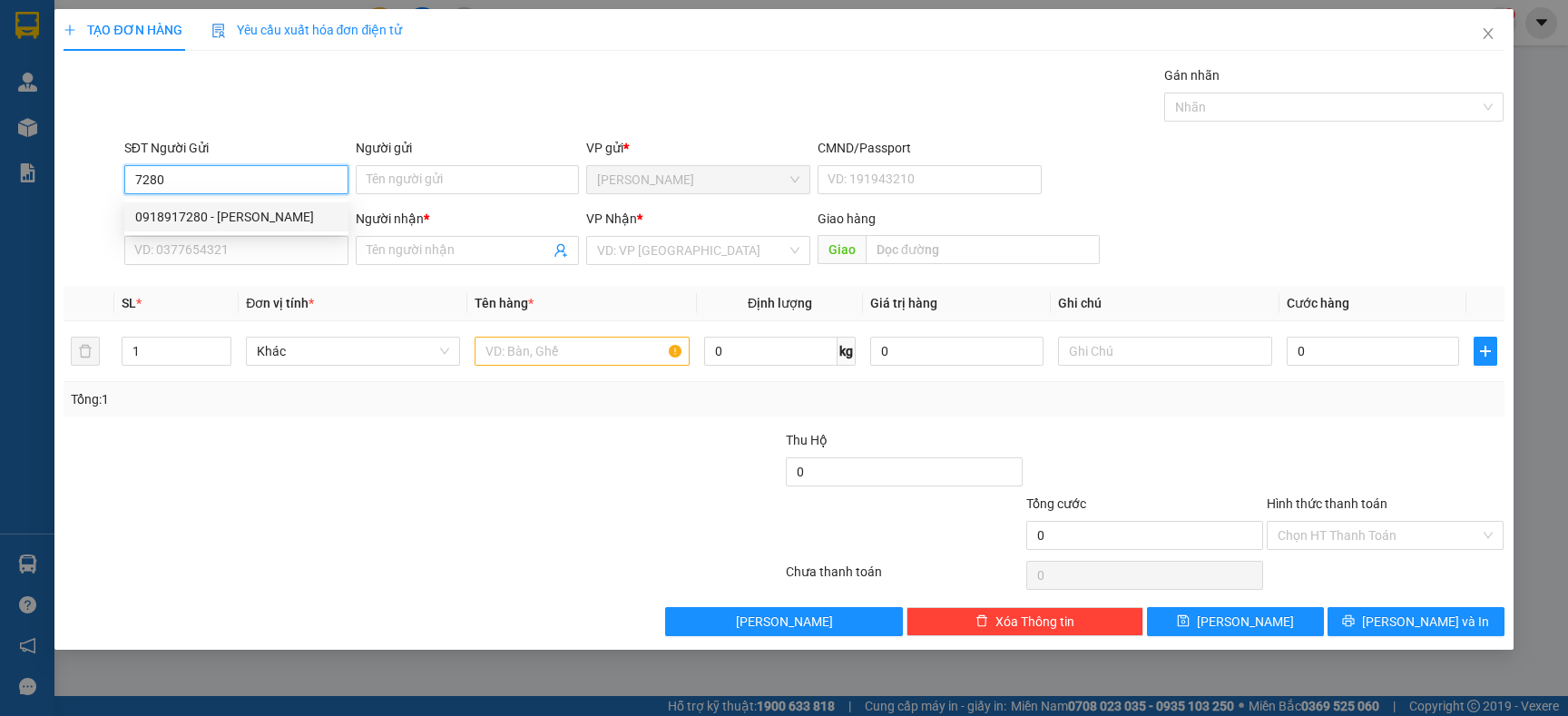
click at [252, 209] on div "0918917280 - THÚY ANH" at bounding box center [237, 217] width 202 height 20
click at [266, 254] on input "SĐT Người Nhận" at bounding box center [237, 250] width 224 height 29
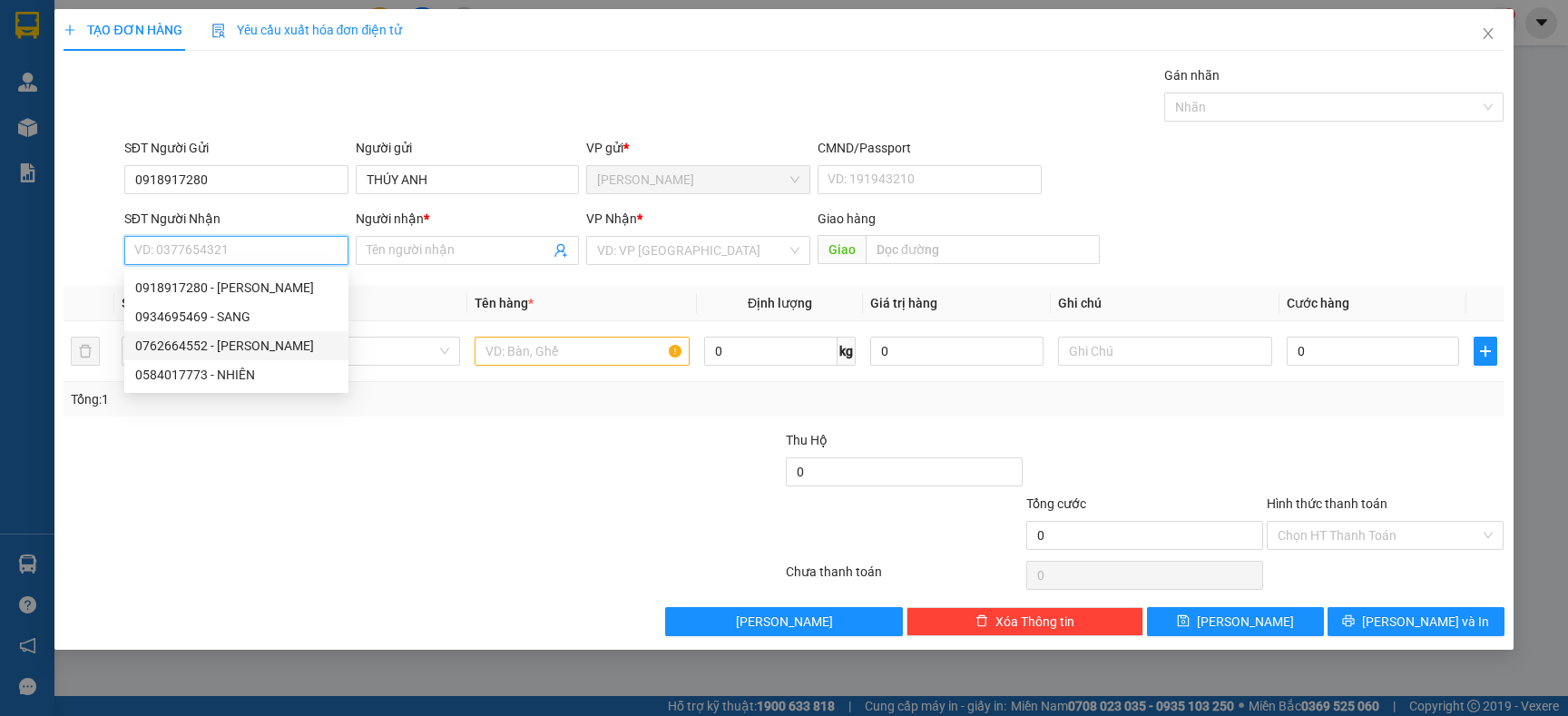
click at [242, 344] on div "0762664552 - HUYỀN" at bounding box center [237, 346] width 202 height 20
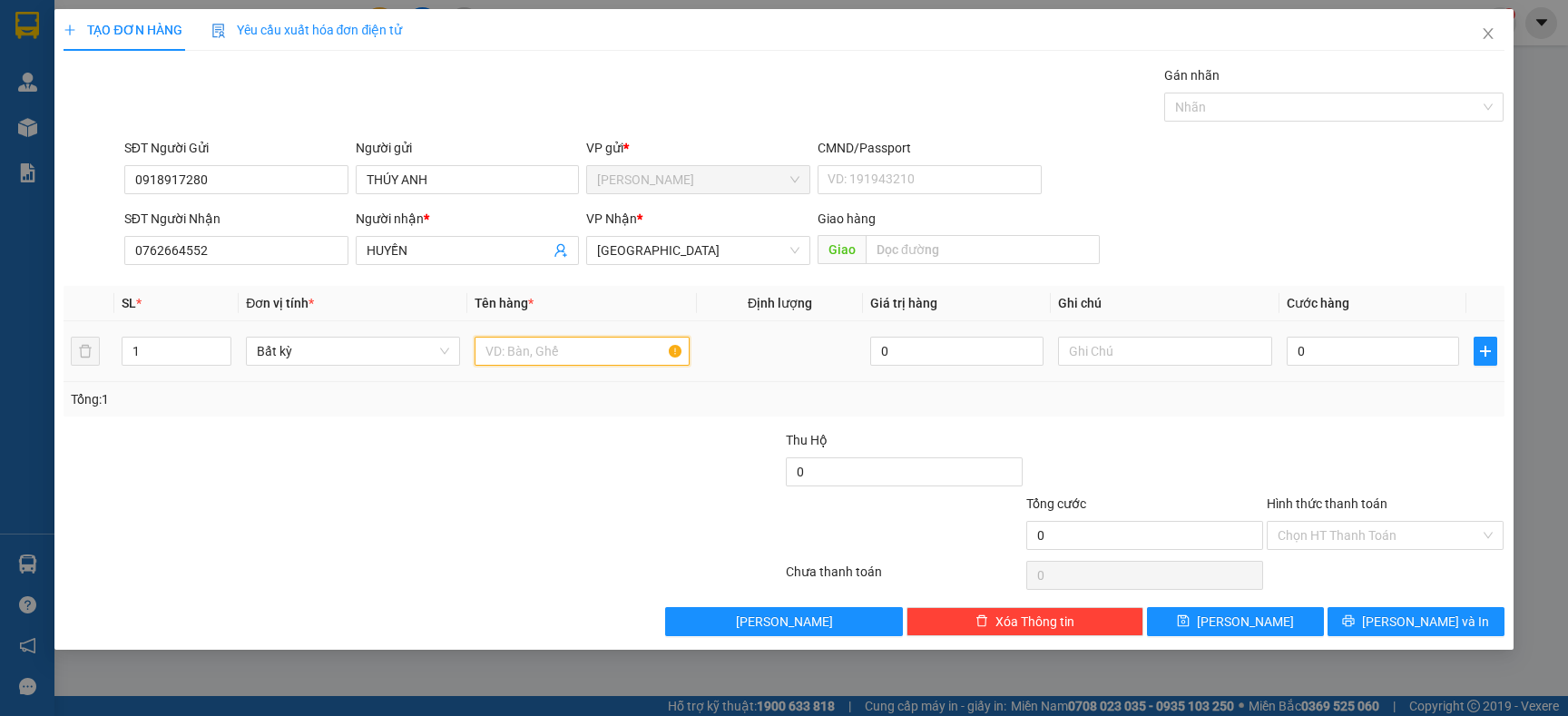
click at [495, 337] on input "text" at bounding box center [581, 351] width 214 height 29
click at [1354, 356] on input "0" at bounding box center [1373, 351] width 172 height 29
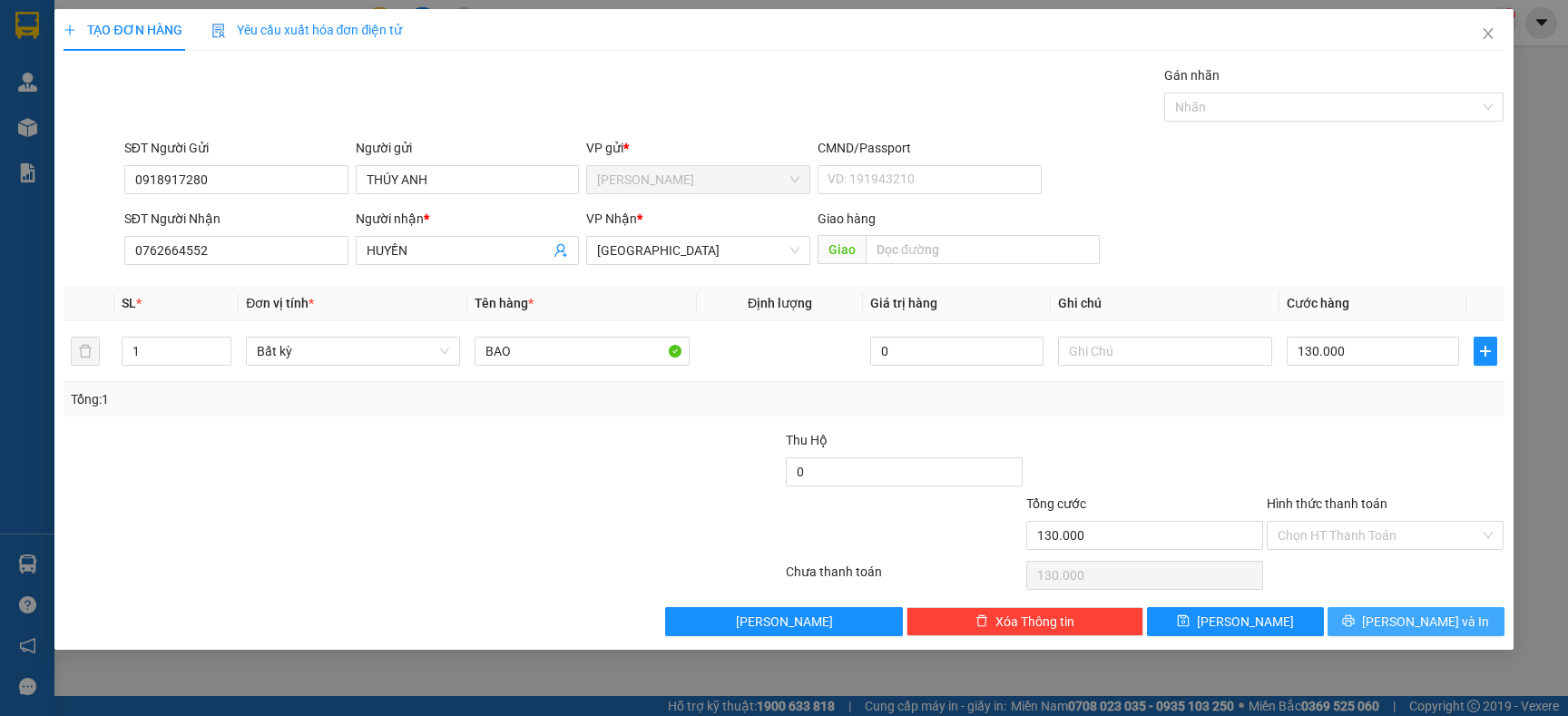
click at [1435, 626] on span "[PERSON_NAME] và In" at bounding box center [1425, 622] width 127 height 20
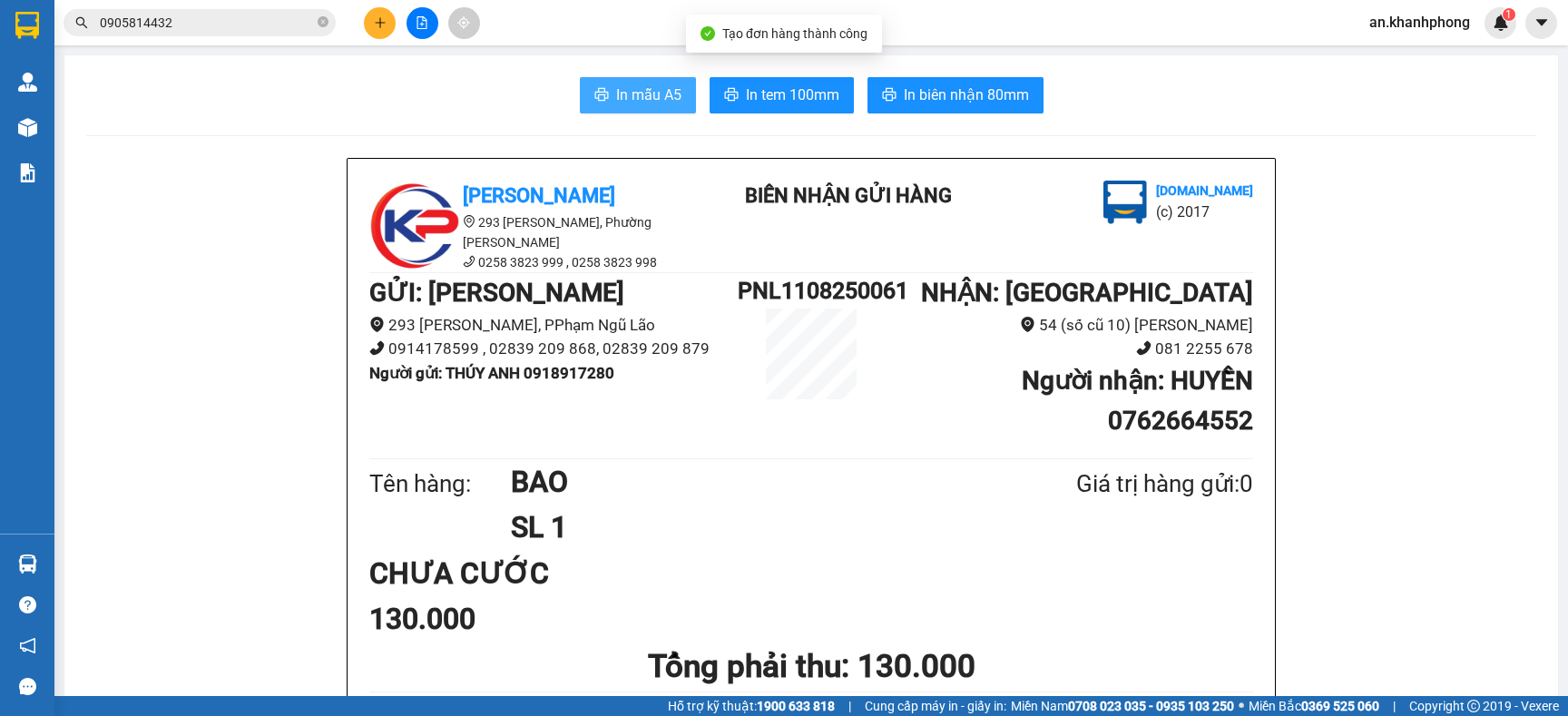
click at [611, 108] on button "In mẫu A5" at bounding box center [637, 95] width 116 height 37
click at [387, 6] on div "Kết quả tìm kiếm ( 2 ) Bộ lọc Mã ĐH Trạng thái Món hàng Thu hộ Tổng cước Chưa c…" at bounding box center [784, 23] width 1568 height 46
click at [387, 25] on button at bounding box center [380, 23] width 32 height 32
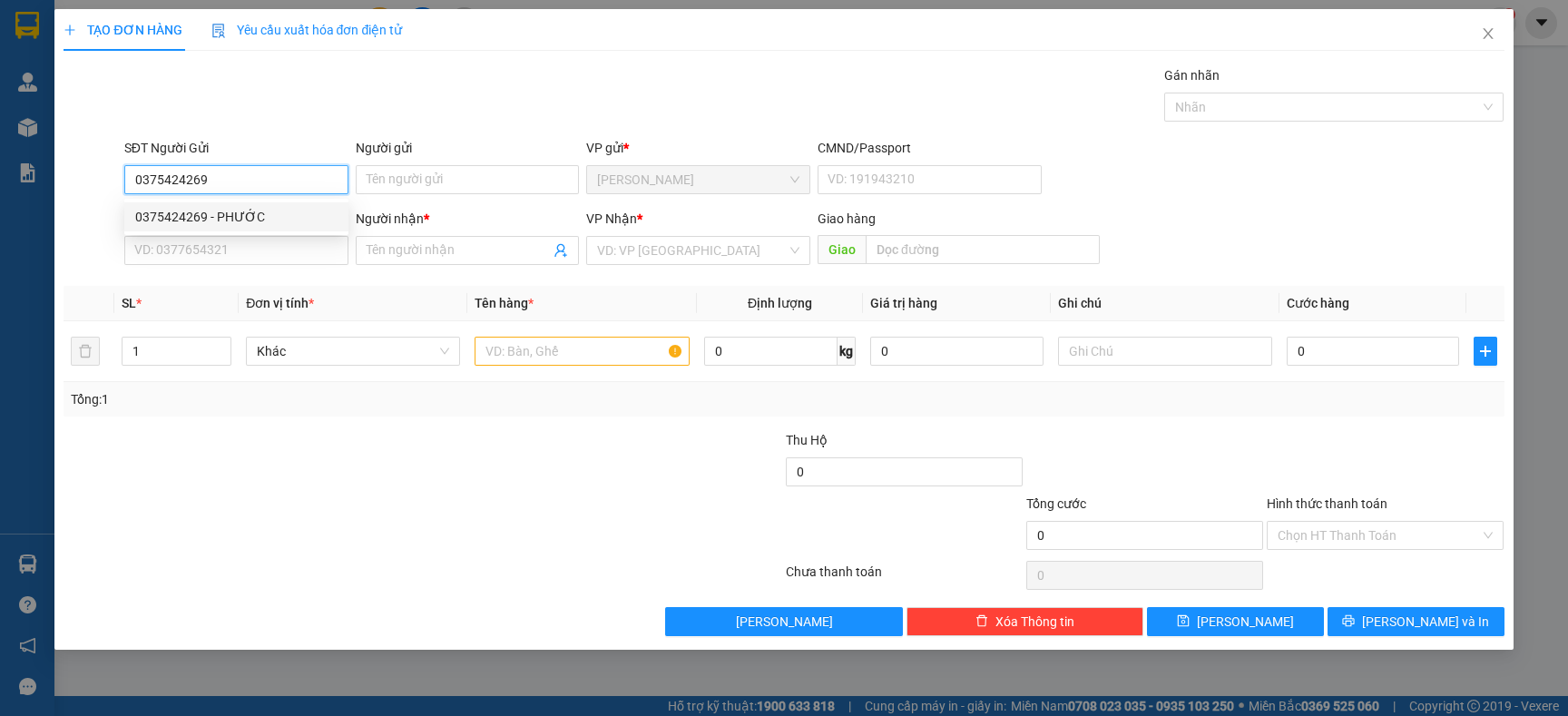
click at [262, 210] on div "0375424269 - PHƯỚC" at bounding box center [237, 217] width 202 height 20
click at [231, 264] on input "SĐT Người Nhận" at bounding box center [237, 250] width 224 height 29
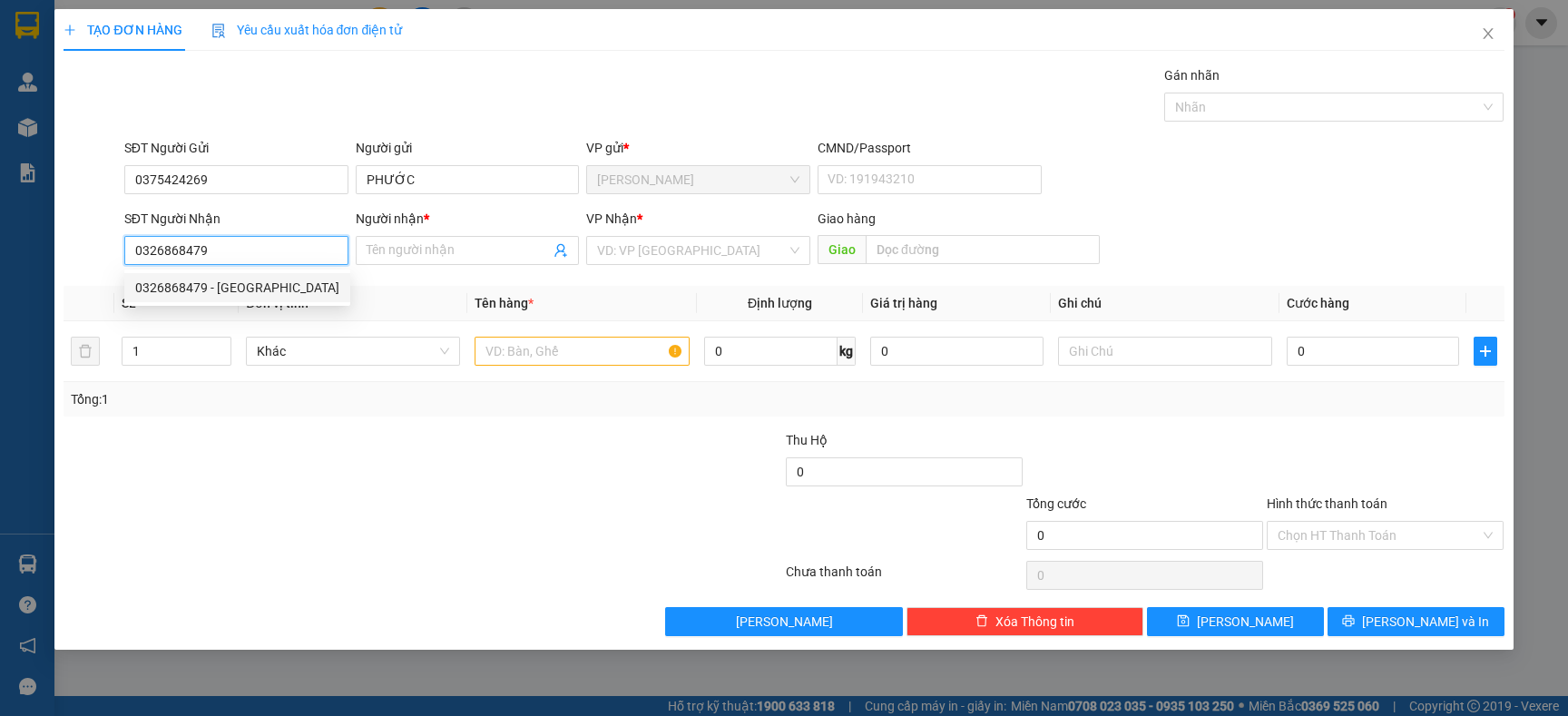
click at [260, 282] on div "0326868479 - ĐỨC" at bounding box center [238, 288] width 204 height 20
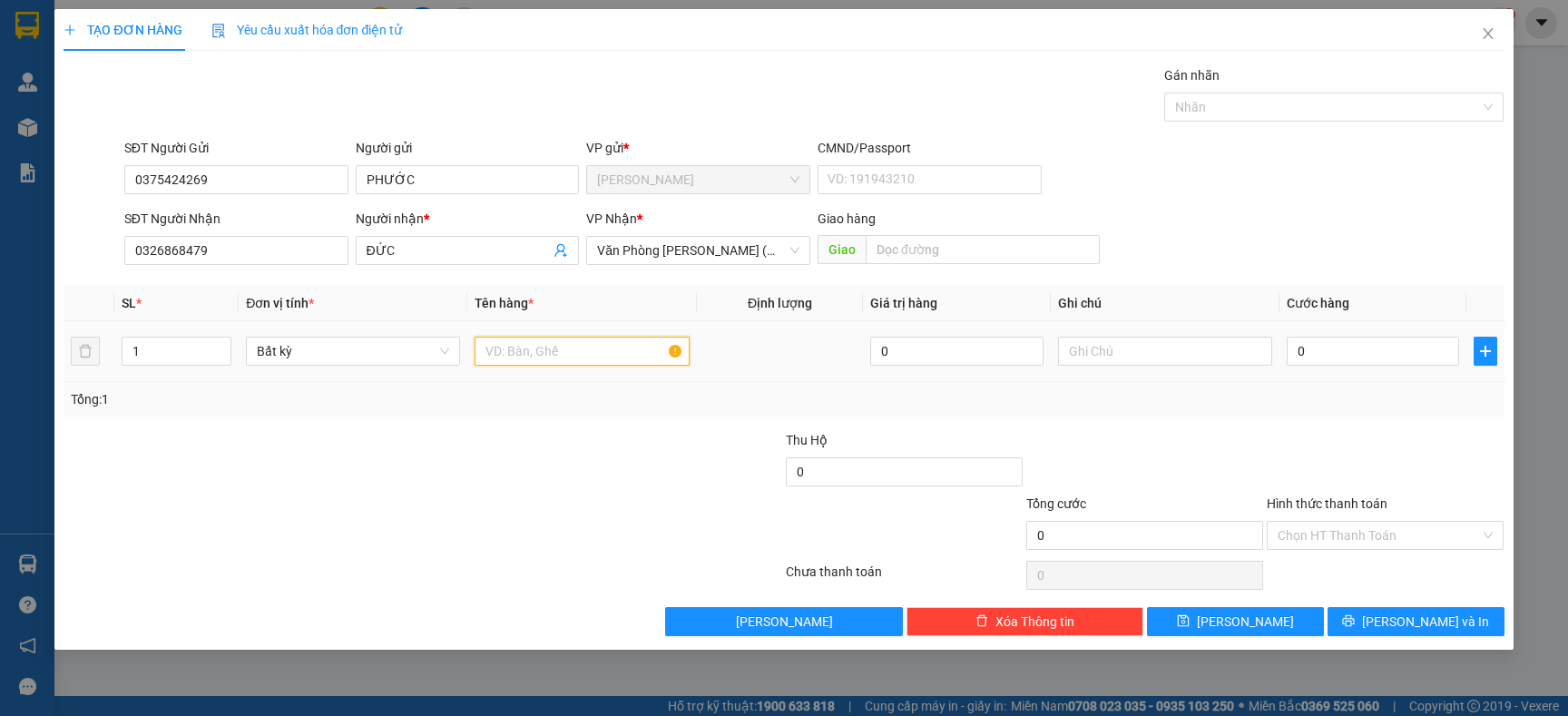
click at [540, 356] on input "text" at bounding box center [581, 351] width 214 height 29
click at [410, 256] on input "ĐỨC" at bounding box center [458, 251] width 184 height 20
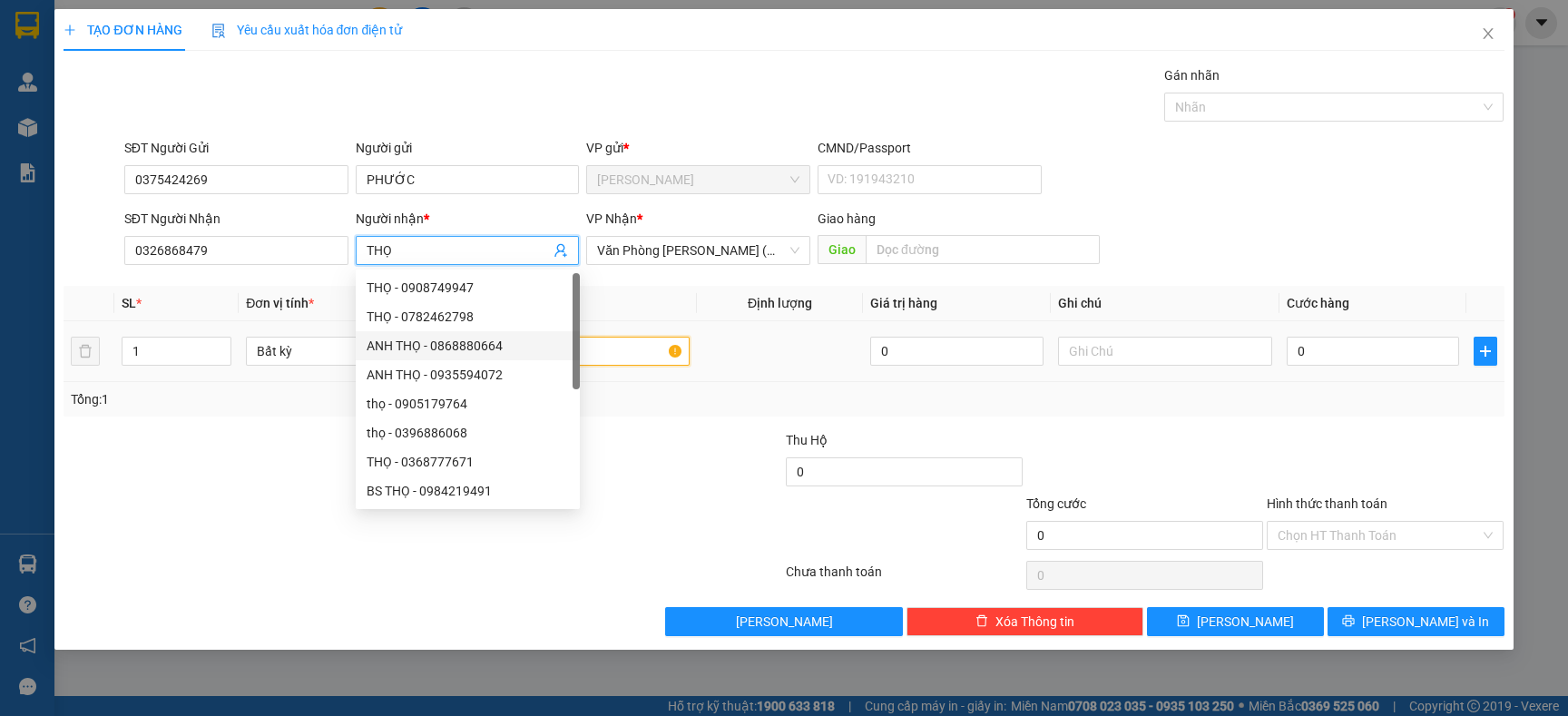
click at [590, 352] on input "text" at bounding box center [581, 351] width 214 height 29
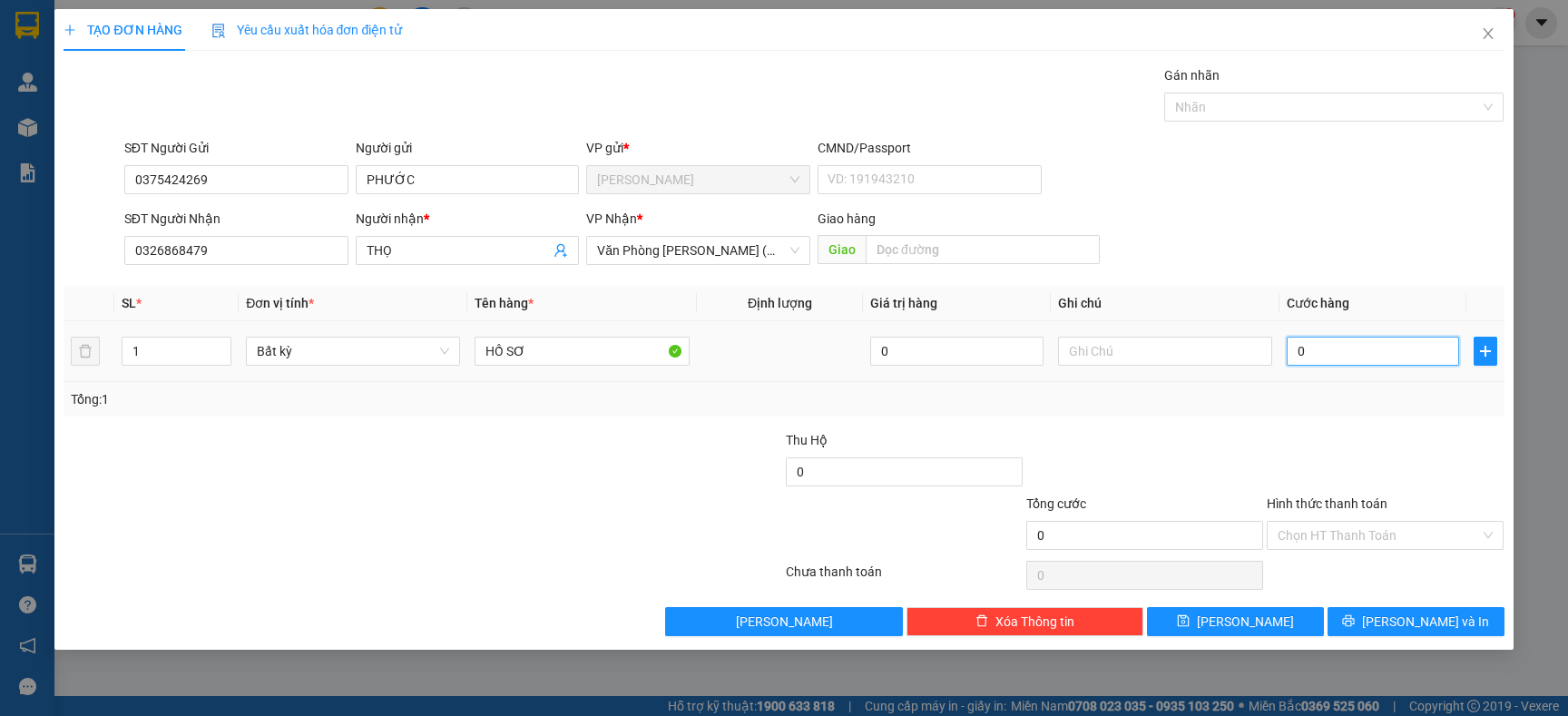
click at [1329, 358] on input "0" at bounding box center [1373, 351] width 172 height 29
click at [1308, 537] on input "Hình thức thanh toán" at bounding box center [1379, 536] width 202 height 28
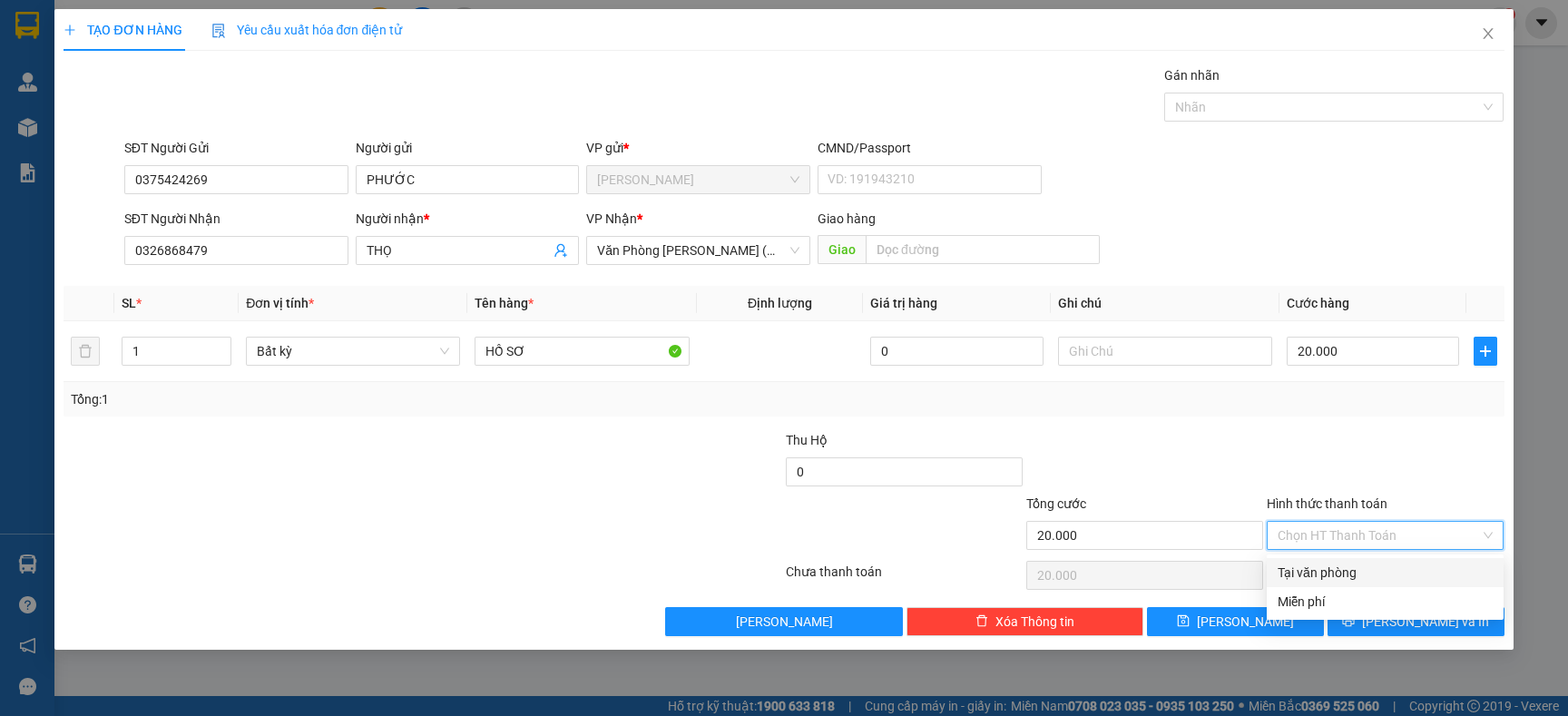
click at [1327, 573] on div "Tại văn phòng" at bounding box center [1385, 572] width 215 height 20
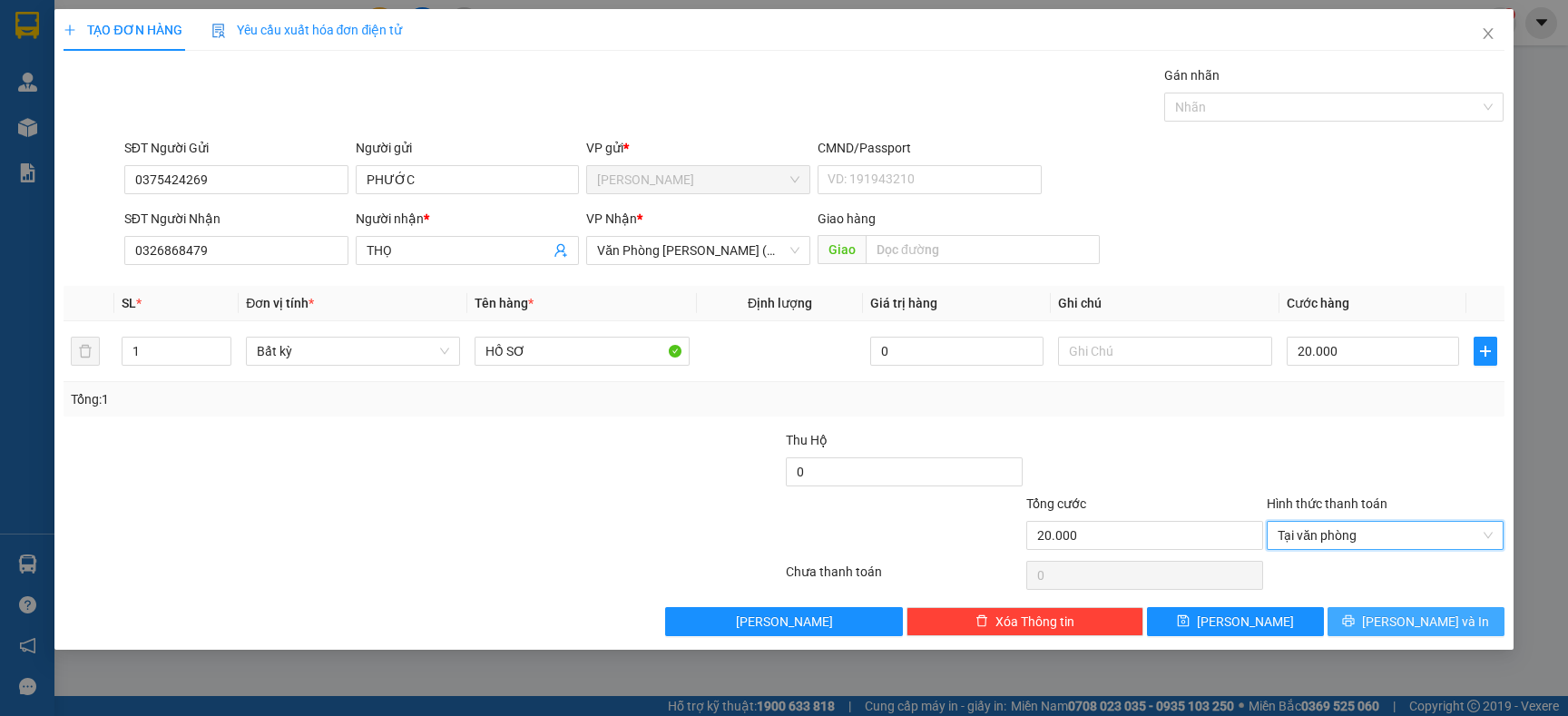
click at [1441, 627] on span "[PERSON_NAME] và In" at bounding box center [1425, 622] width 127 height 20
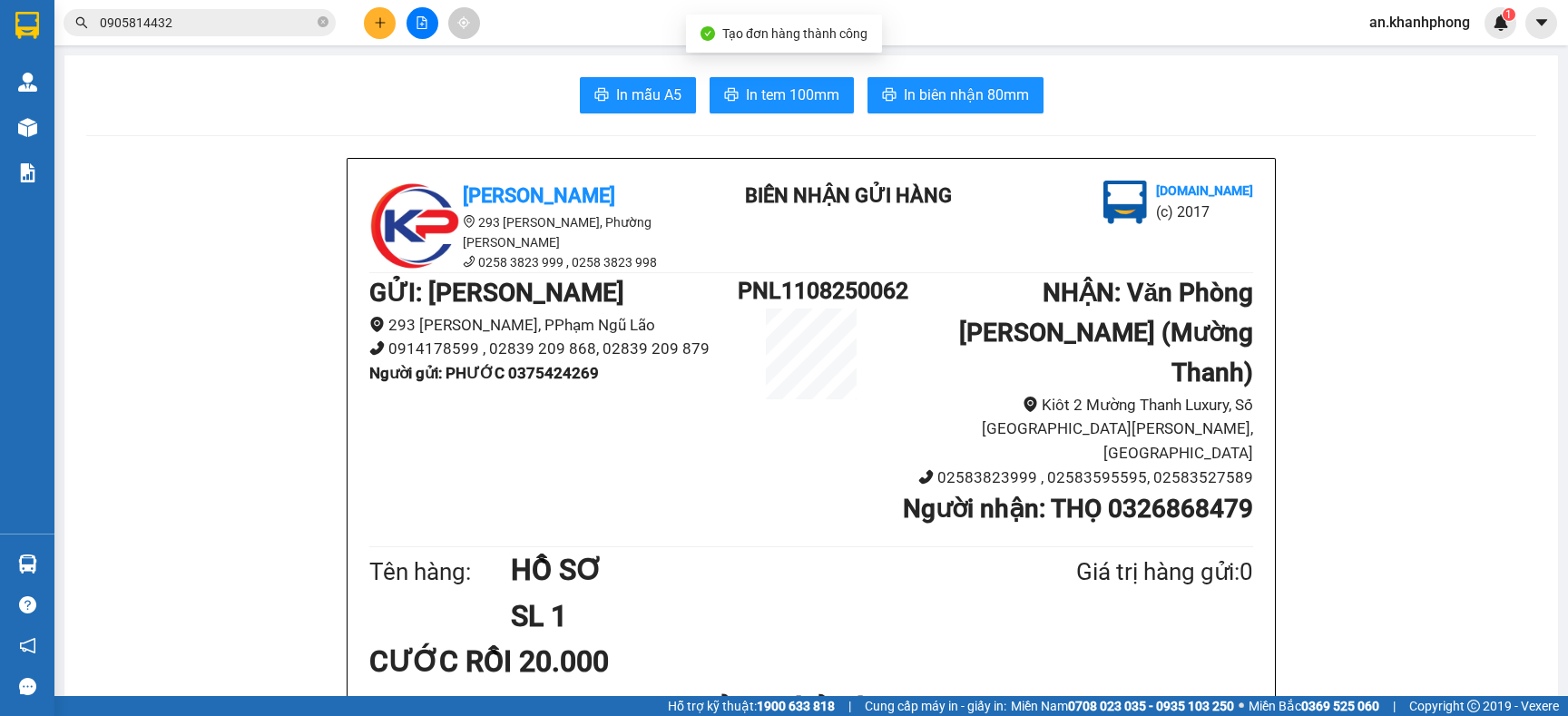
click at [624, 104] on span "In mẫu A5" at bounding box center [648, 94] width 65 height 23
click at [378, 28] on icon "plus" at bounding box center [380, 23] width 13 height 13
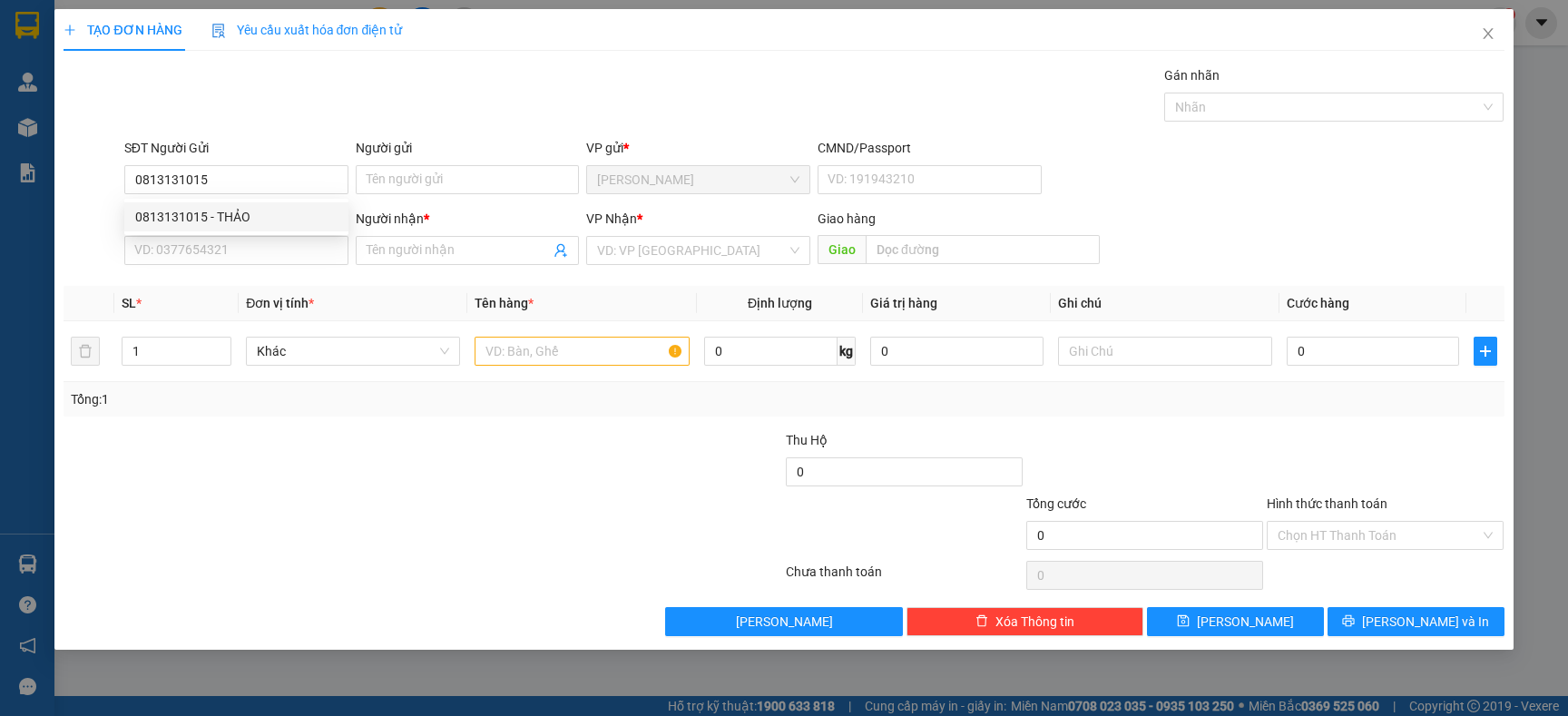
click at [278, 199] on div "0813131015 0813131015 - THẢO" at bounding box center [237, 217] width 224 height 37
click at [282, 214] on div "SĐT Người Nhận" at bounding box center [237, 219] width 224 height 20
click at [282, 236] on input "SĐT Người Nhận" at bounding box center [237, 250] width 224 height 29
click at [268, 191] on input "0813131015" at bounding box center [237, 179] width 224 height 29
click at [266, 213] on div "0813131015 - THẢO" at bounding box center [237, 217] width 202 height 20
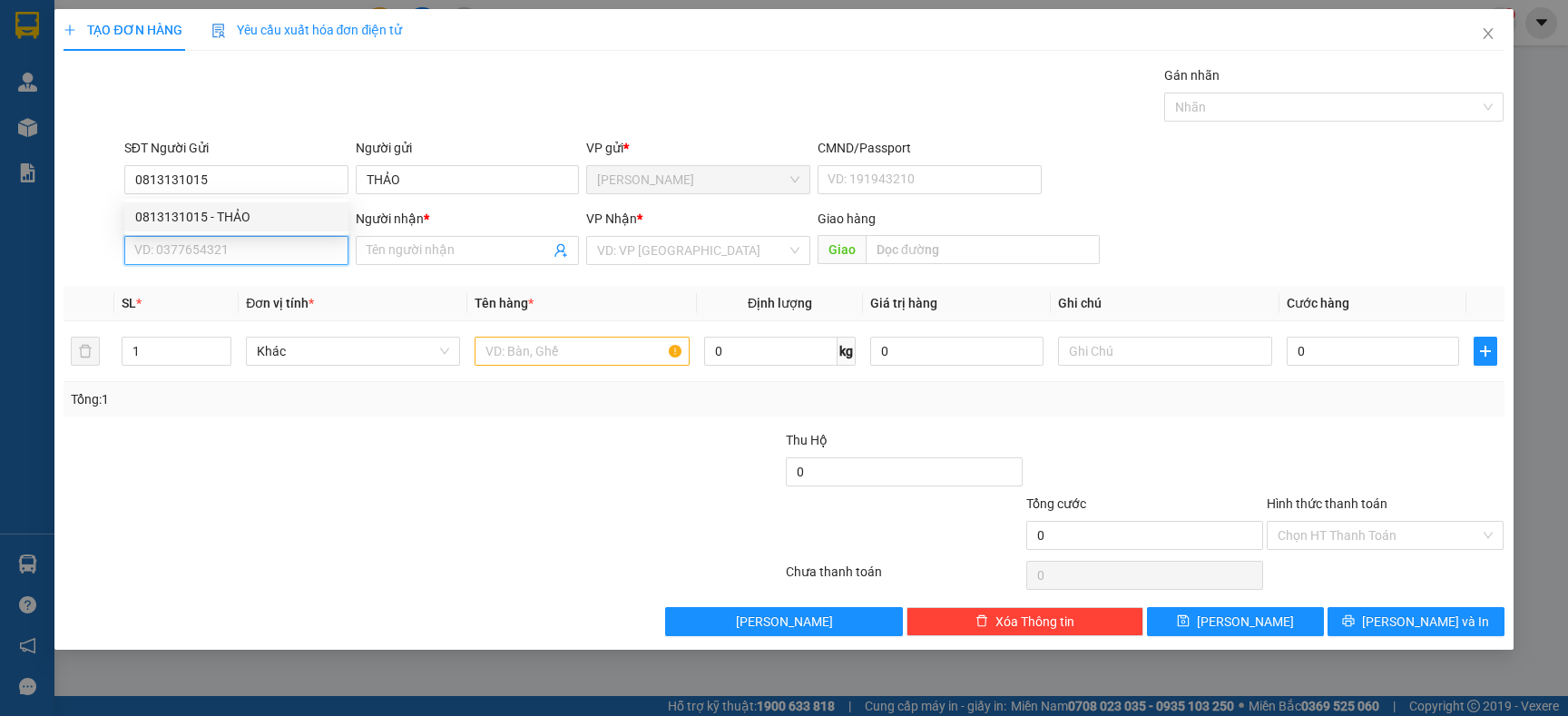
click at [268, 256] on input "SĐT Người Nhận" at bounding box center [237, 250] width 224 height 29
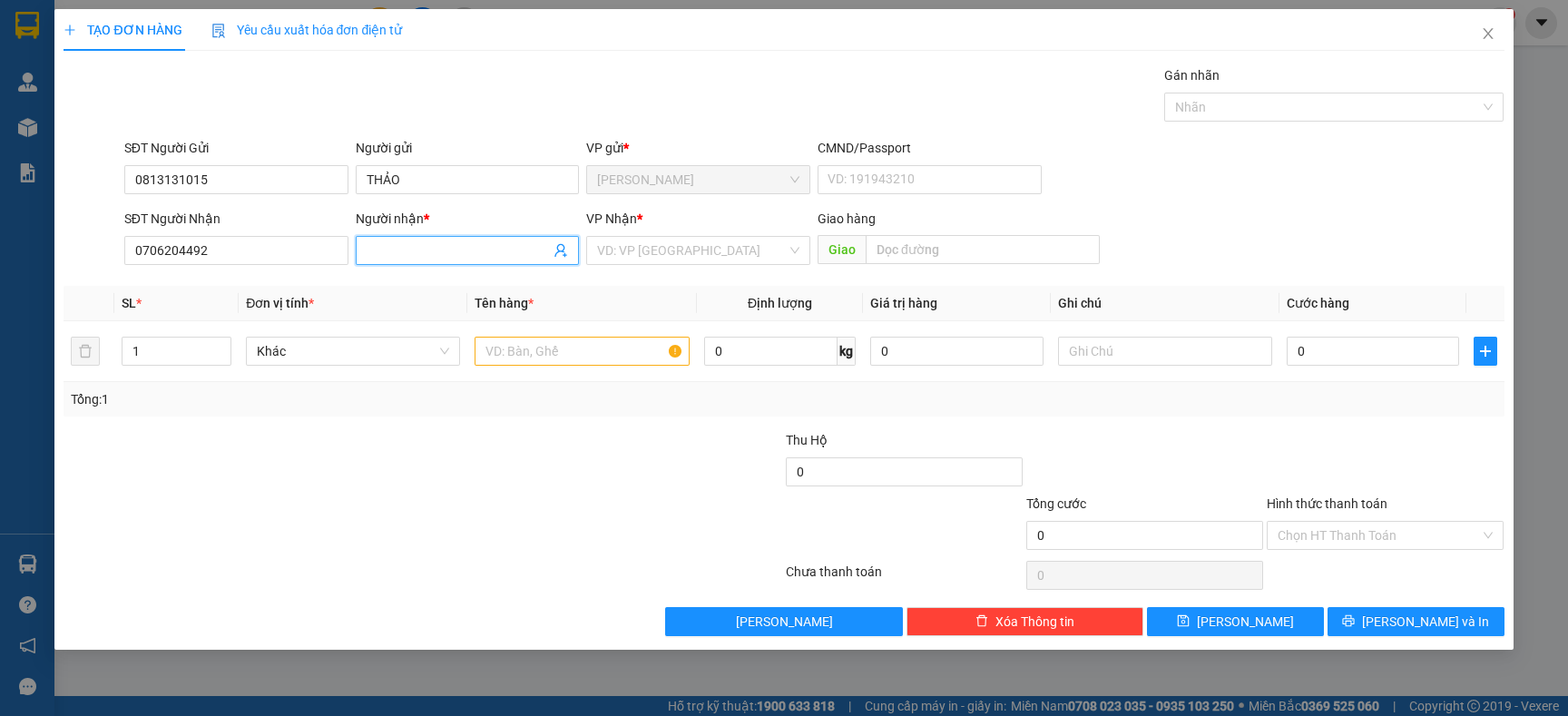
click at [399, 239] on span at bounding box center [467, 250] width 224 height 29
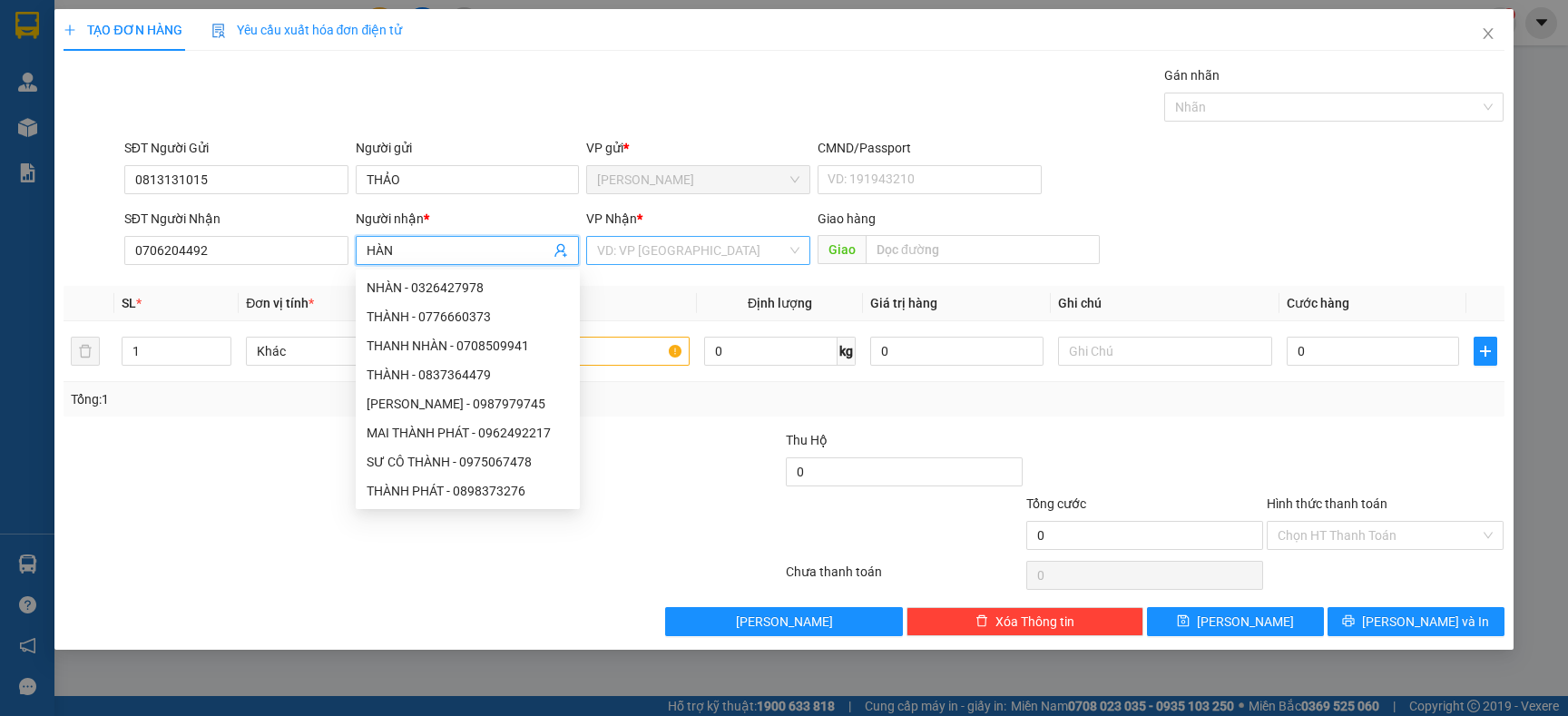
click at [658, 253] on input "search" at bounding box center [692, 251] width 190 height 28
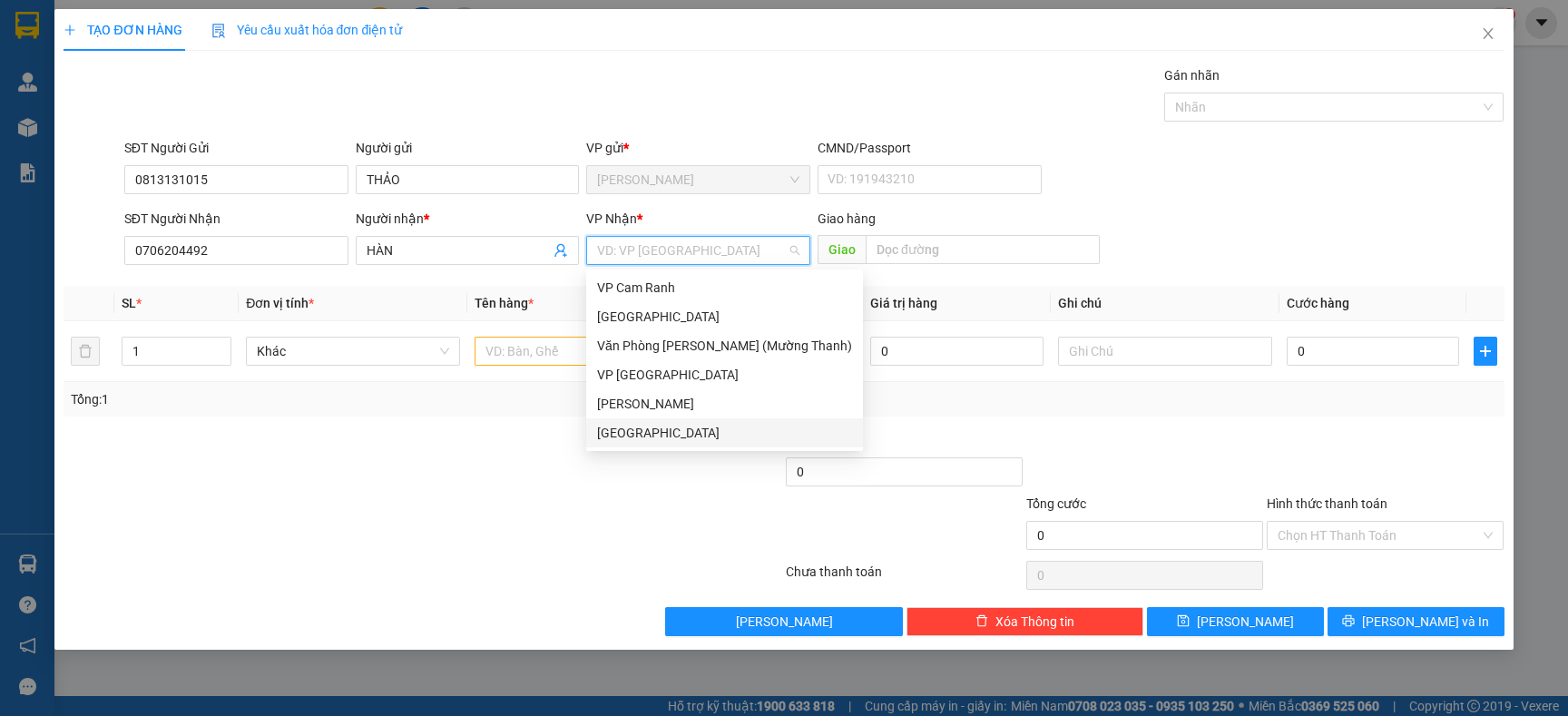
click at [641, 431] on div "[GEOGRAPHIC_DATA]" at bounding box center [725, 433] width 255 height 20
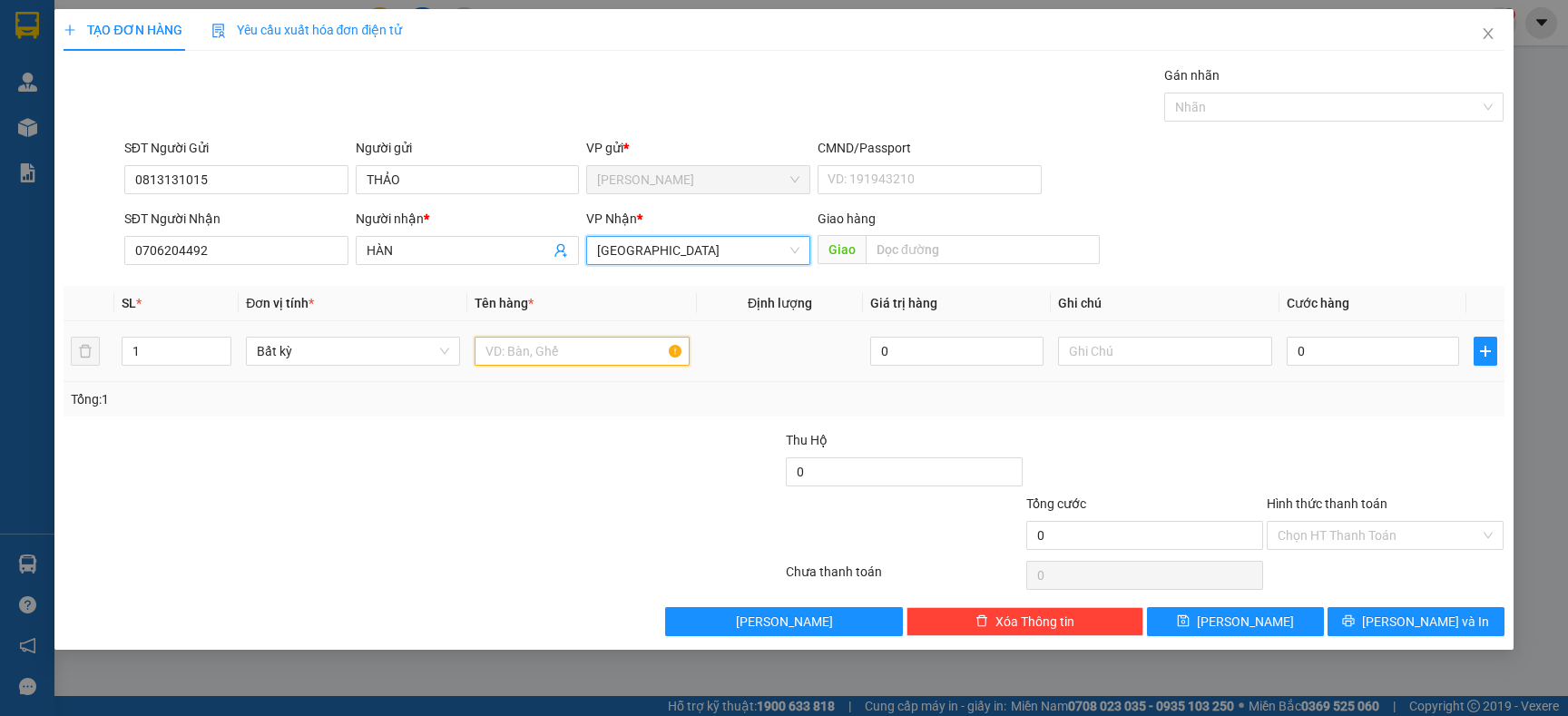
click at [535, 355] on input "text" at bounding box center [581, 351] width 214 height 29
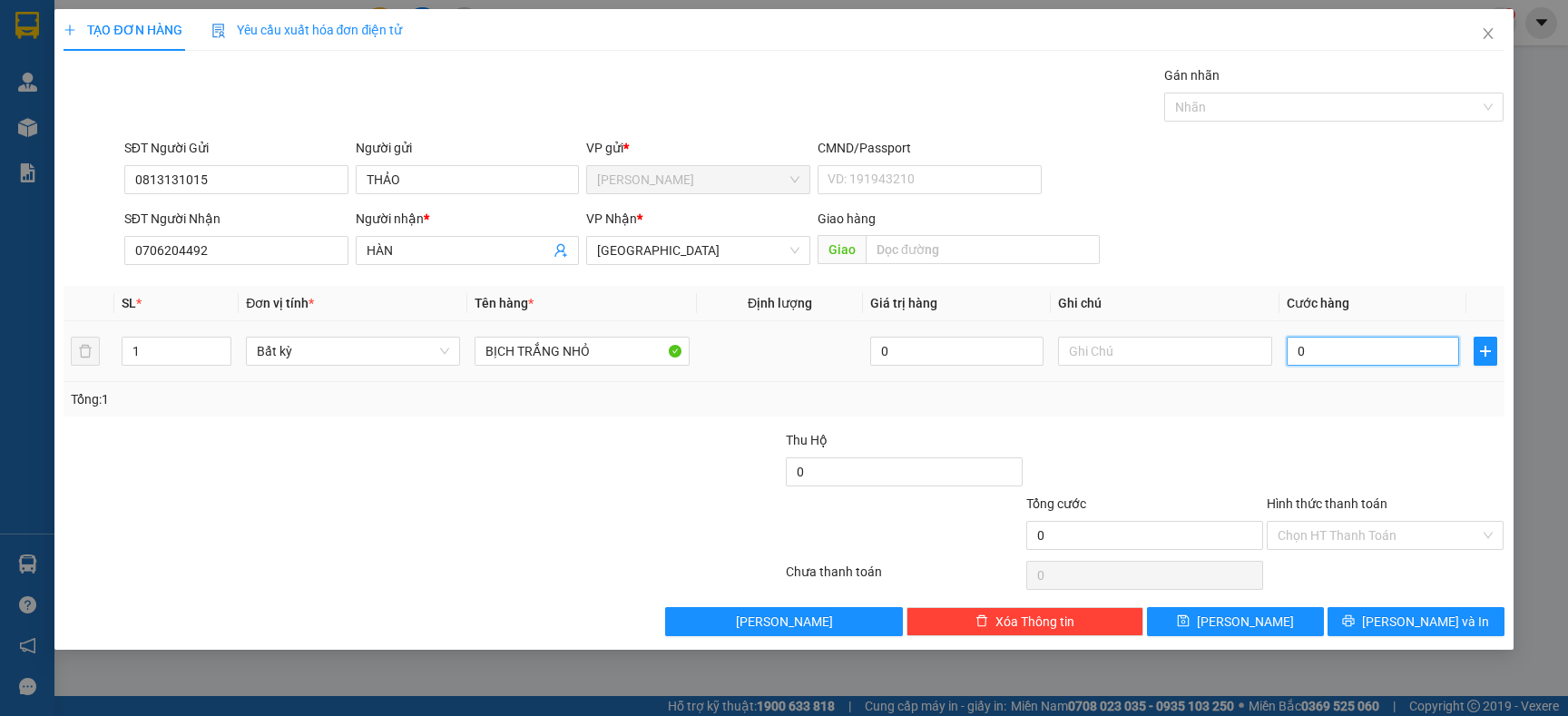
click at [1406, 349] on input "0" at bounding box center [1373, 351] width 172 height 29
click at [1322, 537] on input "Hình thức thanh toán" at bounding box center [1379, 536] width 202 height 28
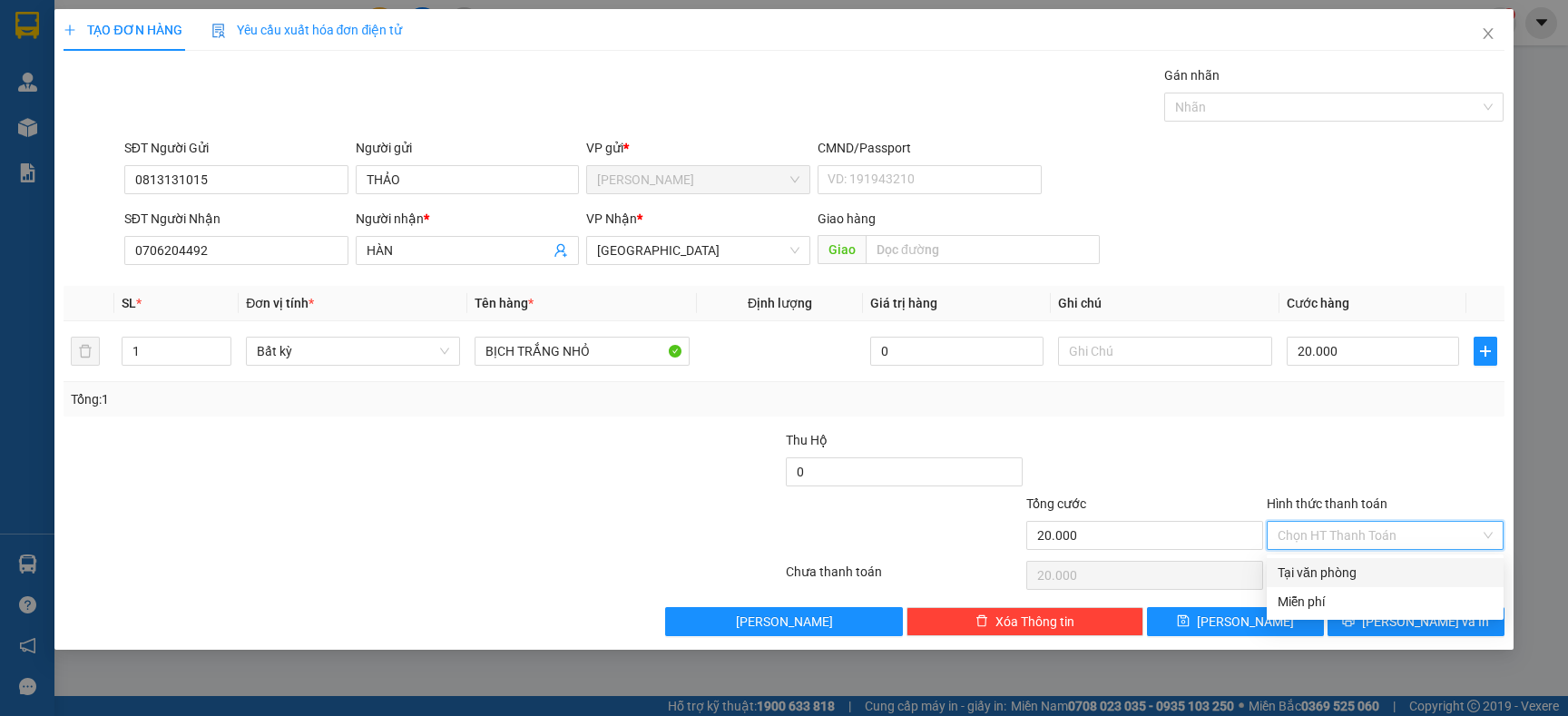
click at [1333, 573] on div "Tại văn phòng" at bounding box center [1385, 572] width 215 height 20
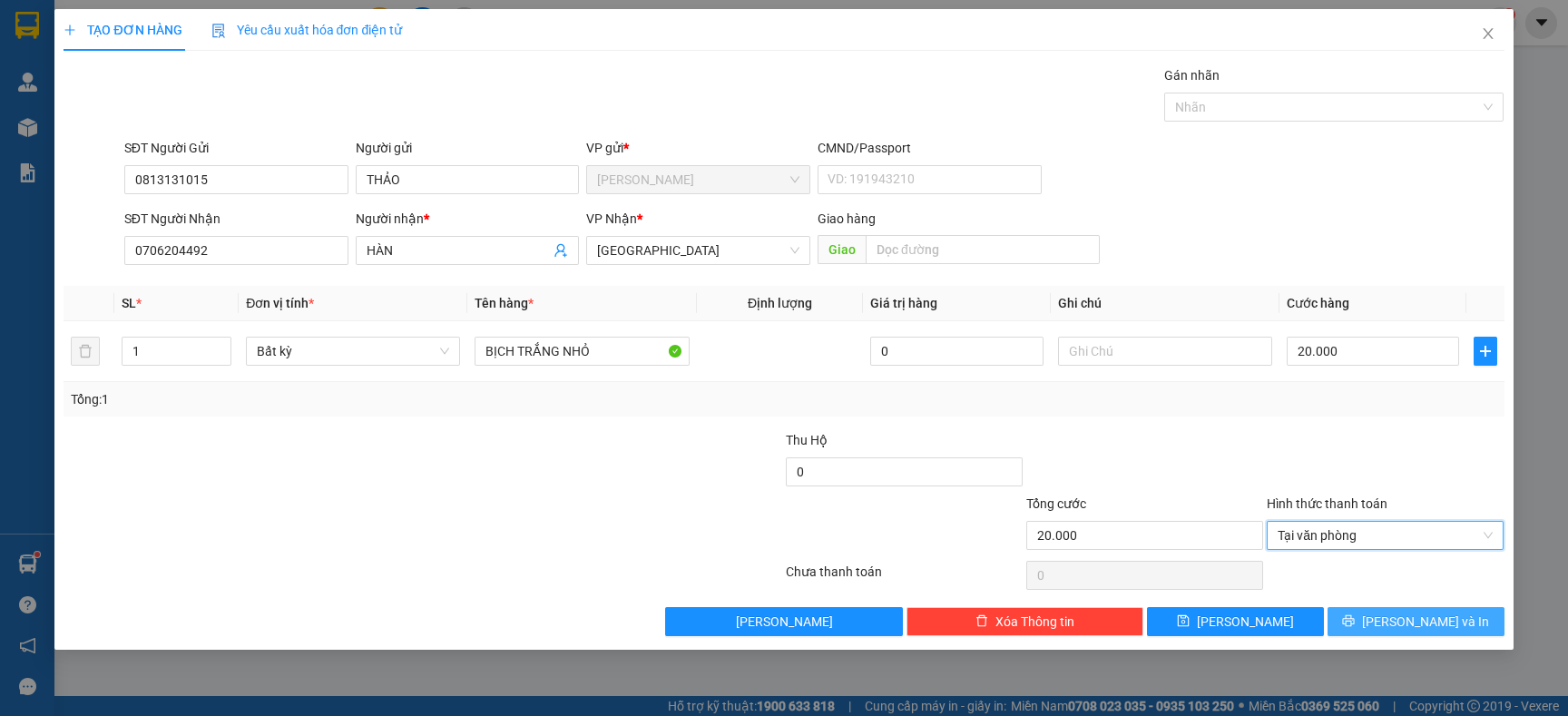
click at [1423, 617] on span "[PERSON_NAME] và In" at bounding box center [1425, 622] width 127 height 20
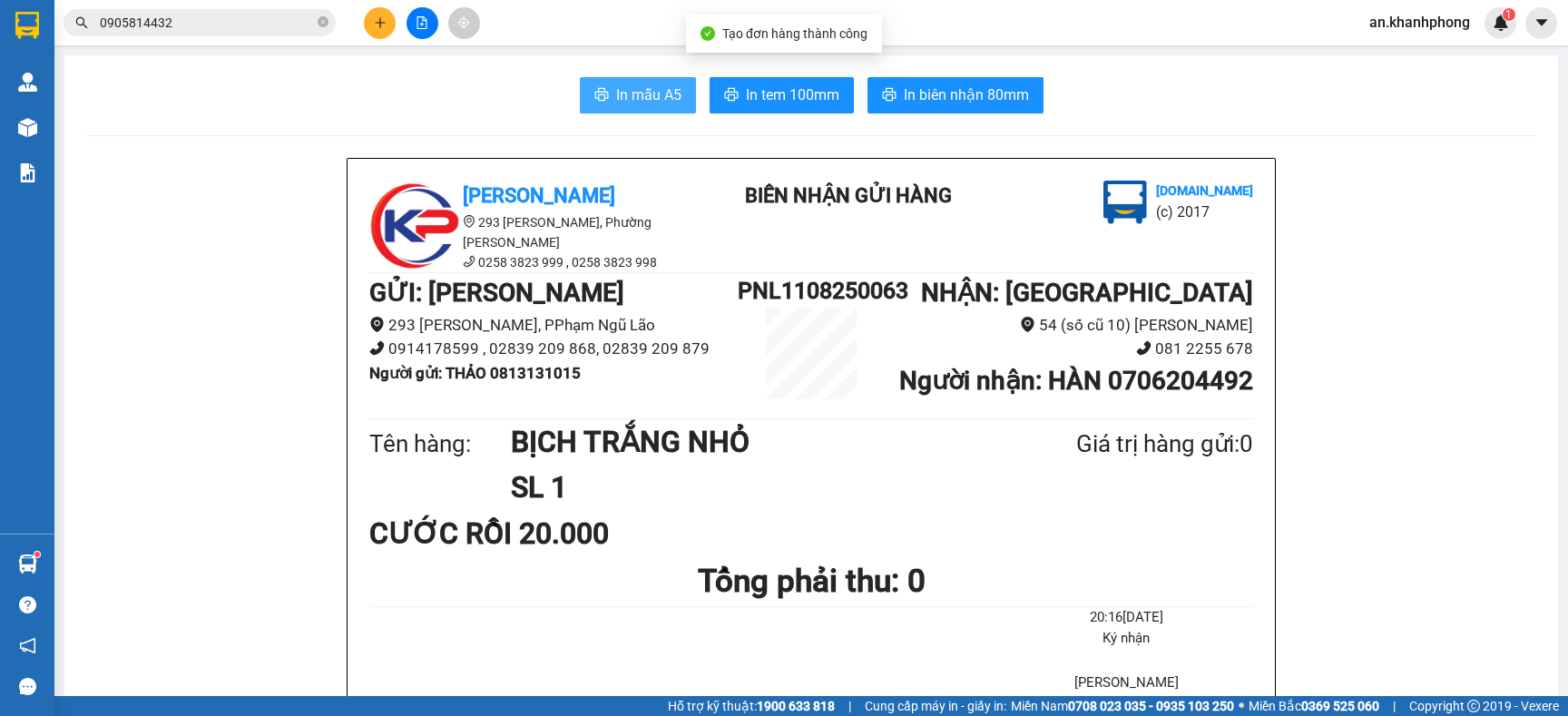
click at [665, 86] on span "In mẫu A5" at bounding box center [648, 94] width 65 height 23
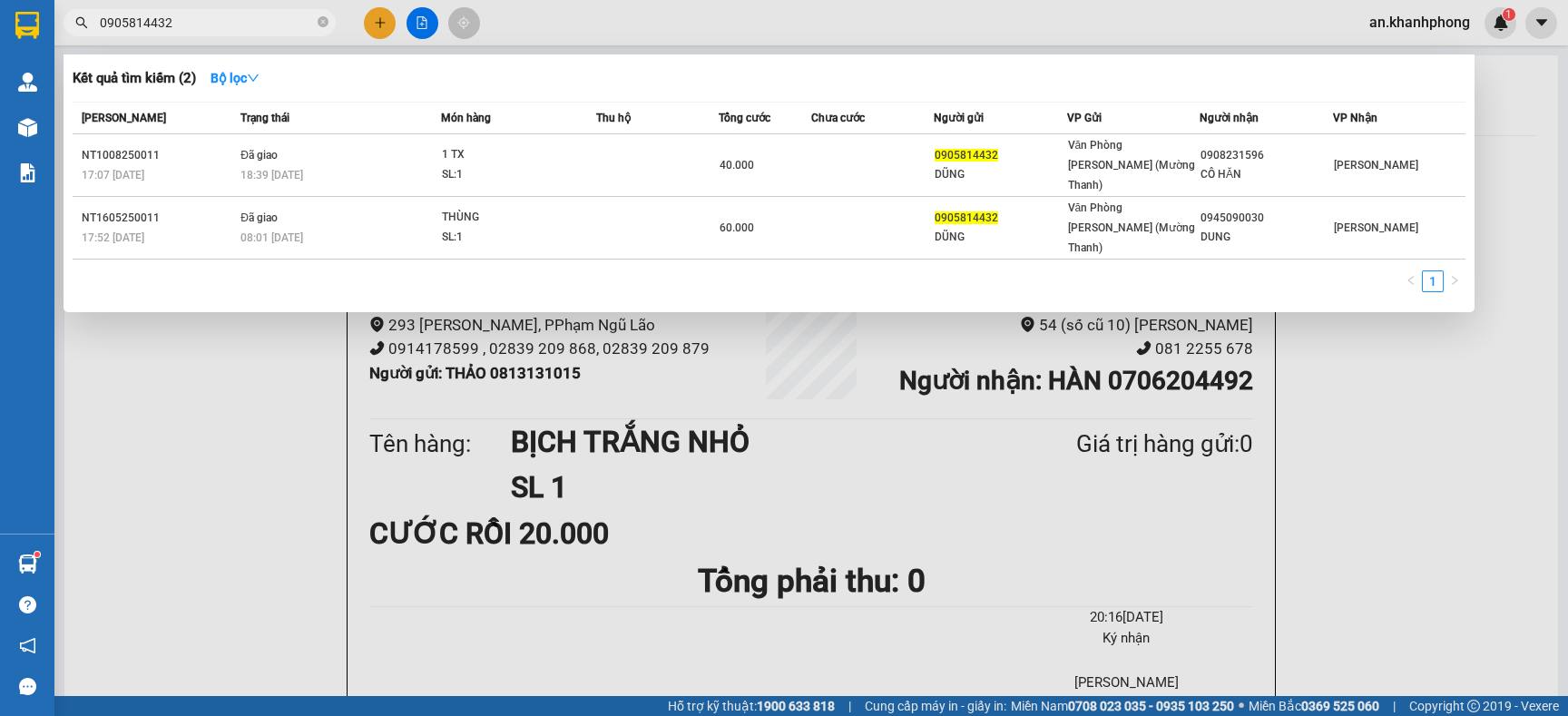
click at [224, 14] on input "0905814432" at bounding box center [207, 23] width 214 height 20
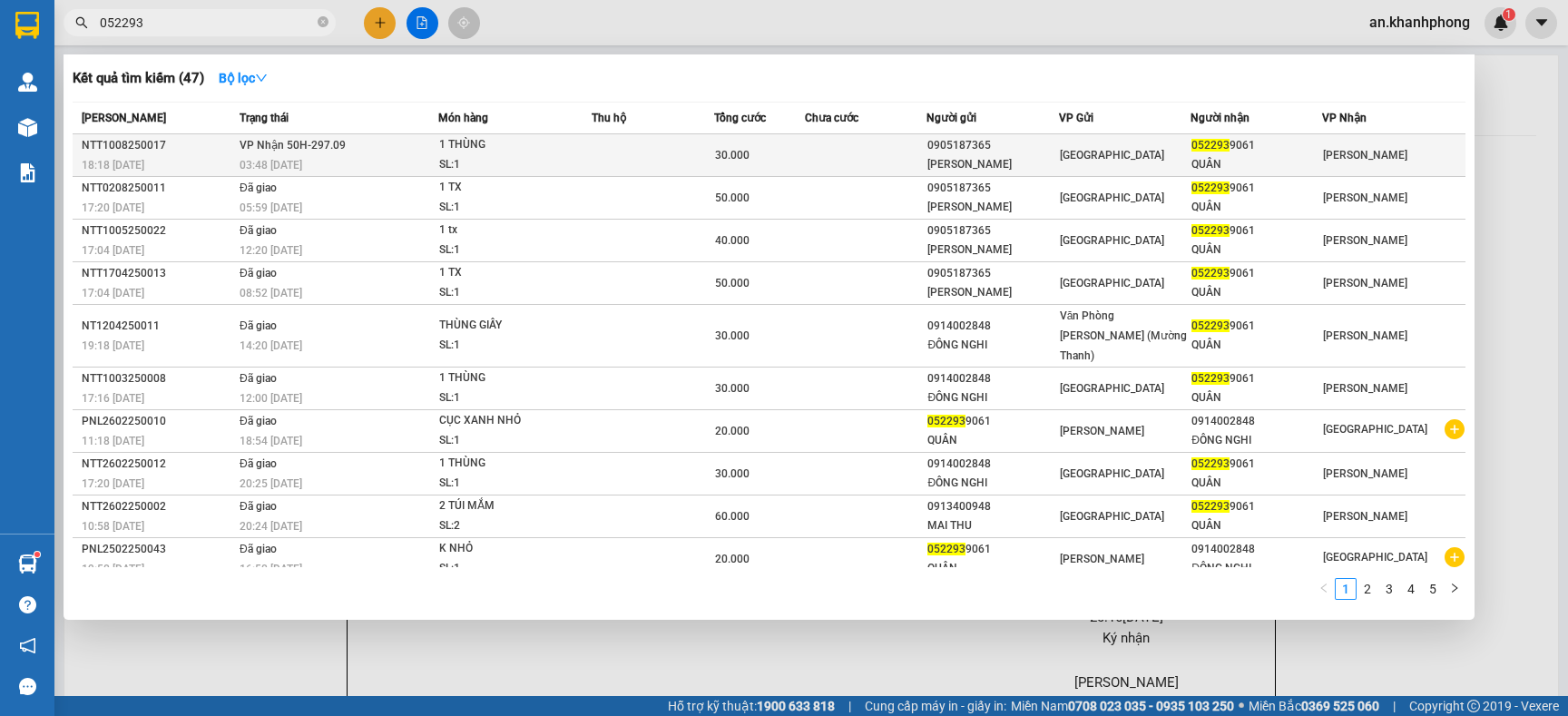
click at [785, 152] on div "30.000" at bounding box center [759, 155] width 90 height 20
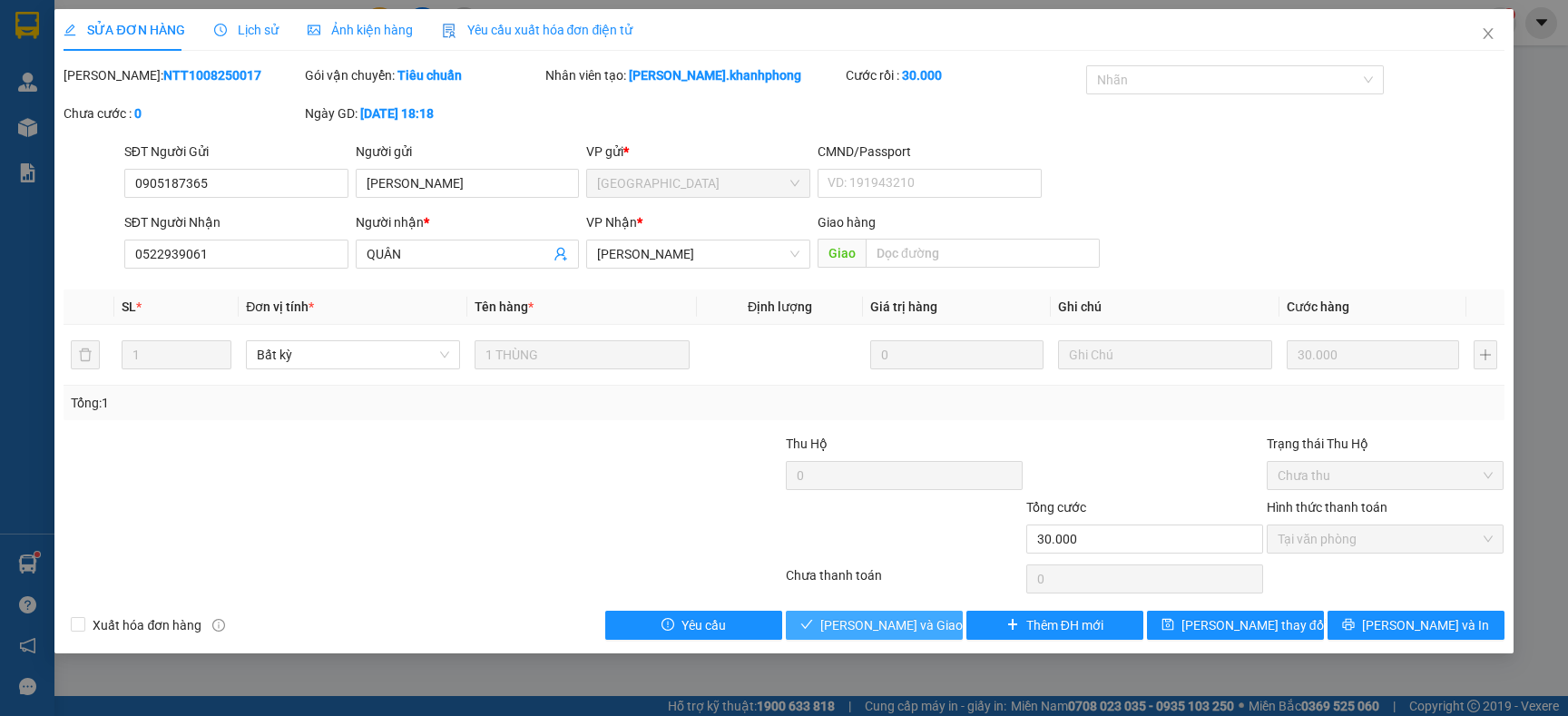
click at [840, 629] on span "Lưu và Giao hàng" at bounding box center [908, 626] width 174 height 20
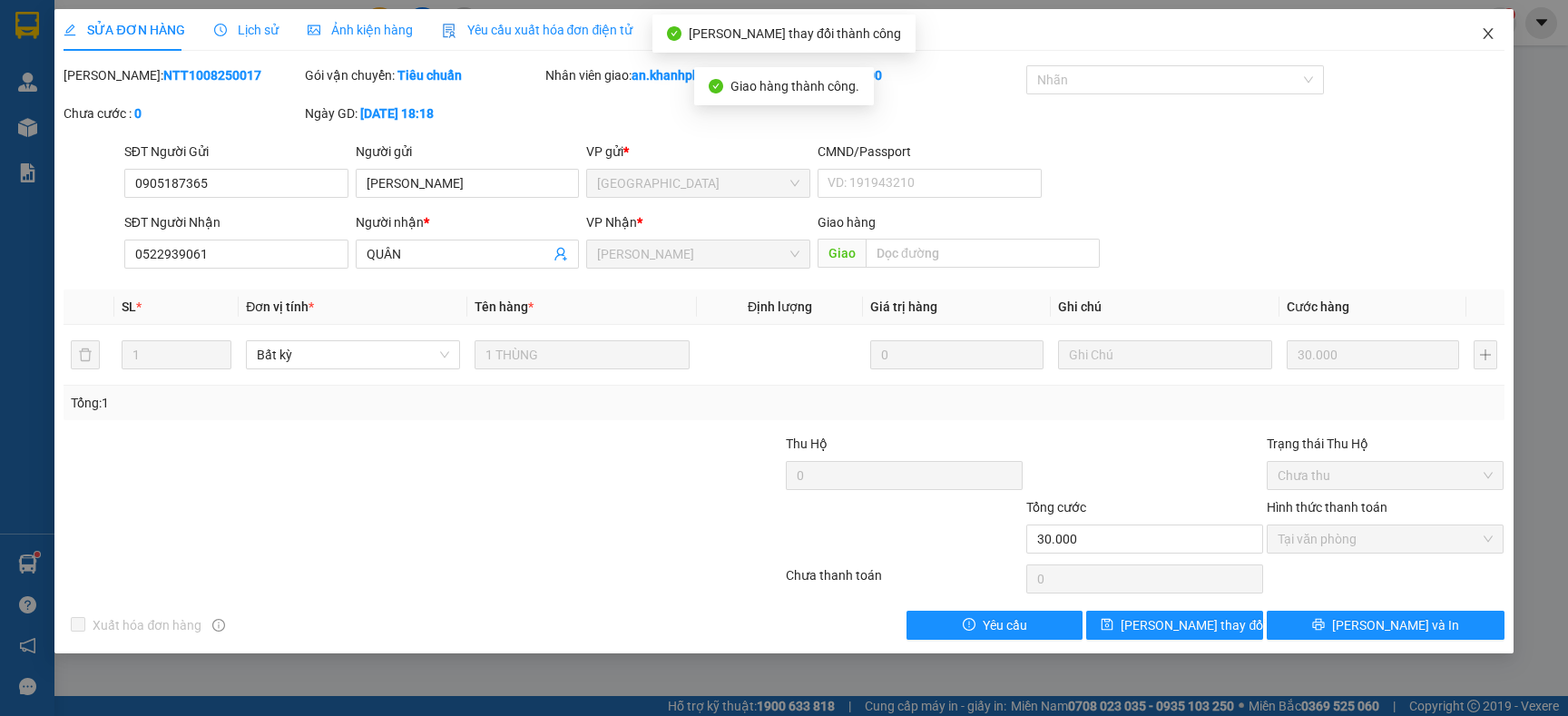
click at [1486, 39] on icon "close" at bounding box center [1488, 34] width 15 height 15
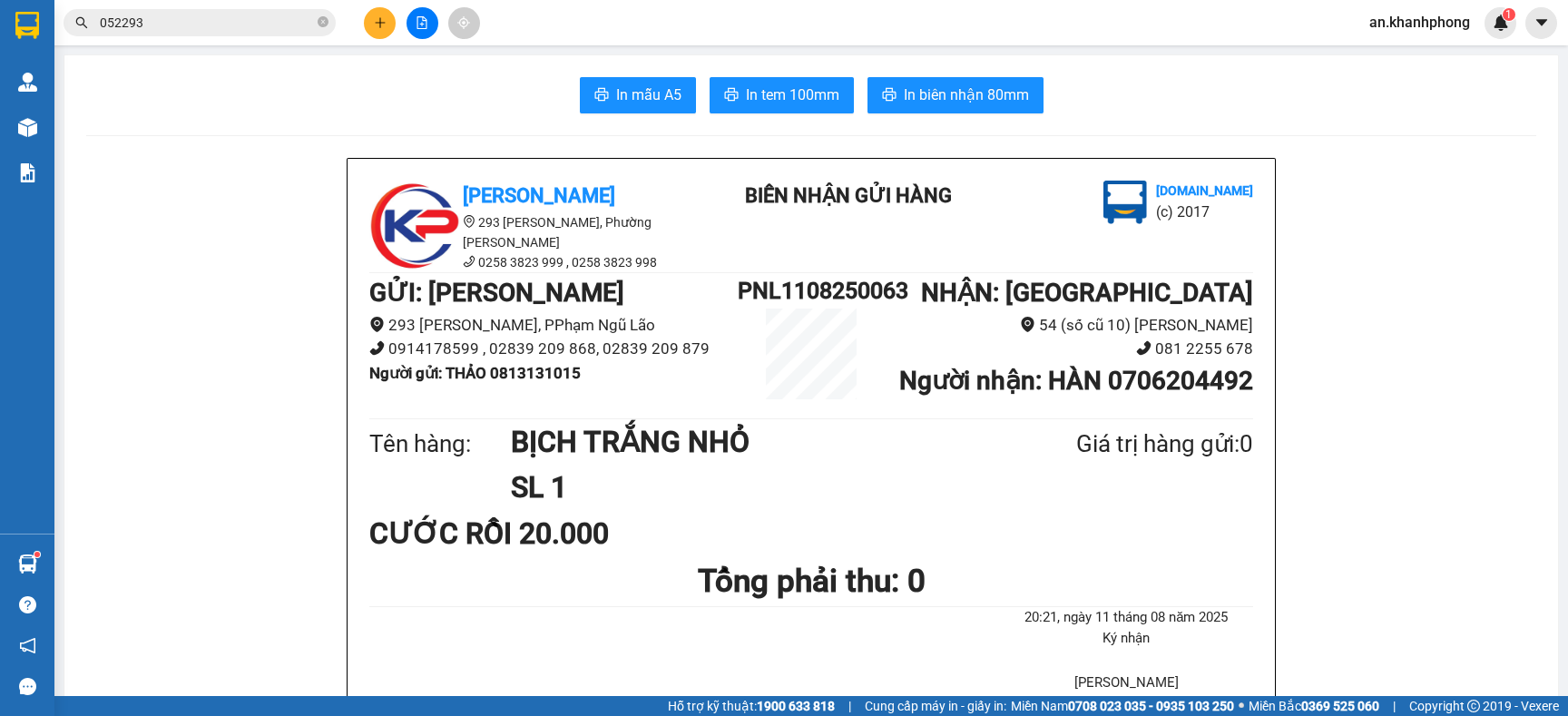
click at [372, 17] on button at bounding box center [380, 23] width 32 height 32
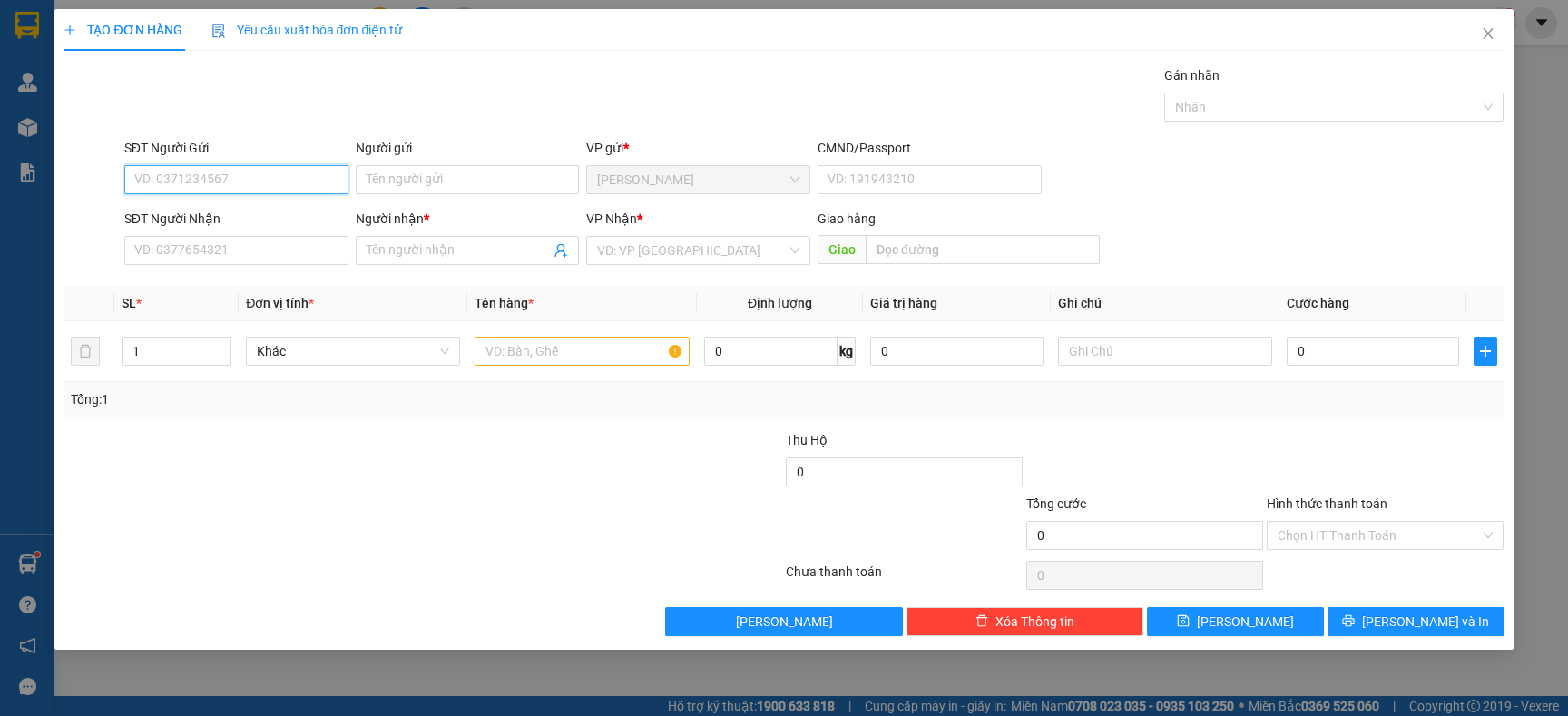
click at [301, 173] on input "SĐT Người Gửi" at bounding box center [237, 179] width 224 height 29
click at [279, 229] on div "0907385886 - LỘC" at bounding box center [237, 216] width 224 height 29
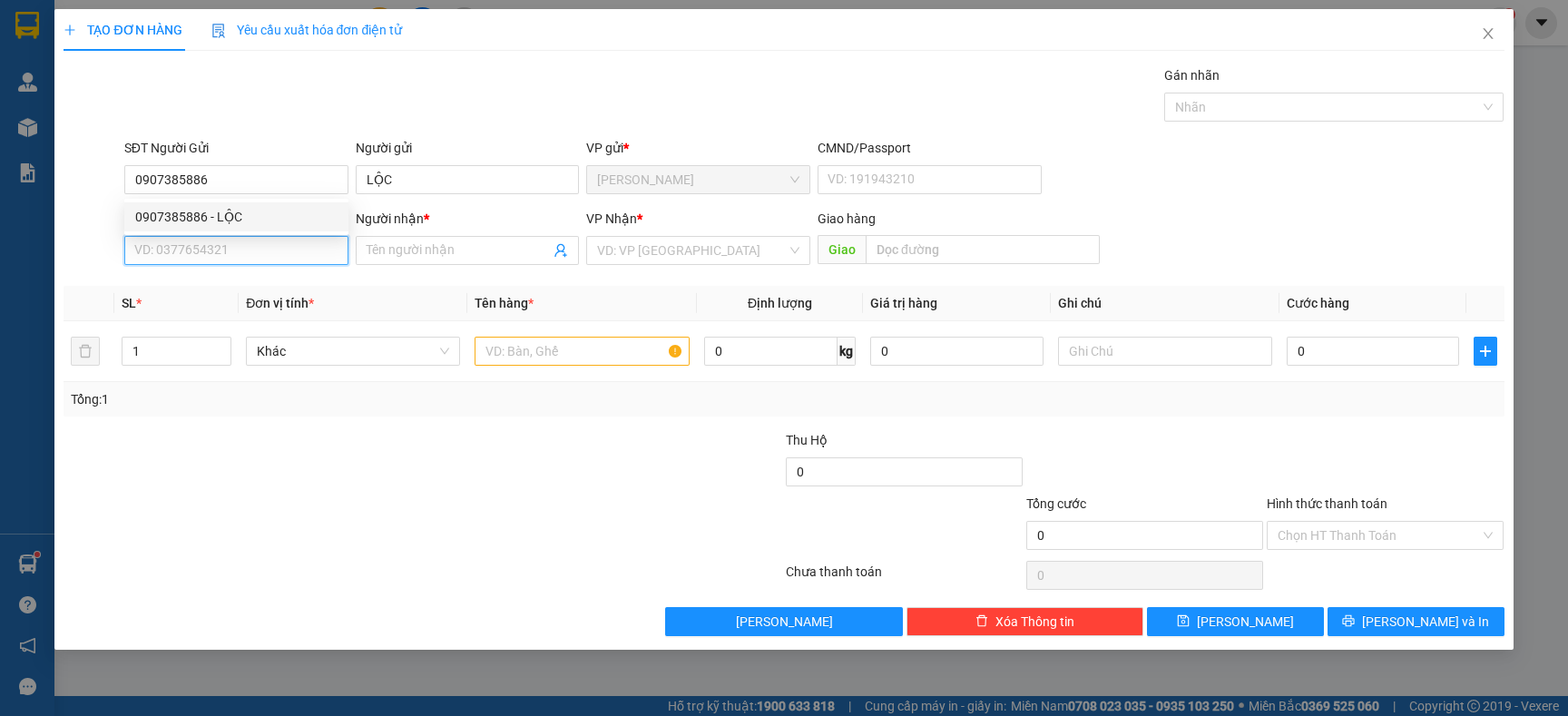
click at [273, 264] on input "SĐT Người Nhận" at bounding box center [237, 250] width 224 height 29
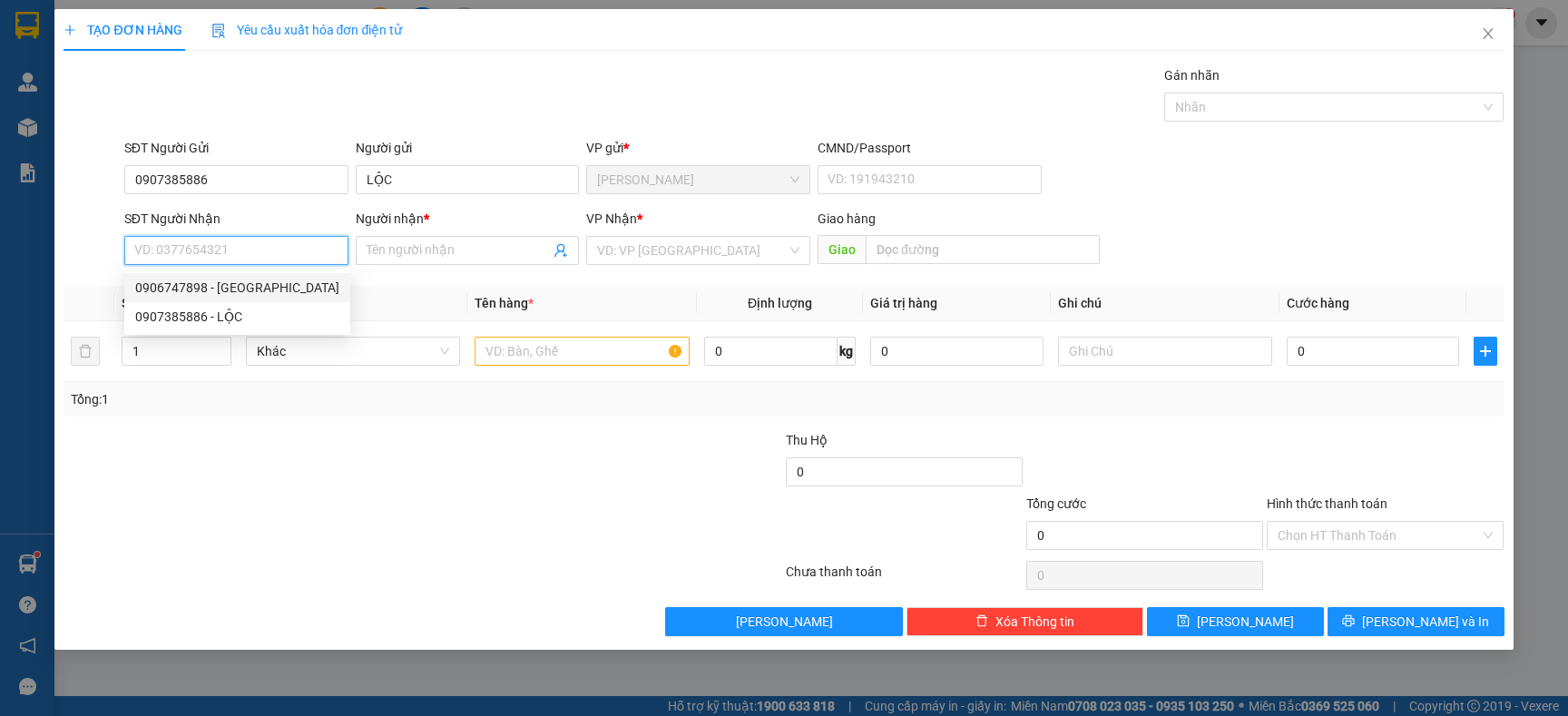
click at [259, 291] on div "0906747898 - MỸ" at bounding box center [238, 288] width 204 height 20
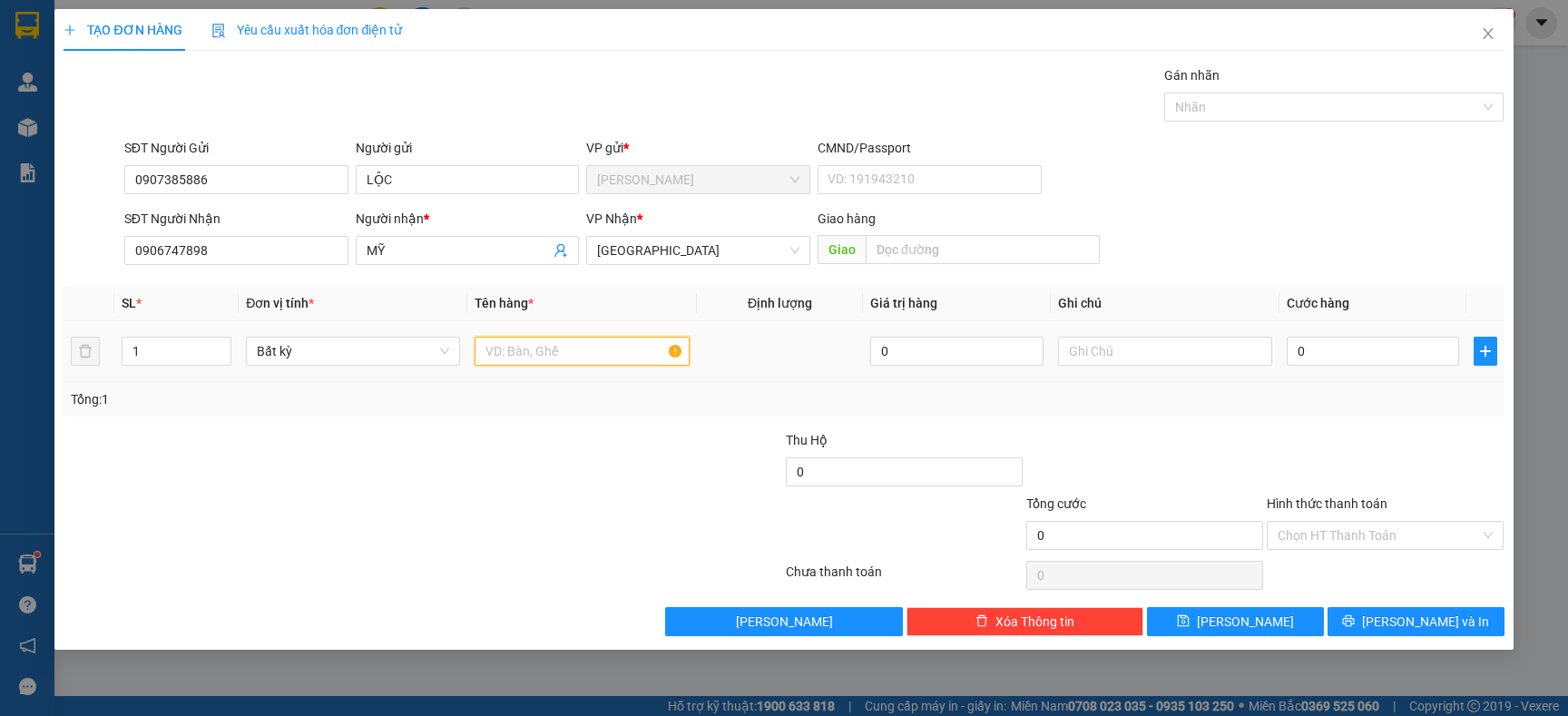
click at [571, 362] on input "text" at bounding box center [581, 351] width 214 height 29
click at [1303, 359] on input "0" at bounding box center [1373, 351] width 172 height 29
click at [1387, 540] on input "Hình thức thanh toán" at bounding box center [1379, 536] width 202 height 28
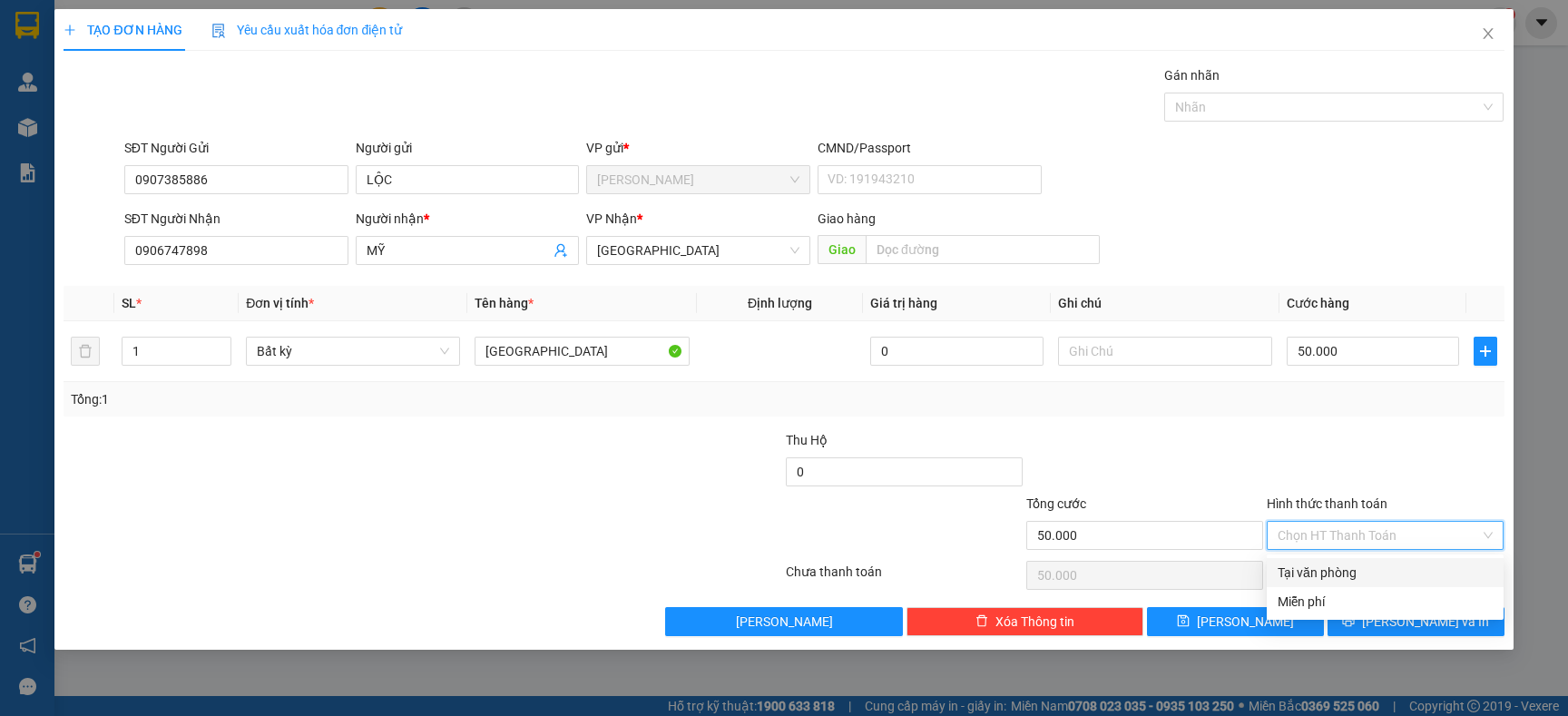
click at [1371, 566] on div "Tại văn phòng" at bounding box center [1385, 572] width 215 height 20
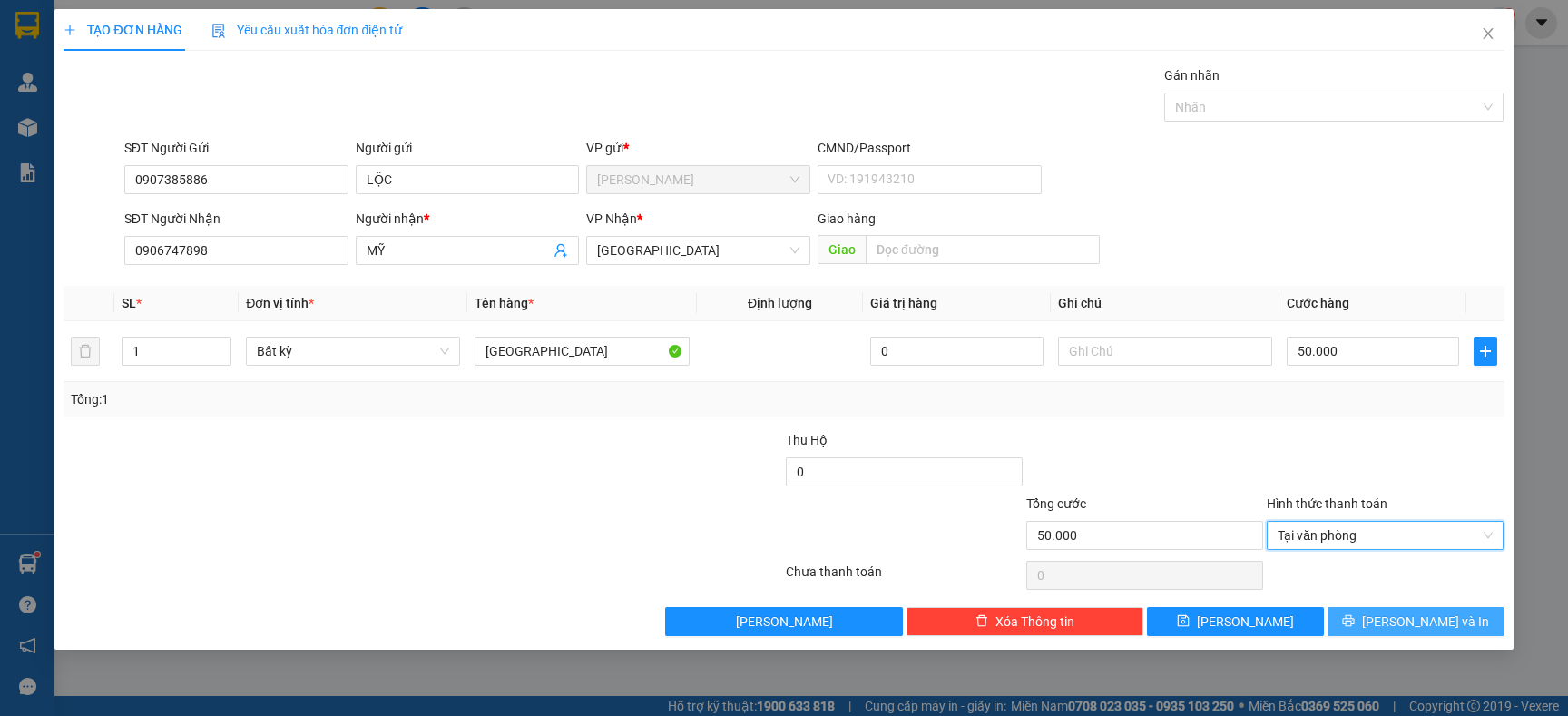
click at [1355, 618] on icon "printer" at bounding box center [1349, 622] width 12 height 12
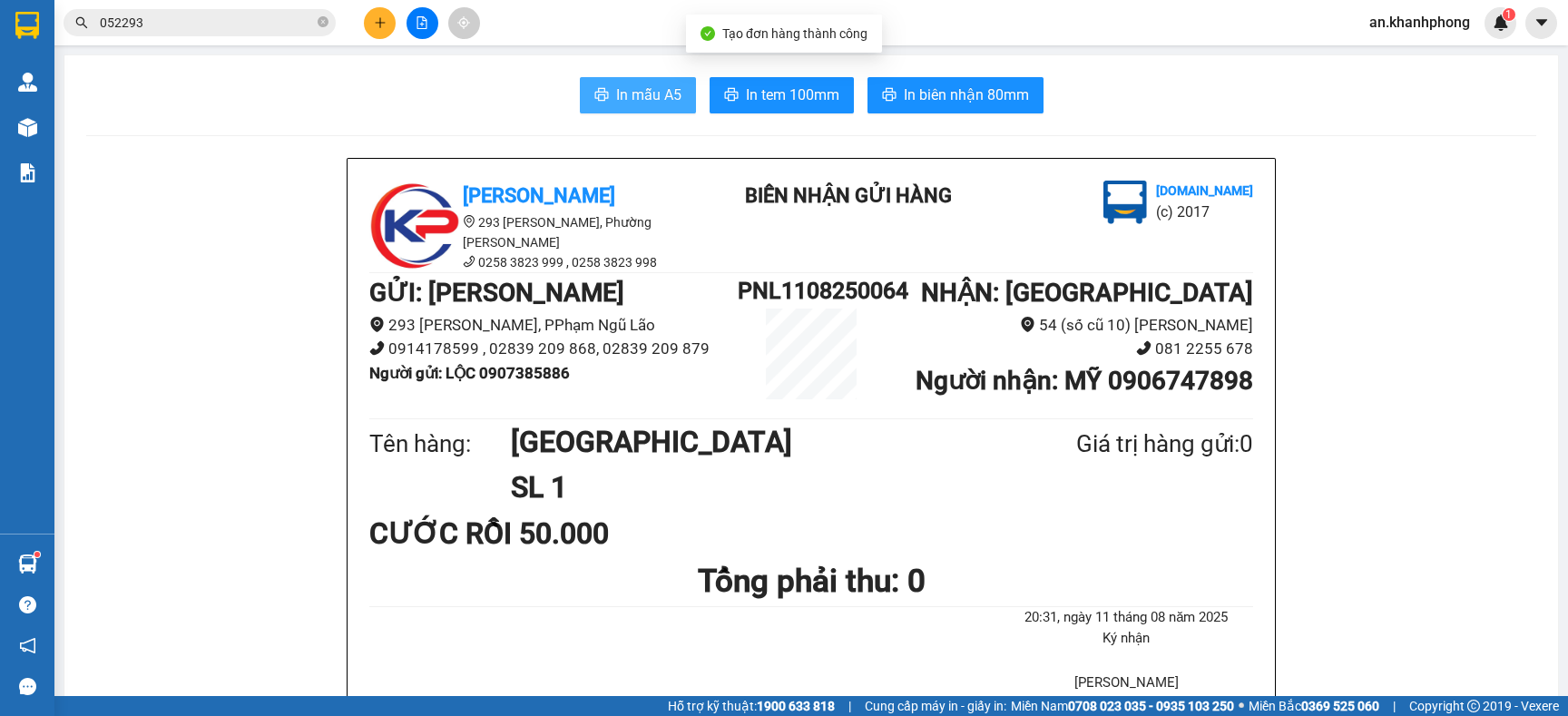
click at [659, 93] on span "In mẫu A5" at bounding box center [648, 94] width 65 height 23
click at [374, 28] on icon "plus" at bounding box center [380, 23] width 13 height 13
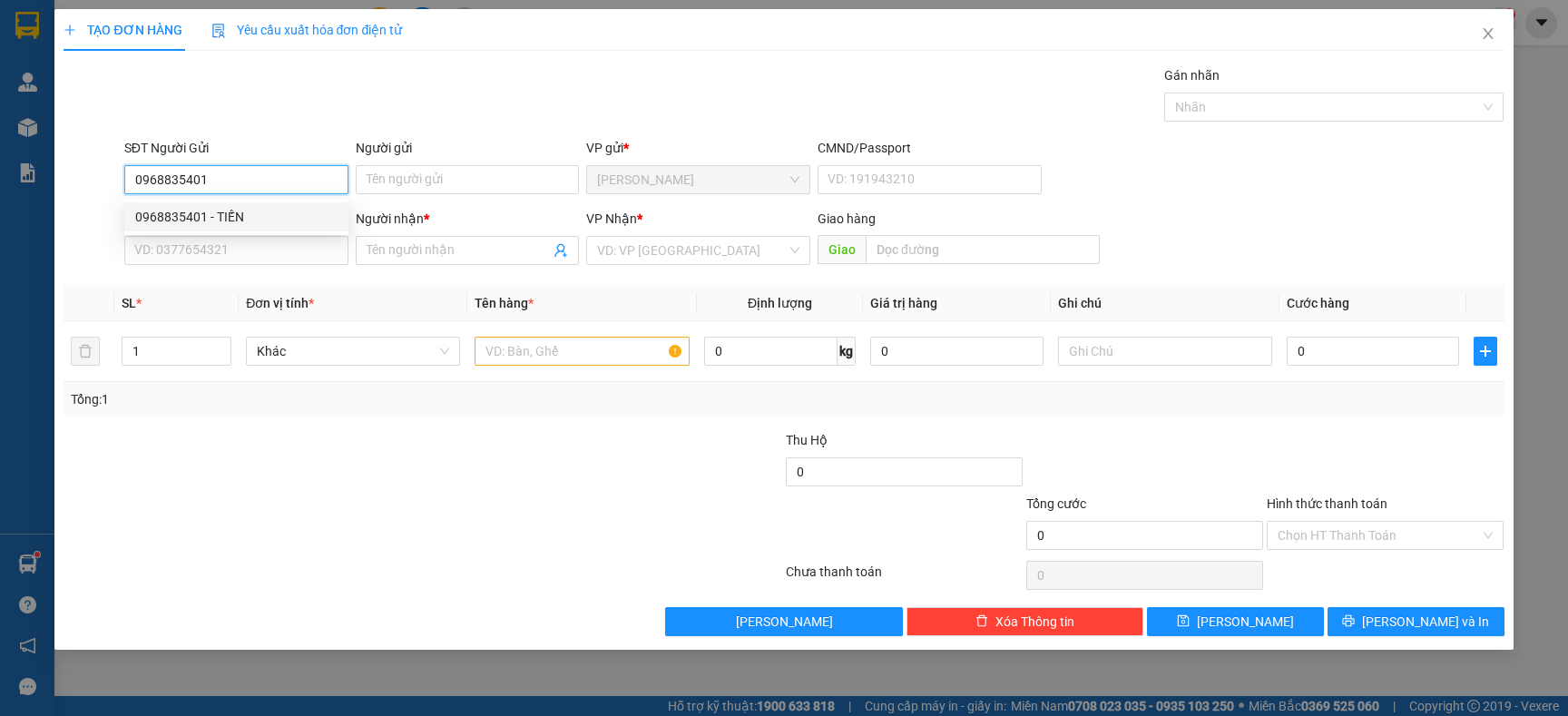
click at [266, 221] on div "0968835401 - TIẾN" at bounding box center [237, 217] width 202 height 20
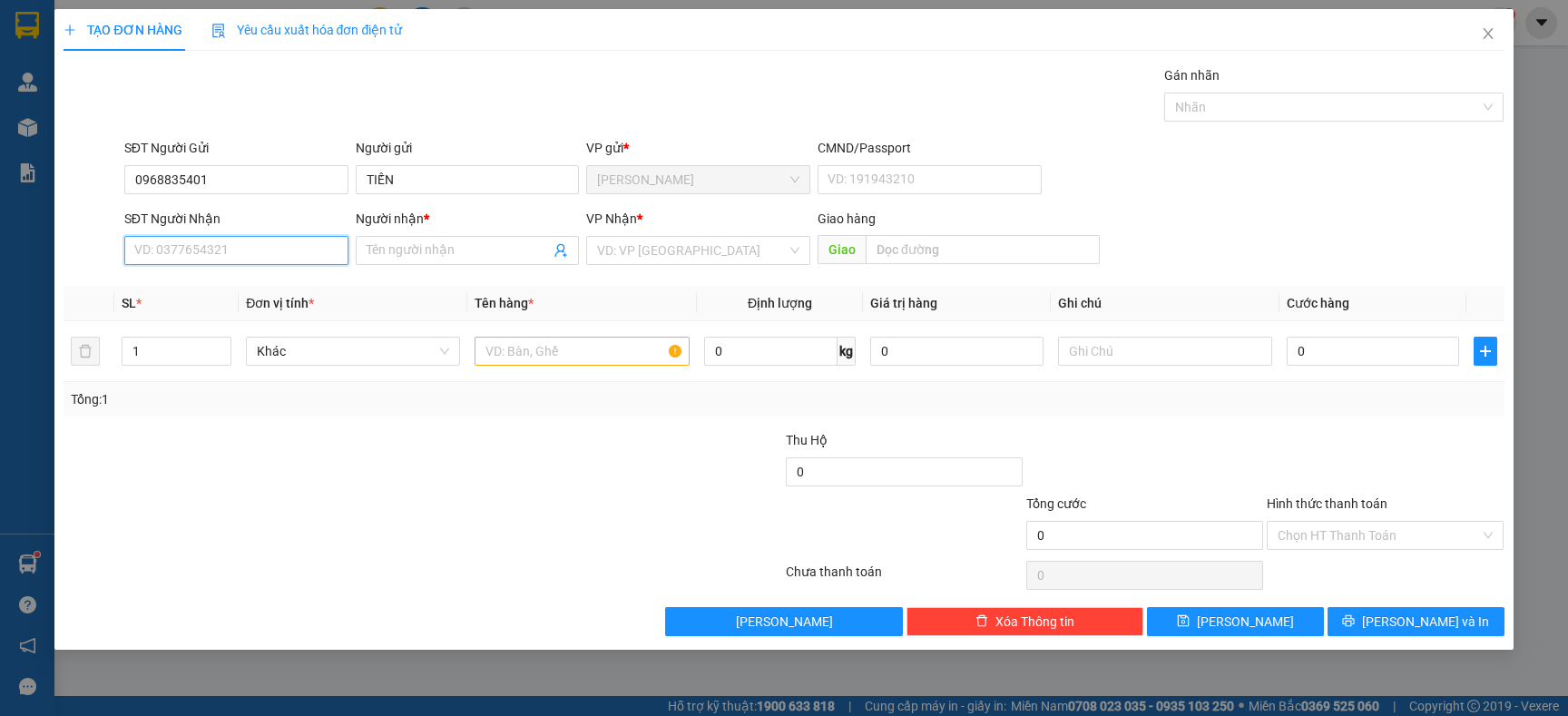
click at [273, 239] on input "SĐT Người Nhận" at bounding box center [237, 250] width 224 height 29
drag, startPoint x: 255, startPoint y: 317, endPoint x: 549, endPoint y: 351, distance: 296.0
click at [255, 317] on div "0981881303 - CT3A" at bounding box center [237, 317] width 202 height 20
click at [246, 243] on input "0981881303" at bounding box center [237, 250] width 224 height 29
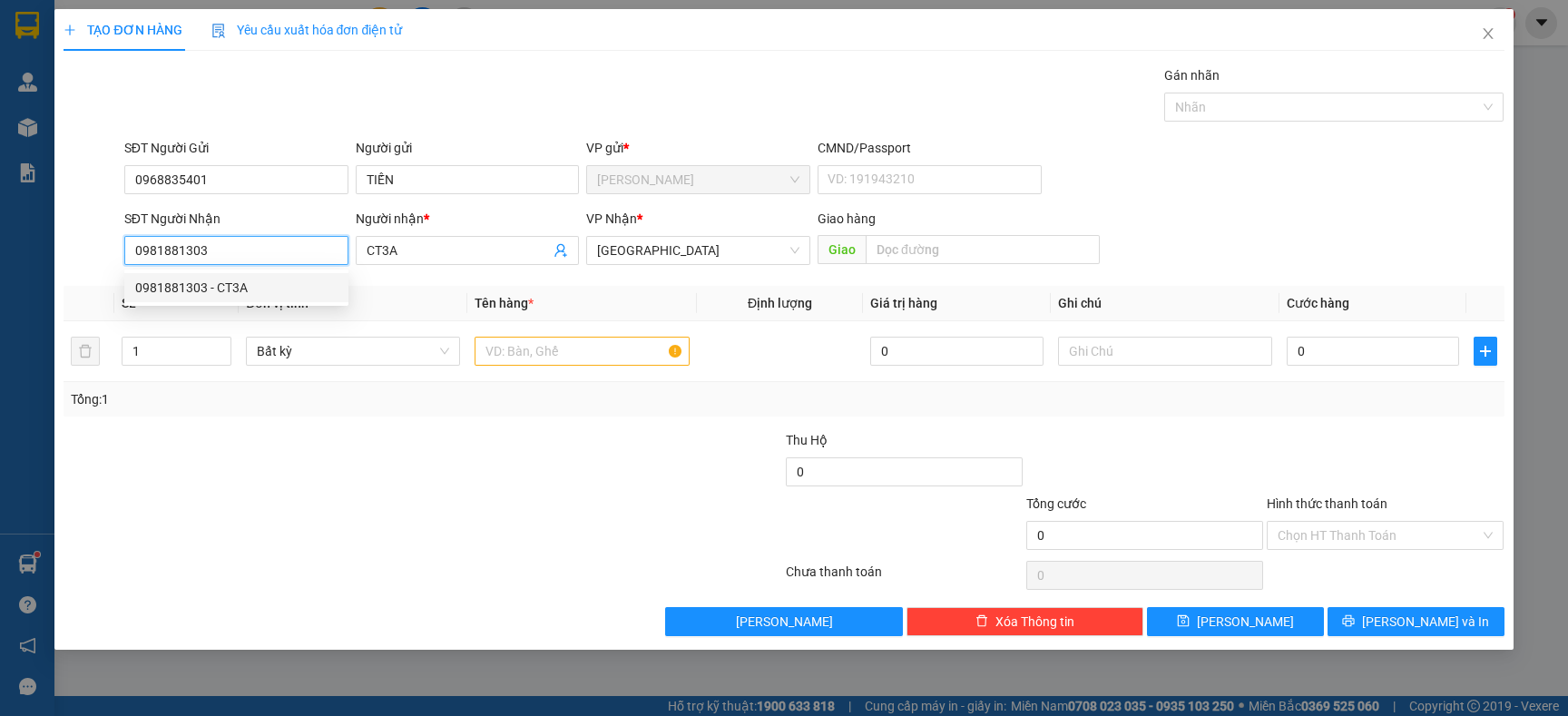
click at [248, 251] on input "0981881303" at bounding box center [237, 250] width 224 height 29
click at [249, 252] on input "0981881303" at bounding box center [237, 250] width 224 height 29
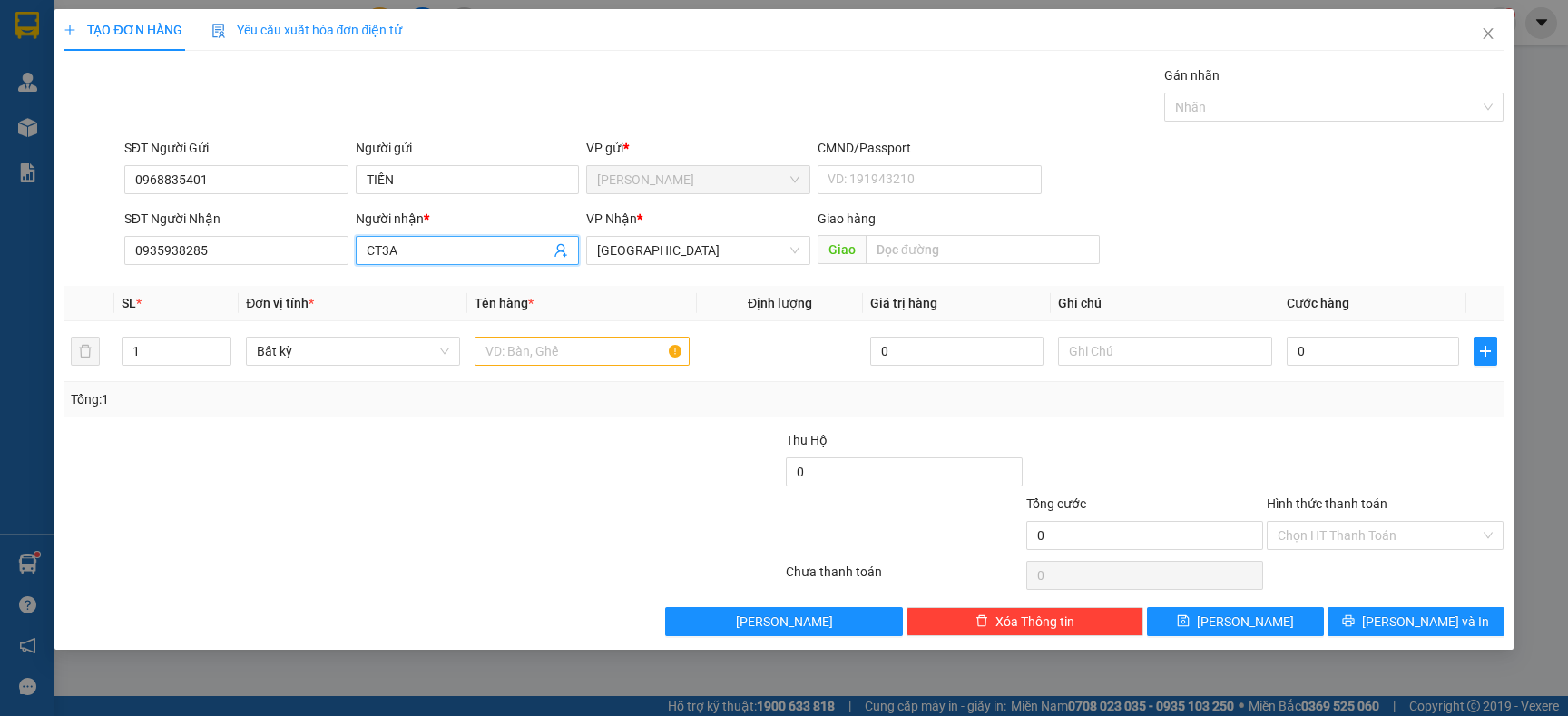
click at [443, 258] on input "CT3A" at bounding box center [458, 251] width 184 height 20
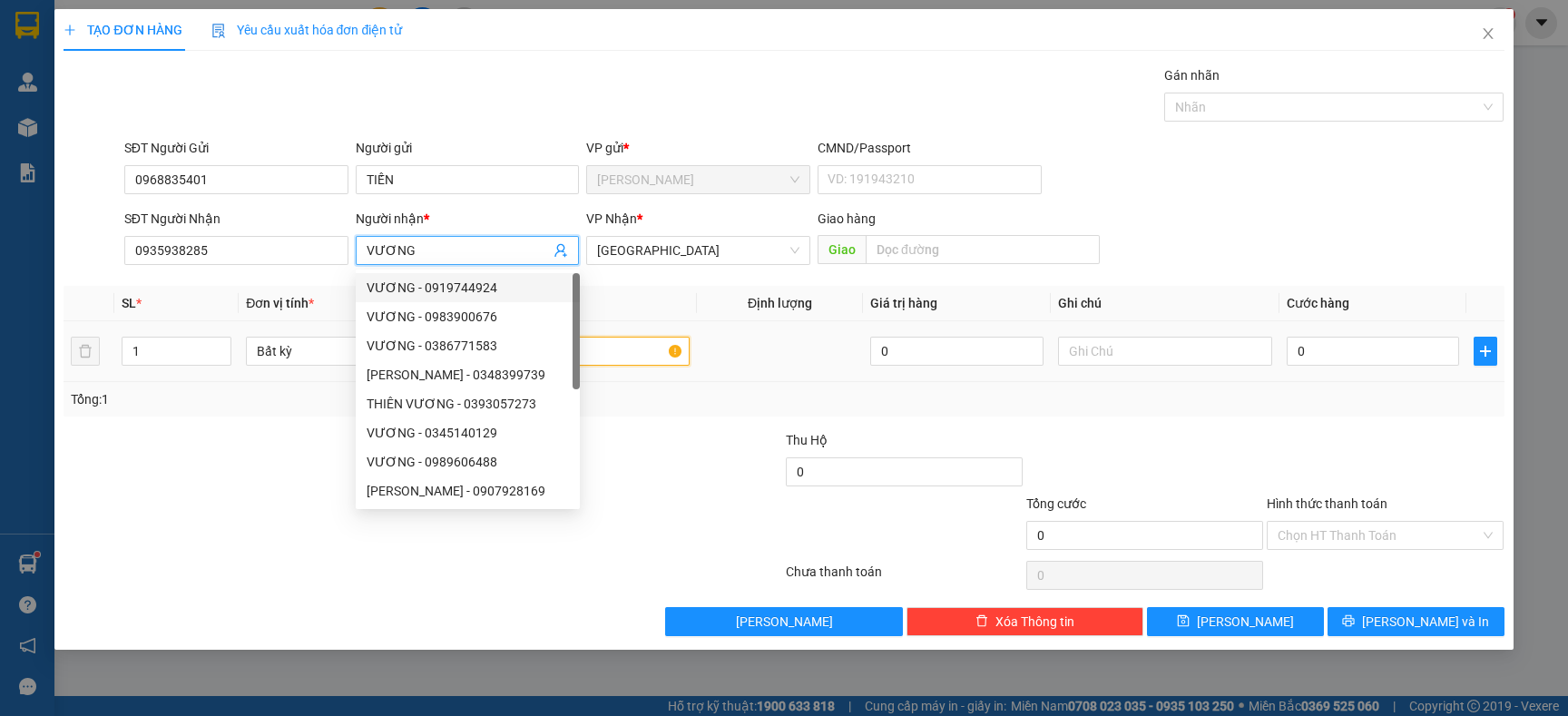
click at [656, 358] on input "text" at bounding box center [581, 351] width 214 height 29
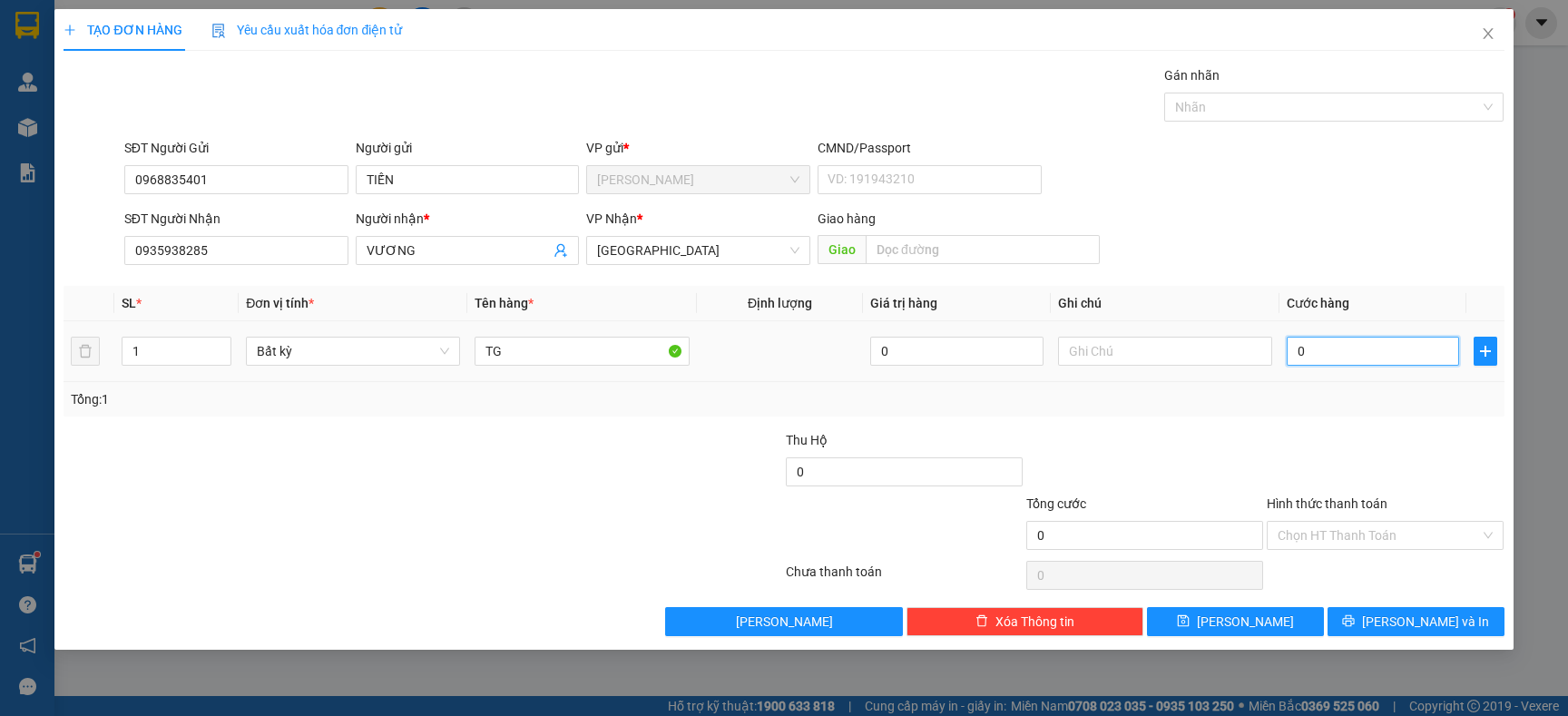
click at [1384, 348] on input "0" at bounding box center [1373, 351] width 172 height 29
click at [1412, 620] on span "[PERSON_NAME] và In" at bounding box center [1425, 622] width 127 height 20
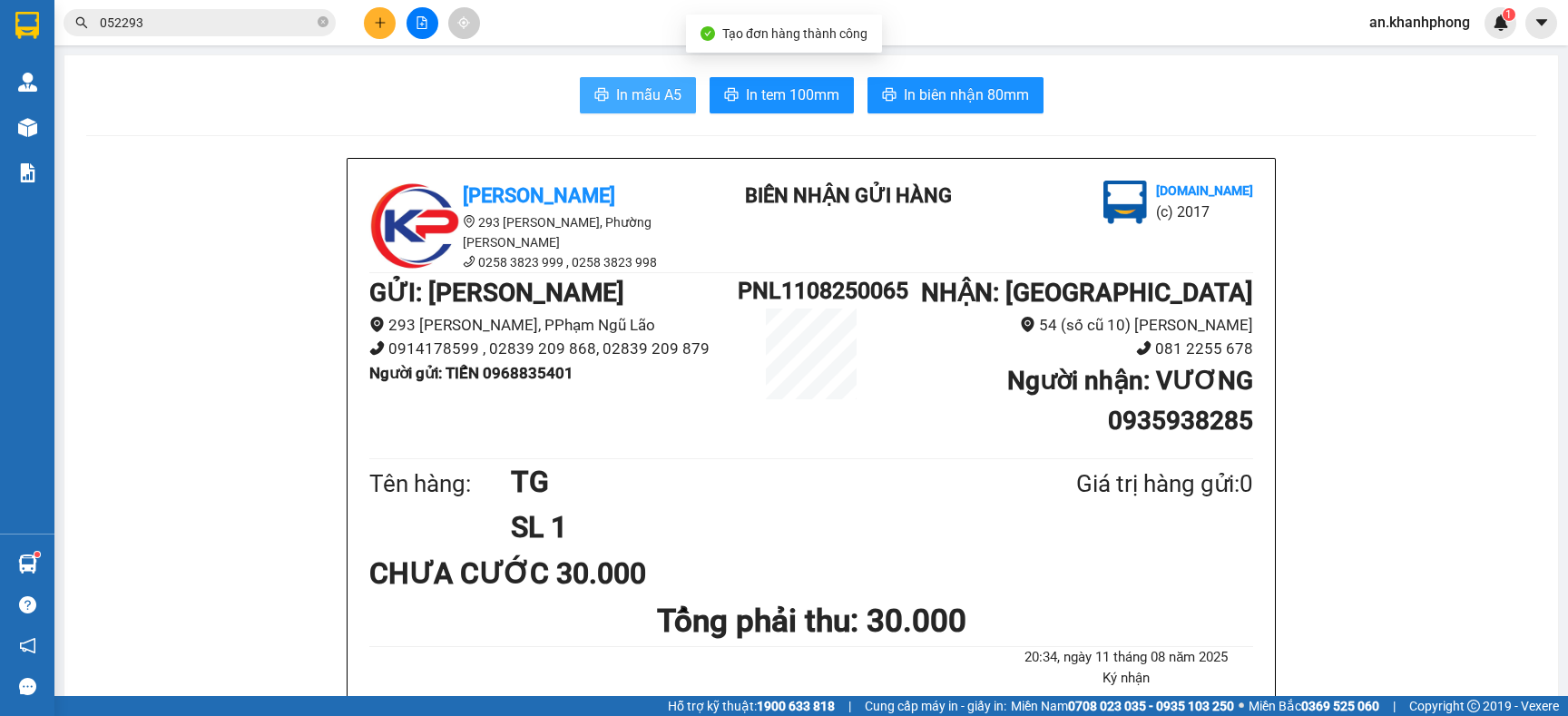
click at [625, 81] on button "In mẫu A5" at bounding box center [637, 95] width 116 height 37
click at [625, 232] on li "293 [PERSON_NAME], Phường [PERSON_NAME]" at bounding box center [533, 233] width 327 height 40
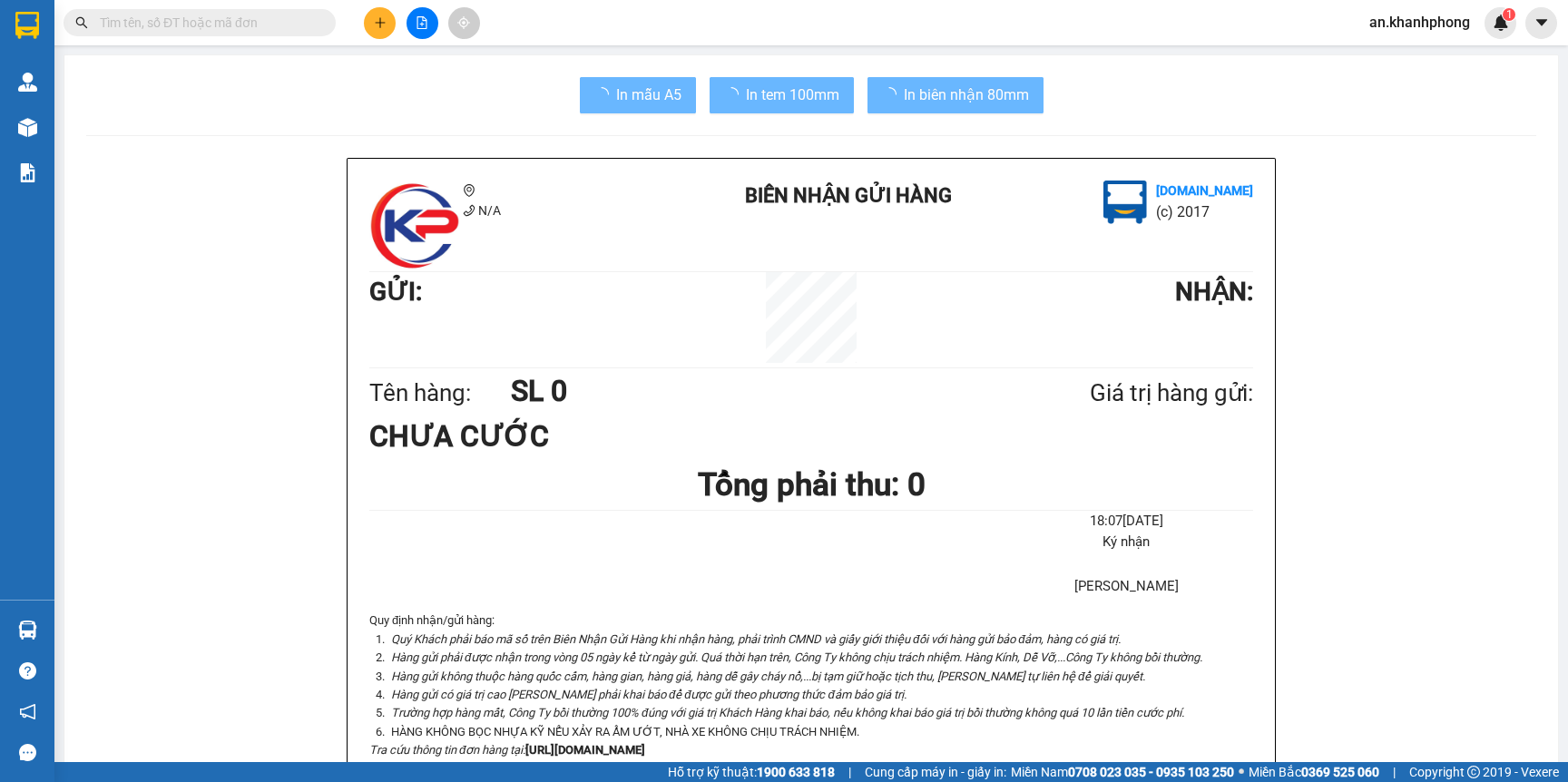
click at [199, 29] on input "text" at bounding box center [207, 23] width 214 height 20
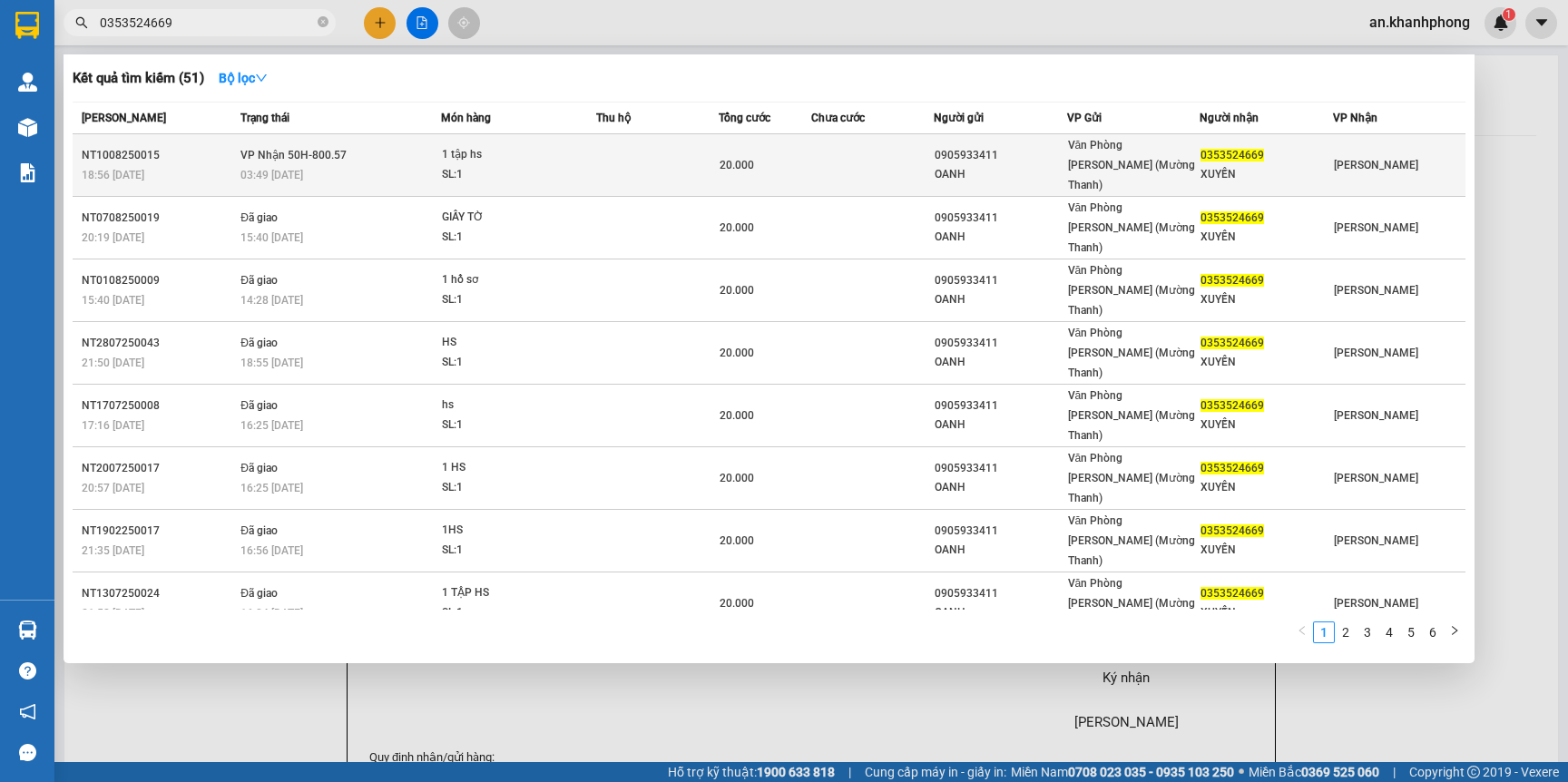
type input "0353524669"
click at [592, 158] on span "1 tập hs SL: 1" at bounding box center [518, 164] width 153 height 39
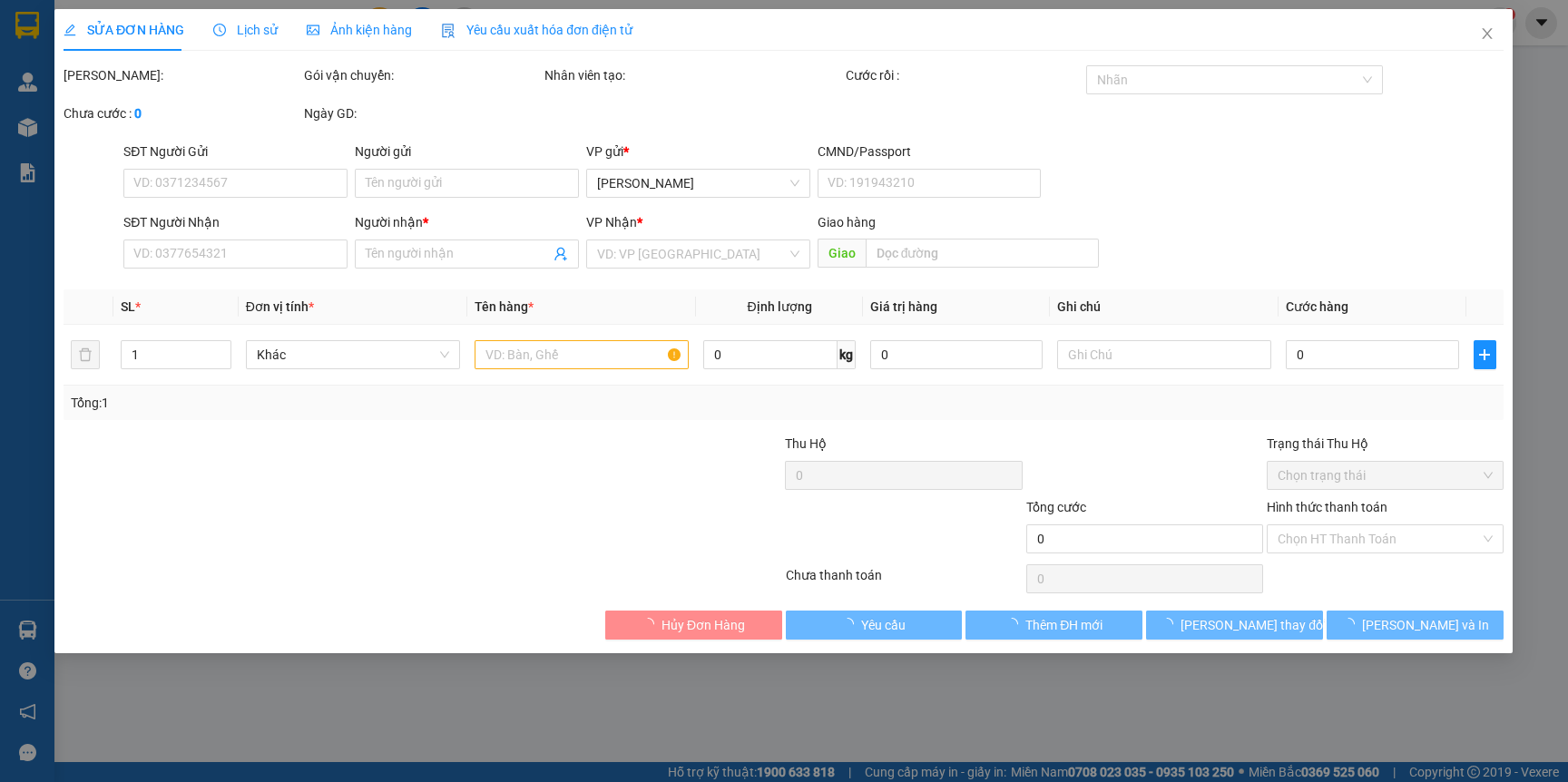
type input "0905933411"
type input "OANH"
type input "0353524669"
type input "XUYẾN"
type input "20.000"
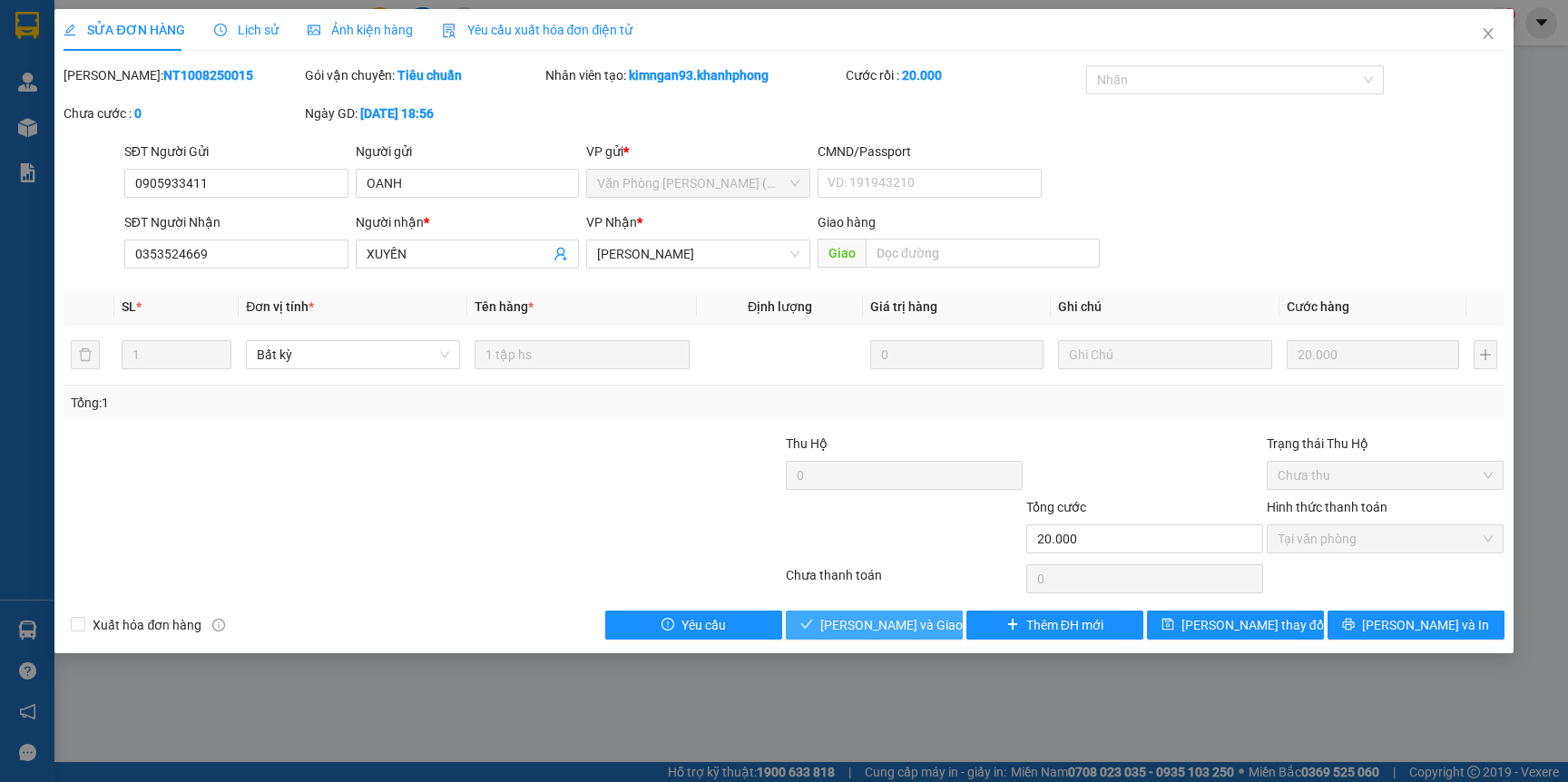
click at [889, 633] on span "Lưu và Giao hàng" at bounding box center [908, 626] width 174 height 20
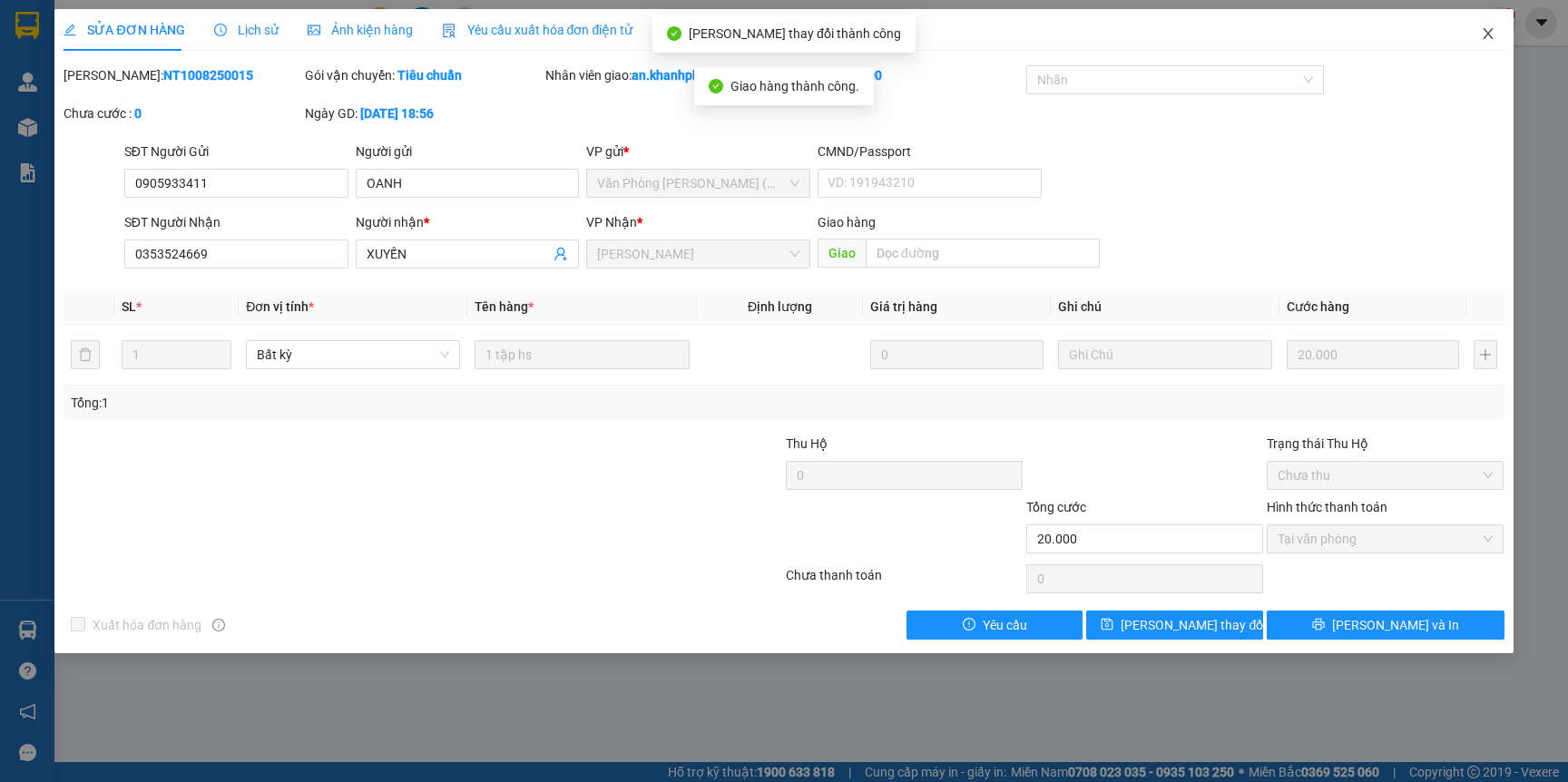
click at [1490, 39] on icon "close" at bounding box center [1488, 33] width 10 height 11
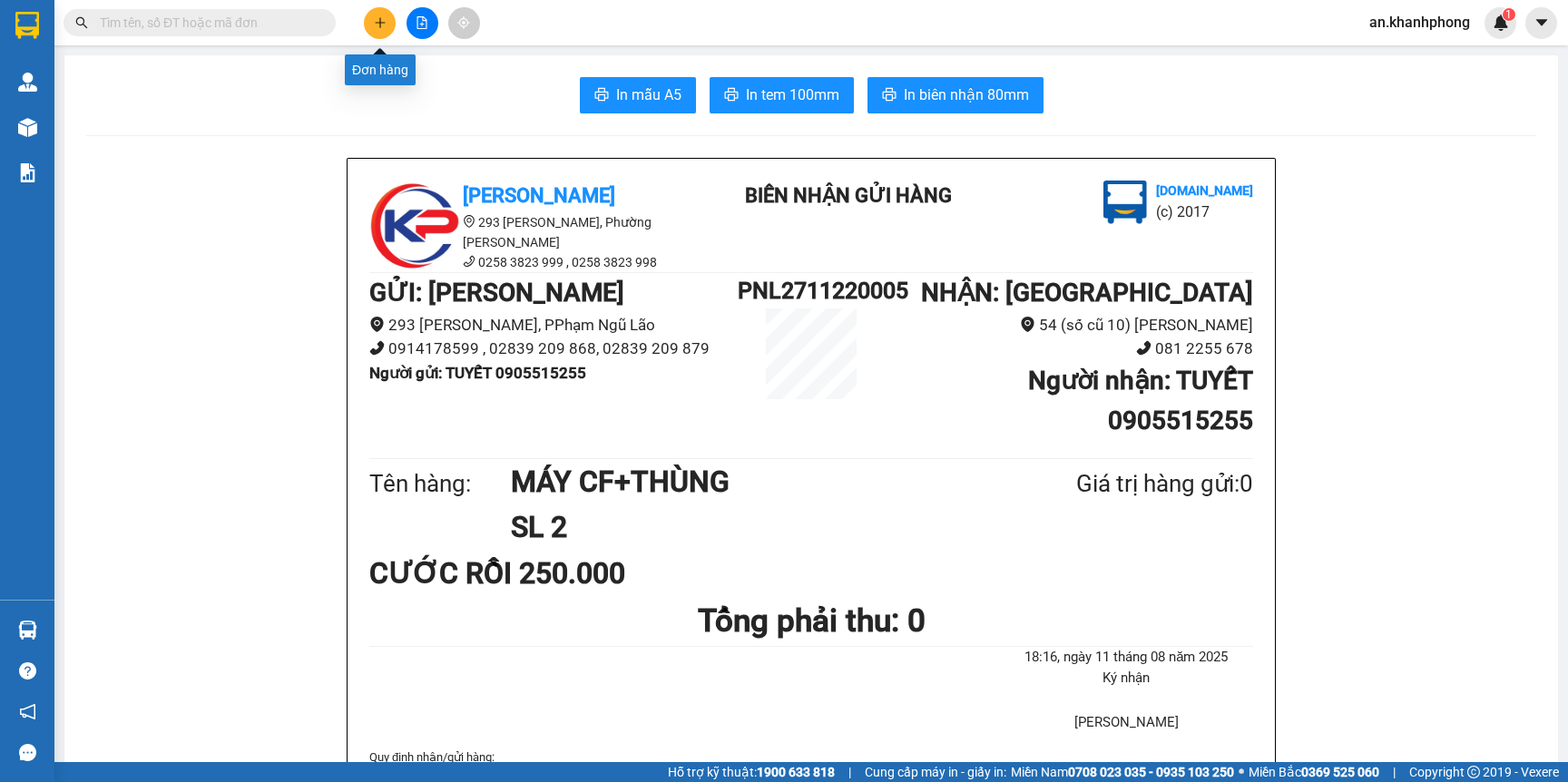
click at [371, 32] on button at bounding box center [380, 23] width 32 height 32
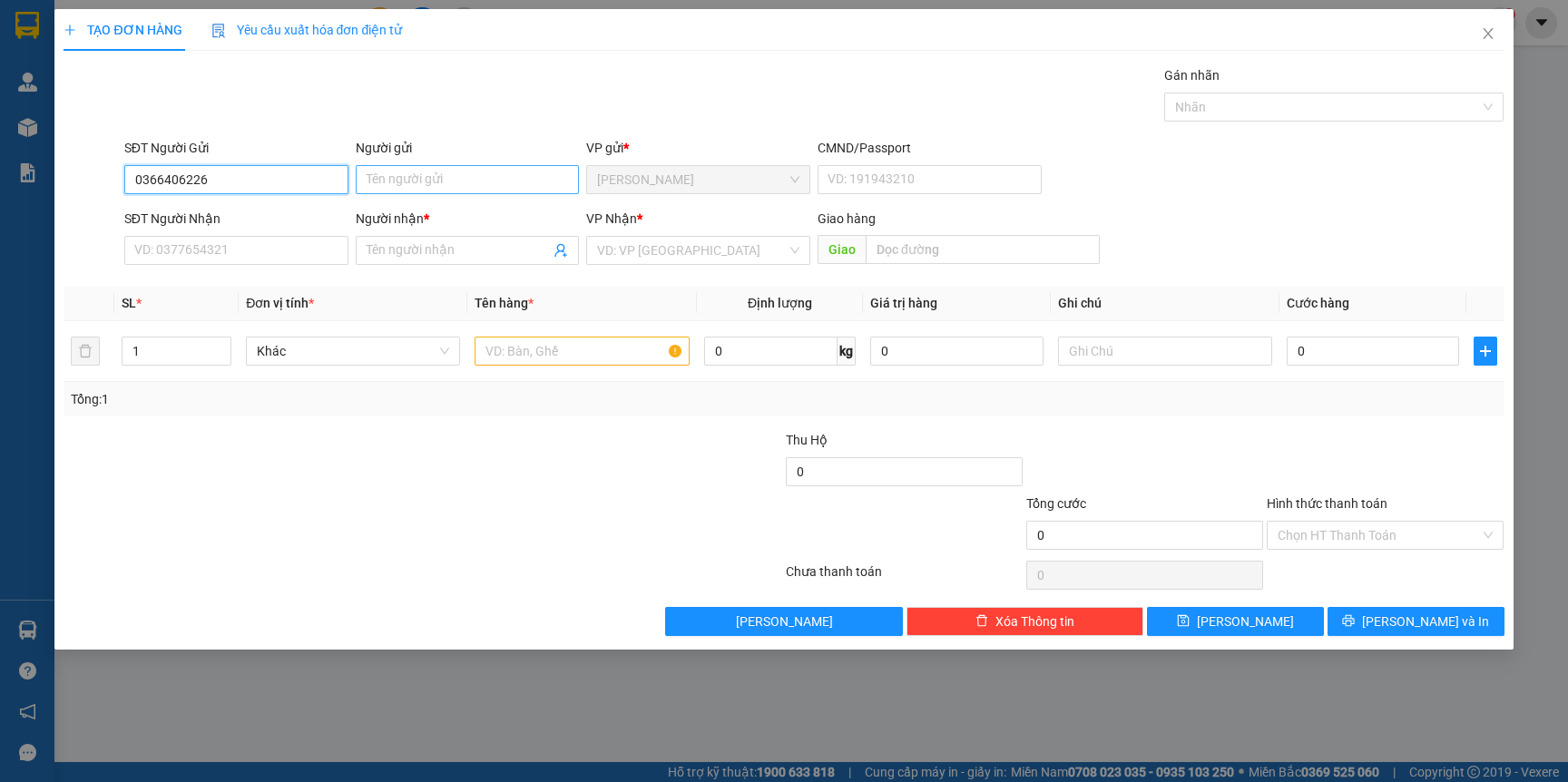
type input "0366406226"
click at [433, 176] on input "Người gửi" at bounding box center [467, 179] width 224 height 29
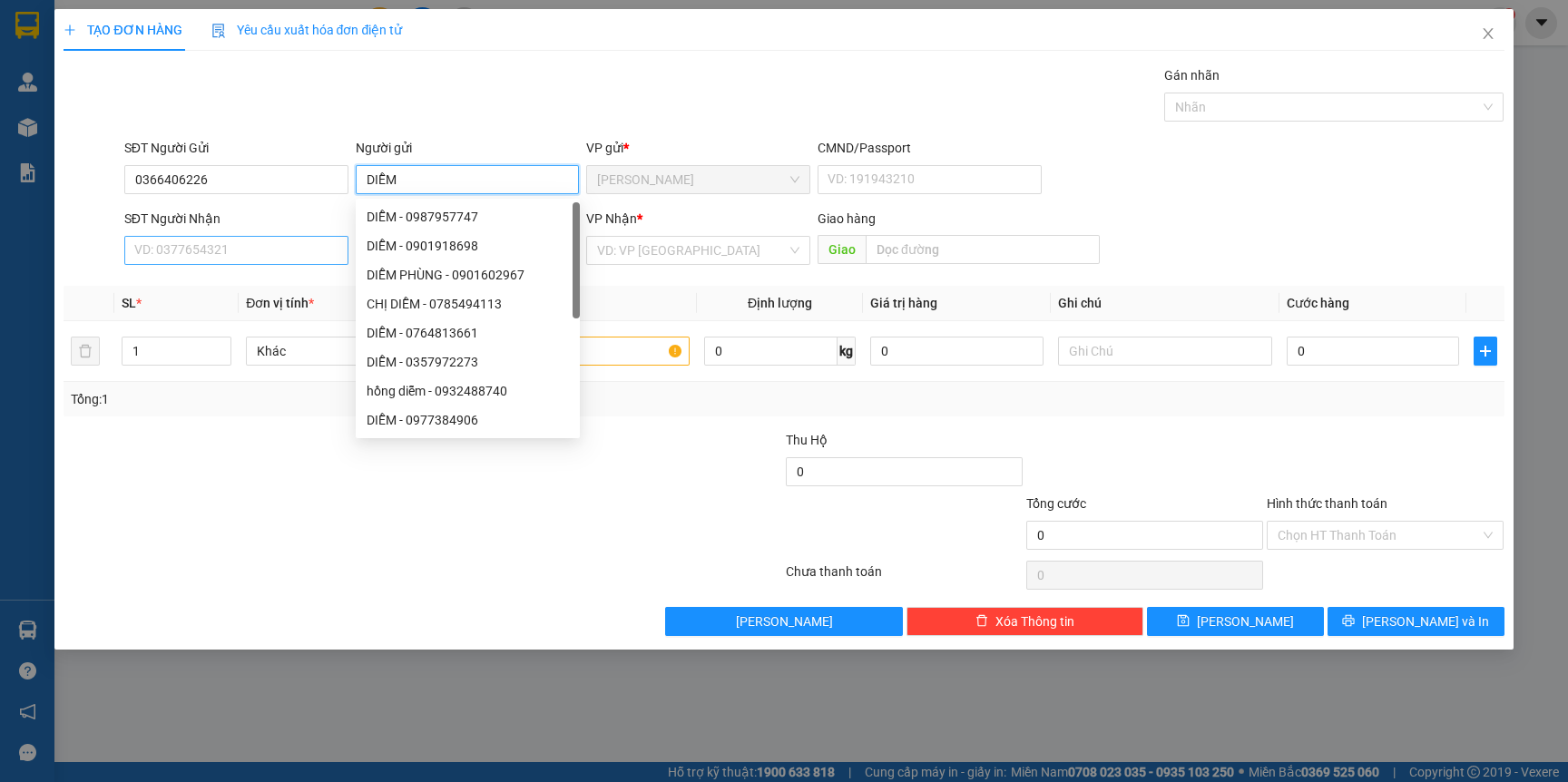
type input "DIỄM"
click at [269, 238] on input "SĐT Người Nhận" at bounding box center [237, 249] width 224 height 29
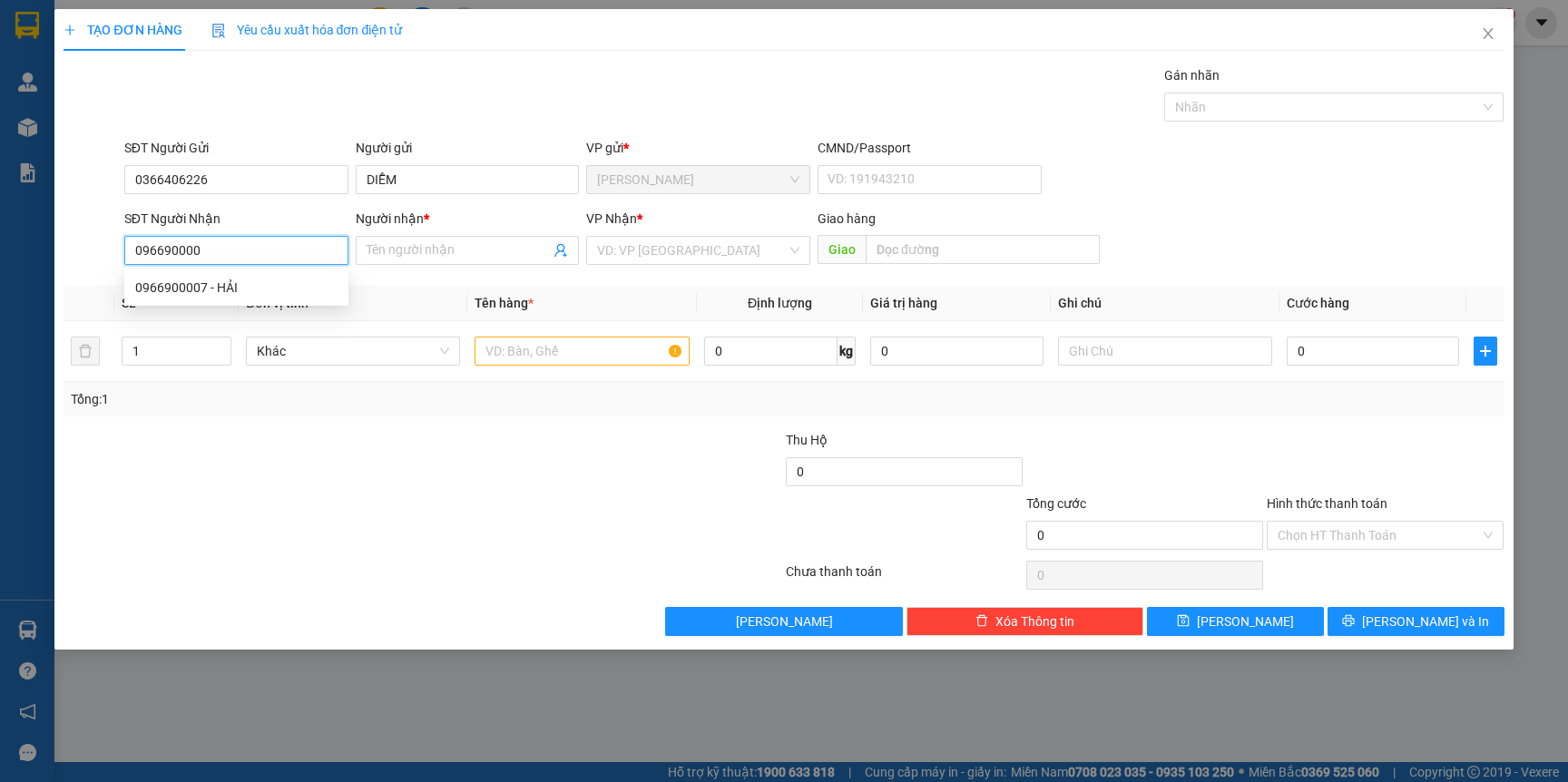
type input "0966900007"
click at [244, 274] on div "0966900007 - HẢI" at bounding box center [237, 287] width 224 height 29
type input "HẢI"
type input "0966900007"
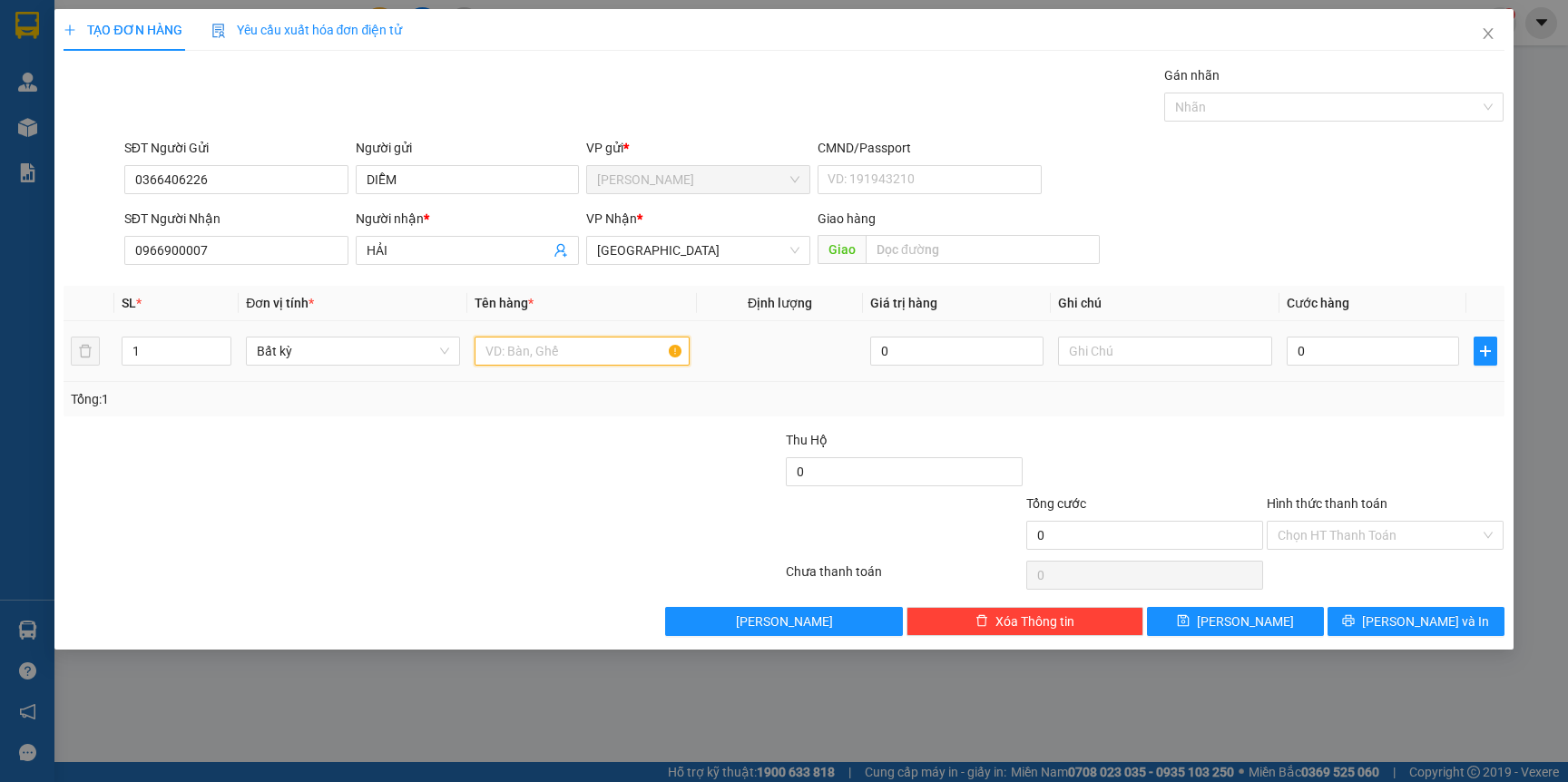
click at [558, 343] on input "text" at bounding box center [581, 350] width 214 height 29
type input "HỒ SƠ"
click at [1387, 337] on input "0" at bounding box center [1373, 350] width 172 height 29
type input "2"
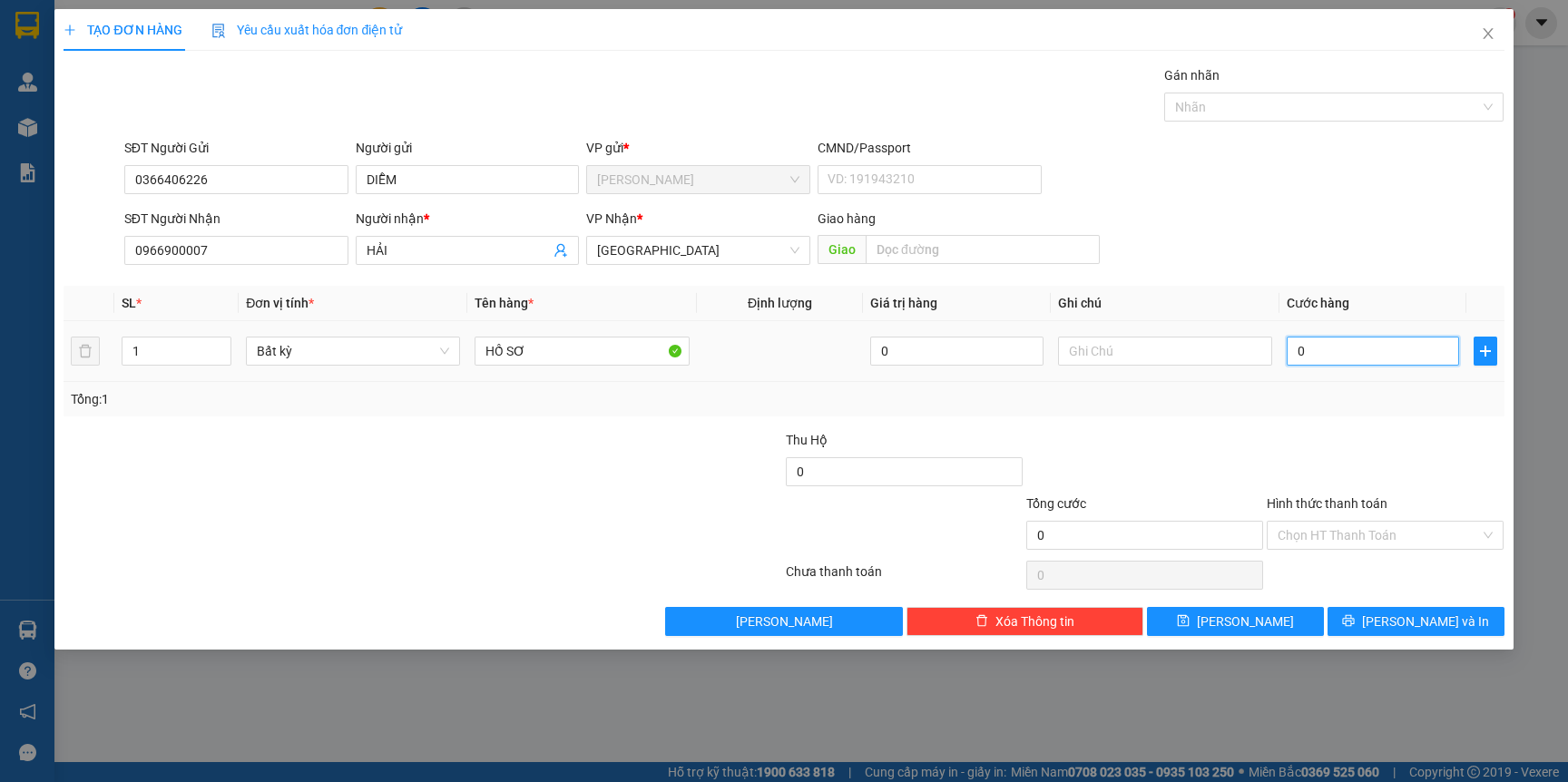
type input "2"
type input "20"
type input "20.000"
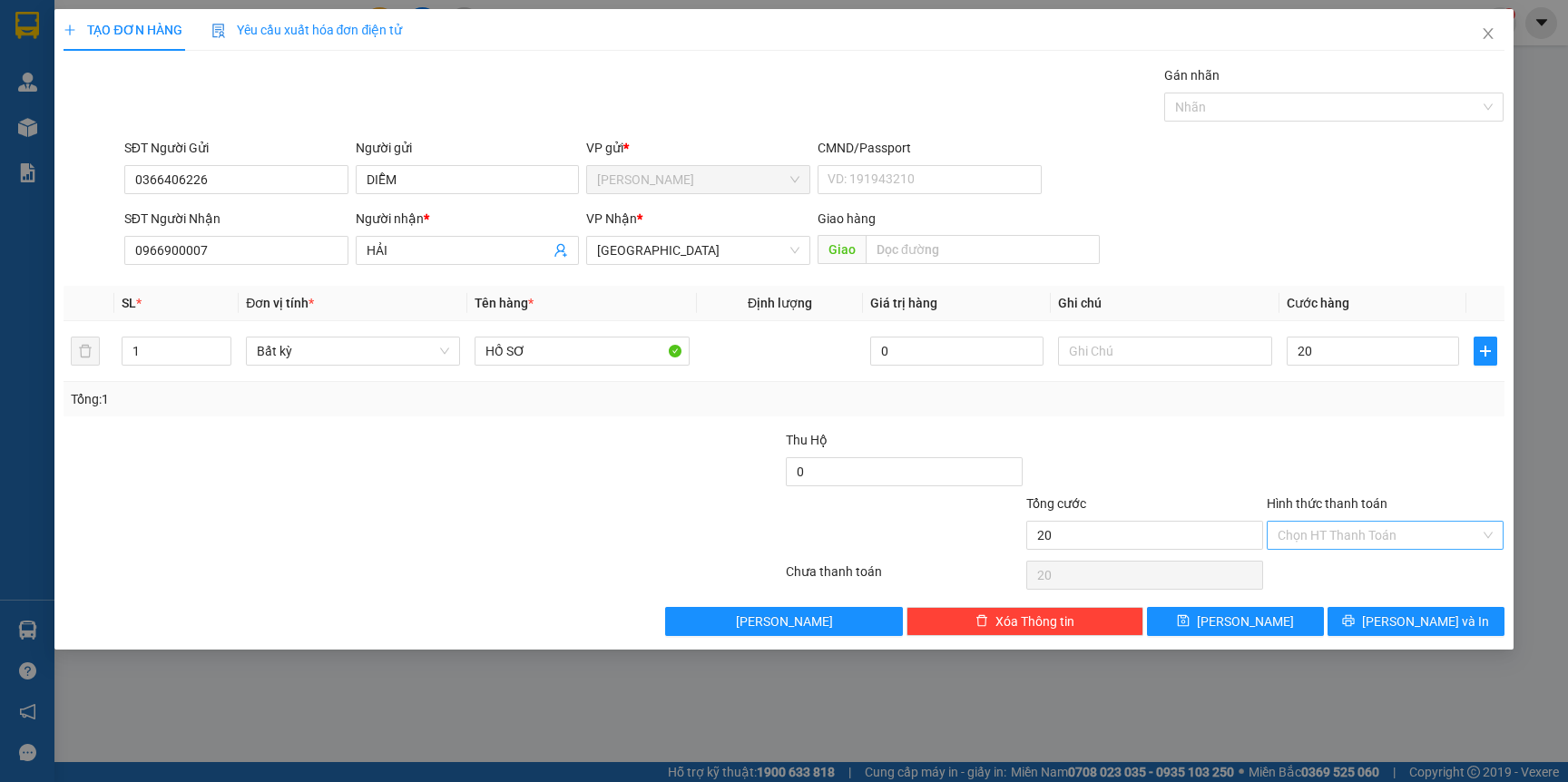
type input "20.000"
drag, startPoint x: 1373, startPoint y: 527, endPoint x: 1368, endPoint y: 548, distance: 21.6
click at [1371, 527] on input "Hình thức thanh toán" at bounding box center [1379, 536] width 202 height 28
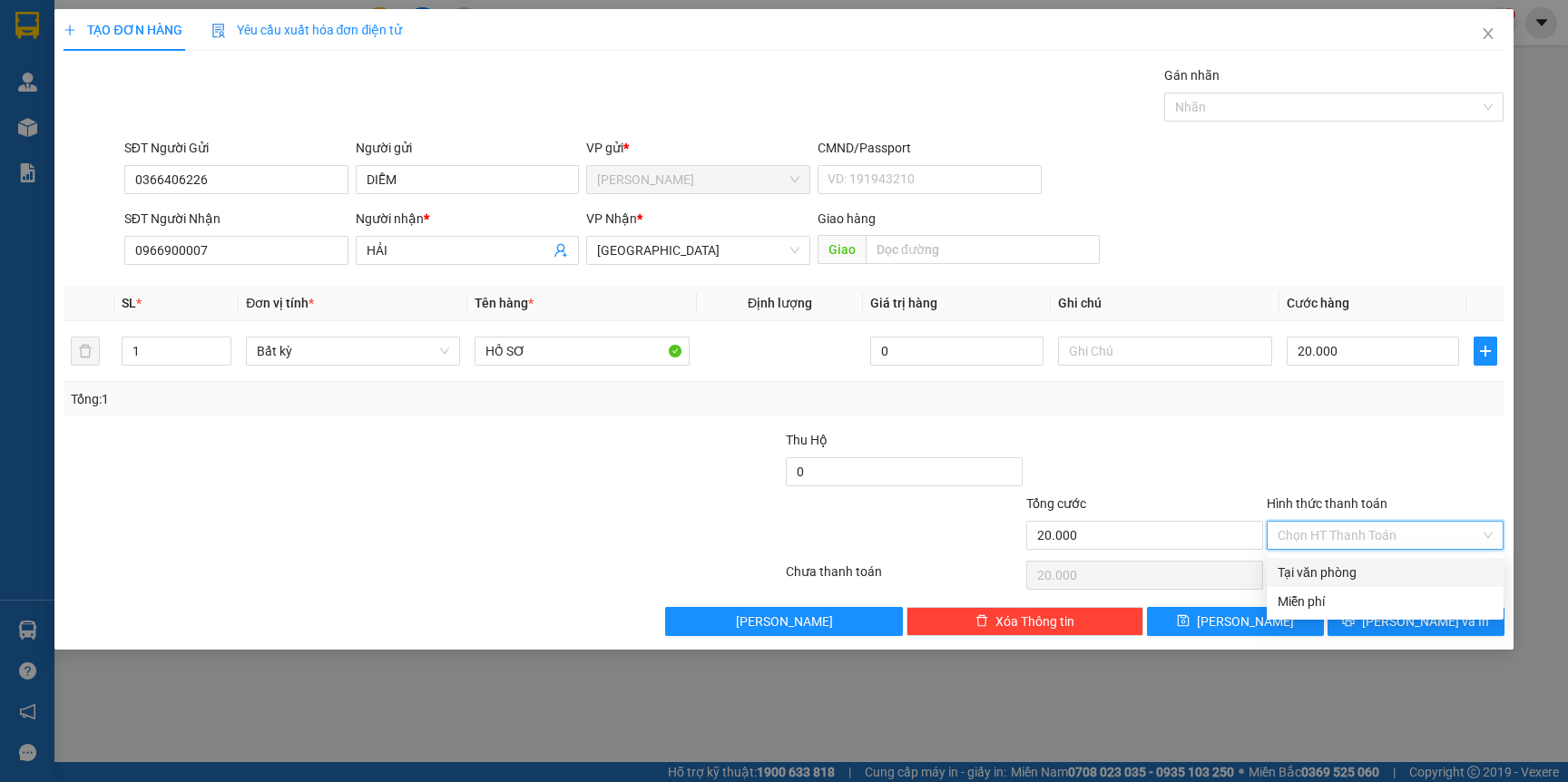
drag, startPoint x: 1348, startPoint y: 579, endPoint x: 1376, endPoint y: 605, distance: 38.2
click at [1346, 579] on div "Tại văn phòng" at bounding box center [1385, 572] width 215 height 20
type input "0"
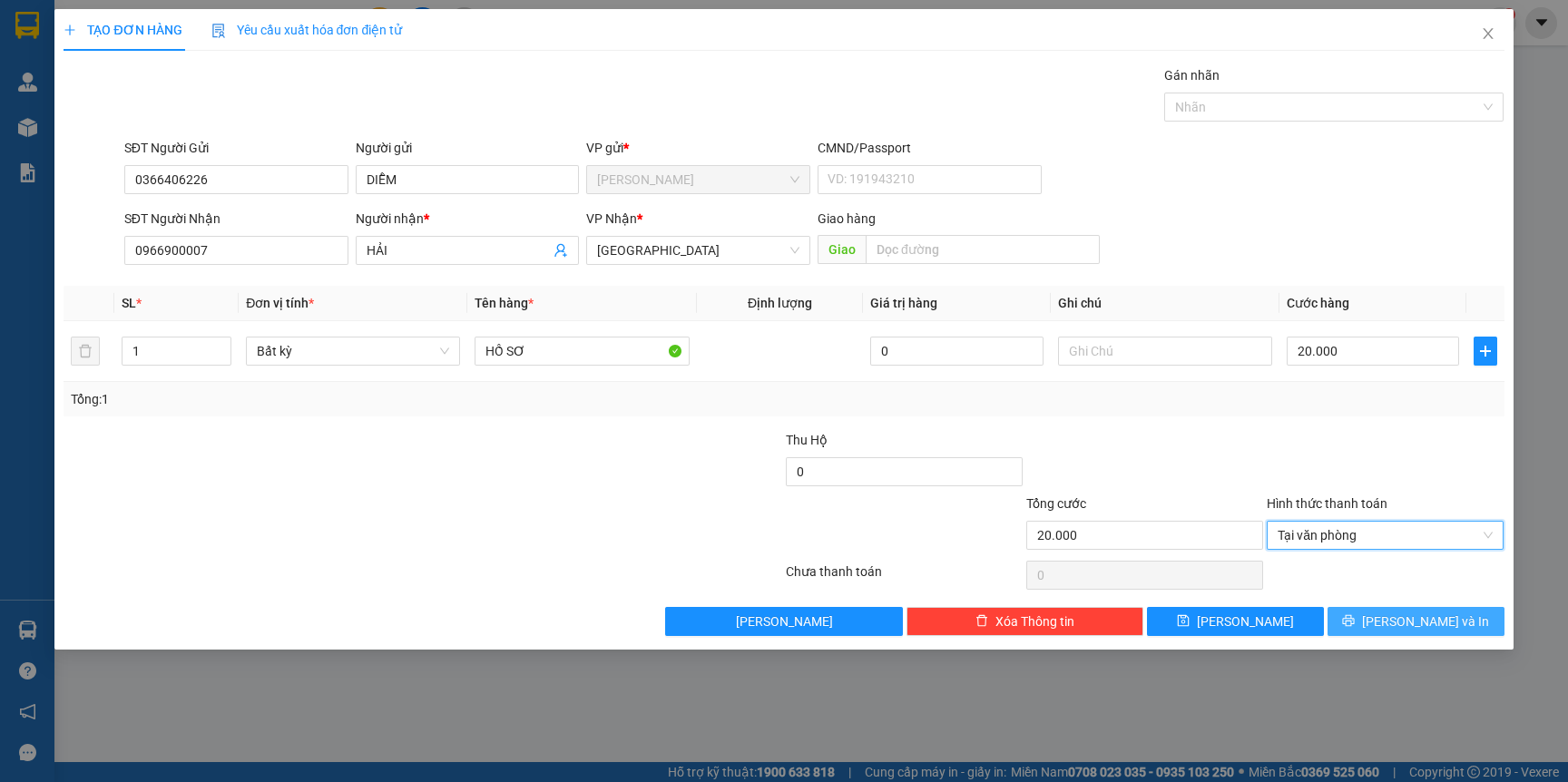
click at [1395, 623] on button "[PERSON_NAME] và In" at bounding box center [1416, 621] width 177 height 29
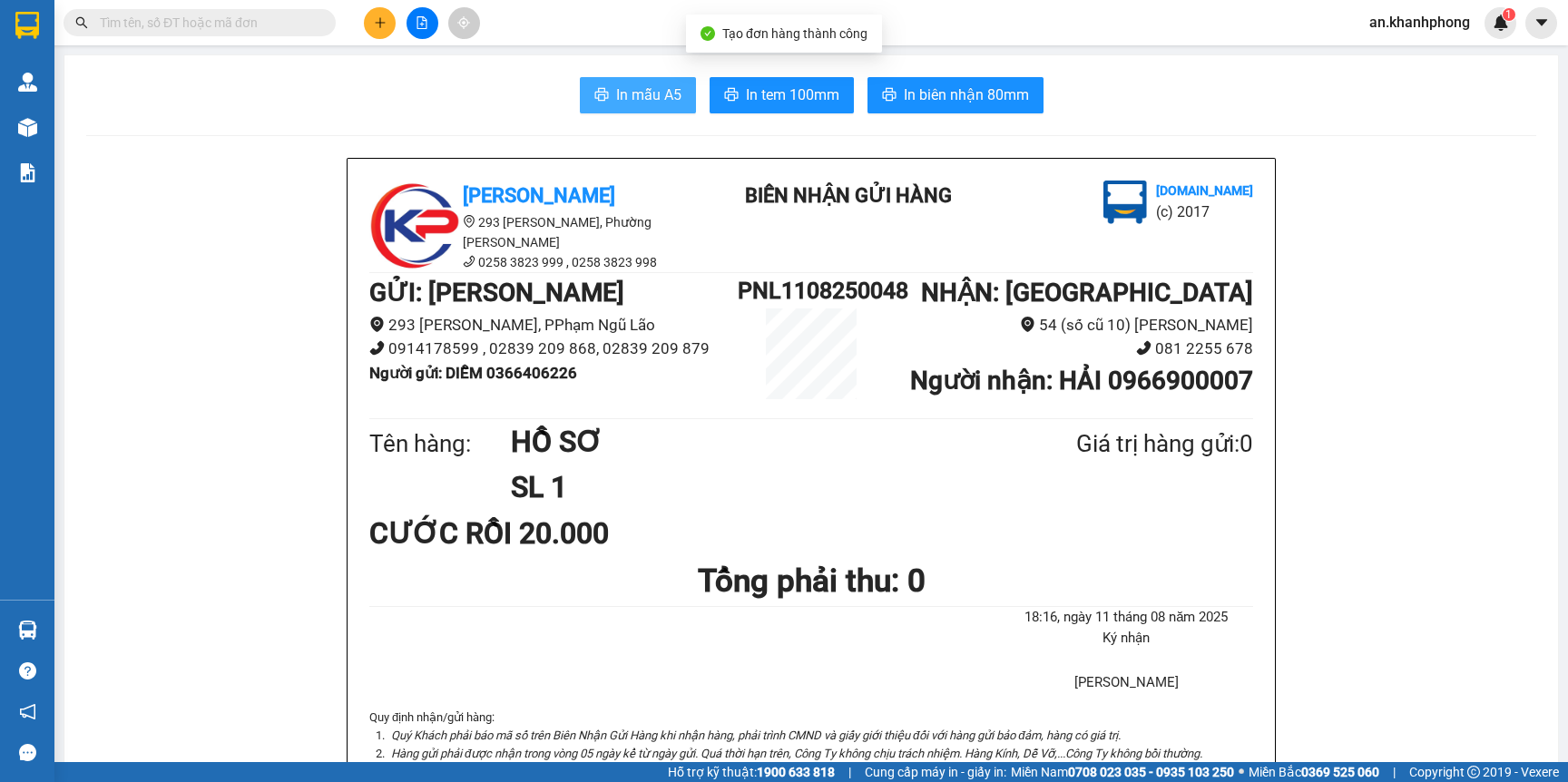
click at [616, 98] on span "In mẫu A5" at bounding box center [648, 94] width 65 height 23
click at [375, 22] on icon "plus" at bounding box center [380, 22] width 10 height 1
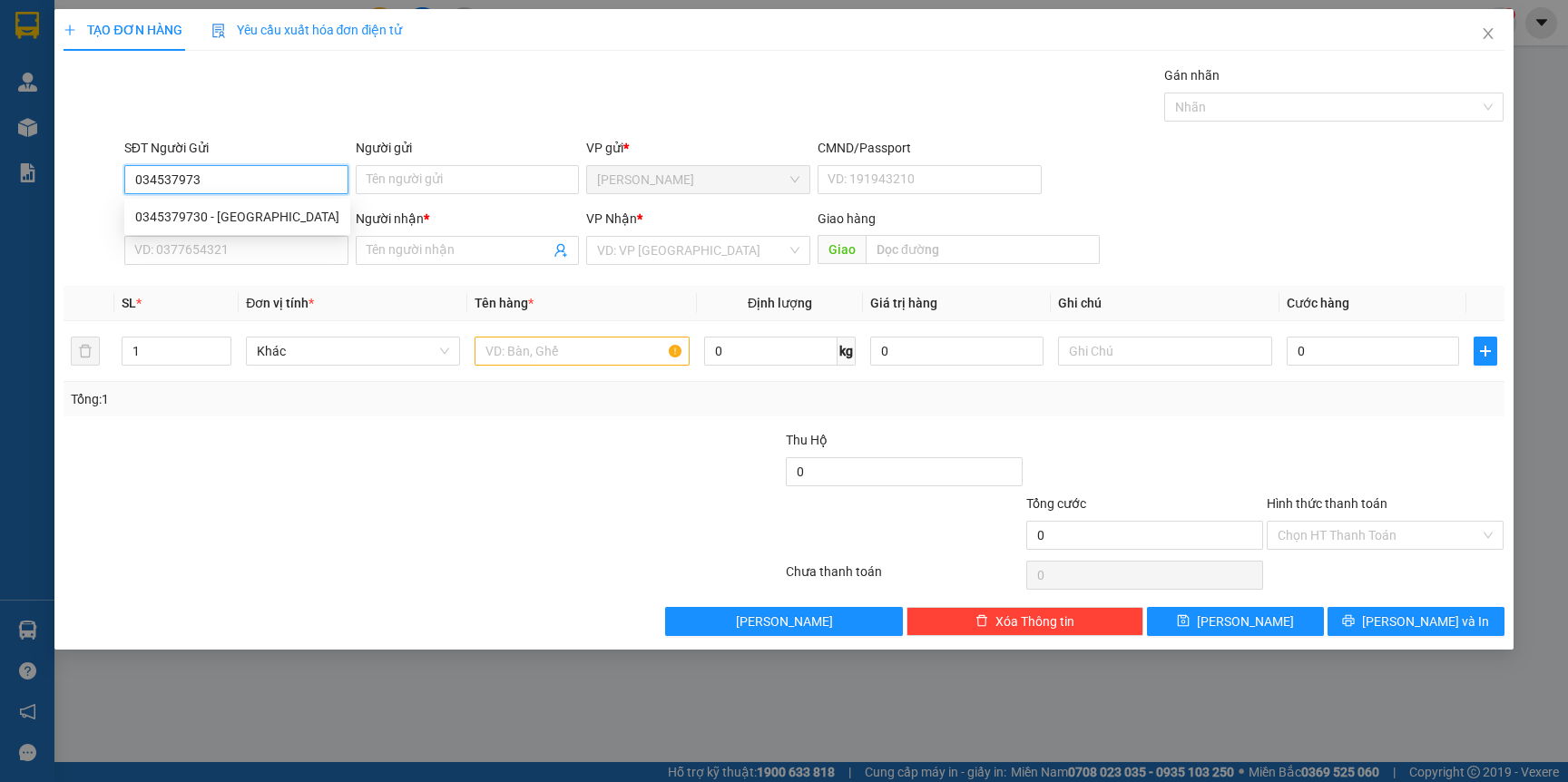
type input "0345379730"
click at [269, 211] on div "0345379730 - [GEOGRAPHIC_DATA]" at bounding box center [238, 217] width 204 height 20
type input "PHÚ PHAN"
type input "0345379730"
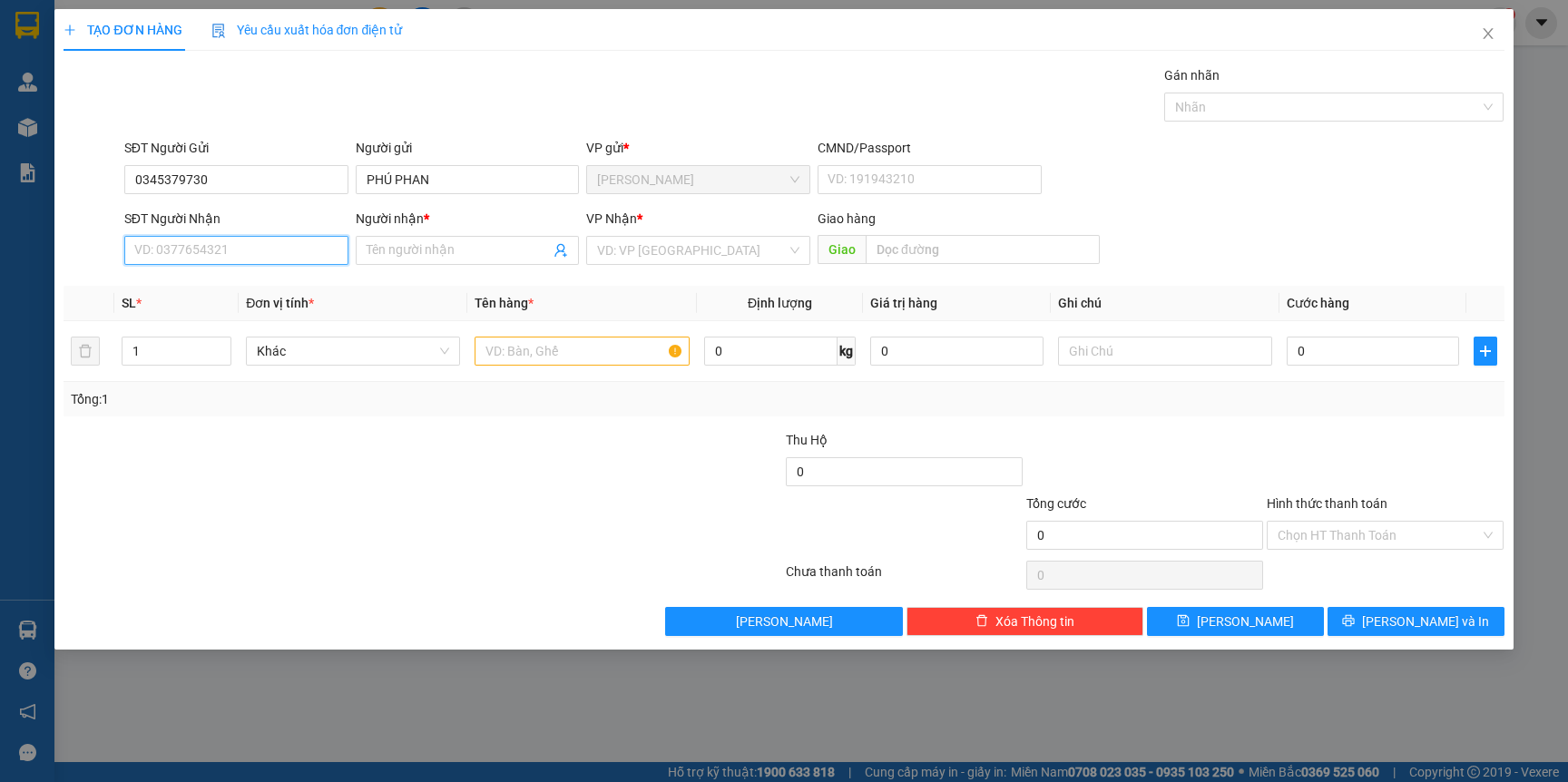
click at [264, 251] on input "SĐT Người Nhận" at bounding box center [237, 249] width 224 height 29
click at [222, 314] on div "0983505983 - LẪM" at bounding box center [238, 317] width 204 height 20
type input "0983505983"
type input "LẪM"
click at [564, 353] on input "text" at bounding box center [581, 350] width 214 height 29
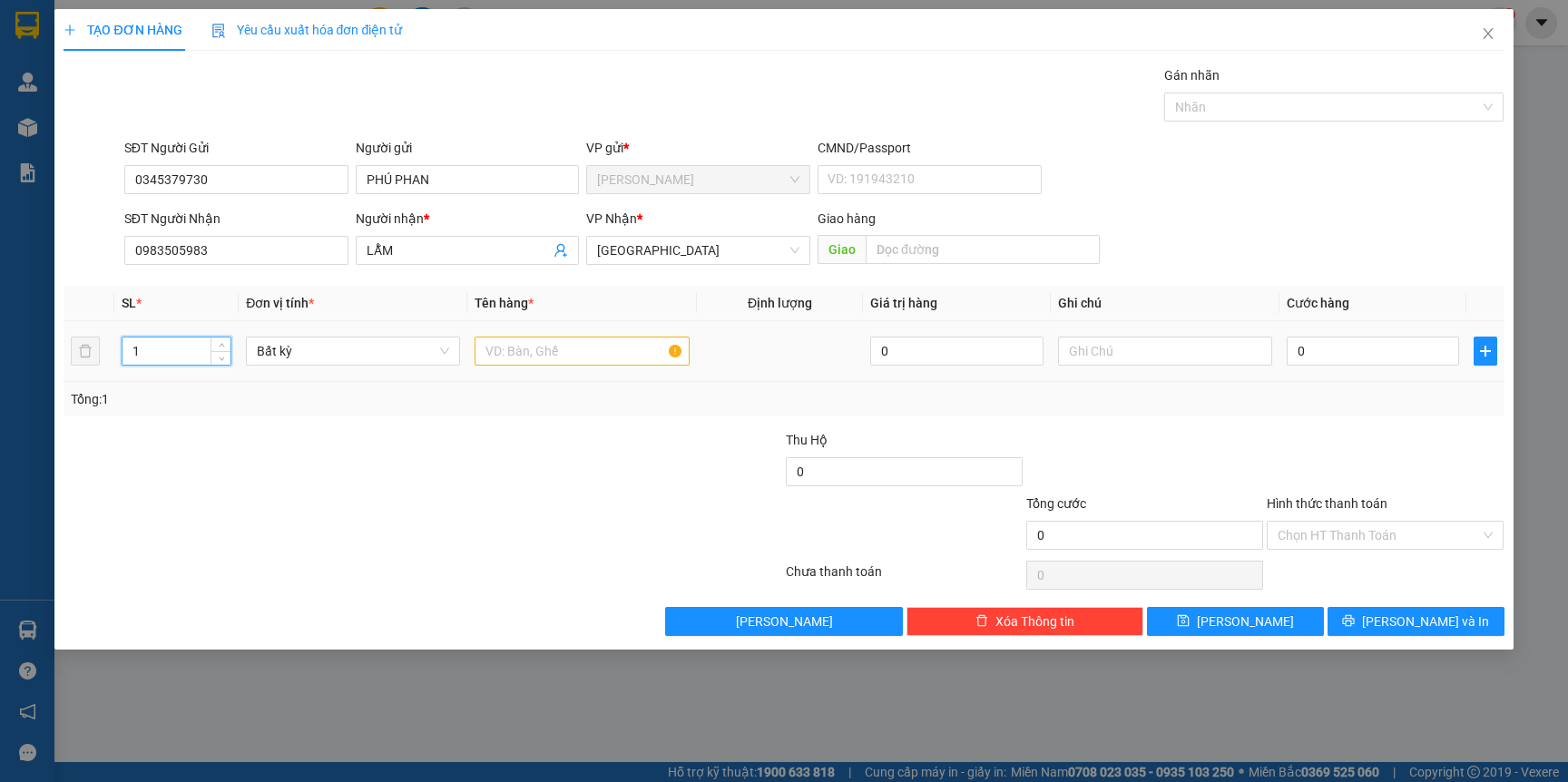
click at [206, 339] on input "1" at bounding box center [177, 351] width 109 height 28
type input "2"
click at [510, 349] on input "text" at bounding box center [581, 350] width 214 height 29
type input "TG"
click at [1353, 347] on input "0" at bounding box center [1373, 350] width 172 height 29
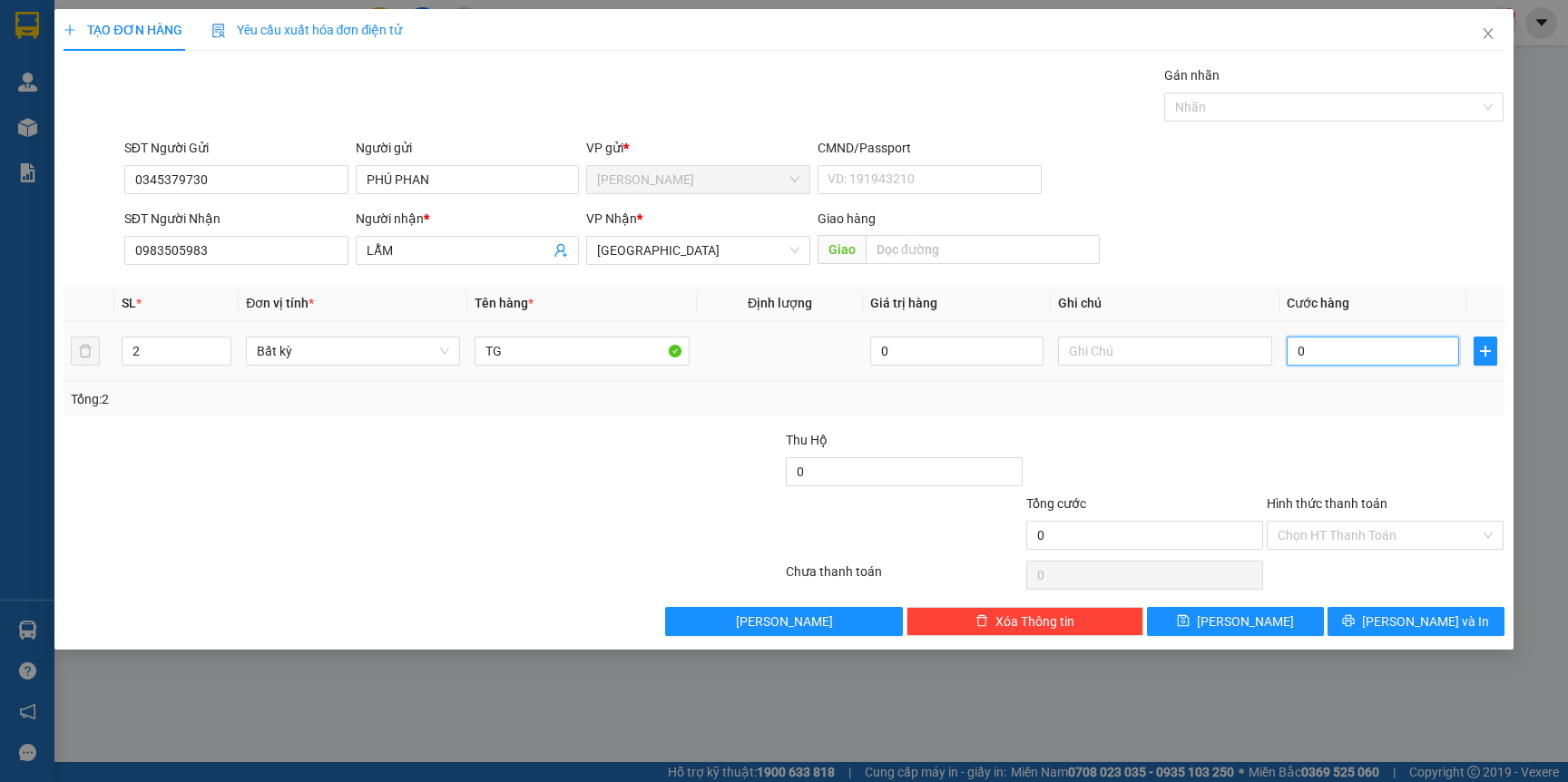
type input "1"
type input "12"
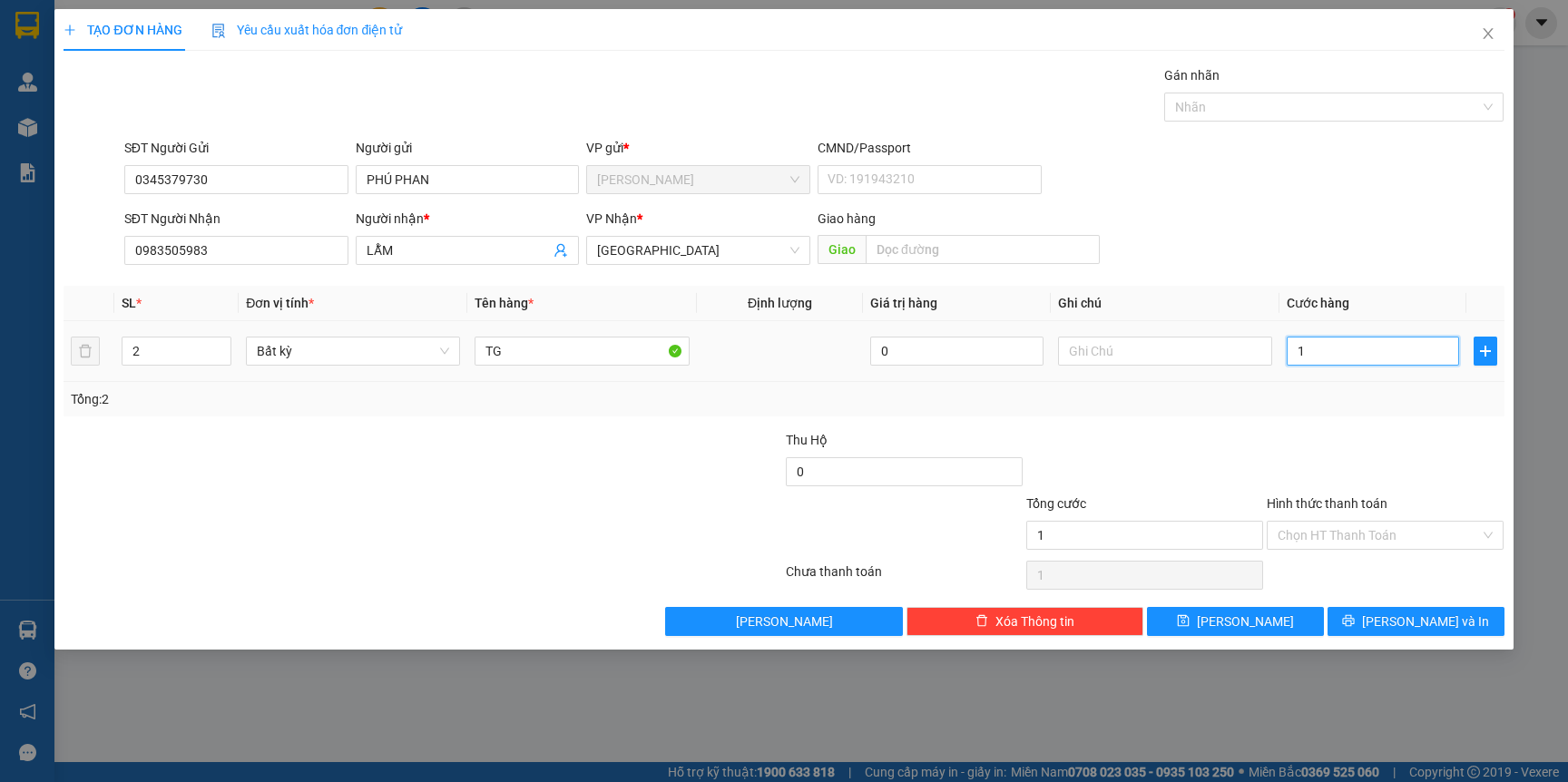
type input "12"
type input "120"
type input "120.000"
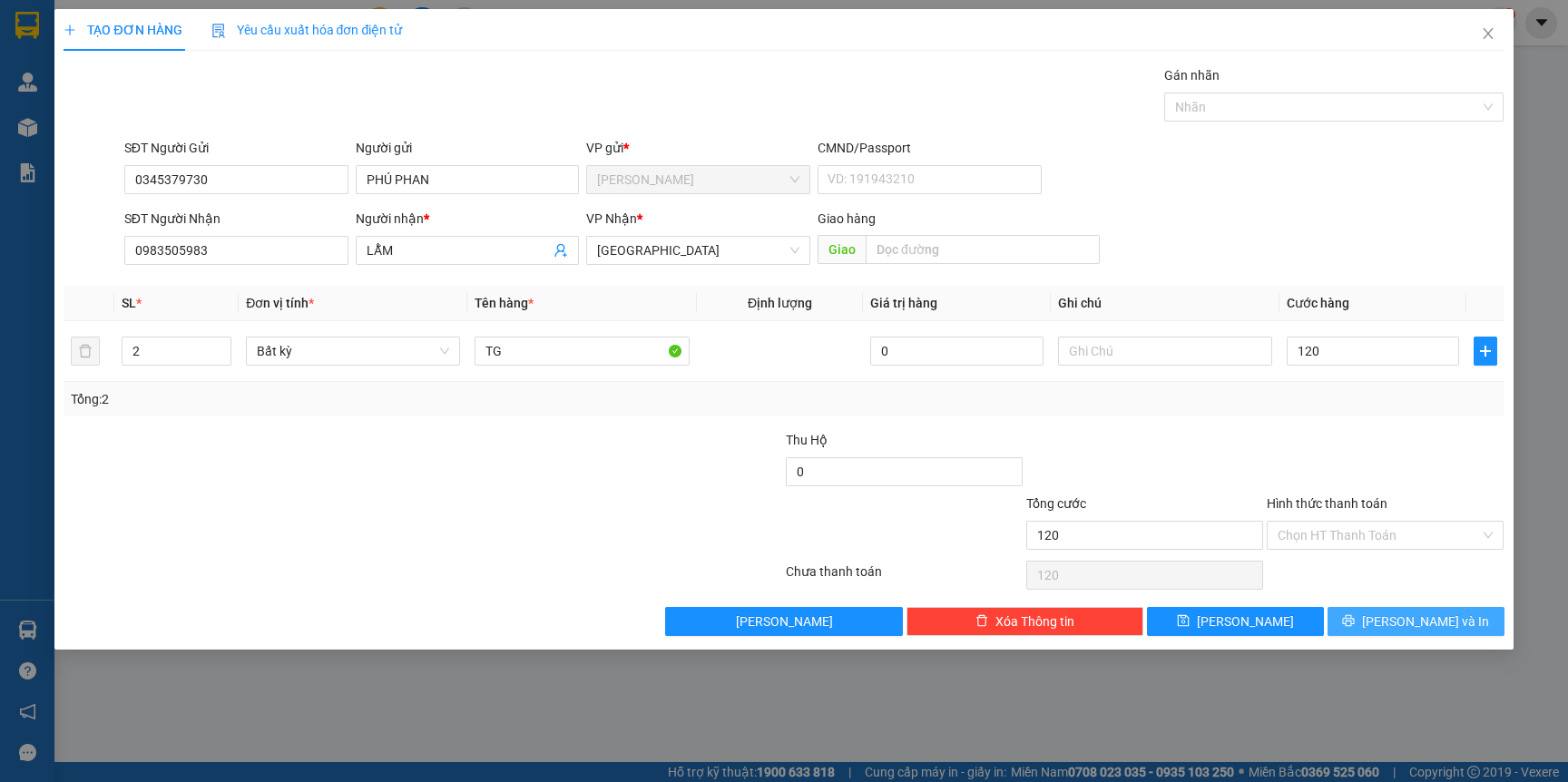
type input "120.000"
click at [1427, 628] on span "[PERSON_NAME] và In" at bounding box center [1425, 622] width 127 height 20
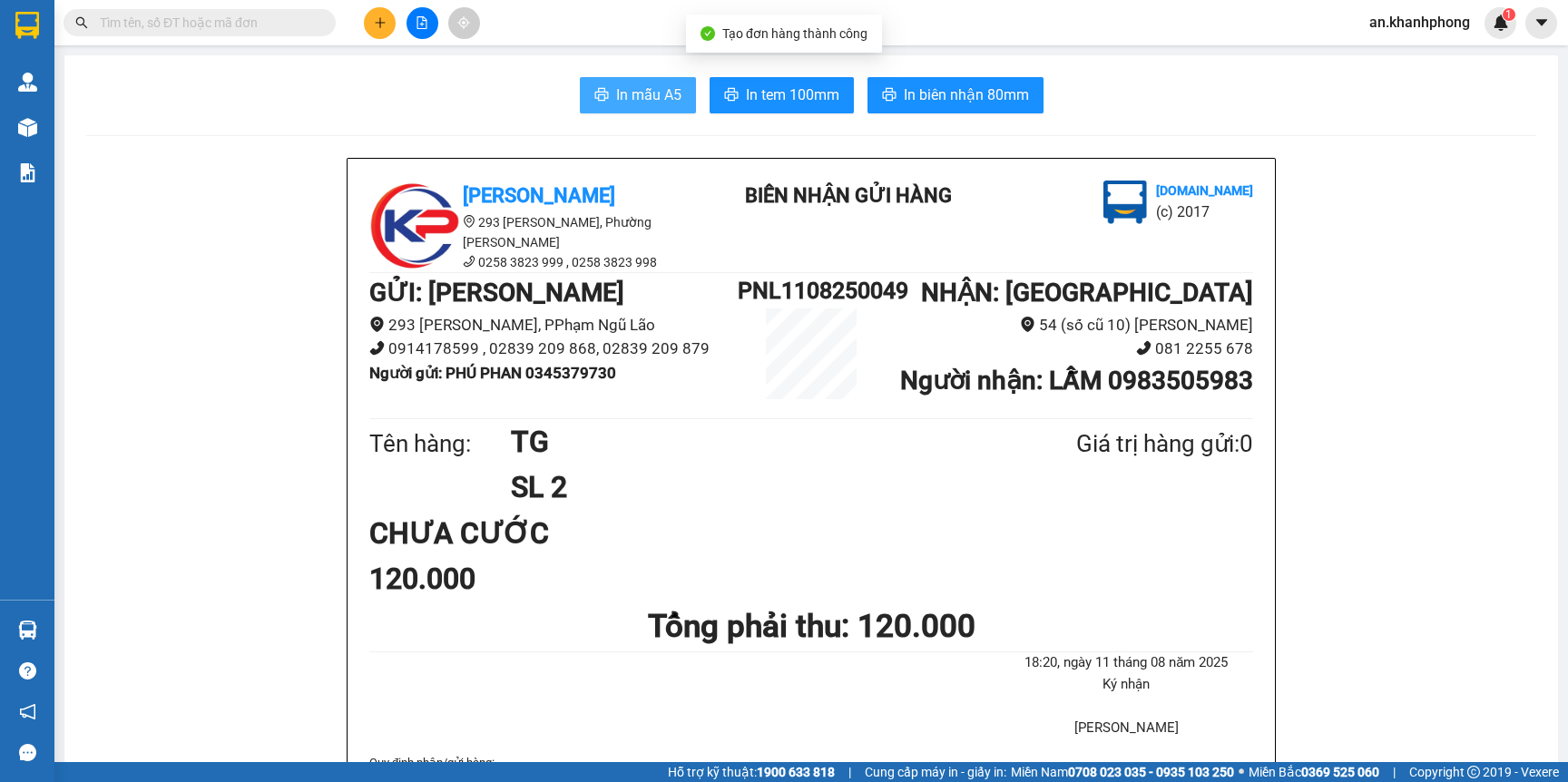
click at [612, 113] on button "In mẫu A5" at bounding box center [637, 95] width 116 height 37
click at [376, 18] on icon "plus" at bounding box center [380, 23] width 13 height 13
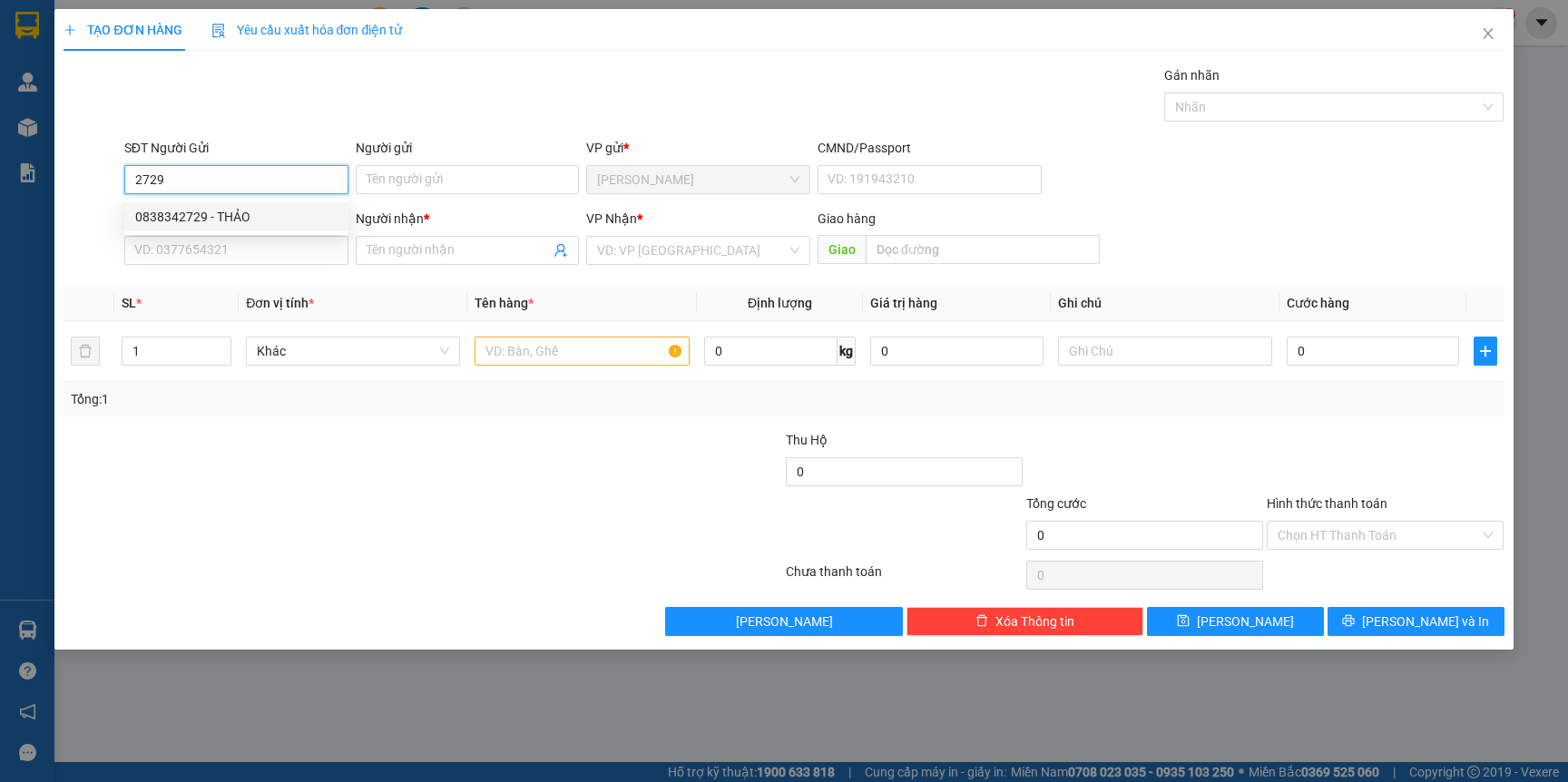
click at [262, 220] on div "0838342729 - THẢO" at bounding box center [237, 217] width 202 height 20
type input "0838342729"
type input "THẢO"
type input "0838342729"
click at [262, 233] on div "0838342729 0838342729 - [PERSON_NAME]" at bounding box center [237, 217] width 224 height 37
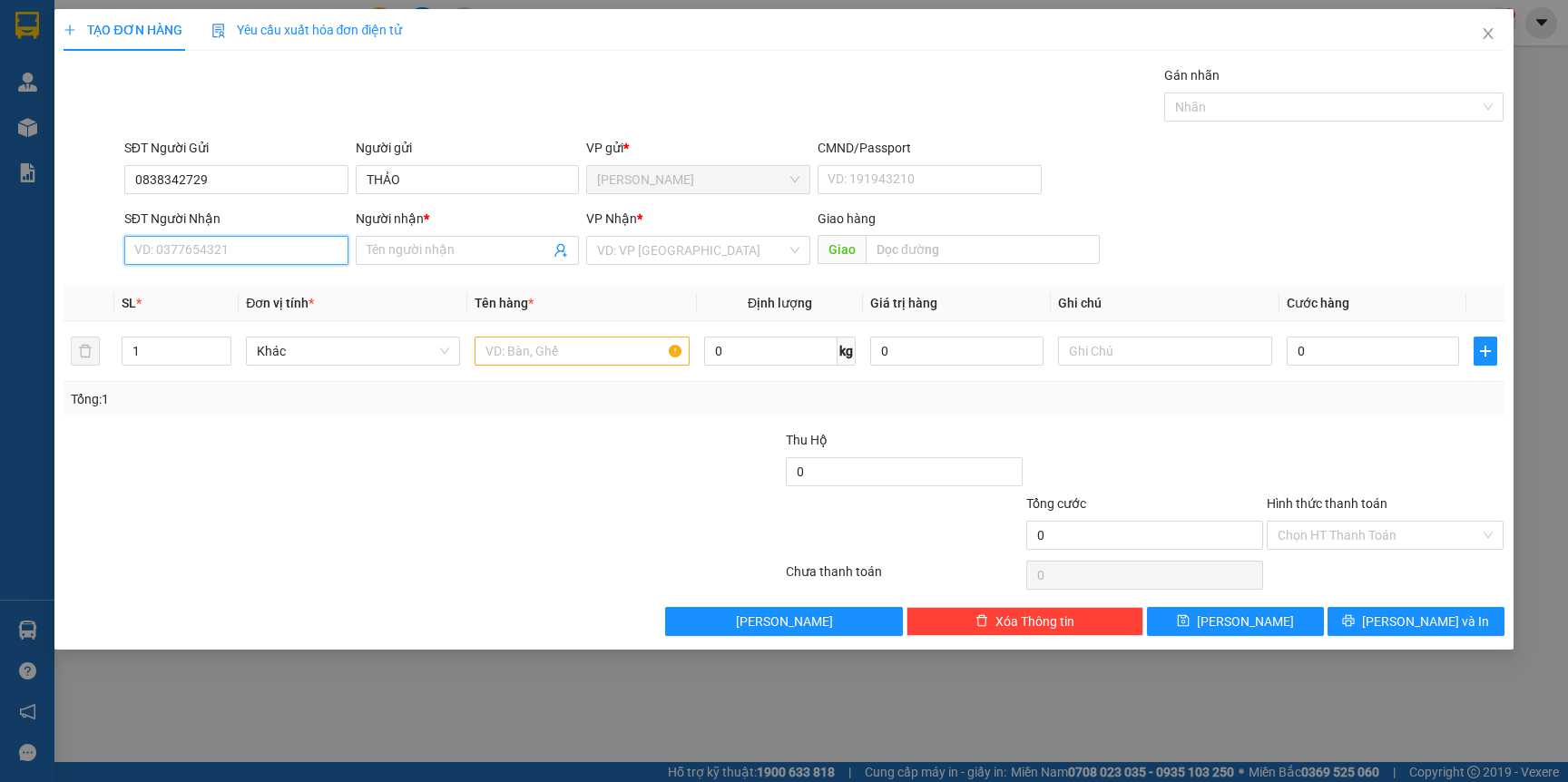
click at [270, 260] on input "SĐT Người Nhận" at bounding box center [237, 249] width 224 height 29
click at [279, 310] on div "0905057835 - QUYEN TL" at bounding box center [237, 317] width 202 height 20
type input "0905057835"
type input "QUYEN TL"
click at [530, 369] on div at bounding box center [581, 350] width 214 height 37
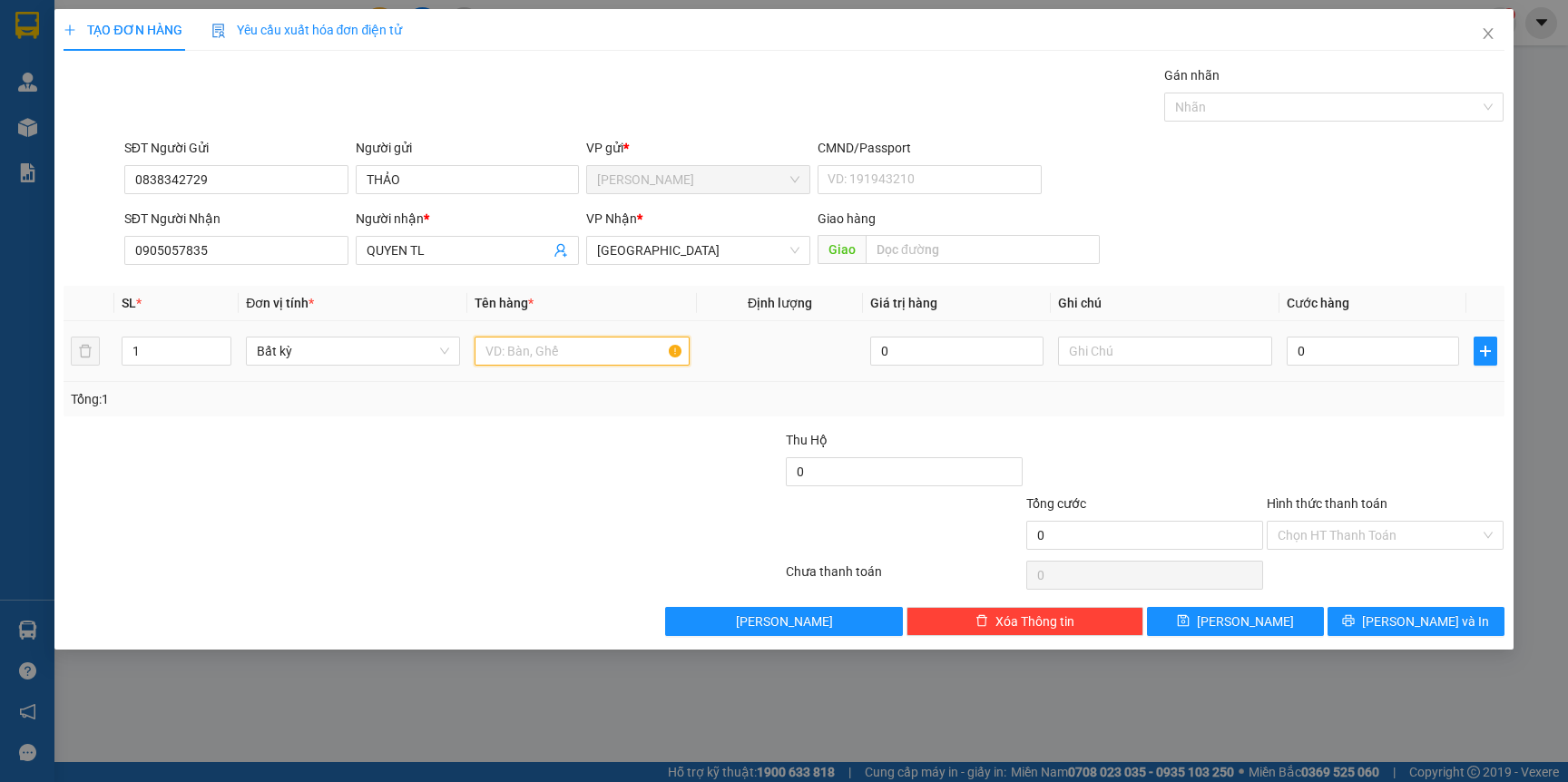
click at [535, 360] on input "text" at bounding box center [581, 350] width 214 height 29
type input "CỤC ĐEN"
click at [1380, 354] on input "0" at bounding box center [1373, 350] width 172 height 29
type input "2"
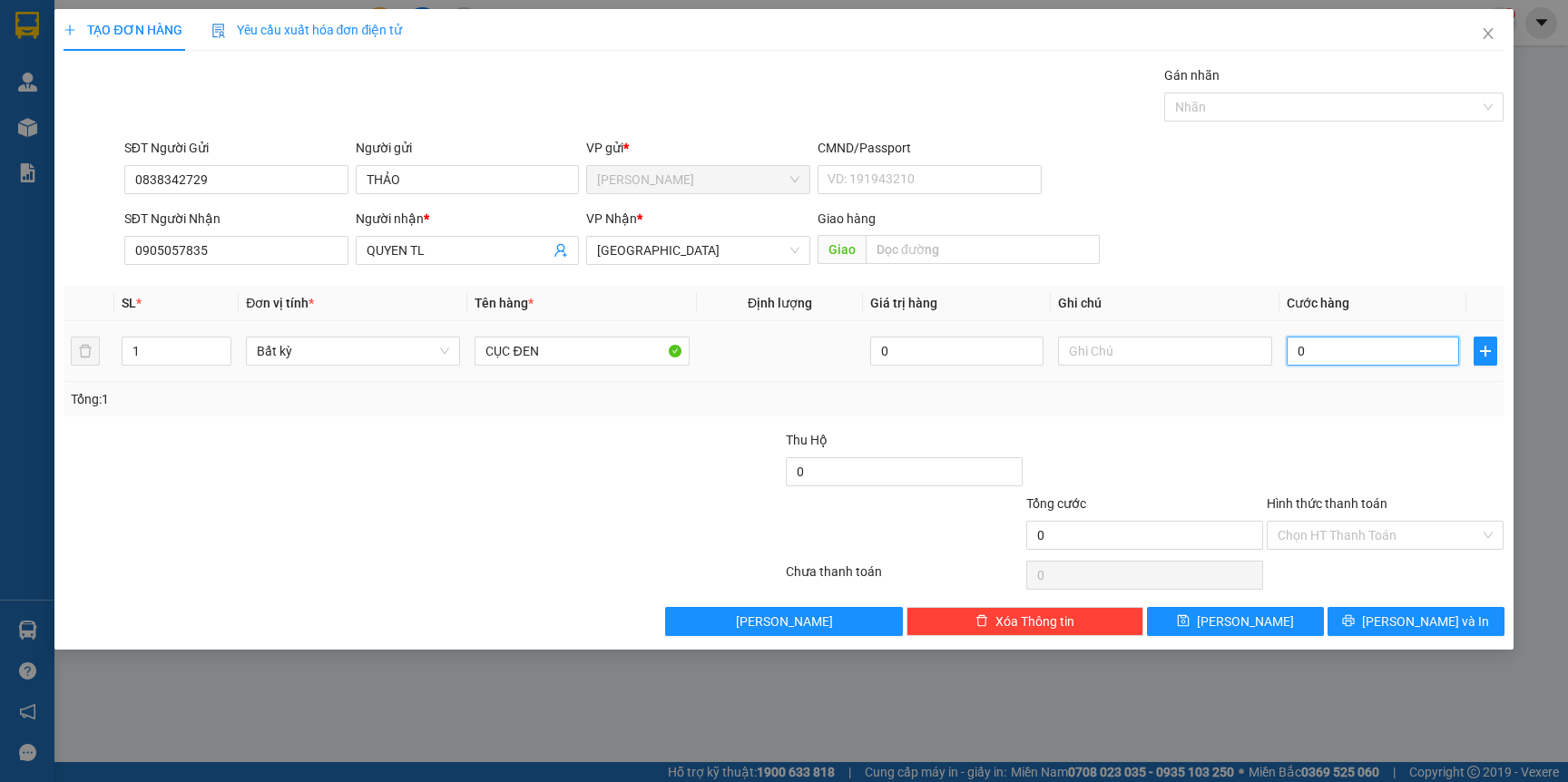
type input "2"
type input "20"
type input "2"
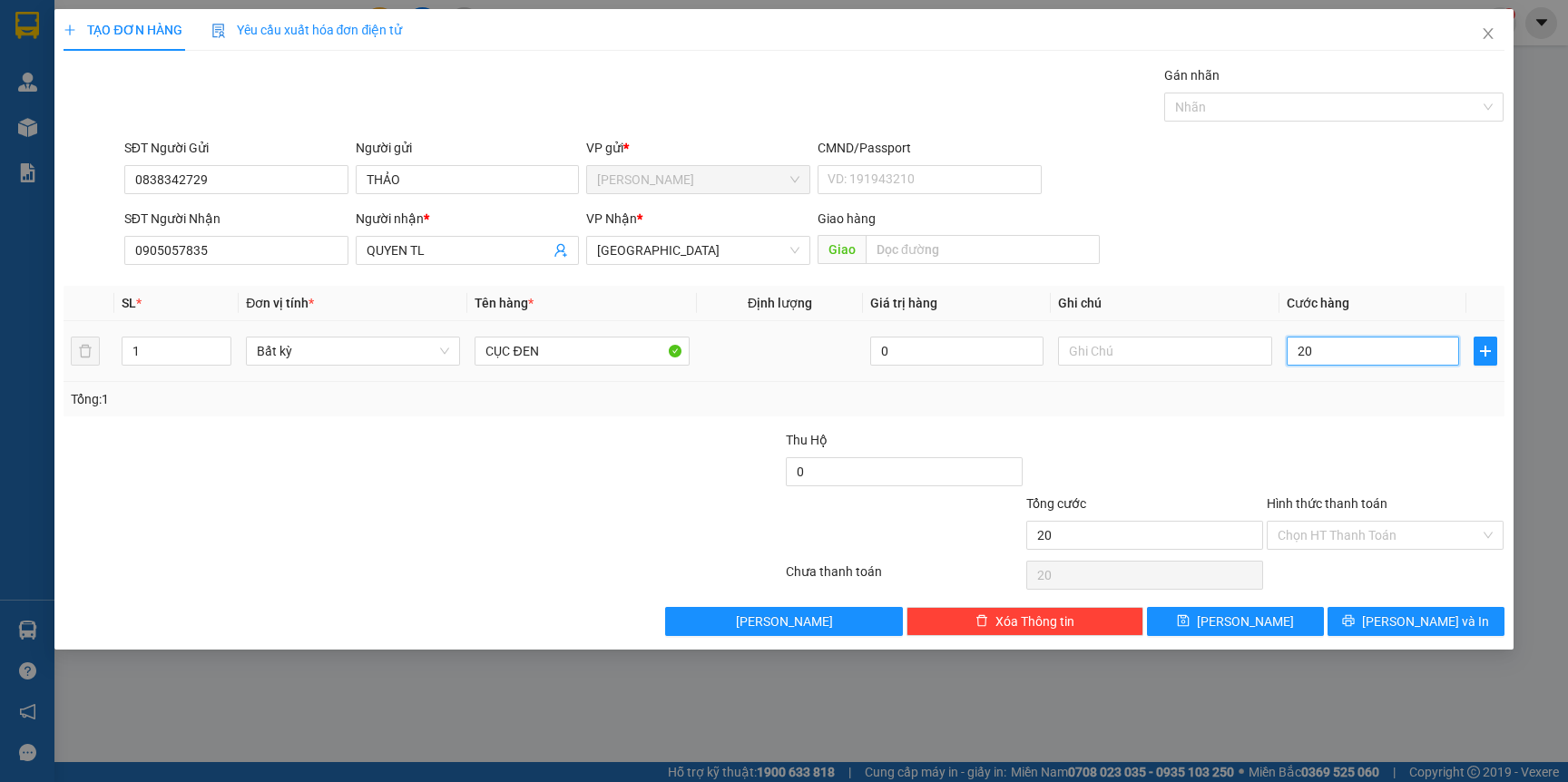
type input "2"
type input "0"
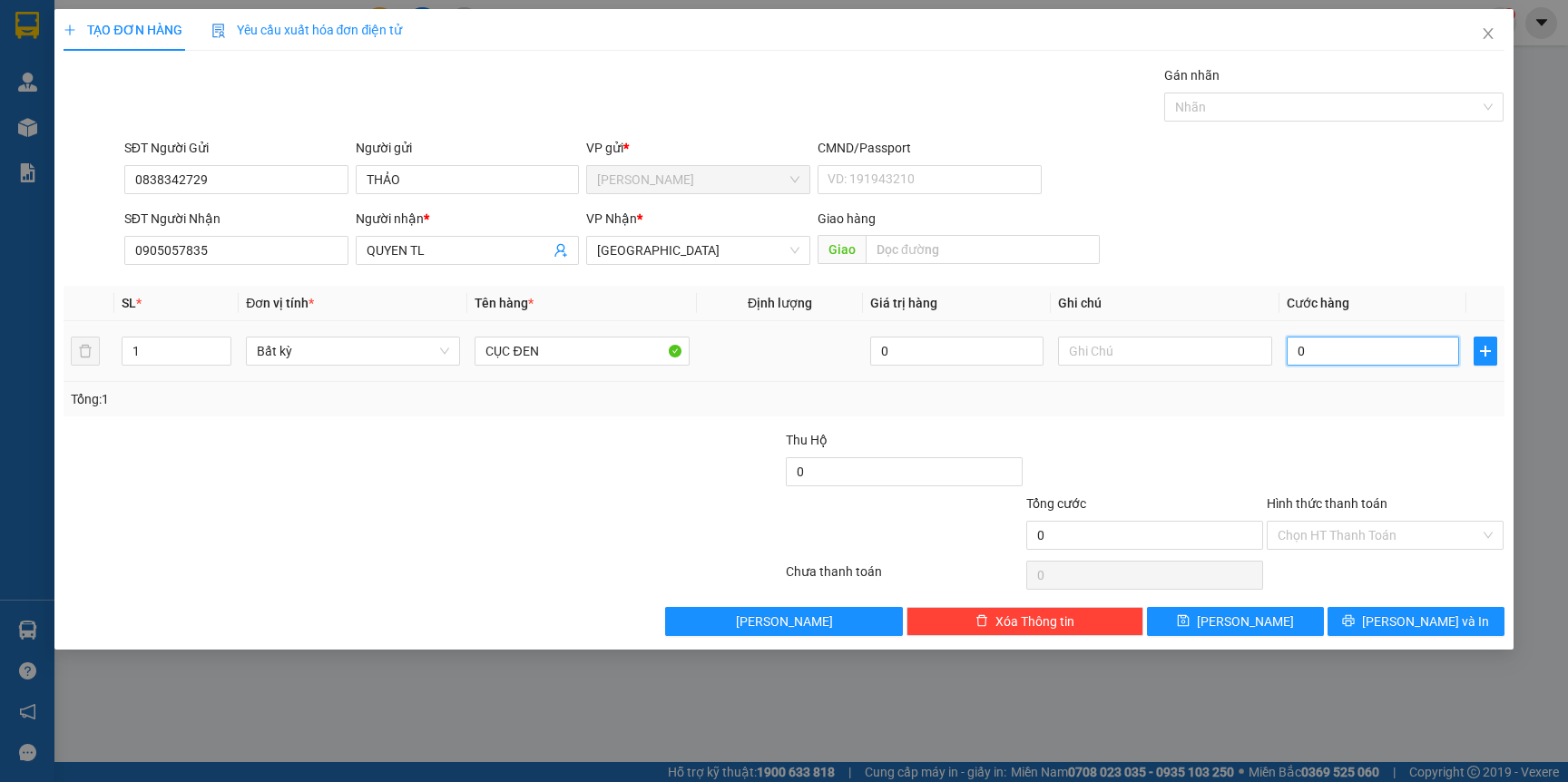
type input "03"
type input "3"
type input "030"
type input "30"
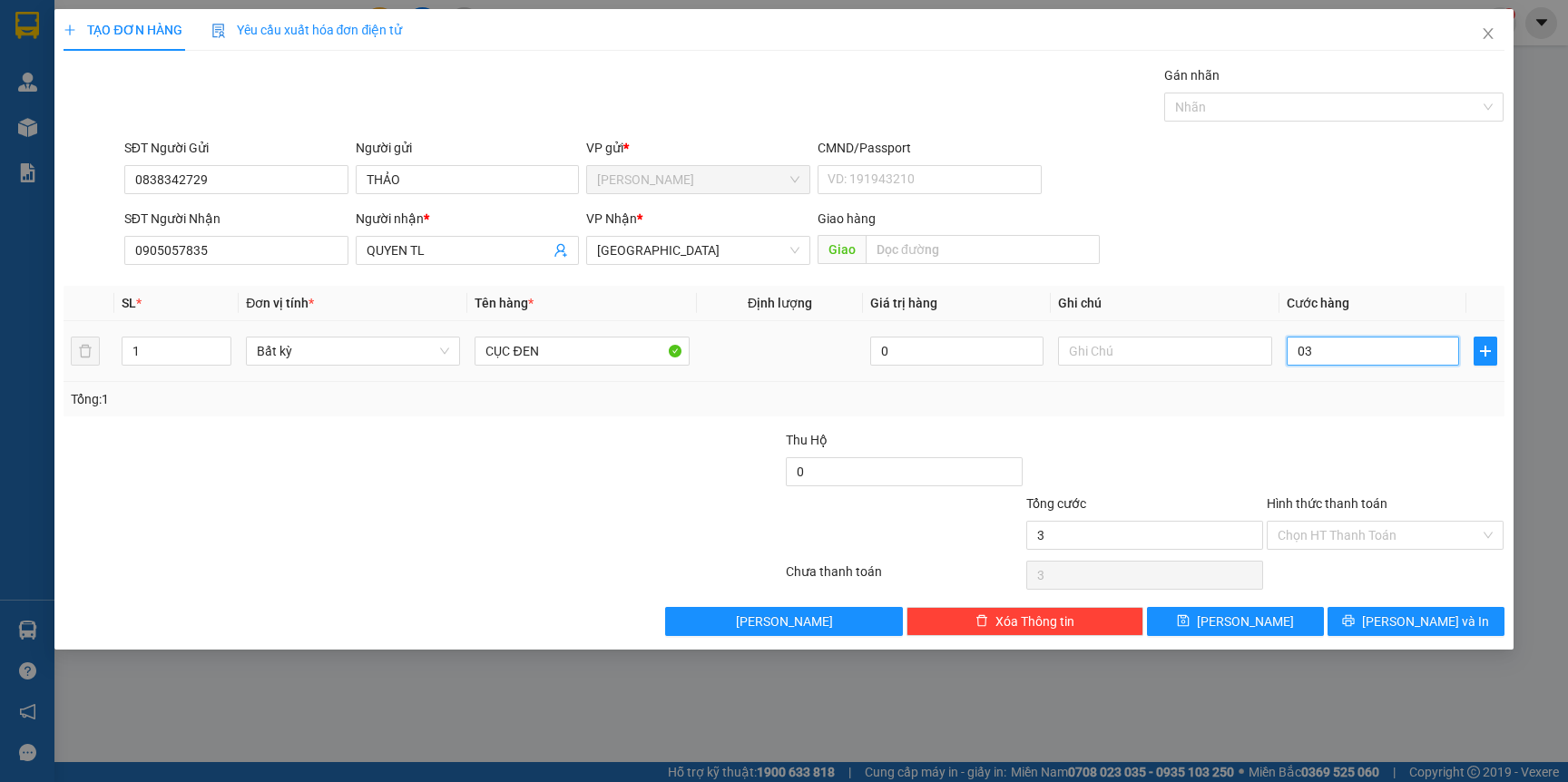
type input "30"
type input "30.000"
click at [1346, 440] on div at bounding box center [1385, 462] width 241 height 63
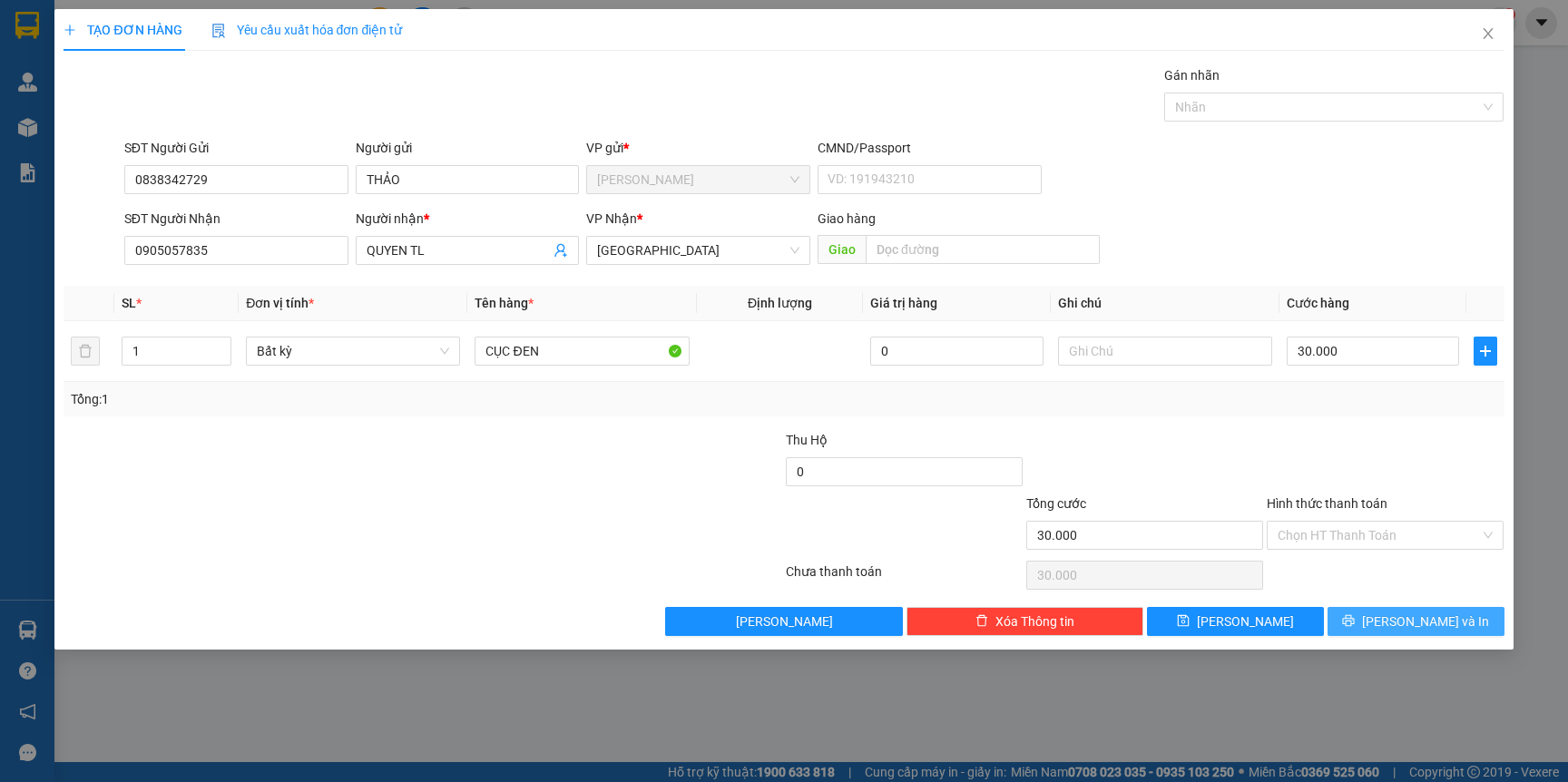
drag, startPoint x: 1417, startPoint y: 606, endPoint x: 1418, endPoint y: 616, distance: 10.0
click at [1418, 616] on div "Transit Pickup Surcharge Ids Transit Deliver Surcharge Ids Transit Deliver Surc…" at bounding box center [783, 350] width 1440 height 571
click at [1418, 616] on span "[PERSON_NAME] và In" at bounding box center [1425, 622] width 127 height 20
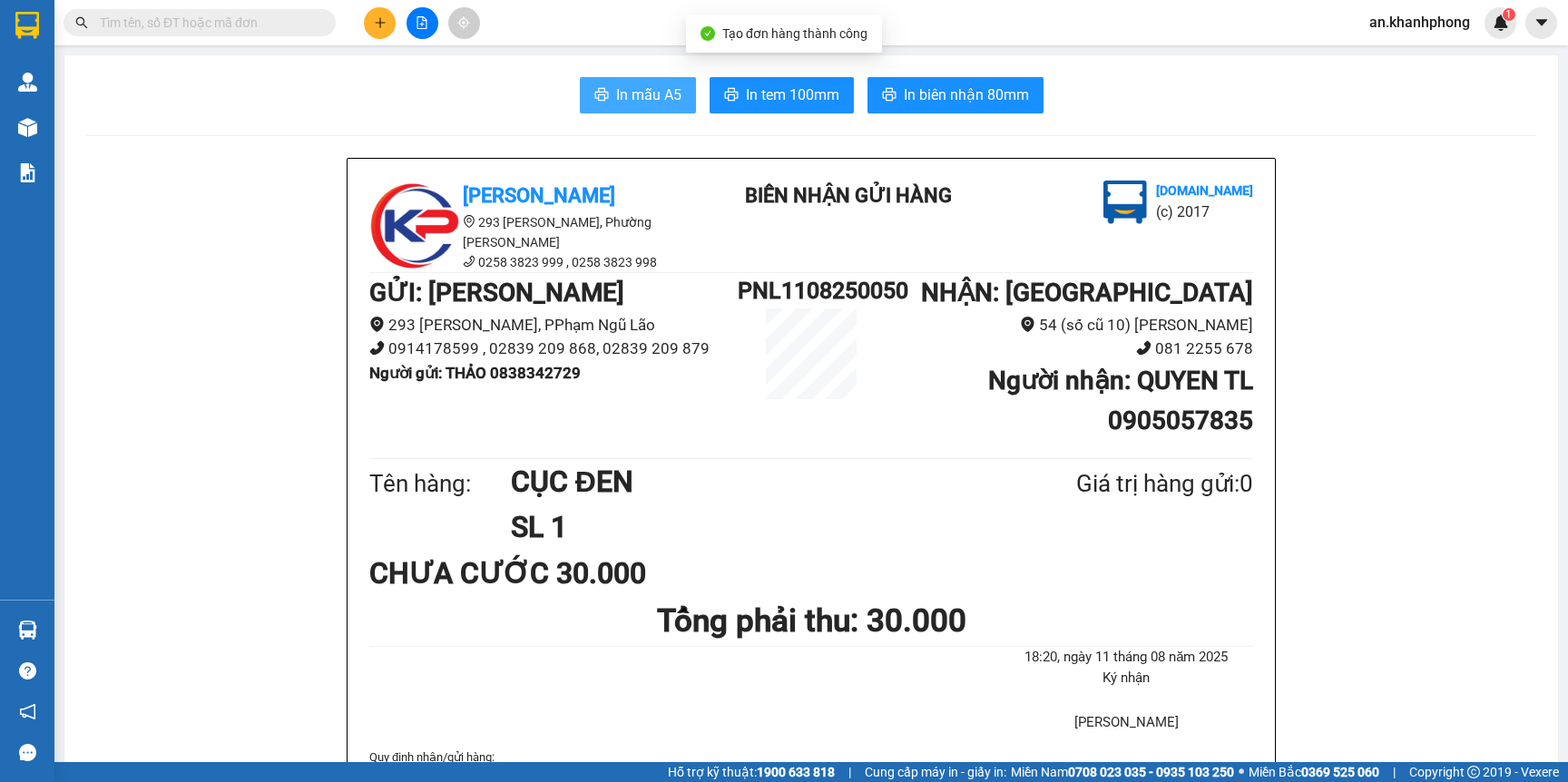
click at [630, 83] on span "In mẫu A5" at bounding box center [648, 94] width 65 height 23
click at [367, 17] on button at bounding box center [380, 23] width 32 height 32
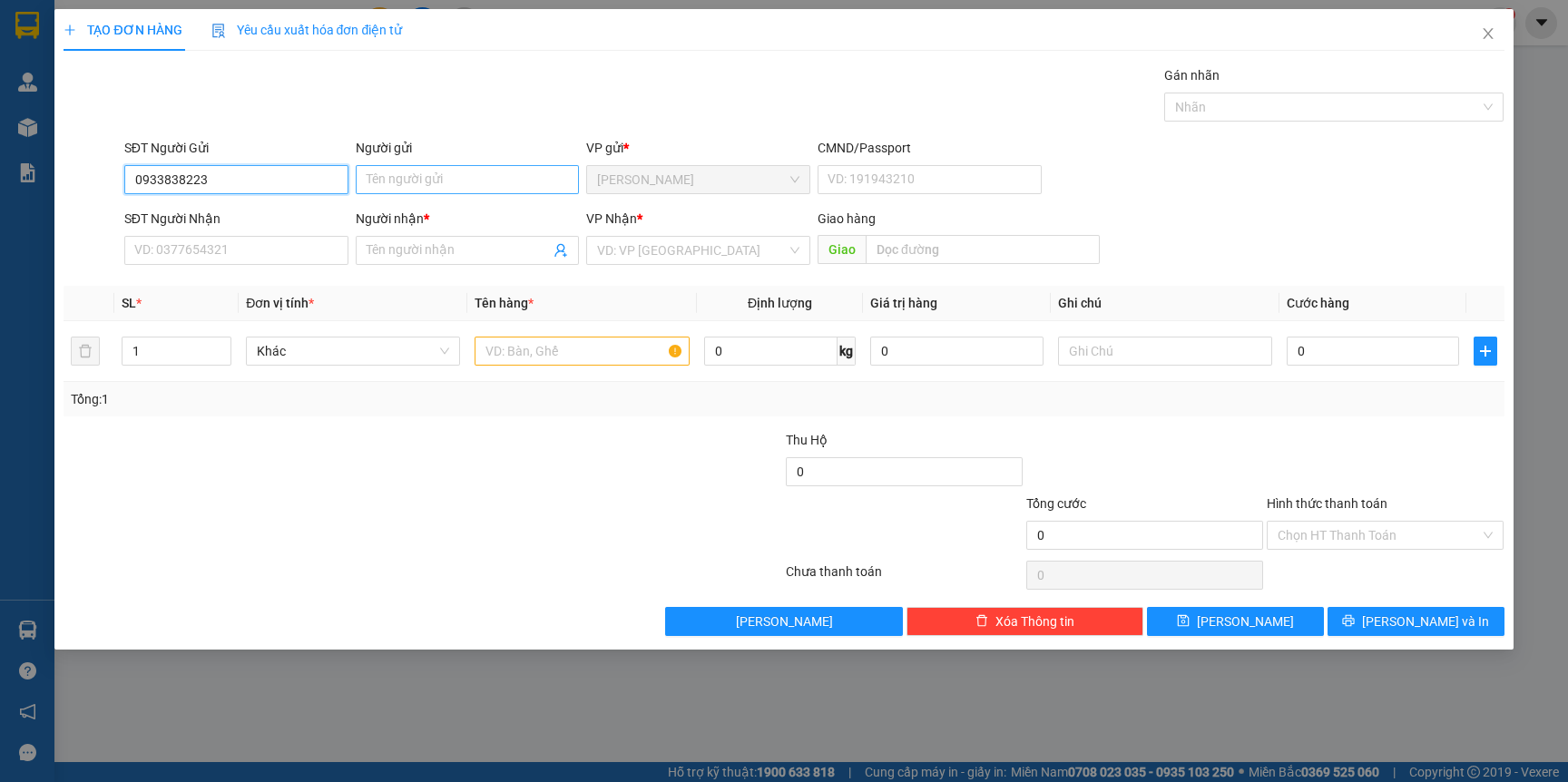
type input "0933838223"
click at [388, 180] on input "Người gửi" at bounding box center [467, 179] width 224 height 29
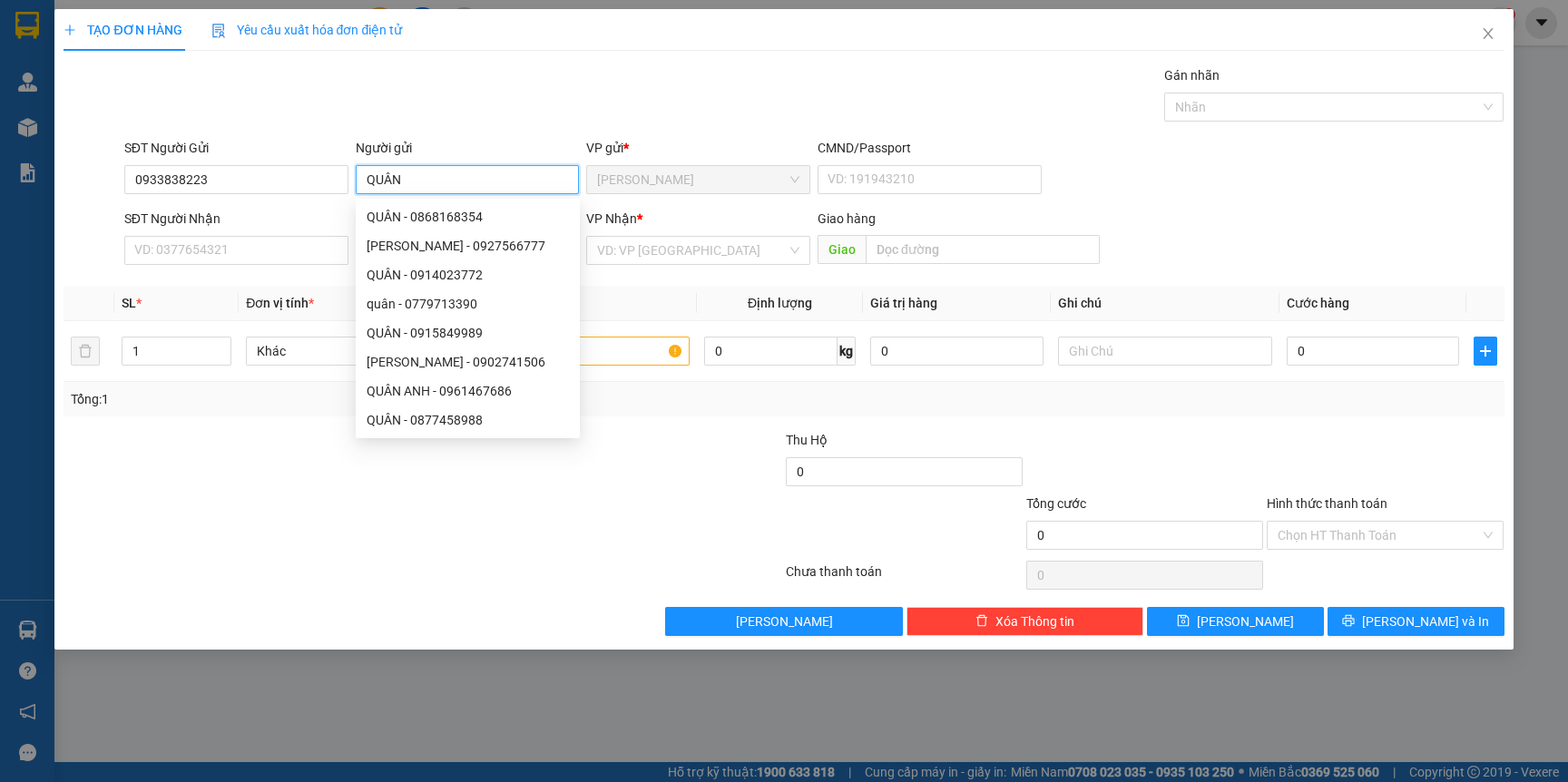
type input "QUÂN"
click at [188, 268] on div "SĐT Người Nhận VD: 0377654321" at bounding box center [237, 241] width 224 height 63
click at [192, 259] on input "SĐT Người Nhận" at bounding box center [237, 249] width 224 height 29
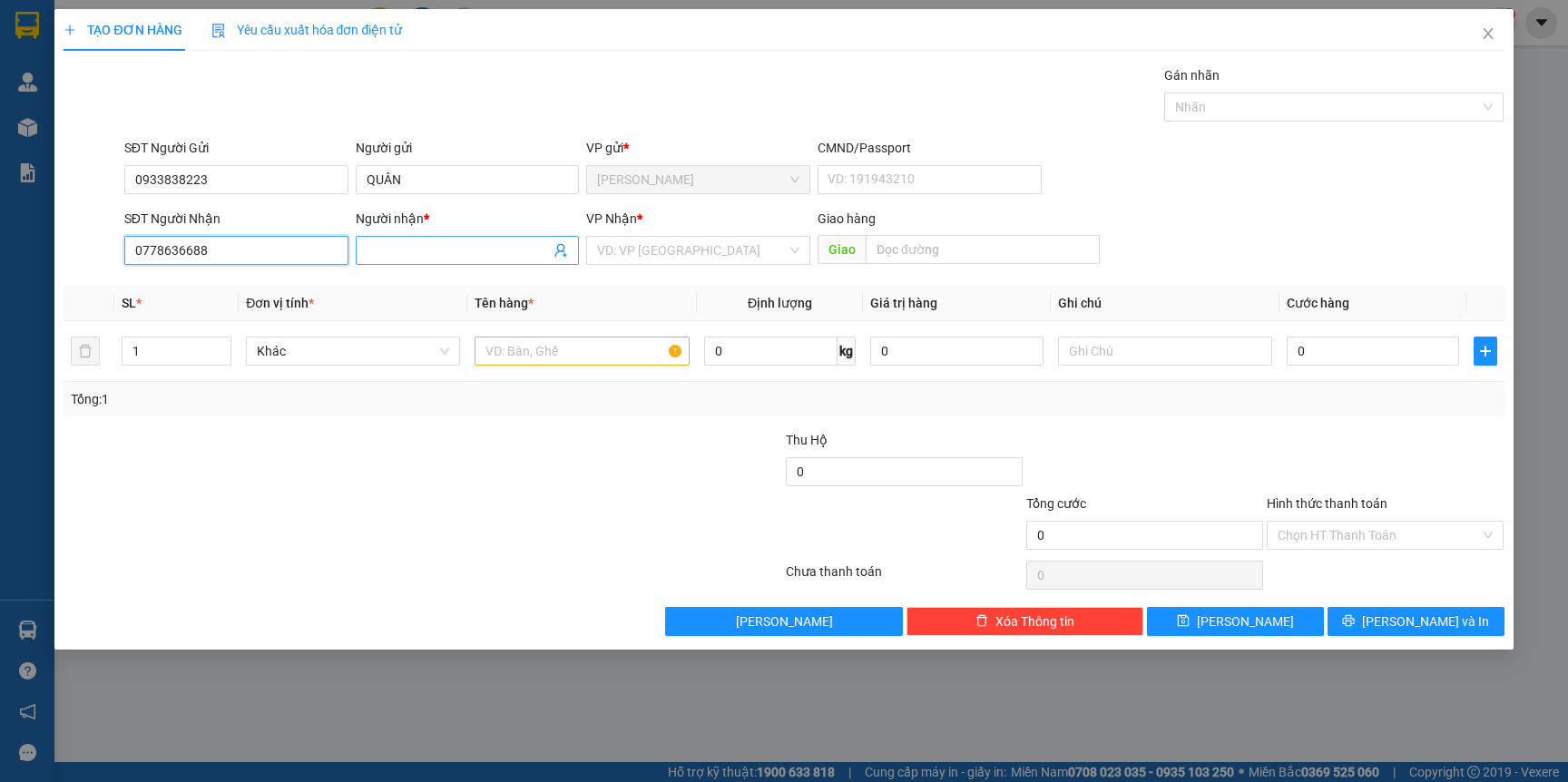
type input "0778636688"
click at [408, 259] on input "Người nhận *" at bounding box center [458, 250] width 184 height 20
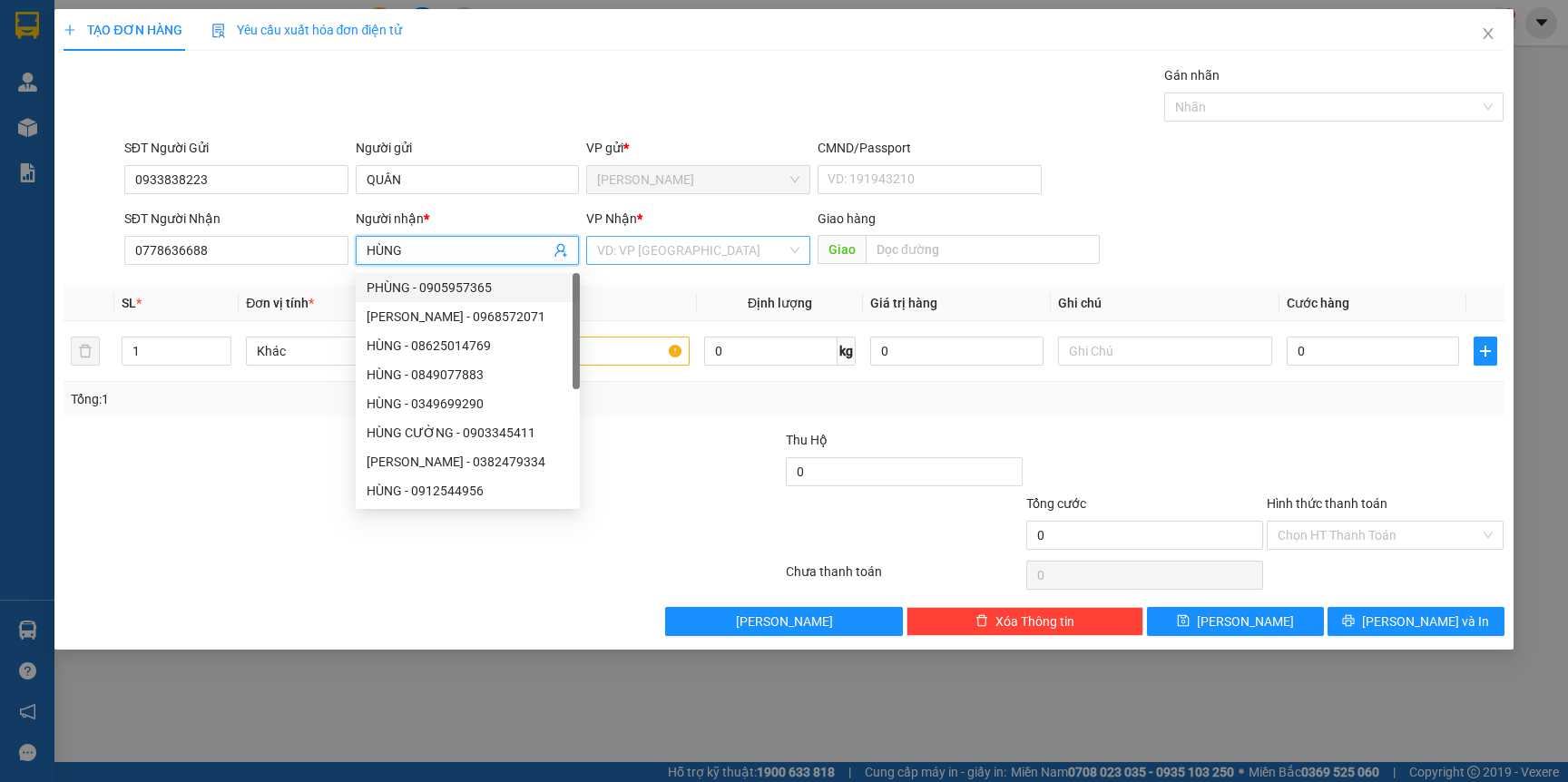
click at [666, 265] on div "VD: VP [GEOGRAPHIC_DATA]" at bounding box center [698, 249] width 224 height 29
type input "HÙNG"
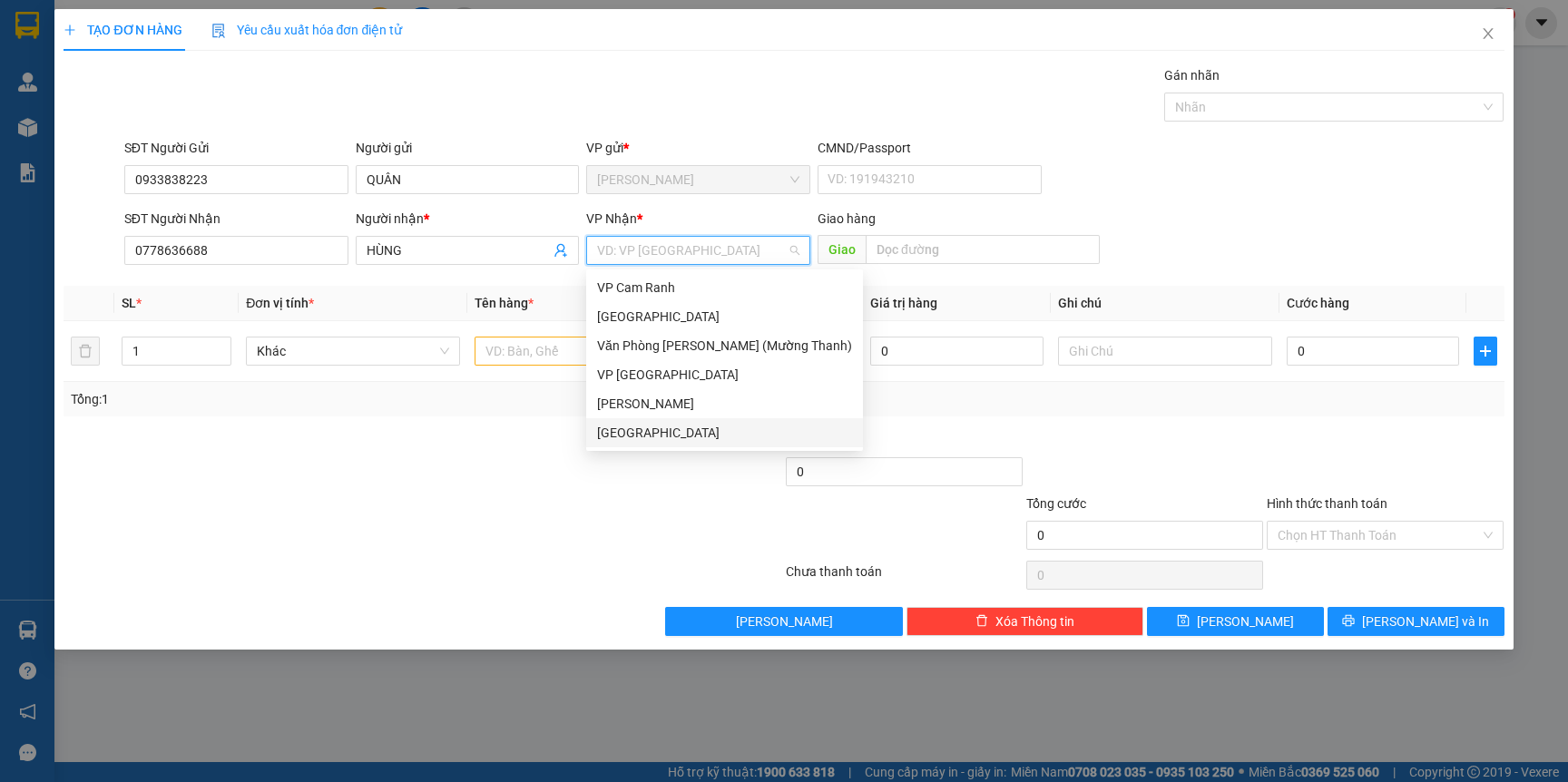
click at [620, 432] on div "[GEOGRAPHIC_DATA]" at bounding box center [725, 433] width 255 height 20
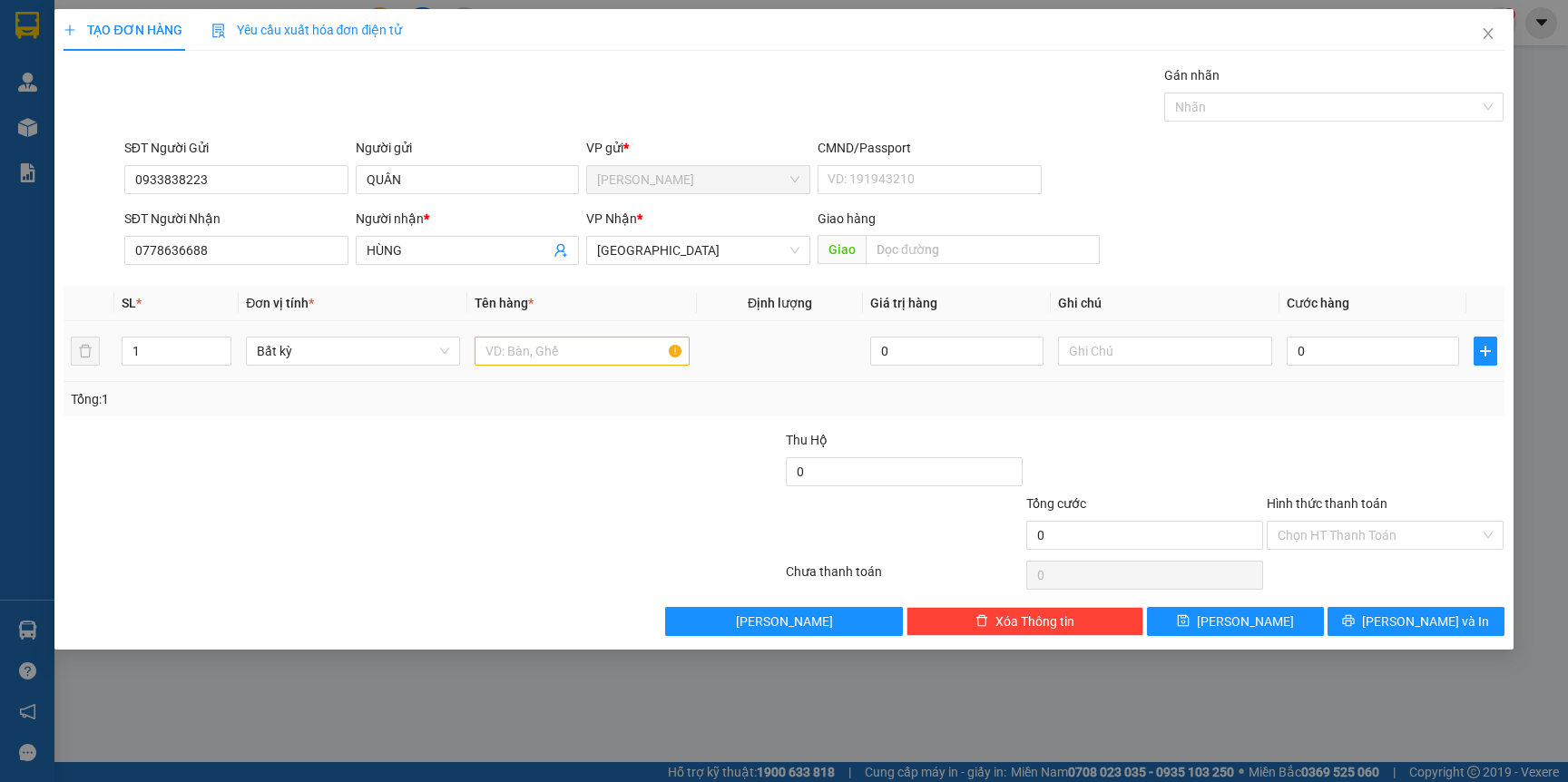
drag, startPoint x: 542, startPoint y: 372, endPoint x: 565, endPoint y: 357, distance: 27.5
click at [547, 372] on td at bounding box center [581, 351] width 229 height 60
click at [565, 357] on input "text" at bounding box center [581, 350] width 214 height 29
type input "HỘP"
click at [1358, 354] on input "0" at bounding box center [1373, 350] width 172 height 29
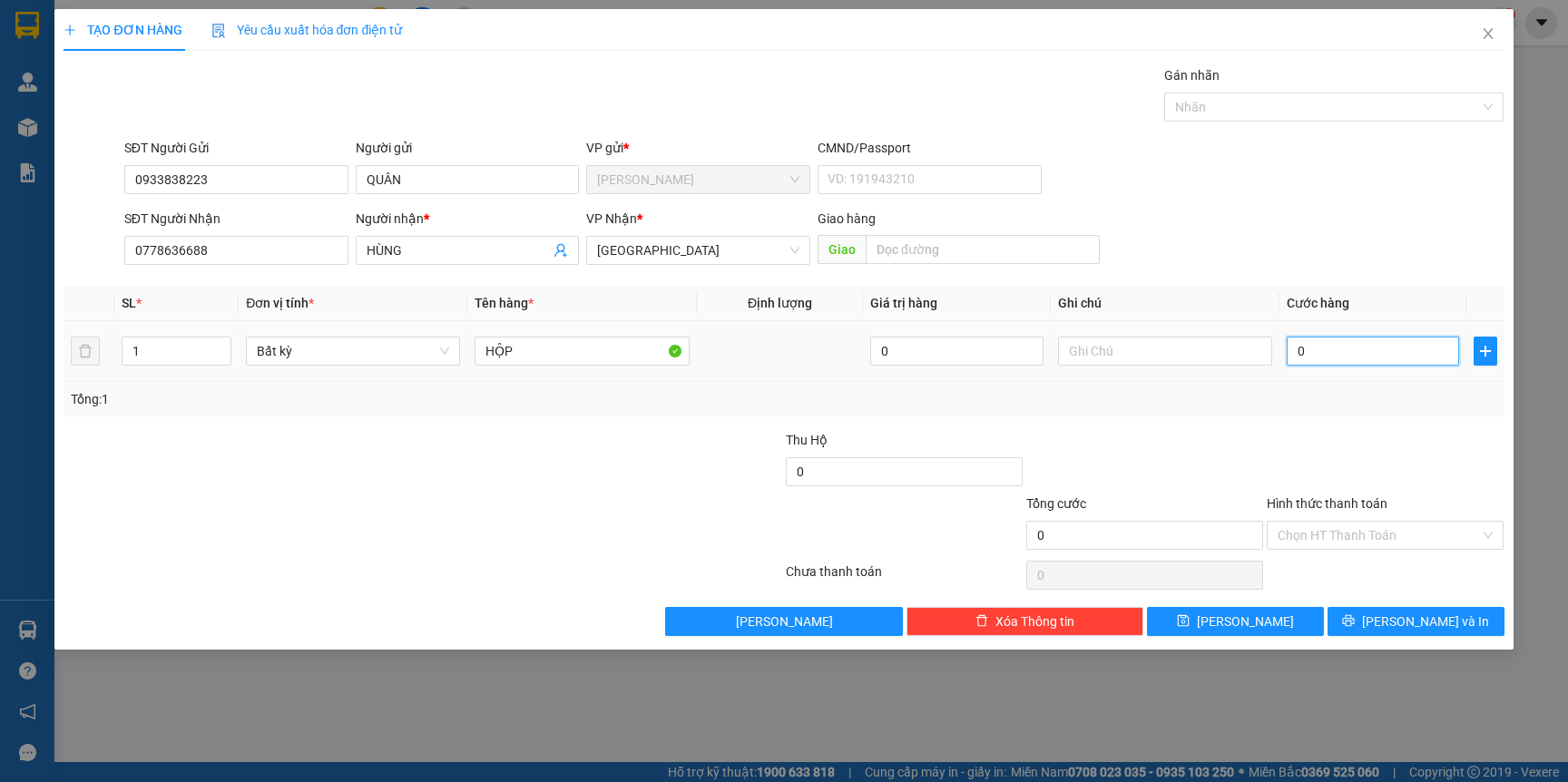
type input "2"
type input "20"
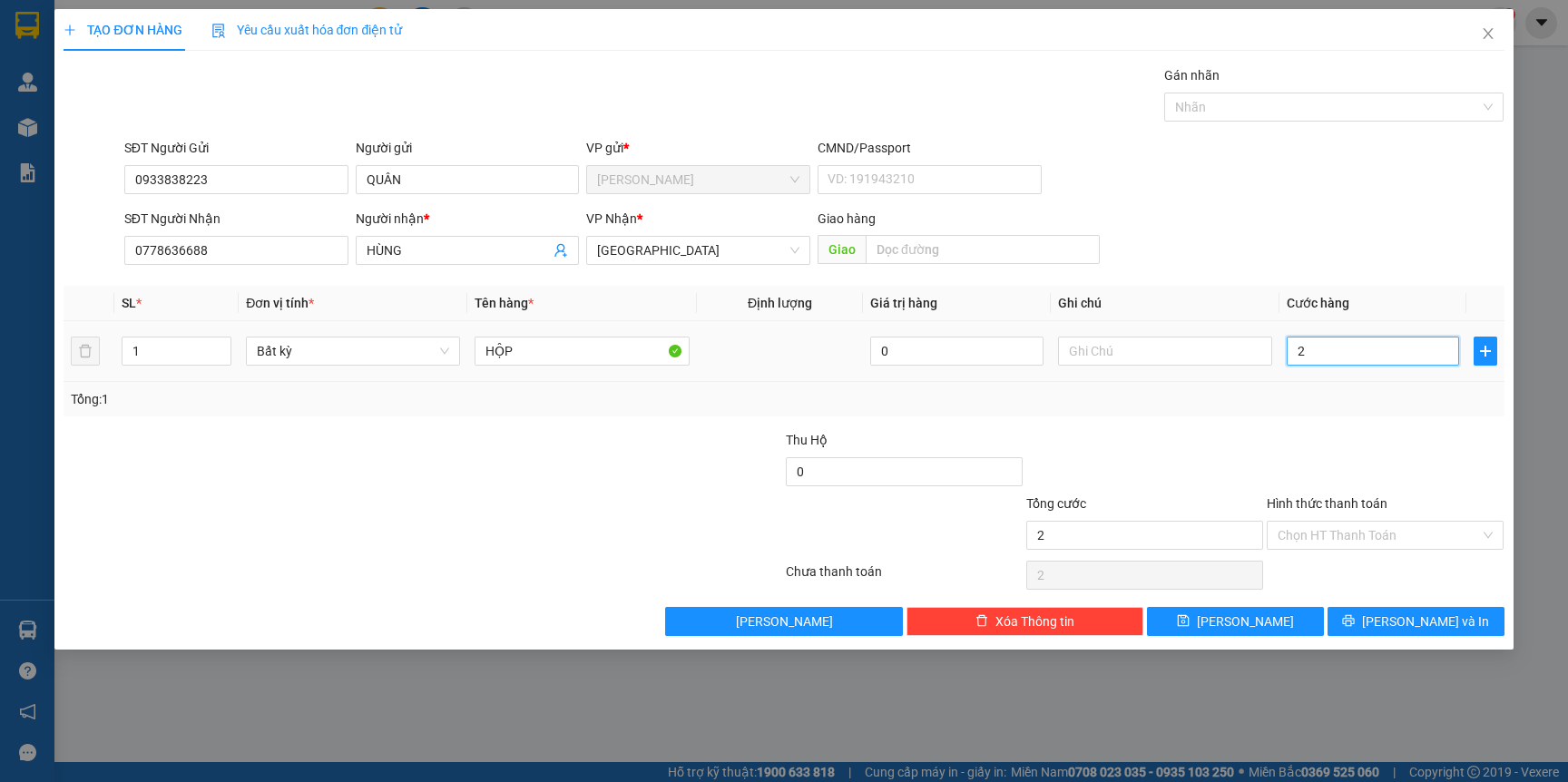
type input "20"
type input "20.000"
click at [1368, 626] on button "[PERSON_NAME] và In" at bounding box center [1416, 621] width 177 height 29
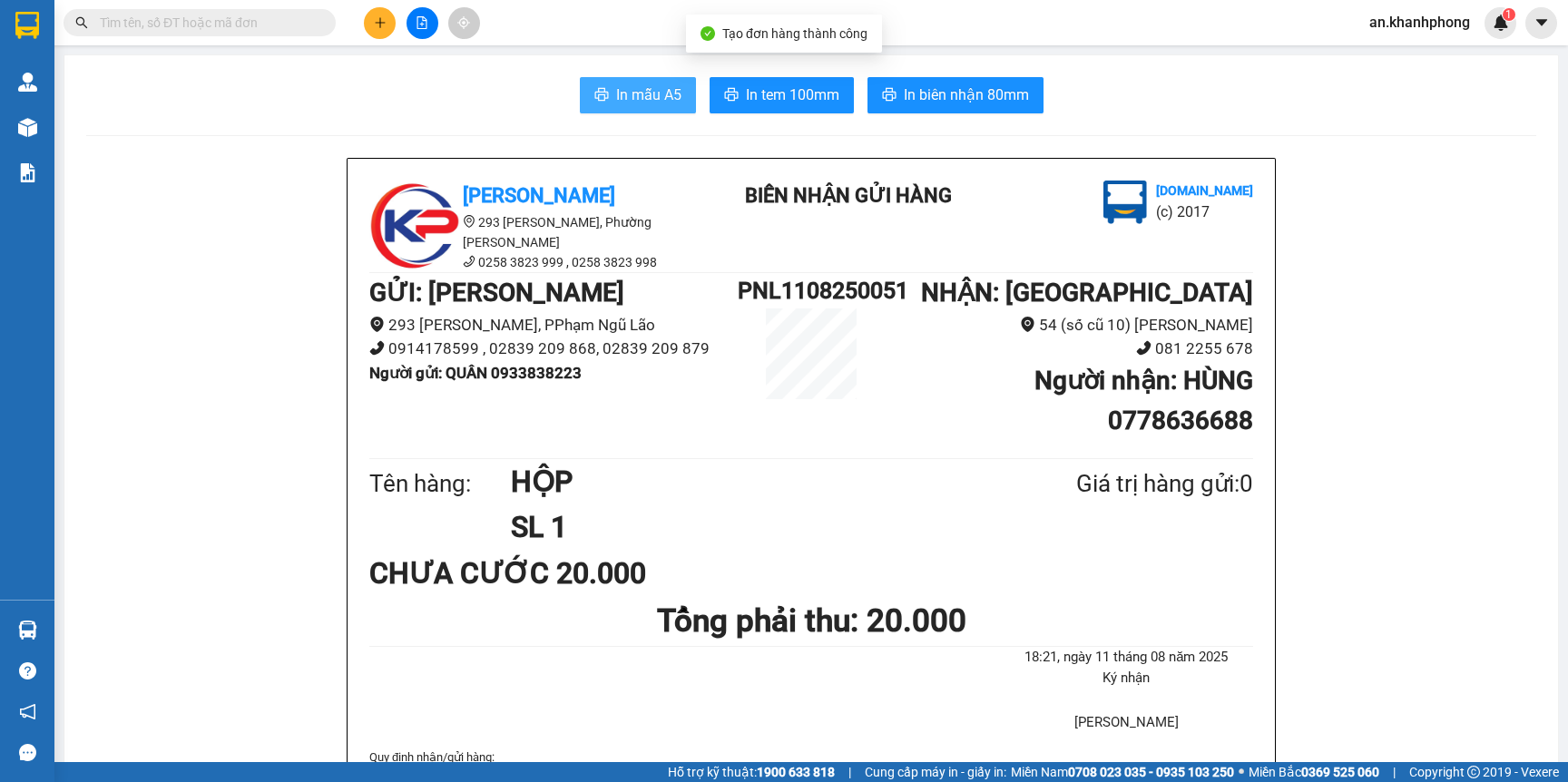
click at [616, 93] on span "In mẫu A5" at bounding box center [648, 94] width 65 height 23
click at [382, 17] on icon "plus" at bounding box center [380, 23] width 13 height 13
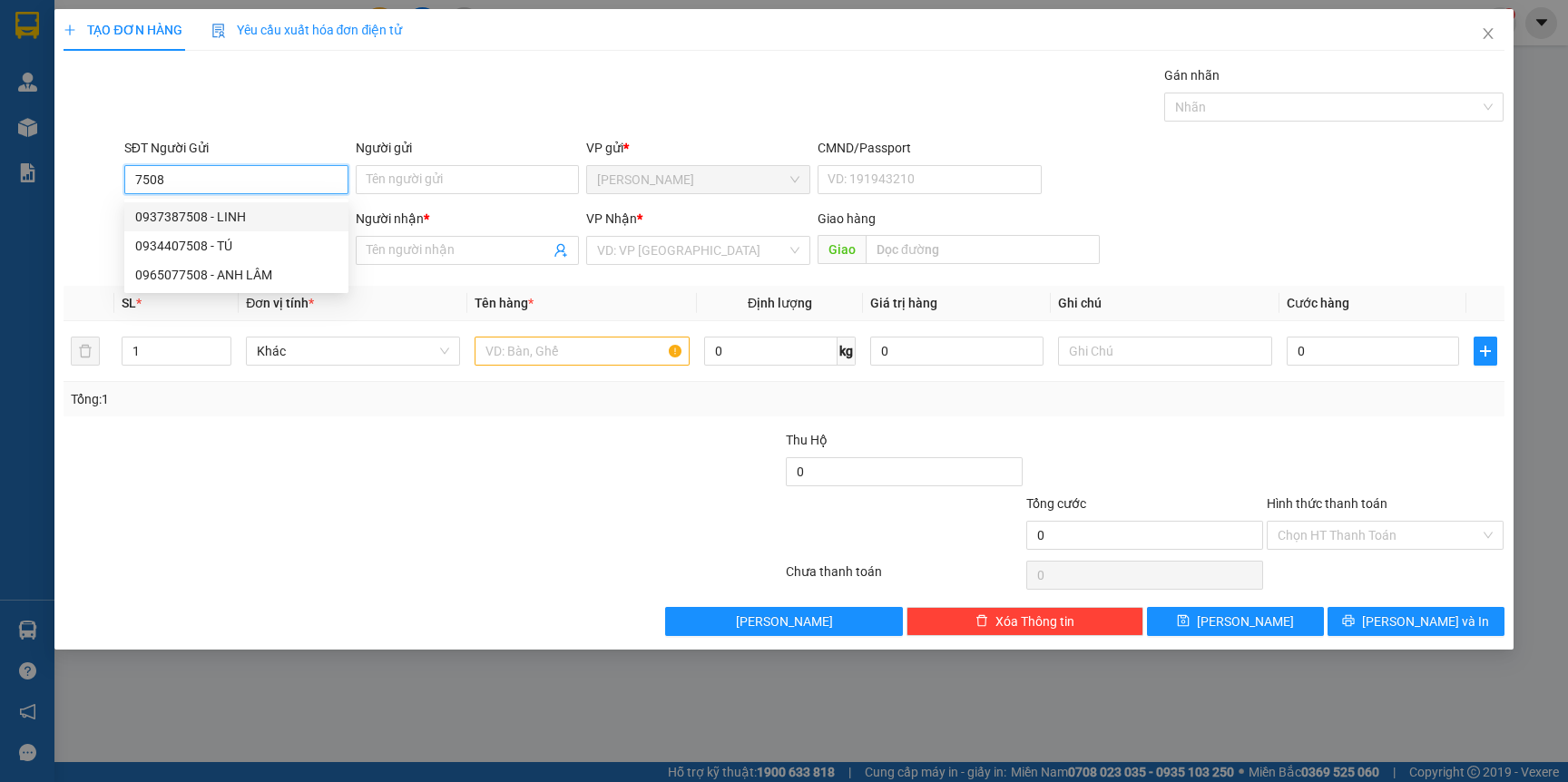
click at [249, 217] on div "0937387508 - LINH" at bounding box center [237, 217] width 202 height 20
type input "0937387508"
type input "LINH"
type input "0937387508"
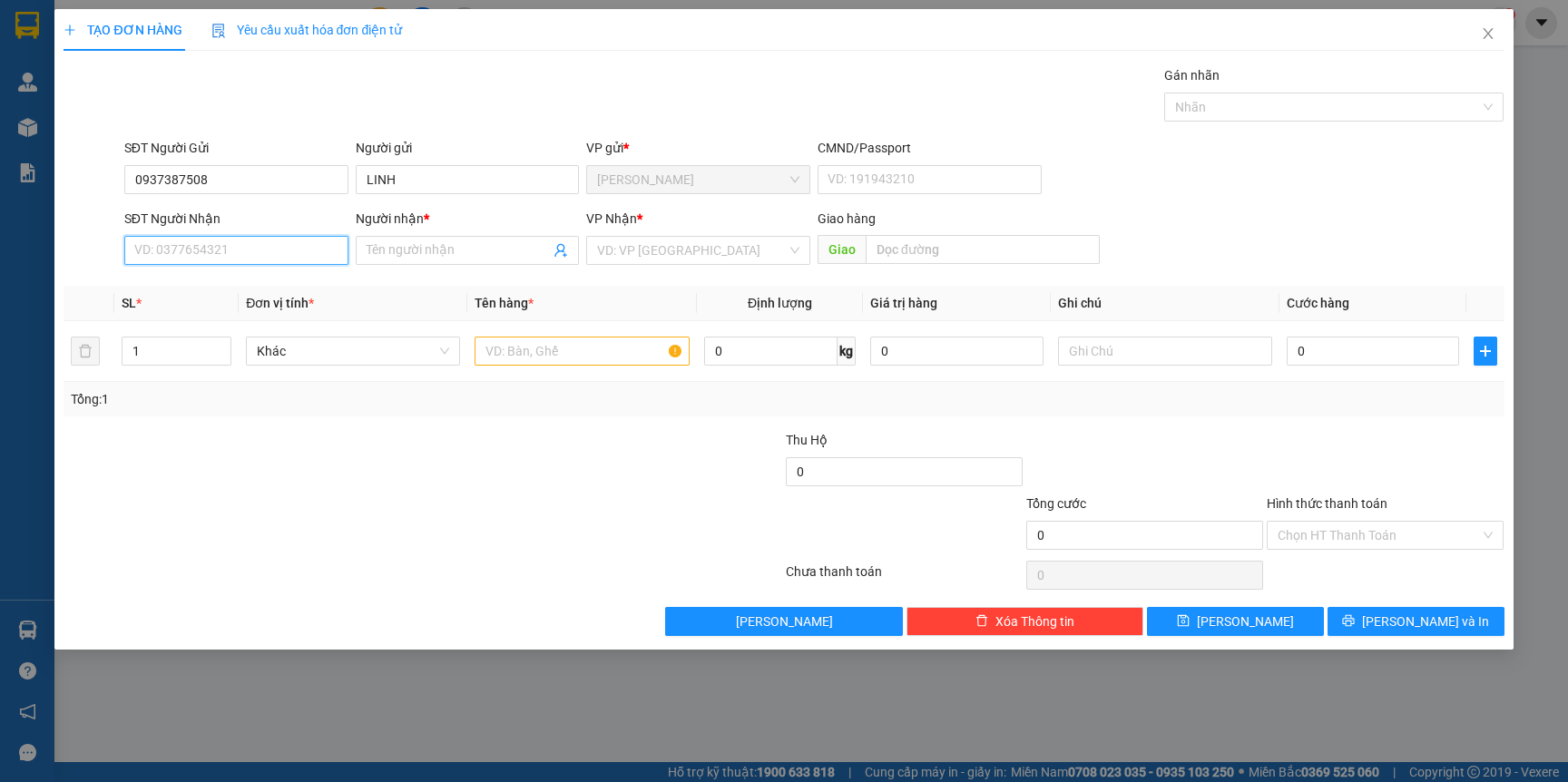
click at [230, 256] on input "SĐT Người Nhận" at bounding box center [237, 249] width 224 height 29
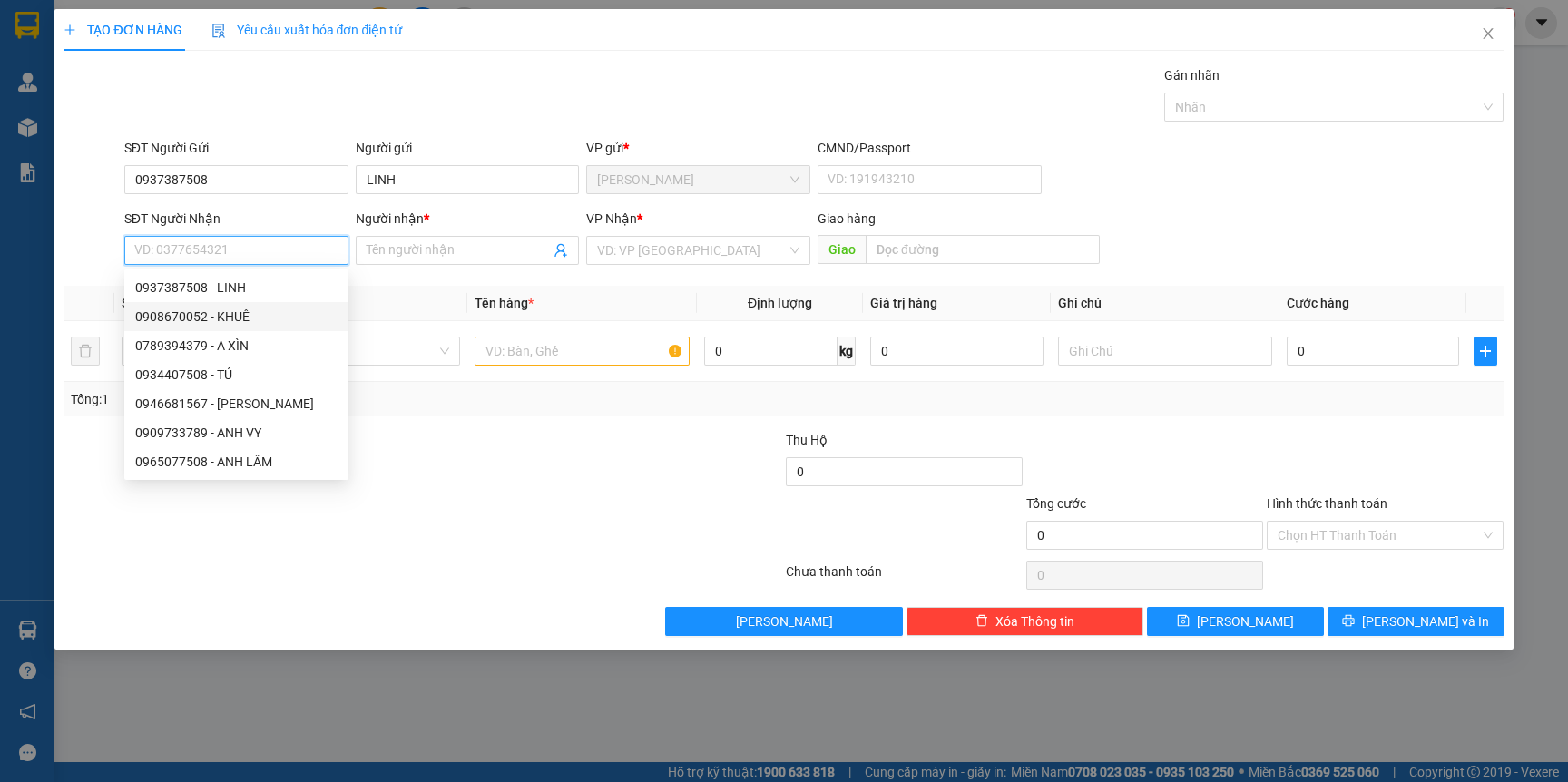
click at [258, 314] on div "0908670052 - KHUÊ" at bounding box center [237, 317] width 202 height 20
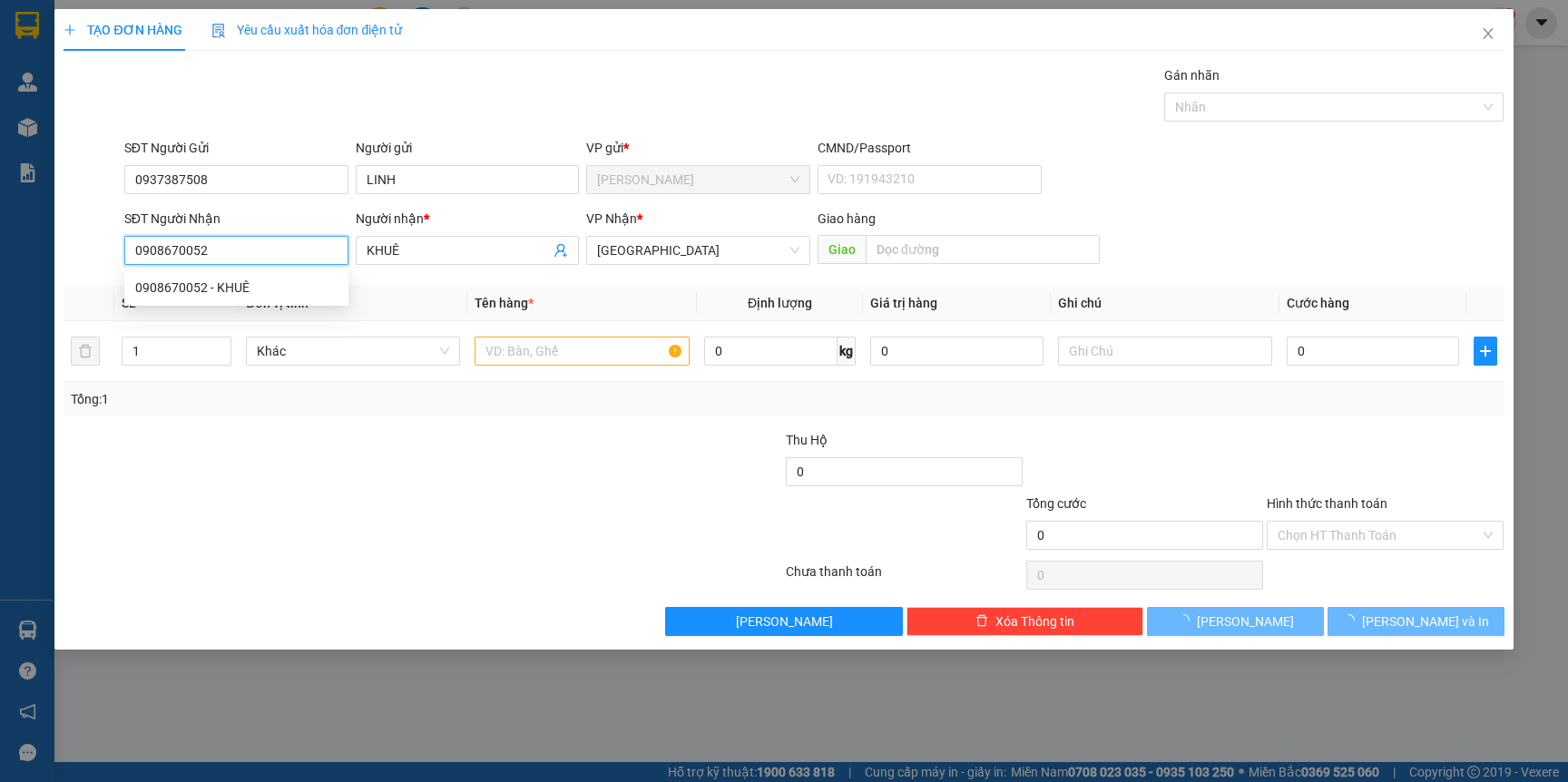
type input "0908670052"
type input "KHUÊ"
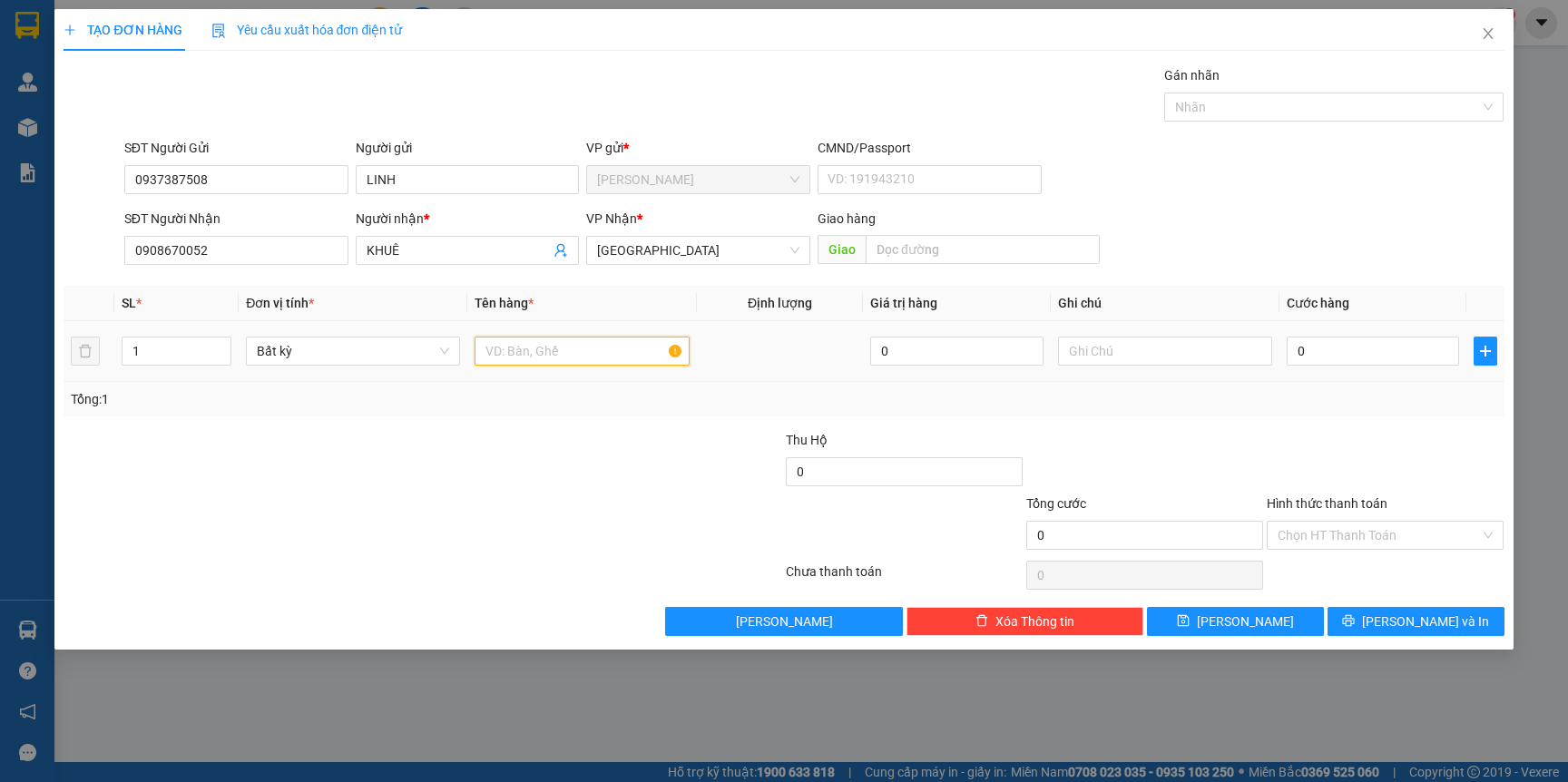
click at [507, 350] on input "text" at bounding box center [581, 350] width 214 height 29
type input "[GEOGRAPHIC_DATA]"
click at [1376, 358] on input "0" at bounding box center [1373, 350] width 172 height 29
type input "5"
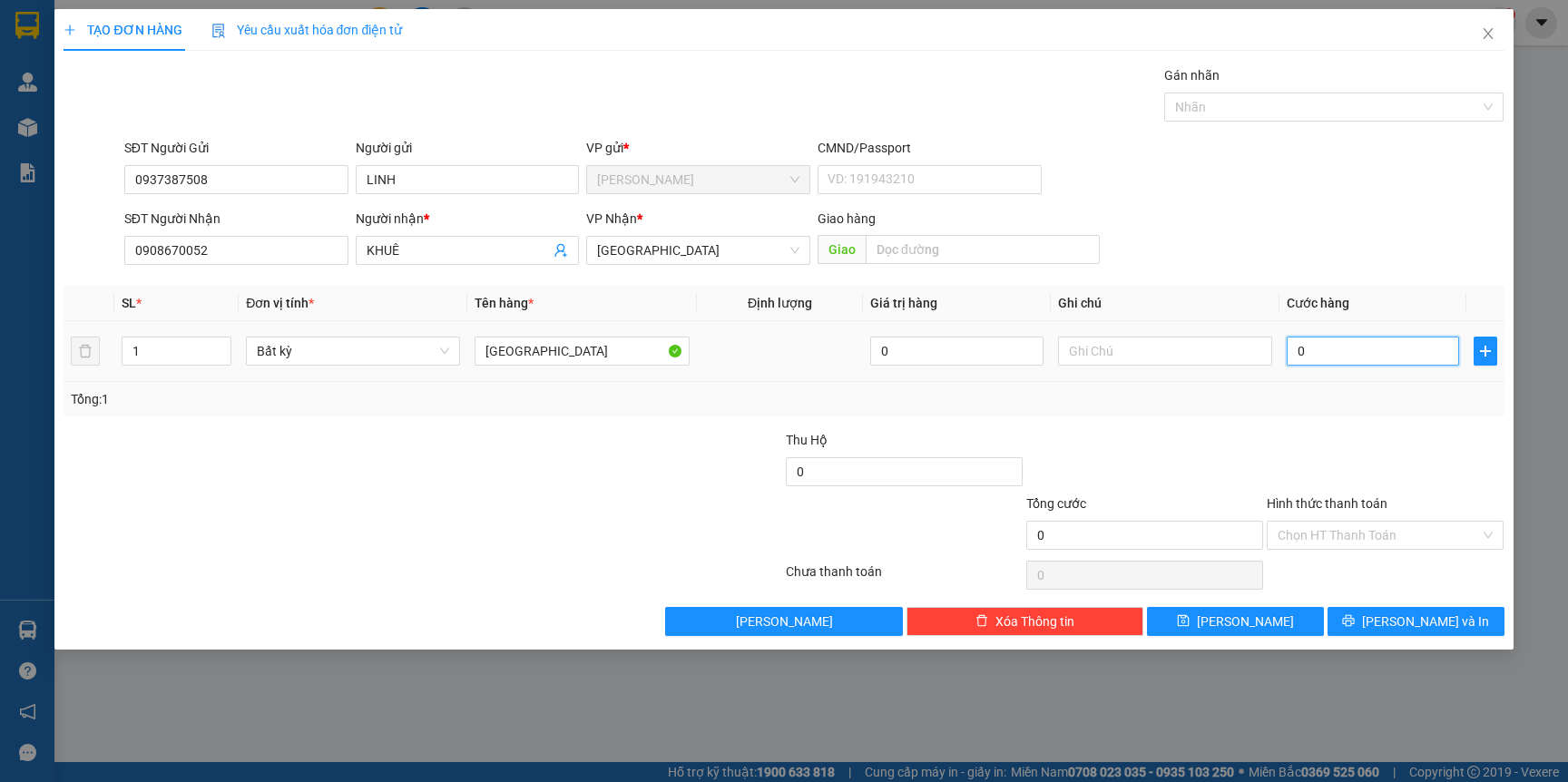
type input "5"
type input "50"
type input "5"
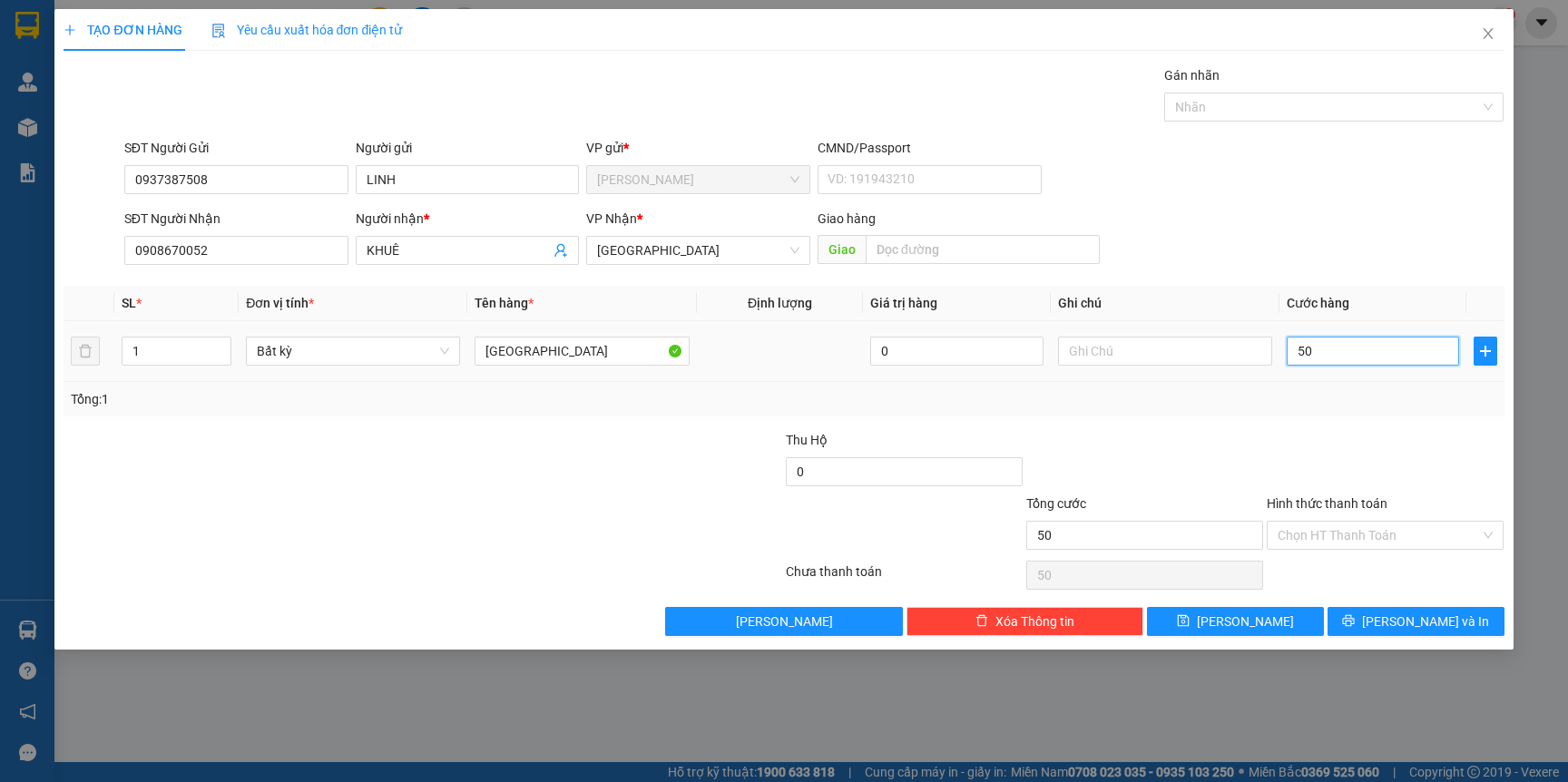
type input "5"
type input "0"
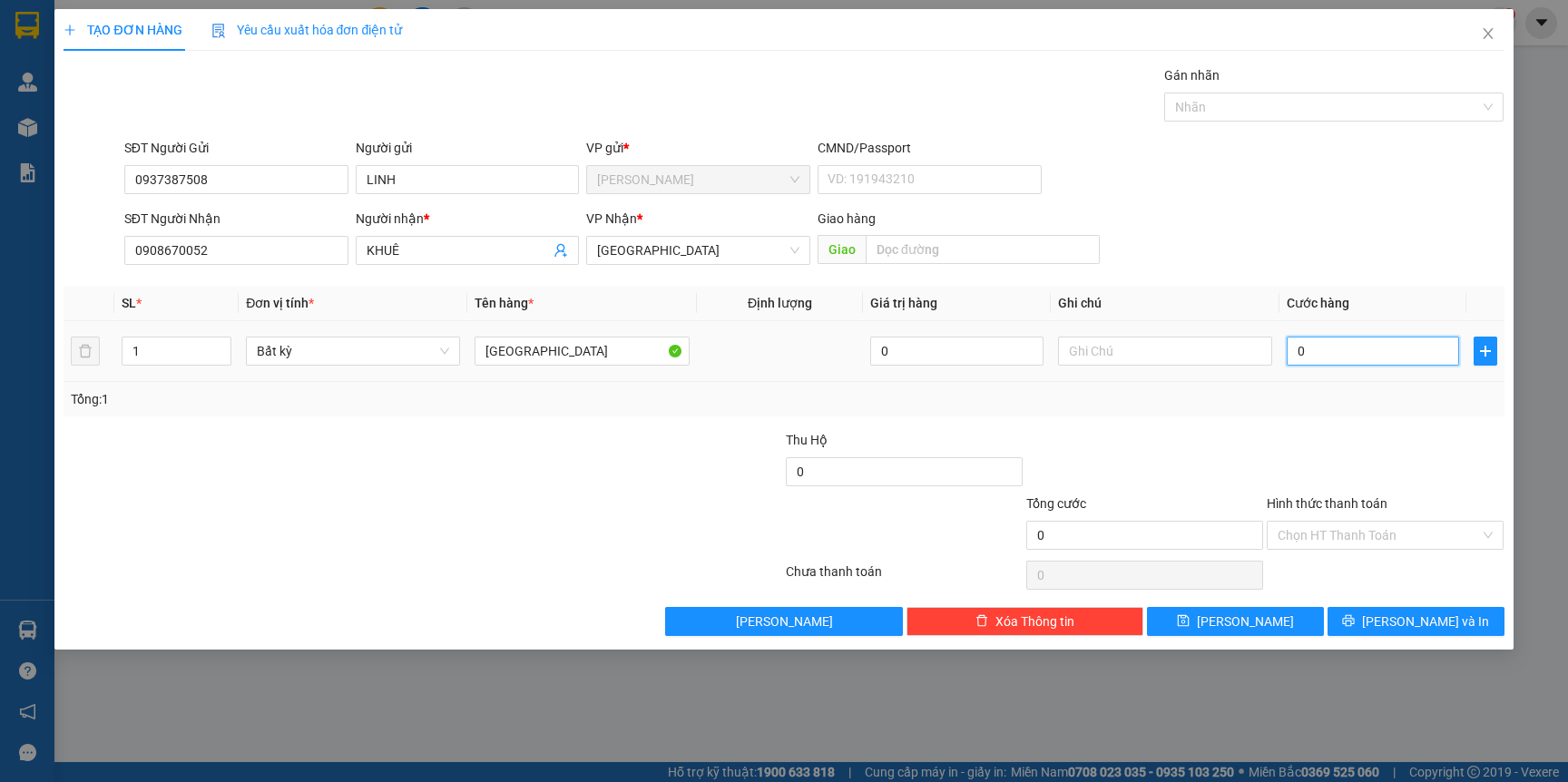
click at [1344, 358] on input "0" at bounding box center [1373, 350] width 172 height 29
type input "4"
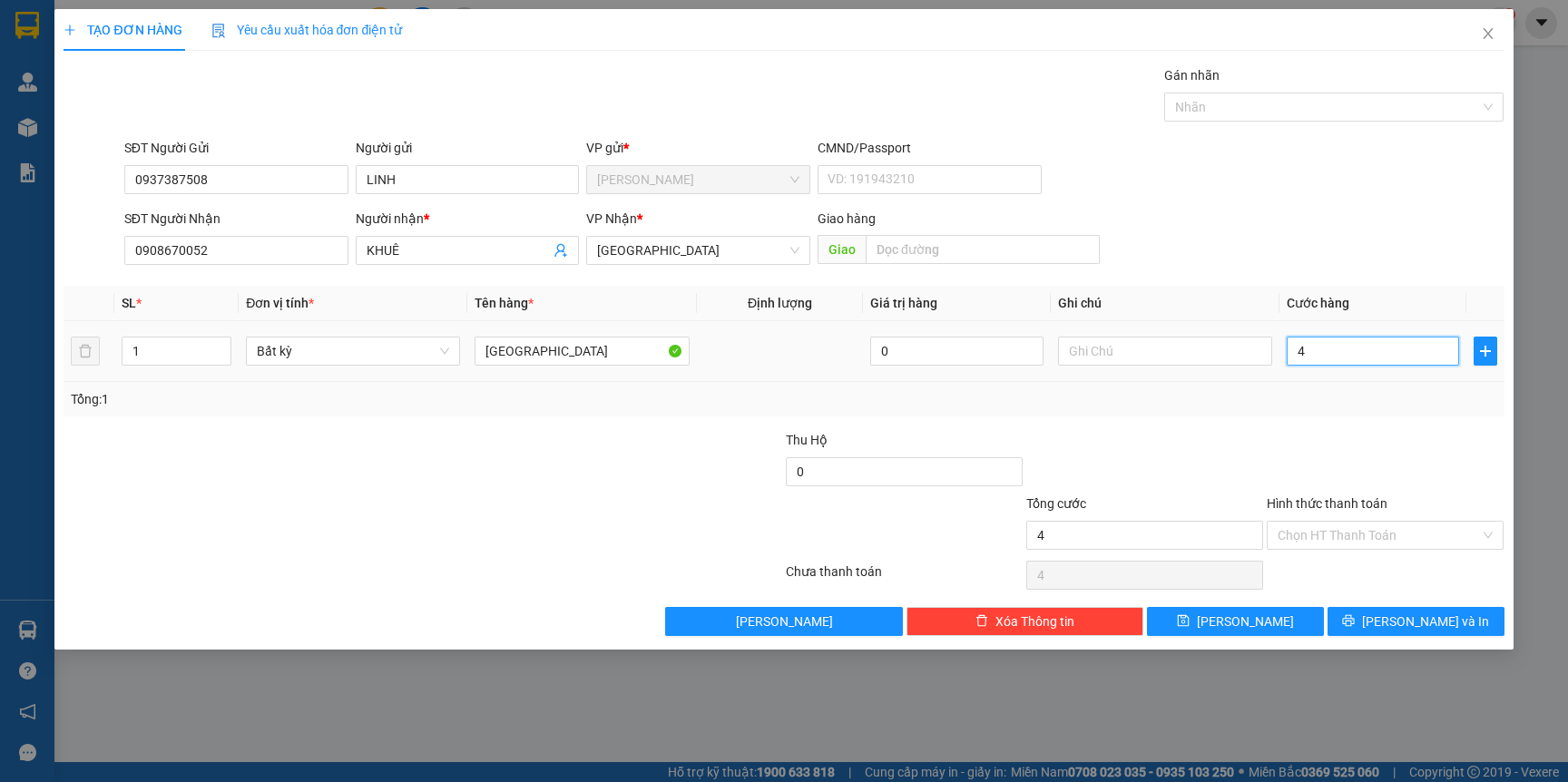
type input "40"
type input "40.000"
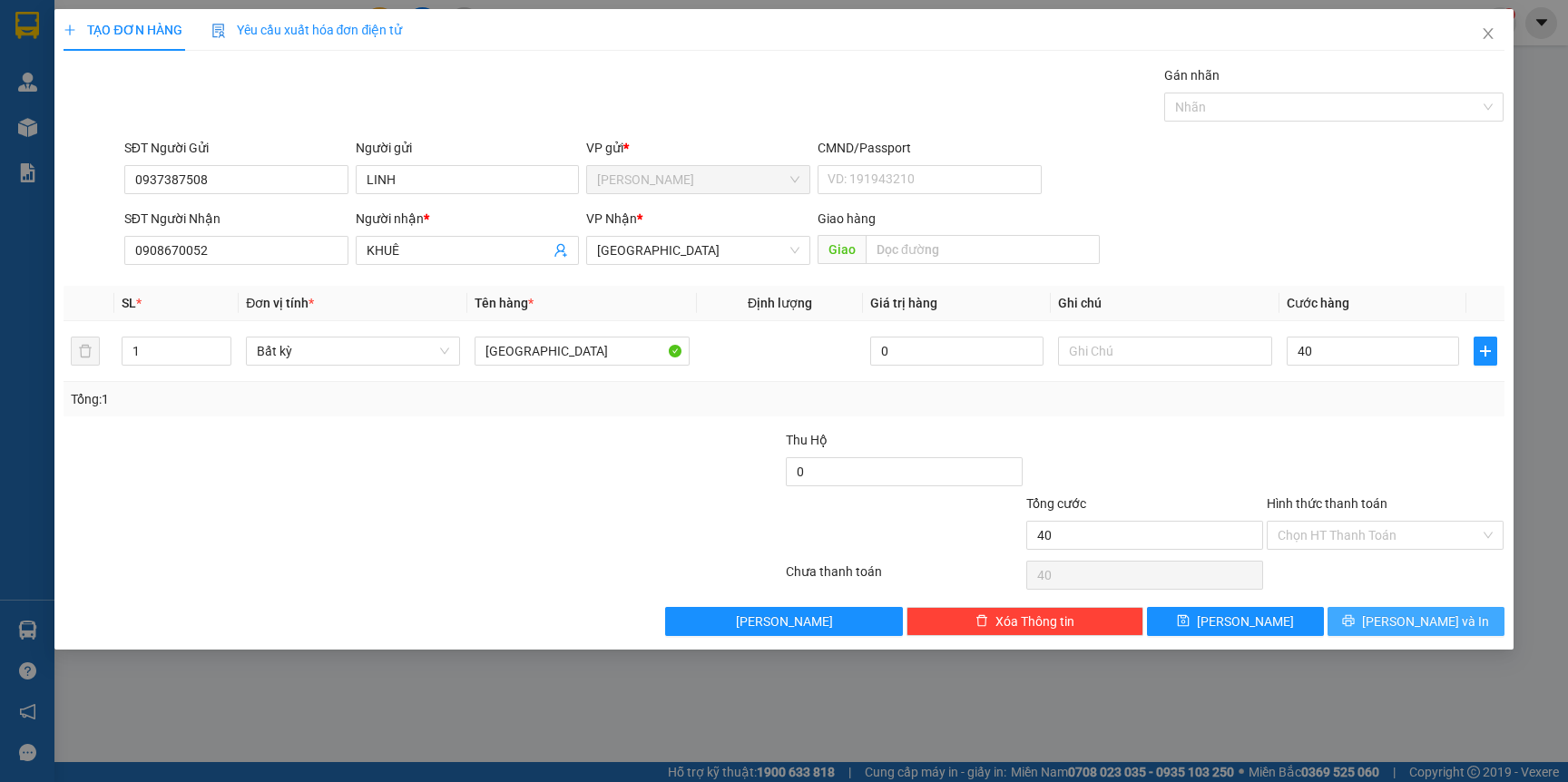
type input "40.000"
click at [1442, 626] on span "[PERSON_NAME] và In" at bounding box center [1425, 622] width 127 height 20
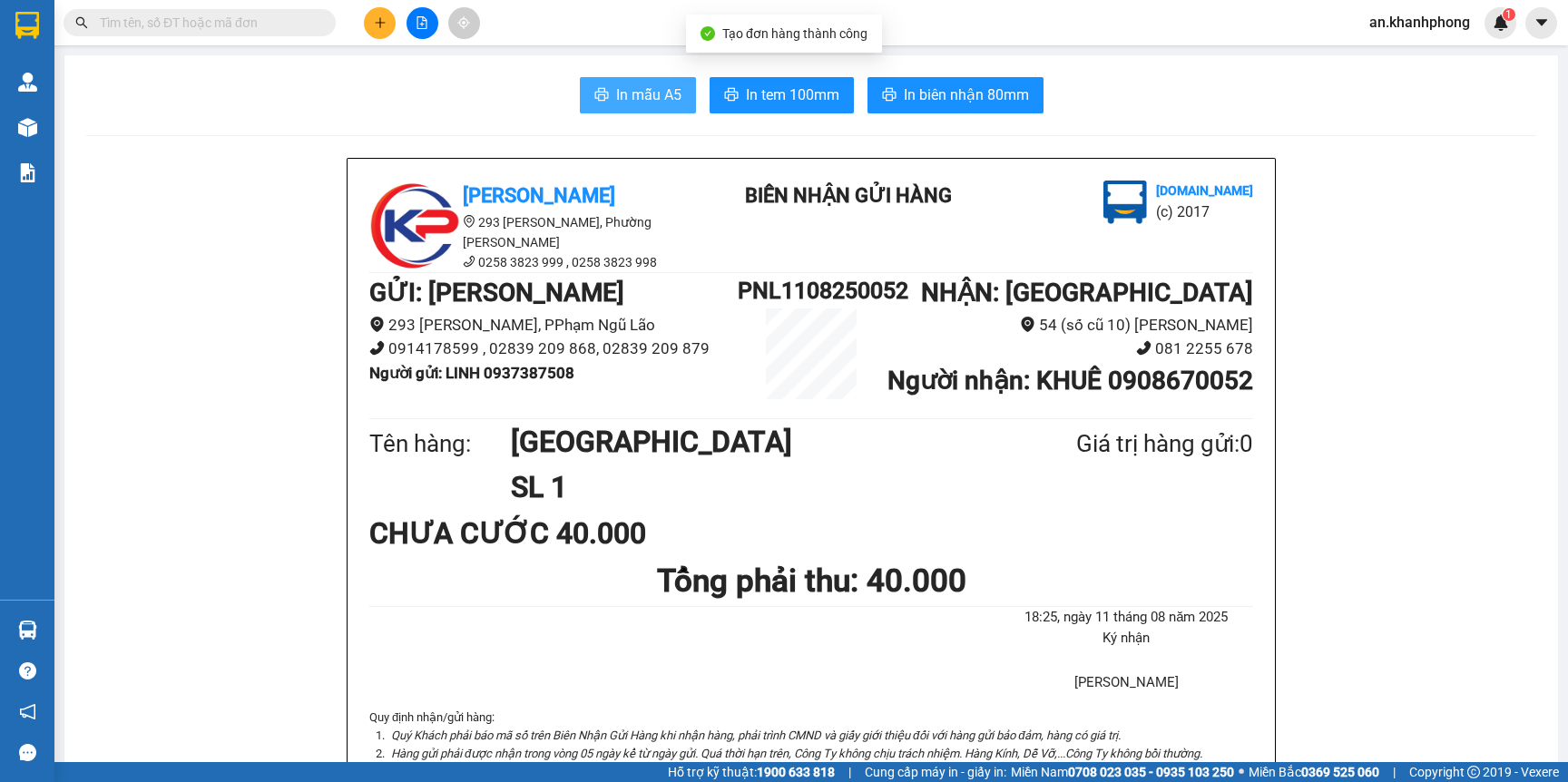
click at [635, 93] on span "In mẫu A5" at bounding box center [648, 94] width 65 height 23
click at [170, 22] on input "text" at bounding box center [207, 23] width 214 height 20
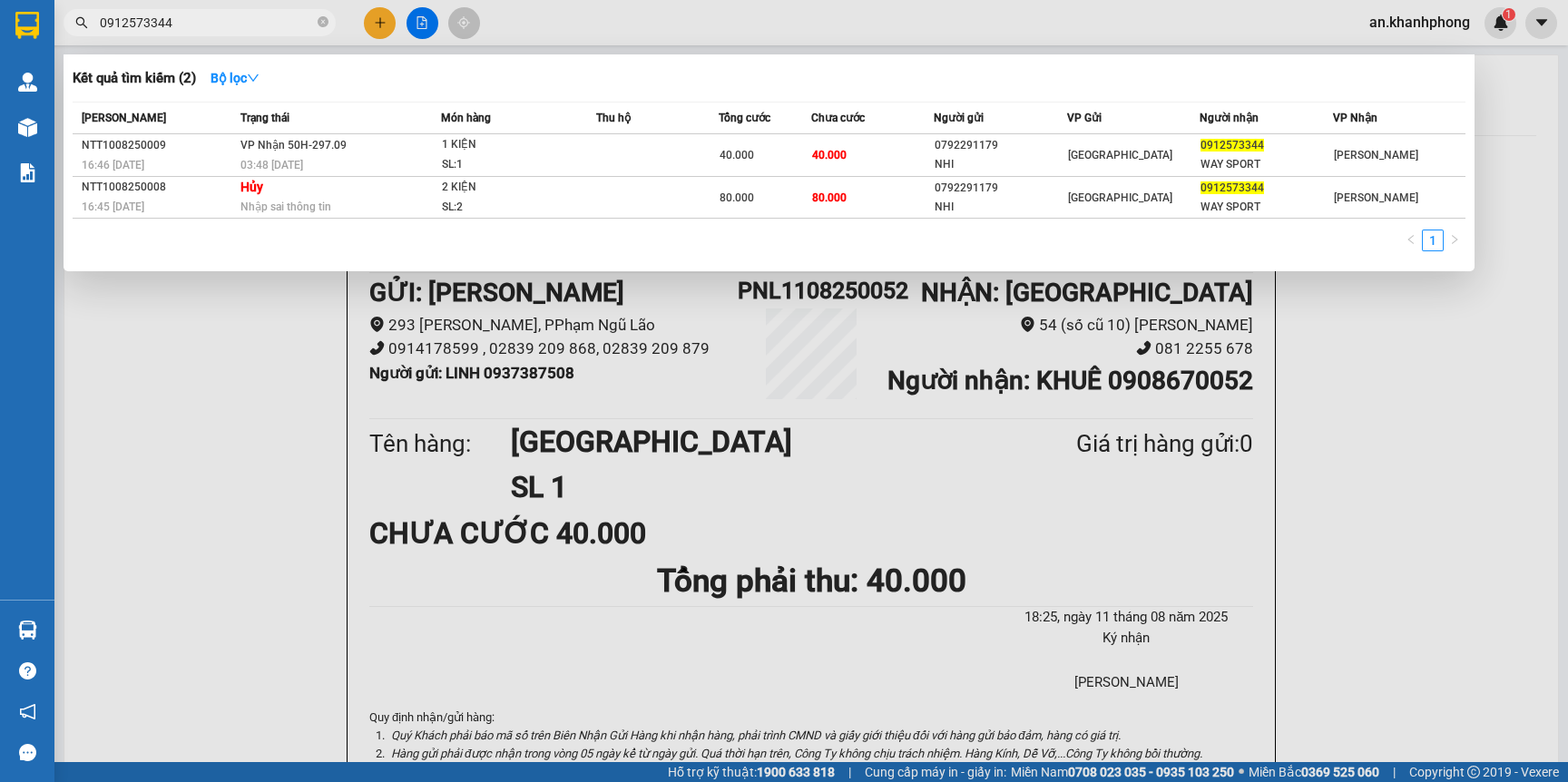
type input "0912573344"
click at [379, 22] on div at bounding box center [784, 391] width 1568 height 782
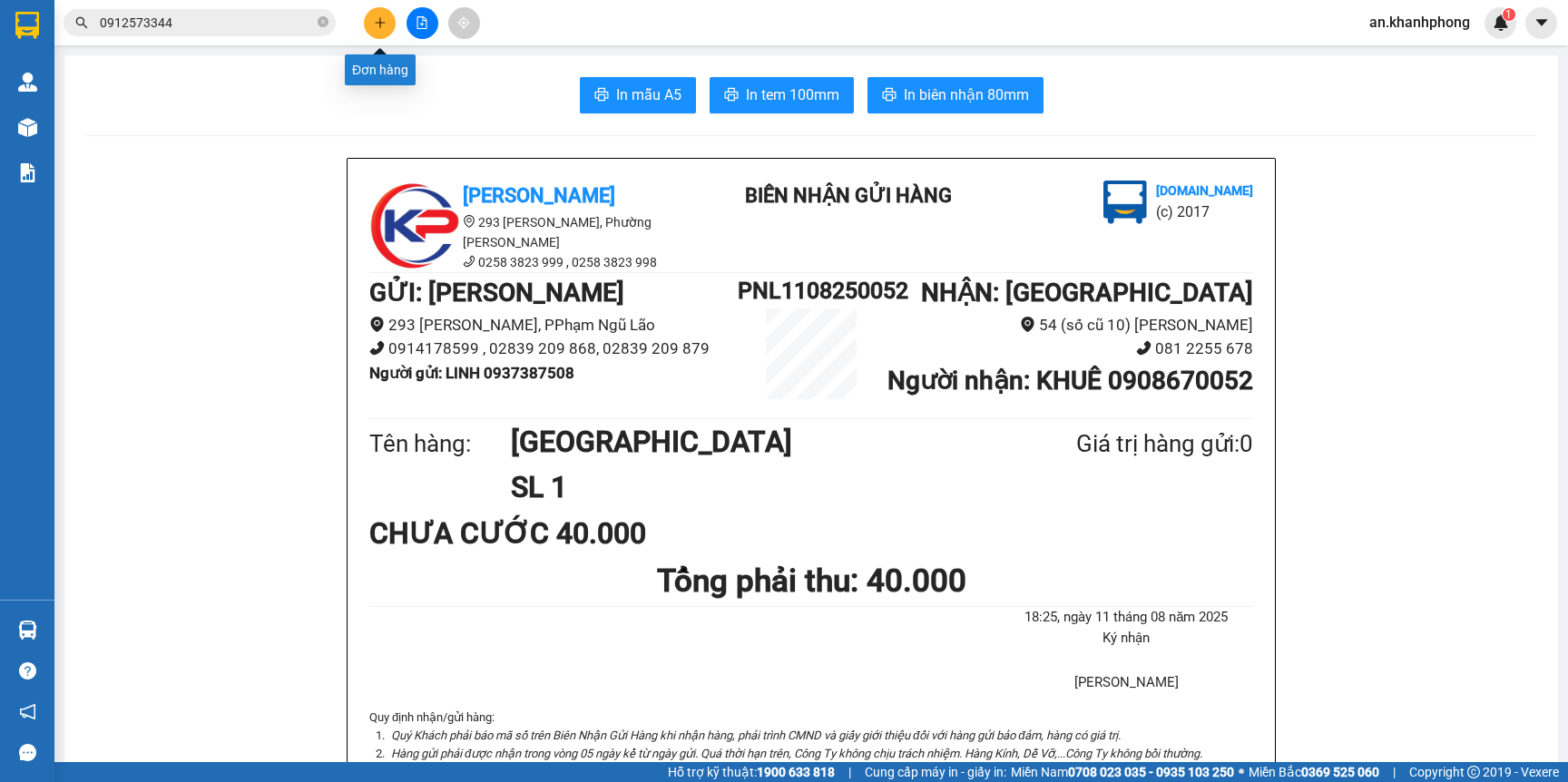
click at [379, 22] on icon "plus" at bounding box center [380, 22] width 10 height 1
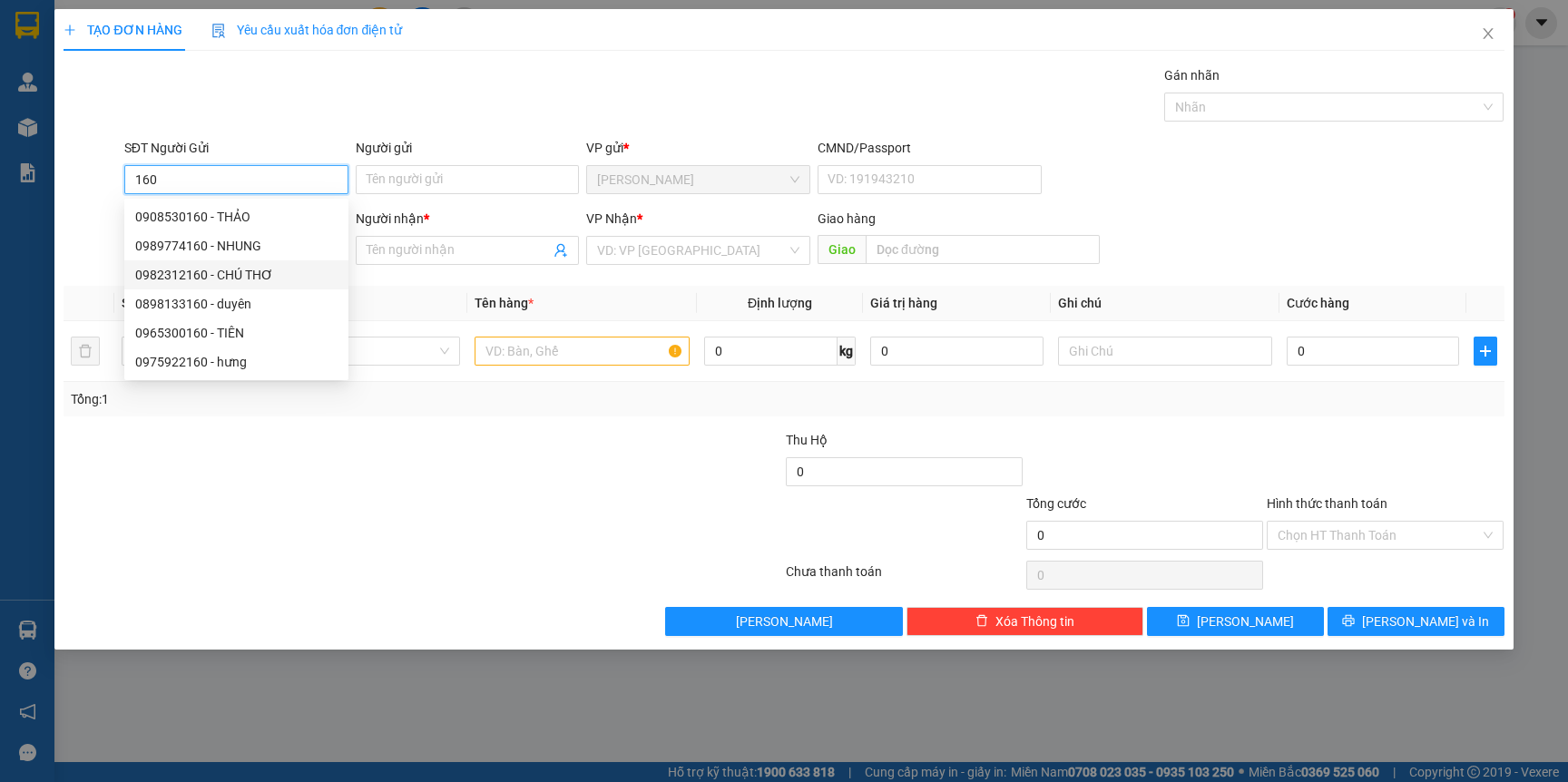
click at [271, 273] on div "0982312160 - CHÚ THƠ" at bounding box center [237, 275] width 202 height 20
type input "0982312160"
type input "CHÚ THƠ"
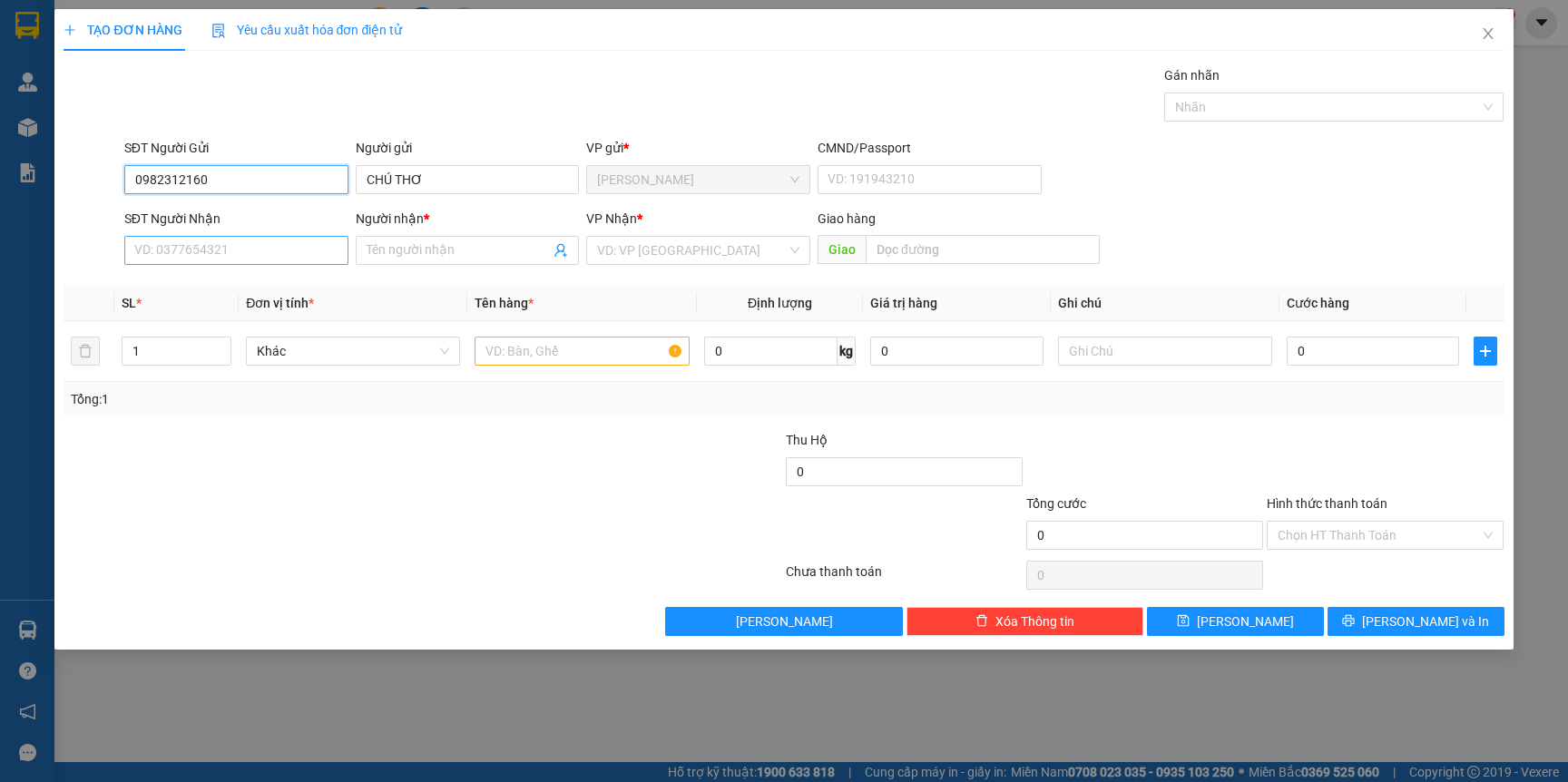
type input "0982312160"
click at [270, 249] on input "SĐT Người Nhận" at bounding box center [237, 249] width 224 height 29
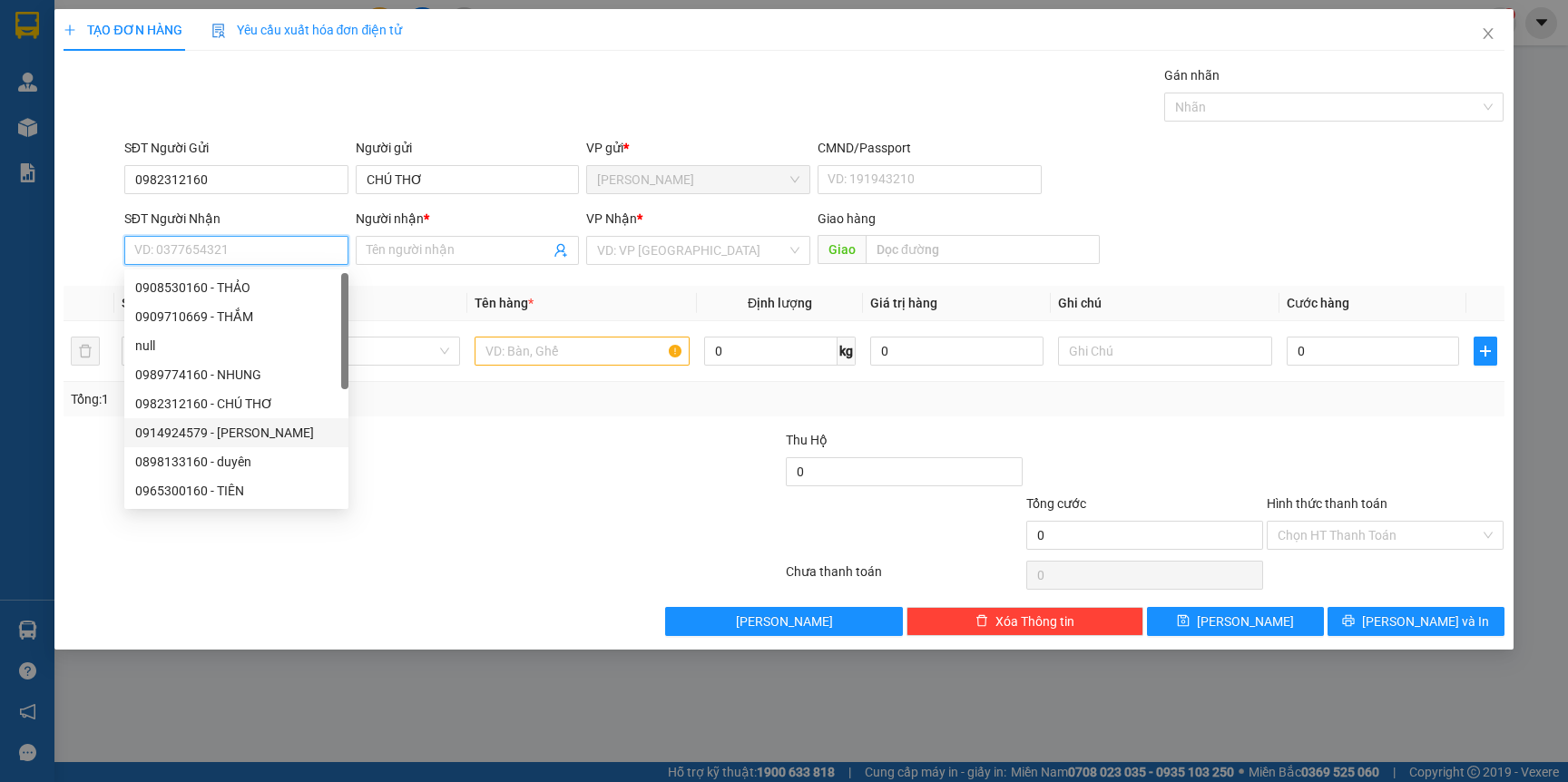
click at [267, 435] on div "0914924579 - [PERSON_NAME]" at bounding box center [237, 433] width 202 height 20
type input "0914924579"
type input "[PERSON_NAME]"
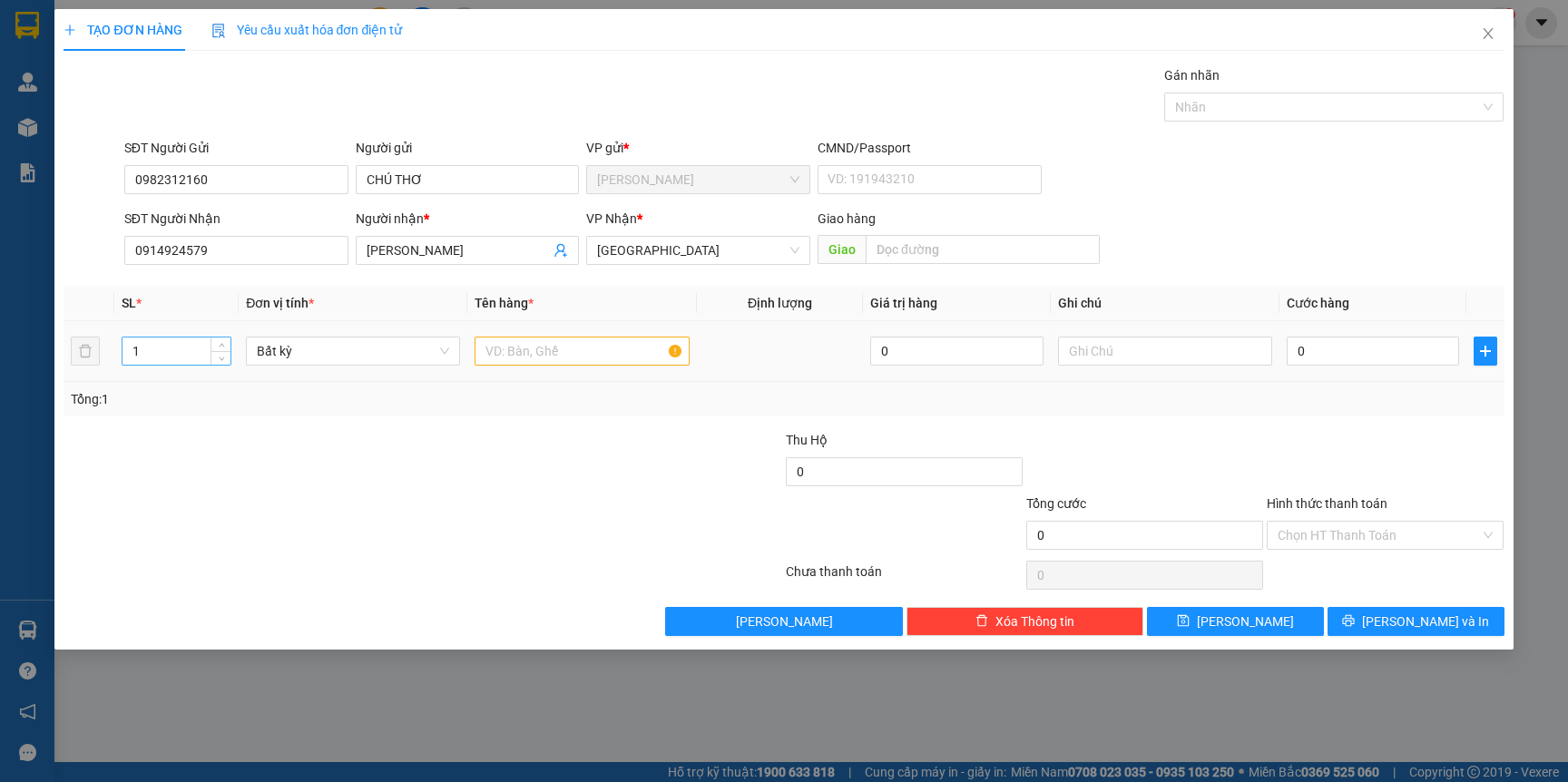
click at [182, 354] on input "1" at bounding box center [177, 351] width 109 height 28
type input "2"
click at [603, 370] on td at bounding box center [581, 351] width 229 height 60
click at [585, 342] on input "text" at bounding box center [581, 350] width 214 height 29
type input "TRÁI CÂY"
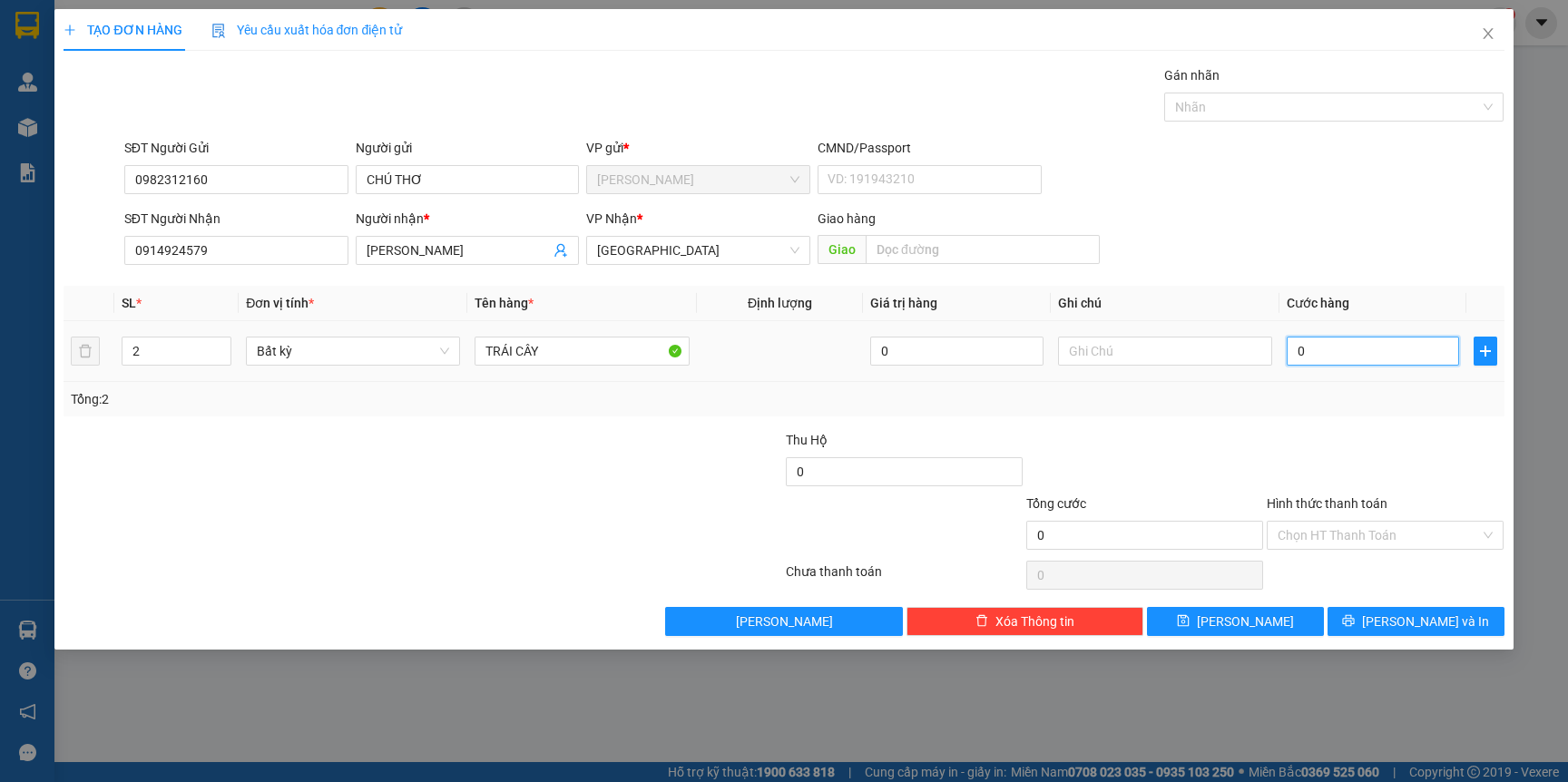
click at [1311, 358] on input "0" at bounding box center [1373, 350] width 172 height 29
type input "1"
type input "15"
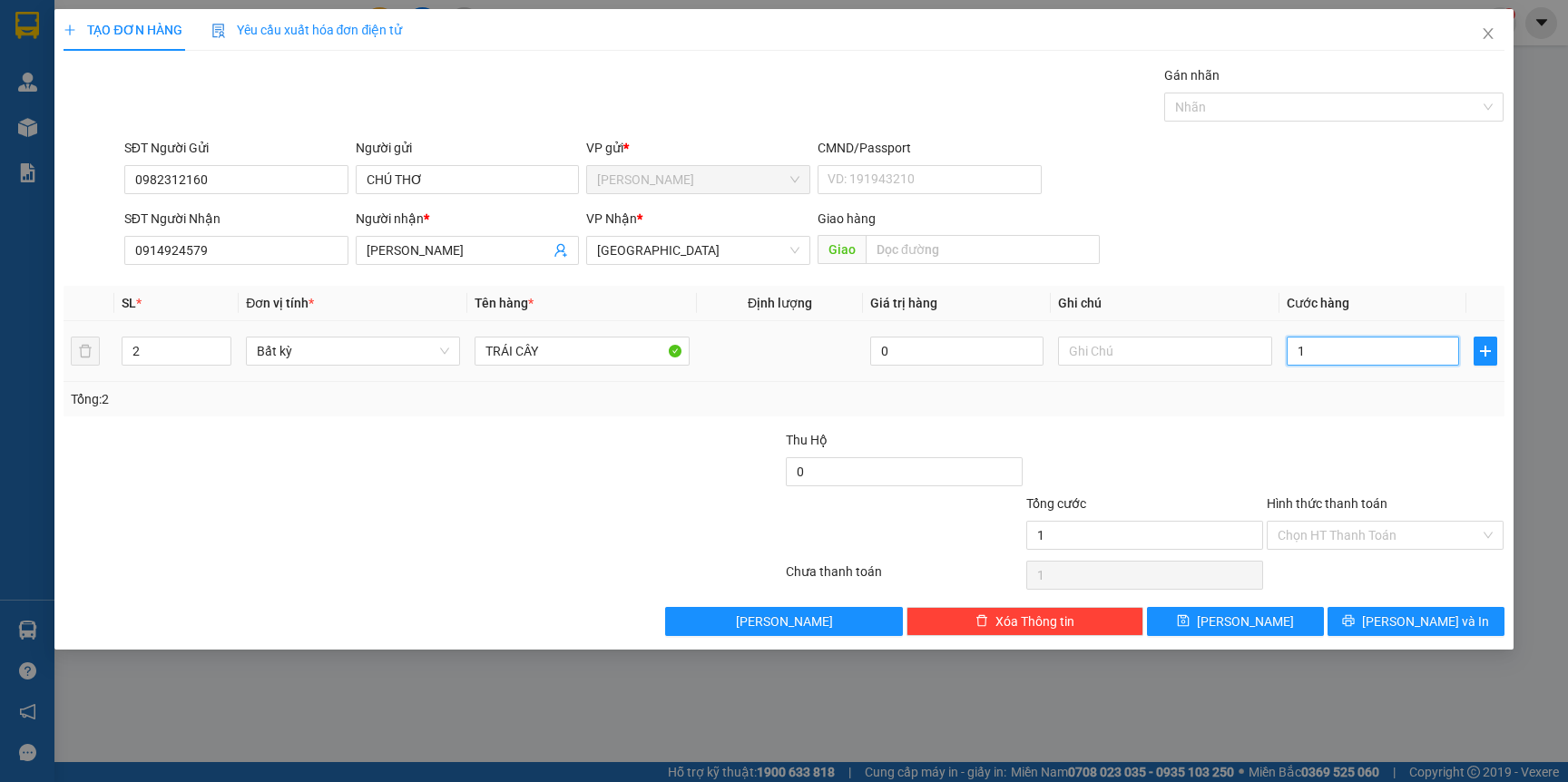
type input "15"
type input "1"
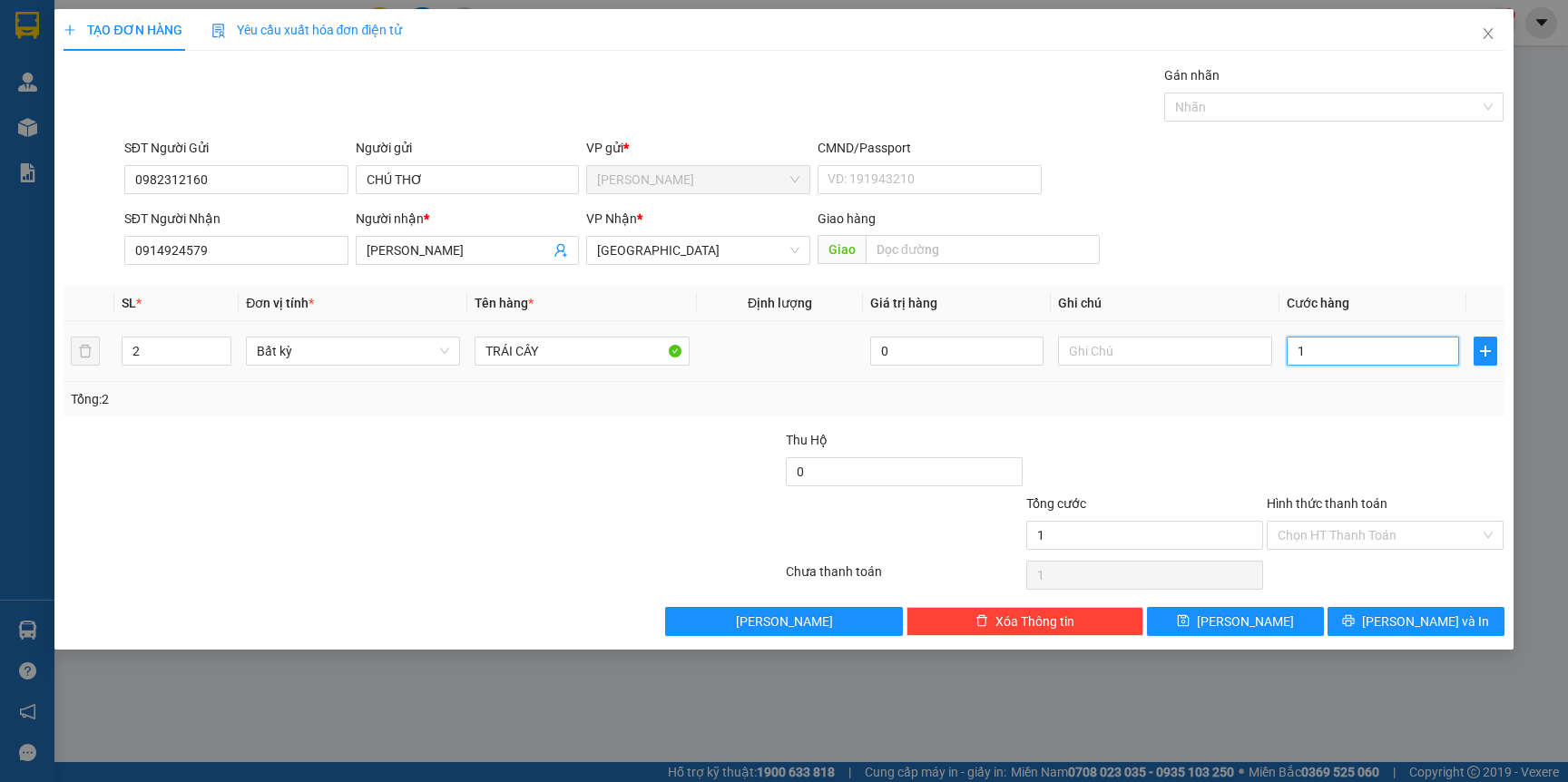
type input "10"
type input "100"
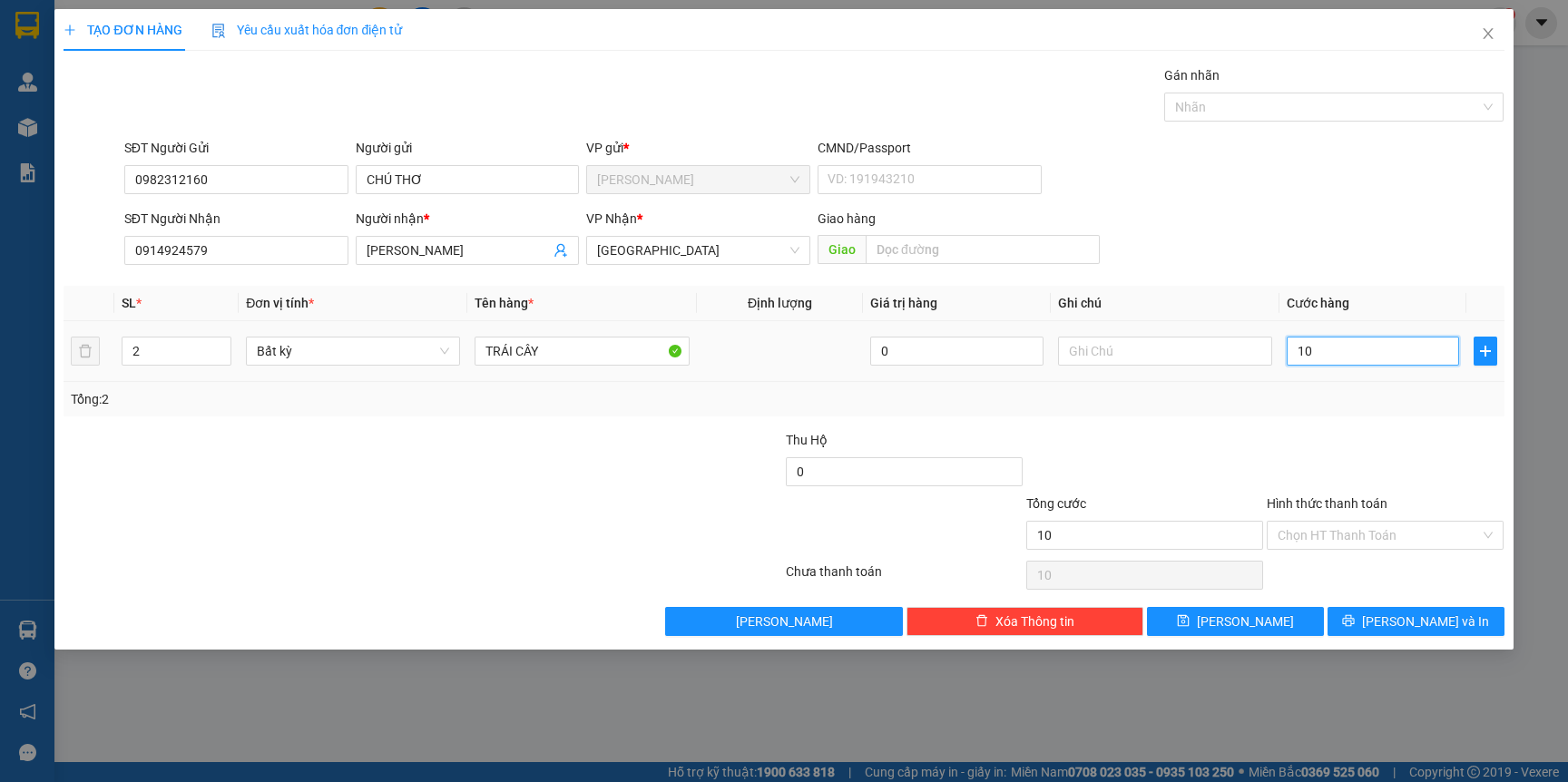
type input "100"
type input "100.000"
click at [1308, 389] on div "Tổng: 2" at bounding box center [784, 399] width 1425 height 20
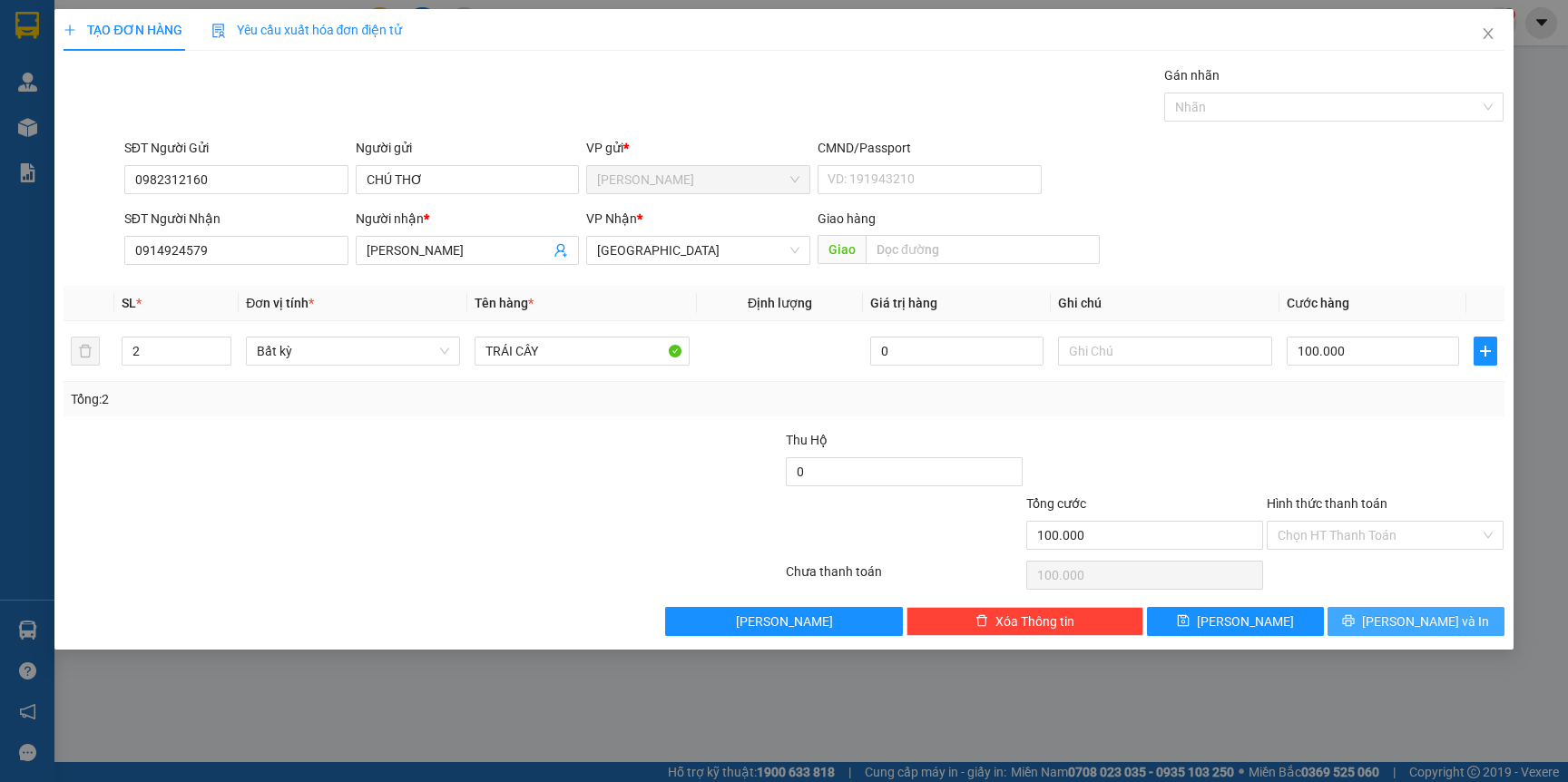
click at [1423, 626] on span "[PERSON_NAME] và In" at bounding box center [1425, 622] width 127 height 20
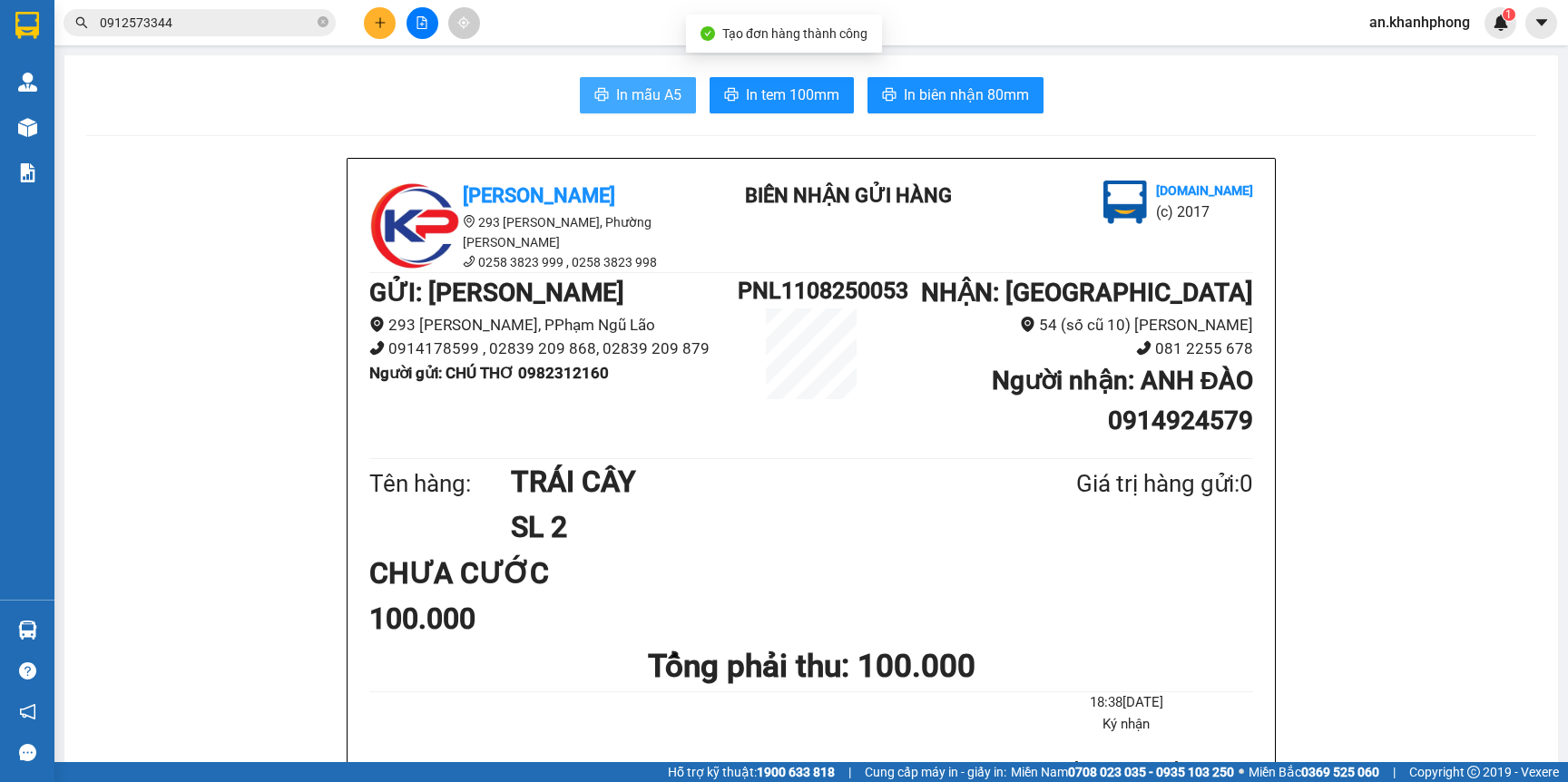
click at [617, 97] on span "In mẫu A5" at bounding box center [648, 94] width 65 height 23
